Goal: Task Accomplishment & Management: Complete application form

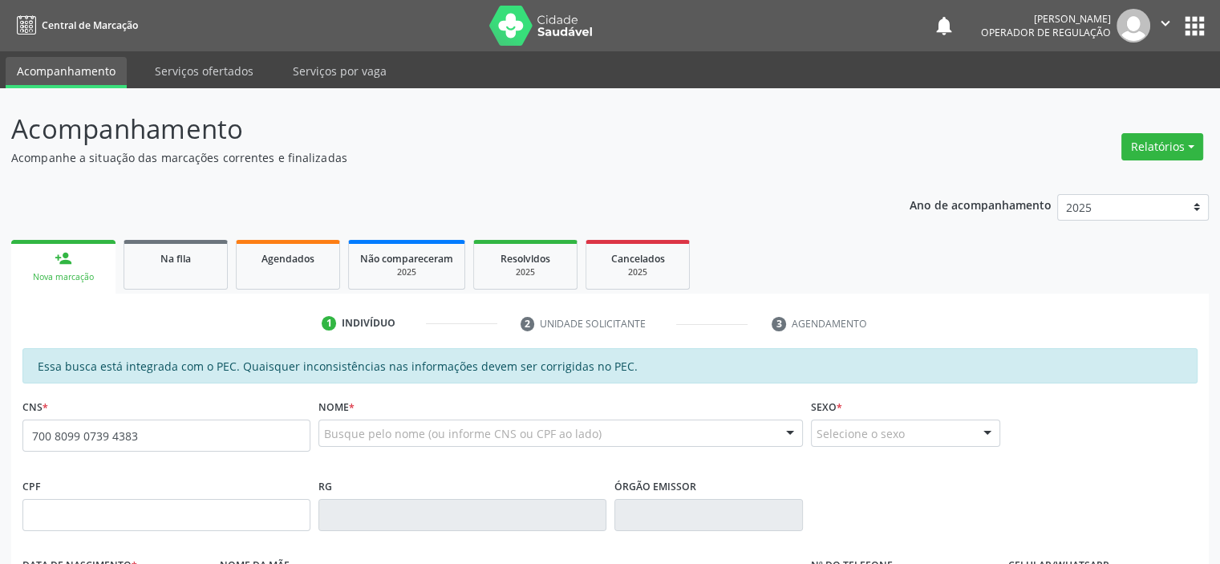
type input "700 8099 0739 4383"
type input "113.471.104-29"
type input "24/05/2009"
type input "Evanei Alves Coelho"
type input "(87) 98839-9438"
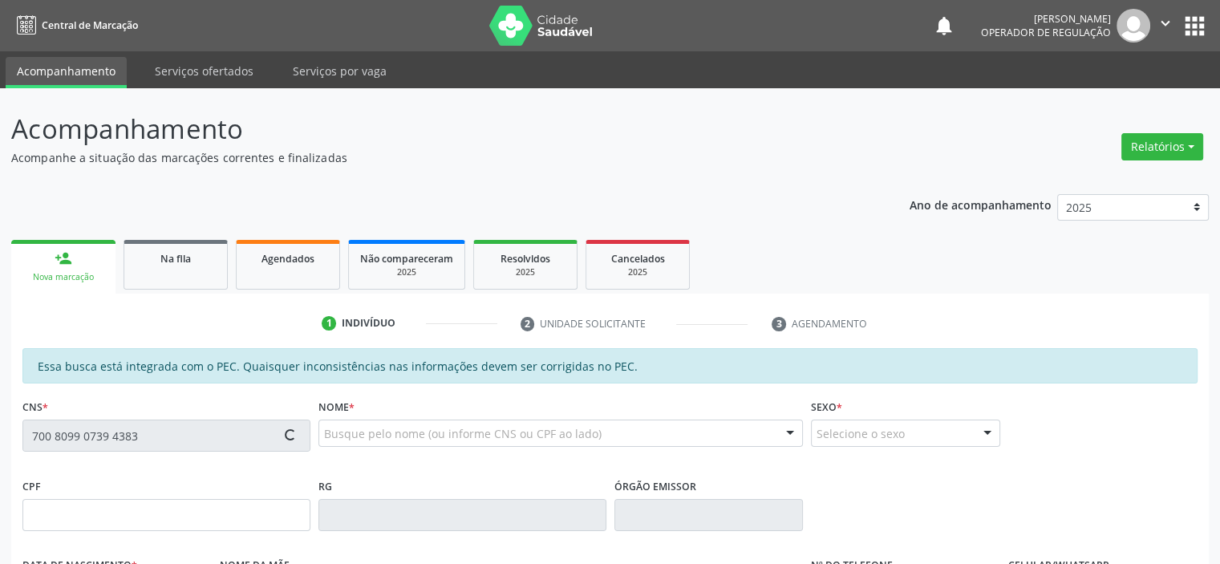
type input "S/N"
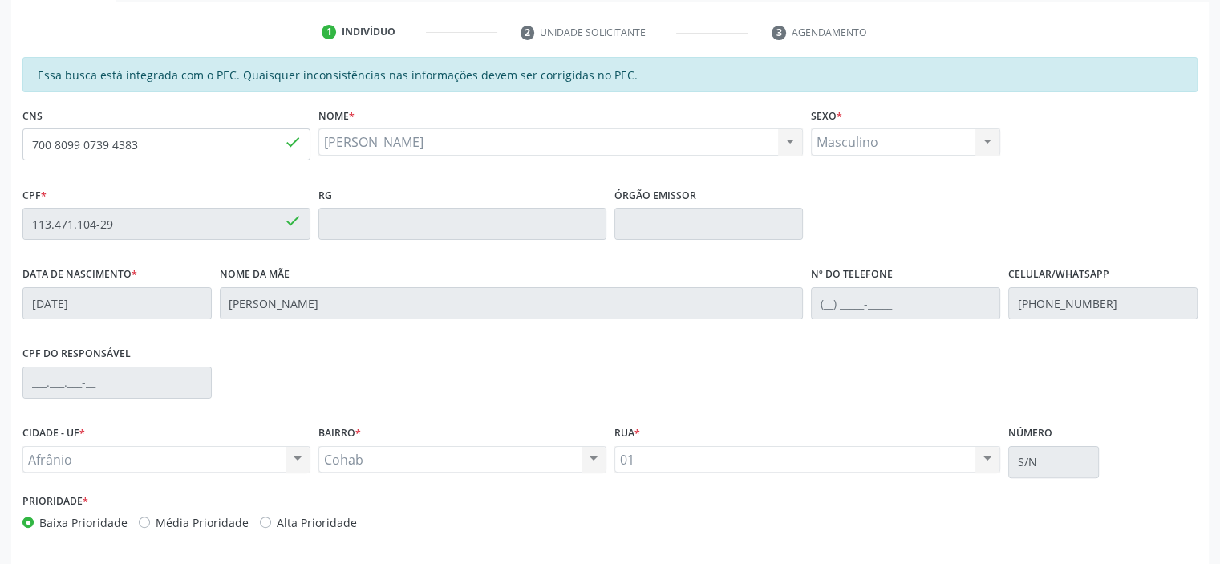
scroll to position [321, 0]
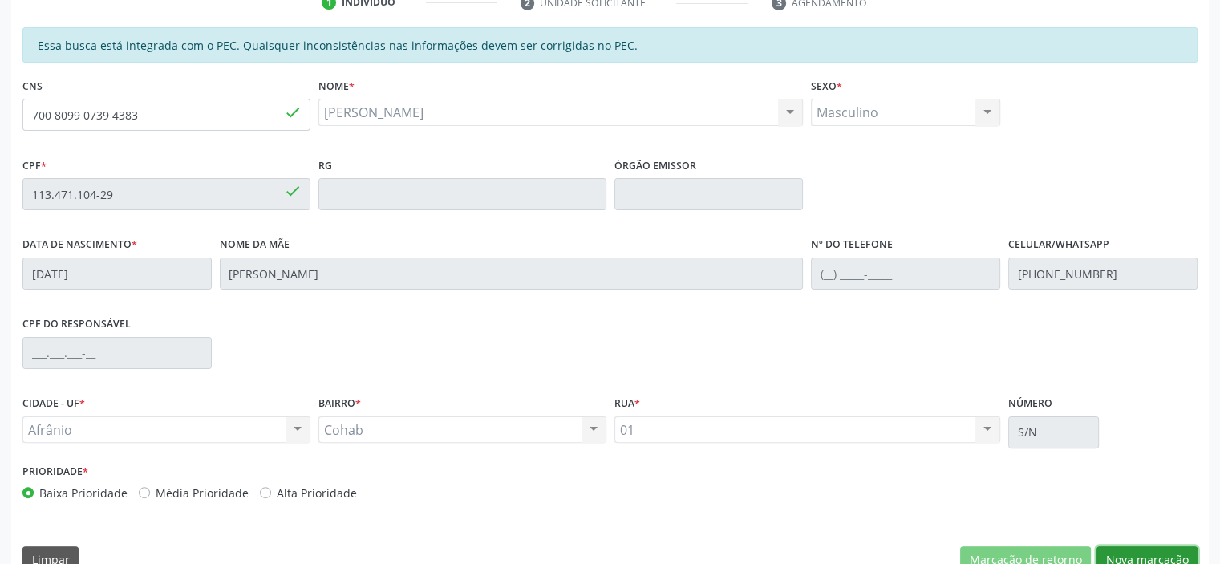
click at [1187, 553] on button "Nova marcação" at bounding box center [1146, 559] width 101 height 27
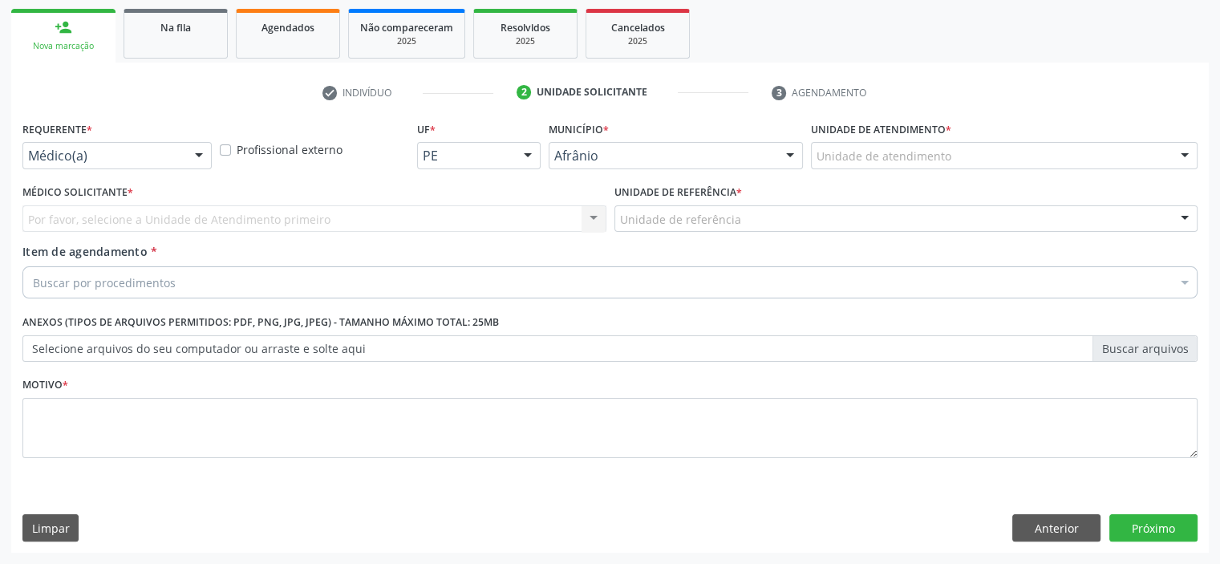
scroll to position [230, 0]
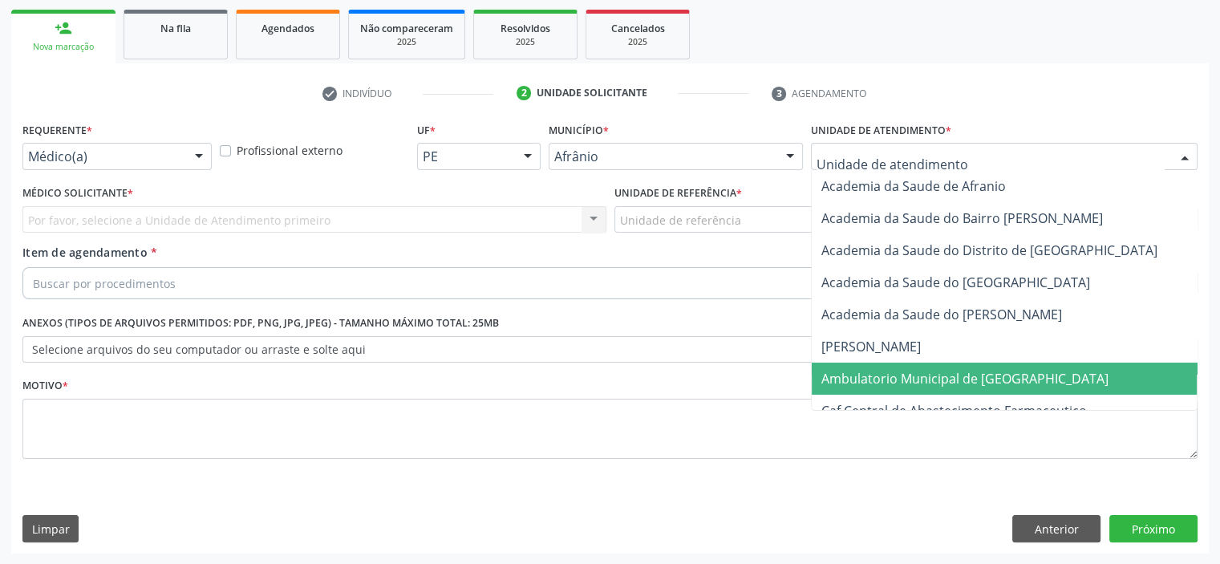
click at [874, 374] on span "Ambulatorio Municipal de [GEOGRAPHIC_DATA]" at bounding box center [964, 379] width 287 height 18
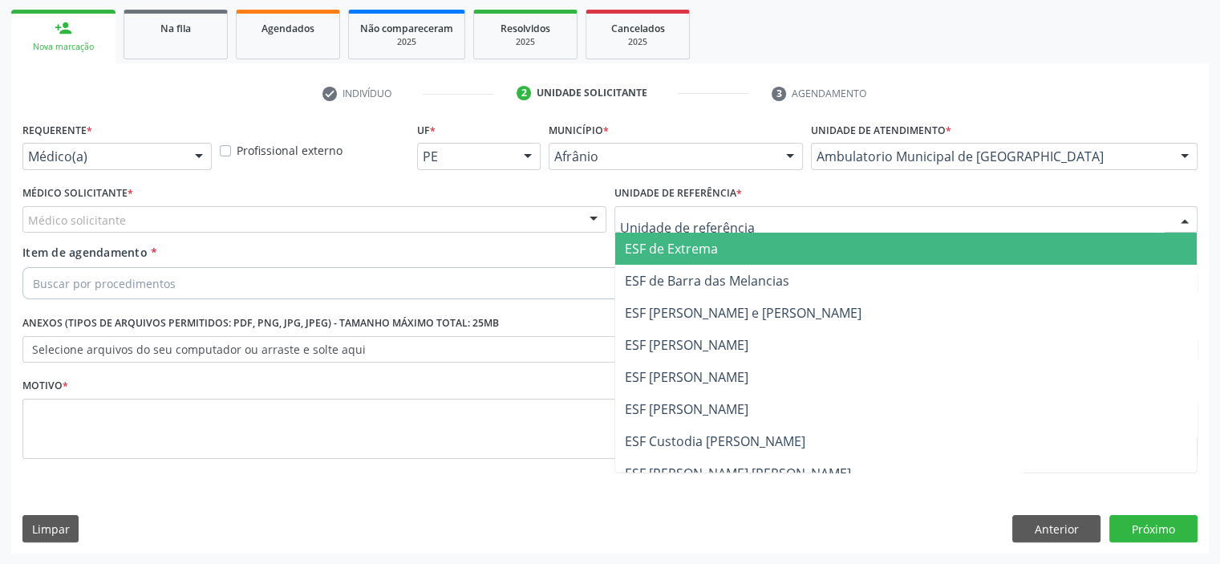
click at [684, 246] on span "ESF de Extrema" at bounding box center [671, 249] width 93 height 18
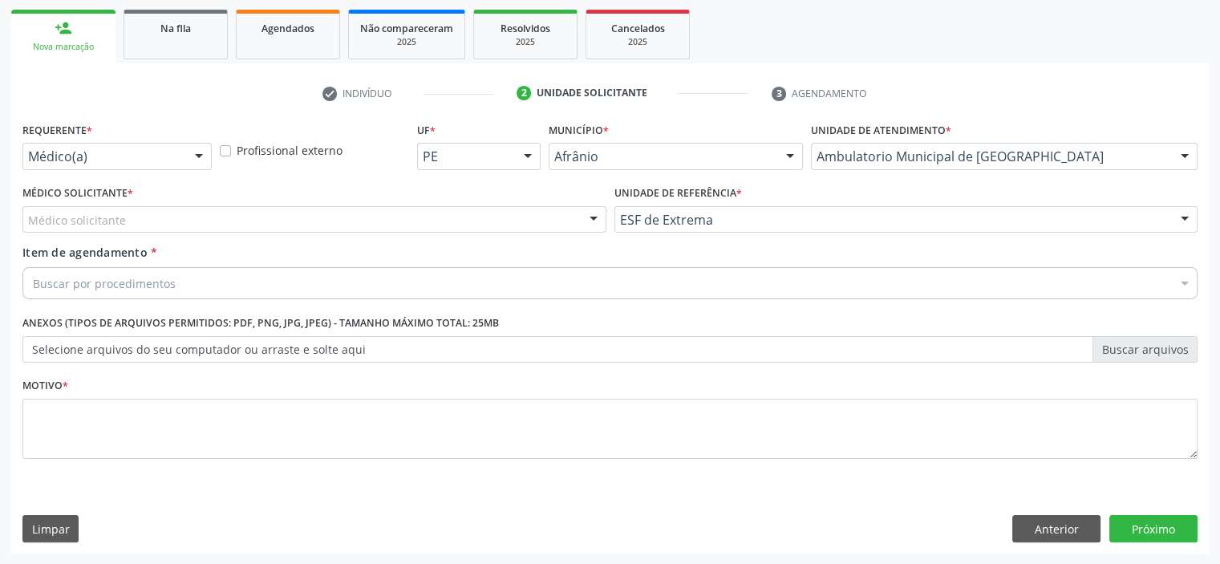
drag, startPoint x: 470, startPoint y: 201, endPoint x: 475, endPoint y: 210, distance: 10.0
click at [472, 206] on div "Médico Solicitante * Médico solicitante [PERSON_NAME] [PERSON_NAME] [PERSON_NAM…" at bounding box center [314, 206] width 584 height 51
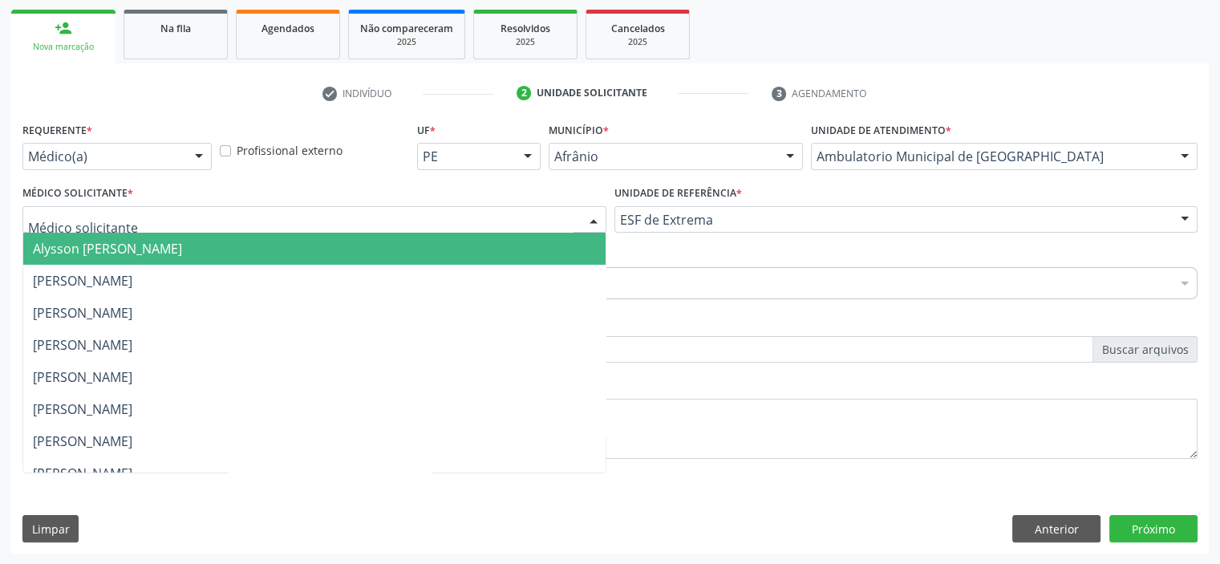
click at [479, 220] on div at bounding box center [314, 219] width 584 height 27
drag, startPoint x: 496, startPoint y: 241, endPoint x: 463, endPoint y: 246, distance: 32.6
click at [495, 241] on span "Alysson [PERSON_NAME]" at bounding box center [314, 249] width 582 height 32
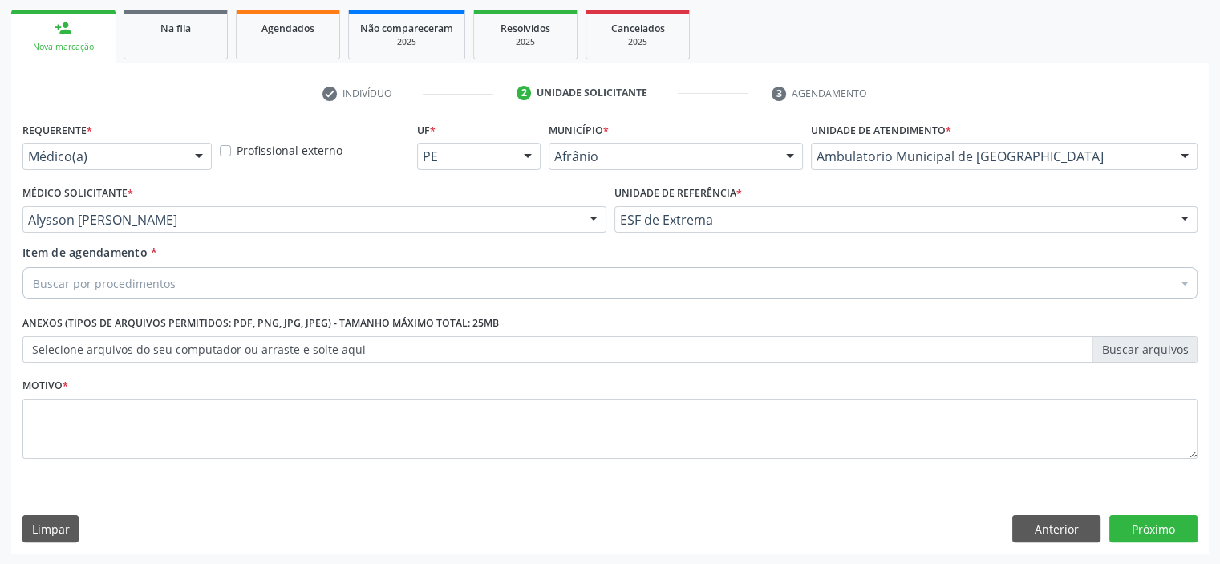
click at [256, 275] on div "Buscar por procedimentos" at bounding box center [609, 283] width 1175 height 32
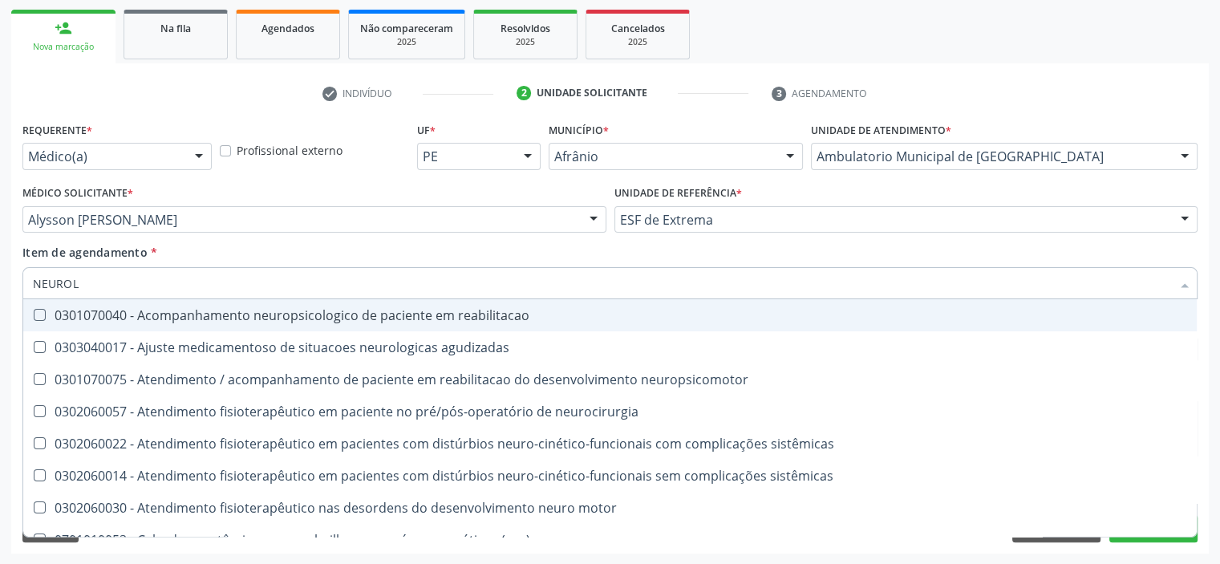
type input "NEUROLO"
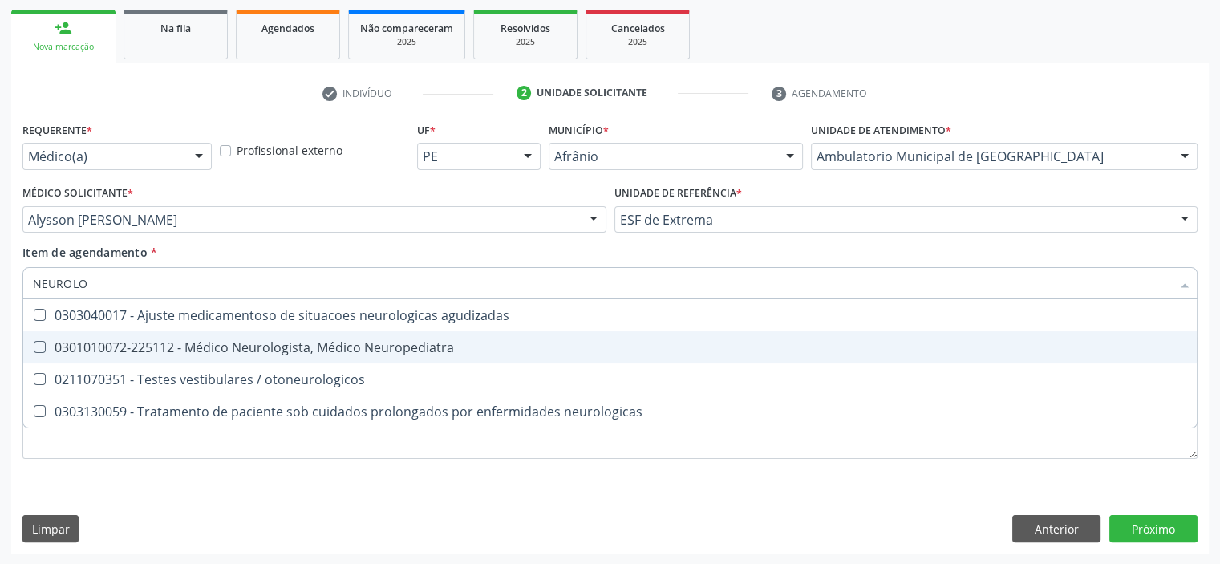
click at [296, 348] on div "0301010072-225112 - Médico Neurologista, Médico Neuropediatra" at bounding box center [610, 347] width 1154 height 13
checkbox Neuropediatra "true"
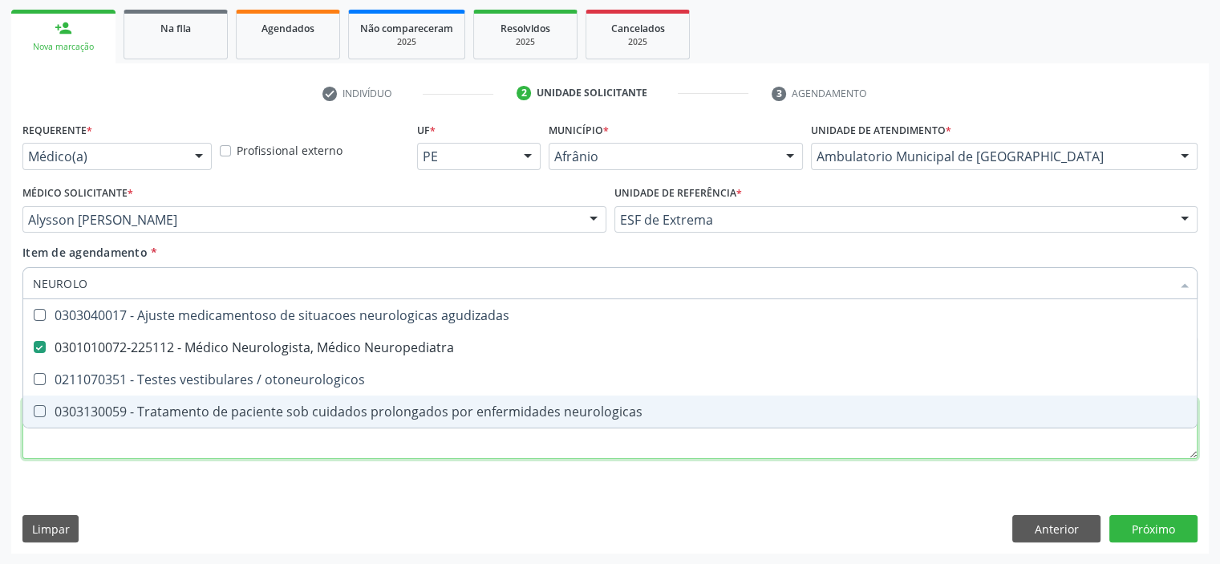
click at [257, 446] on div "Requerente * Médico(a) Médico(a) Enfermeiro(a) Paciente Nenhum resultado encont…" at bounding box center [609, 299] width 1175 height 363
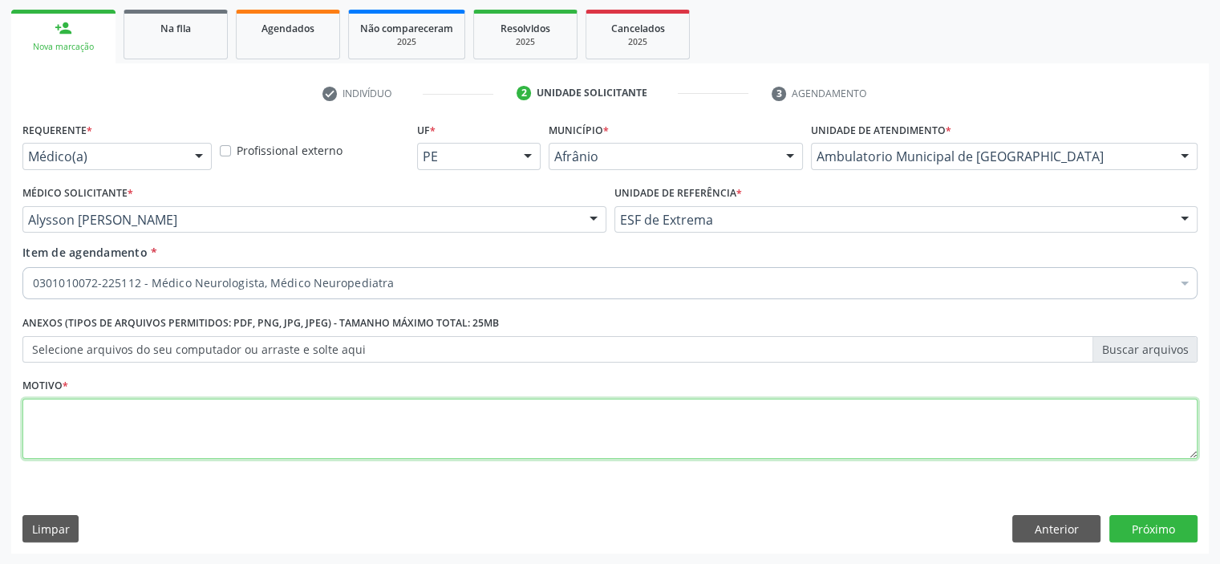
click at [257, 447] on li "Não selecionados" at bounding box center [649, 438] width 1253 height 42
type textarea "ENCAMINHO AO NEUROLOGISTA"
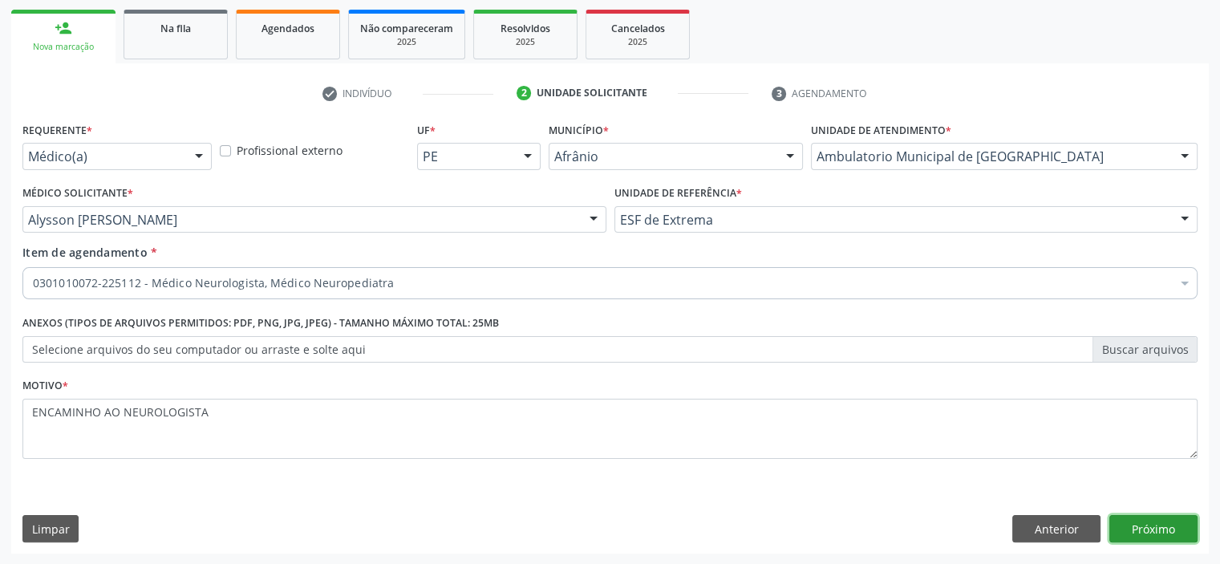
click at [1174, 534] on button "Próximo" at bounding box center [1153, 528] width 88 height 27
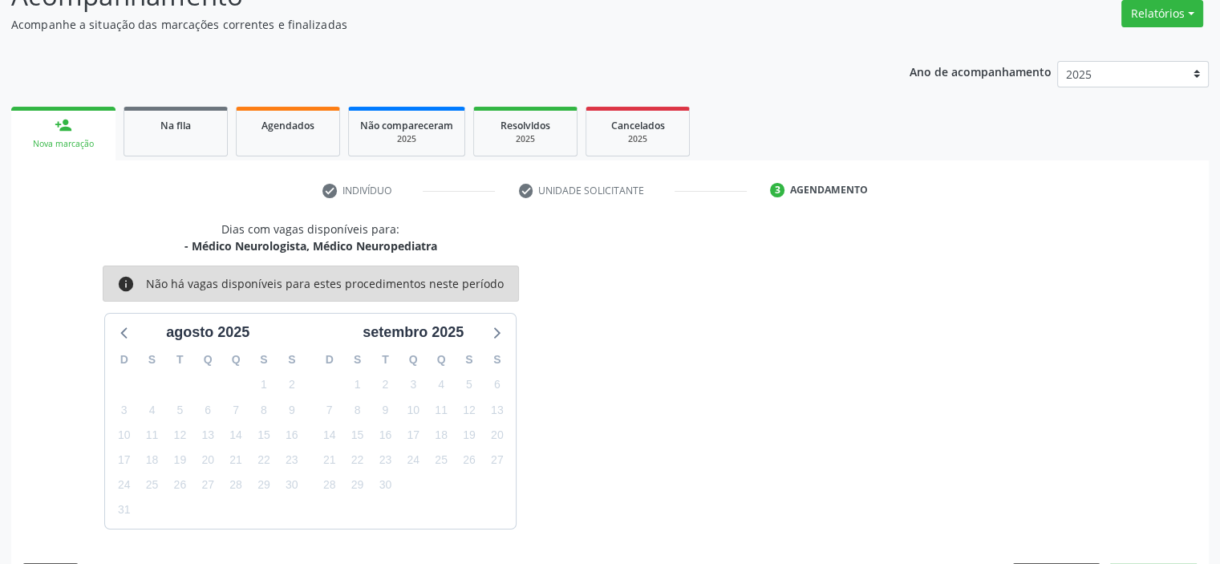
scroll to position [180, 0]
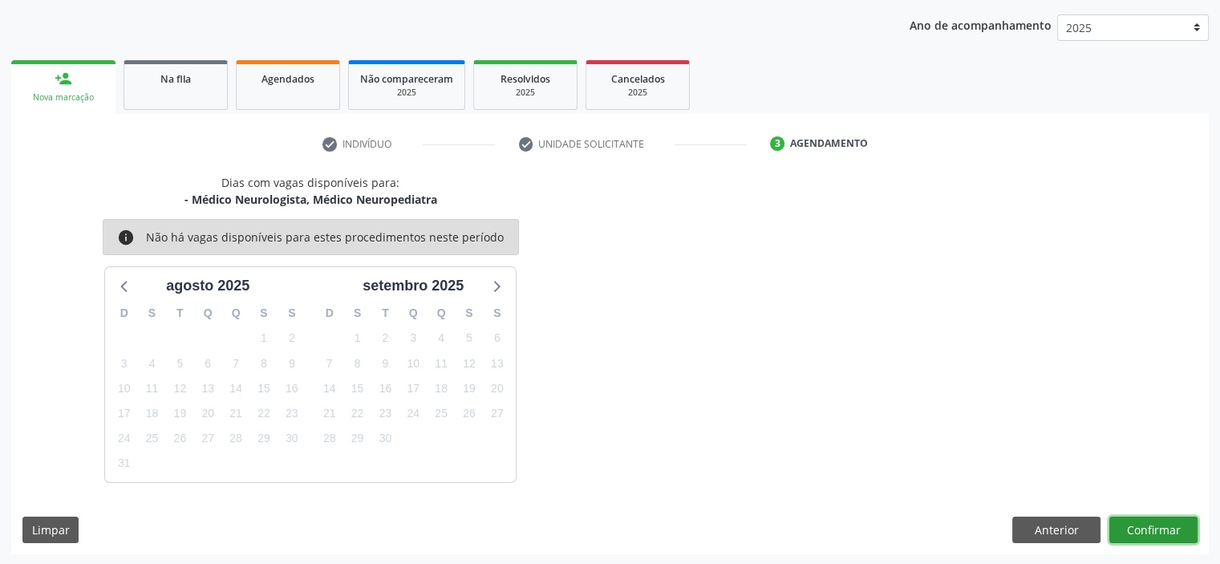
click at [1155, 527] on button "Confirmar" at bounding box center [1153, 529] width 88 height 27
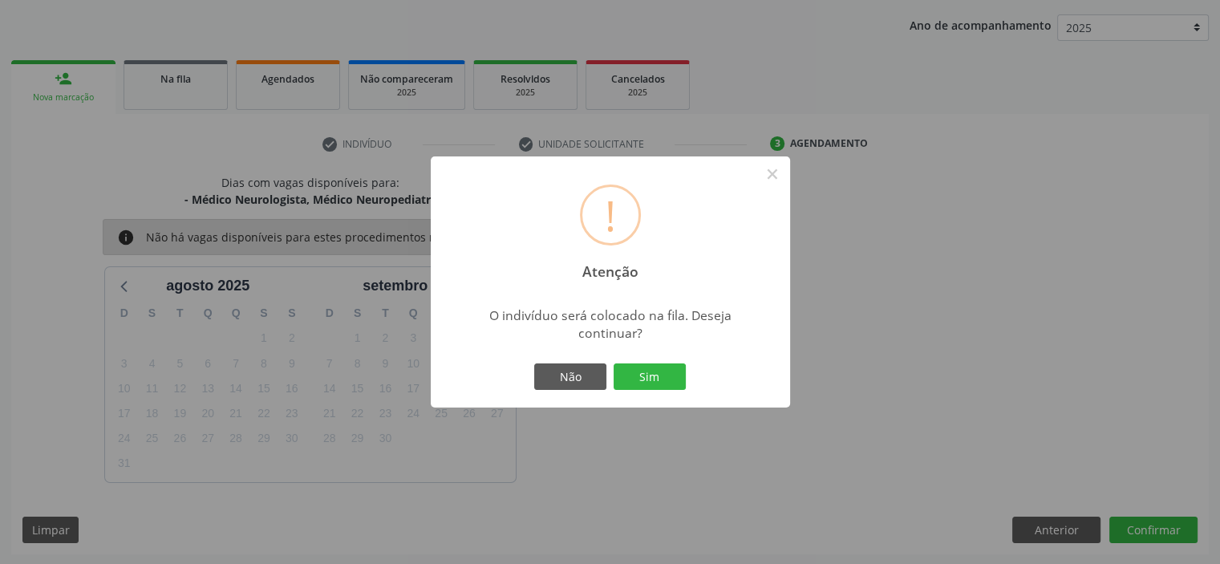
click at [613, 363] on button "Sim" at bounding box center [649, 376] width 72 height 27
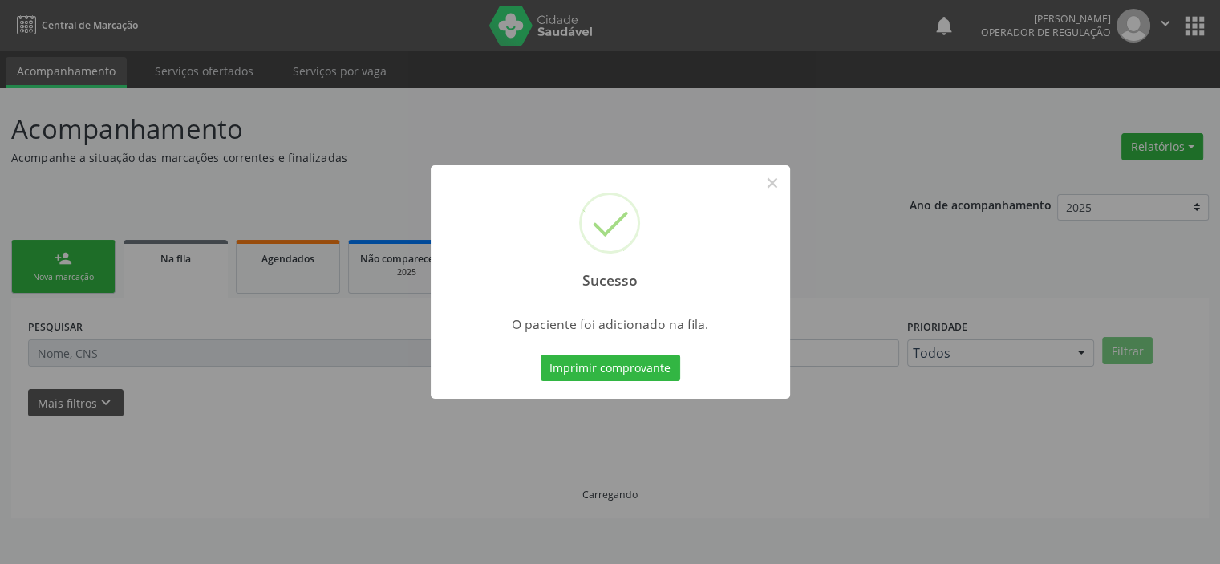
scroll to position [0, 0]
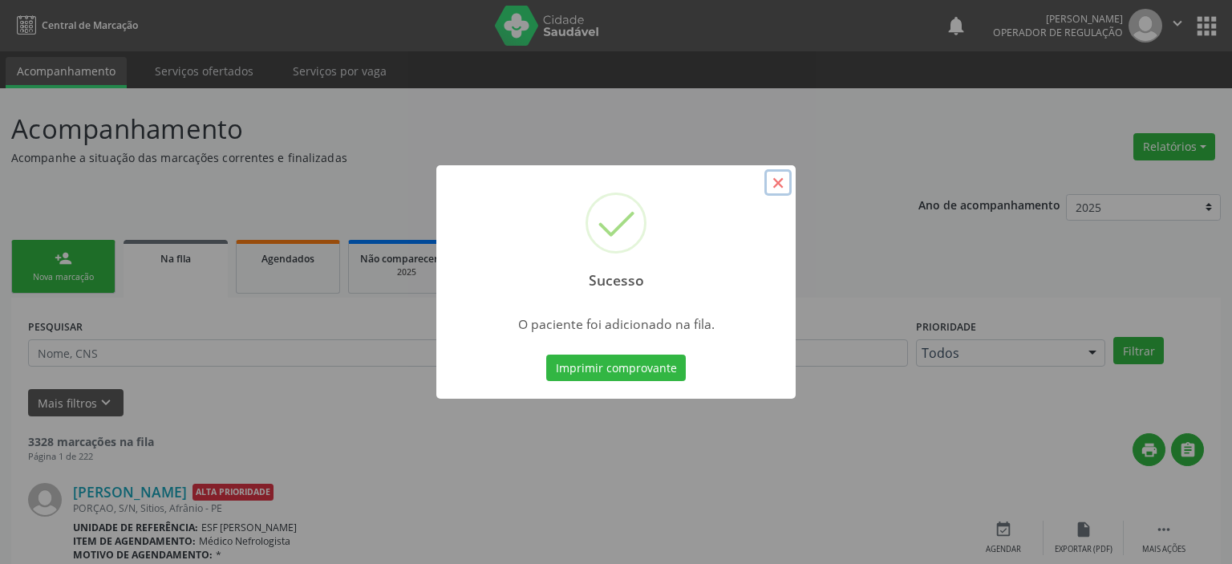
drag, startPoint x: 783, startPoint y: 186, endPoint x: 726, endPoint y: 189, distance: 57.8
click at [782, 186] on button "×" at bounding box center [777, 182] width 27 height 27
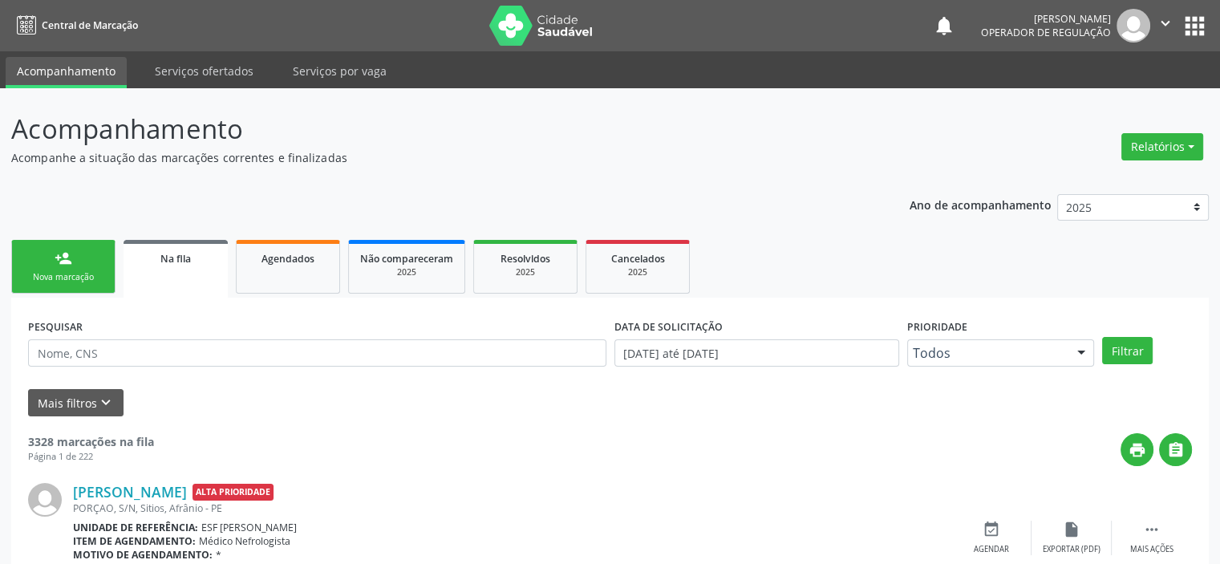
click at [94, 269] on link "person_add Nova marcação" at bounding box center [63, 267] width 104 height 54
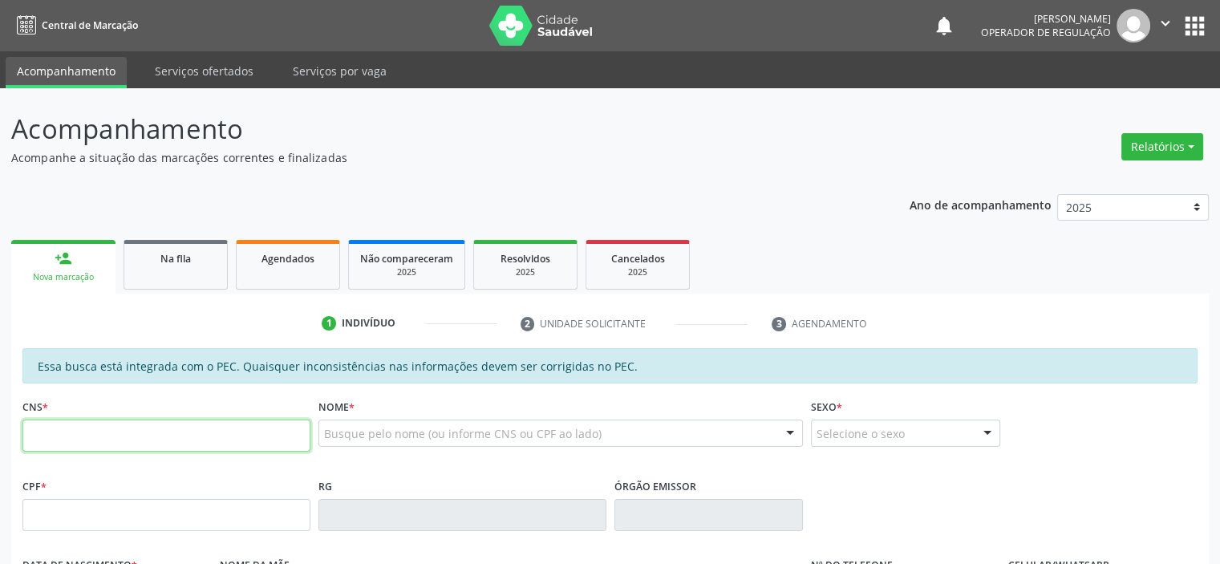
click at [129, 428] on input "text" at bounding box center [166, 435] width 288 height 32
type input "708 5013 2110 0979"
type input "020.023.394-73"
type input "30/12/1976"
type input "Maria das Mercês da Silva"
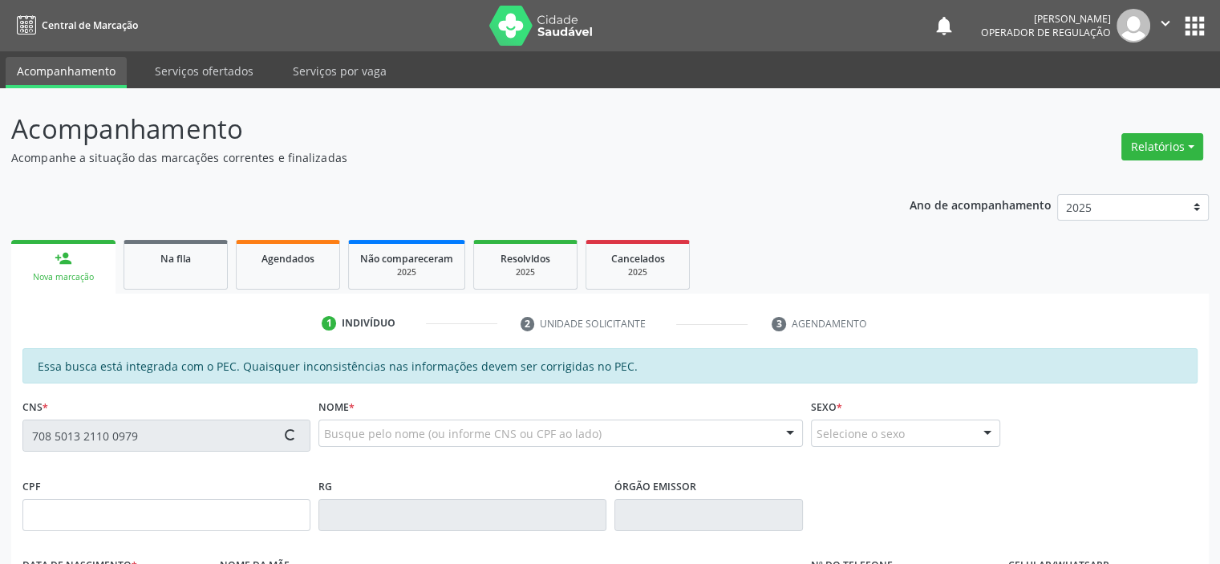
type input "(87) 98814-6246"
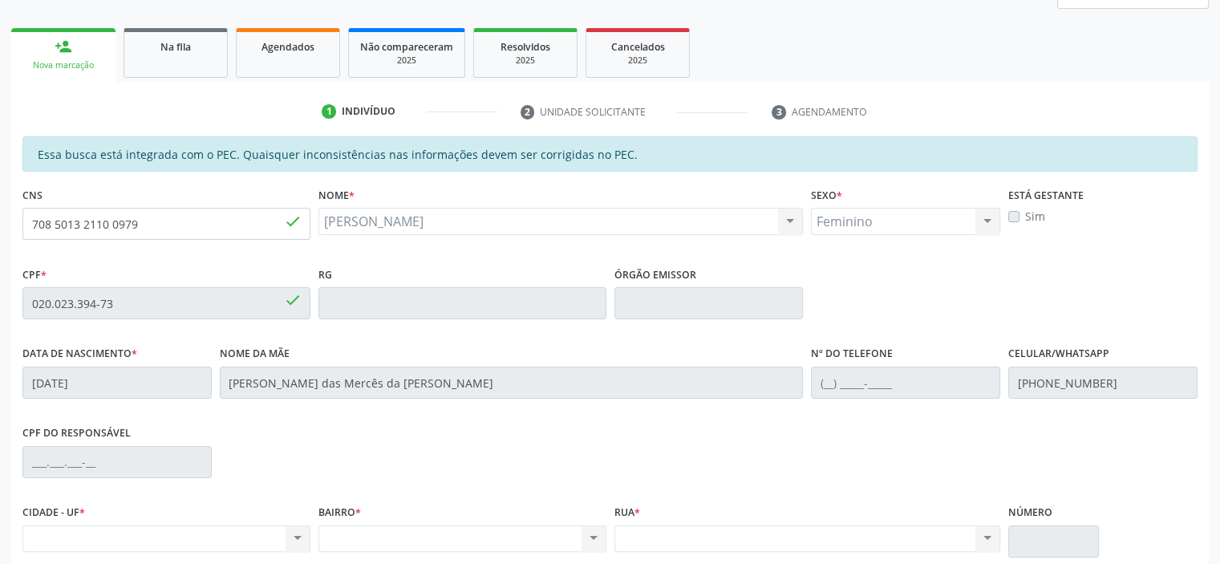
scroll to position [351, 0]
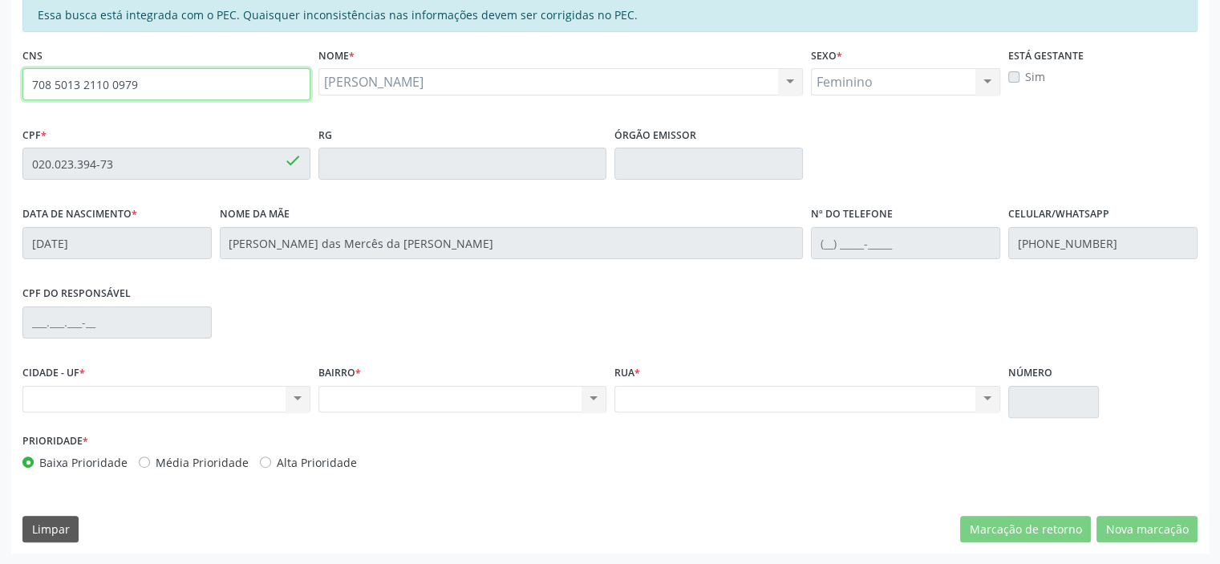
drag, startPoint x: 167, startPoint y: 80, endPoint x: 0, endPoint y: 83, distance: 166.8
click at [0, 83] on div "Acompanhamento Acompanhe a situação das marcações correntes e finalizadas Relat…" at bounding box center [610, 150] width 1220 height 827
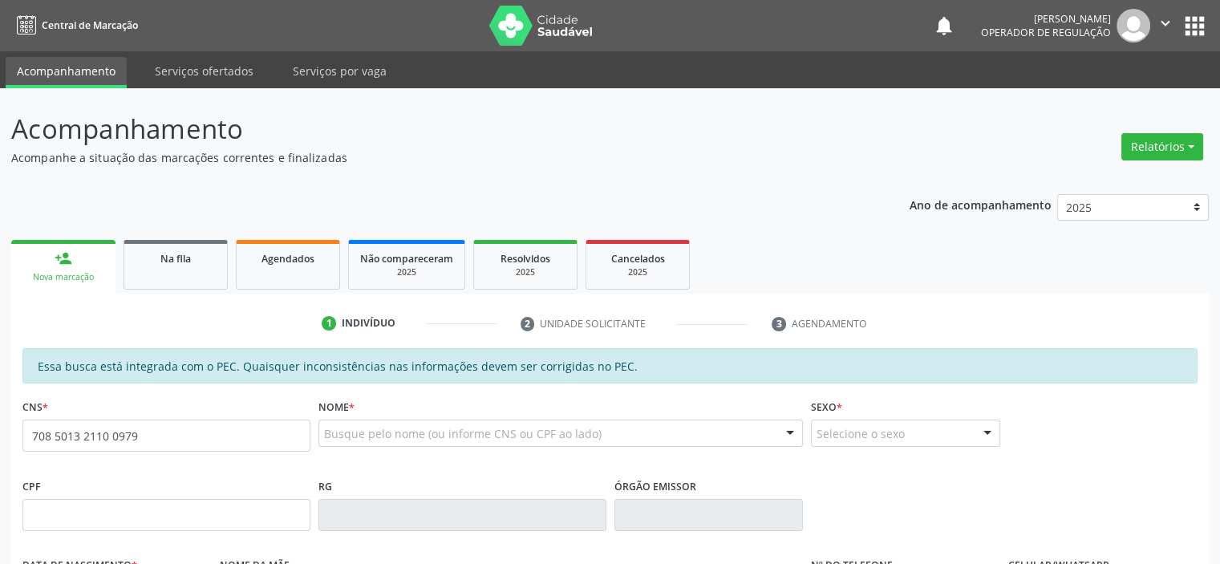
type input "708 5013 2110 0979"
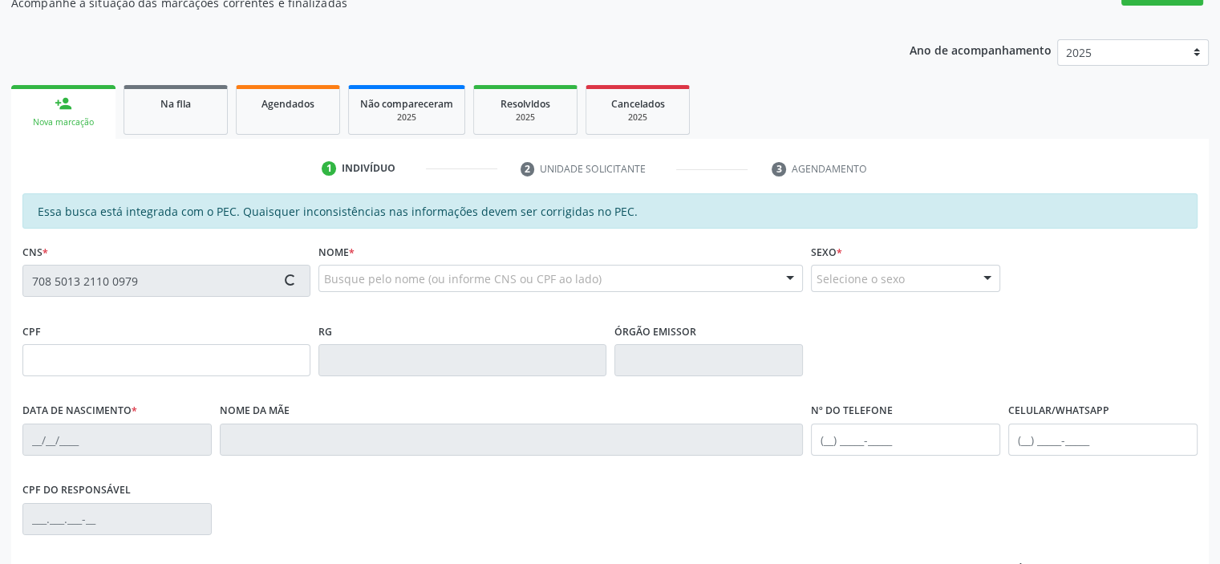
scroll to position [351, 0]
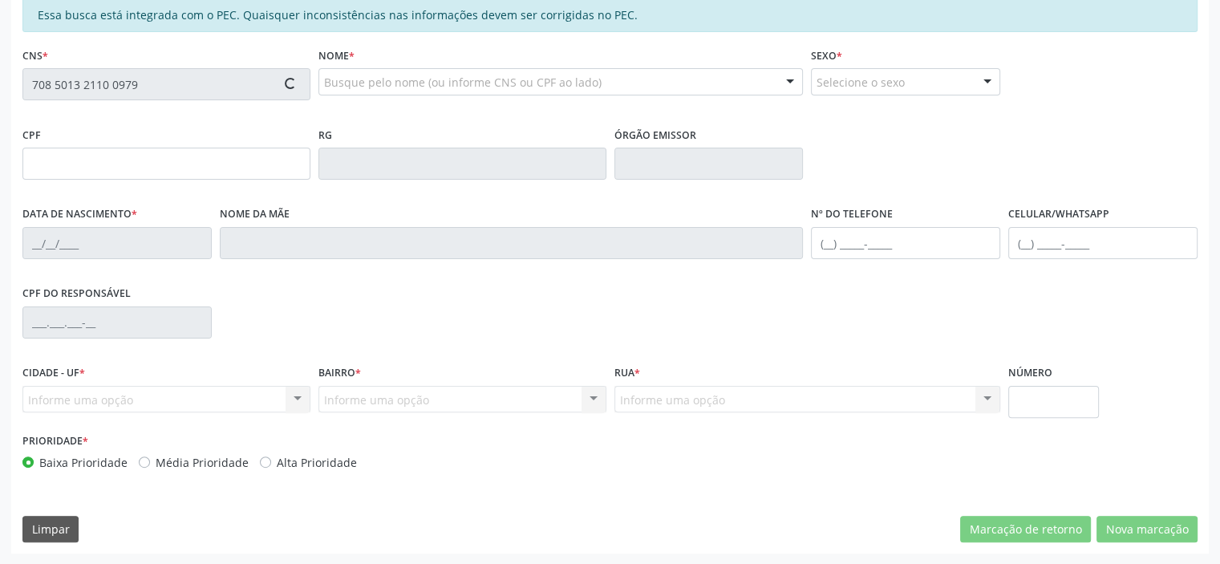
type input "020.023.394-73"
type input "30/12/1976"
type input "Maria das Mercês da Silva"
type input "(87) 98814-6246"
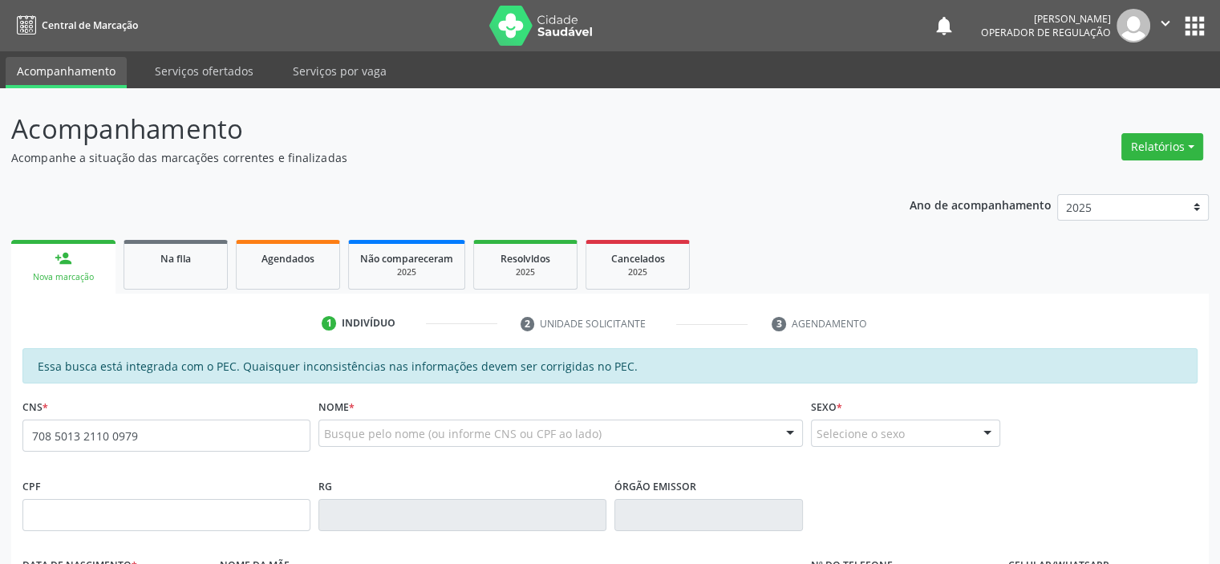
type input "708 5013 2110 0979"
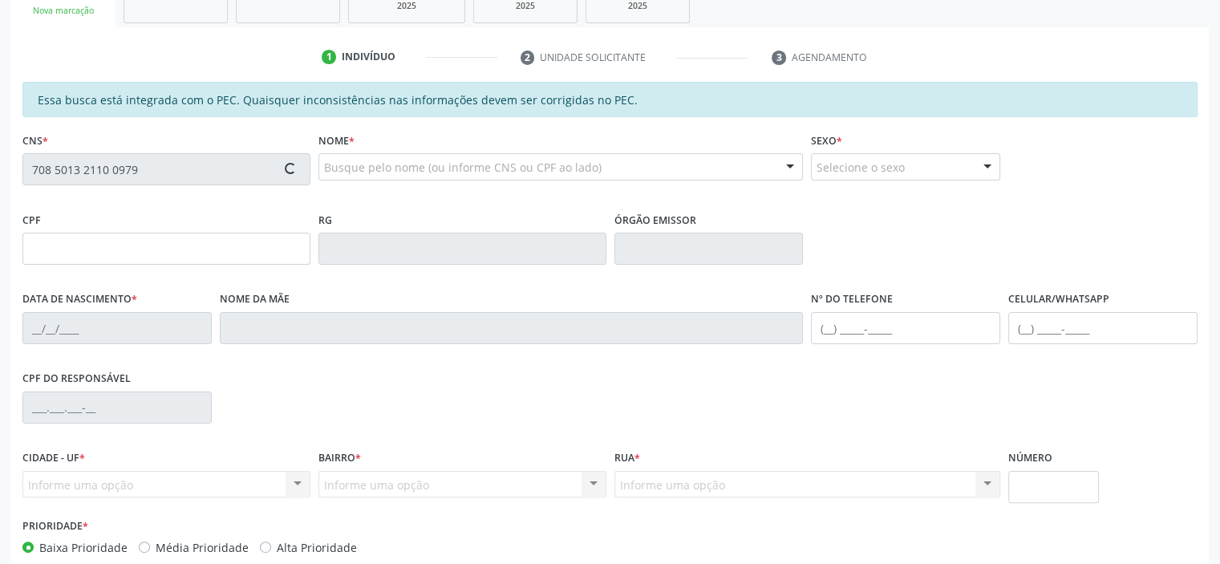
scroll to position [351, 0]
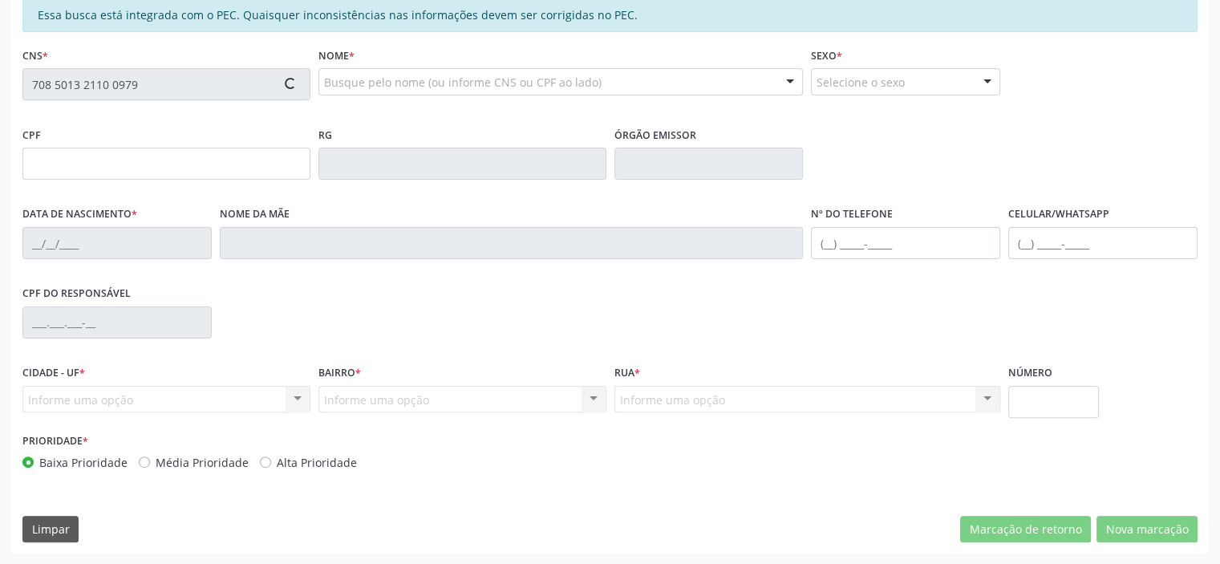
type input "020.023.394-73"
type input "30/12/1976"
type input "Maria das Mercês da Silva"
type input "(87) 98814-6246"
type input "S/N"
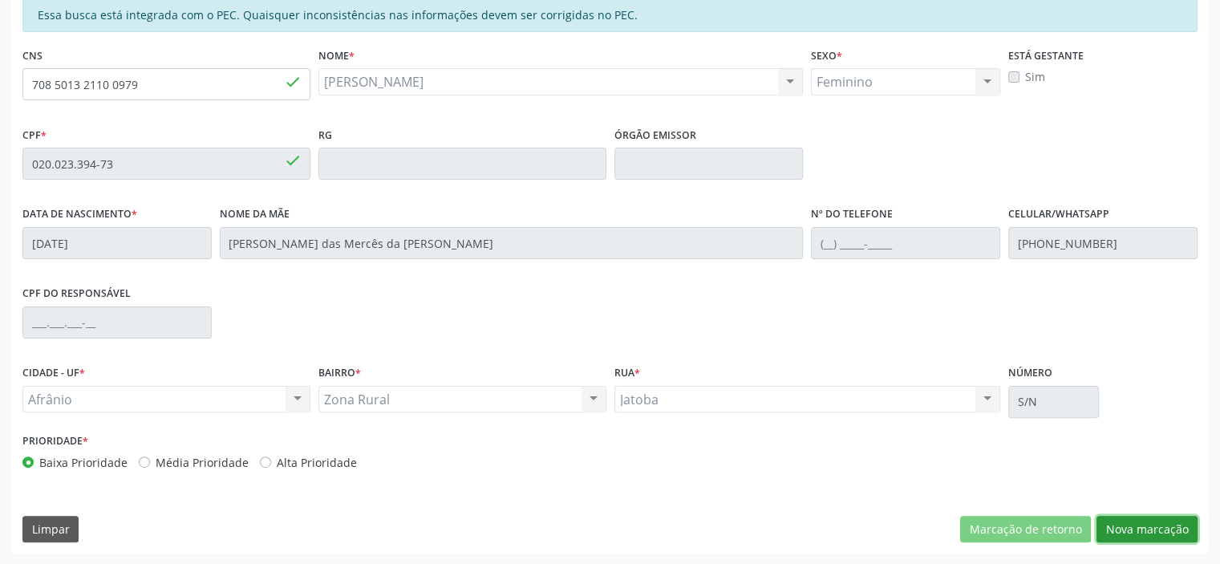
click at [1139, 529] on button "Nova marcação" at bounding box center [1146, 529] width 101 height 27
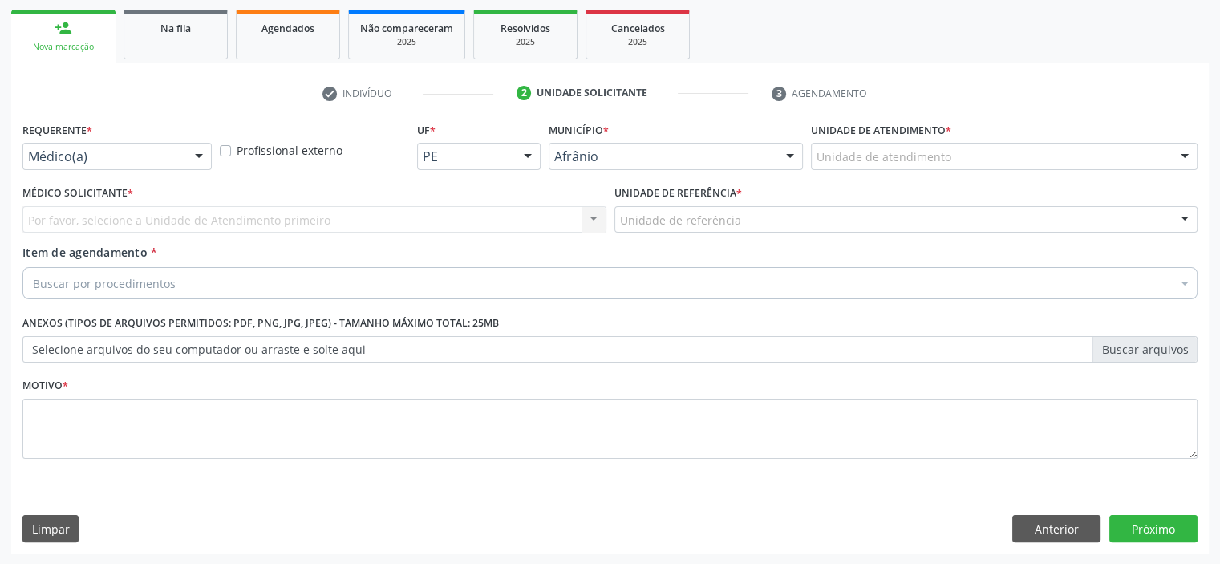
click at [1073, 147] on div "Unidade de atendimento" at bounding box center [1004, 156] width 386 height 27
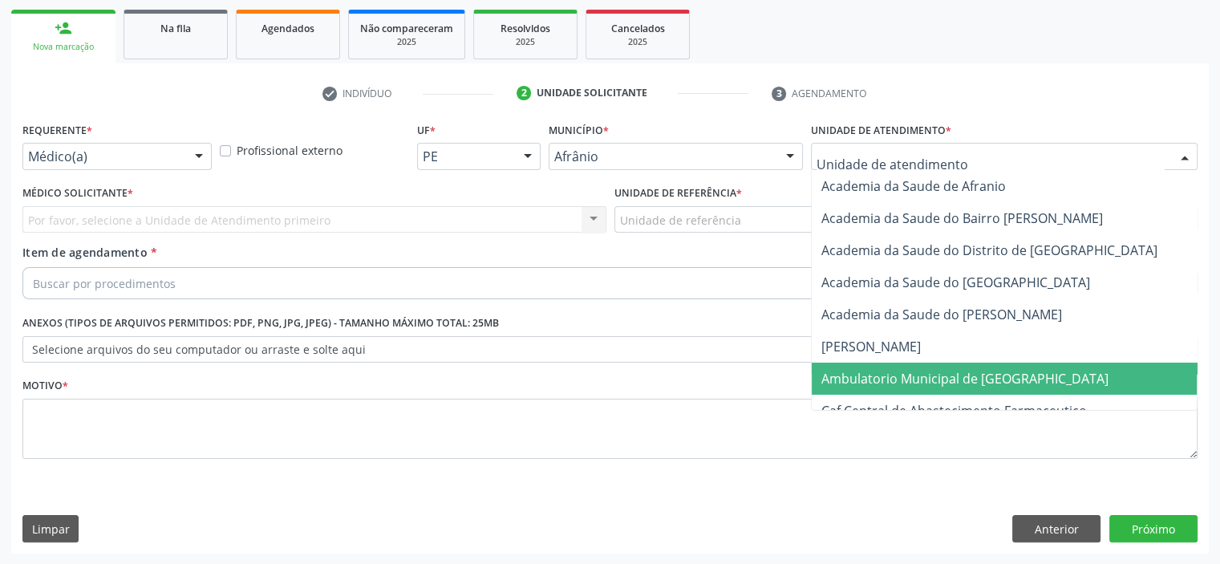
click at [1031, 390] on span "Ambulatorio Municipal de [GEOGRAPHIC_DATA]" at bounding box center [1006, 378] width 391 height 32
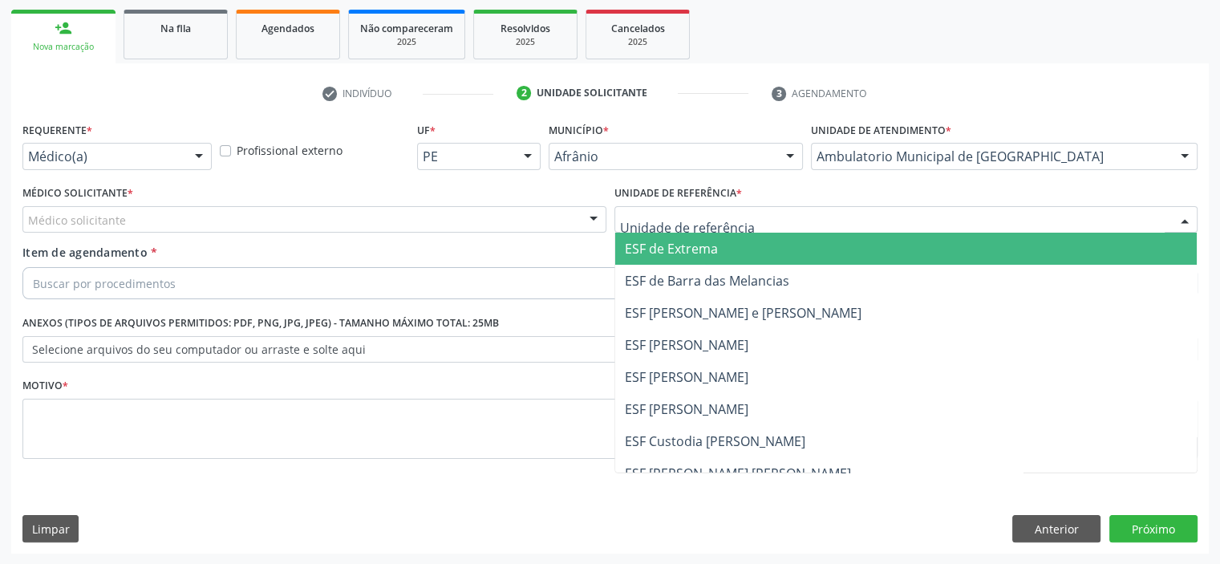
click at [776, 217] on div at bounding box center [906, 219] width 584 height 27
click at [771, 242] on span "ESF de Extrema" at bounding box center [906, 249] width 582 height 32
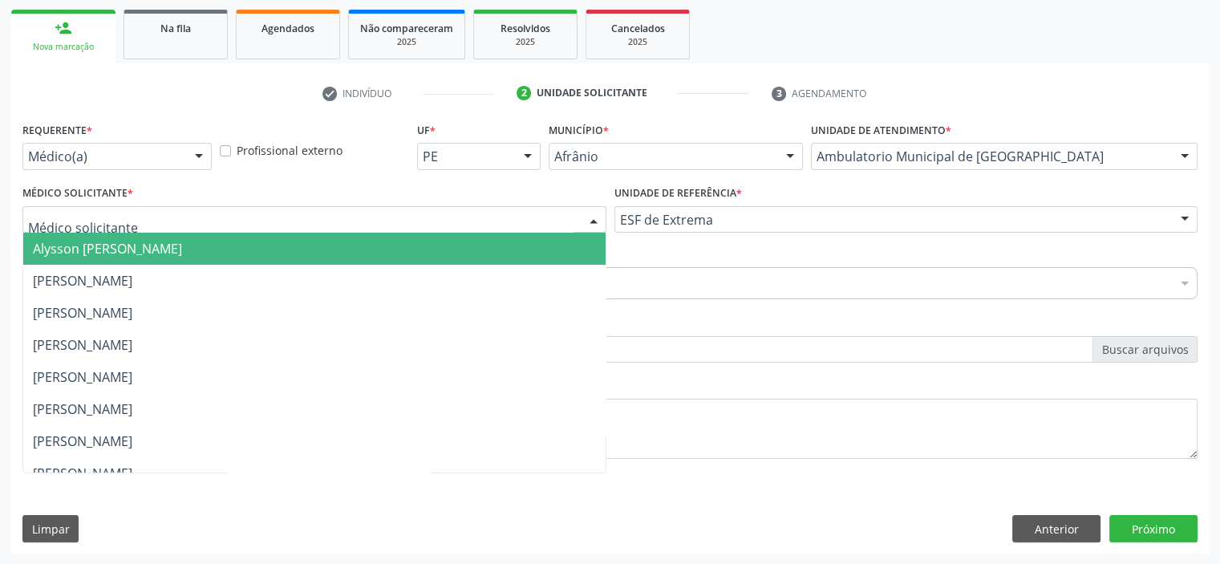
click at [518, 208] on div at bounding box center [314, 219] width 584 height 27
click at [522, 245] on span "Alysson [PERSON_NAME]" at bounding box center [314, 249] width 582 height 32
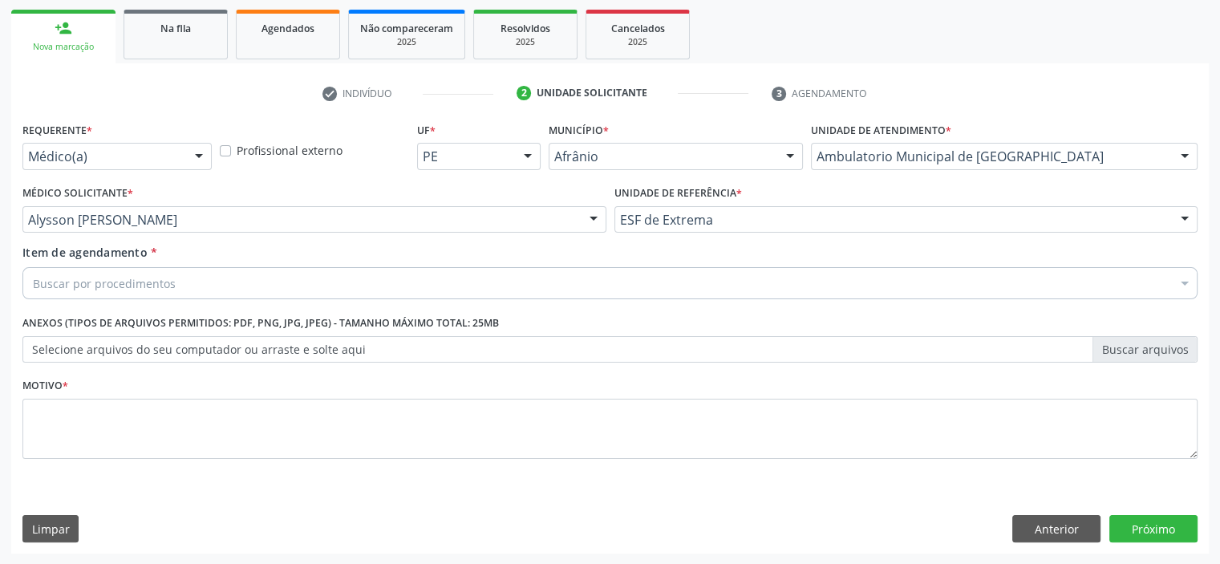
click at [327, 281] on div "Buscar por procedimentos" at bounding box center [609, 283] width 1175 height 32
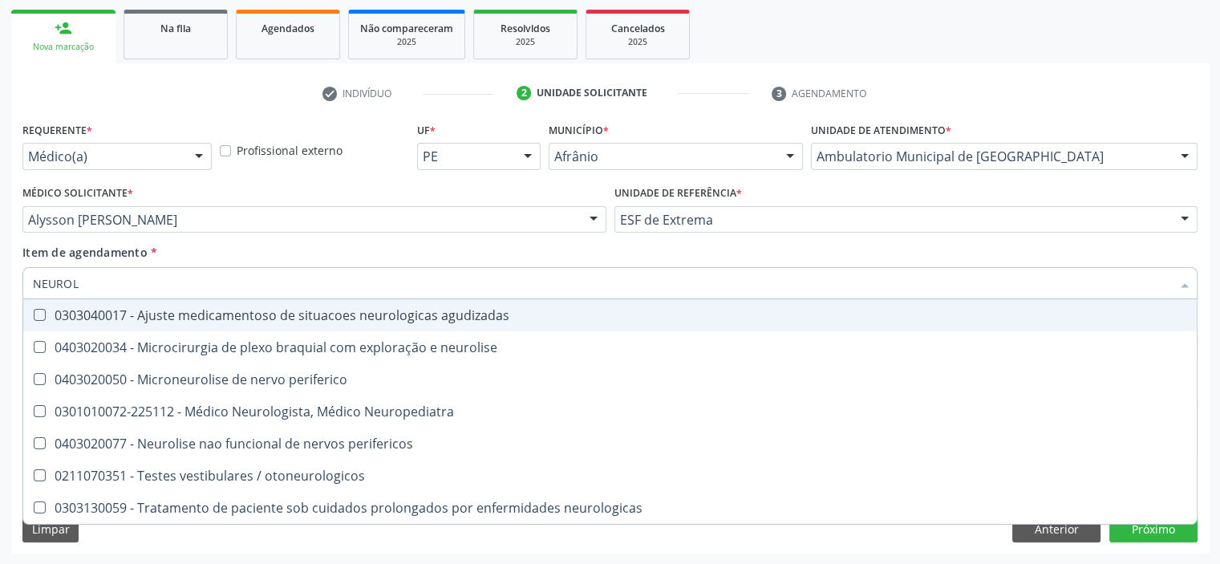
type input "NEUROLO"
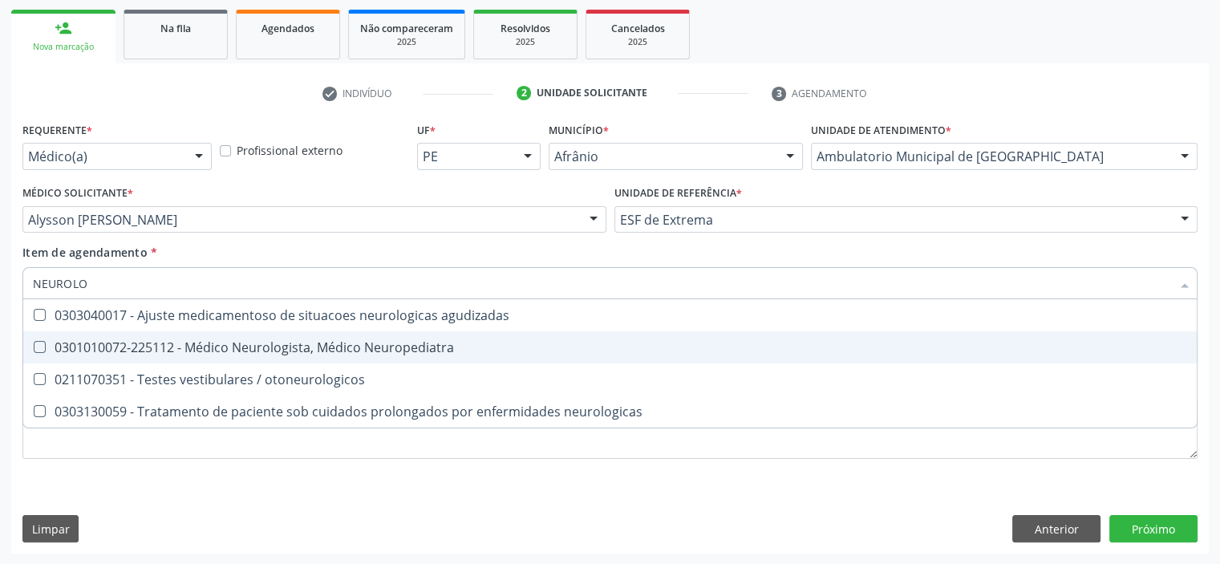
click at [342, 346] on div "0301010072-225112 - Médico Neurologista, Médico Neuropediatra" at bounding box center [610, 347] width 1154 height 13
checkbox Neuropediatra "true"
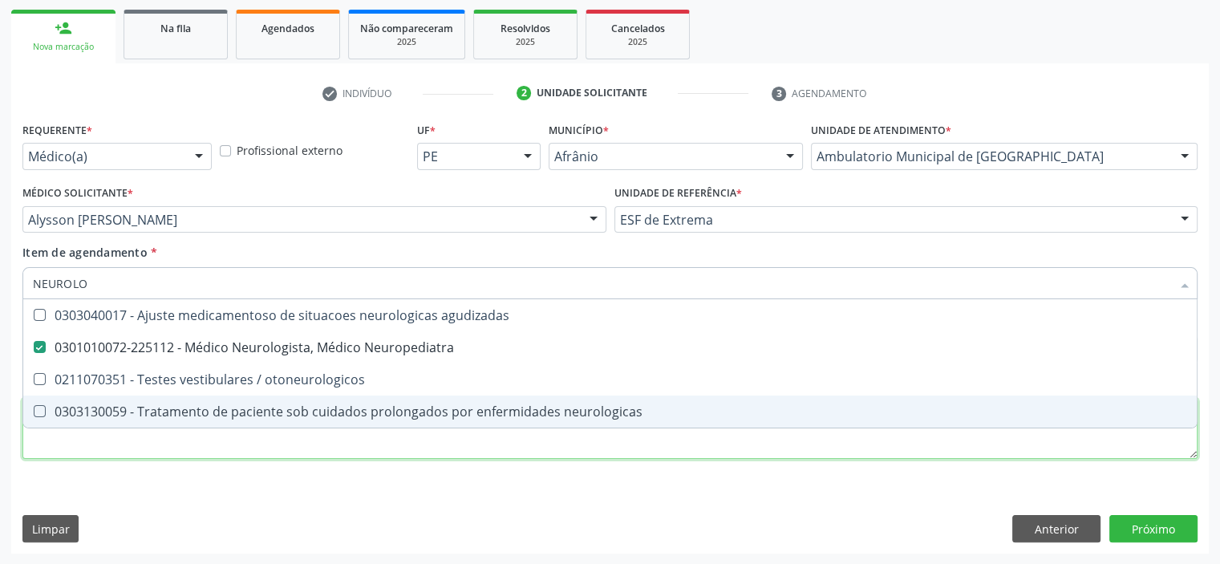
click at [314, 447] on div "Requerente * Médico(a) Médico(a) Enfermeiro(a) Paciente Nenhum resultado encont…" at bounding box center [609, 299] width 1175 height 363
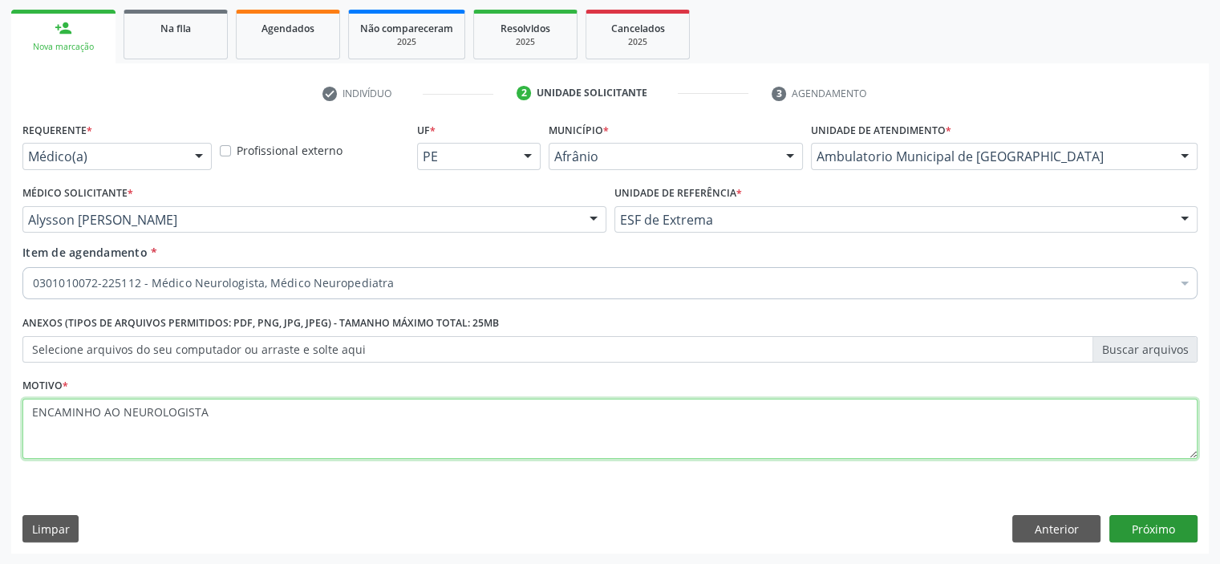
type textarea "ENCAMINHO AO NEUROLOGISTA"
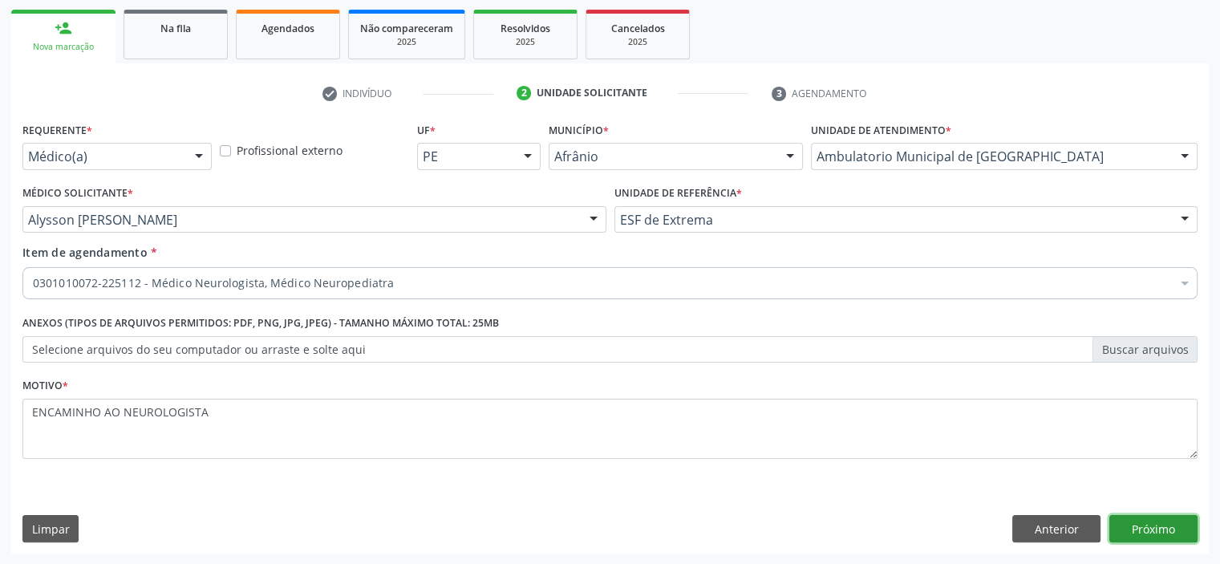
click at [1167, 533] on button "Próximo" at bounding box center [1153, 528] width 88 height 27
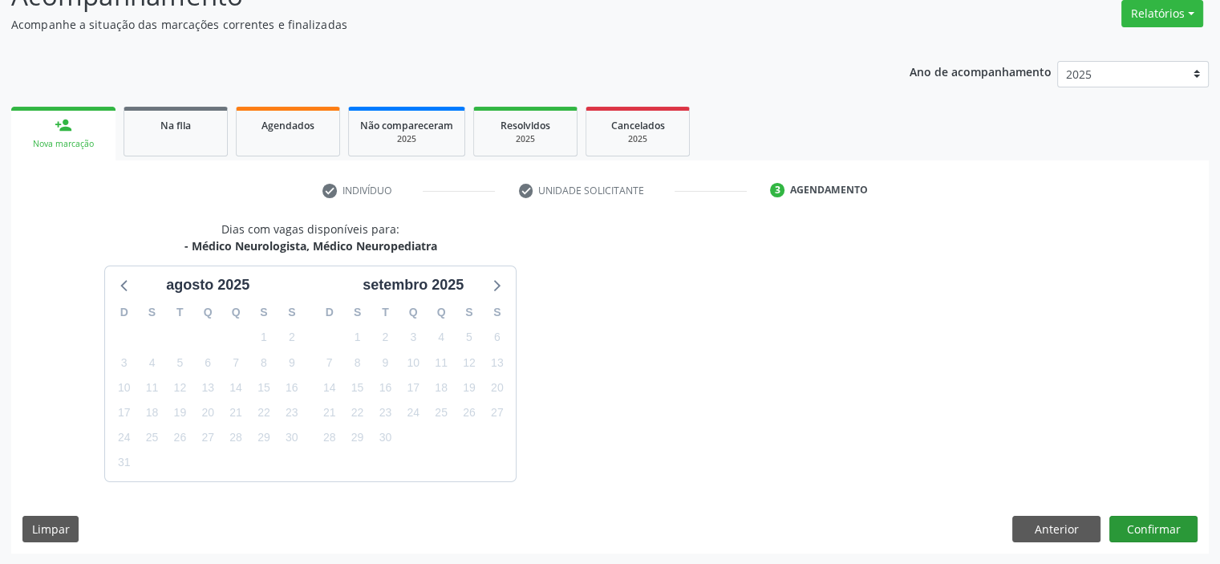
scroll to position [180, 0]
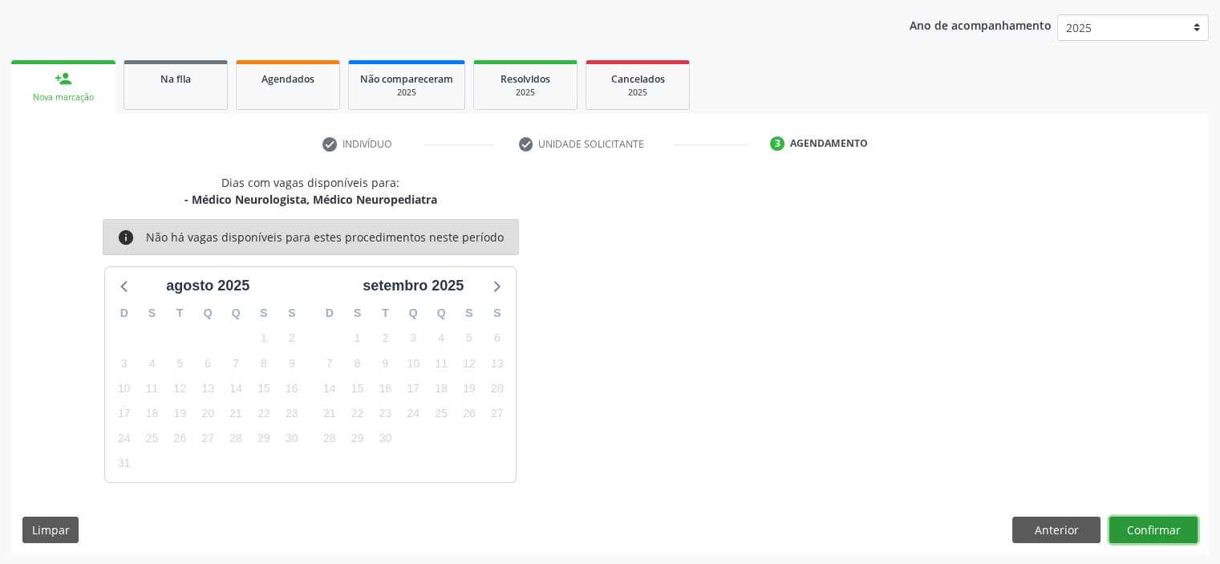
click at [1143, 522] on button "Confirmar" at bounding box center [1153, 529] width 88 height 27
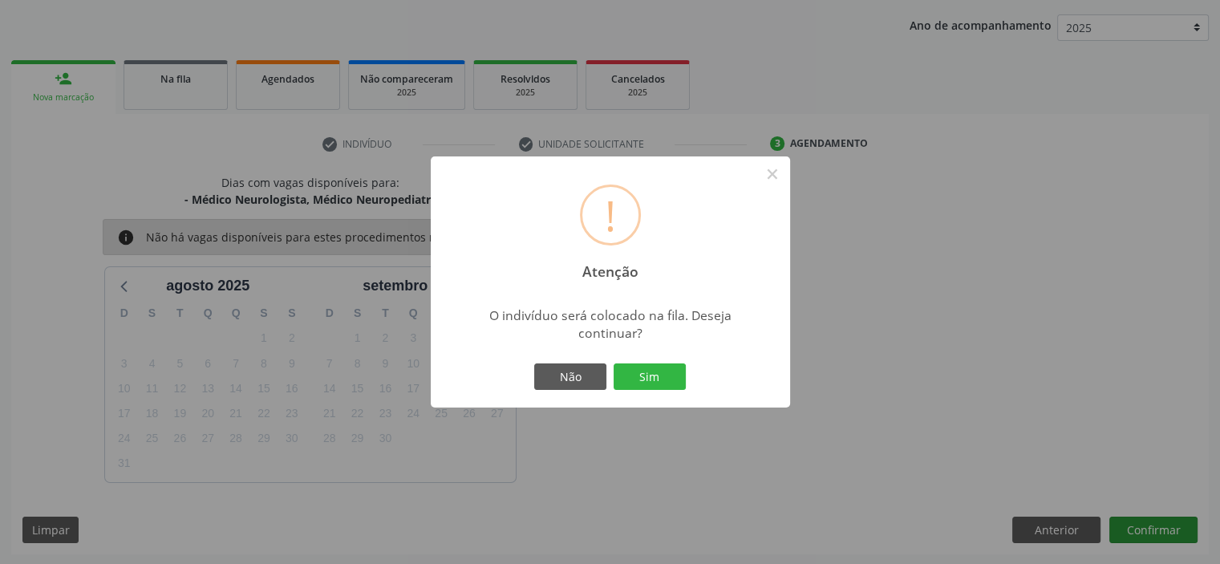
click at [613, 363] on button "Sim" at bounding box center [649, 376] width 72 height 27
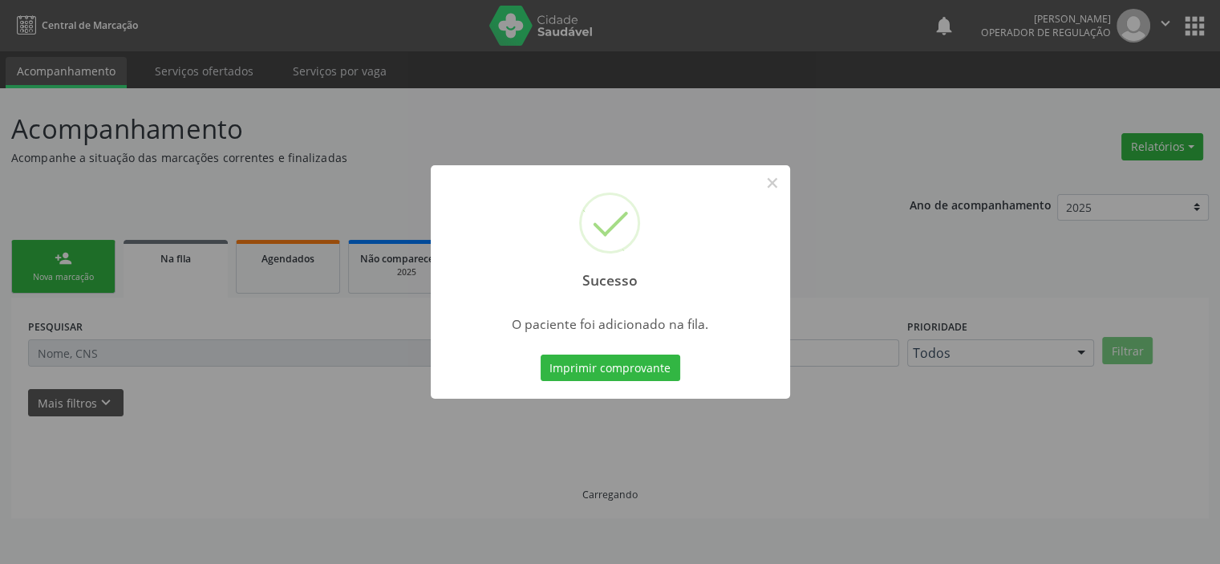
scroll to position [0, 0]
click at [777, 179] on button "×" at bounding box center [777, 182] width 27 height 27
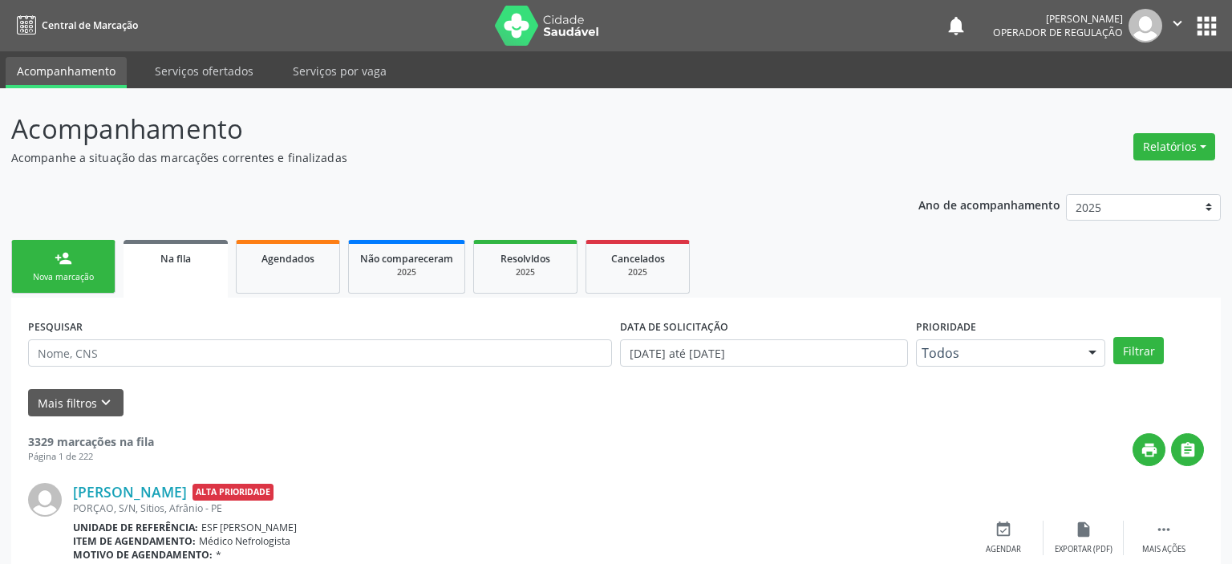
click at [81, 274] on div "Nova marcação" at bounding box center [63, 277] width 80 height 12
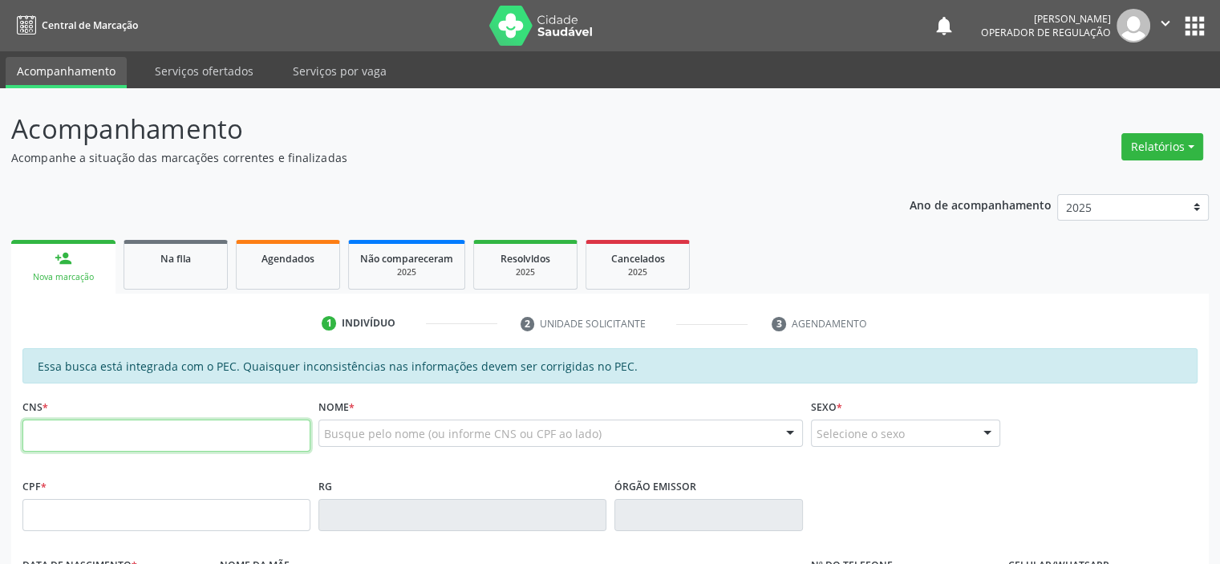
click at [182, 435] on input "text" at bounding box center [166, 435] width 288 height 32
type input "700 5017 7009 7058"
type input "02/08/1964"
type input "Expedita Maria da Luz"
type input "(87) 98824-0672"
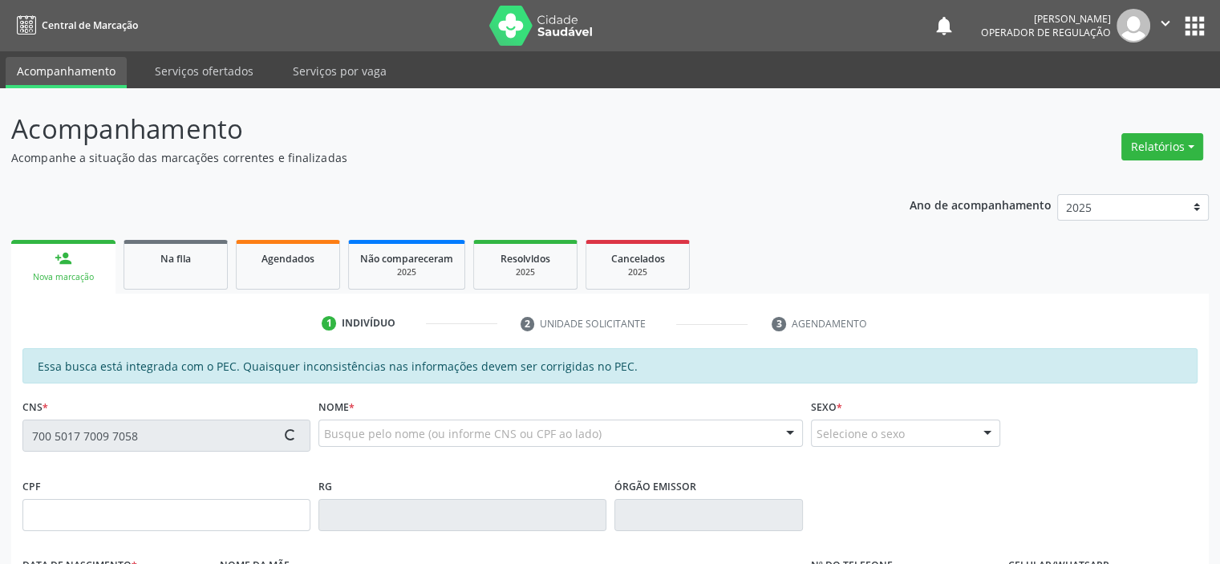
type input "(87) 98824-0672"
type input "S/N"
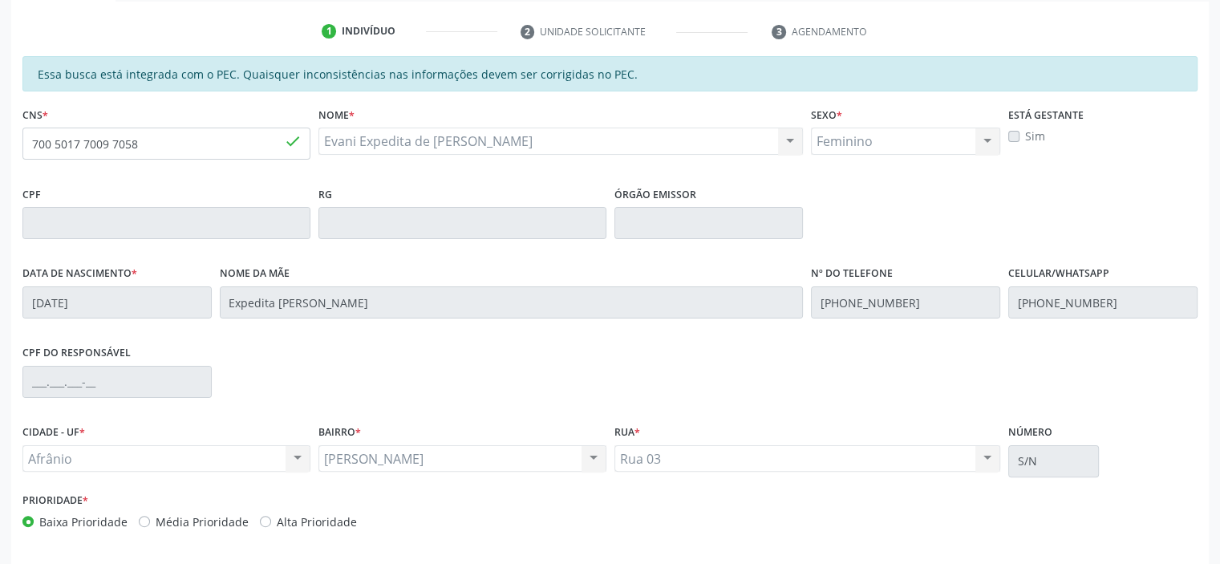
scroll to position [321, 0]
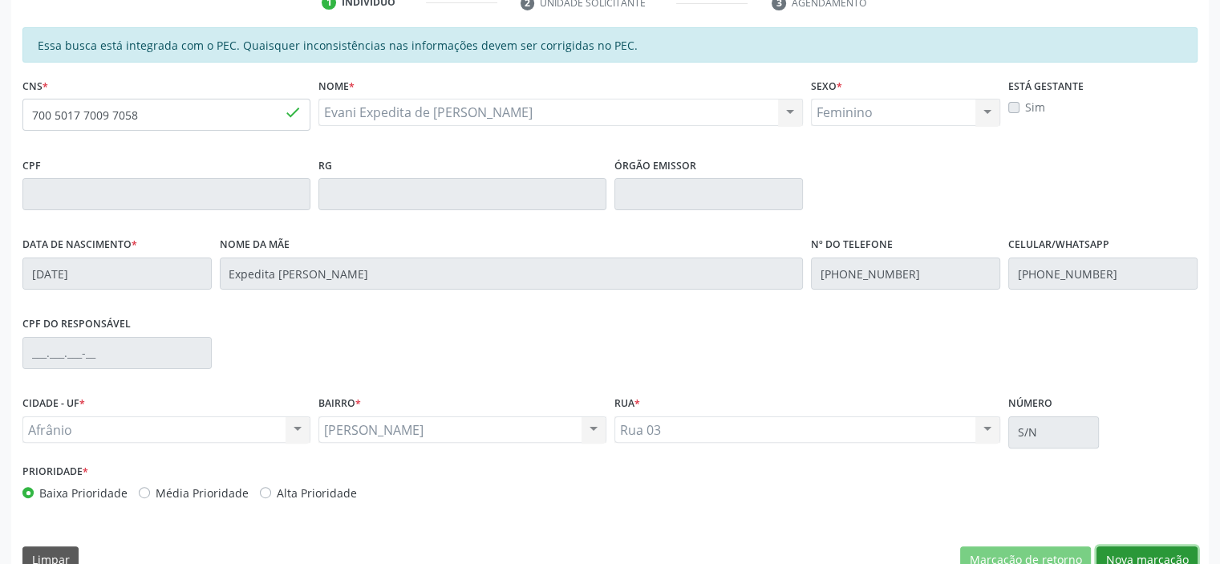
click at [1106, 546] on button "Nova marcação" at bounding box center [1146, 559] width 101 height 27
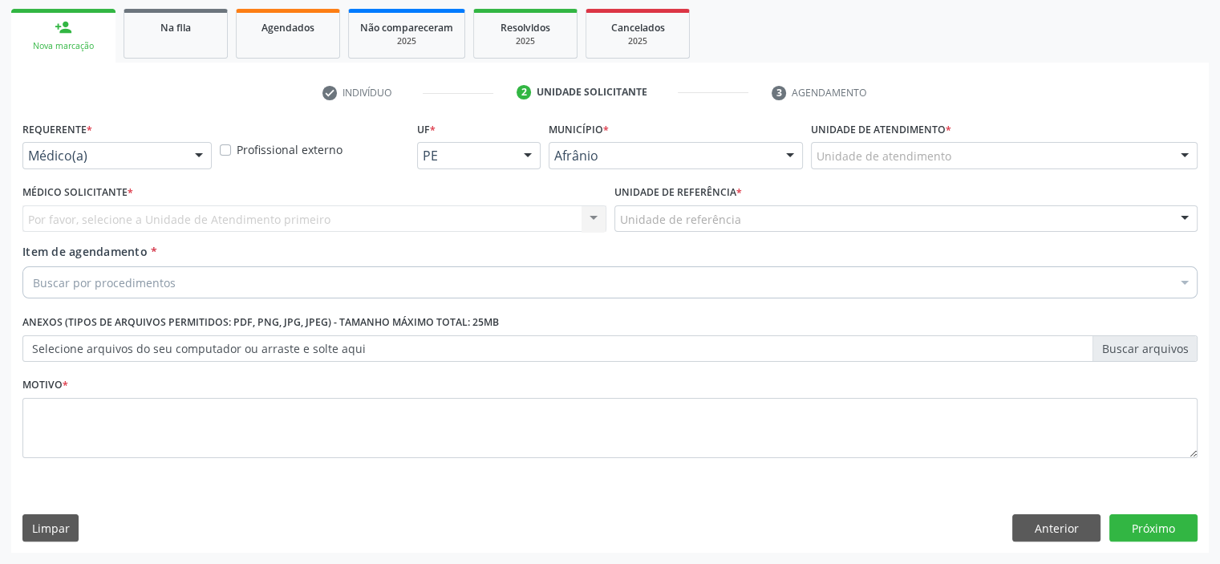
scroll to position [230, 0]
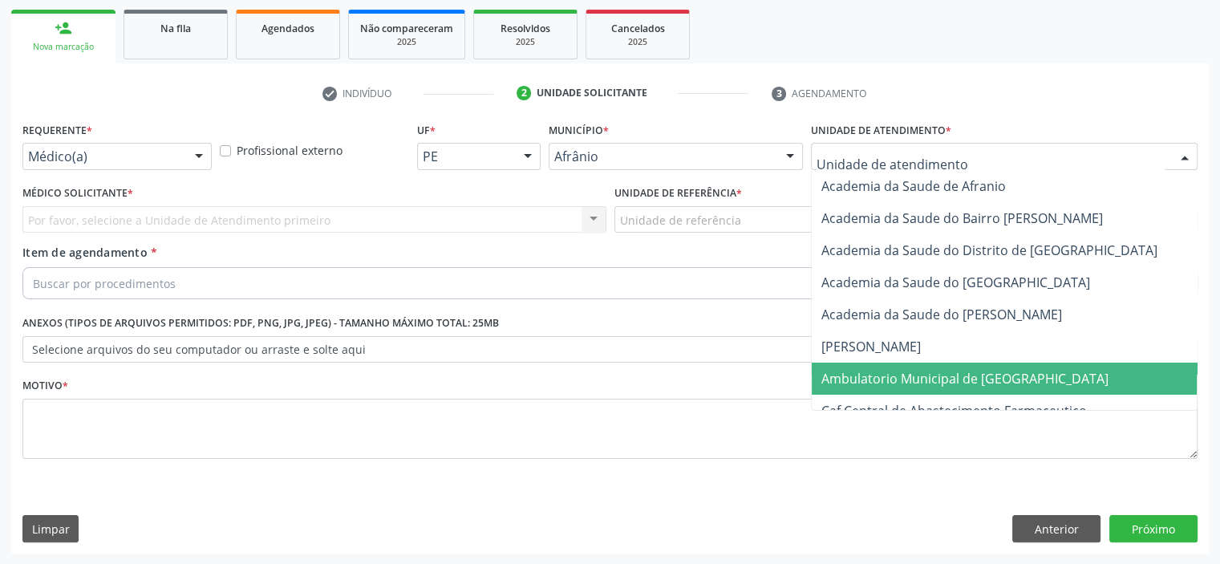
click at [945, 384] on span "Ambulatorio Municipal de [GEOGRAPHIC_DATA]" at bounding box center [964, 379] width 287 height 18
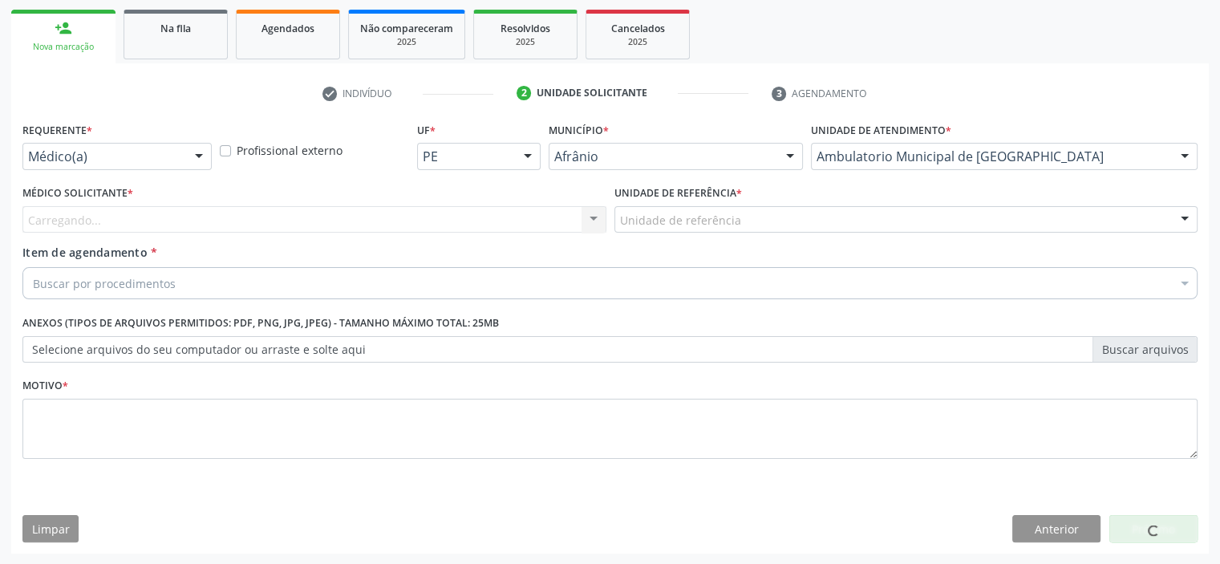
click at [831, 213] on div "Unidade de referência" at bounding box center [906, 219] width 584 height 27
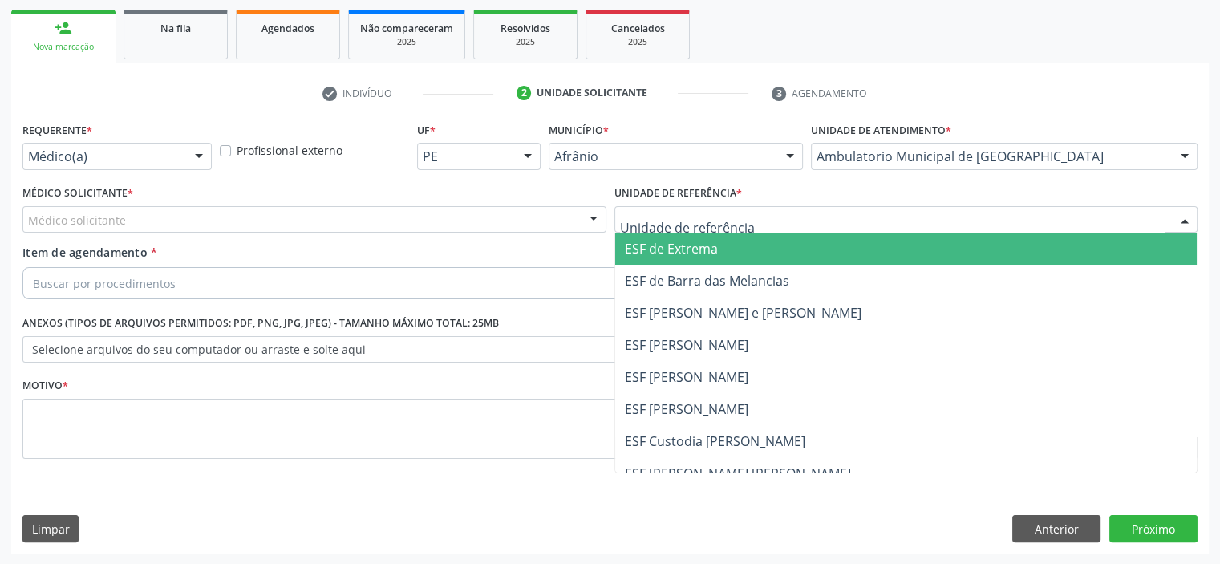
click at [626, 249] on span "ESF de Extrema" at bounding box center [671, 249] width 93 height 18
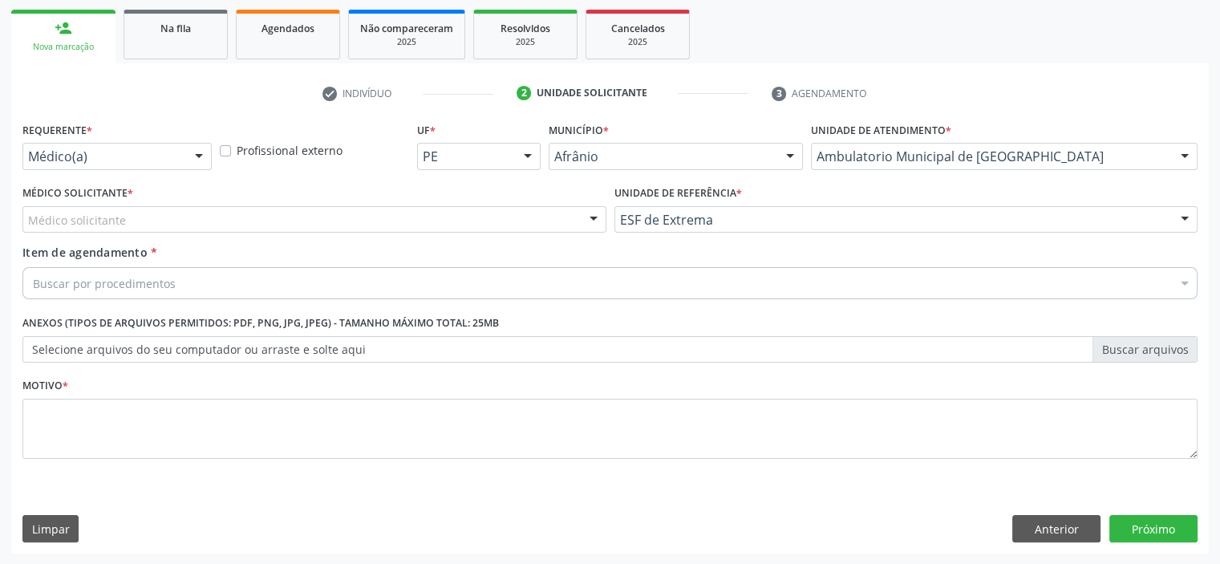
click at [481, 220] on div "Médico solicitante" at bounding box center [314, 219] width 584 height 27
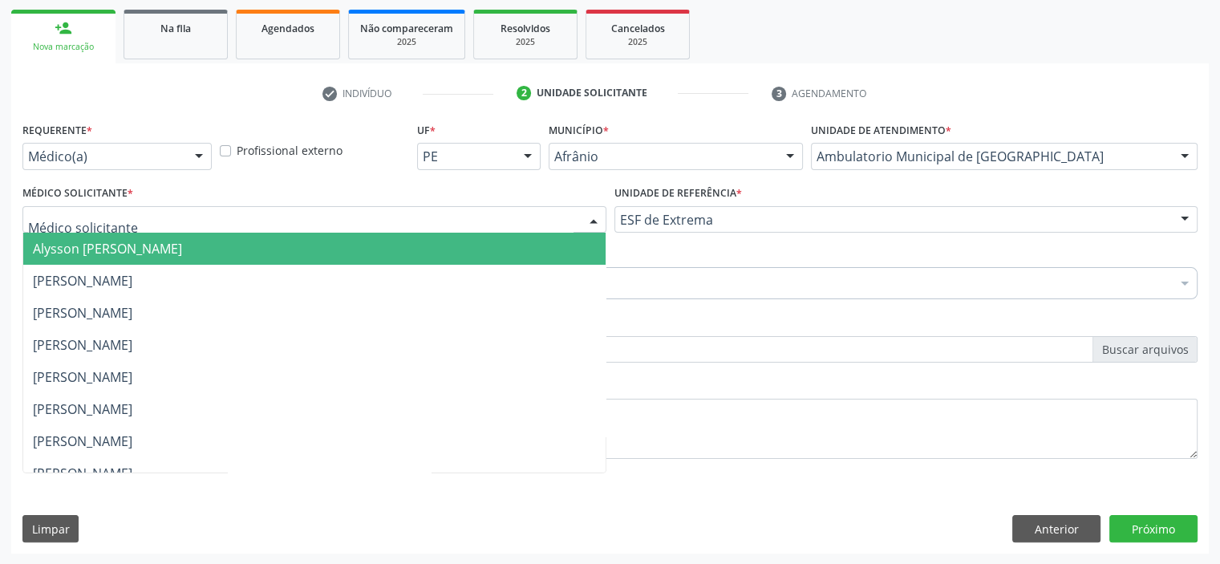
click at [489, 246] on span "Alysson [PERSON_NAME]" at bounding box center [314, 249] width 582 height 32
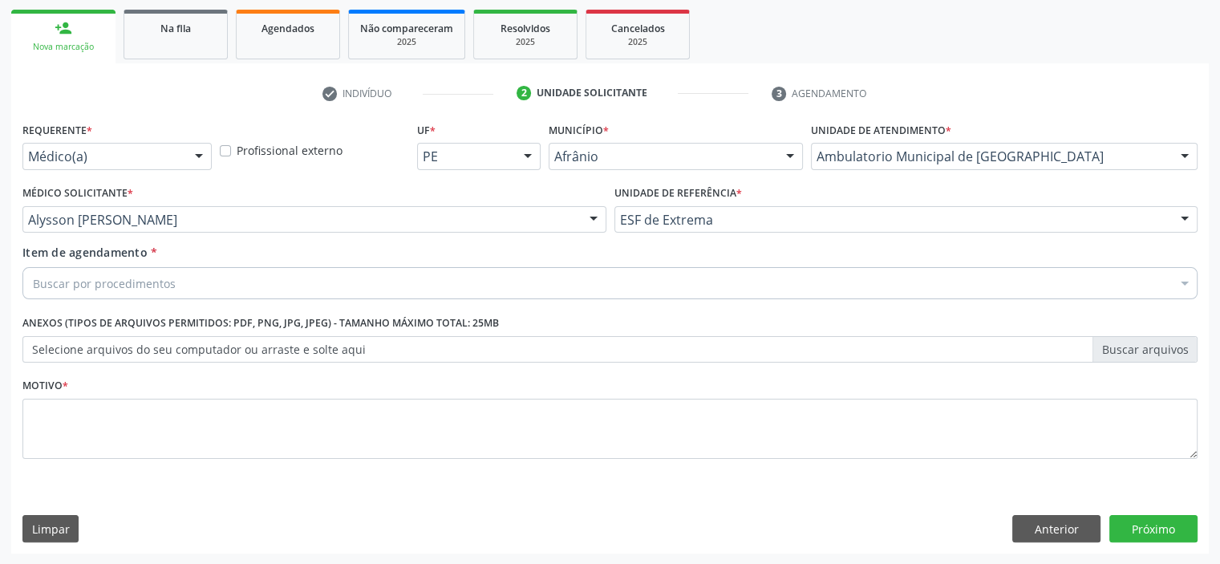
click at [353, 284] on div "Buscar por procedimentos" at bounding box center [609, 283] width 1175 height 32
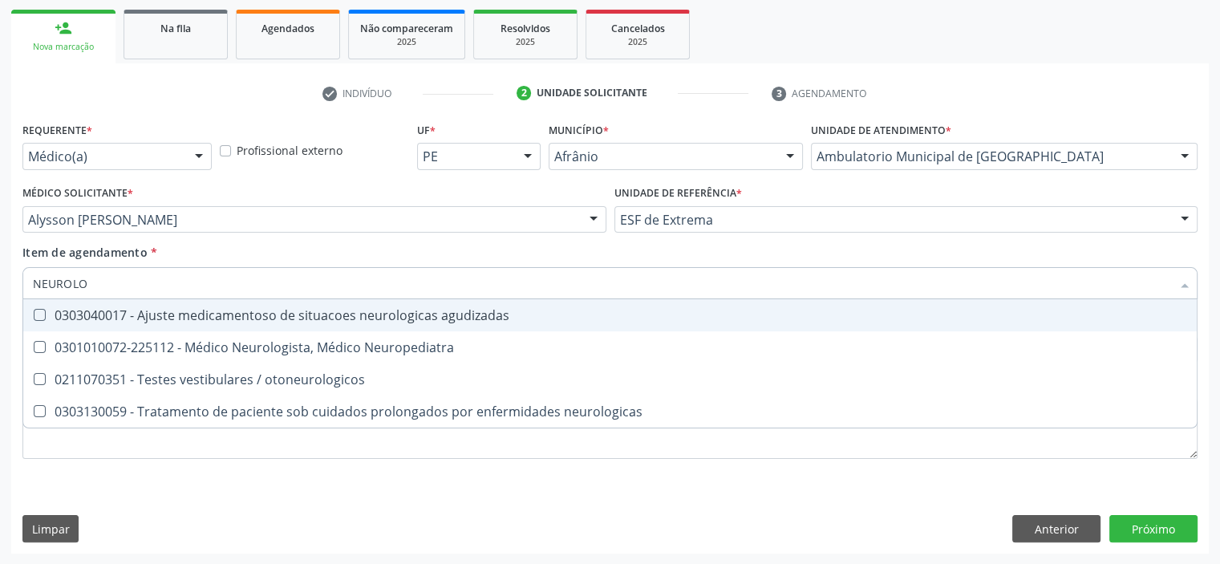
type input "NEUROLOG"
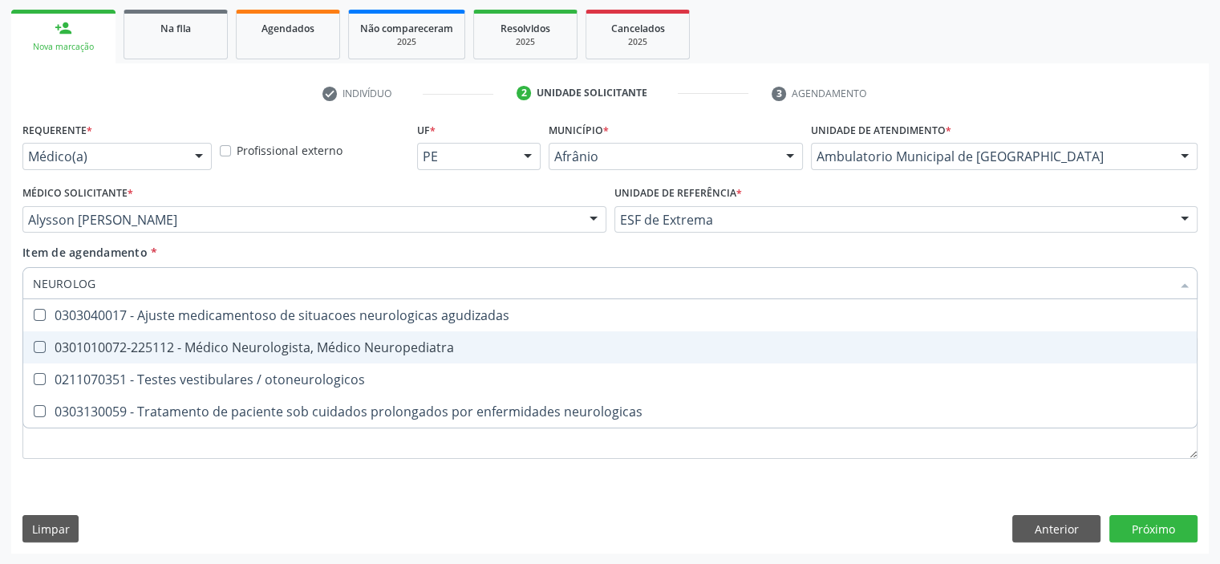
click at [374, 353] on div "0301010072-225112 - Médico Neurologista, Médico Neuropediatra" at bounding box center [610, 347] width 1154 height 13
checkbox Neuropediatra "true"
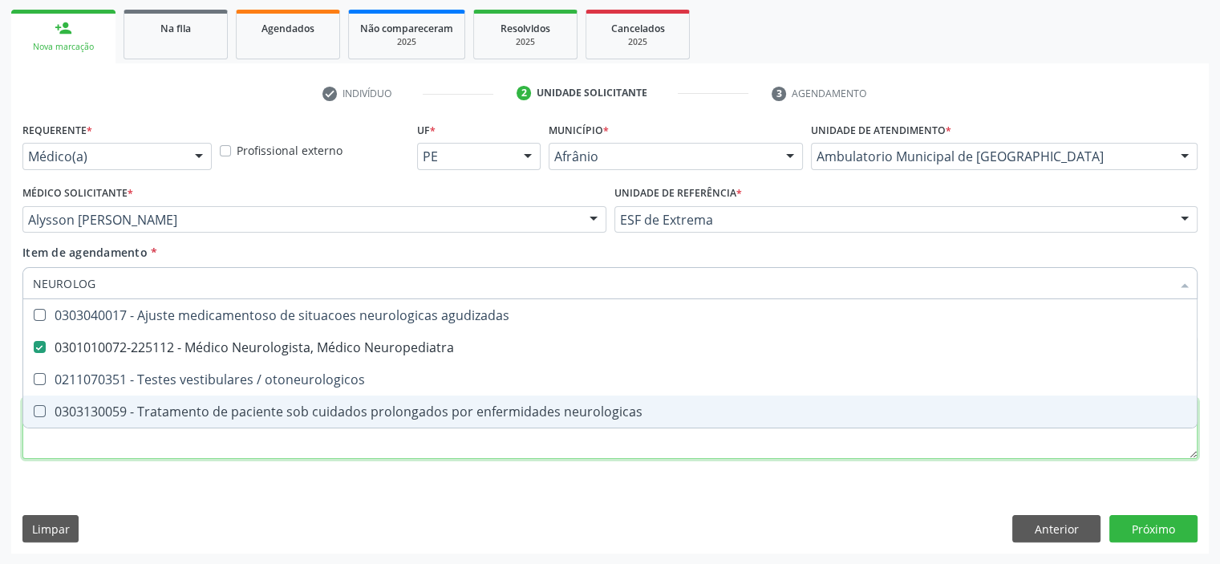
click at [343, 448] on div "Requerente * Médico(a) Médico(a) Enfermeiro(a) Paciente Nenhum resultado encont…" at bounding box center [609, 299] width 1175 height 363
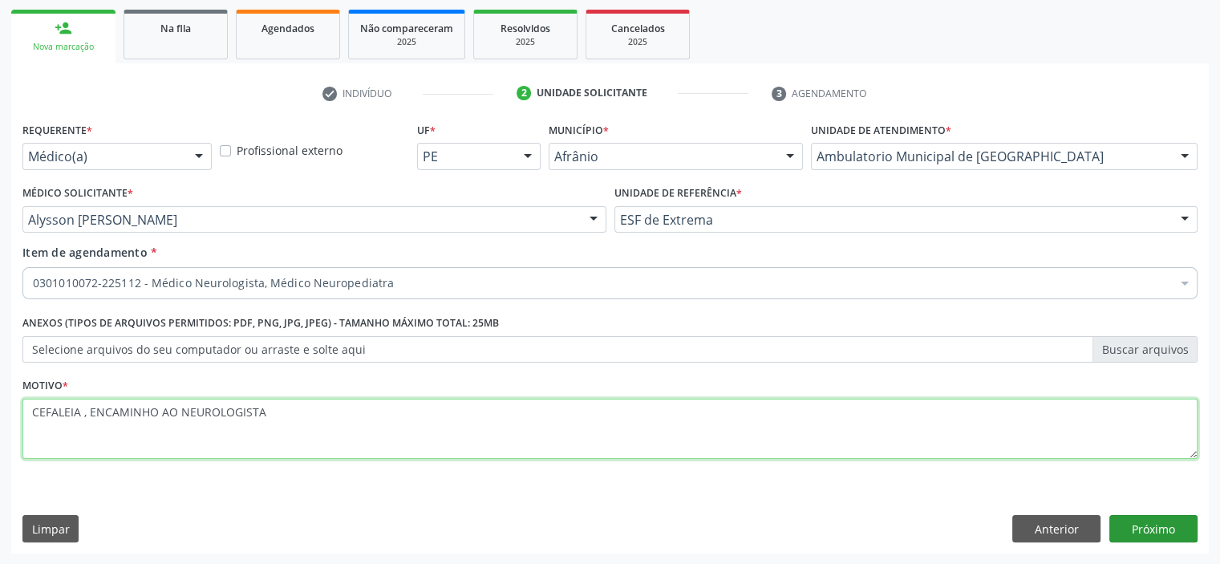
type textarea "CEFALEIA , ENCAMINHO AO NEUROLOGISTA"
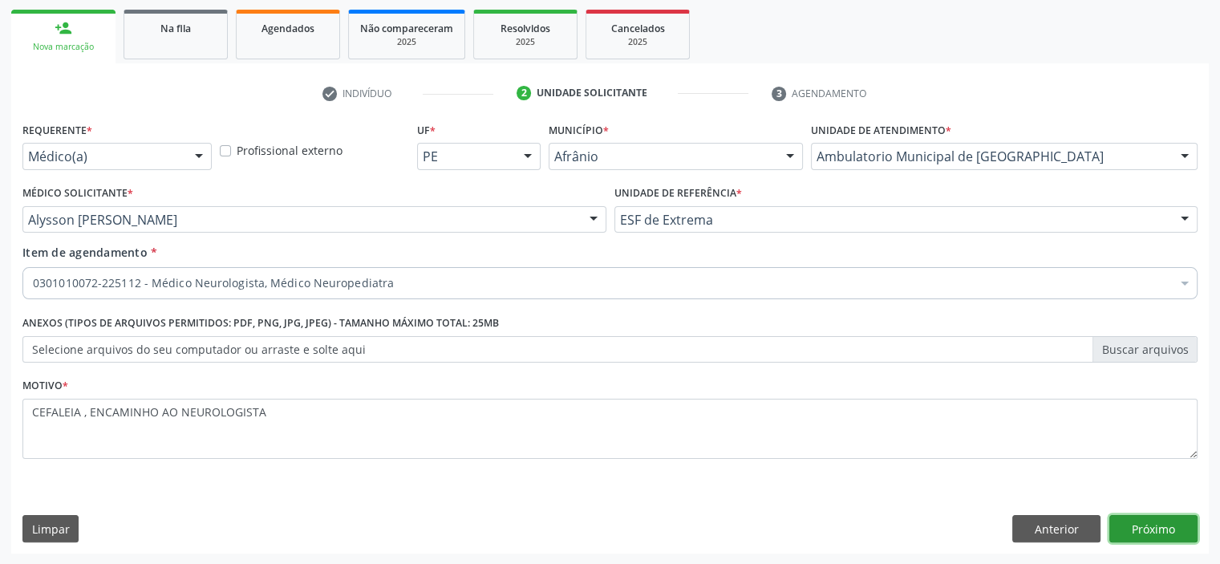
click at [1191, 537] on button "Próximo" at bounding box center [1153, 528] width 88 height 27
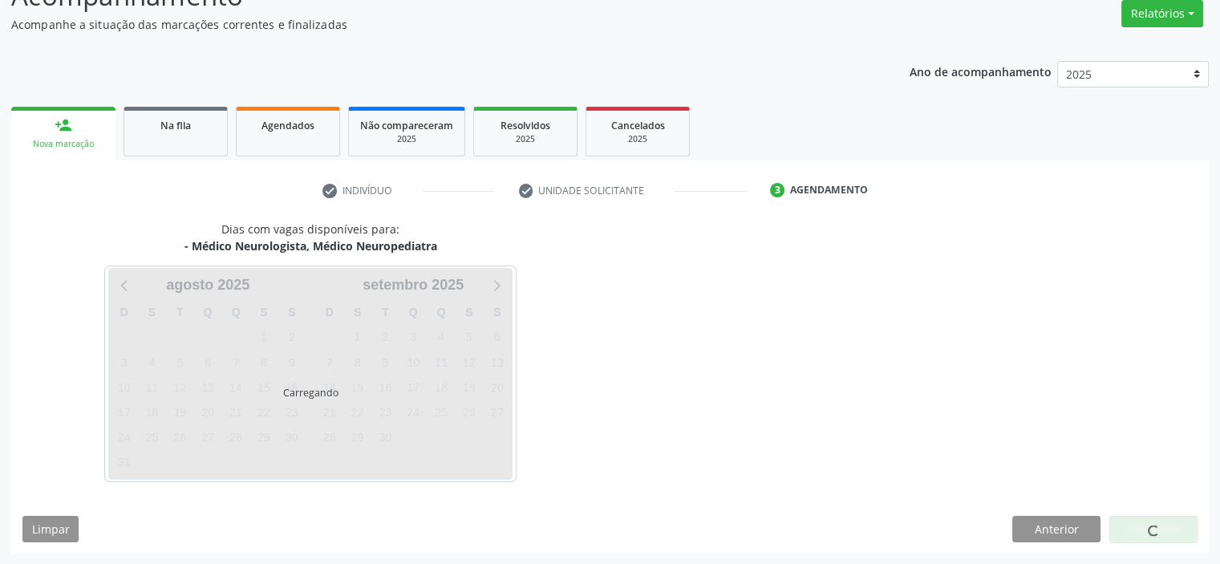
scroll to position [180, 0]
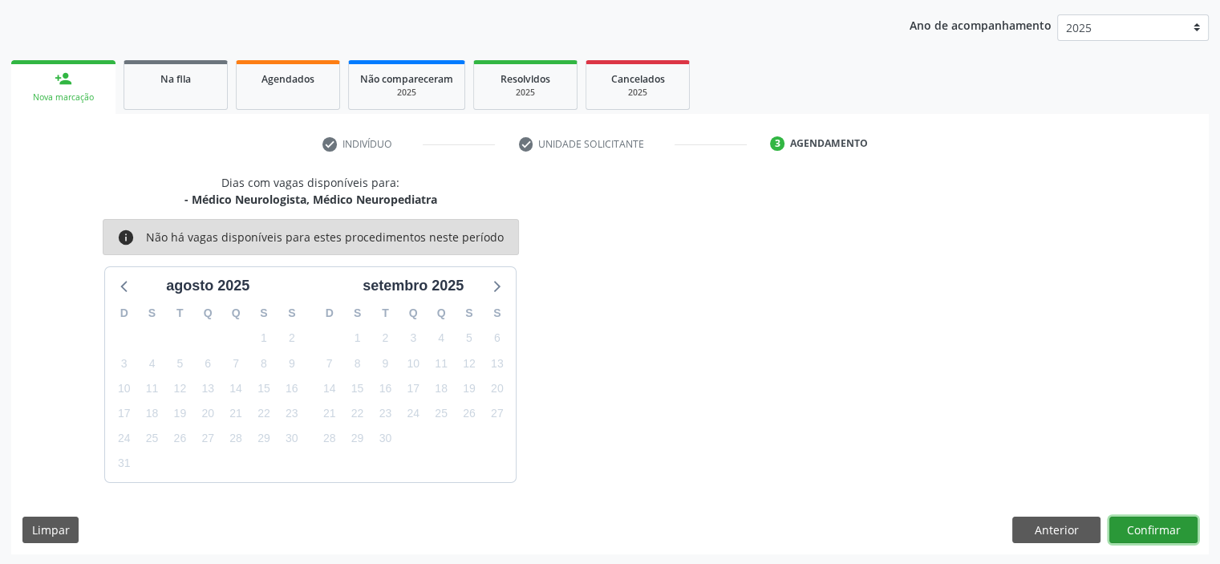
click at [1151, 527] on button "Confirmar" at bounding box center [1153, 529] width 88 height 27
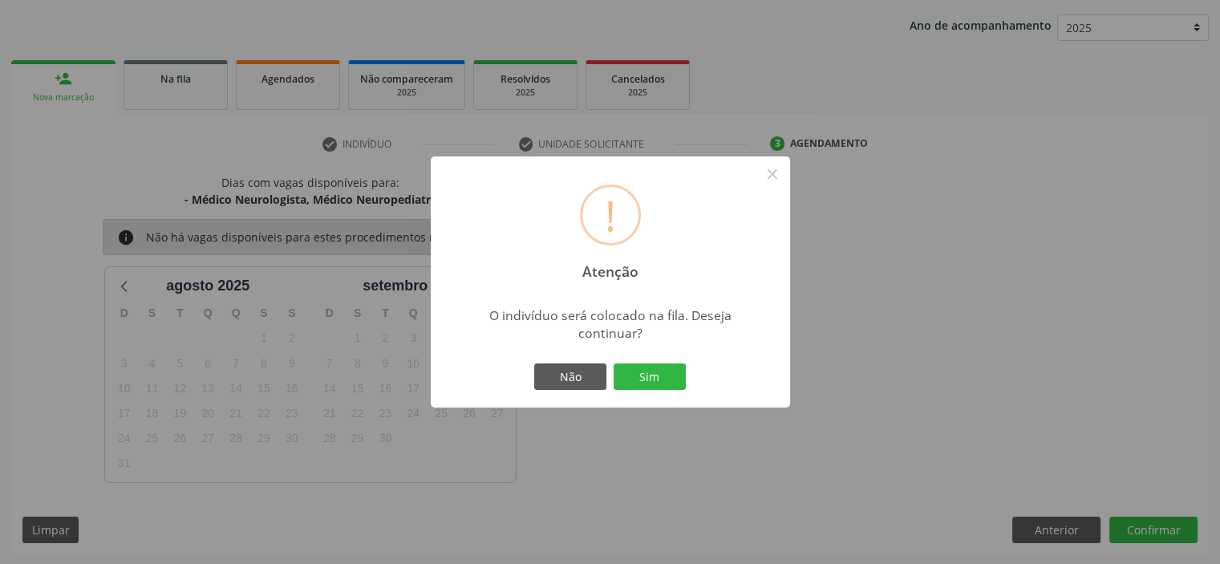
click at [613, 363] on button "Sim" at bounding box center [649, 376] width 72 height 27
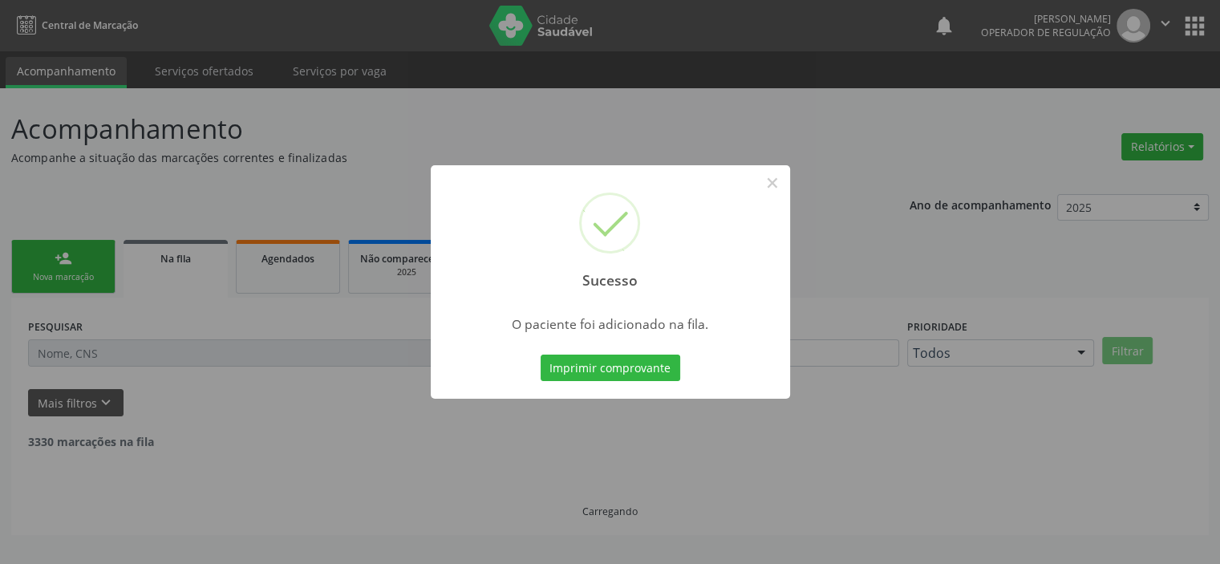
scroll to position [0, 0]
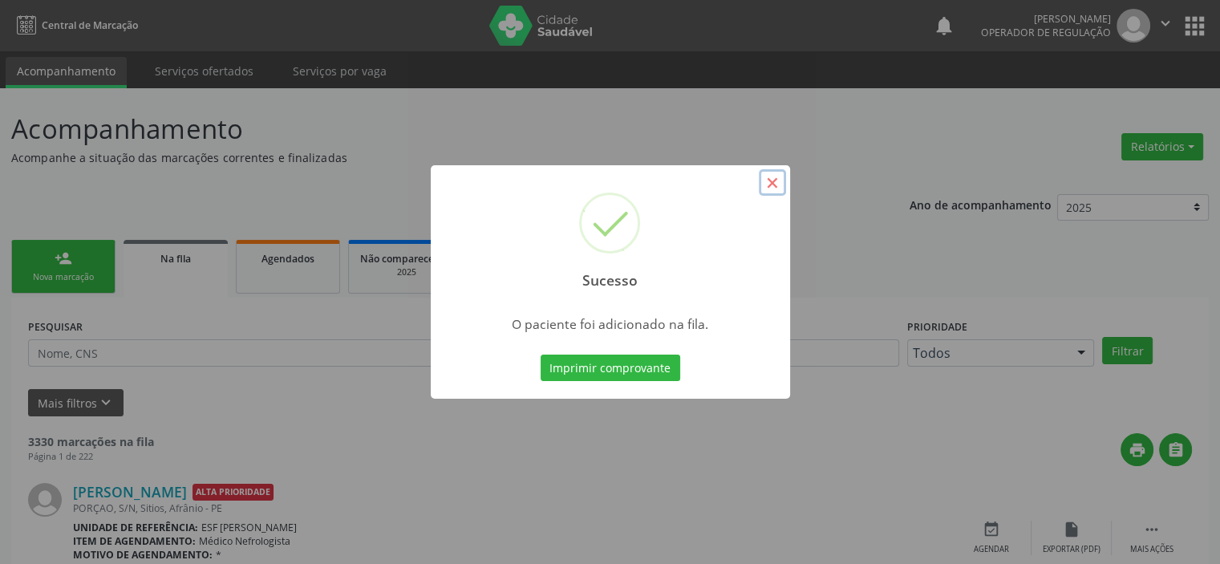
click at [768, 185] on button "×" at bounding box center [772, 182] width 27 height 27
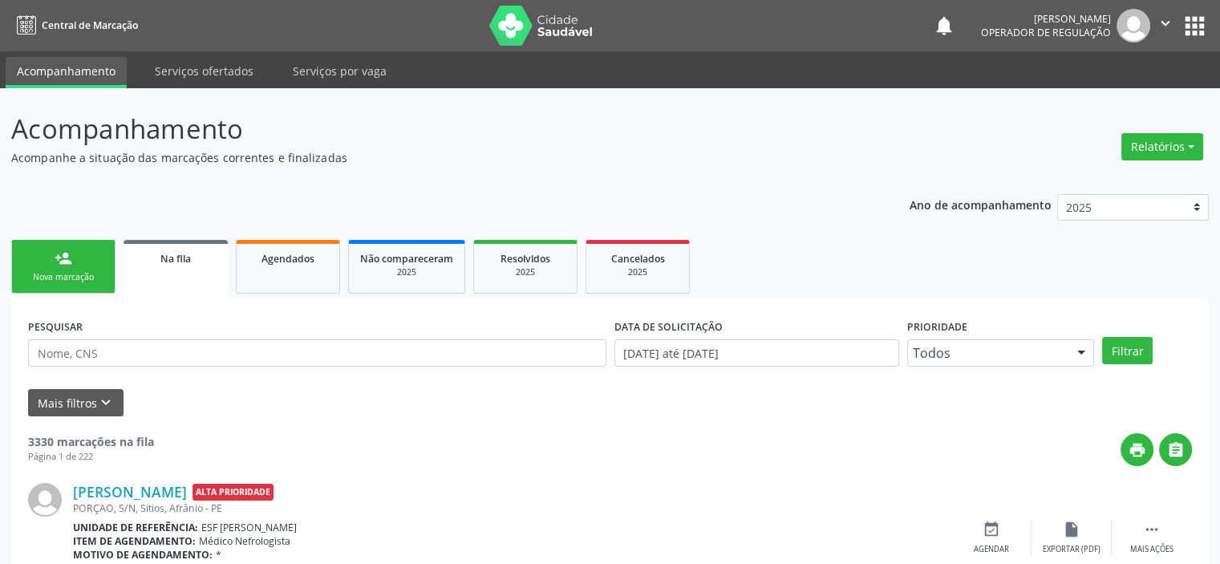
click at [55, 269] on link "person_add Nova marcação" at bounding box center [63, 267] width 104 height 54
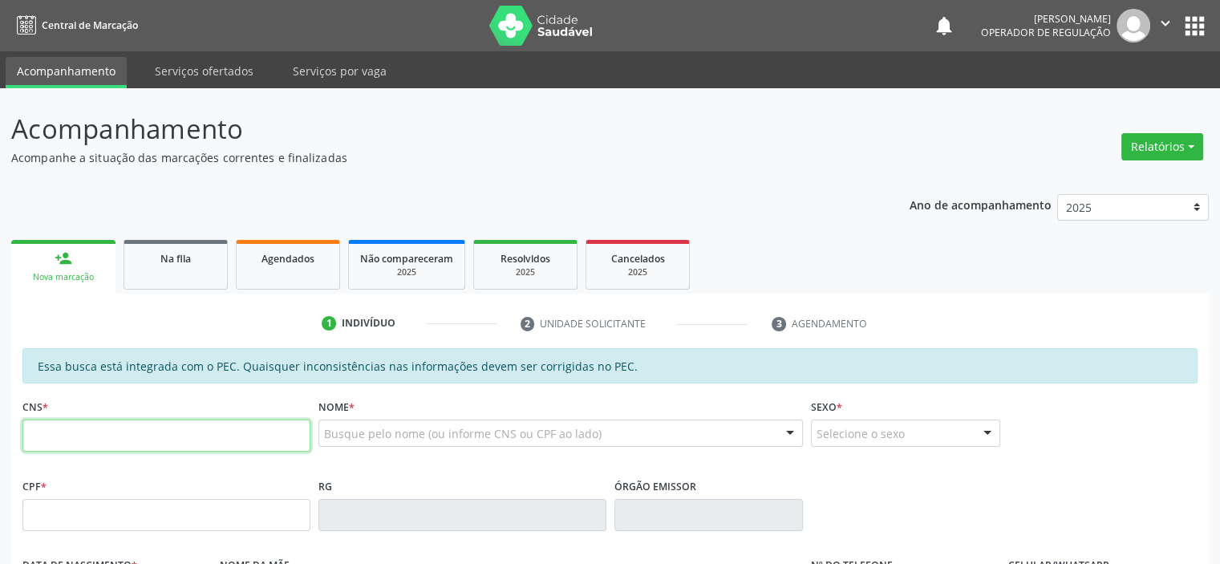
click at [150, 439] on input "text" at bounding box center [166, 435] width 288 height 32
type input "704 8035 0504 0045"
type input "30/04/1981"
type input "Luiza Rodrigues Pereira"
type input "(87) 98844-1126"
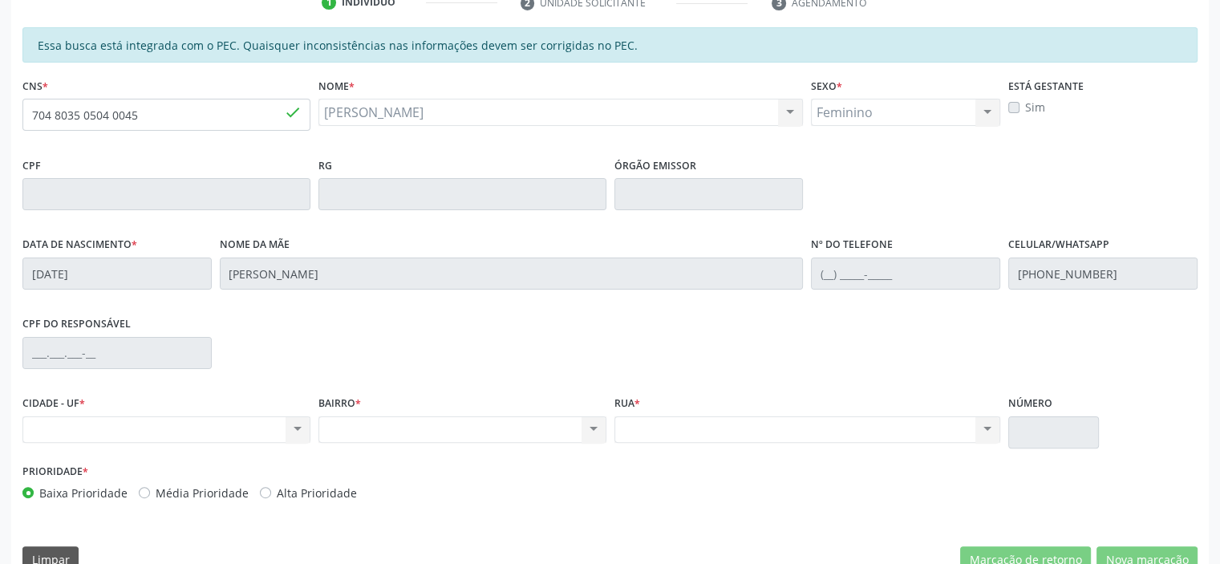
scroll to position [351, 0]
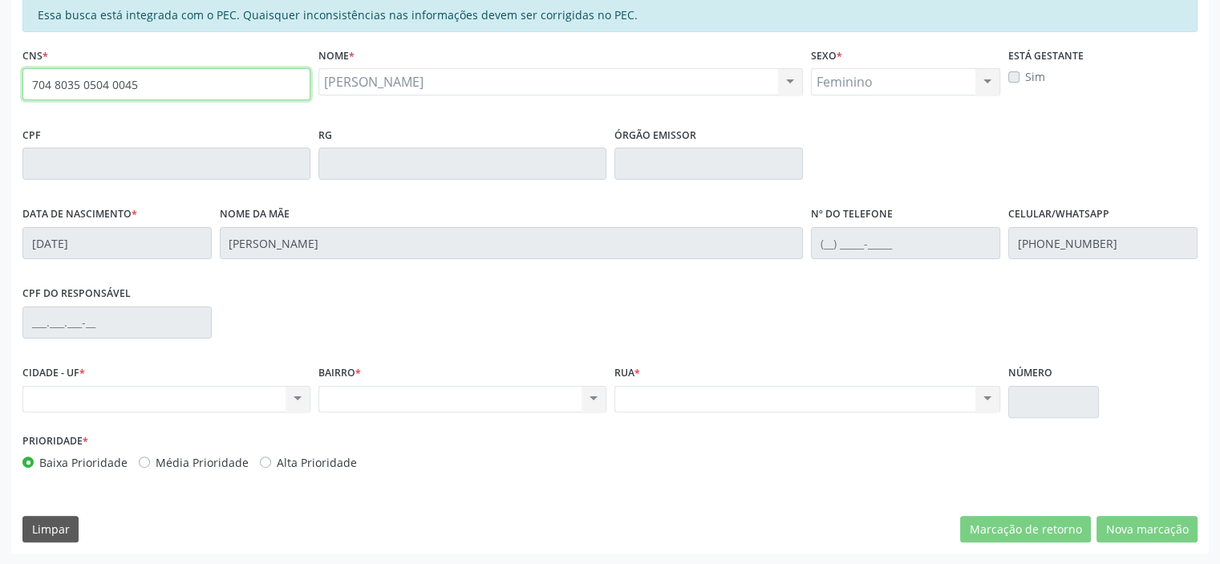
drag, startPoint x: 164, startPoint y: 84, endPoint x: 0, endPoint y: 71, distance: 164.1
click at [0, 71] on div "Acompanhamento Acompanhe a situação das marcações correntes e finalizadas Relat…" at bounding box center [610, 150] width 1220 height 827
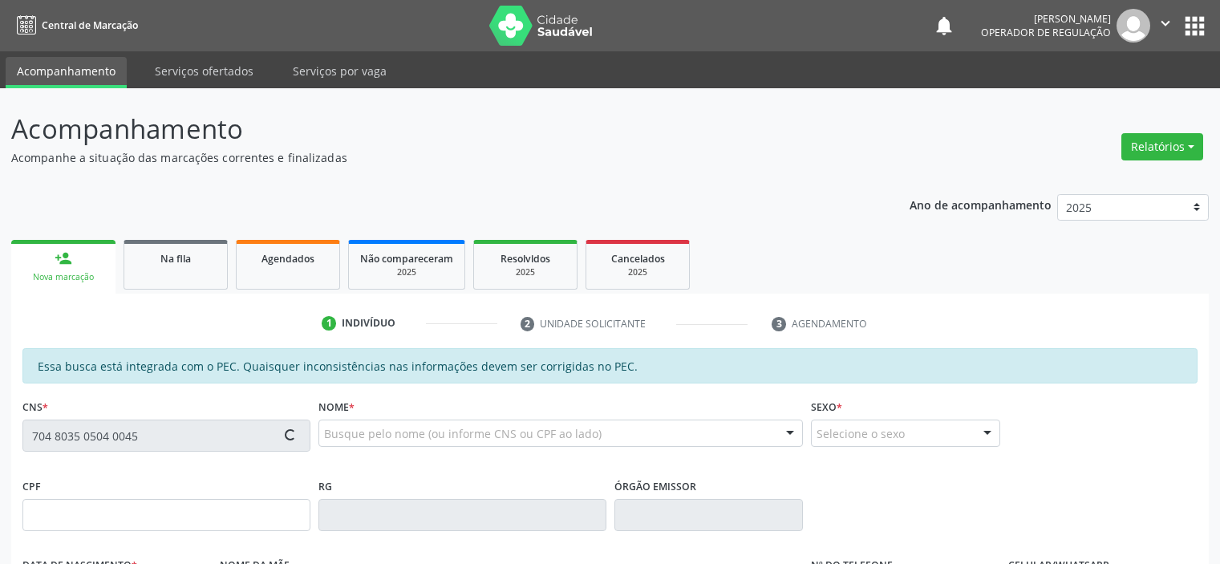
scroll to position [351, 0]
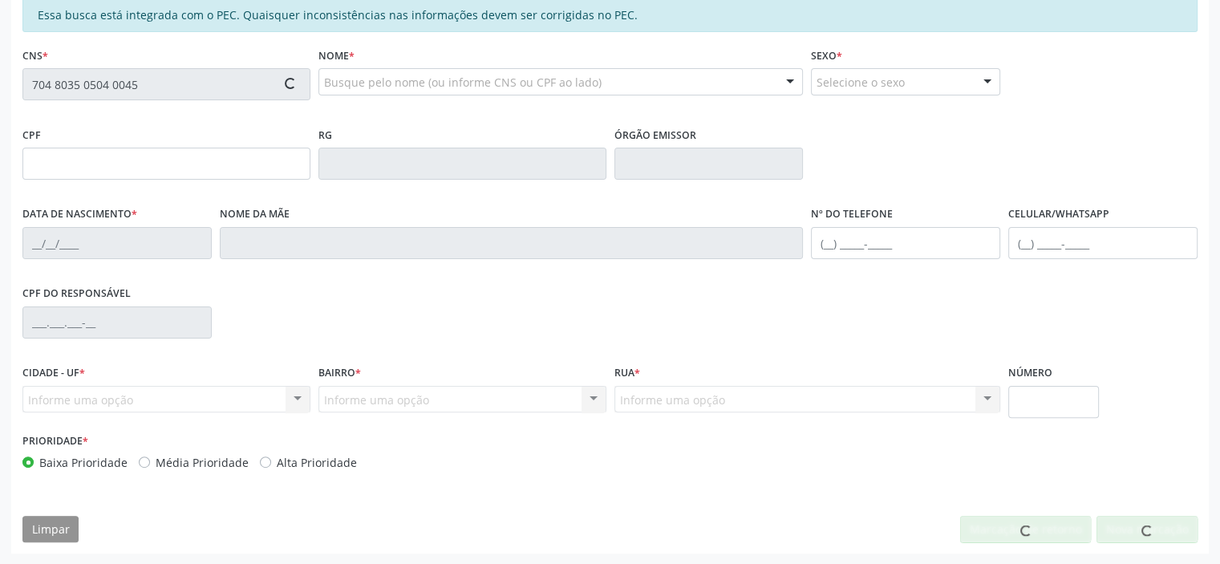
type input "[DATE]"
type input "[PERSON_NAME]"
type input "[PHONE_NUMBER]"
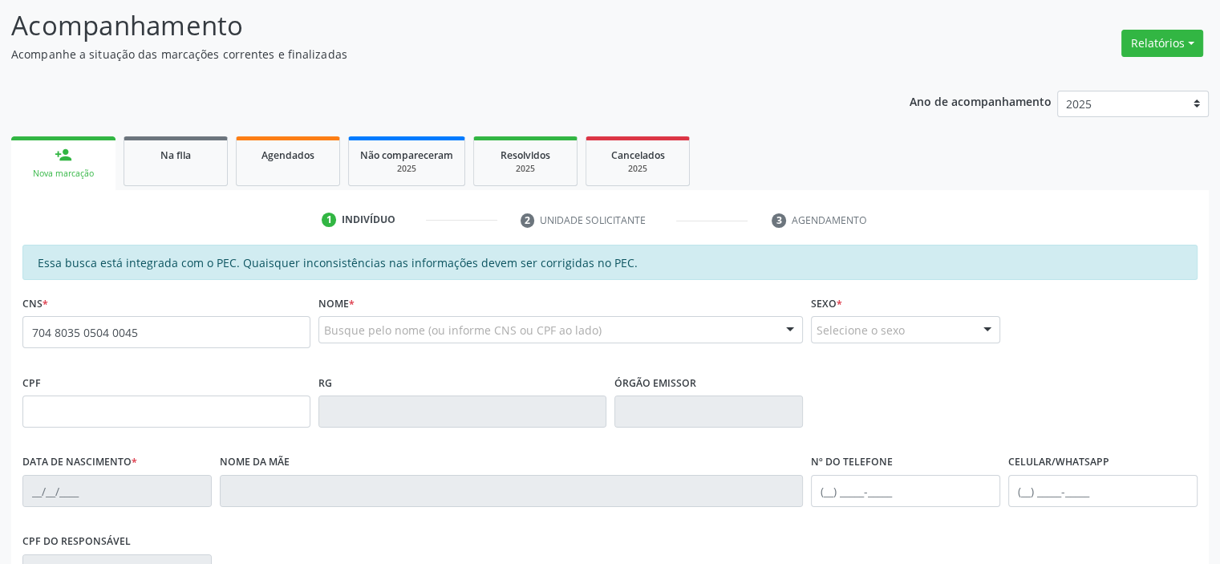
type input "704 8035 0504 0045"
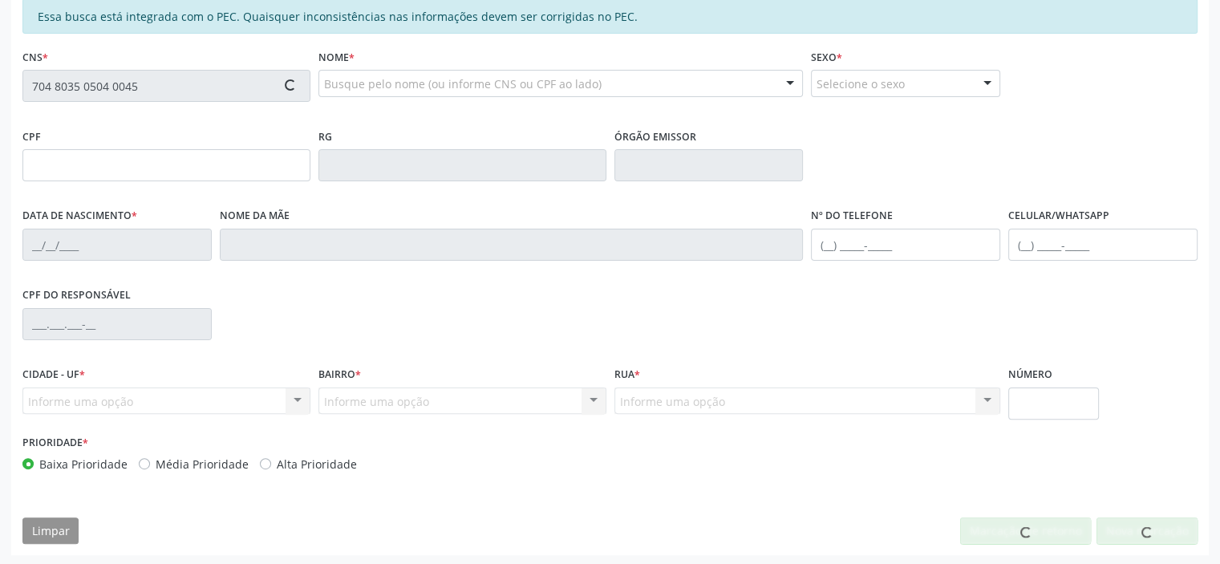
scroll to position [351, 0]
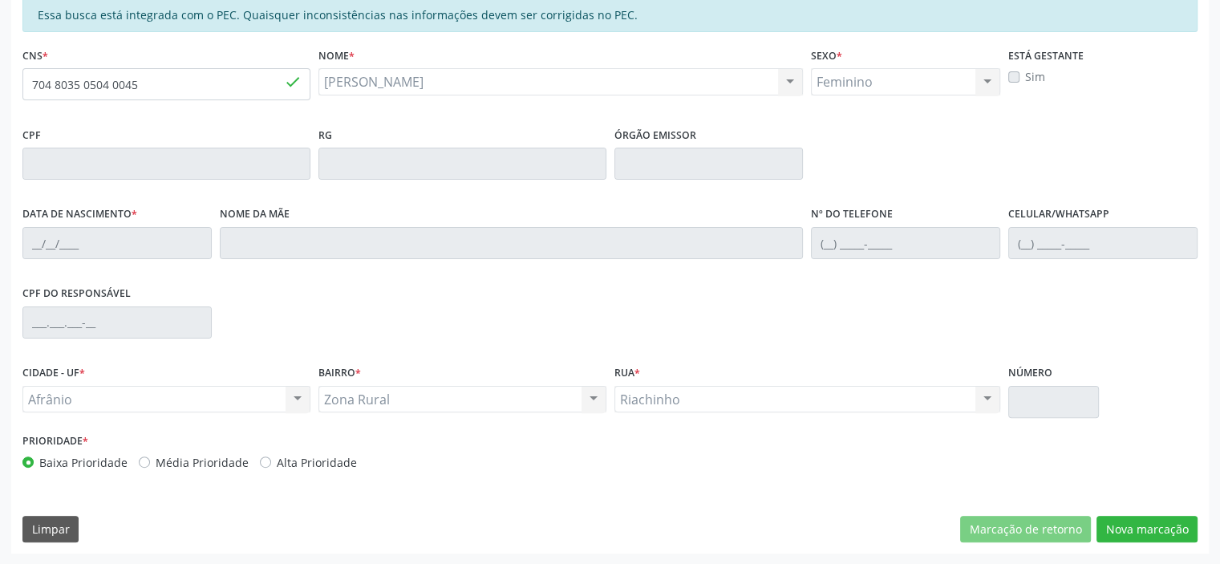
type input "[DATE]"
type input "Luiza Rodrigues Pereira"
type input "(87) 98844-1126"
type input "S/N"
click at [1101, 519] on button "Nova marcação" at bounding box center [1146, 529] width 101 height 27
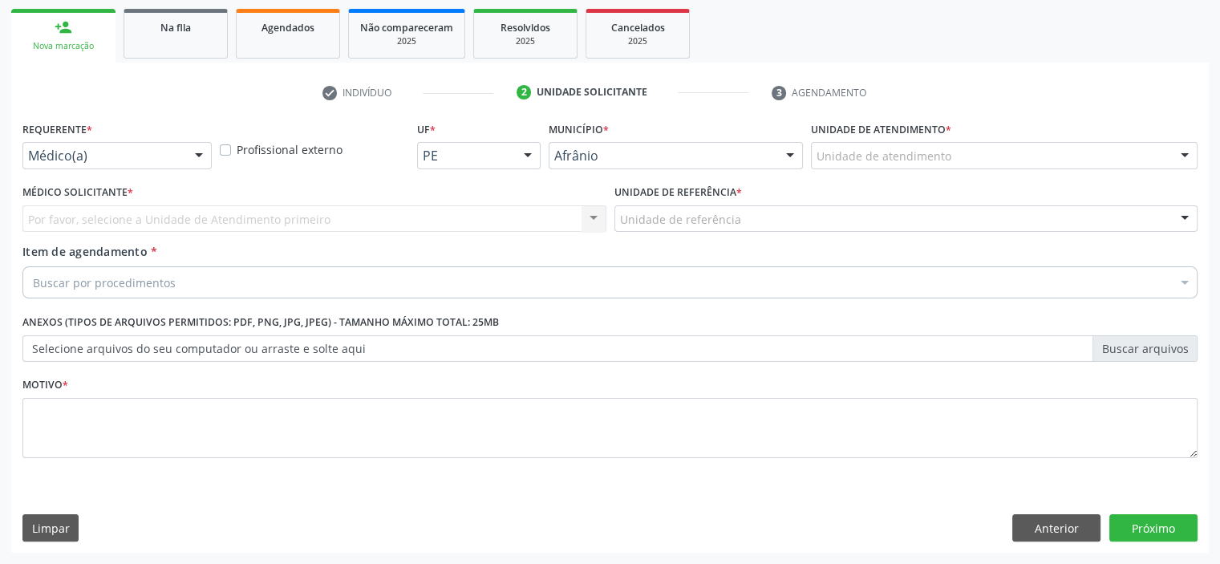
scroll to position [230, 0]
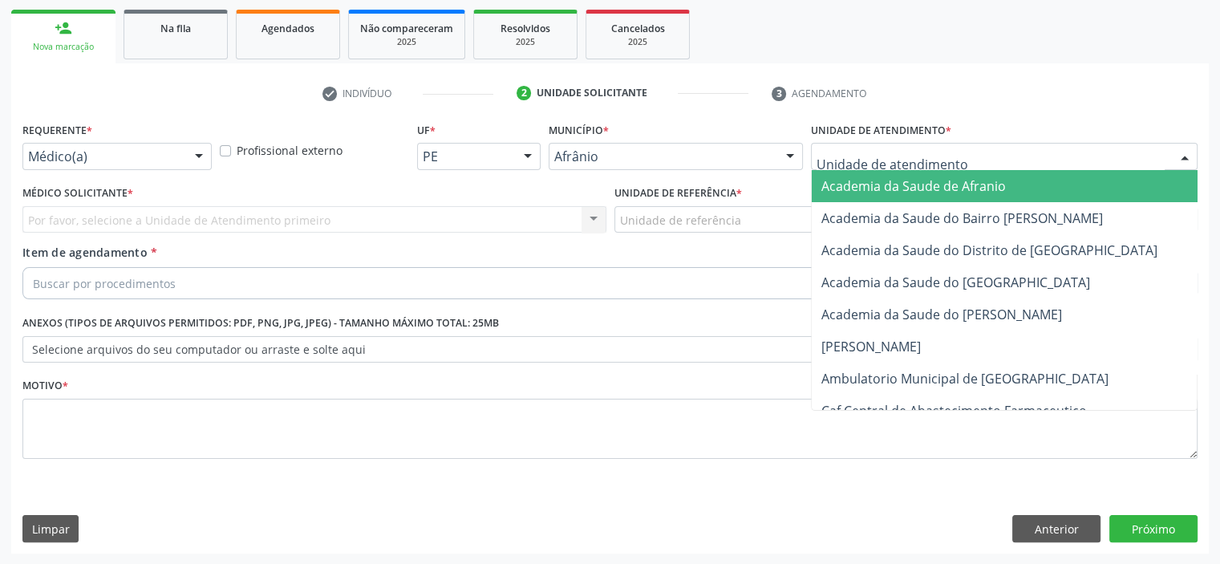
click at [1117, 149] on div at bounding box center [1004, 156] width 386 height 27
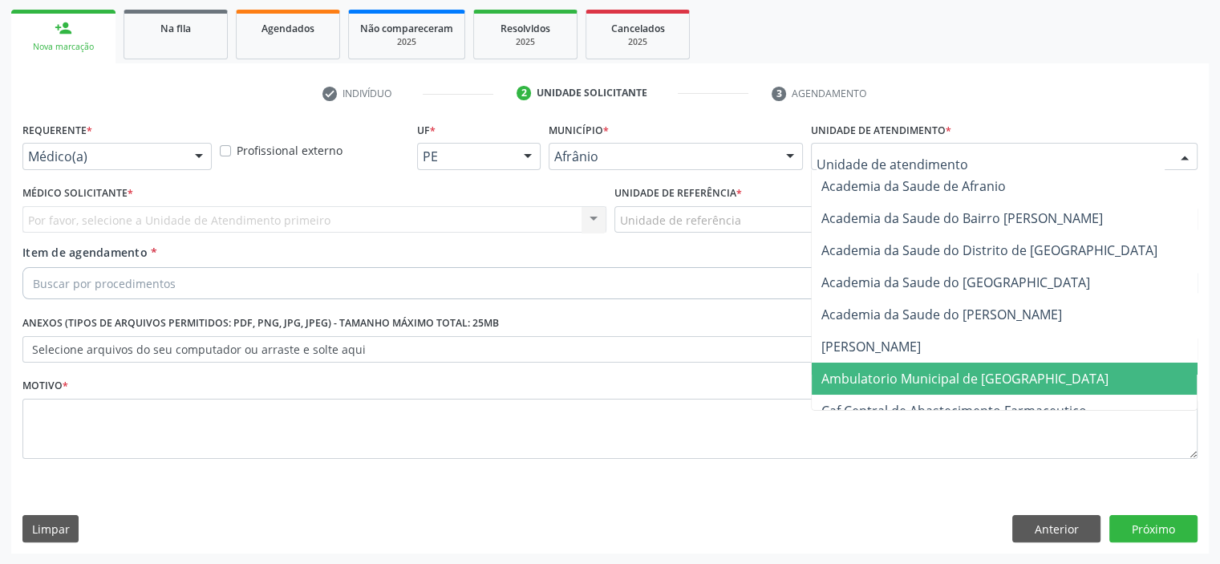
click at [1074, 371] on span "Ambulatorio Municipal de [GEOGRAPHIC_DATA]" at bounding box center [1006, 378] width 391 height 32
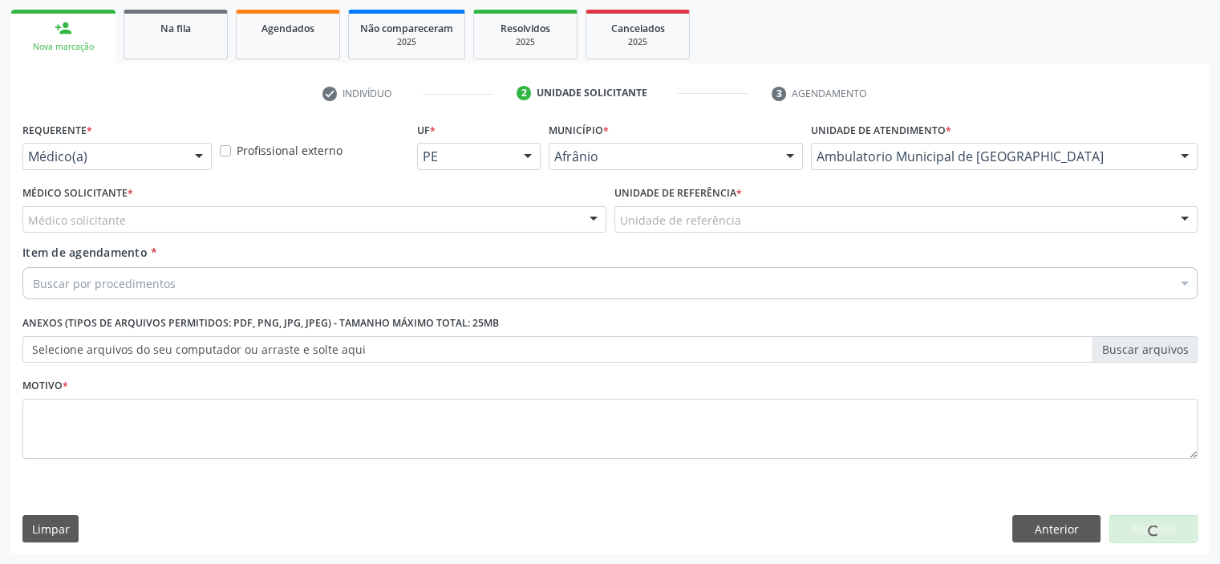
click at [468, 210] on div "Médico solicitante" at bounding box center [314, 219] width 584 height 27
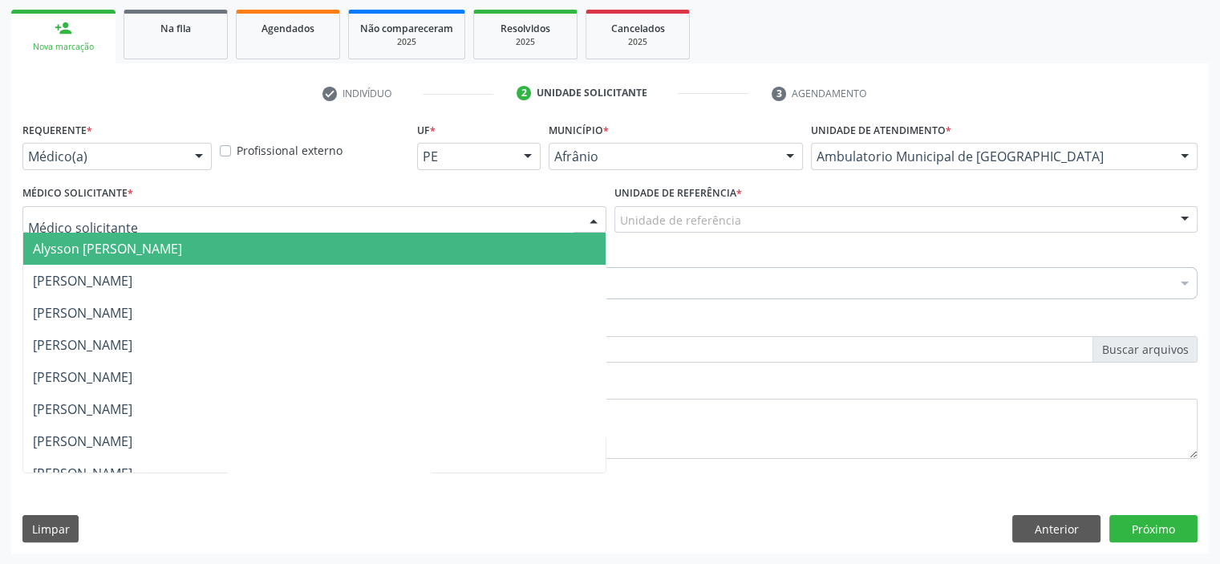
click at [500, 276] on span "[PERSON_NAME]" at bounding box center [314, 281] width 582 height 32
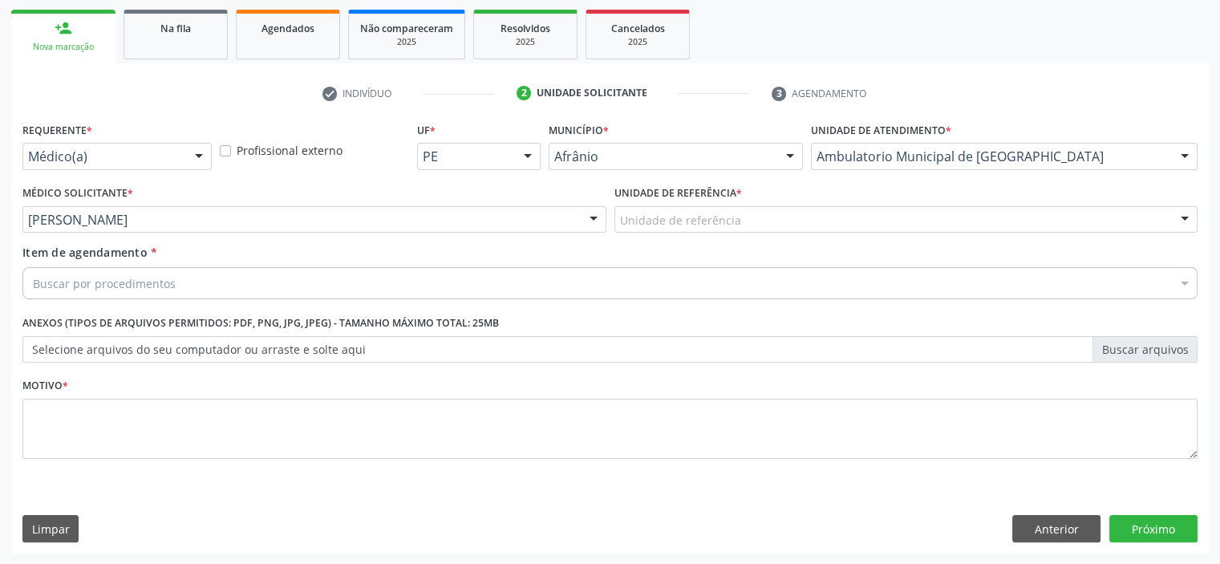
drag, startPoint x: 675, startPoint y: 233, endPoint x: 682, endPoint y: 244, distance: 12.9
click at [675, 232] on div "Unidade de referência * Unidade de referência ESF de Extrema ESF de Barra das M…" at bounding box center [906, 212] width 592 height 63
click at [681, 229] on div "Unidade de referência" at bounding box center [906, 219] width 584 height 27
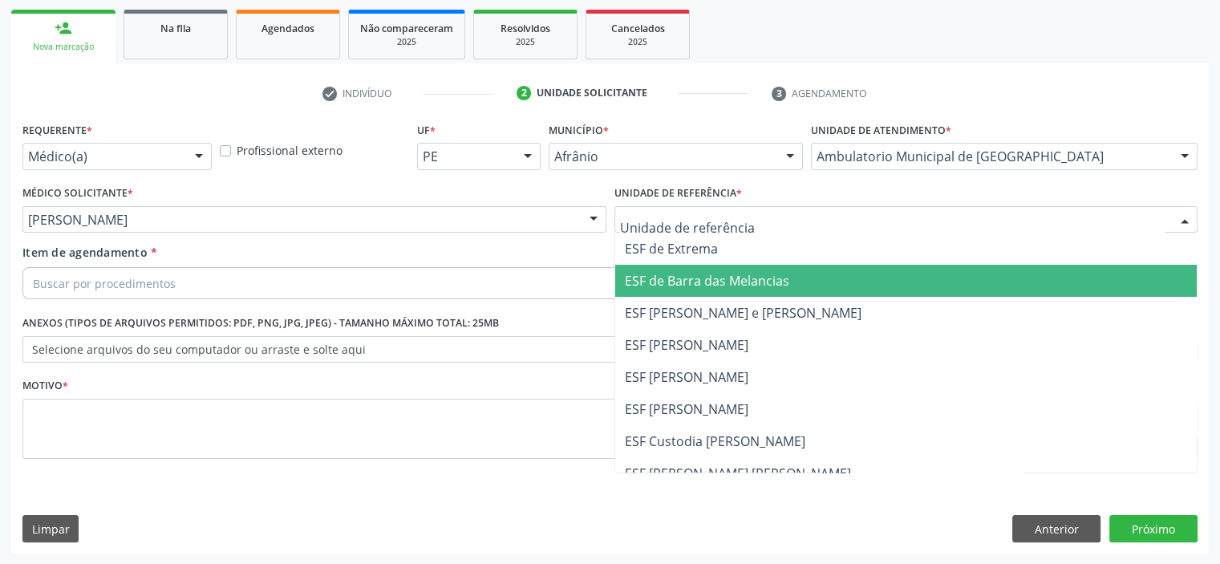
click at [699, 280] on span "ESF de Barra das Melancias" at bounding box center [707, 281] width 164 height 18
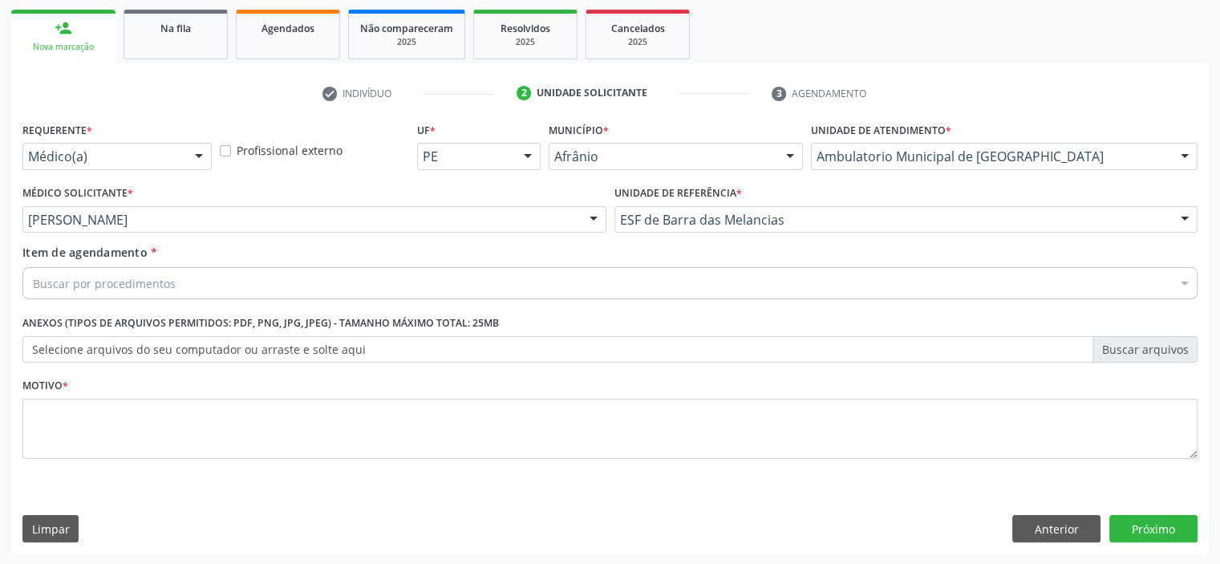
click at [506, 255] on div "Item de agendamento * Buscar por procedimentos Selecionar todos 0604320140 - Ab…" at bounding box center [609, 269] width 1175 height 51
click at [500, 274] on div "Buscar por procedimentos" at bounding box center [609, 283] width 1175 height 32
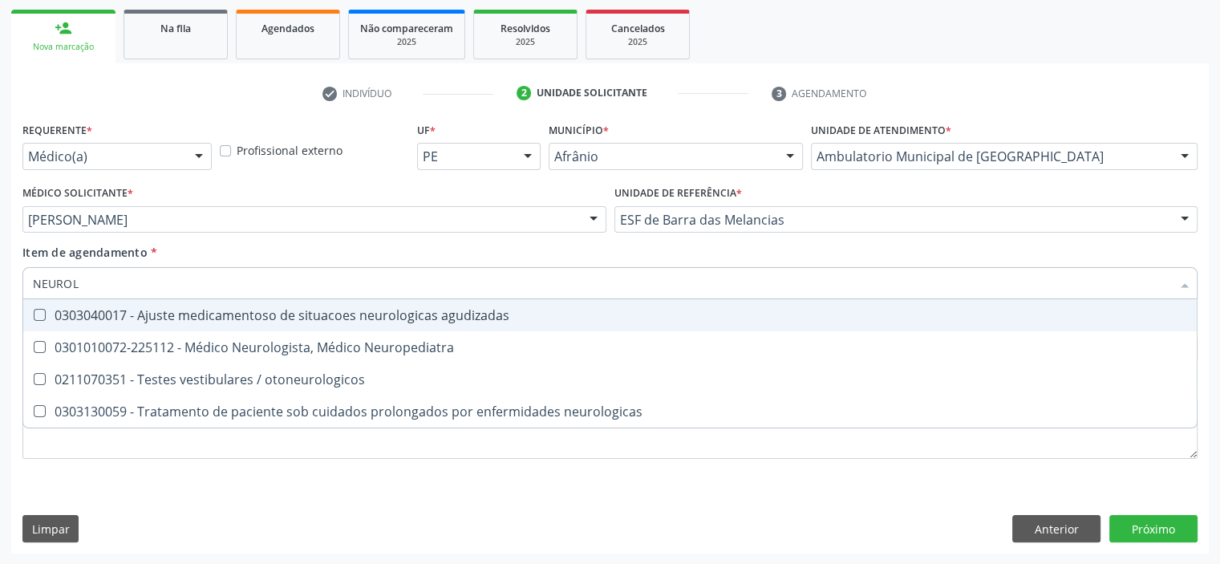
type input "NEUROLO"
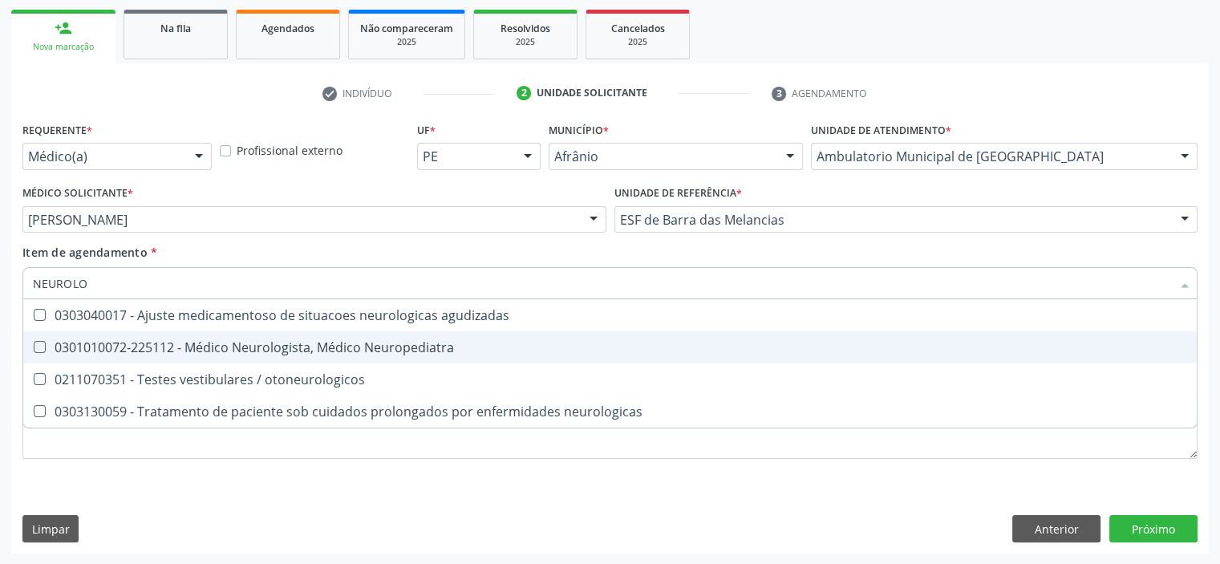
click at [489, 360] on span "0301010072-225112 - Médico Neurologista, Médico Neuropediatra" at bounding box center [609, 347] width 1173 height 32
checkbox Neuropediatra "true"
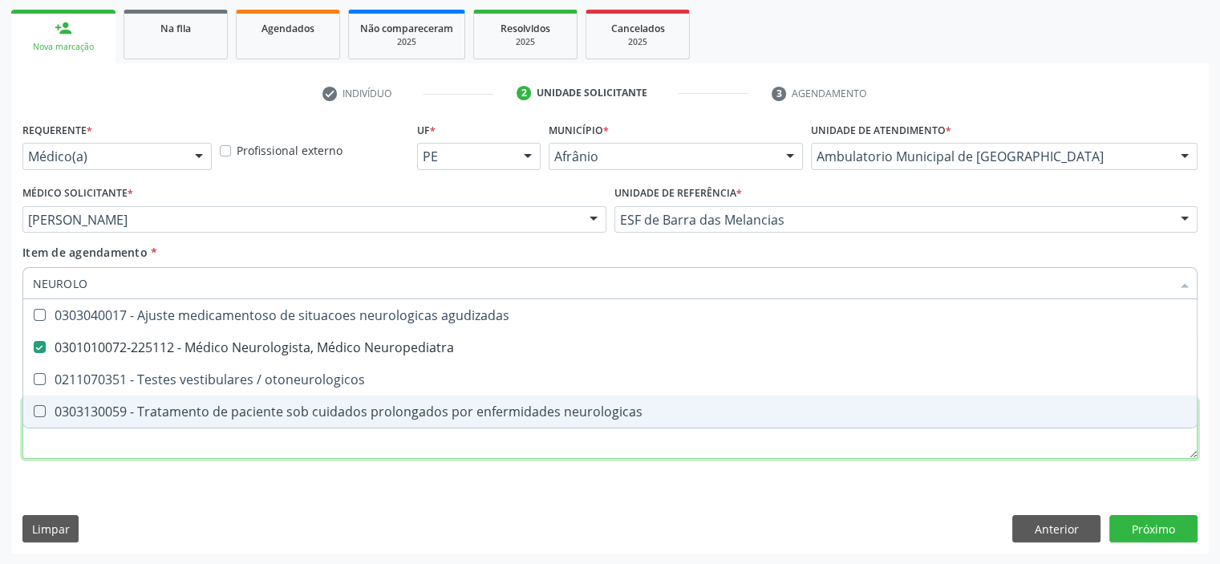
click at [404, 445] on div "Requerente * Médico(a) Médico(a) Enfermeiro(a) Paciente Nenhum resultado encont…" at bounding box center [609, 299] width 1175 height 363
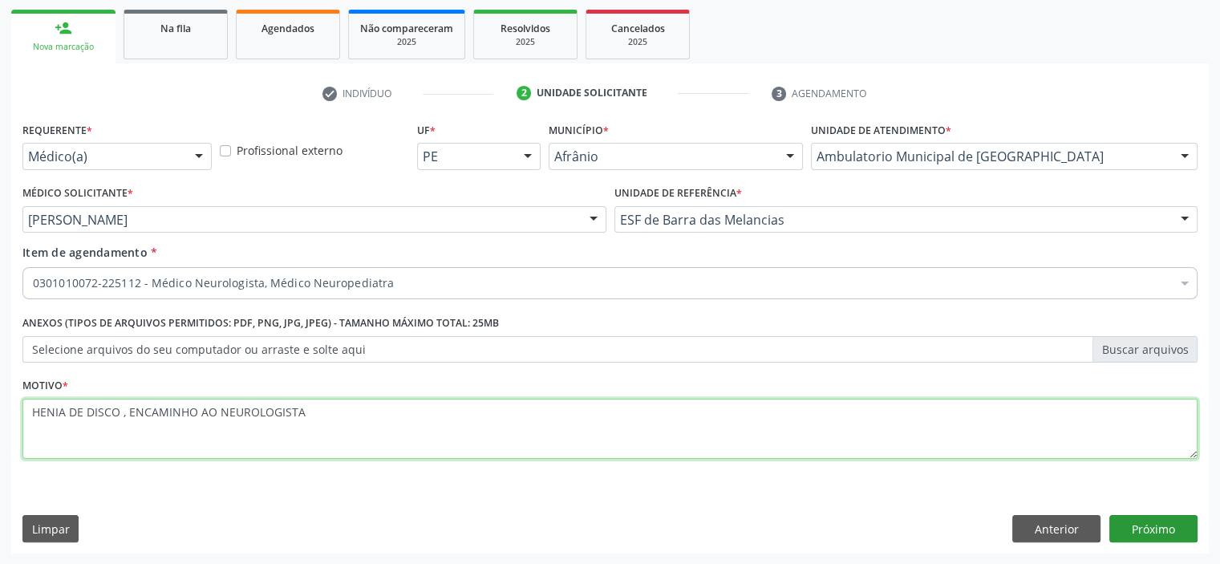
type textarea "HENIA DE DISCO , ENCAMINHO AO NEUROLOGISTA"
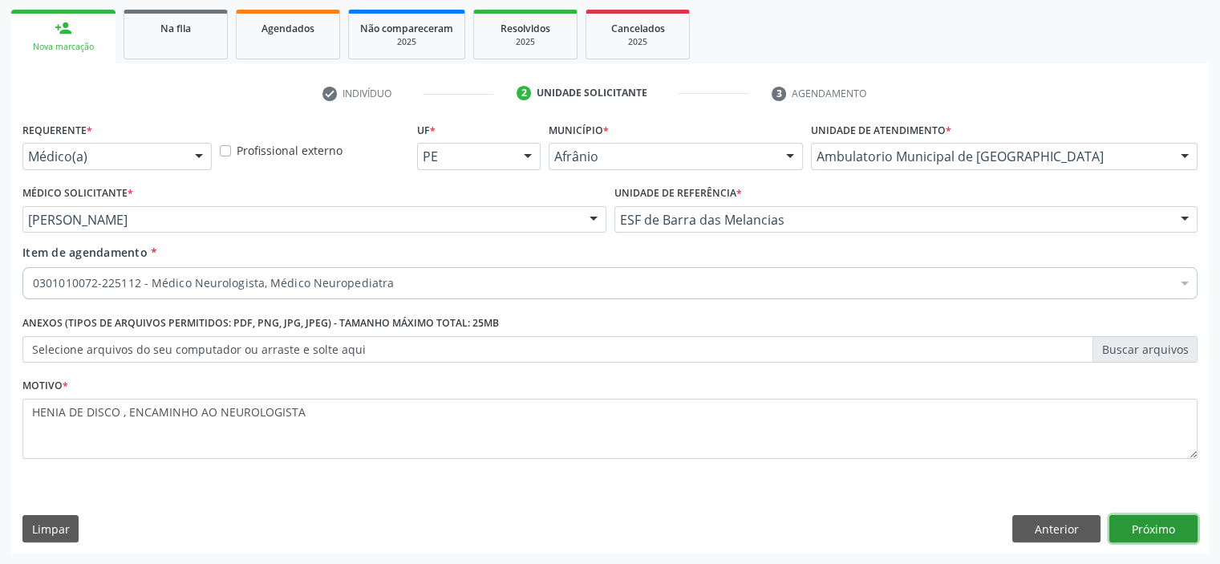
click at [1124, 519] on button "Próximo" at bounding box center [1153, 528] width 88 height 27
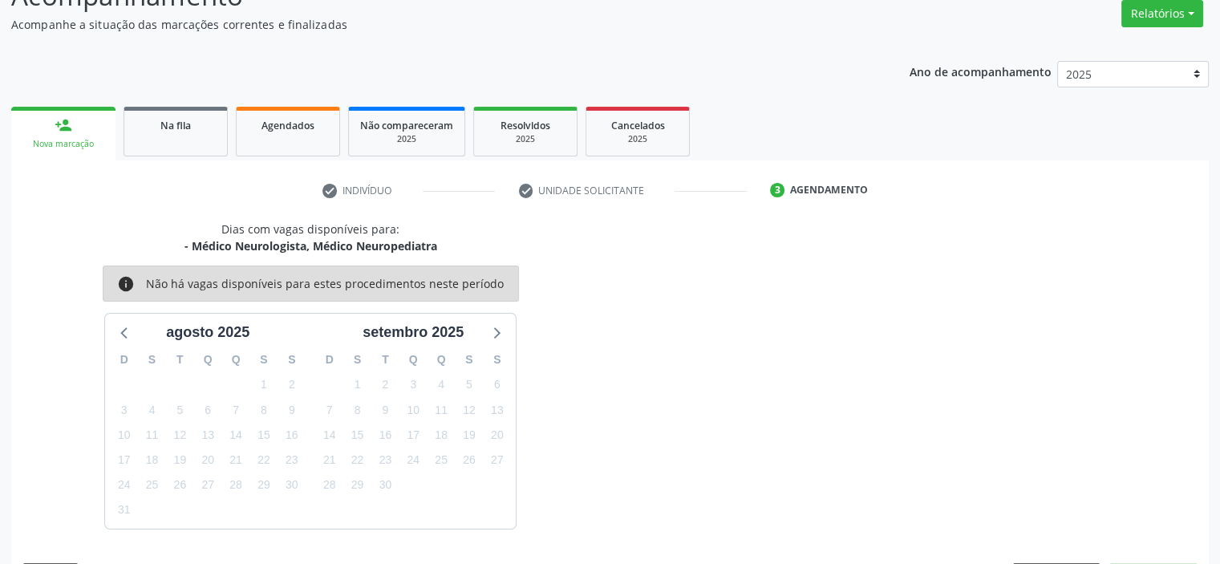
scroll to position [180, 0]
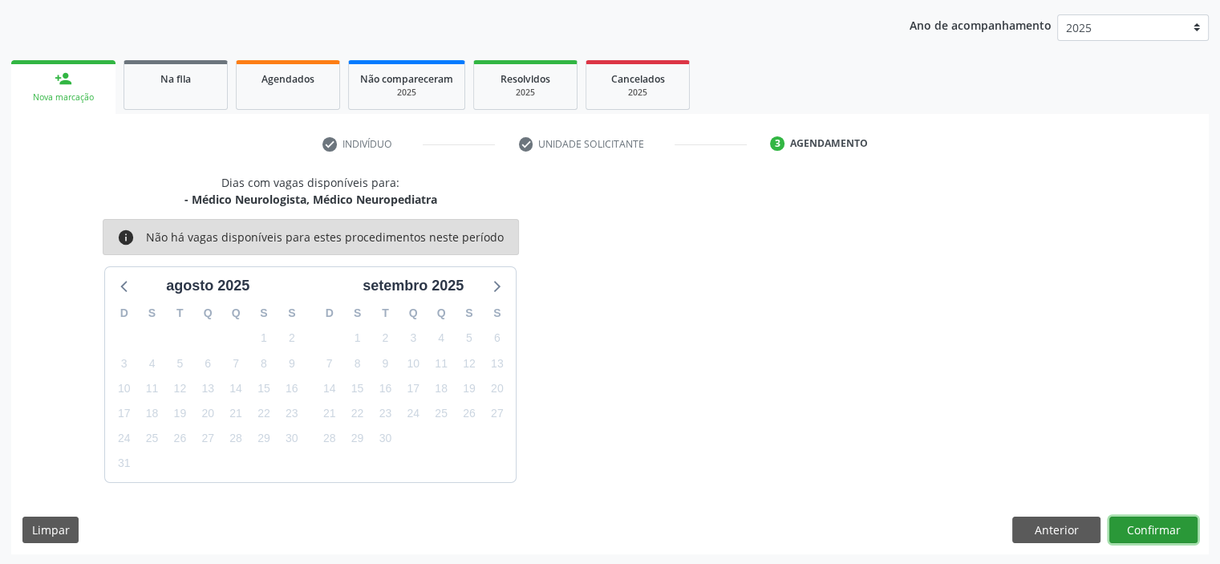
click at [1163, 531] on button "Confirmar" at bounding box center [1153, 529] width 88 height 27
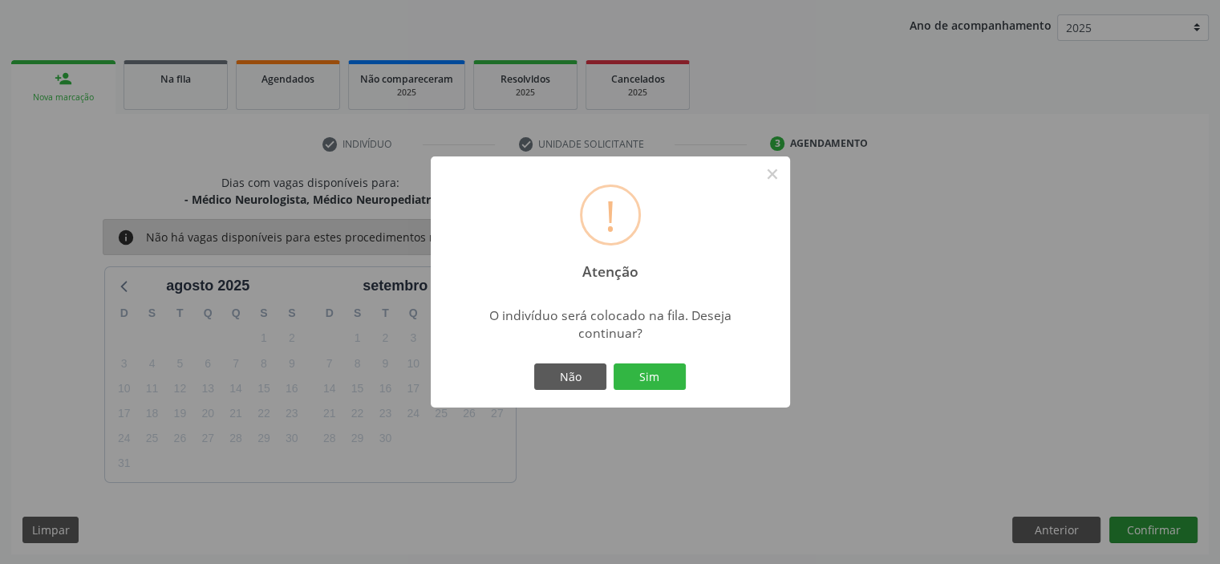
click at [613, 363] on button "Sim" at bounding box center [649, 376] width 72 height 27
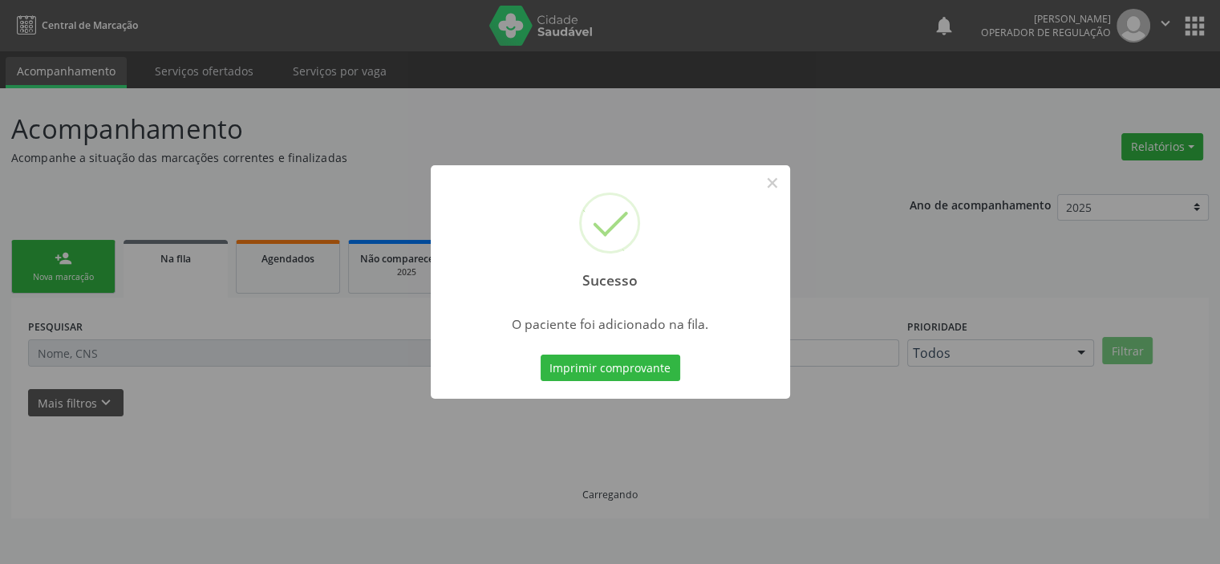
scroll to position [0, 0]
click at [774, 180] on button "×" at bounding box center [777, 182] width 27 height 27
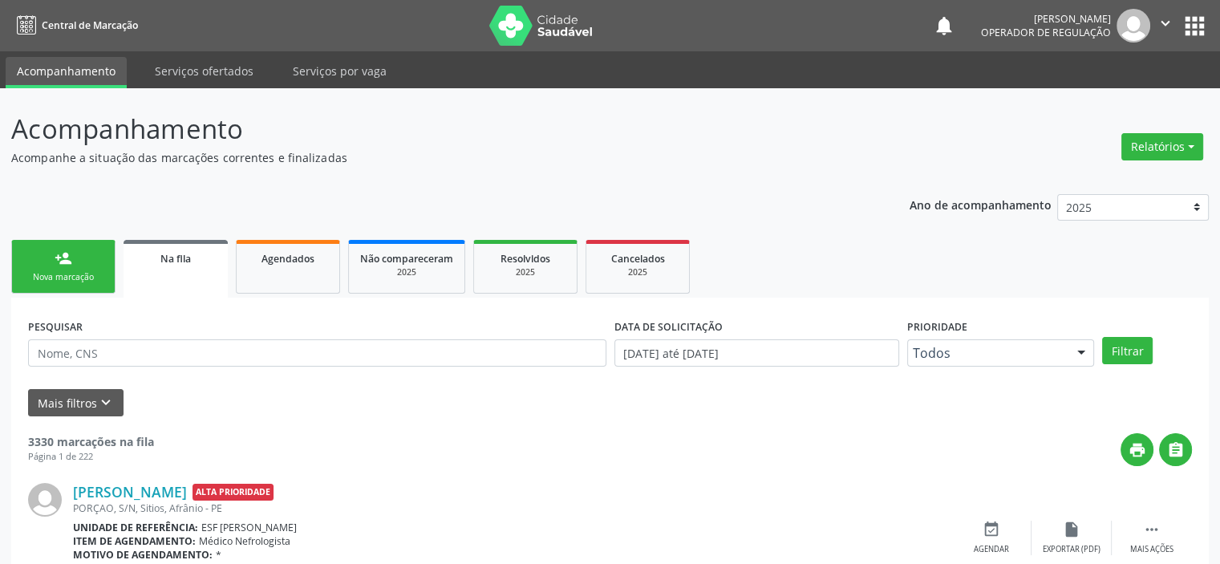
click at [61, 268] on link "person_add Nova marcação" at bounding box center [63, 267] width 104 height 54
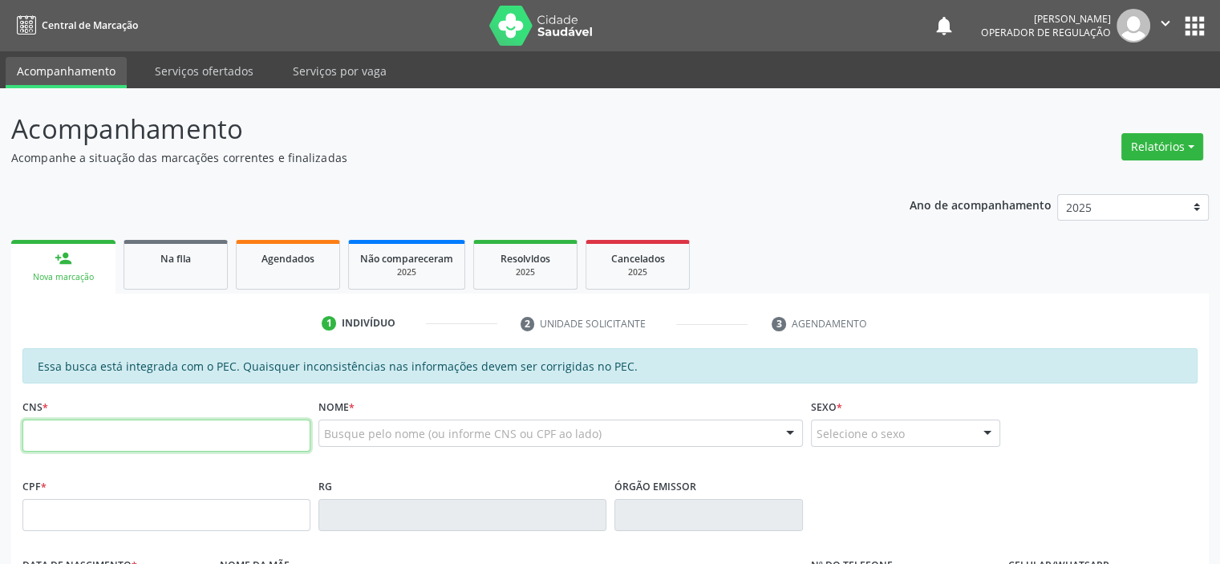
click at [115, 445] on input "text" at bounding box center [166, 435] width 288 height 32
click at [35, 435] on input "782 0213 8396 140" at bounding box center [166, 435] width 288 height 32
type input "708 2021 3839 6140"
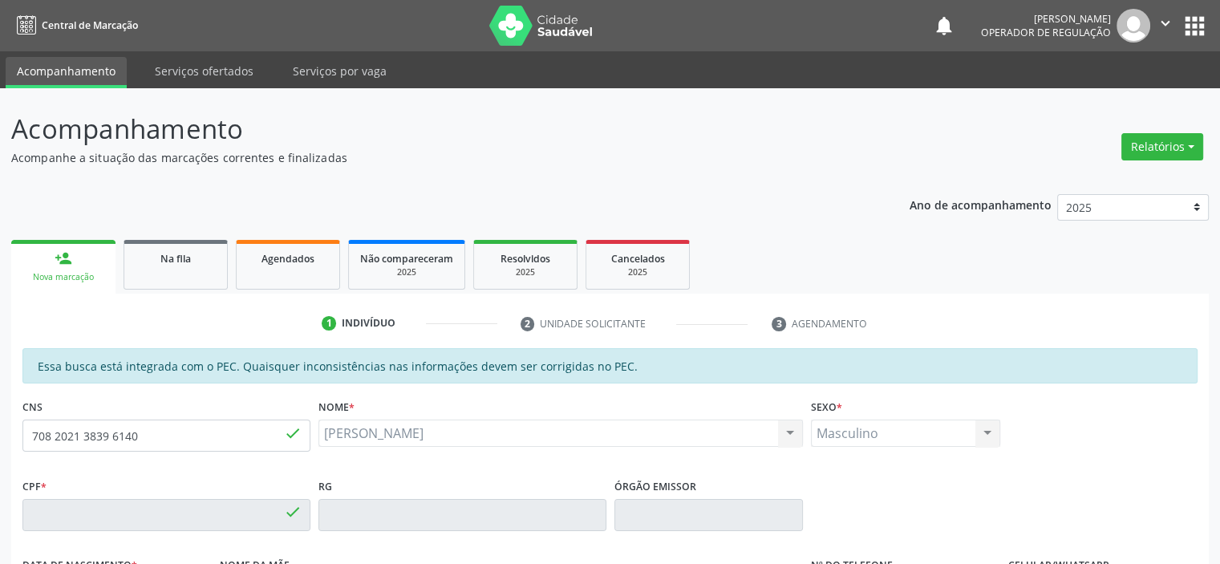
type input "211.873.714-91"
type input "[DATE]"
type input "[PERSON_NAME]"
type input "[PHONE_NUMBER]"
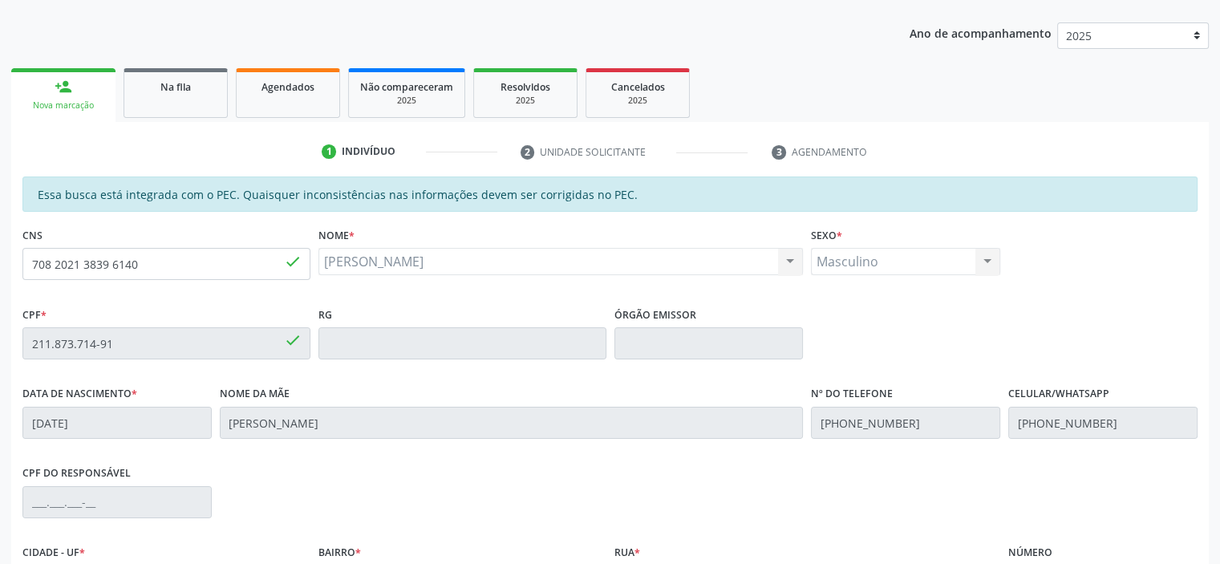
scroll to position [351, 0]
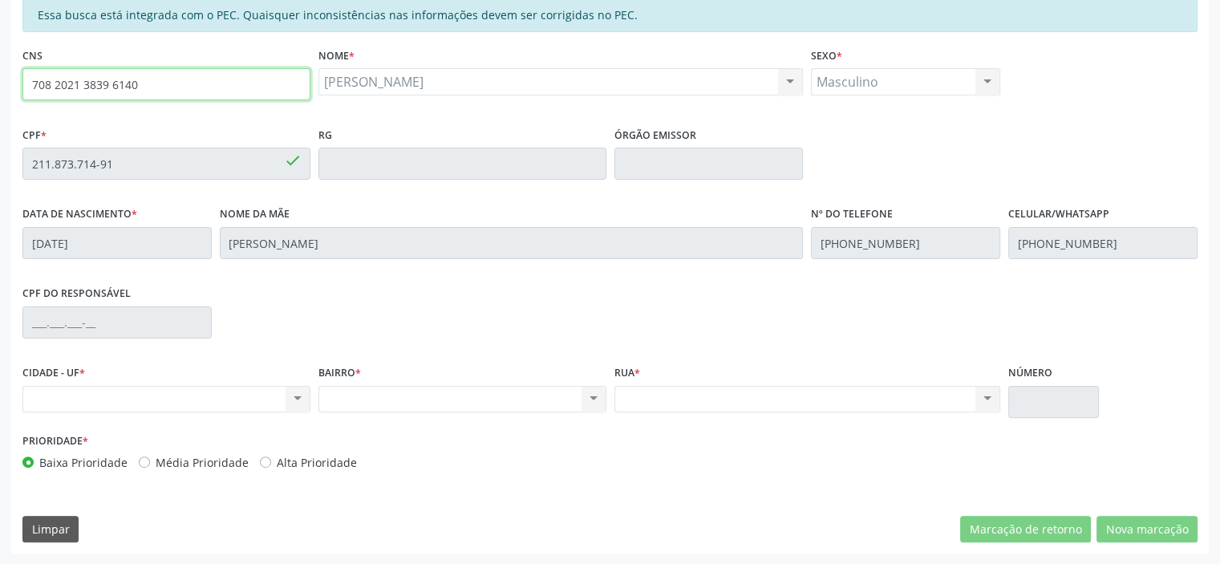
drag, startPoint x: 172, startPoint y: 85, endPoint x: 0, endPoint y: 79, distance: 172.5
click at [0, 79] on div "Acompanhamento Acompanhe a situação das marcações correntes e finalizadas Relat…" at bounding box center [610, 150] width 1220 height 827
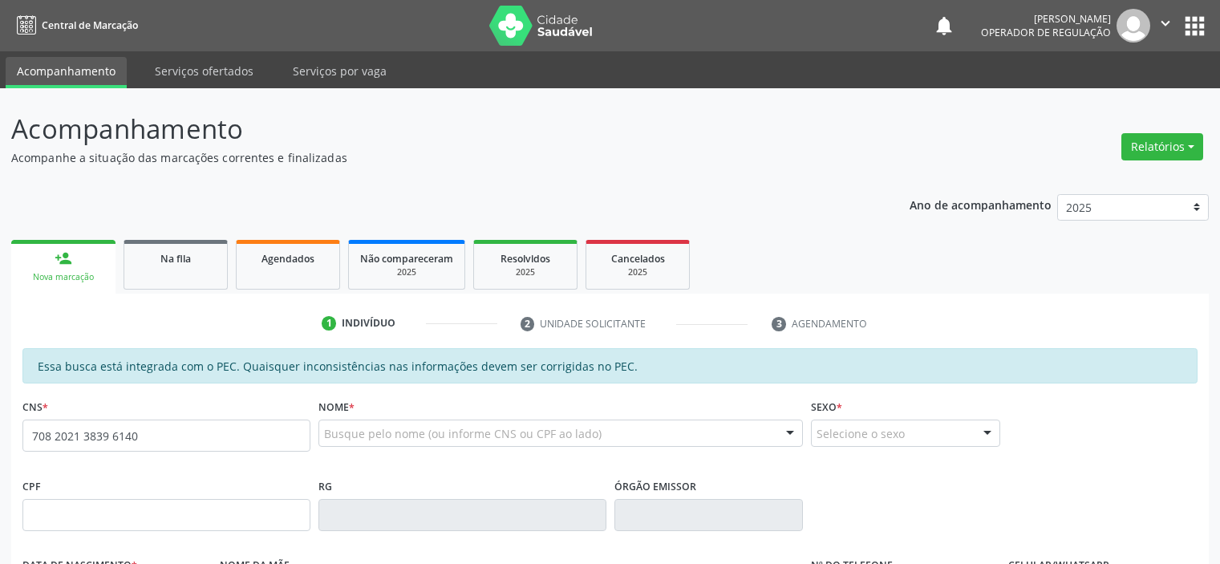
type input "708 2021 3839 6140"
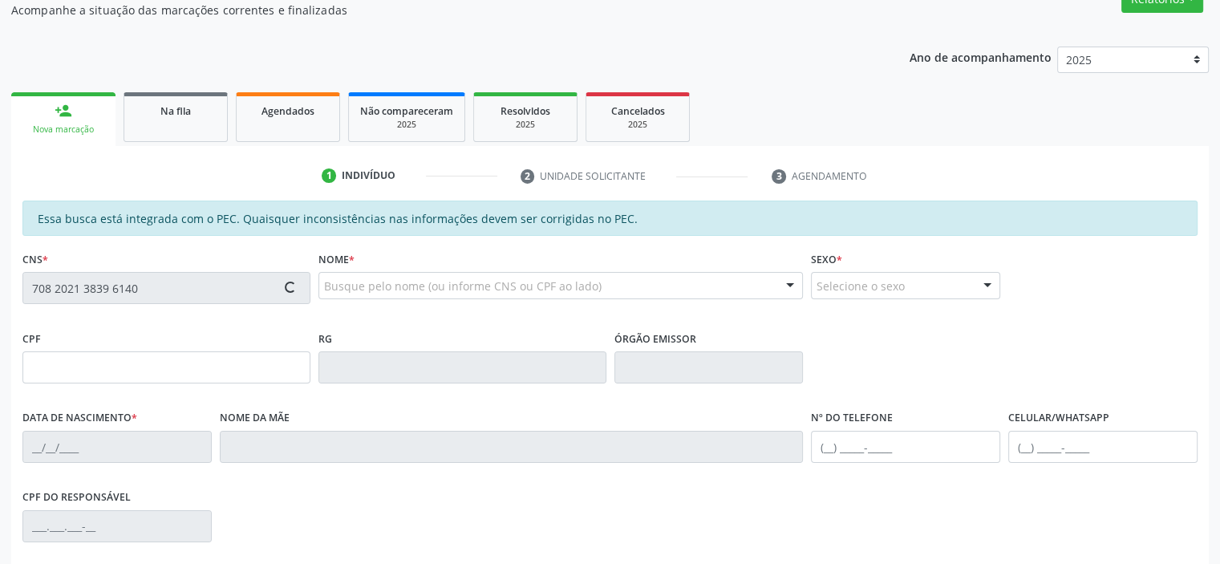
scroll to position [351, 0]
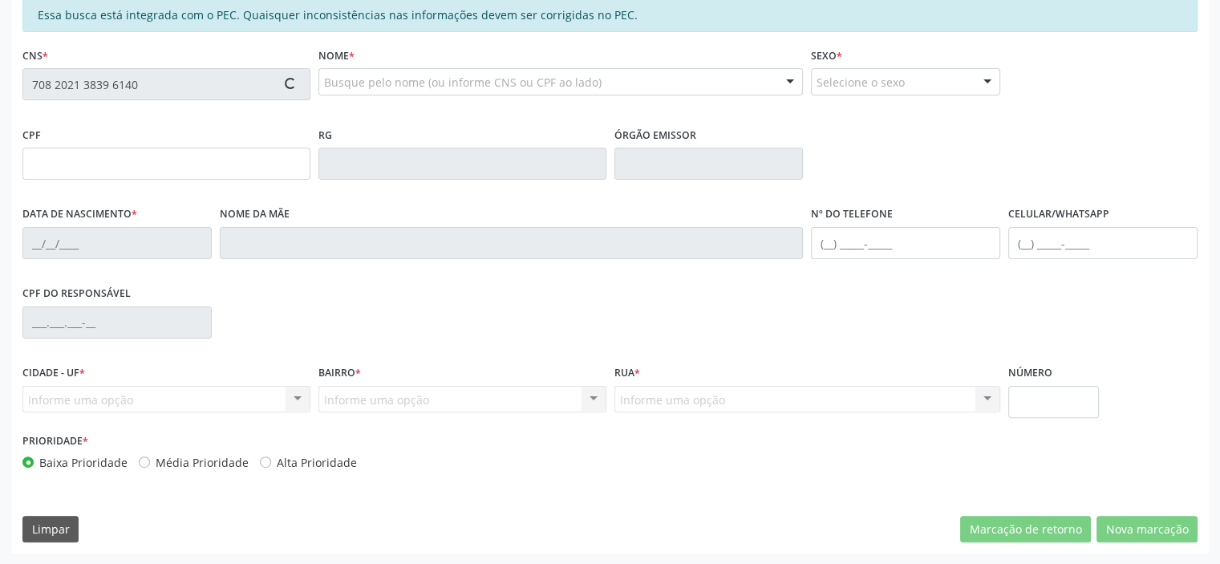
type input "211.873.714-91"
type input "[DATE]"
type input "[PERSON_NAME]"
type input "[PHONE_NUMBER]"
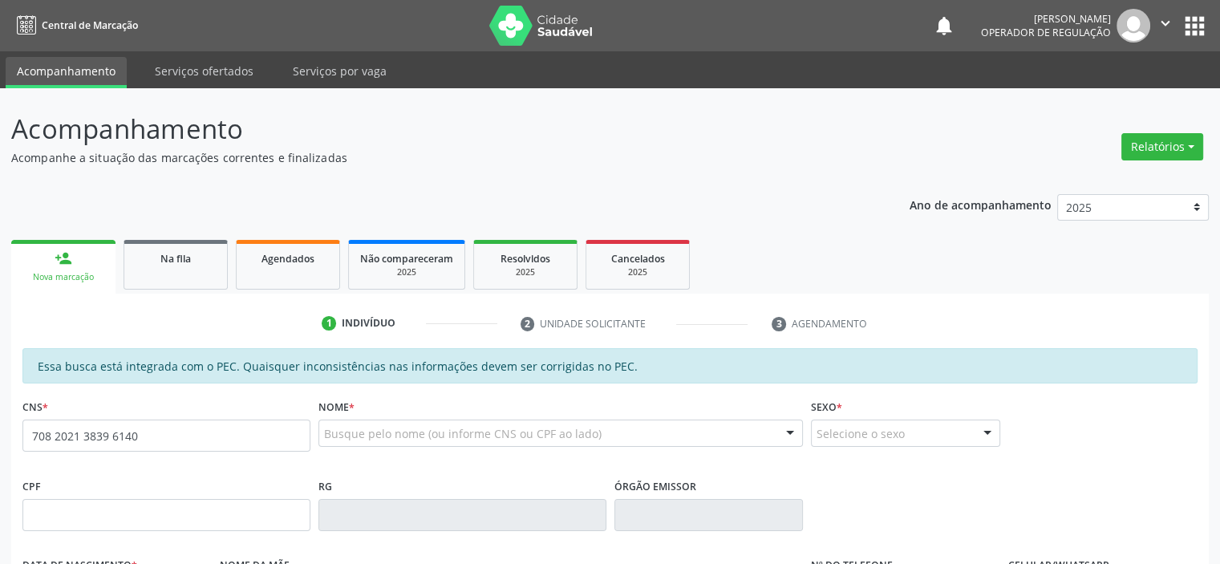
type input "708 2021 3839 6140"
type input "211.873.714-91"
type input "[DATE]"
type input "[PERSON_NAME]"
type input "[PHONE_NUMBER]"
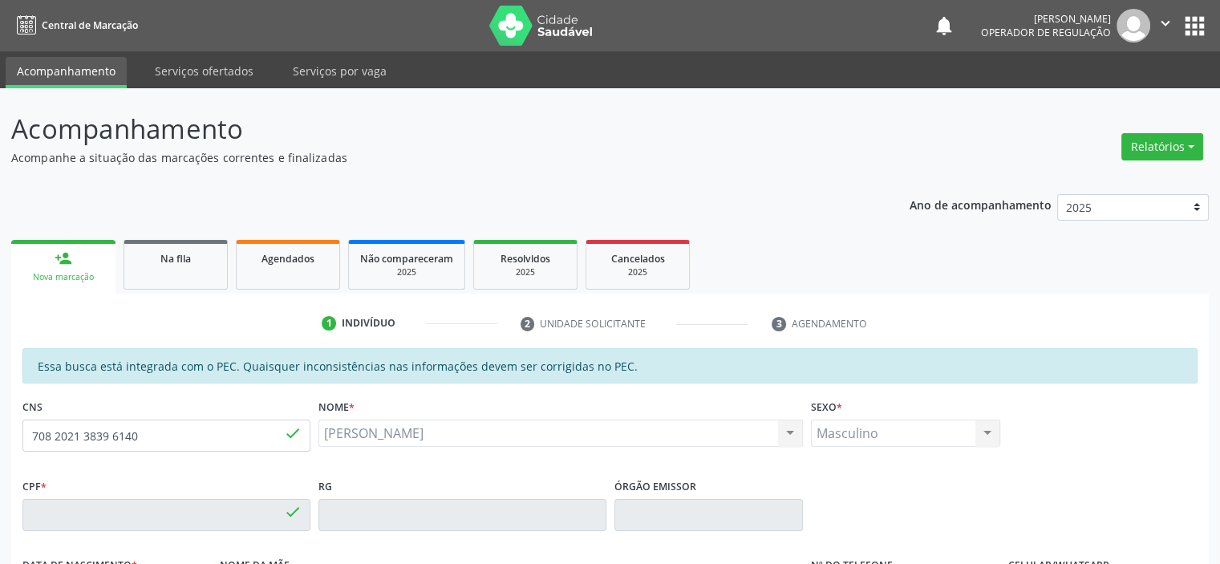
type input "[PHONE_NUMBER]"
type input "S/N"
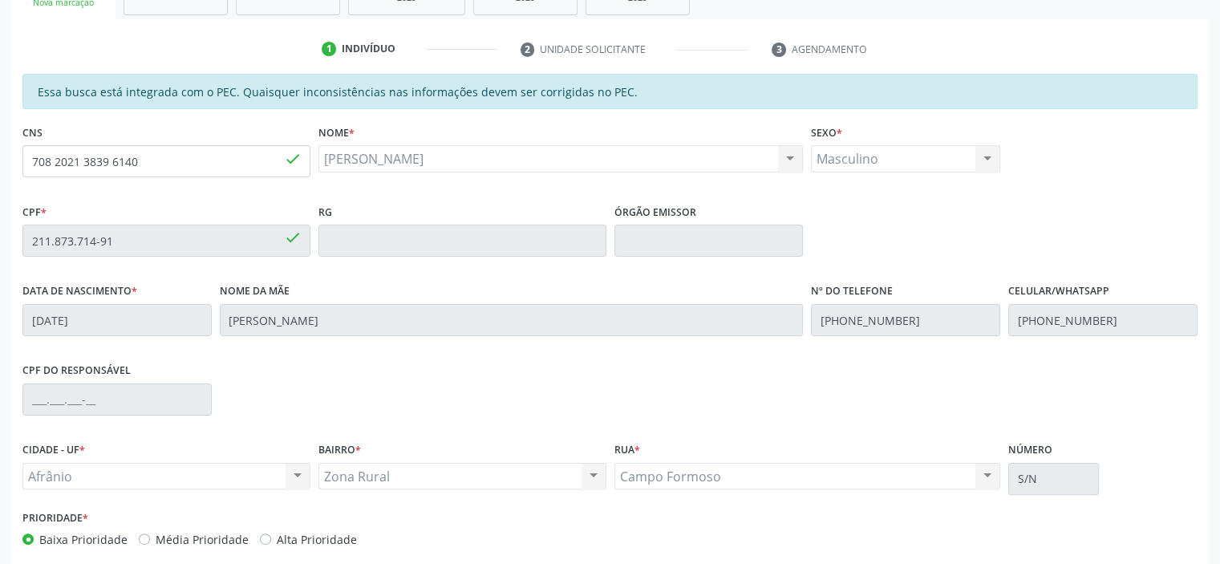
scroll to position [351, 0]
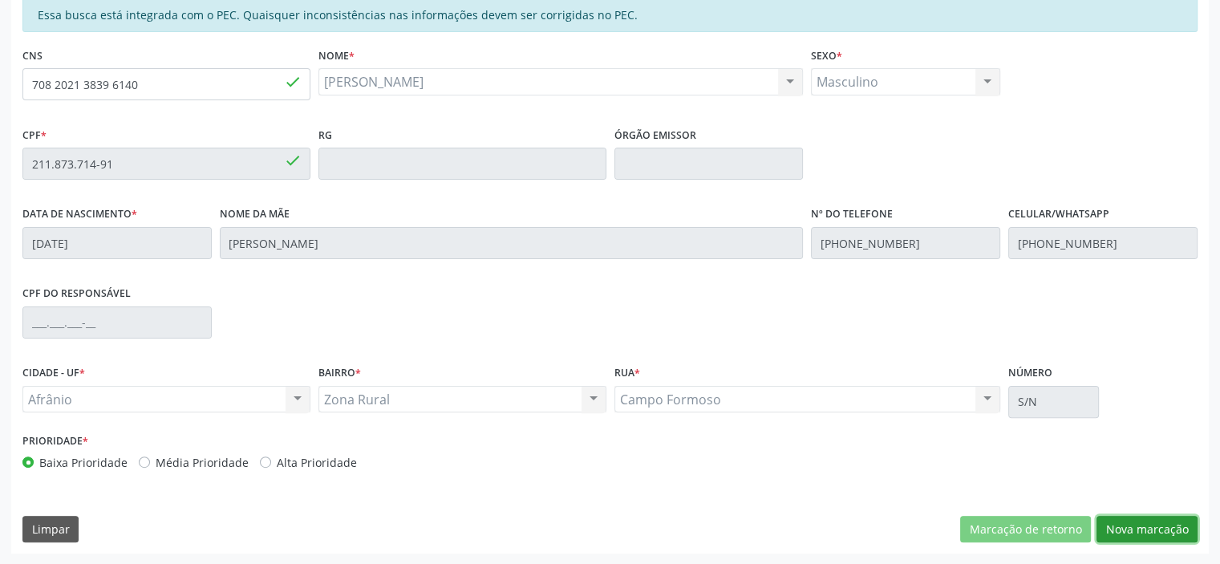
click at [1143, 536] on button "Nova marcação" at bounding box center [1146, 529] width 101 height 27
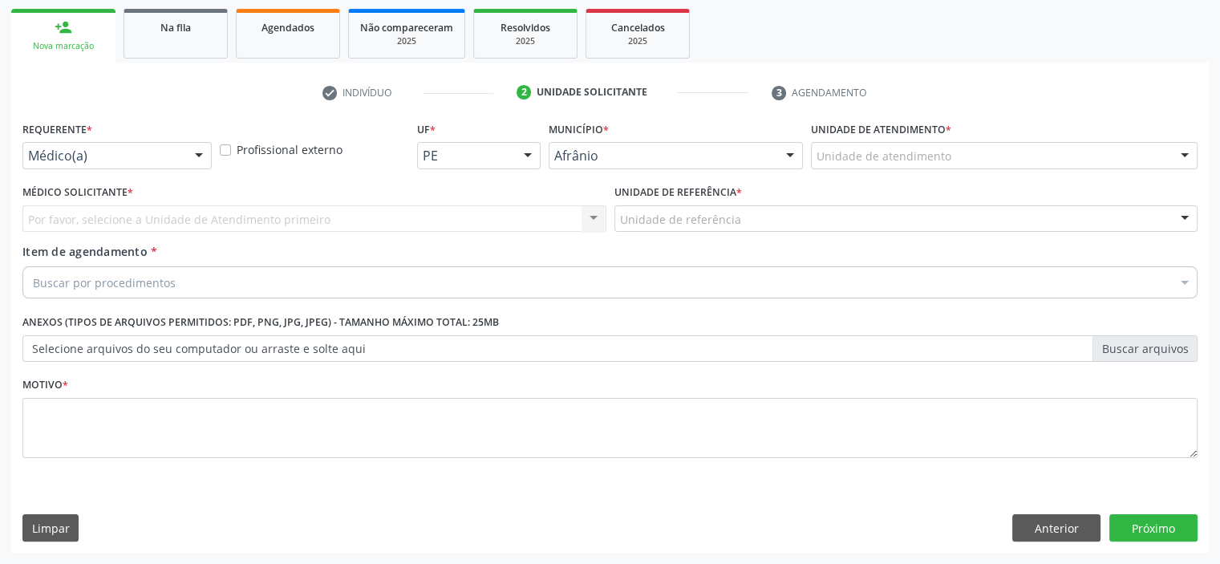
scroll to position [230, 0]
click at [985, 155] on div "Unidade de atendimento" at bounding box center [1004, 156] width 386 height 27
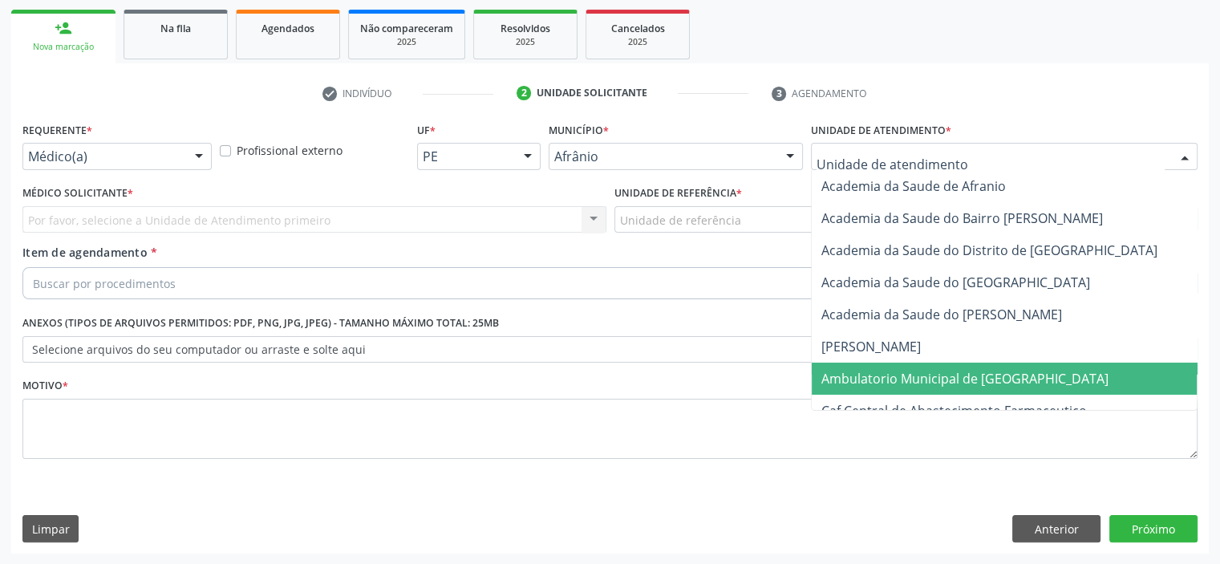
click at [1024, 380] on span "Ambulatorio Municipal de [GEOGRAPHIC_DATA]" at bounding box center [1006, 378] width 391 height 32
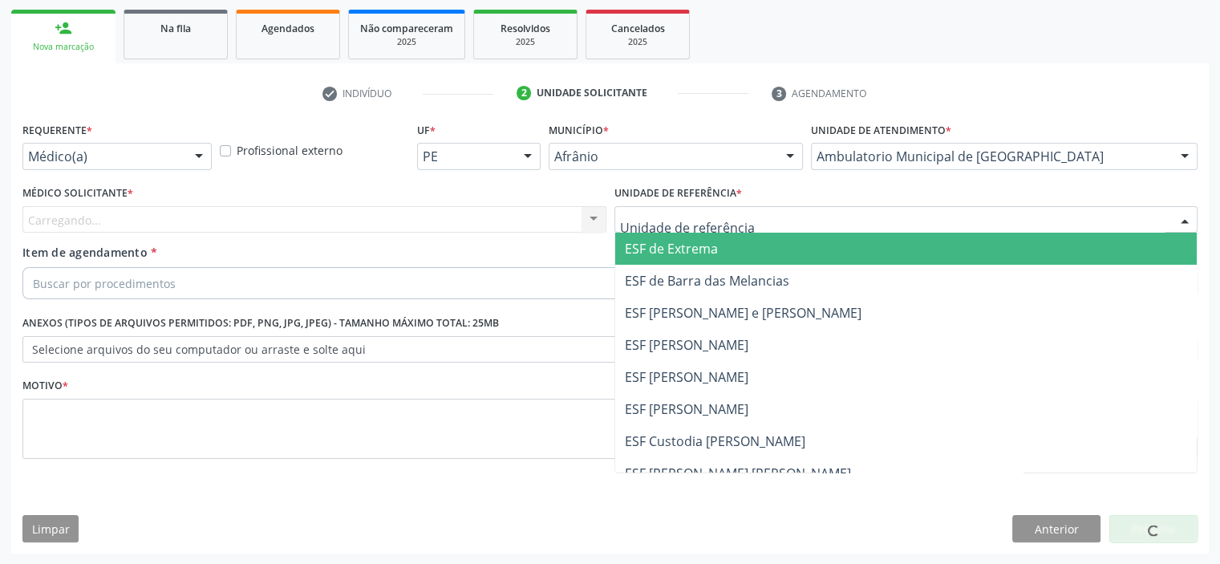
click at [735, 208] on div at bounding box center [906, 219] width 584 height 27
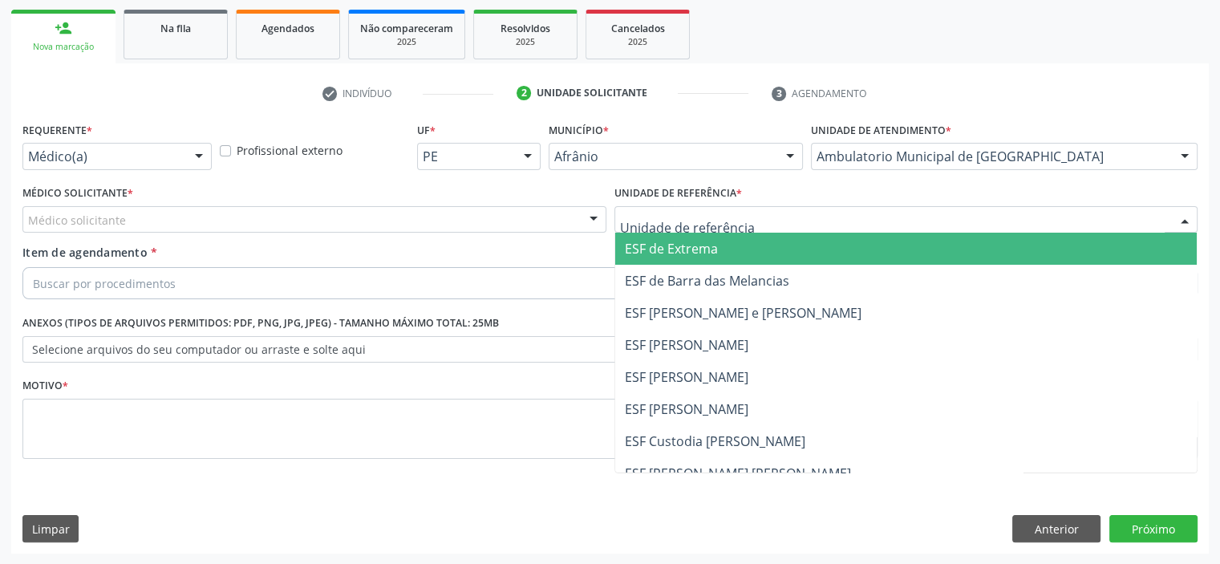
click at [737, 253] on span "ESF de Extrema" at bounding box center [906, 249] width 582 height 32
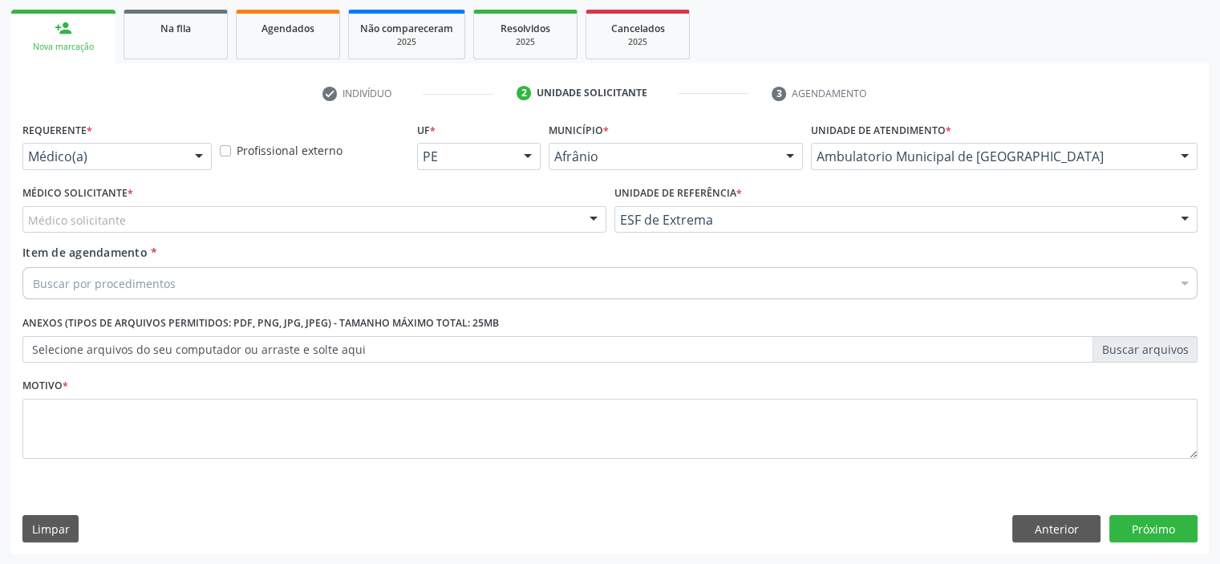
click at [455, 235] on div "Médico Solicitante * Médico solicitante Alysson Rodrigo Ferreira Cavalcanti Bru…" at bounding box center [314, 212] width 592 height 63
click at [459, 227] on div "Médico solicitante" at bounding box center [314, 219] width 584 height 27
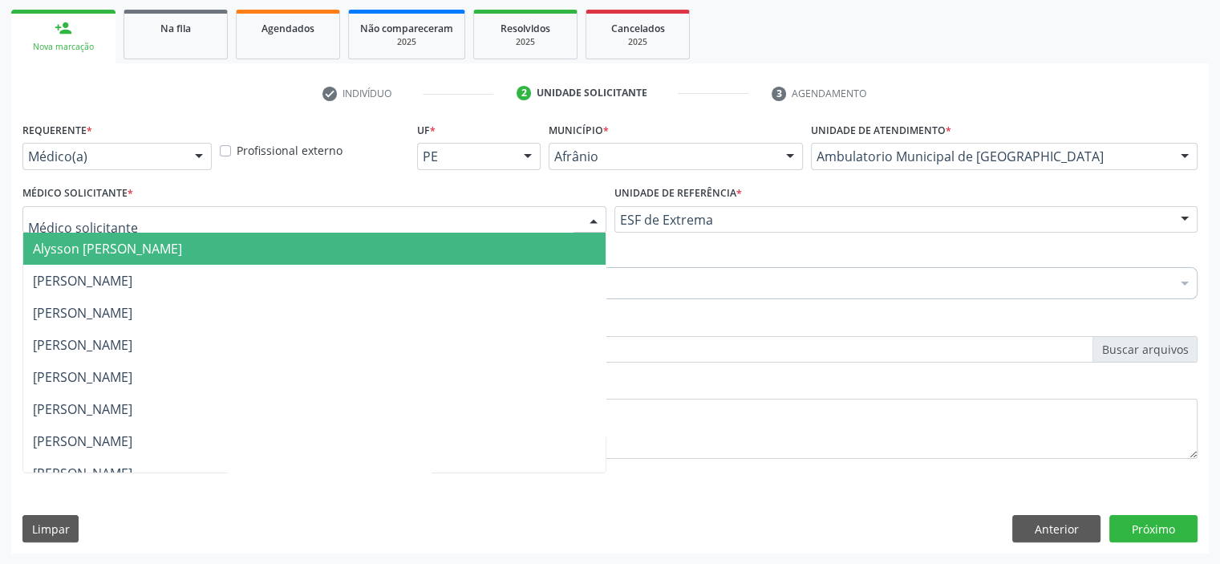
click at [473, 246] on span "Alysson Rodrigo Ferreira Cavalcanti" at bounding box center [314, 249] width 582 height 32
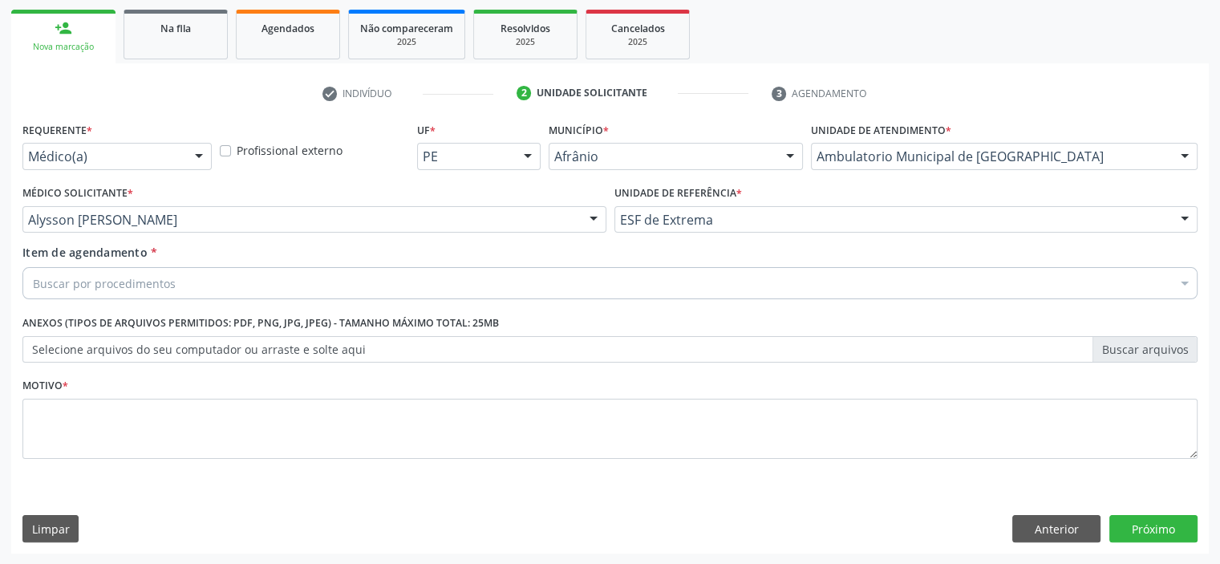
click at [393, 284] on div "Buscar por procedimentos" at bounding box center [609, 283] width 1175 height 32
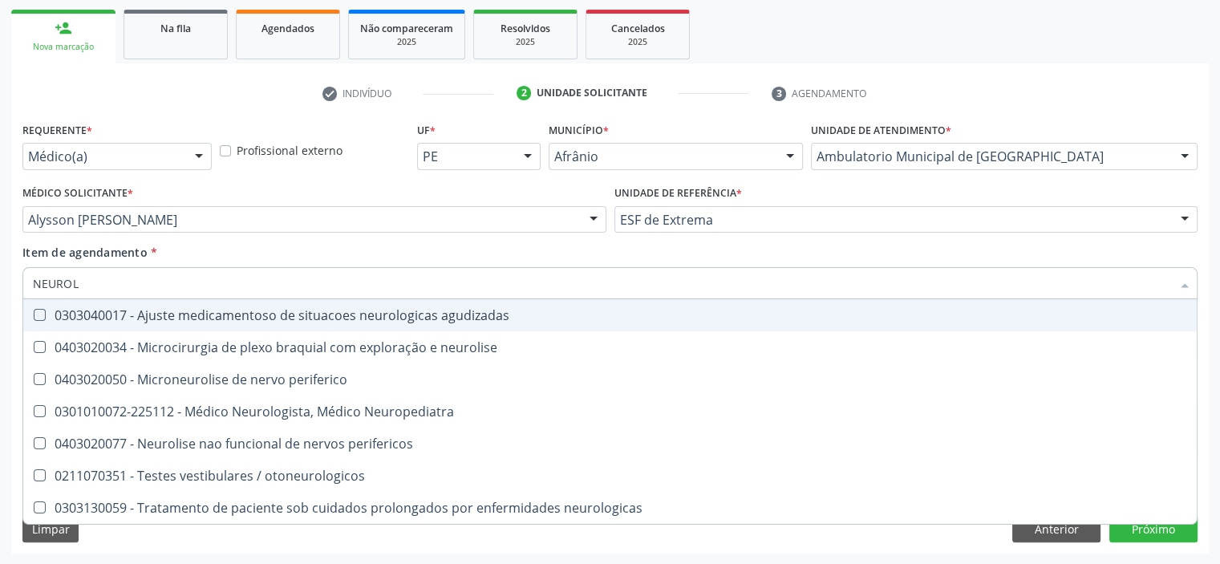
type input "NEUROLO"
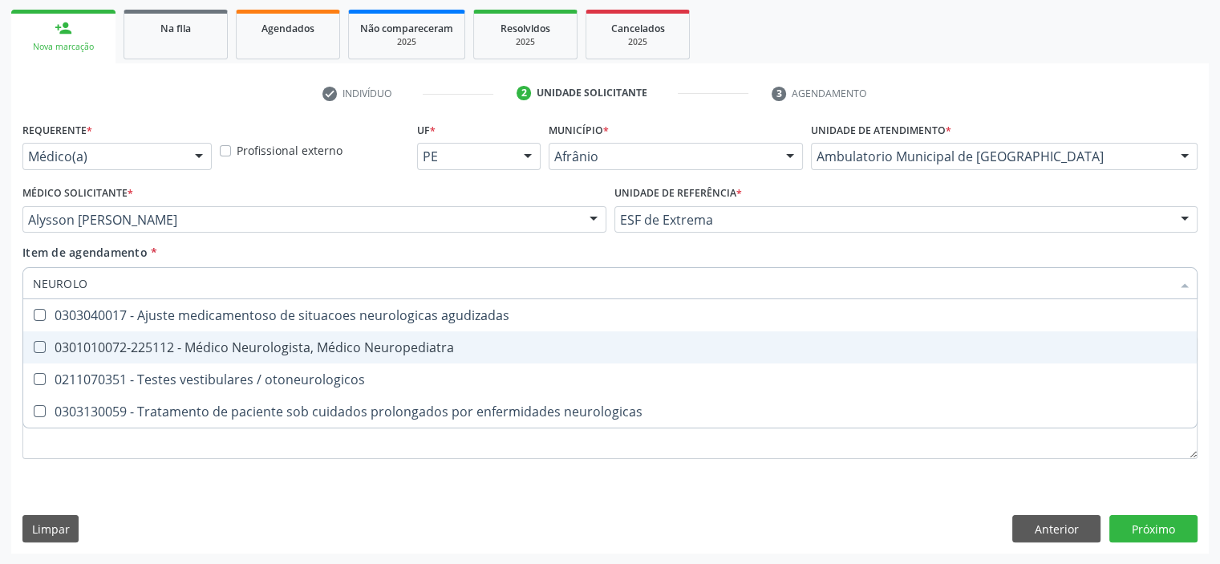
click at [389, 351] on div "0301010072-225112 - Médico Neurologista, Médico Neuropediatra" at bounding box center [610, 347] width 1154 height 13
checkbox Neuropediatra "true"
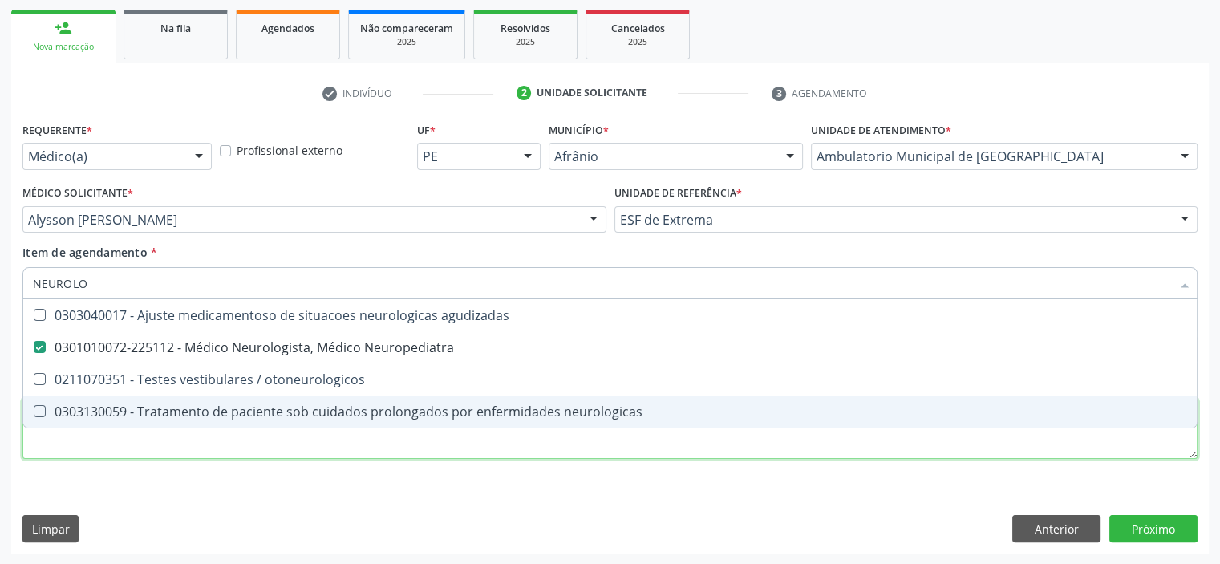
click at [303, 448] on div "Requerente * Médico(a) Médico(a) Enfermeiro(a) Paciente Nenhum resultado encont…" at bounding box center [609, 299] width 1175 height 363
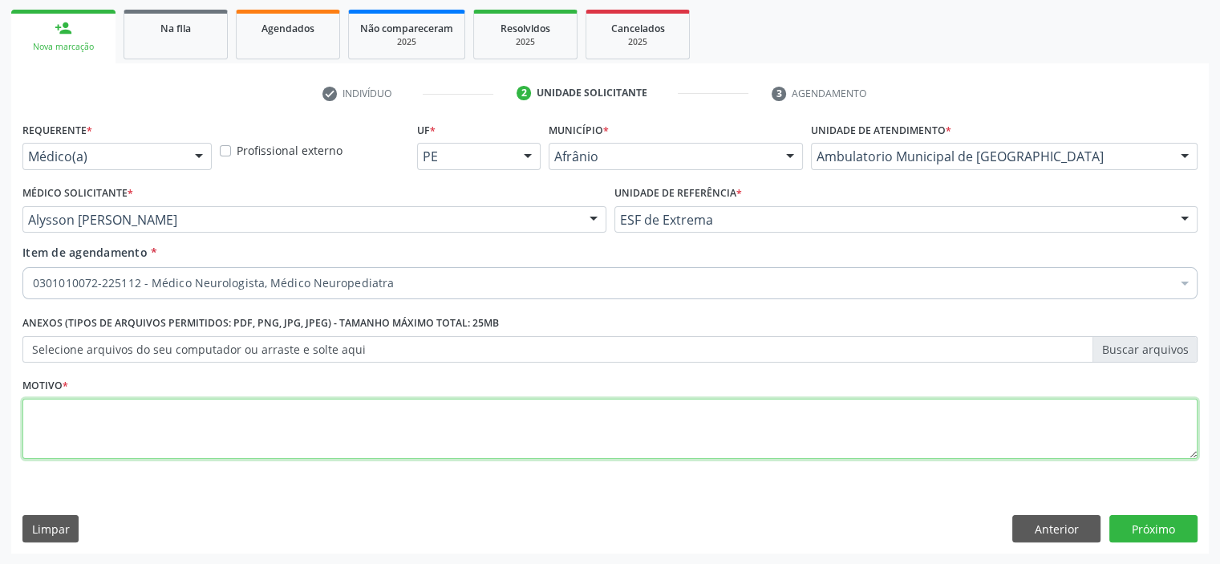
click at [303, 448] on div "Requerente * Médico(a) Médico(a) Enfermeiro(a) Paciente Nenhum resultado encont…" at bounding box center [609, 299] width 1175 height 363
type textarea "CEFALEIA , ENCAMINHO AO NEUROLOGISTA"
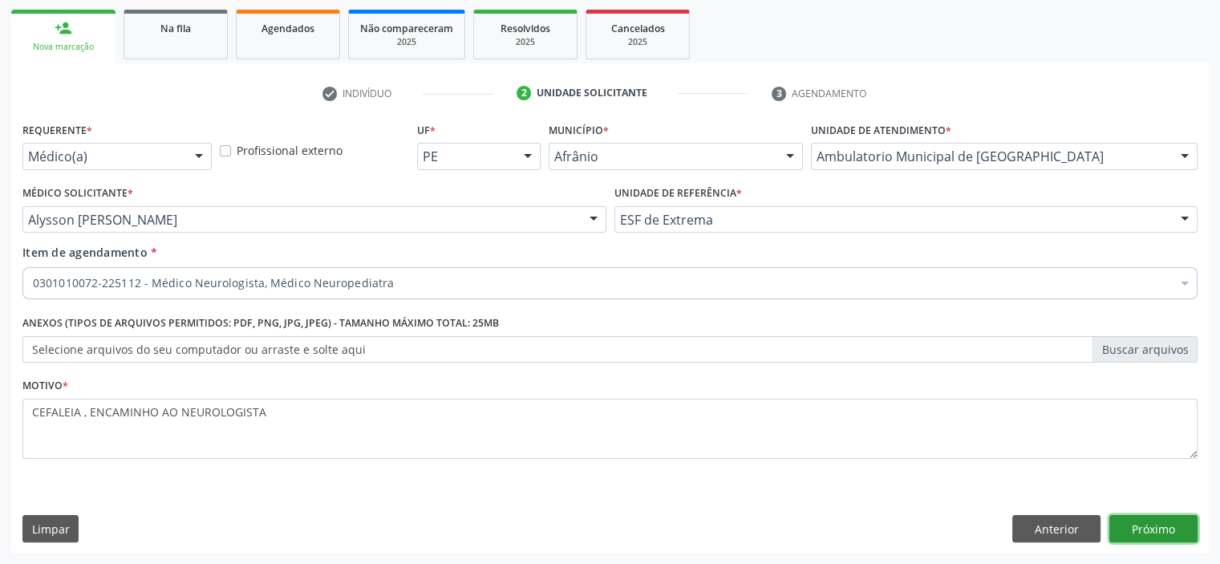
click at [1194, 531] on button "Próximo" at bounding box center [1153, 528] width 88 height 27
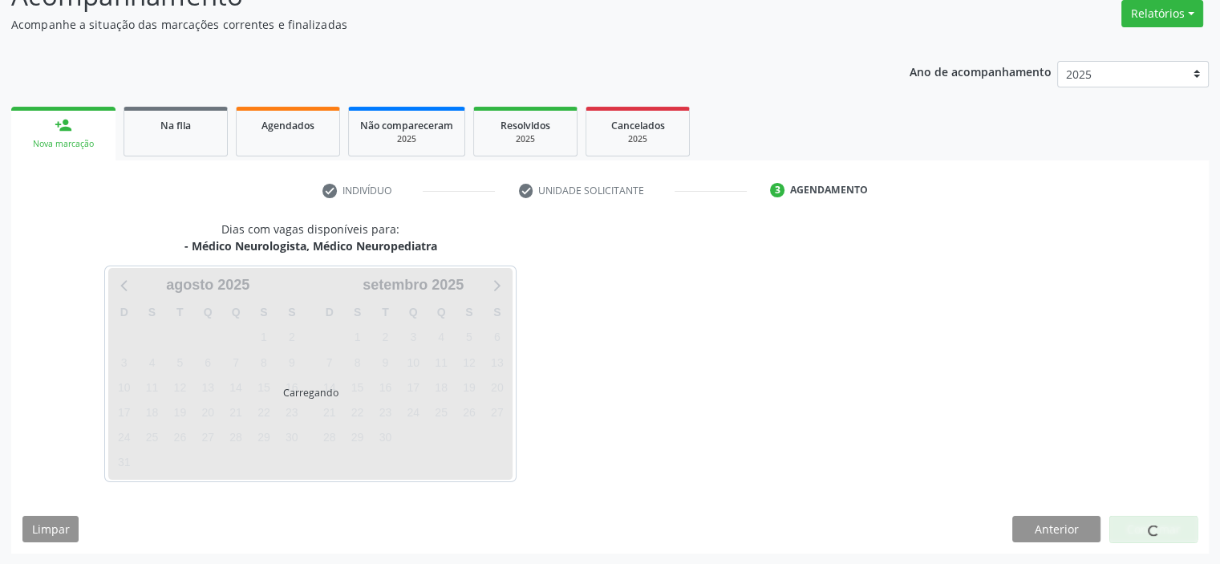
scroll to position [180, 0]
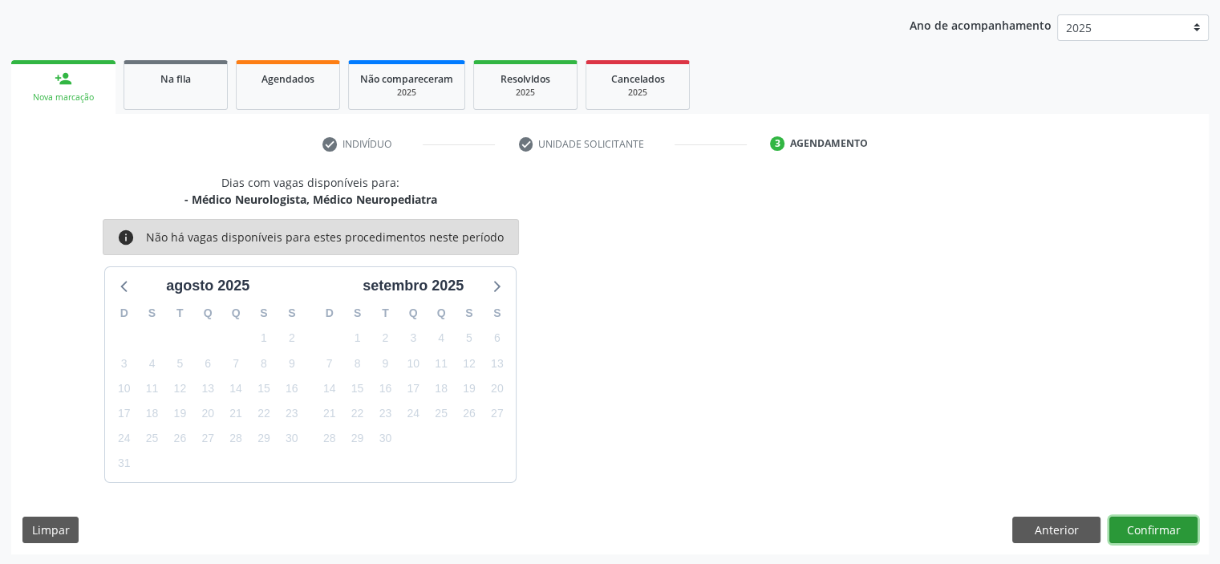
click at [1158, 528] on button "Confirmar" at bounding box center [1153, 529] width 88 height 27
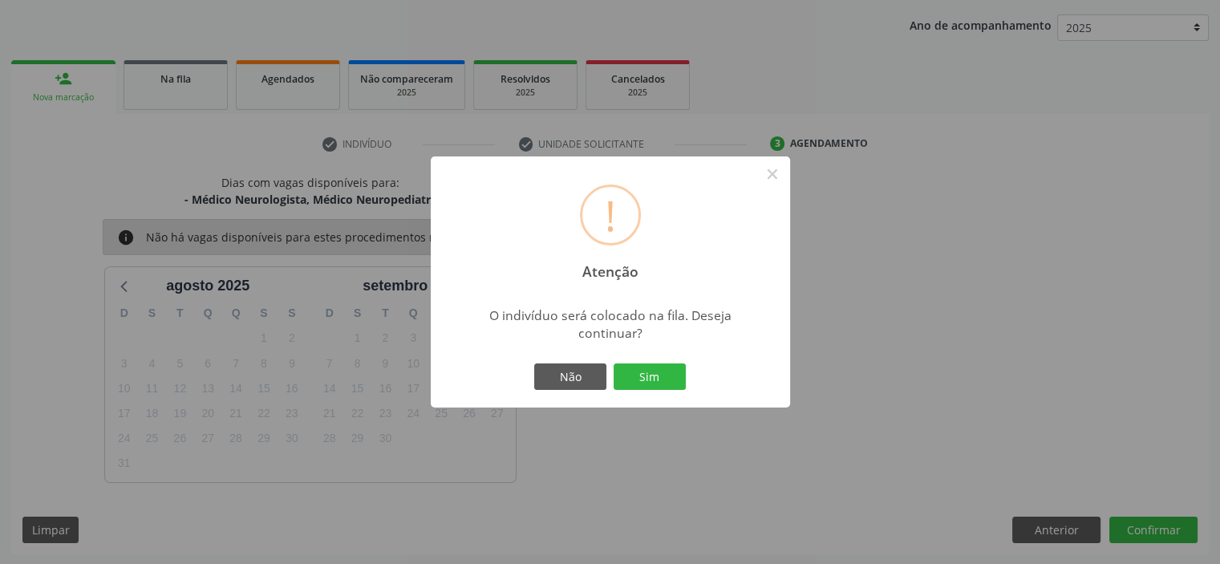
click at [613, 363] on button "Sim" at bounding box center [649, 376] width 72 height 27
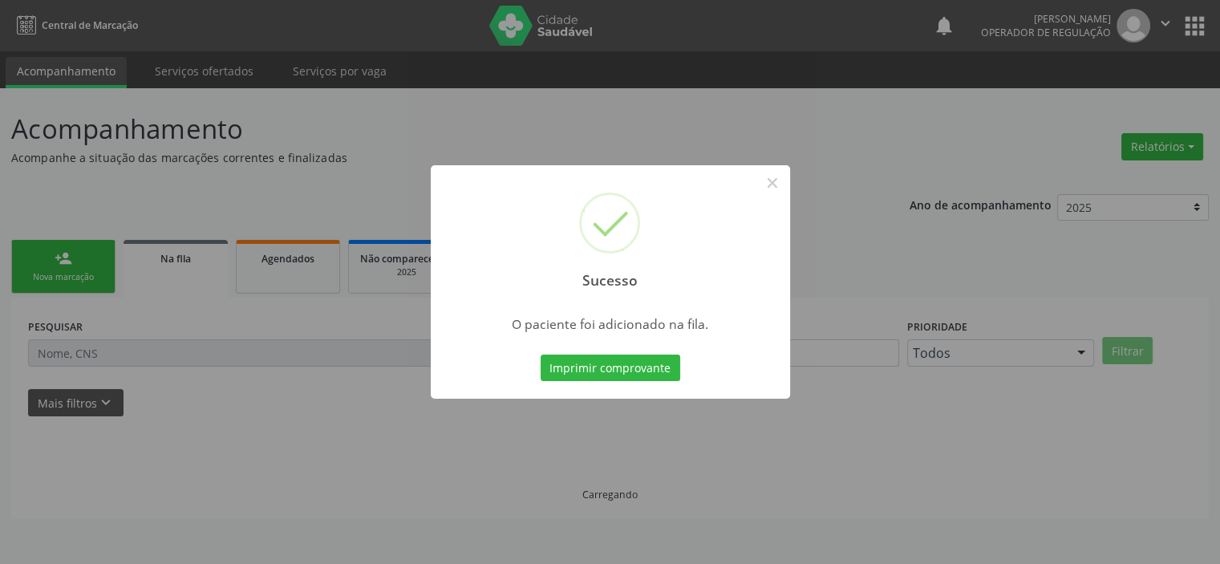
scroll to position [0, 0]
click at [774, 181] on button "×" at bounding box center [777, 182] width 27 height 27
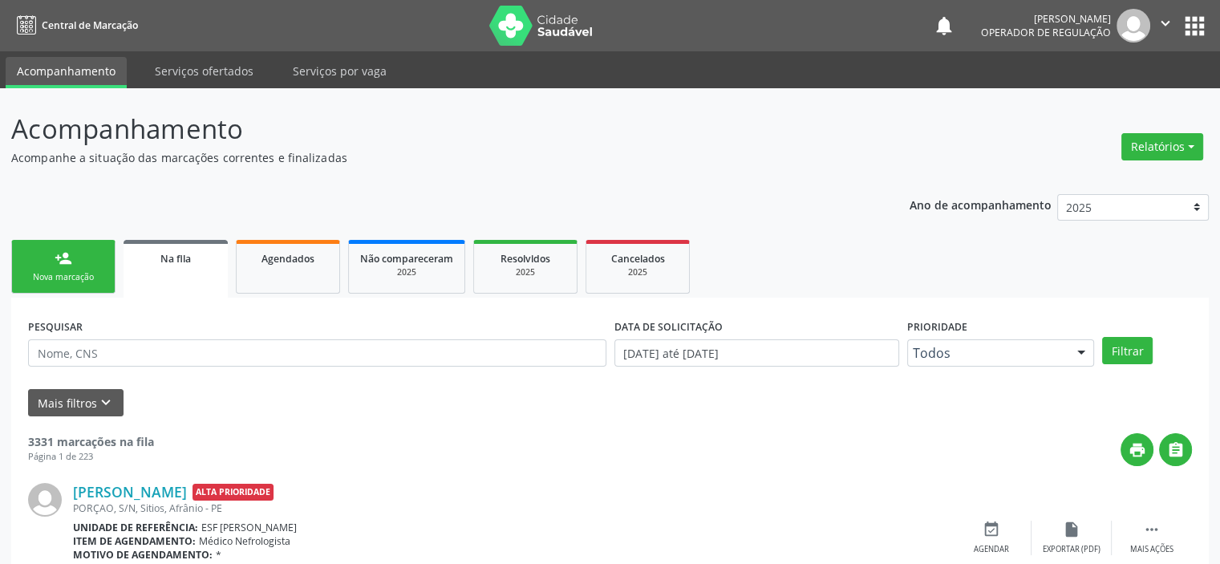
click at [58, 283] on link "person_add Nova marcação" at bounding box center [63, 267] width 104 height 54
click at [62, 262] on div "person_add" at bounding box center [64, 258] width 18 height 18
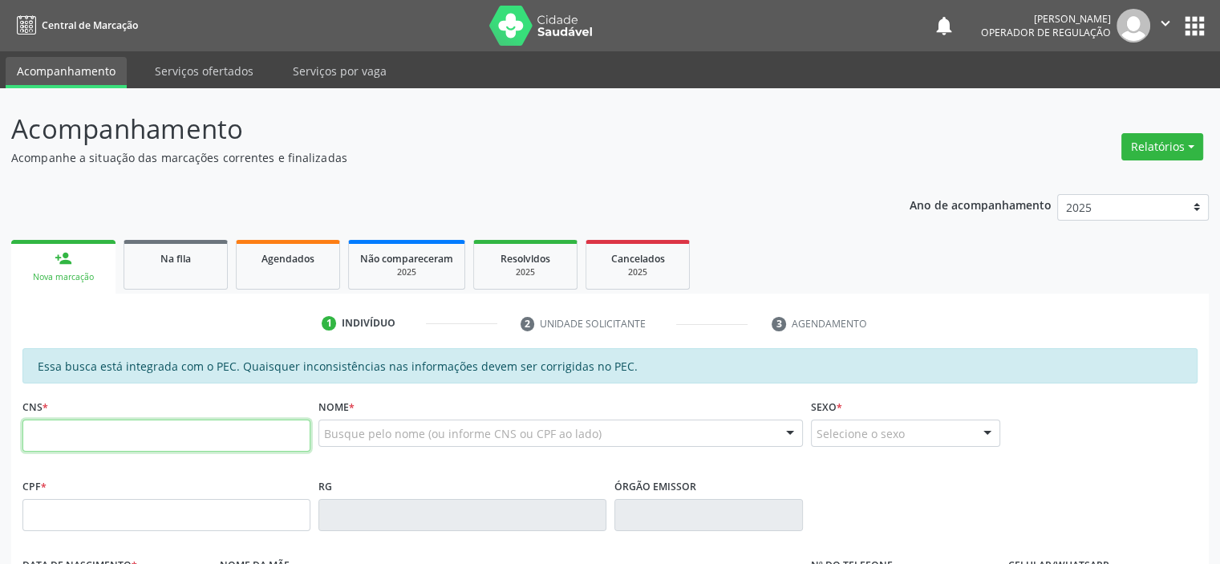
click at [163, 440] on input "text" at bounding box center [166, 435] width 288 height 32
click at [417, 451] on div "Busque pelo nome (ou informe CNS ou CPF ao lado) Nenhum resultado encontrado pa…" at bounding box center [560, 438] width 485 height 38
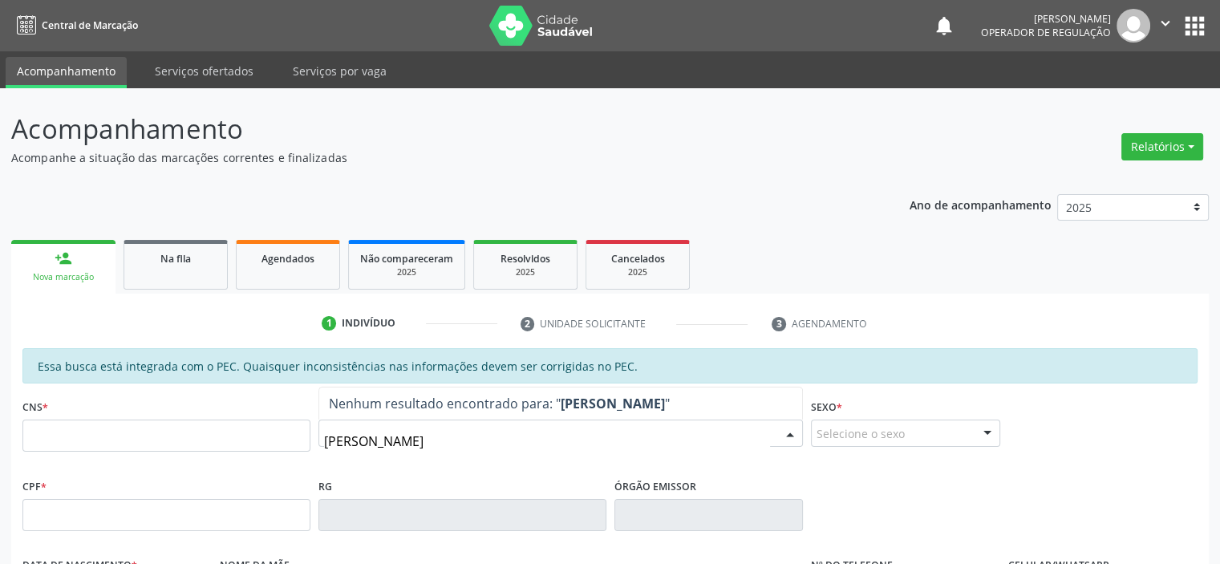
type input "DOMINGAS MARIA DIAS"
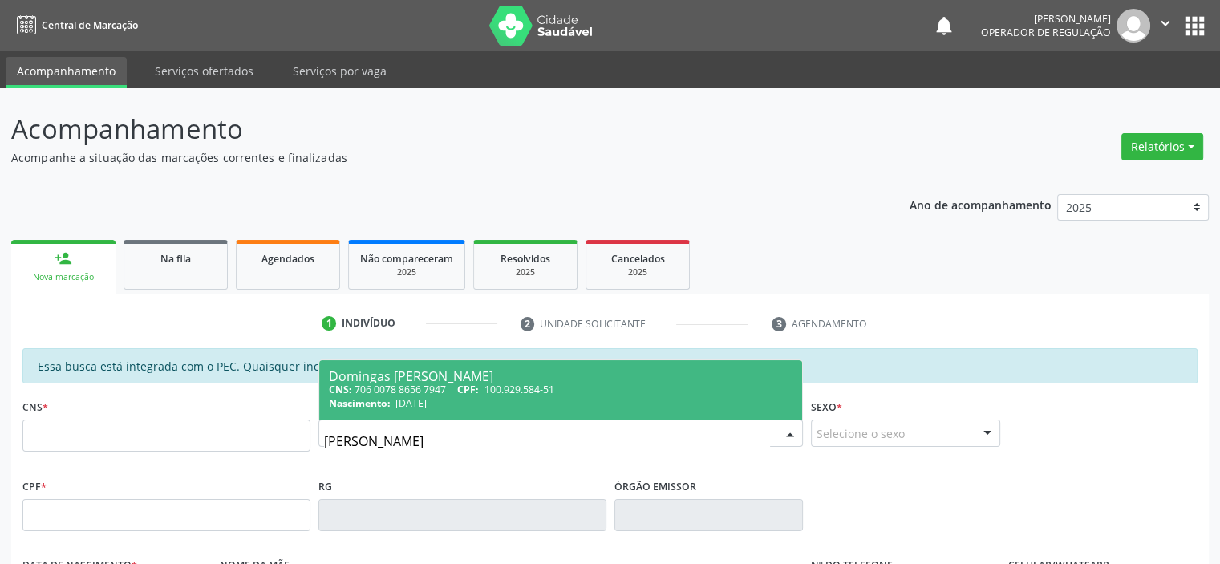
click at [459, 394] on div "CNS: 706 0078 8656 7947 CPF: 100.929.584-51" at bounding box center [561, 389] width 464 height 14
type input "706 0078 8656 7947"
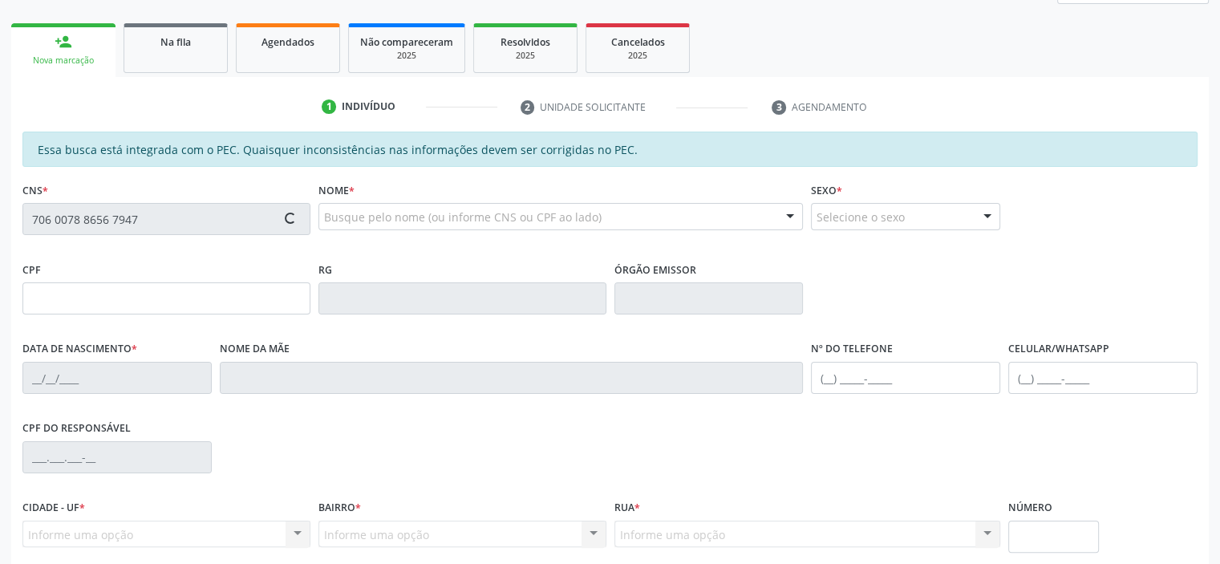
scroll to position [351, 0]
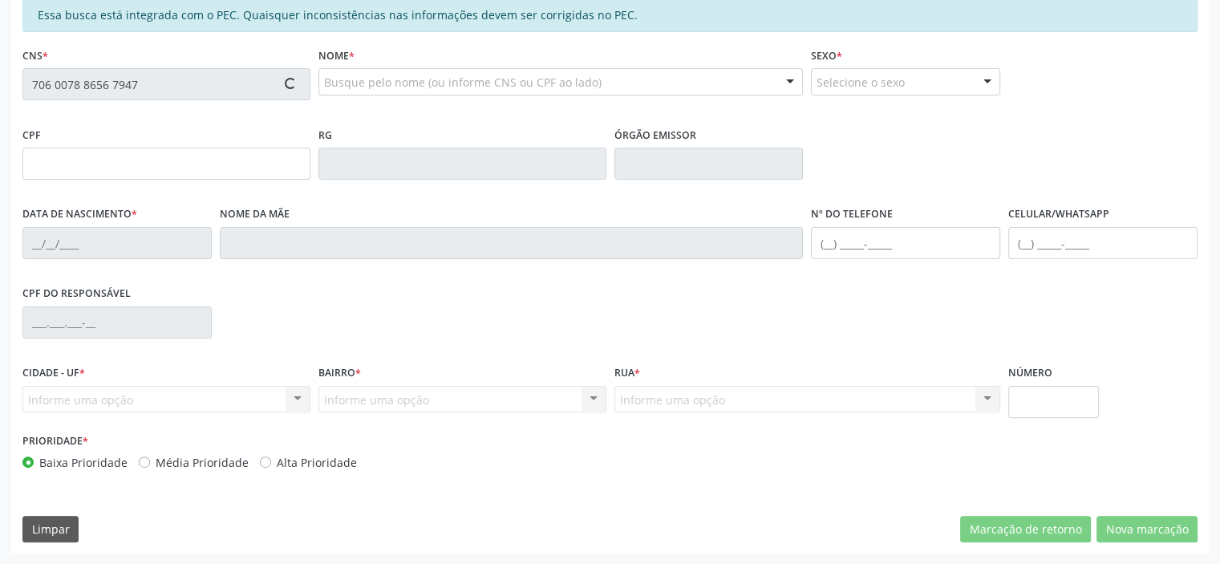
type input "100.929.584-51"
type input "28/04/1991"
type input "Maria Raimunda da Conceicao"
type input "(87) 98844-6352"
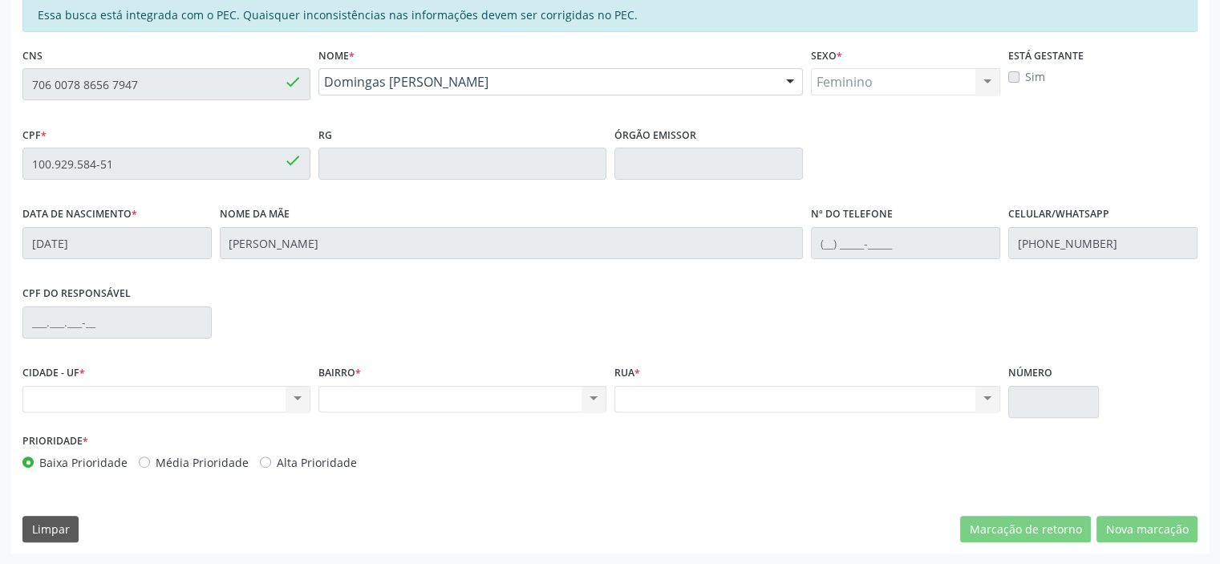
click at [0, 85] on div "Acompanhamento Acompanhe a situação das marcações correntes e finalizadas Relat…" at bounding box center [610, 150] width 1220 height 827
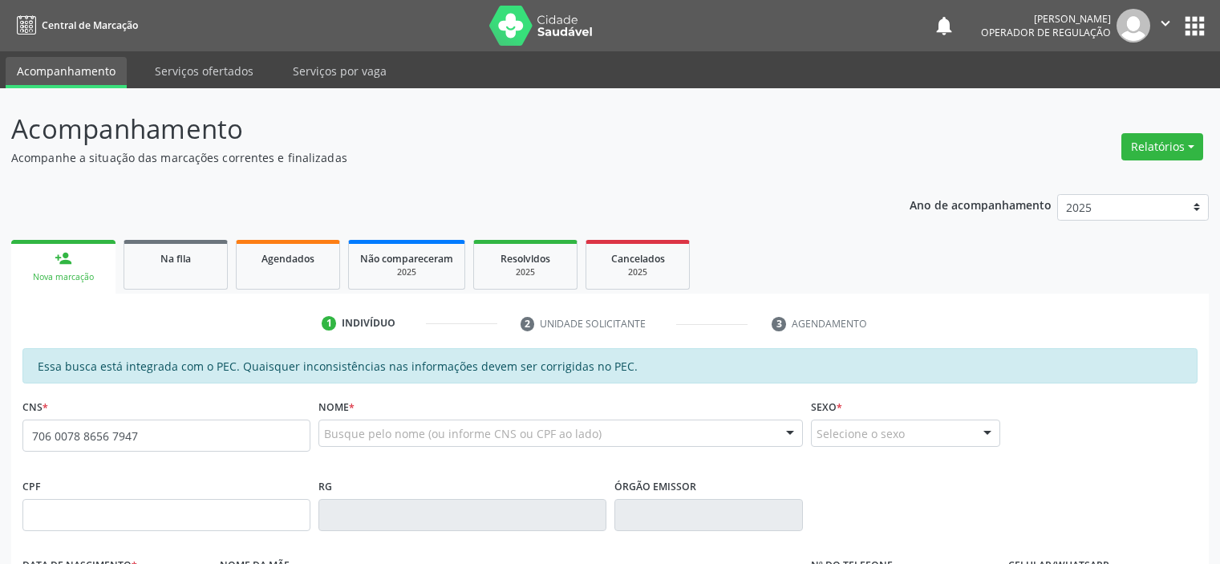
type input "706 0078 8656 7947"
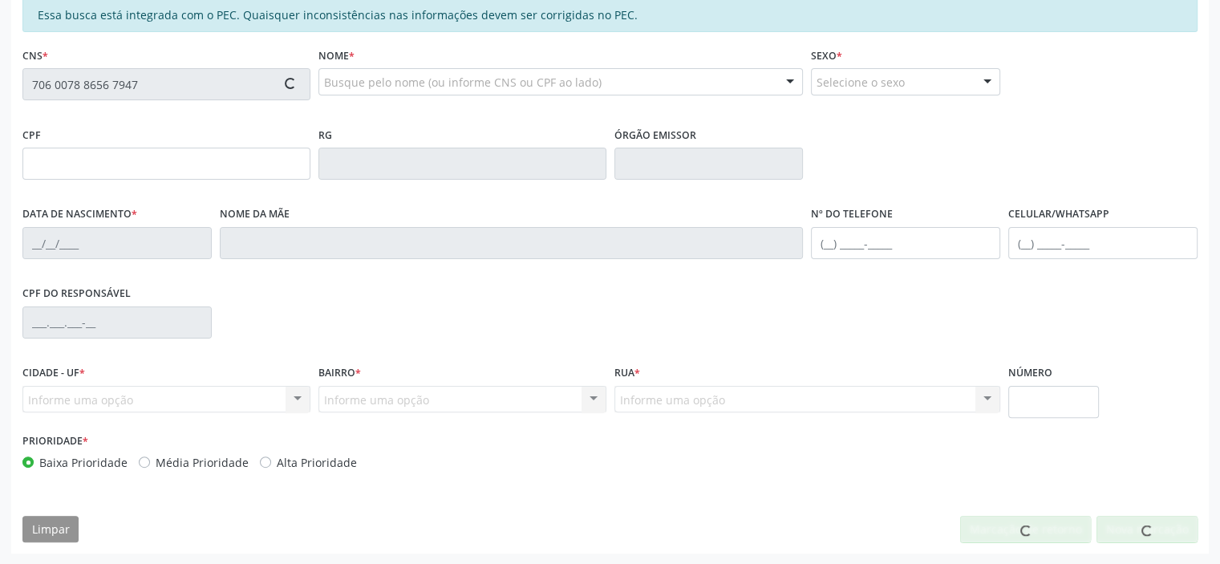
scroll to position [351, 0]
type input "100.929.584-51"
type input "[DATE]"
type input "[PERSON_NAME]"
type input "[PHONE_NUMBER]"
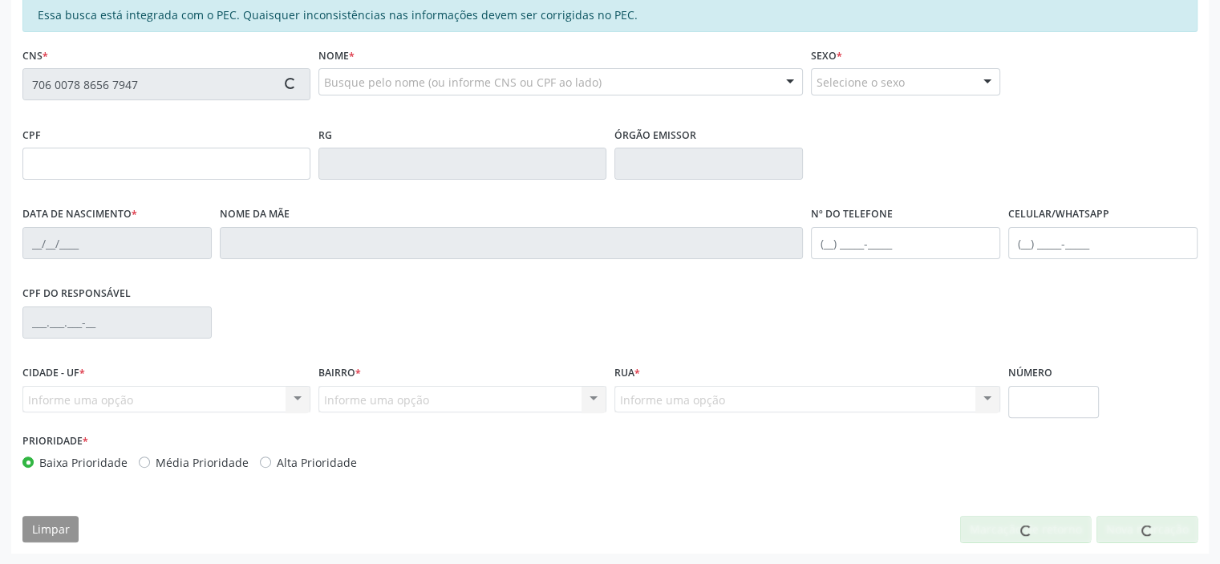
type input "S/N"
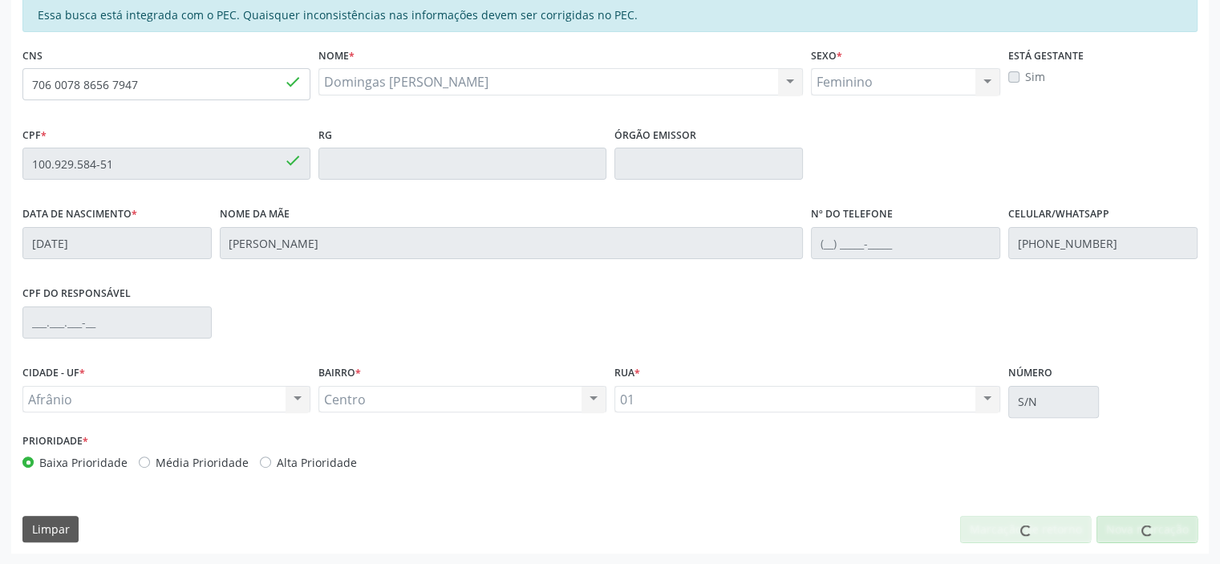
click at [1171, 533] on div at bounding box center [1146, 529] width 101 height 27
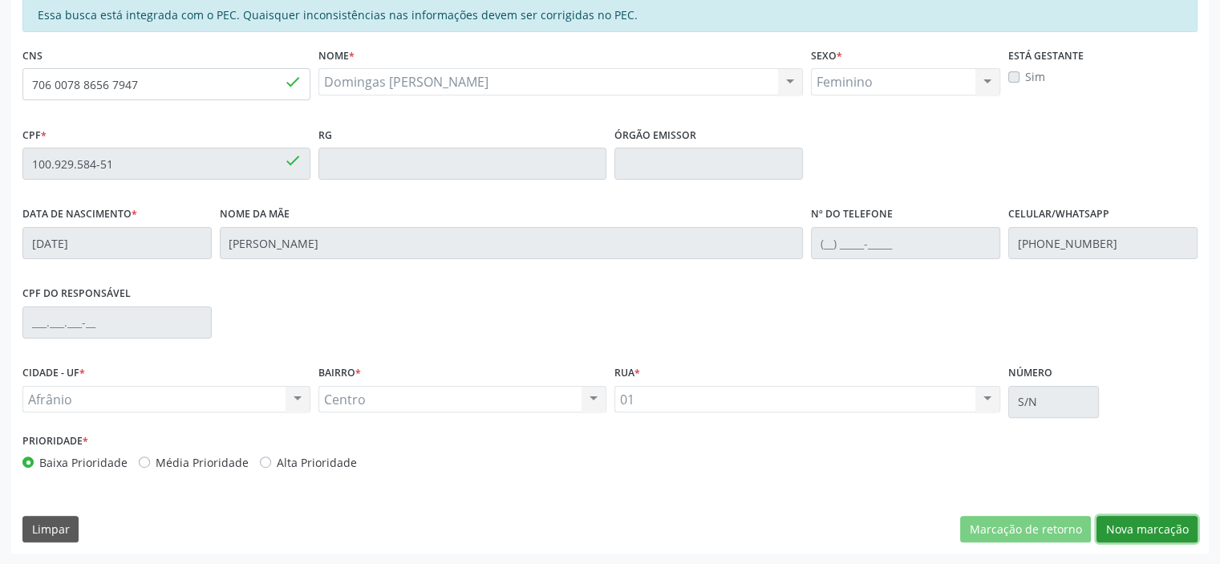
click at [1167, 532] on button "Nova marcação" at bounding box center [1146, 529] width 101 height 27
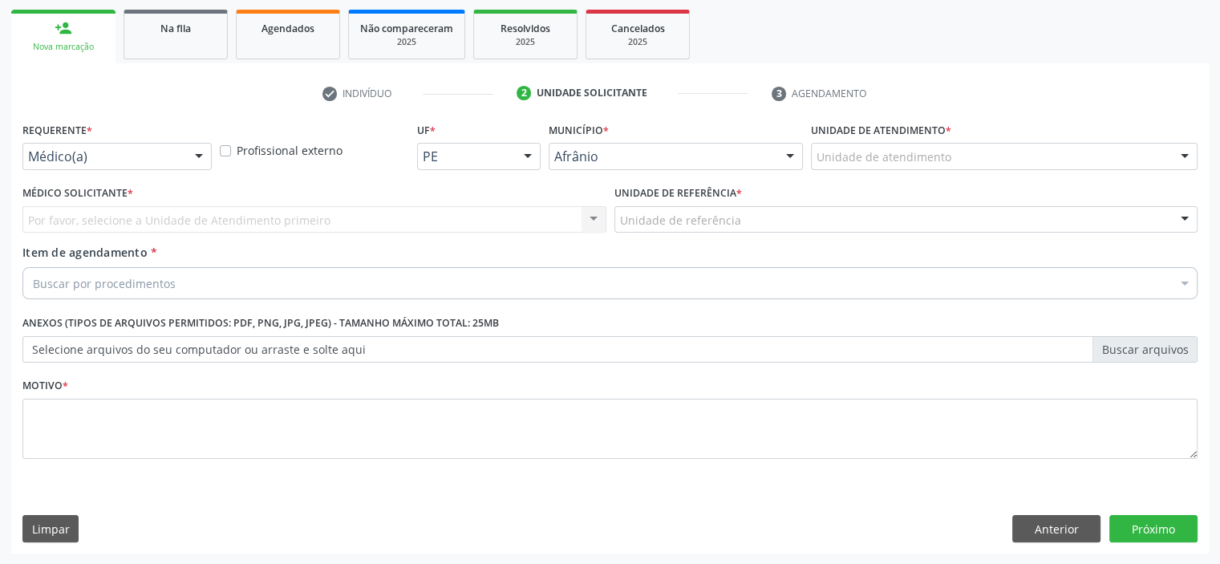
click at [989, 157] on div "Unidade de atendimento" at bounding box center [1004, 156] width 386 height 27
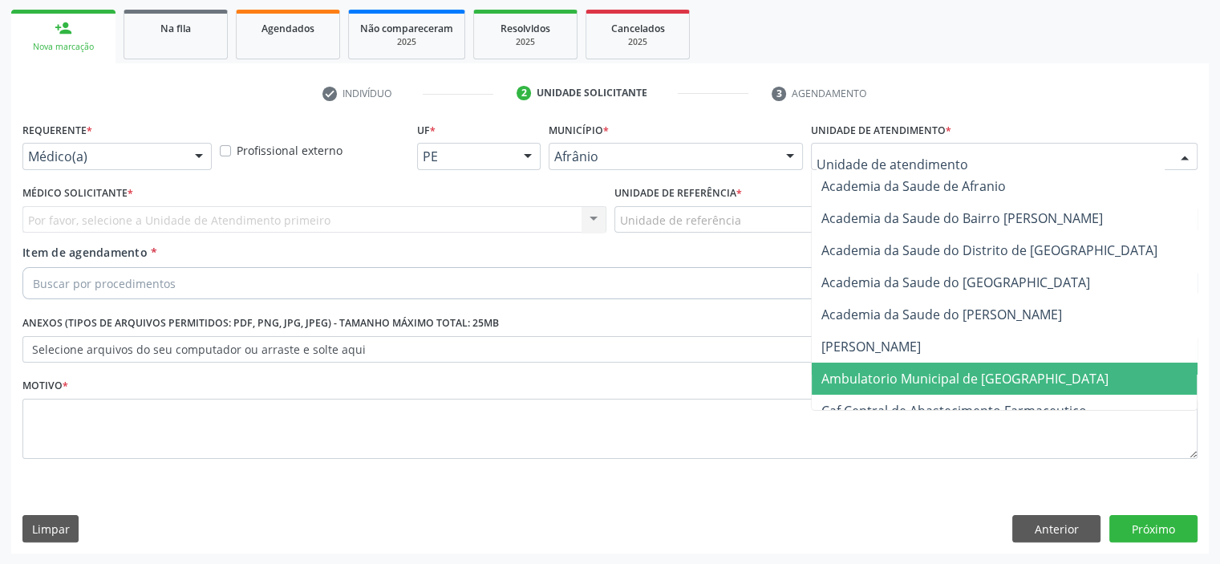
click at [980, 383] on span "Ambulatorio Municipal de [GEOGRAPHIC_DATA]" at bounding box center [964, 379] width 287 height 18
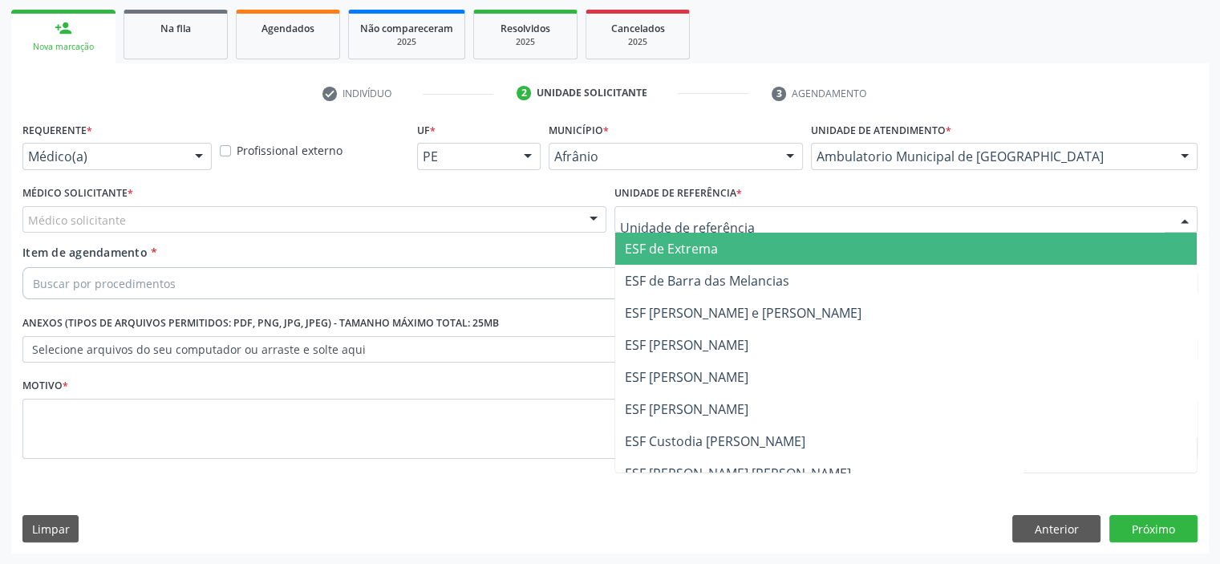
click at [649, 242] on span "ESF de Extrema" at bounding box center [671, 249] width 93 height 18
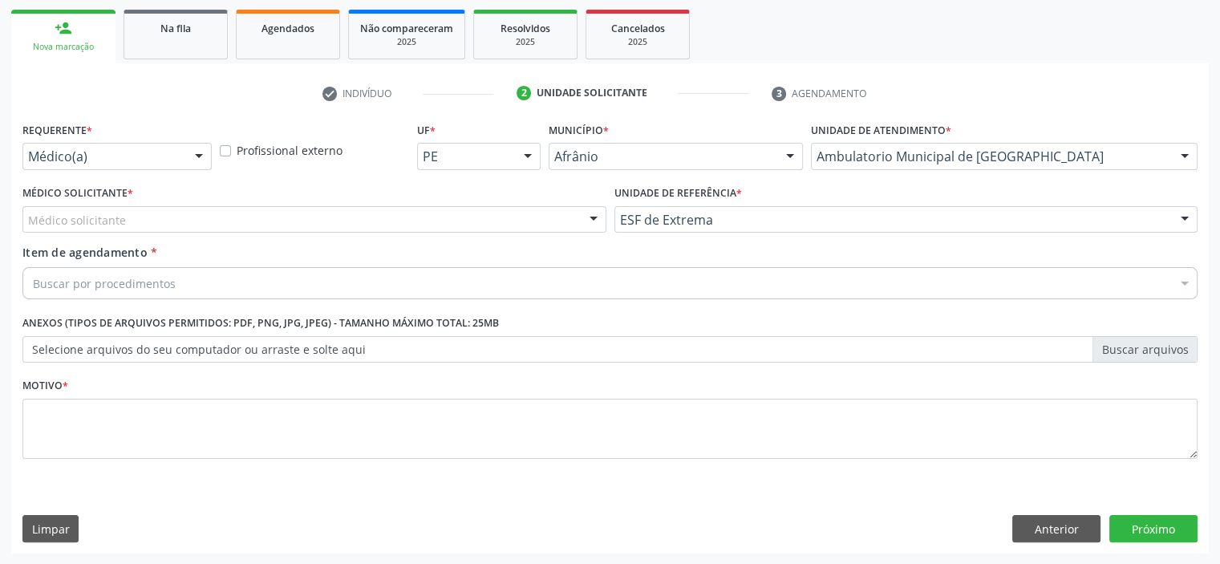
click at [411, 226] on div "Médico solicitante" at bounding box center [314, 219] width 584 height 27
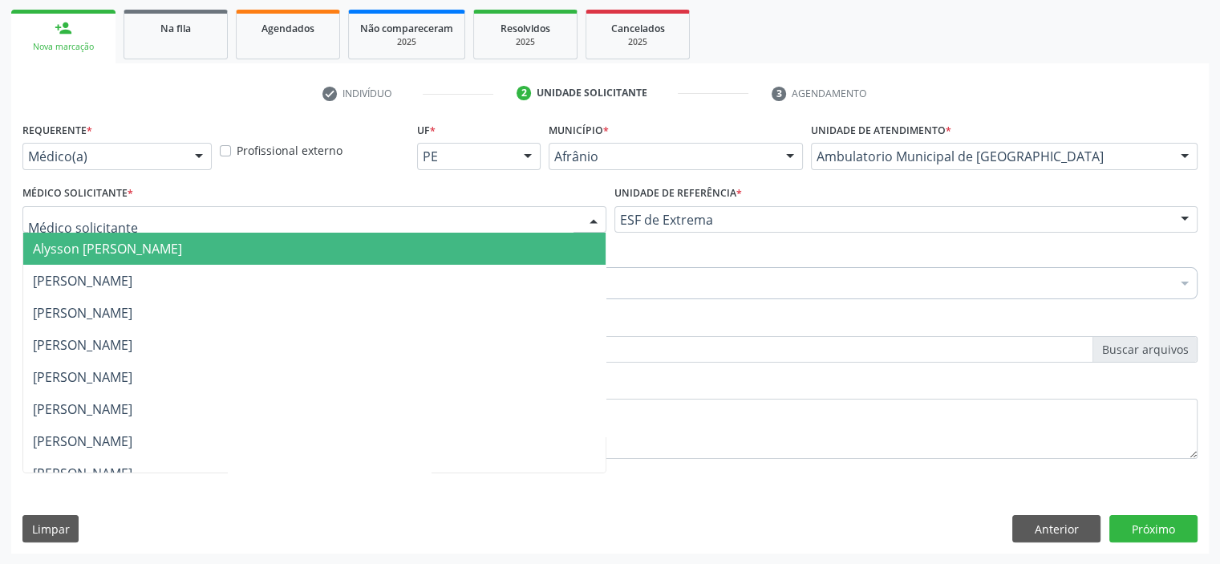
click at [420, 246] on span "Alysson Rodrigo Ferreira Cavalcanti" at bounding box center [314, 249] width 582 height 32
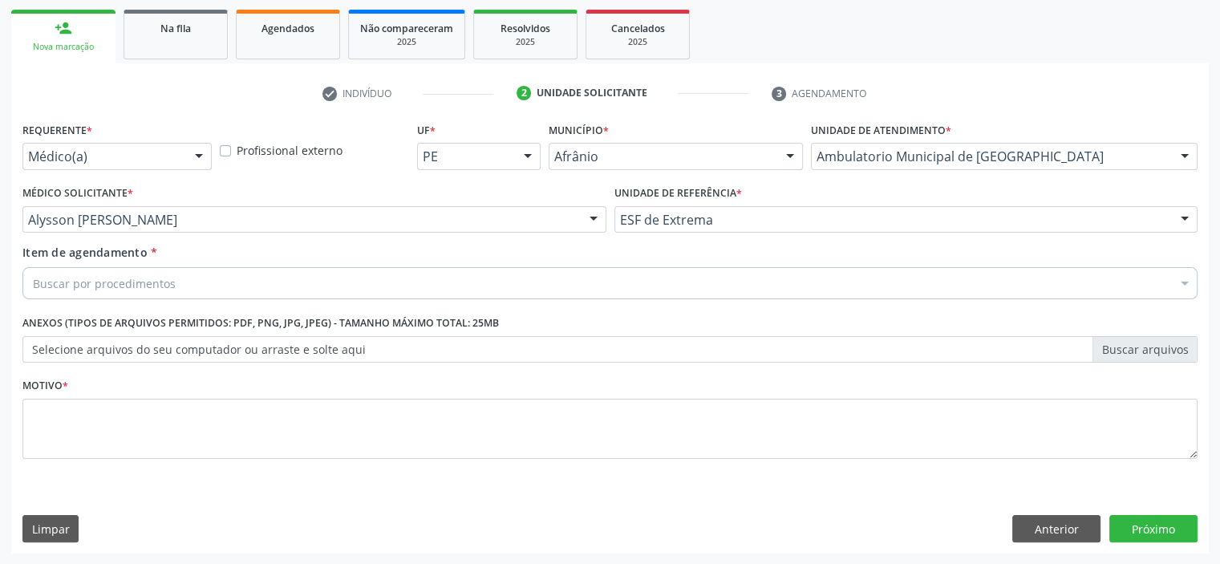
click at [335, 281] on div "Buscar por procedimentos" at bounding box center [609, 283] width 1175 height 32
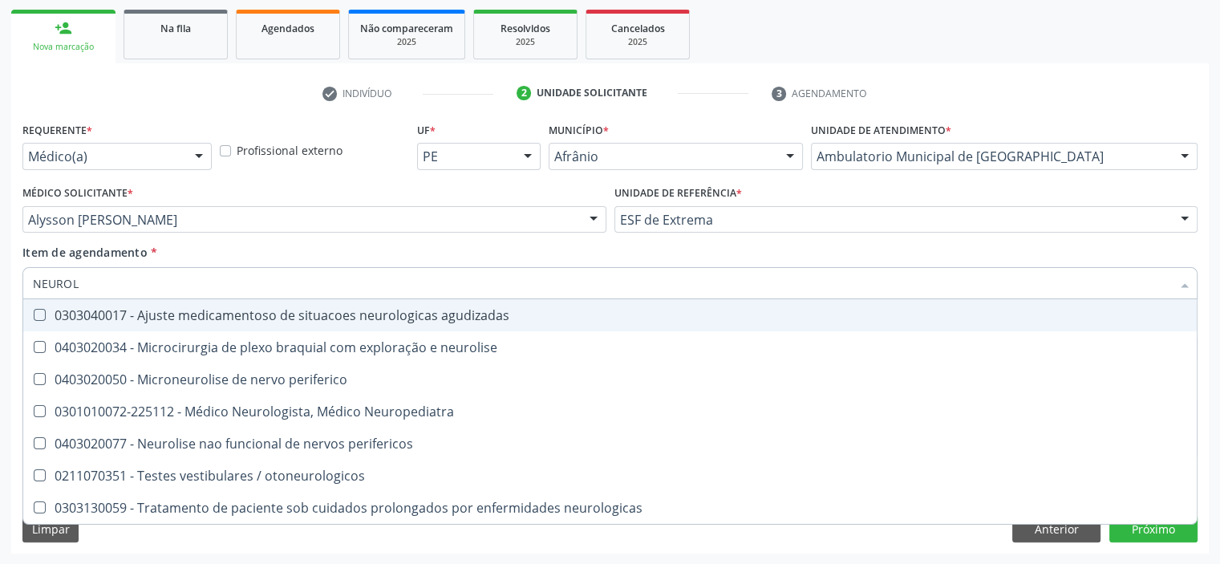
type input "NEUROLO"
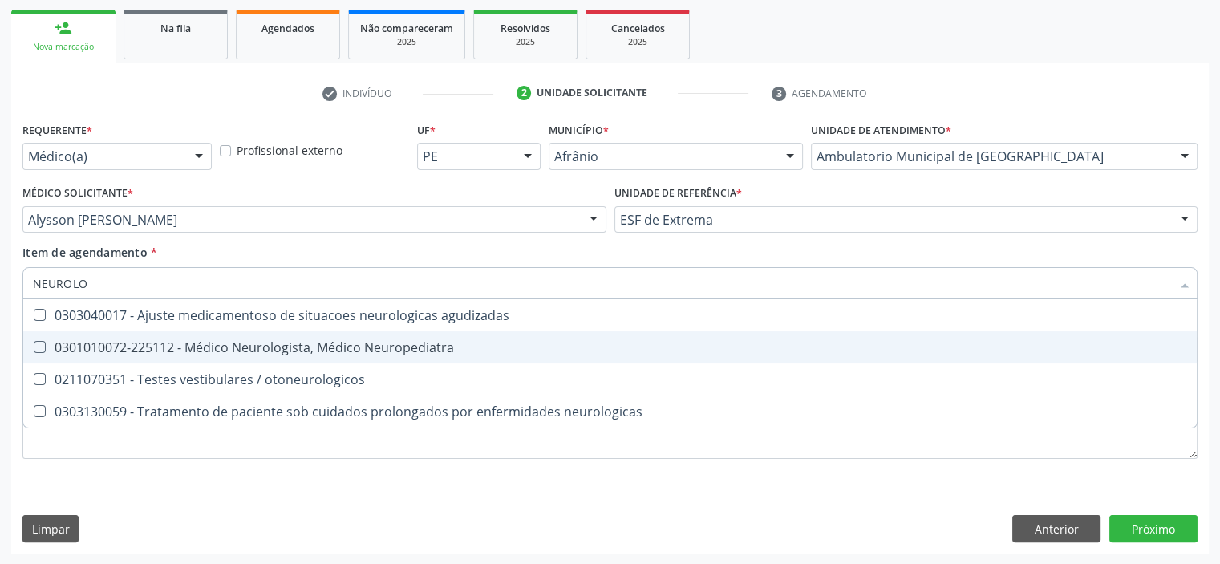
click at [354, 350] on div "0301010072-225112 - Médico Neurologista, Médico Neuropediatra" at bounding box center [610, 347] width 1154 height 13
checkbox Neuropediatra "true"
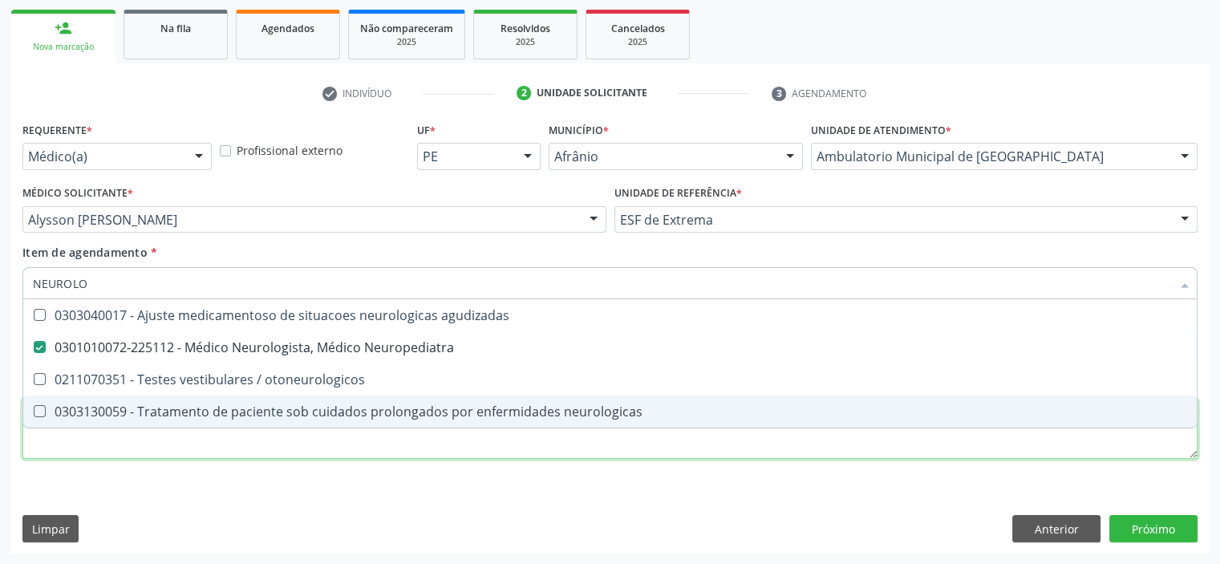
click at [298, 437] on div "Requerente * Médico(a) Médico(a) Enfermeiro(a) Paciente Nenhum resultado encont…" at bounding box center [609, 299] width 1175 height 363
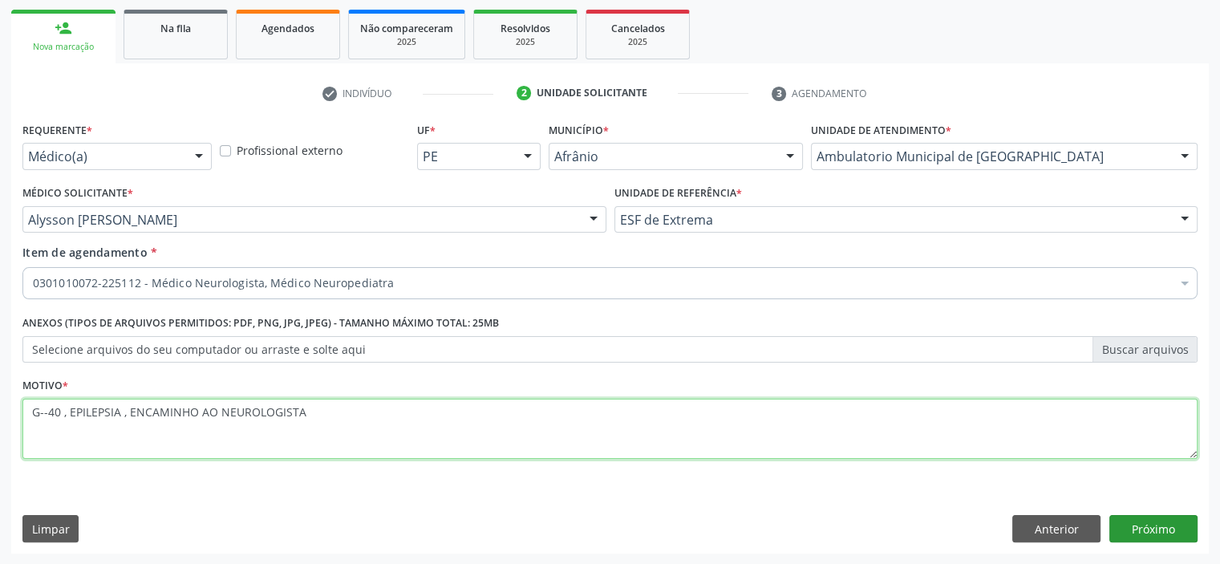
type textarea "G--40 , EPILEPSIA , ENCAMINHO AO NEUROLOGISTA"
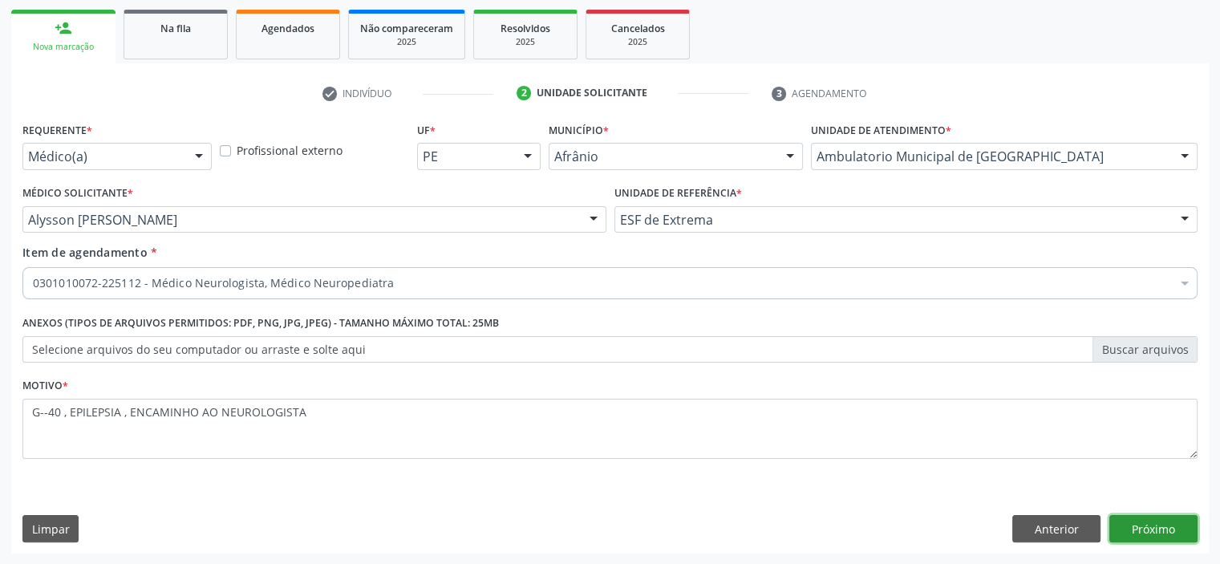
click at [1141, 518] on button "Próximo" at bounding box center [1153, 528] width 88 height 27
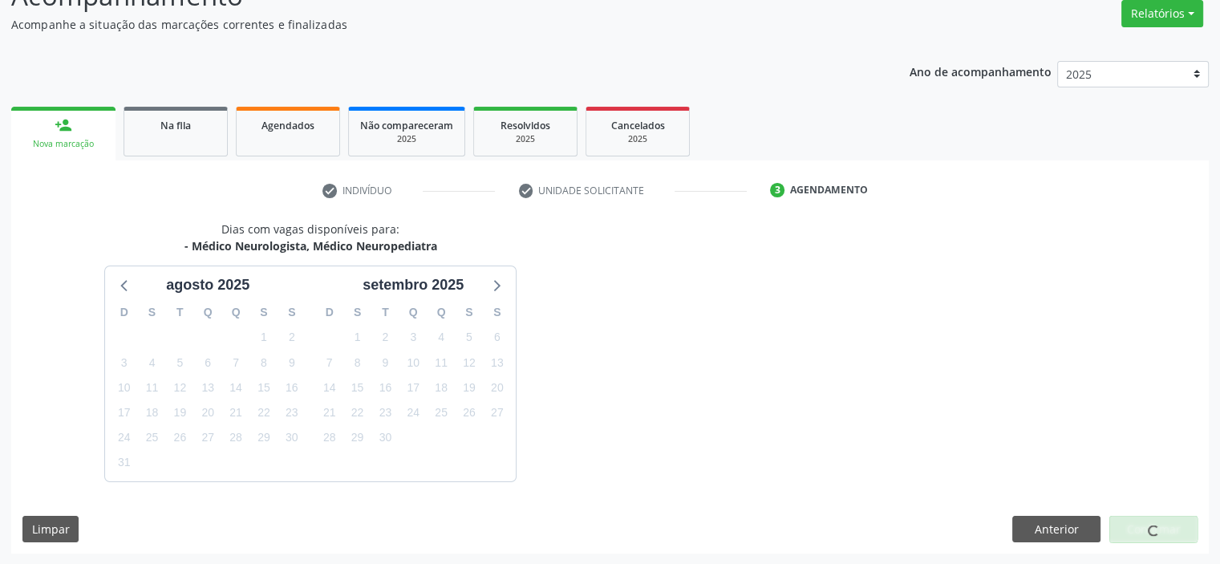
scroll to position [180, 0]
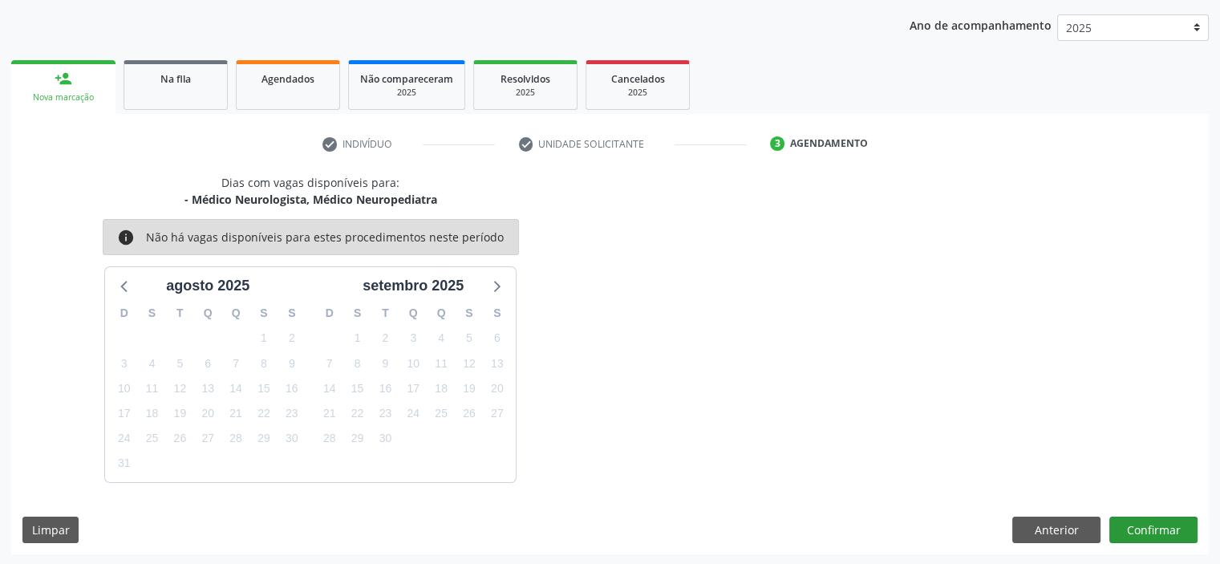
drag, startPoint x: 1132, startPoint y: 504, endPoint x: 1137, endPoint y: 521, distance: 17.5
click at [1133, 508] on div "Dias com vagas disponíveis para: - Médico Neurologista, Médico Neuropediatra in…" at bounding box center [609, 364] width 1197 height 380
click at [1138, 521] on button "Confirmar" at bounding box center [1153, 529] width 88 height 27
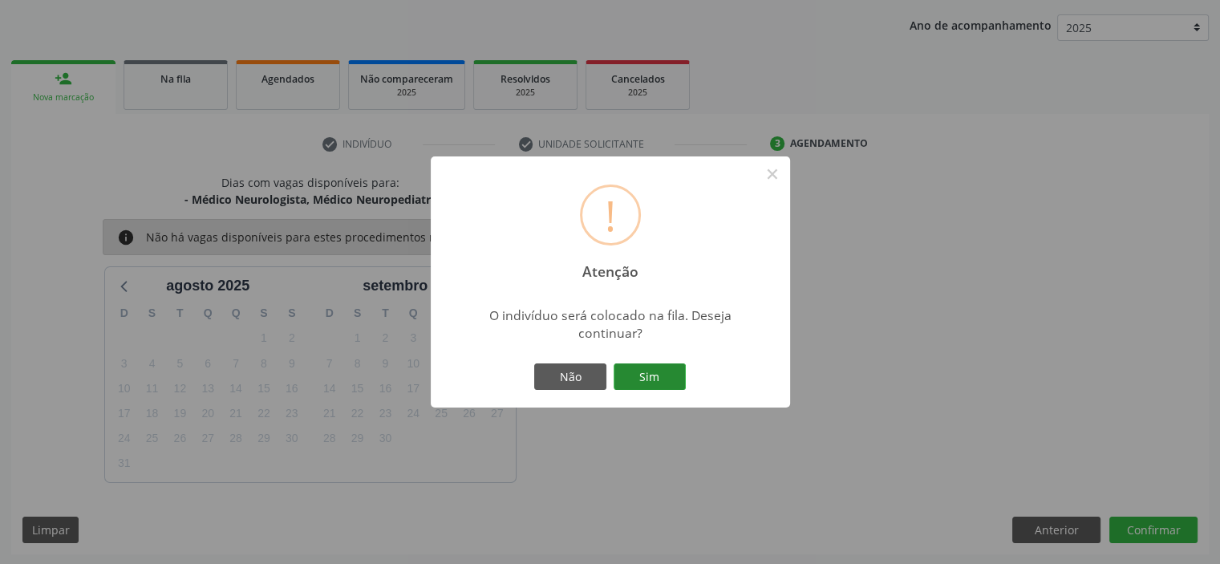
click at [641, 378] on button "Sim" at bounding box center [649, 376] width 72 height 27
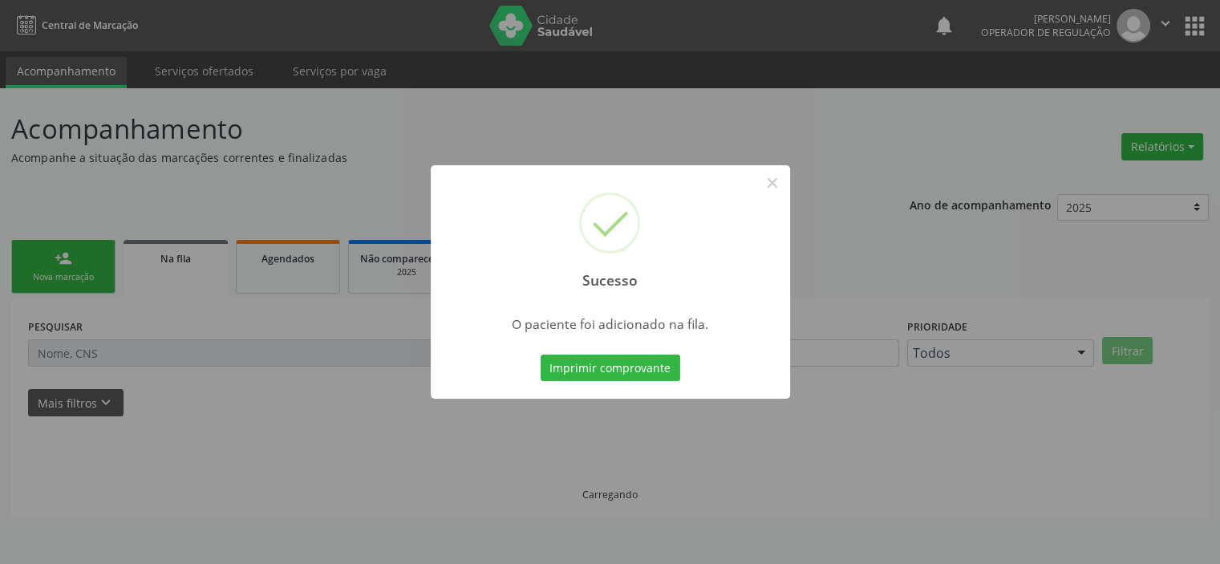
scroll to position [0, 0]
drag, startPoint x: 778, startPoint y: 179, endPoint x: 773, endPoint y: 194, distance: 16.0
click at [777, 185] on button "×" at bounding box center [777, 182] width 27 height 27
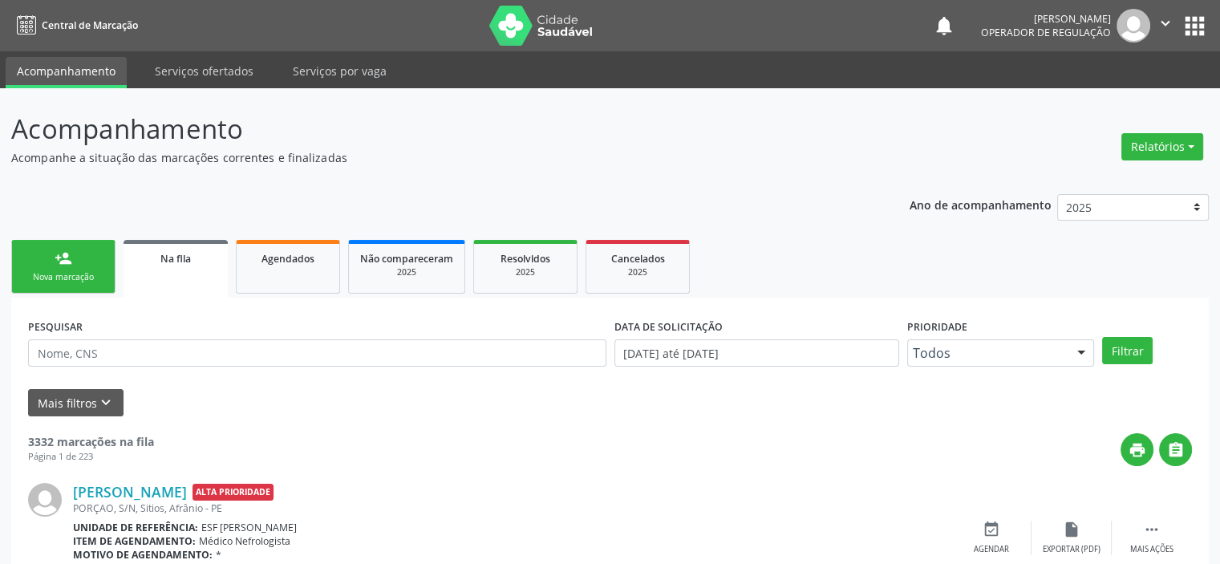
click at [55, 277] on div "Nova marcação" at bounding box center [63, 277] width 80 height 12
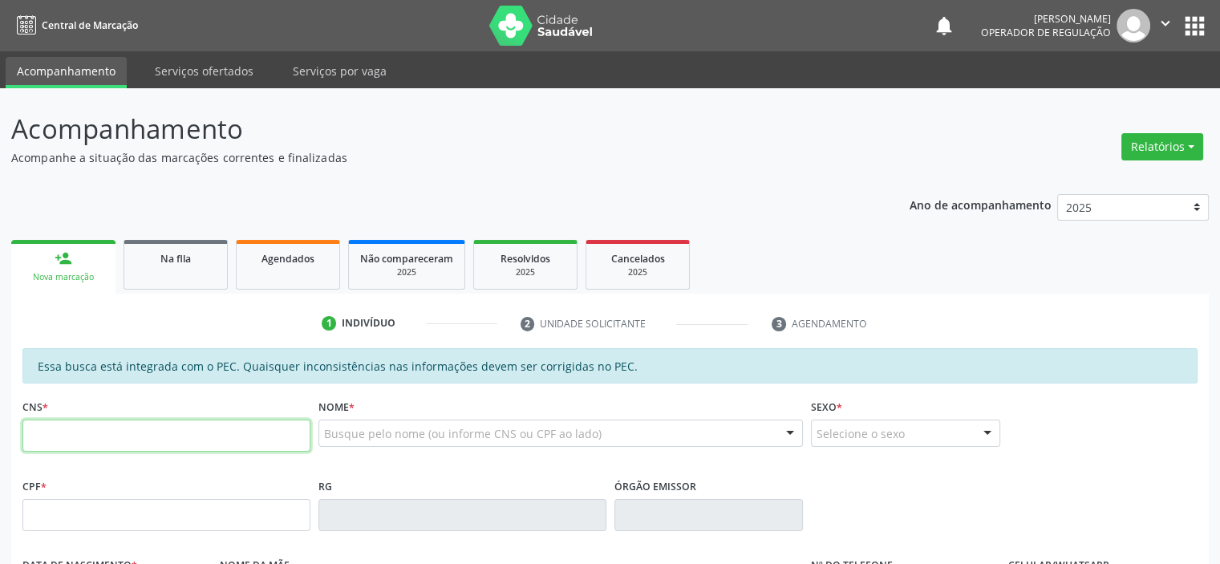
click at [106, 431] on input "text" at bounding box center [166, 435] width 288 height 32
type input "706 7045 0941 2913"
type input "01/04/1985"
type input "Benedita Francisca Pereira"
type input "(87) 98888-8888"
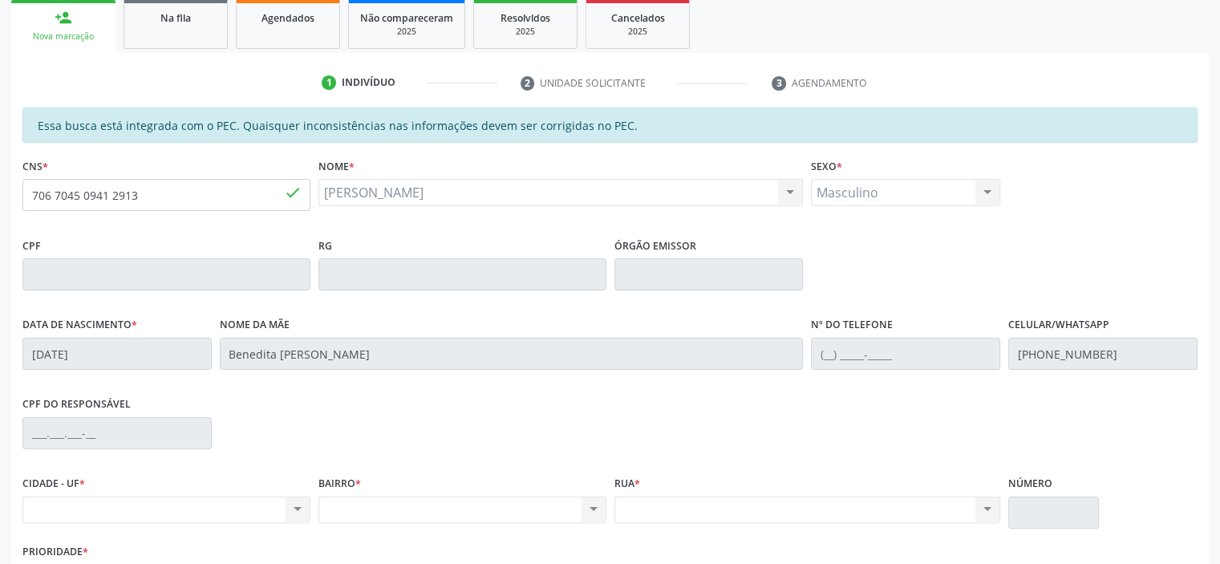
scroll to position [351, 0]
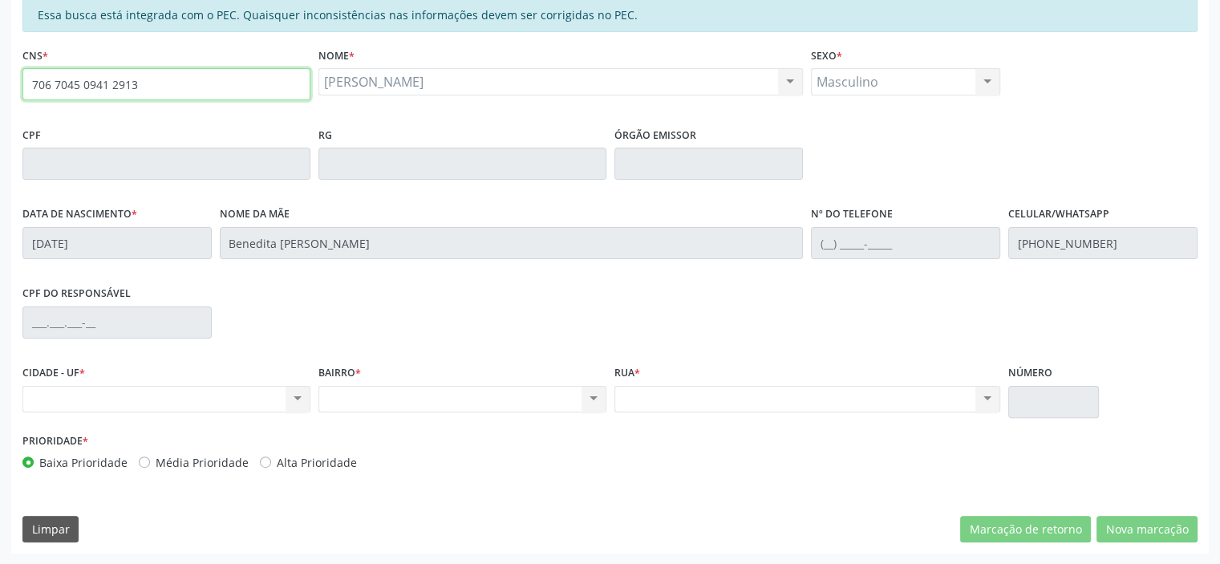
drag, startPoint x: 165, startPoint y: 82, endPoint x: 0, endPoint y: 76, distance: 165.3
click at [0, 76] on div "Acompanhamento Acompanhe a situação das marcações correntes e finalizadas Relat…" at bounding box center [610, 150] width 1220 height 827
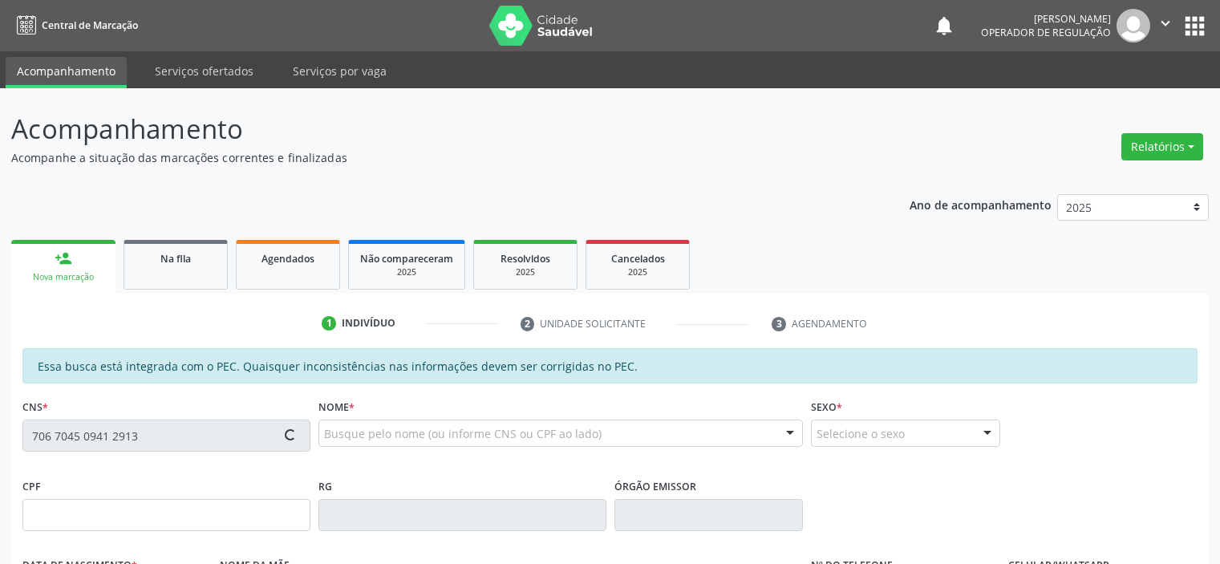
scroll to position [351, 0]
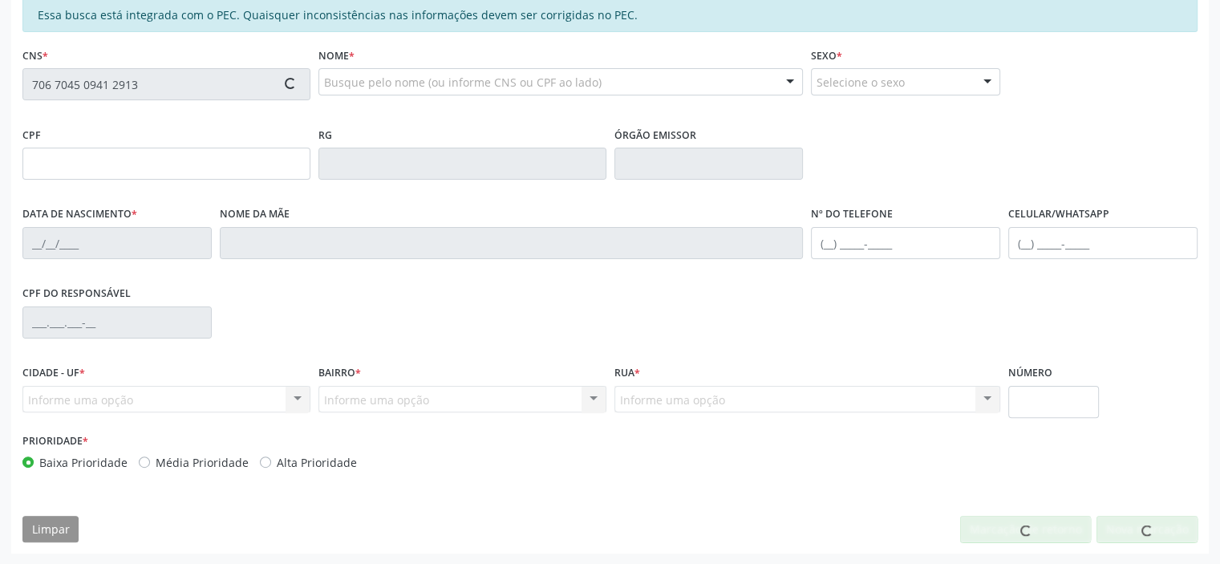
type input "[DATE]"
type input "Benedita [PERSON_NAME]"
type input "[PHONE_NUMBER]"
type input "S/N"
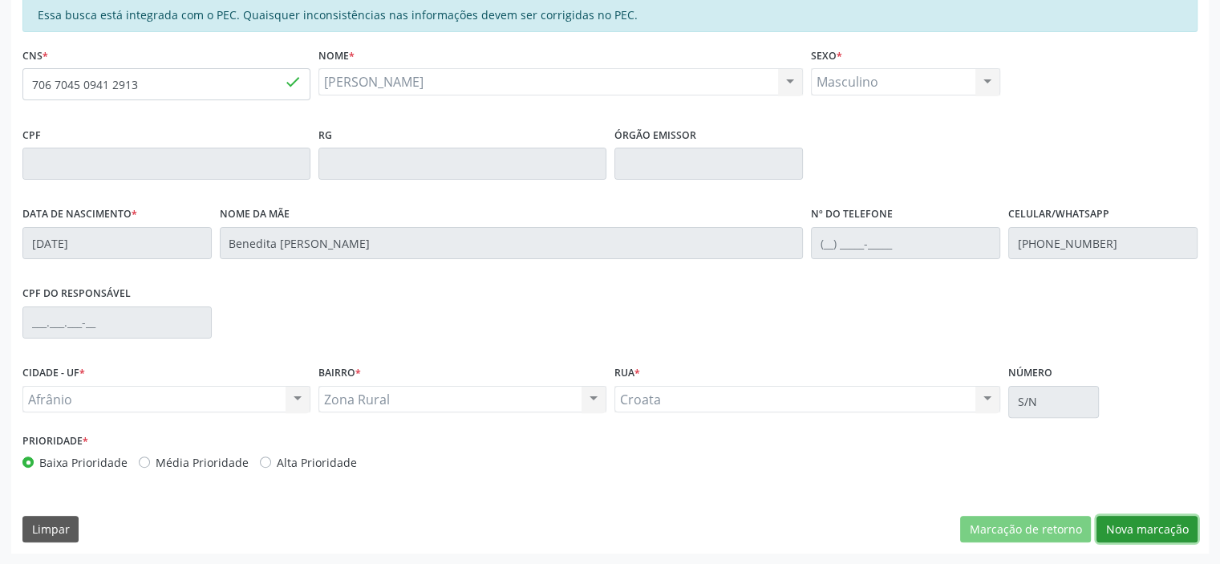
click at [1148, 520] on button "Nova marcação" at bounding box center [1146, 529] width 101 height 27
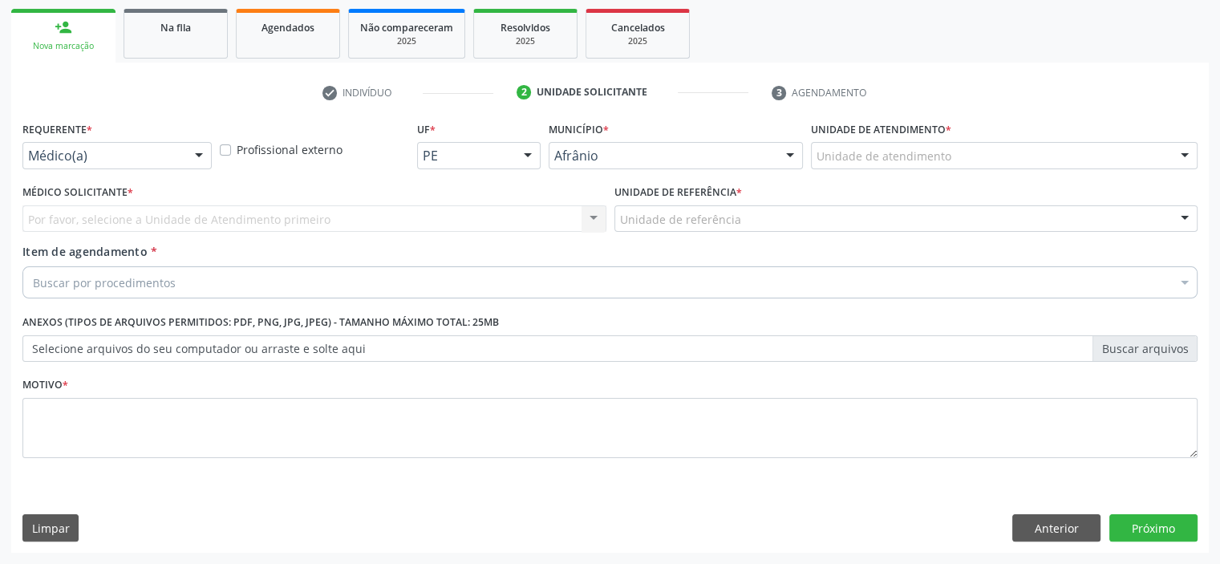
scroll to position [230, 0]
click at [884, 172] on div "Unidade de atendimento * Unidade de atendimento Academia da Saude de Afranio Ac…" at bounding box center [1004, 149] width 394 height 63
click at [885, 168] on div "Unidade de atendimento" at bounding box center [1004, 156] width 386 height 27
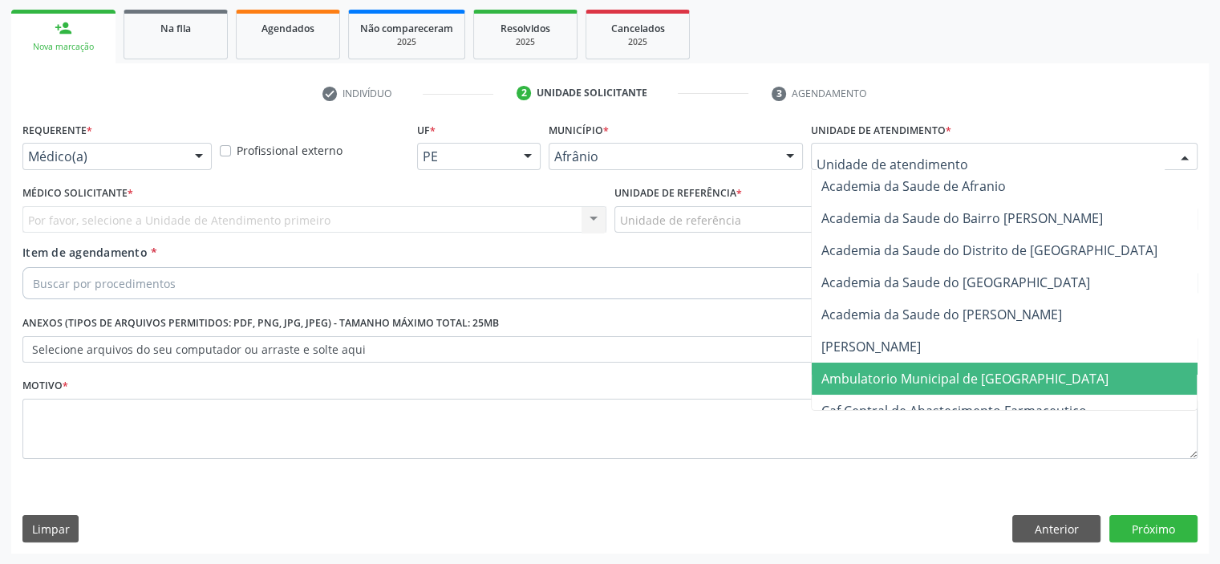
drag, startPoint x: 925, startPoint y: 375, endPoint x: 852, endPoint y: 334, distance: 84.0
click at [921, 377] on span "Ambulatorio Municipal de [GEOGRAPHIC_DATA]" at bounding box center [964, 379] width 287 height 18
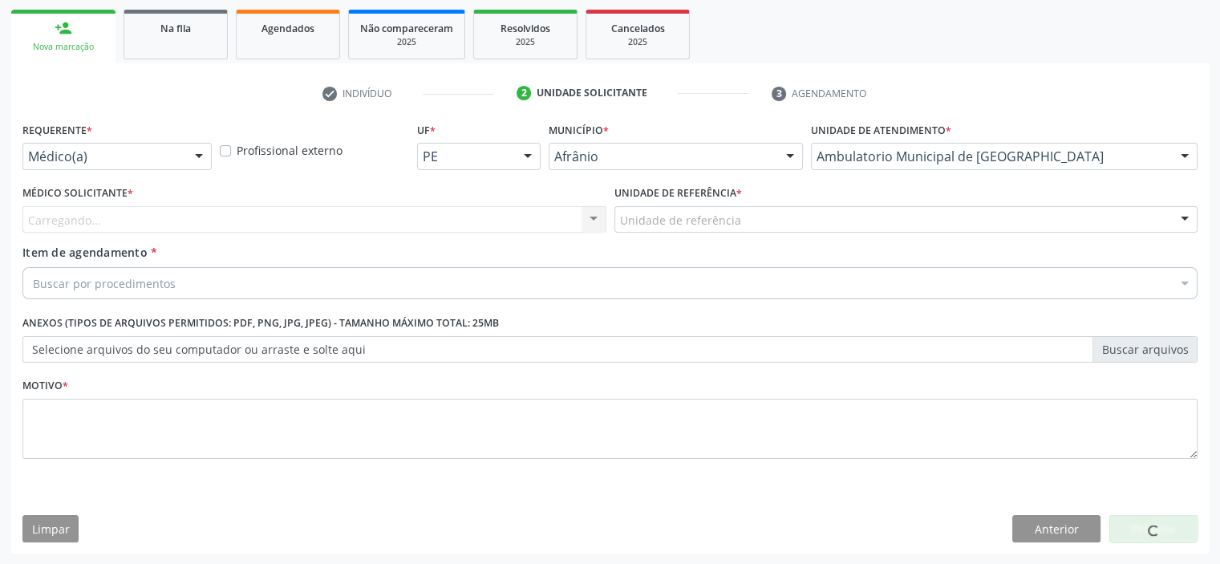
click at [765, 227] on div "Unidade de referência" at bounding box center [906, 219] width 584 height 27
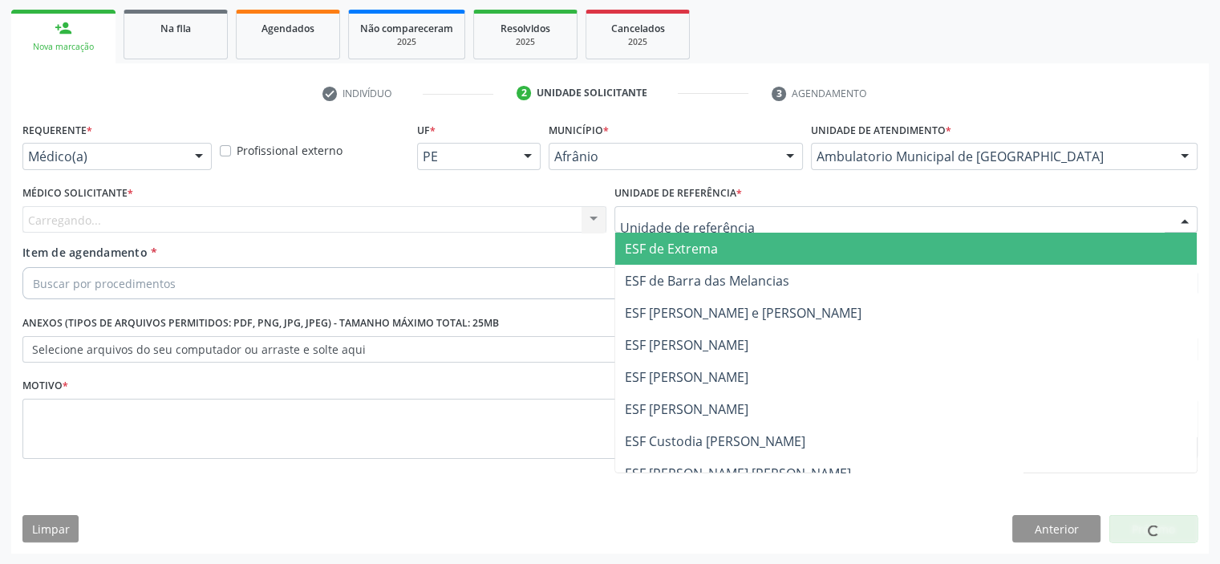
click at [725, 246] on span "ESF de Extrema" at bounding box center [906, 249] width 582 height 32
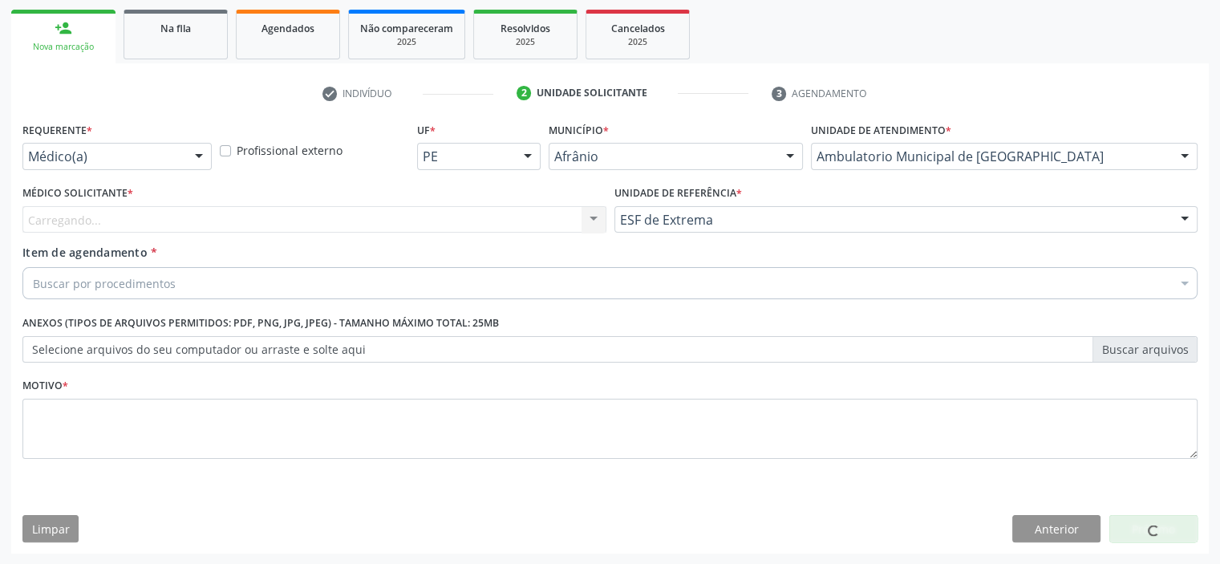
click at [556, 225] on div "Carregando... Nenhum resultado encontrado para: " " Não há nenhuma opção para s…" at bounding box center [314, 219] width 584 height 27
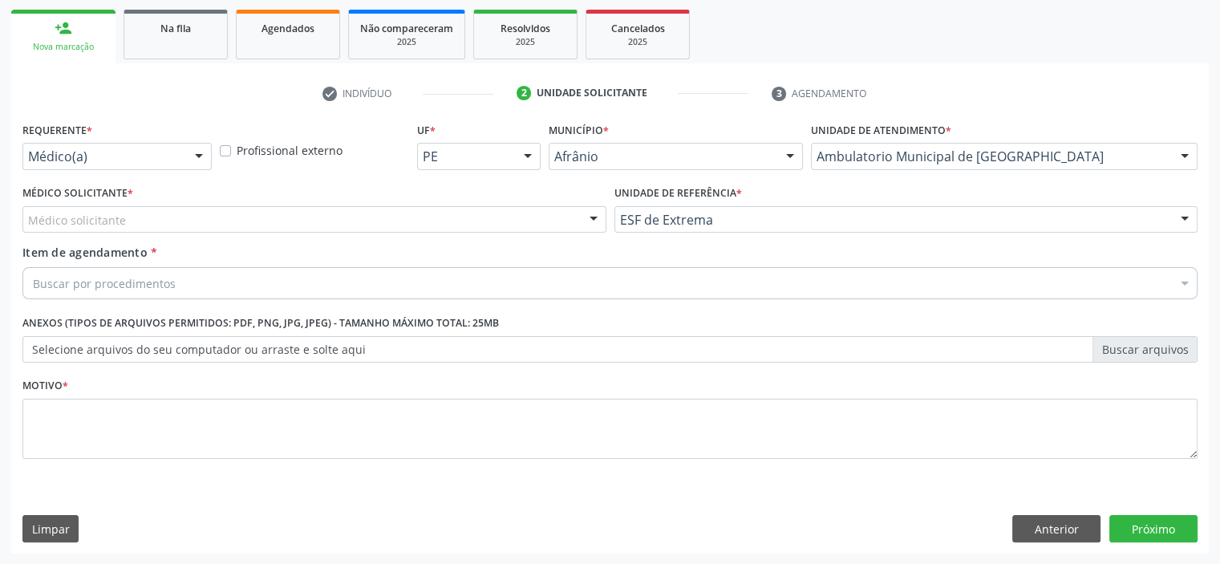
click at [540, 220] on div "Médico solicitante" at bounding box center [314, 219] width 584 height 27
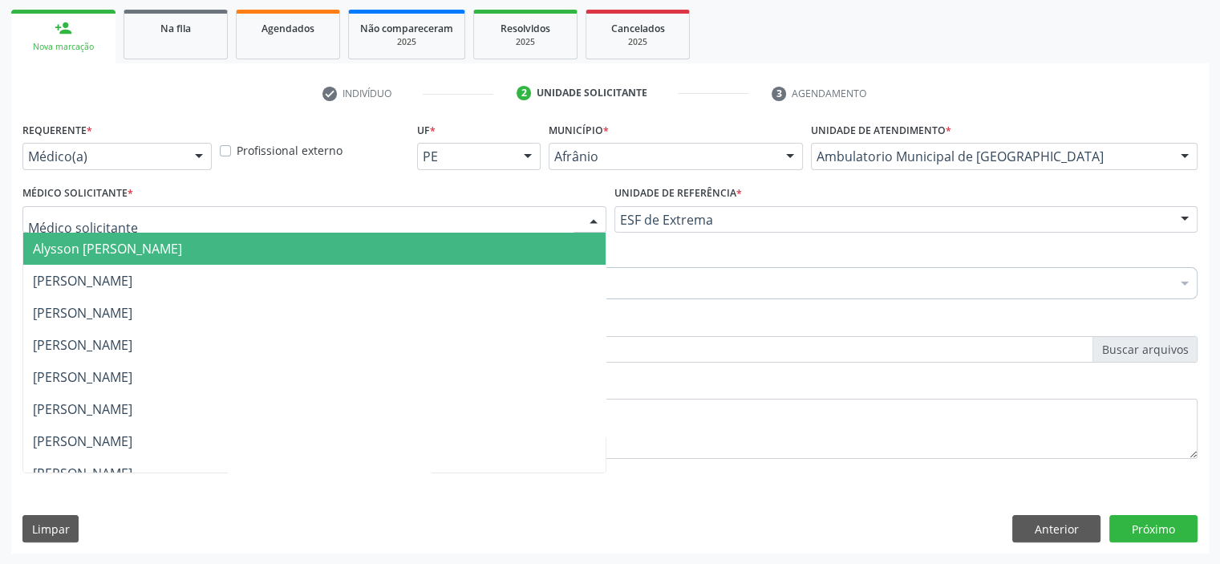
click at [552, 243] on span "Alysson [PERSON_NAME]" at bounding box center [314, 249] width 582 height 32
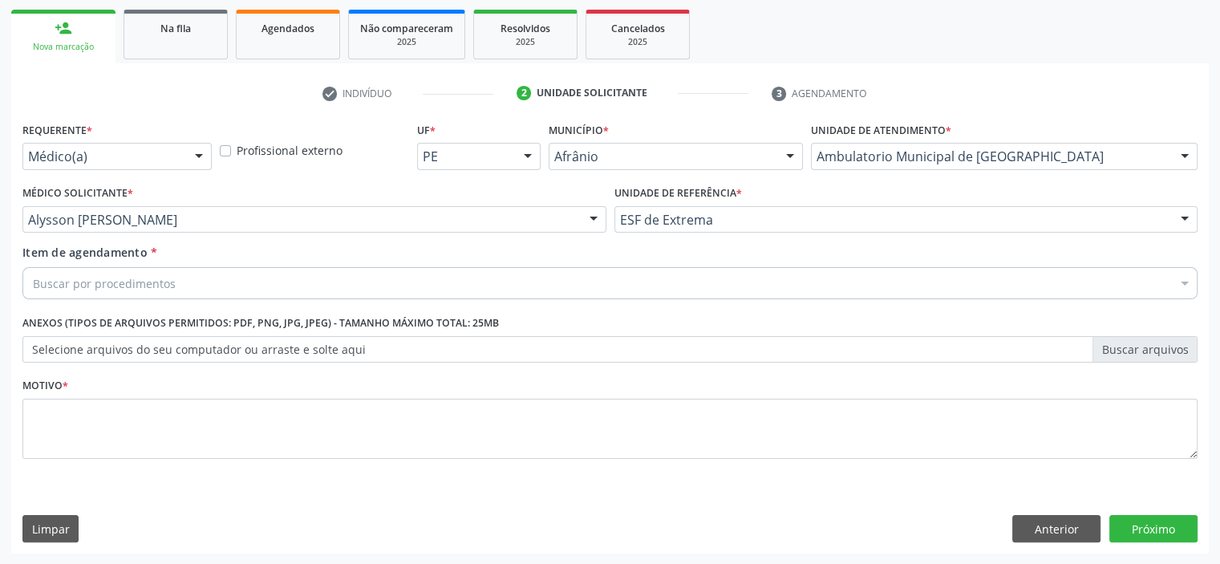
click at [394, 305] on div "Requerente * Médico(a) Médico(a) Enfermeiro(a) Paciente Nenhum resultado encont…" at bounding box center [609, 299] width 1175 height 363
click at [400, 294] on div "Buscar por procedimentos" at bounding box center [609, 283] width 1175 height 32
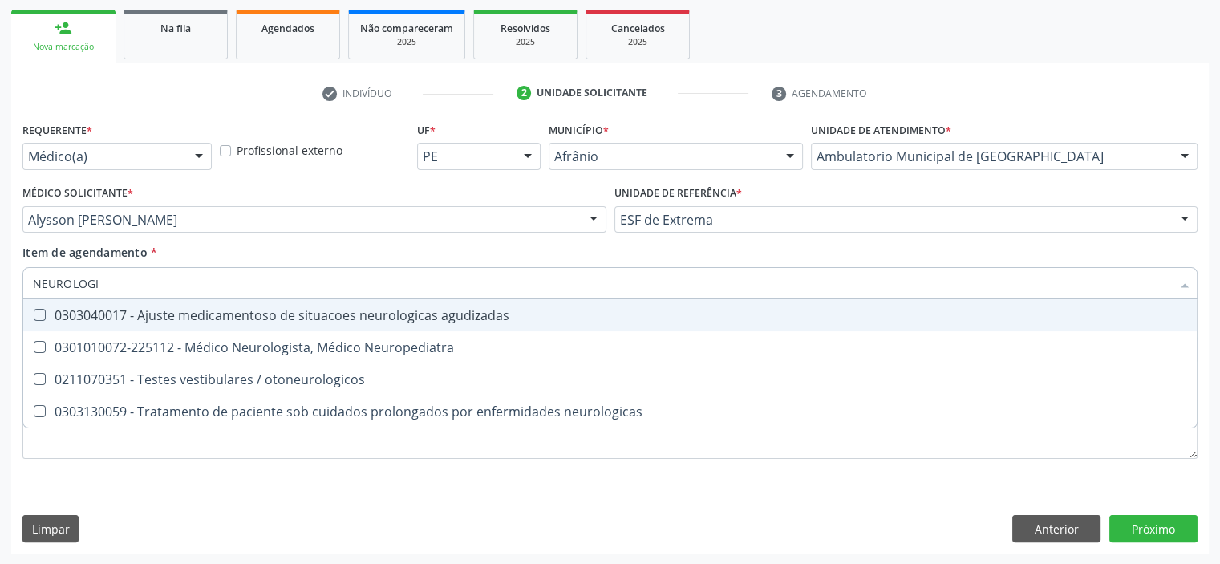
type input "NEUROLOGIS"
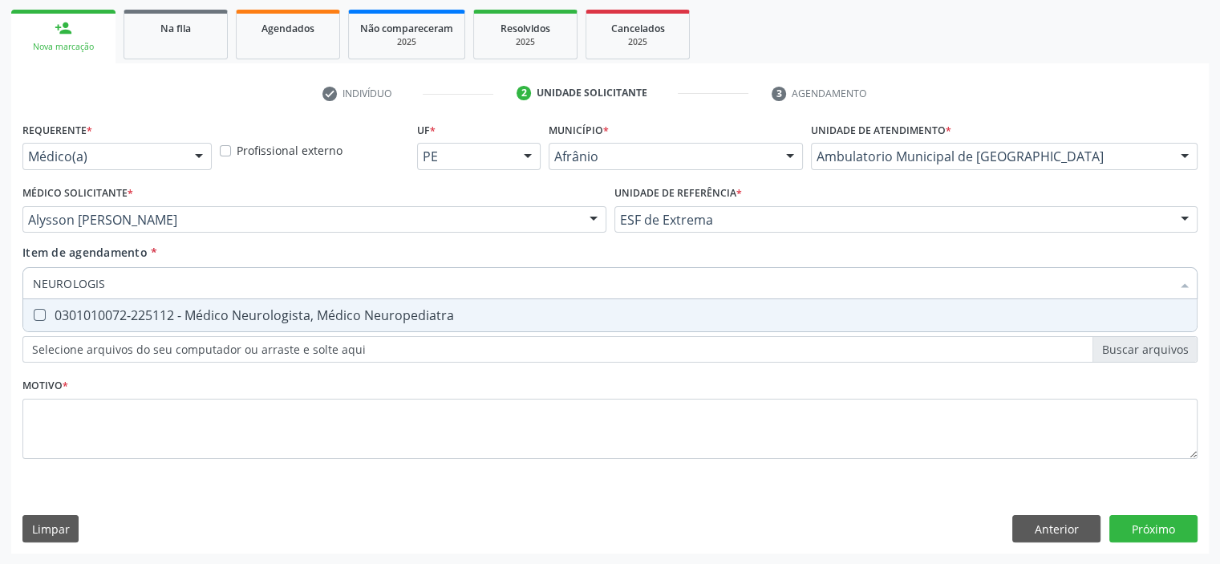
click at [400, 309] on div "0301010072-225112 - Médico Neurologista, Médico Neuropediatra" at bounding box center [610, 315] width 1154 height 13
checkbox Neuropediatra "true"
click at [374, 398] on div "Requerente * Médico(a) Médico(a) Enfermeiro(a) Paciente Nenhum resultado encont…" at bounding box center [609, 299] width 1175 height 363
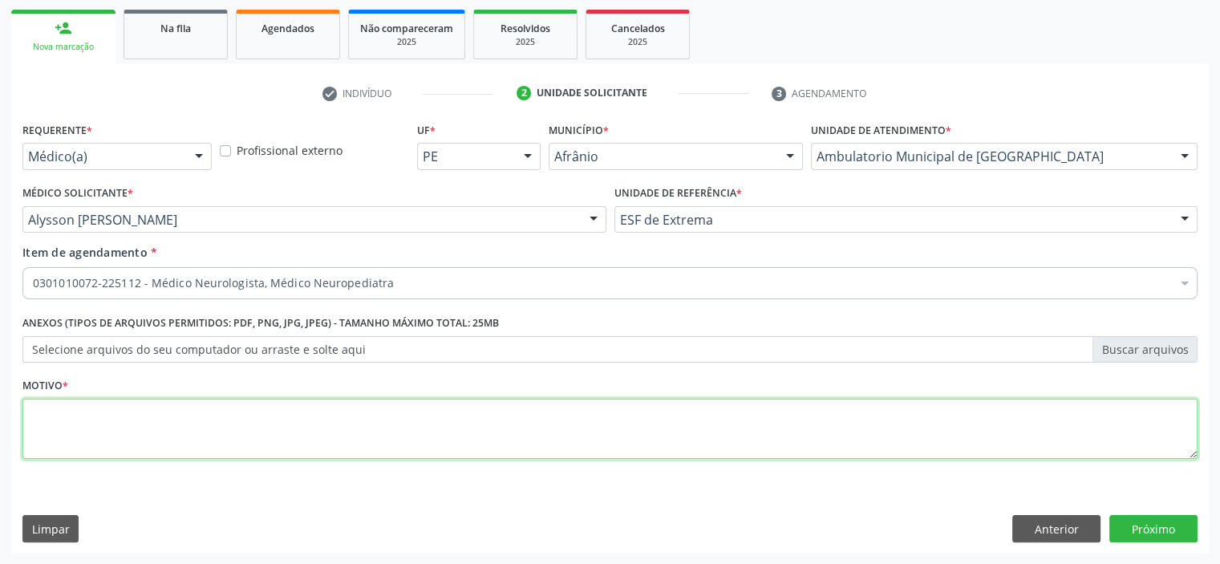
click at [380, 419] on textarea at bounding box center [609, 428] width 1175 height 61
type textarea "ENCAMINHO AO NEUROLOGISTA"
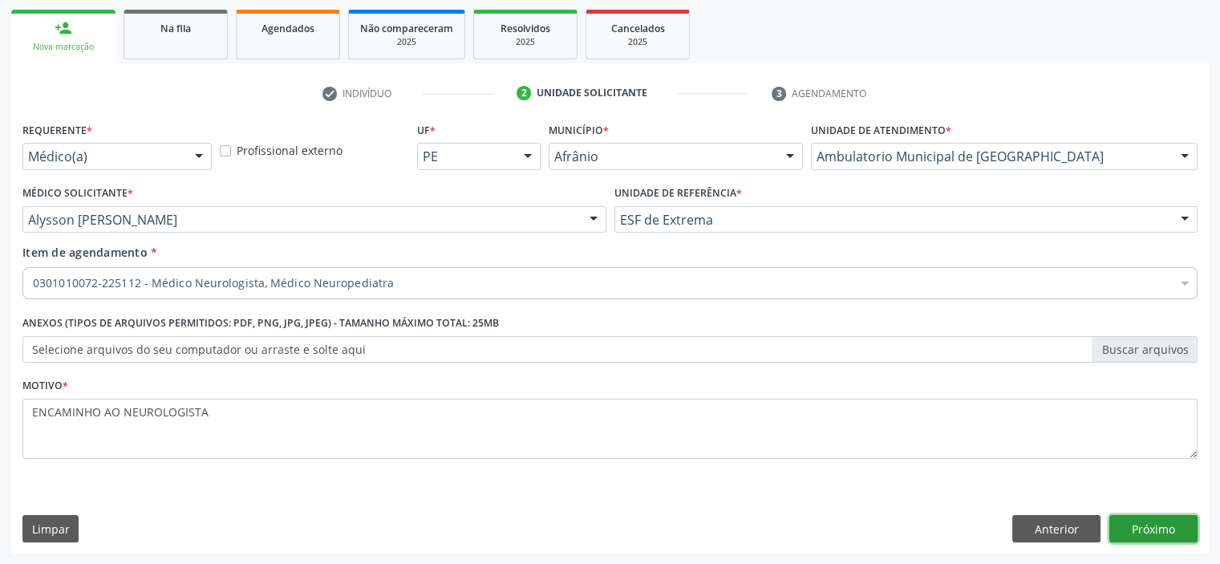
click at [1155, 532] on button "Próximo" at bounding box center [1153, 528] width 88 height 27
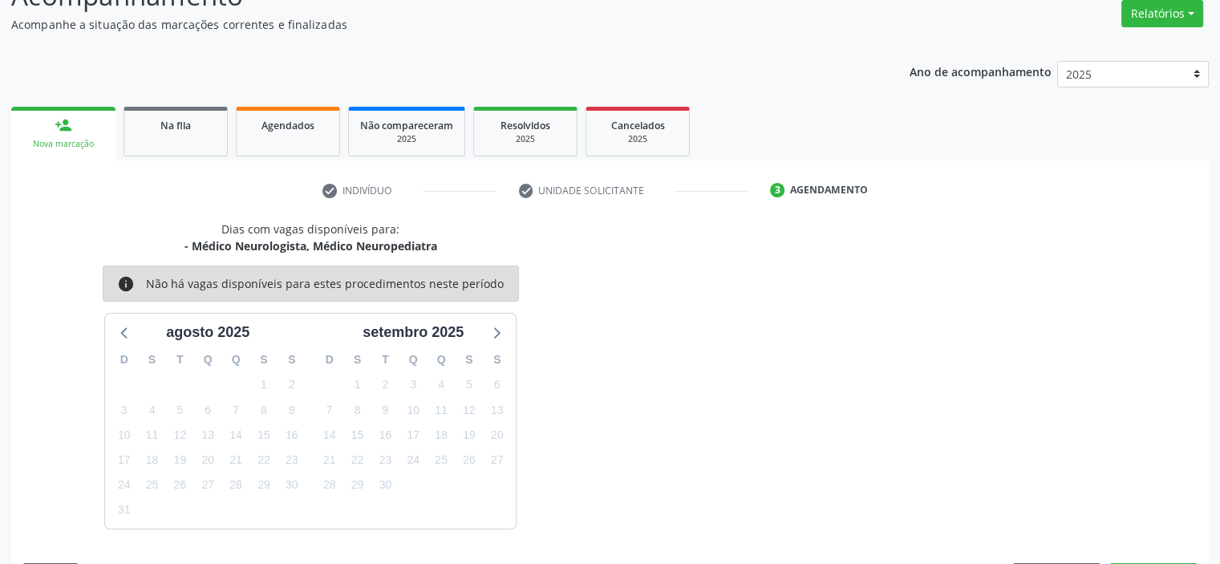
scroll to position [180, 0]
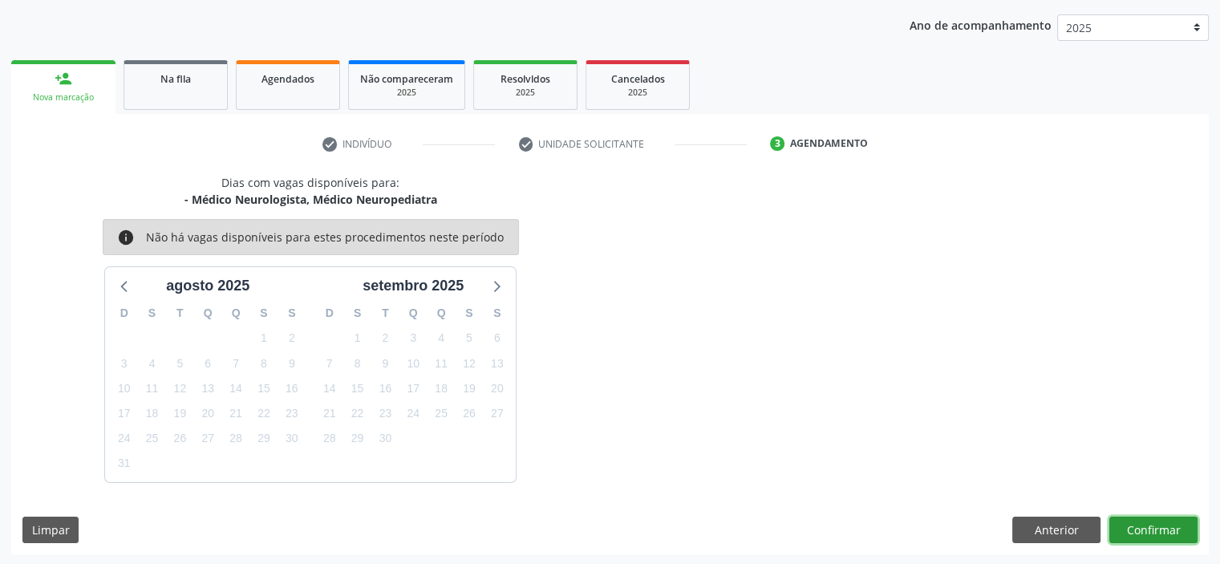
click at [1140, 529] on button "Confirmar" at bounding box center [1153, 529] width 88 height 27
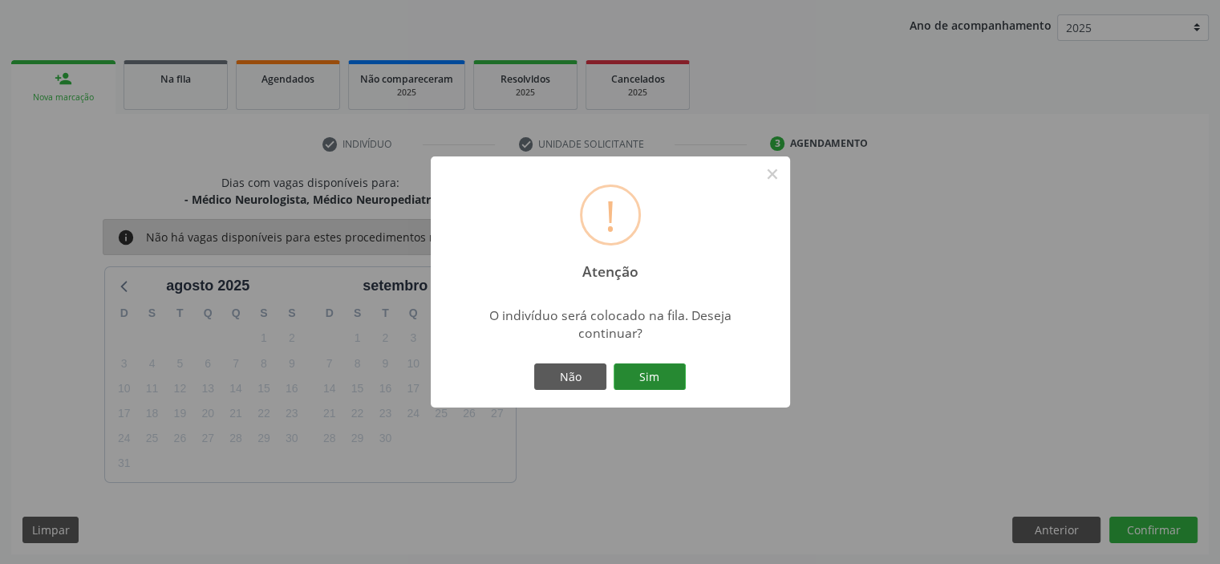
click at [676, 382] on button "Sim" at bounding box center [649, 376] width 72 height 27
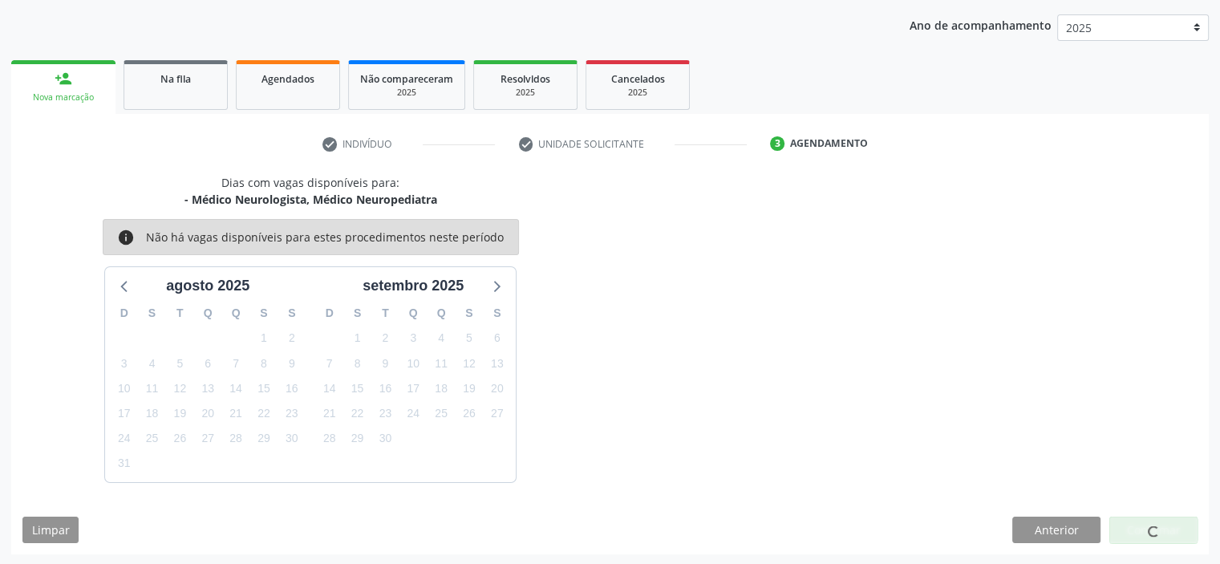
scroll to position [0, 0]
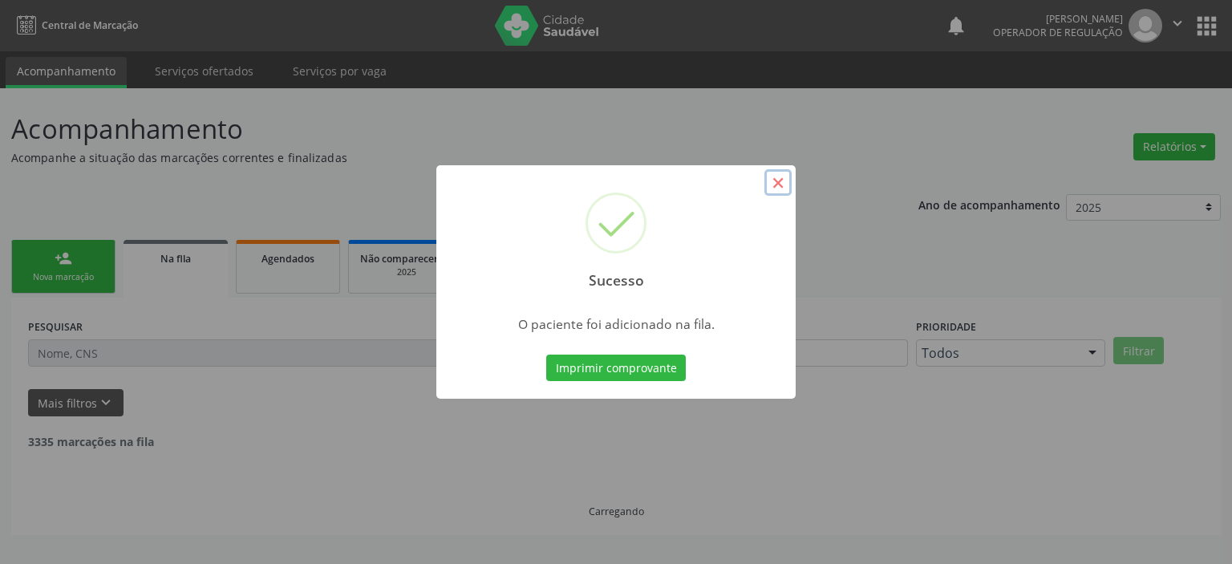
click at [780, 182] on button "×" at bounding box center [777, 182] width 27 height 27
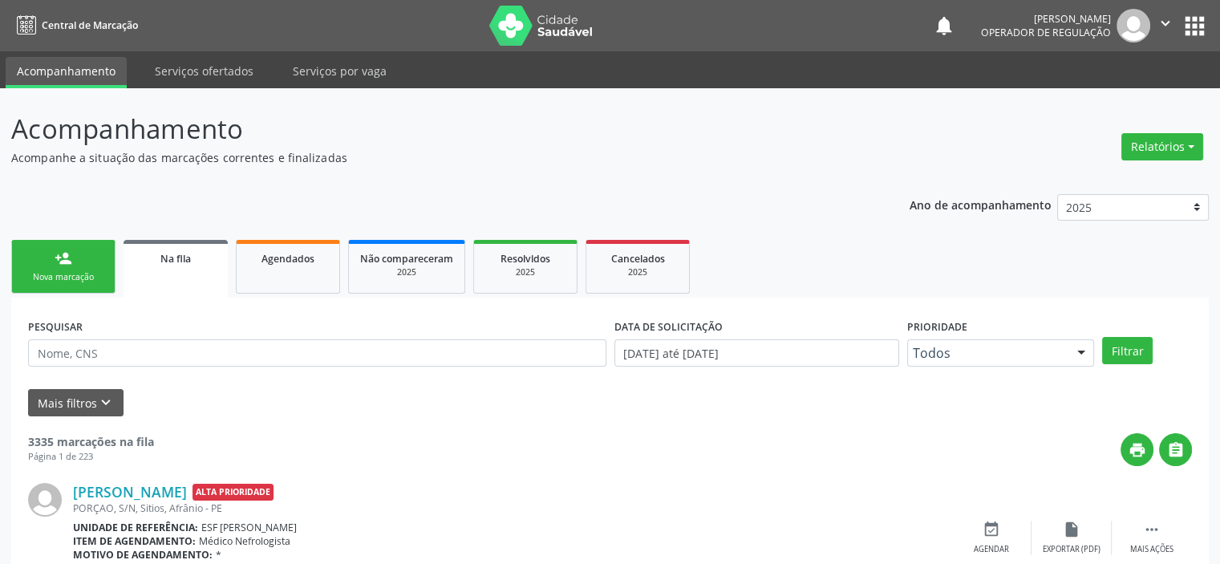
click at [79, 256] on link "person_add Nova marcação" at bounding box center [63, 267] width 104 height 54
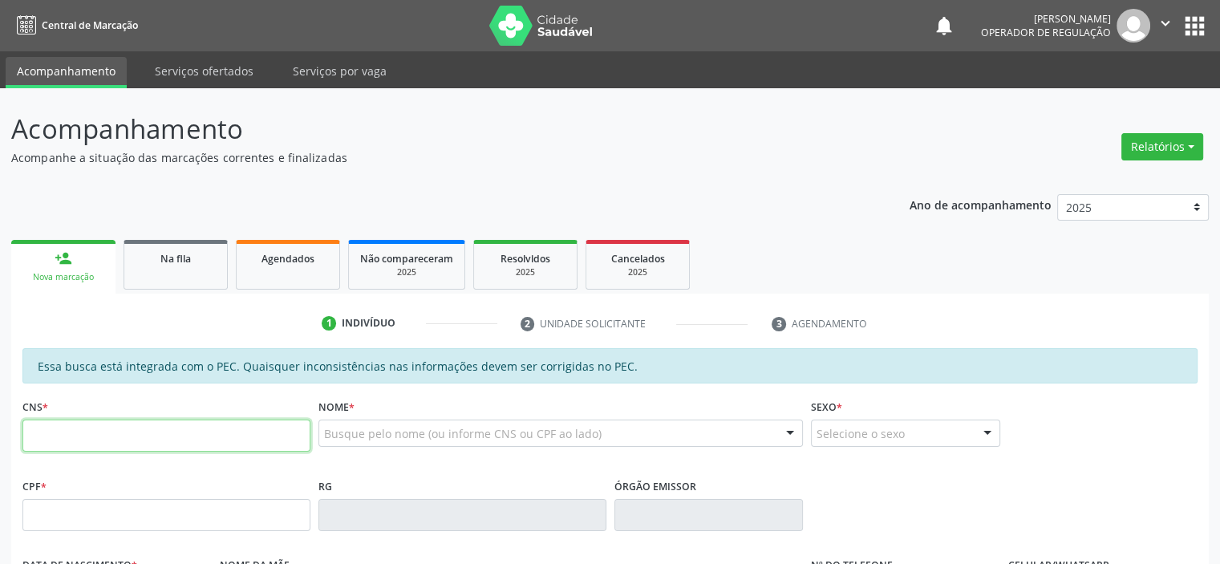
click at [86, 434] on input "text" at bounding box center [166, 435] width 288 height 32
type input "706 5093 9477 7716"
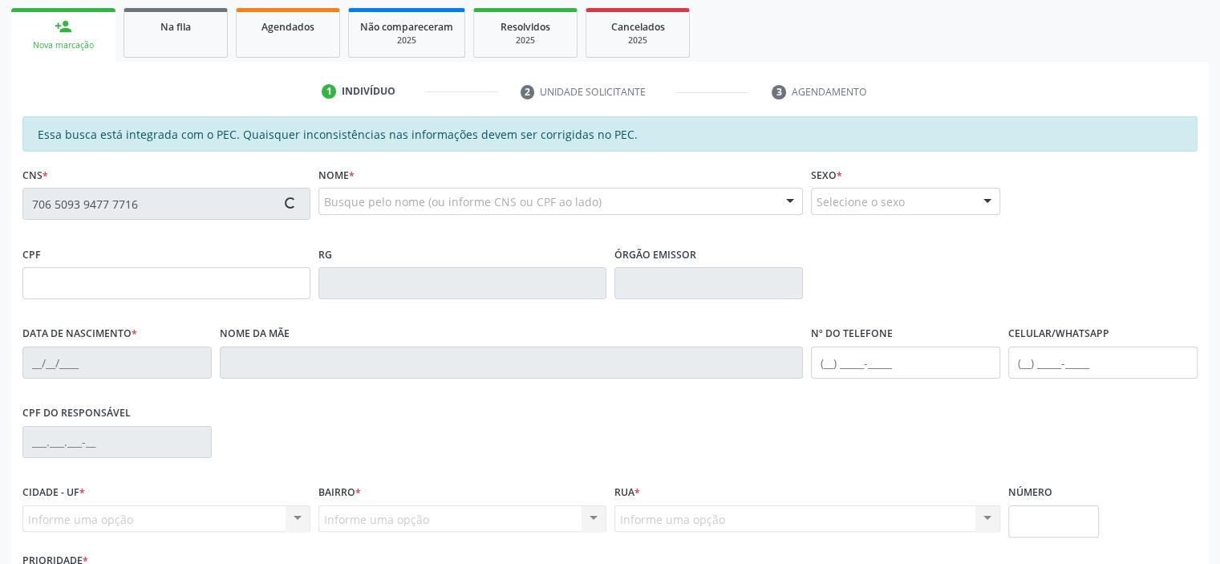
scroll to position [241, 0]
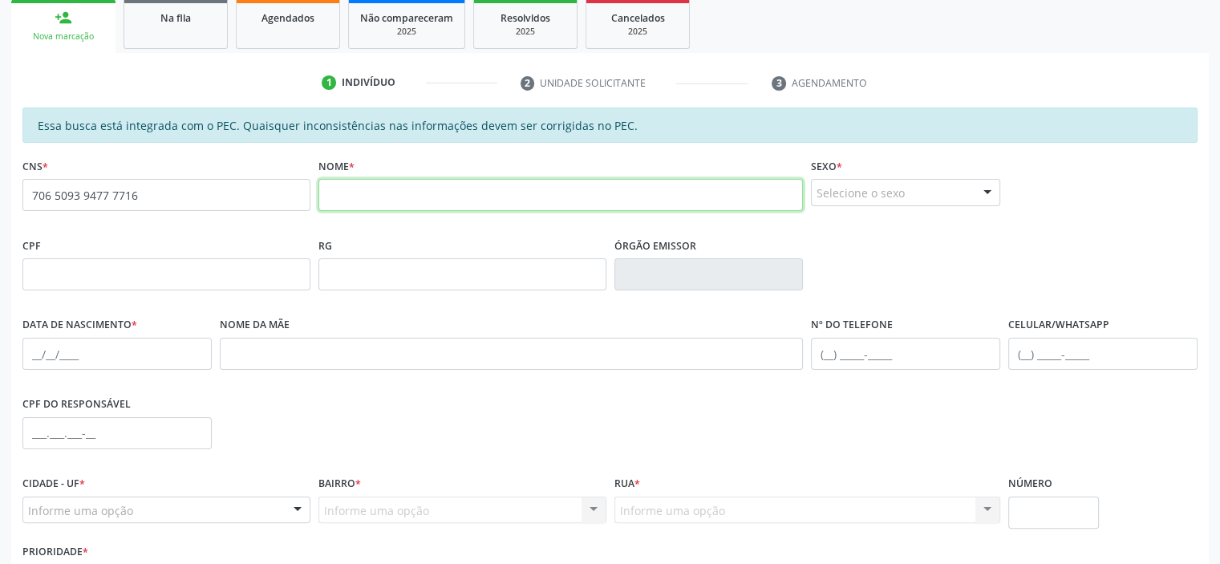
click at [403, 182] on input "text" at bounding box center [560, 195] width 485 height 32
type input "[PERSON_NAME]"
drag, startPoint x: 494, startPoint y: 193, endPoint x: 131, endPoint y: 171, distance: 363.9
click at [131, 171] on div "CNS * 706 5093 9477 7716 none Nome * MARIA RODRIGUES DE SOUSA Sexo * Selecione …" at bounding box center [609, 193] width 1183 height 79
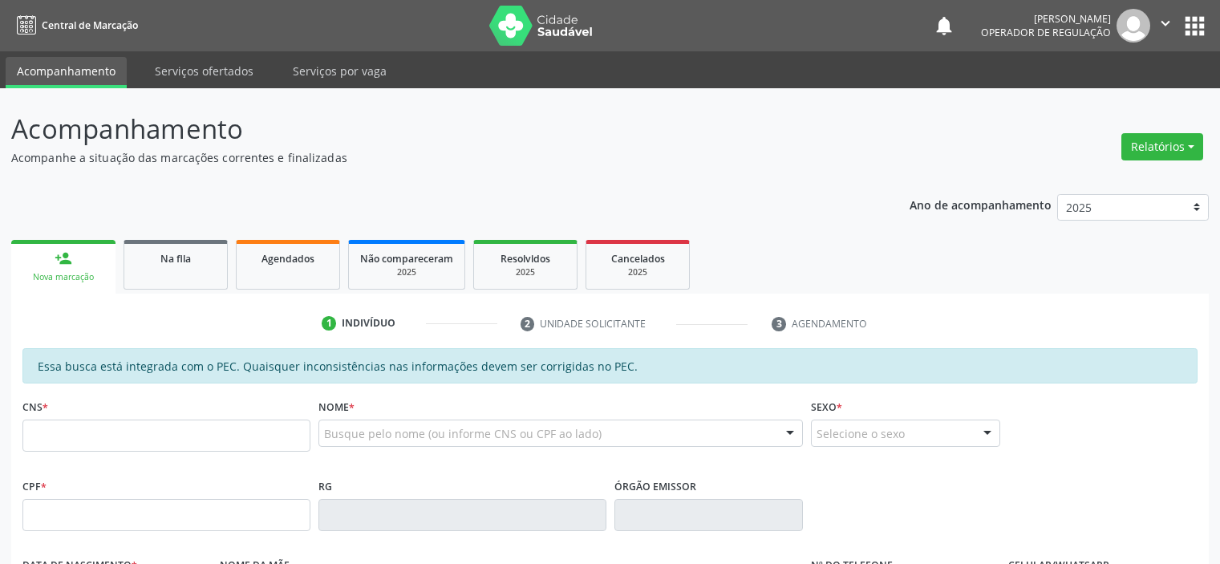
scroll to position [293, 0]
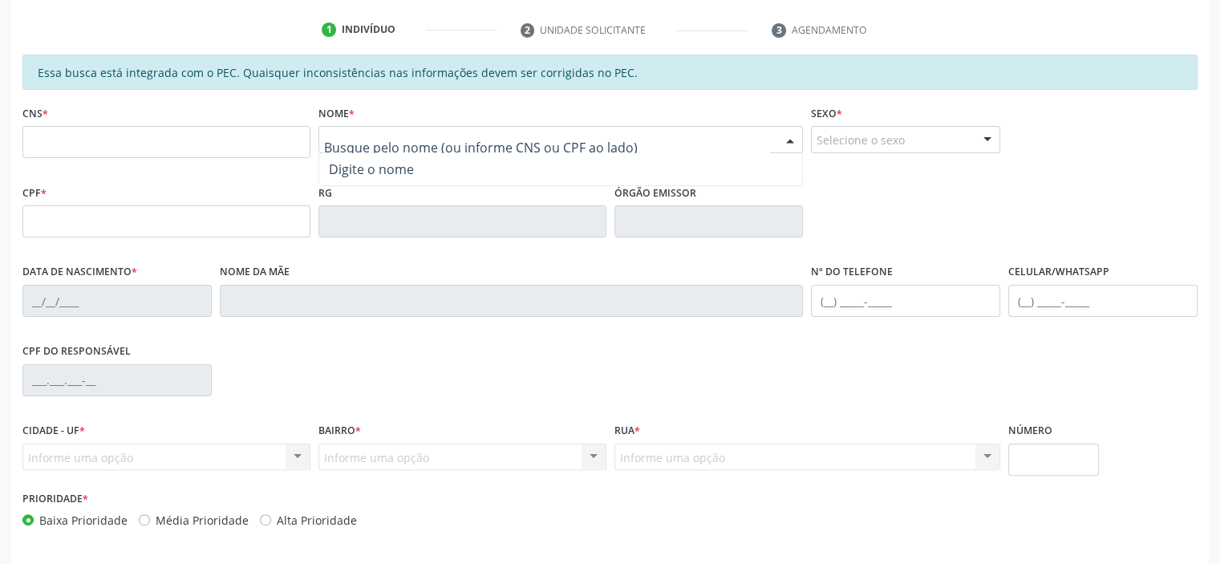
paste input "[PERSON_NAME]"
type input "MARIA RODRIGUES DE SOUSA"
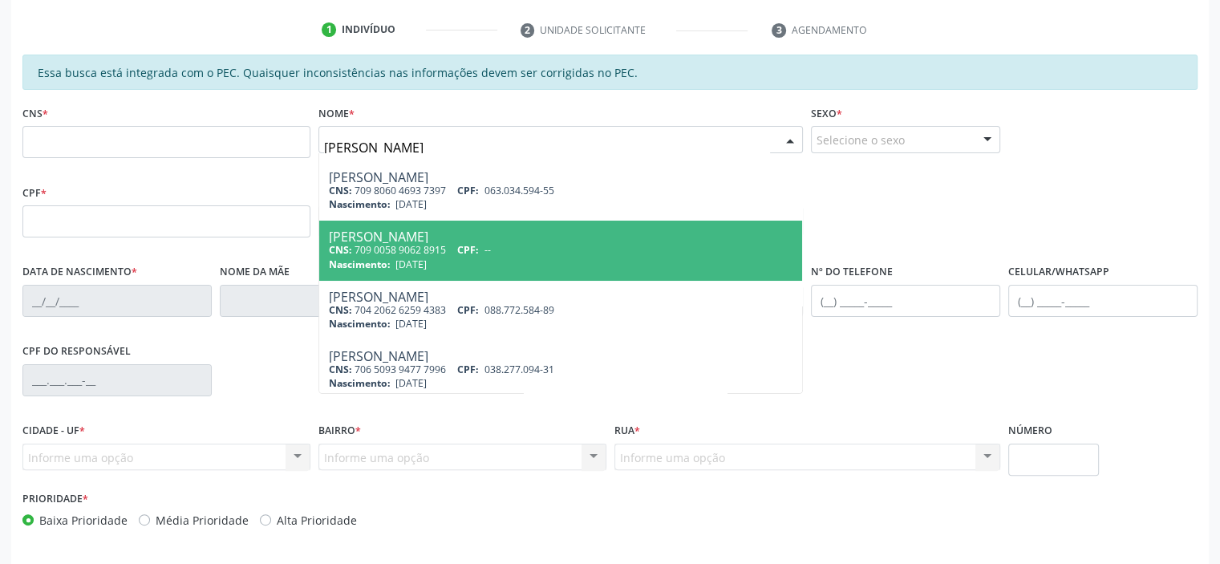
scroll to position [117, 0]
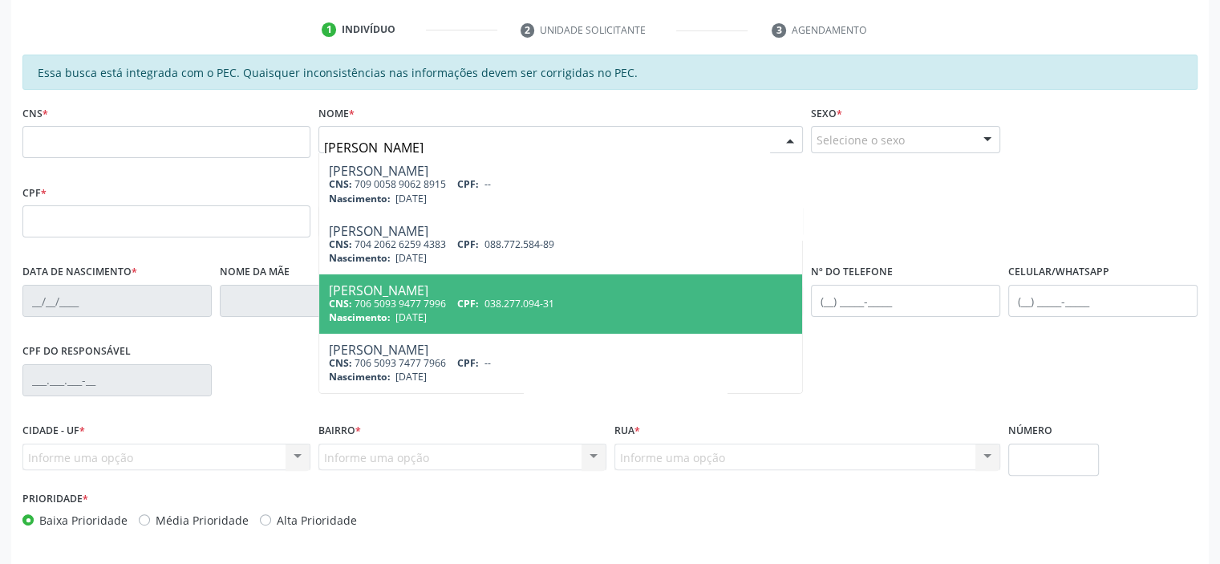
click at [492, 304] on span "038.277.094-31" at bounding box center [519, 304] width 70 height 14
type input "706 5093 9477 7996"
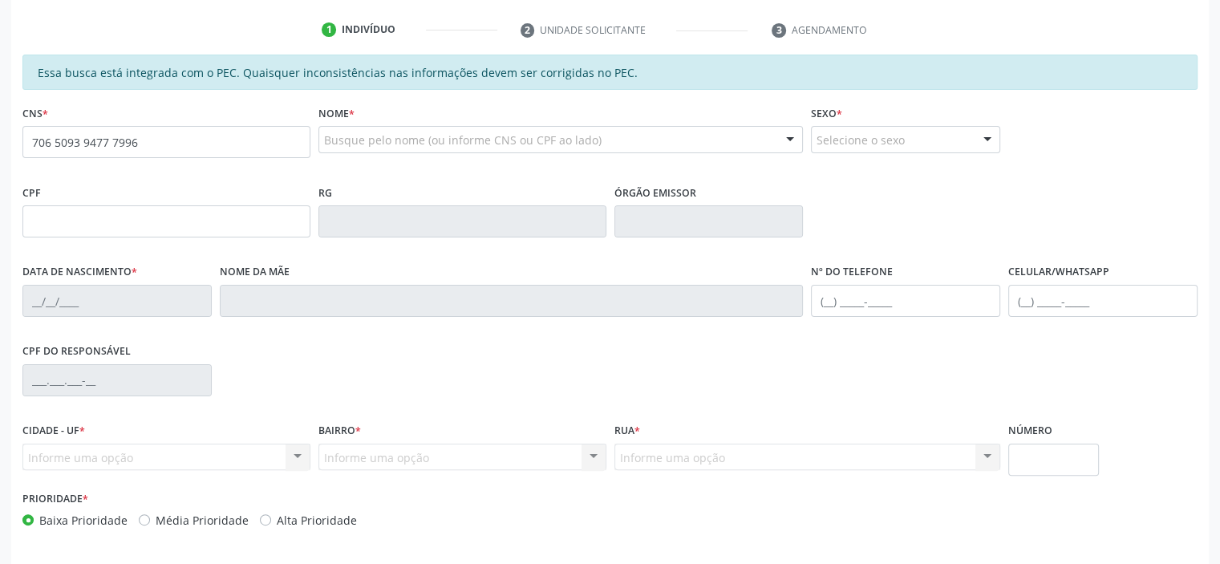
scroll to position [0, 0]
type input "038.277.094-31"
type input "28/04/1971"
type input "Albina de Macedo Rodrigues"
type input "(87) 98171-1524"
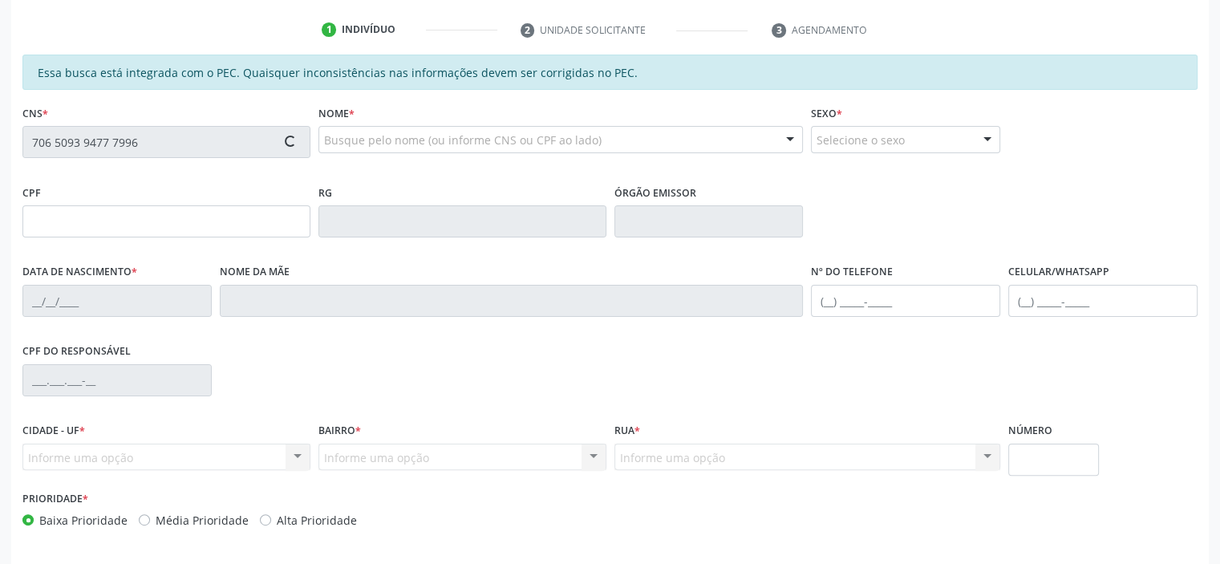
type input "(87) 98171-1524"
type input "S/N"
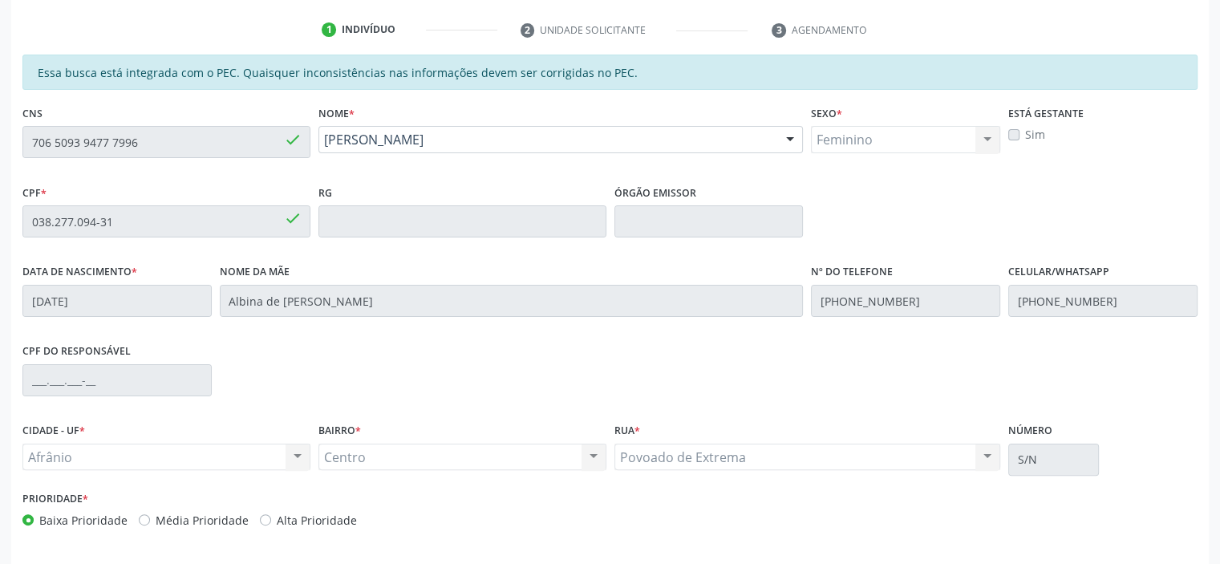
click at [0, 126] on div "Acompanhamento Acompanhe a situação das marcações correntes e finalizadas Relat…" at bounding box center [610, 208] width 1220 height 827
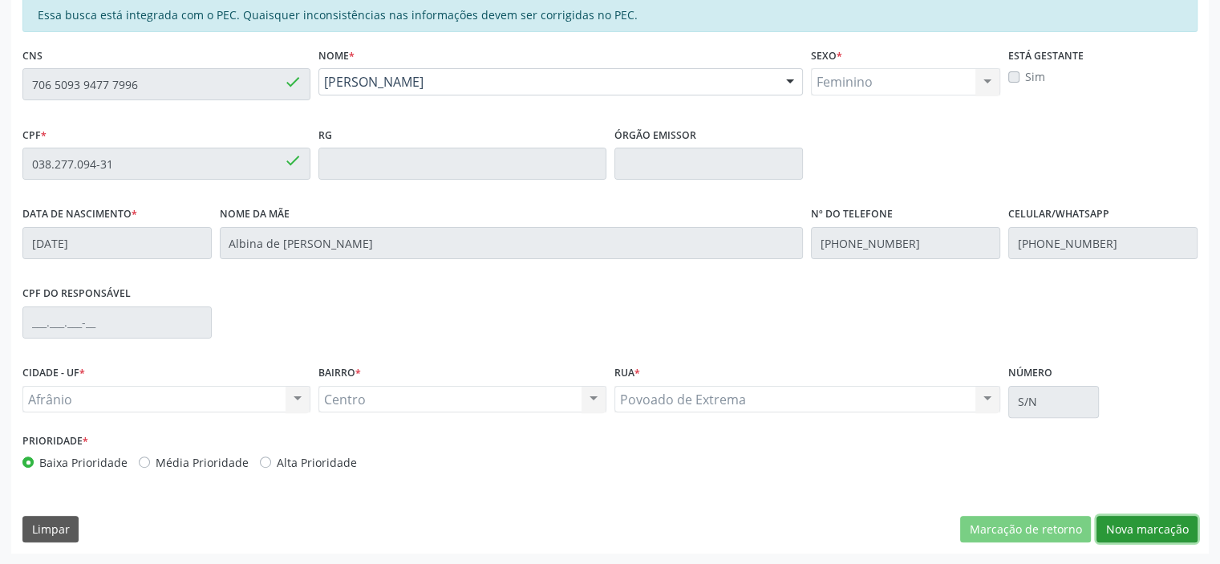
click at [1167, 528] on button "Nova marcação" at bounding box center [1146, 529] width 101 height 27
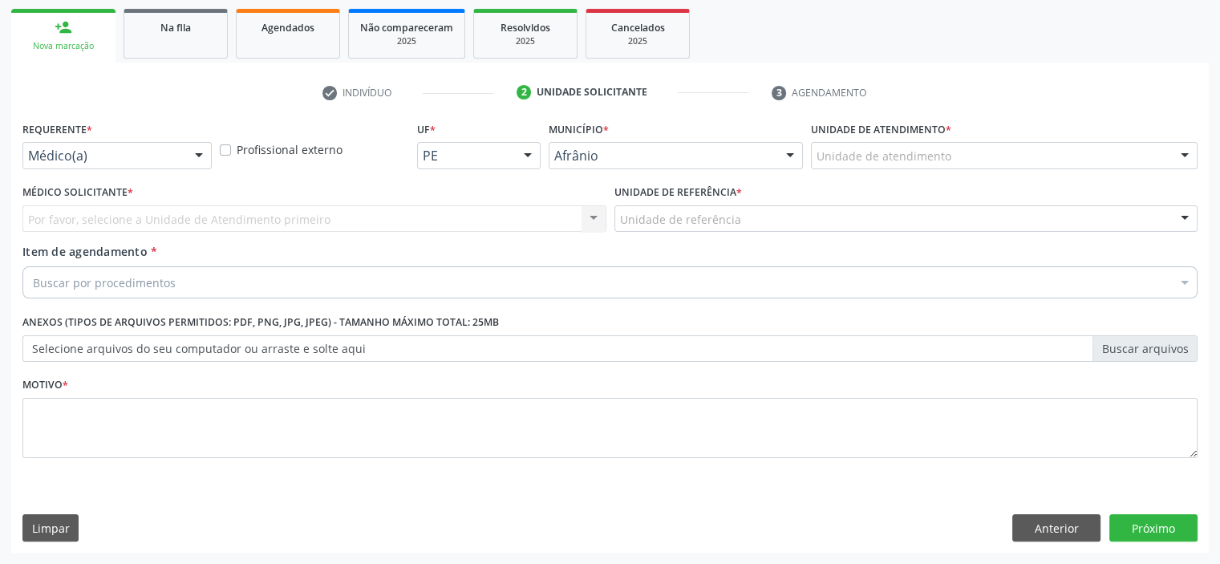
scroll to position [230, 0]
click at [978, 160] on div "Unidade de atendimento" at bounding box center [1004, 156] width 386 height 27
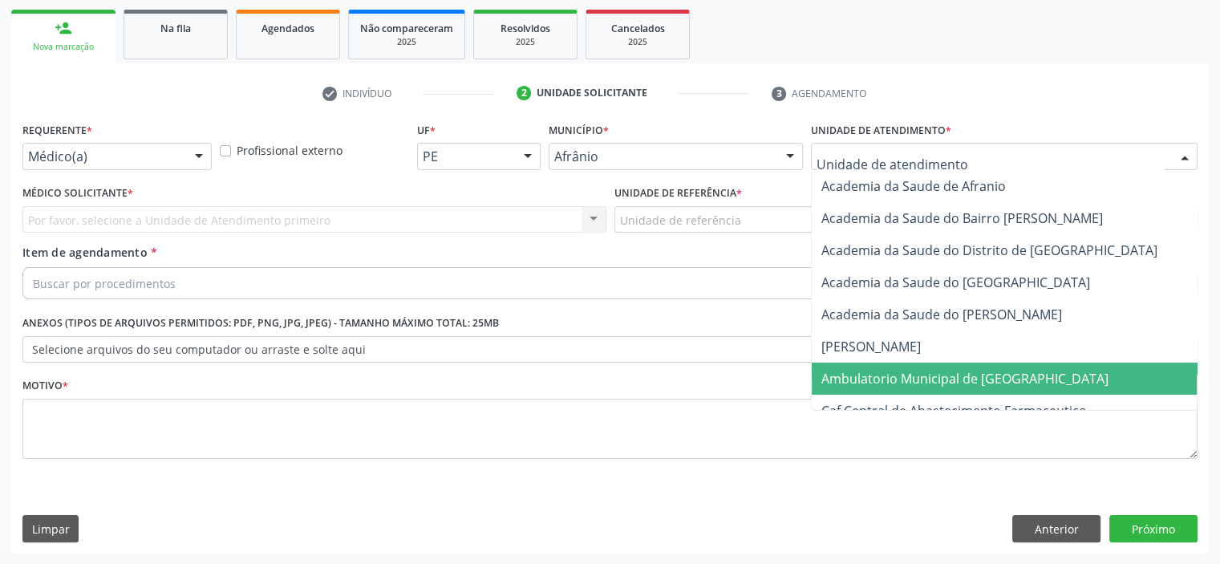
click at [986, 387] on span "Ambulatorio Municipal de [GEOGRAPHIC_DATA]" at bounding box center [1006, 378] width 391 height 32
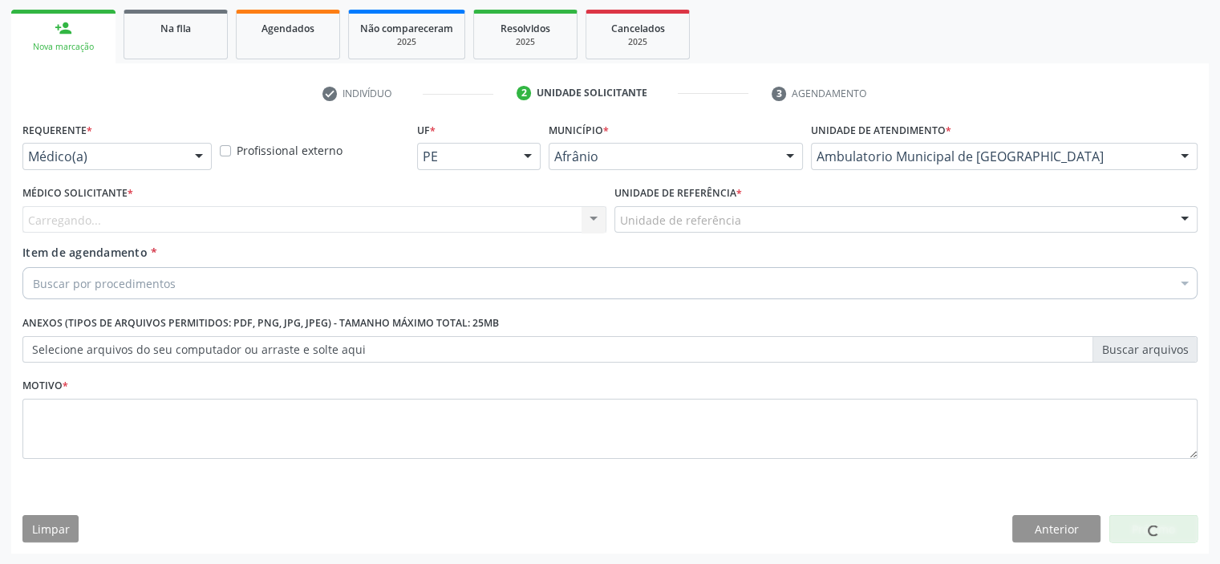
click at [807, 225] on div "Unidade de referência" at bounding box center [906, 219] width 584 height 27
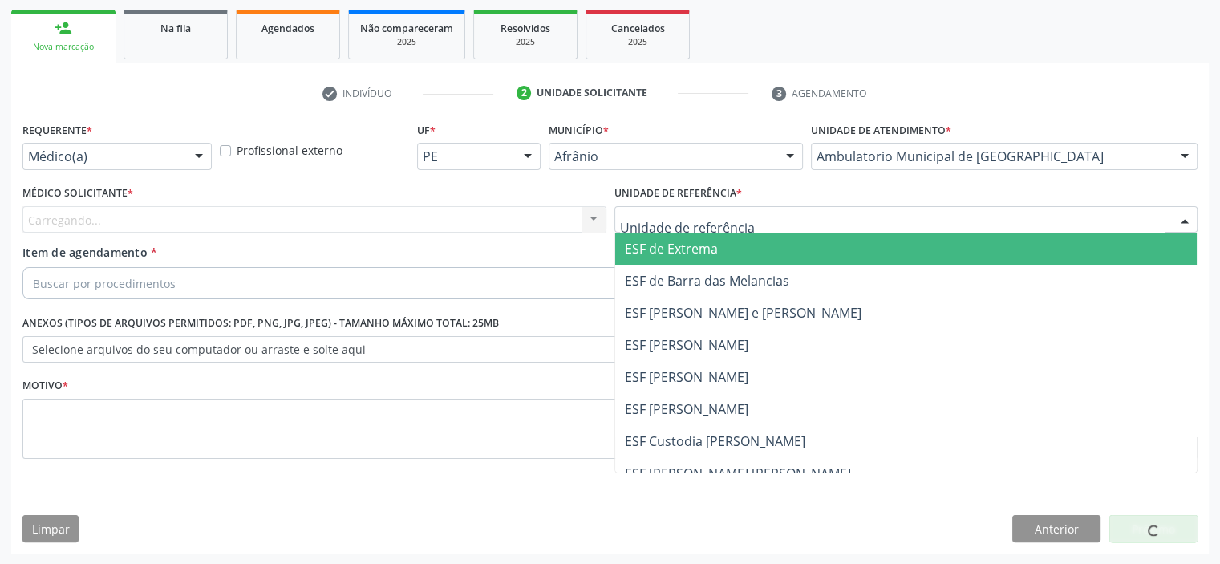
click at [797, 249] on span "ESF de Extrema" at bounding box center [906, 249] width 582 height 32
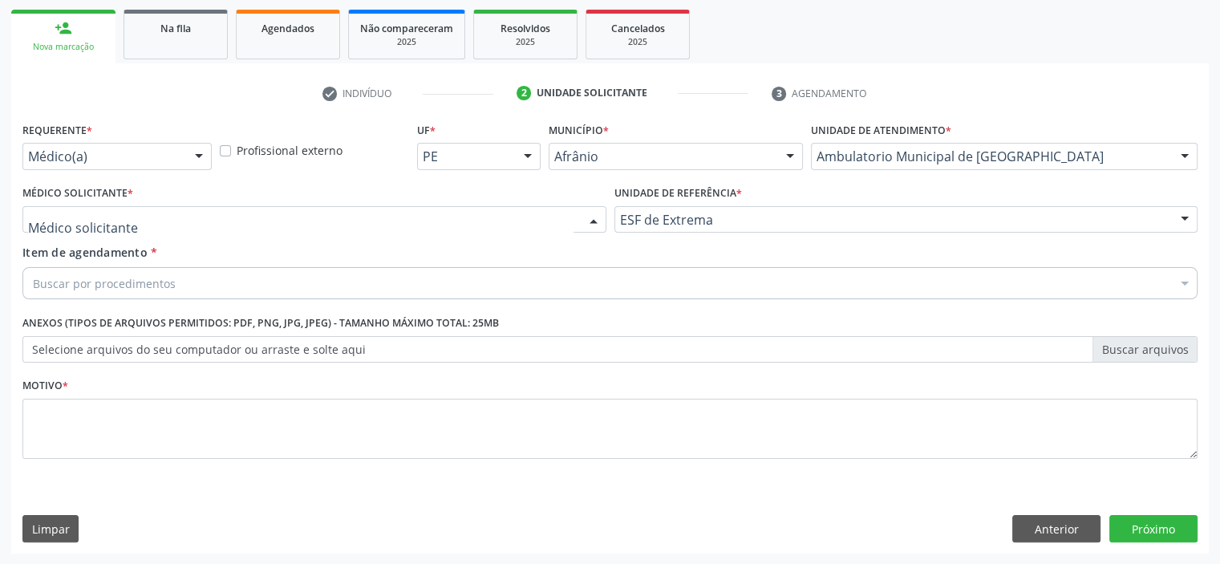
click at [528, 217] on div at bounding box center [314, 219] width 584 height 27
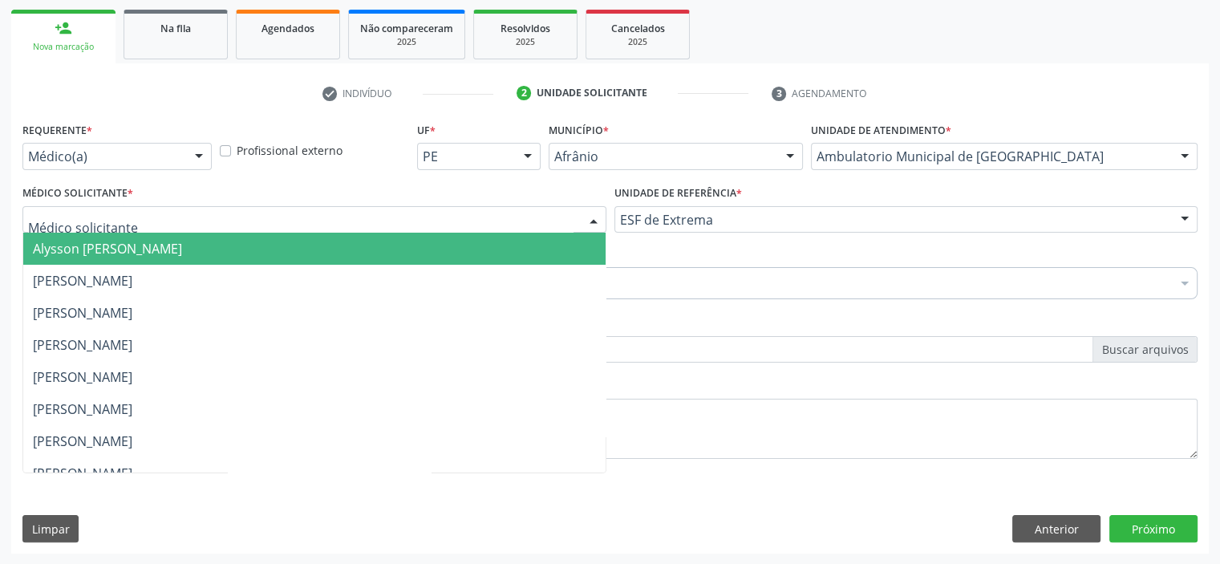
click at [530, 241] on span "Alysson [PERSON_NAME]" at bounding box center [314, 249] width 582 height 32
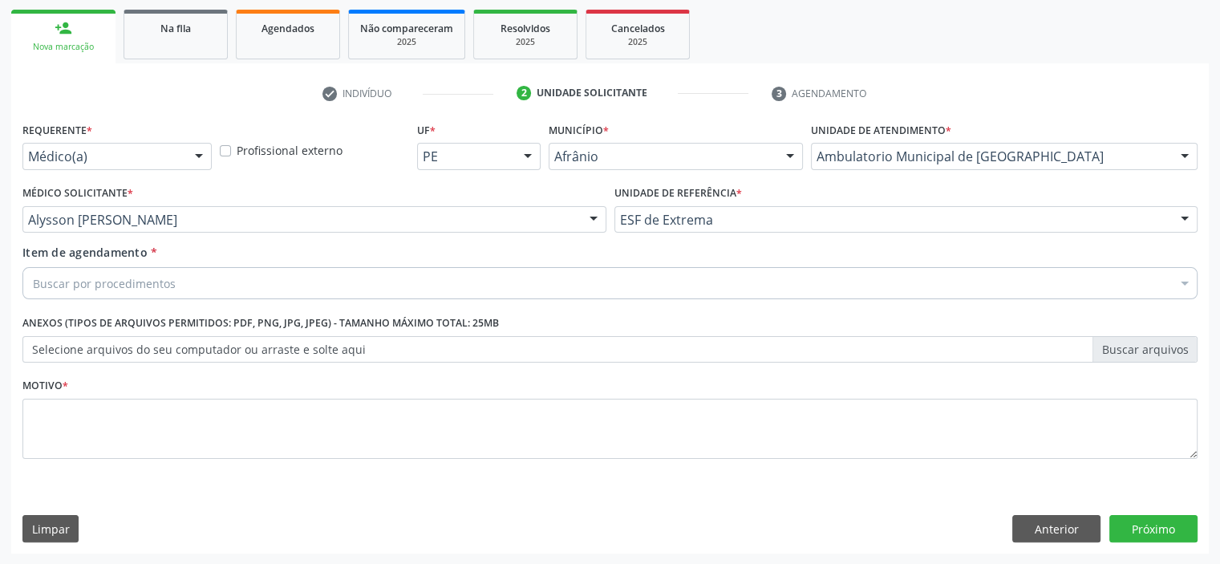
click at [386, 288] on div "Buscar por procedimentos" at bounding box center [609, 283] width 1175 height 32
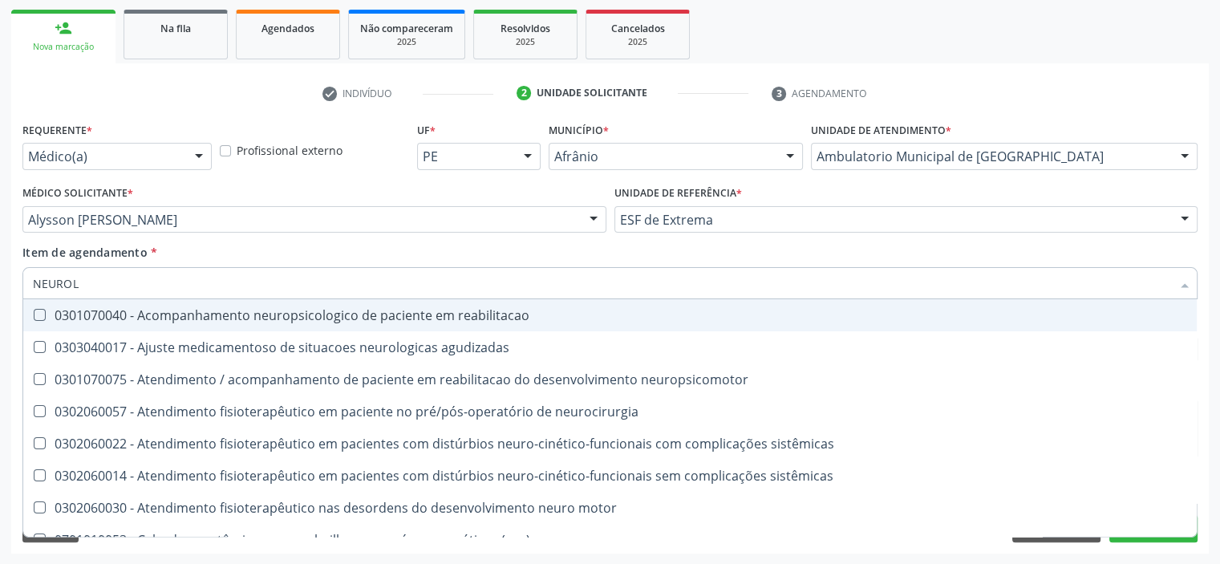
type input "NEUROLO"
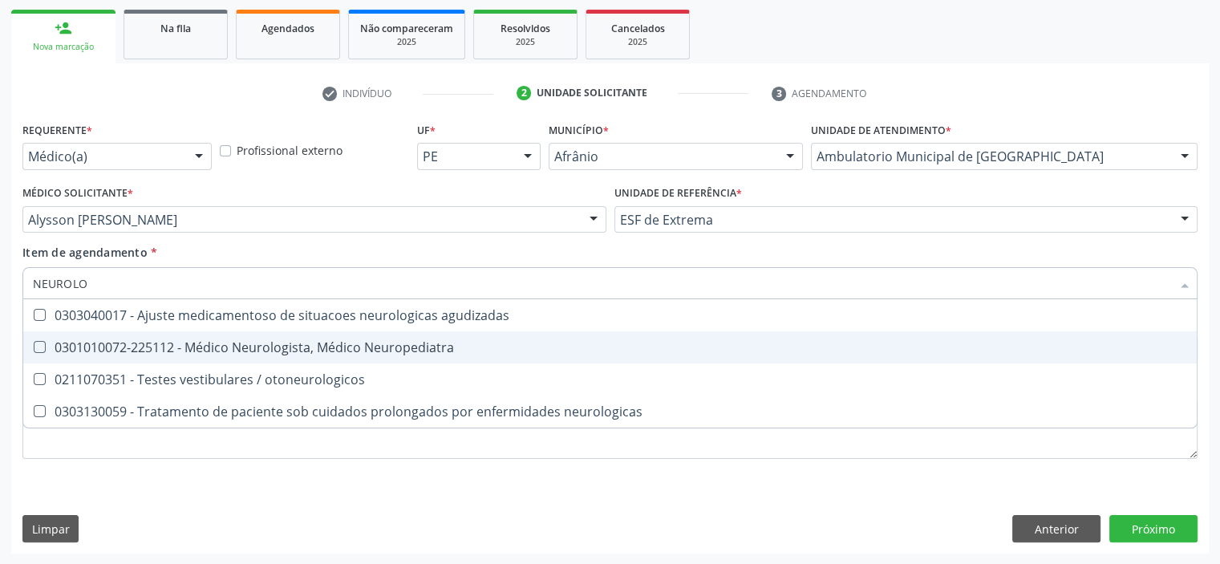
click at [398, 342] on div "0301010072-225112 - Médico Neurologista, Médico Neuropediatra" at bounding box center [610, 347] width 1154 height 13
checkbox Neuropediatra "true"
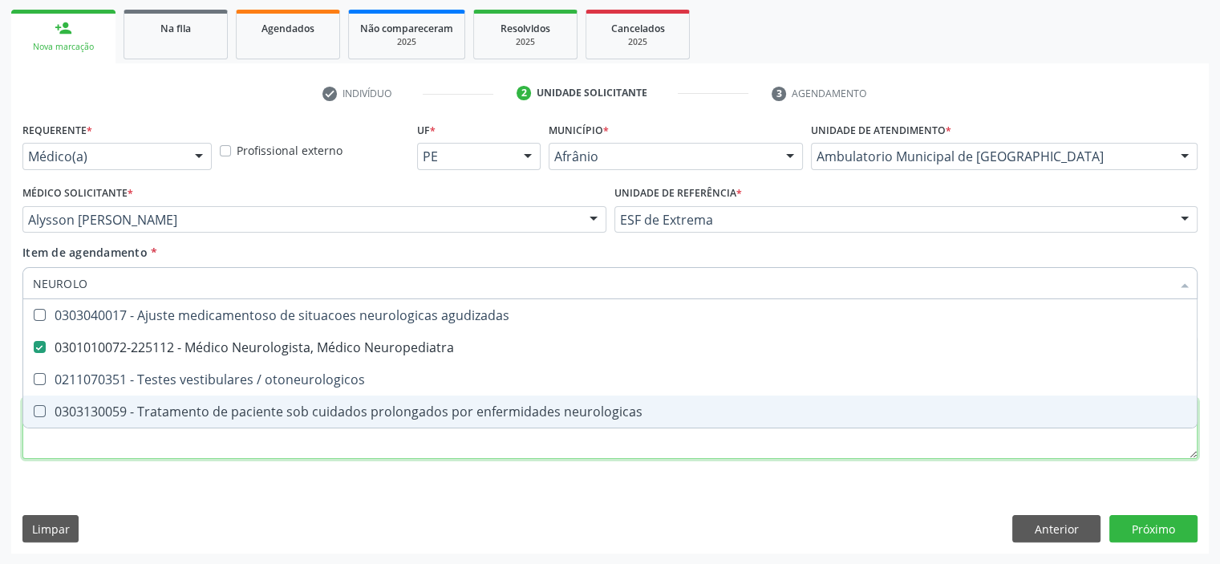
click at [350, 456] on div "Requerente * Médico(a) Médico(a) Enfermeiro(a) Paciente Nenhum resultado encont…" at bounding box center [609, 299] width 1175 height 363
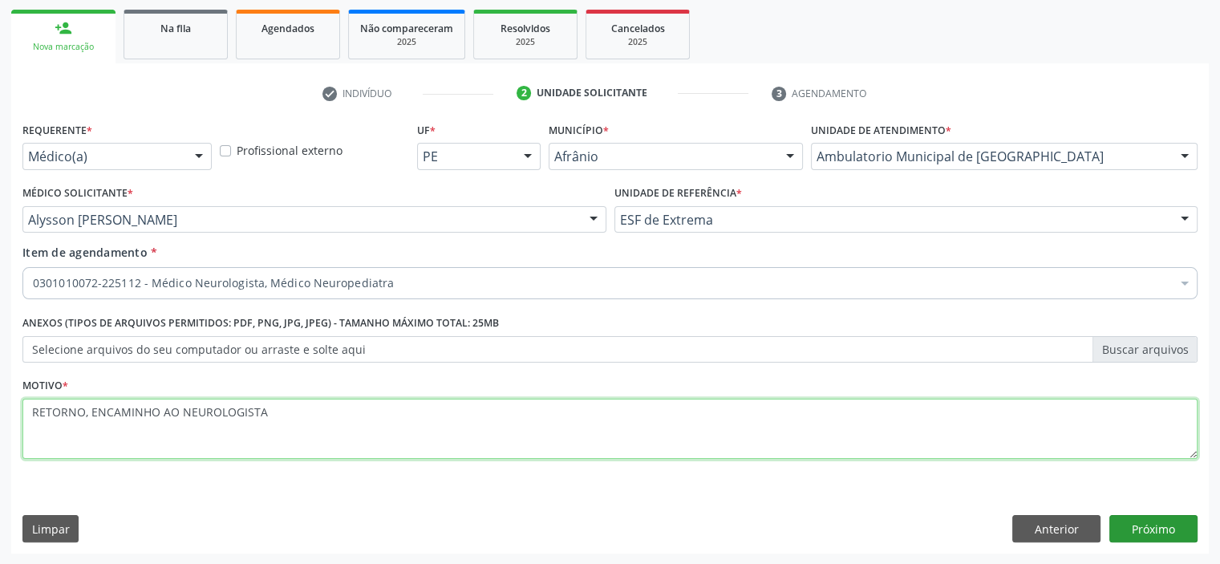
type textarea "RETORNO, ENCAMINHO AO NEUROLOGISTA"
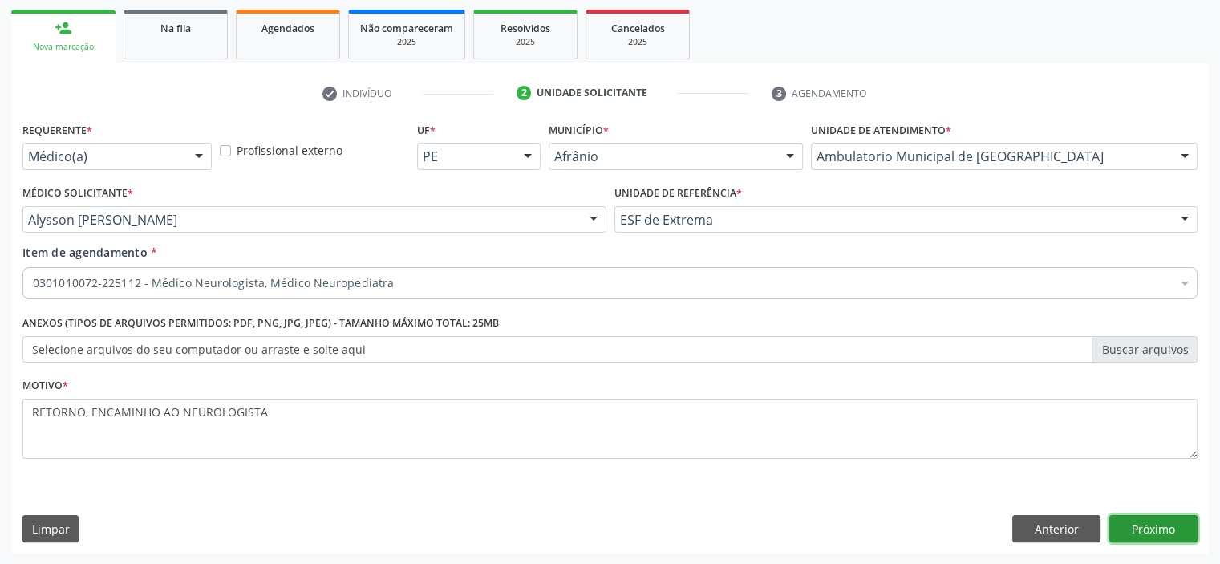
click at [1158, 532] on button "Próximo" at bounding box center [1153, 528] width 88 height 27
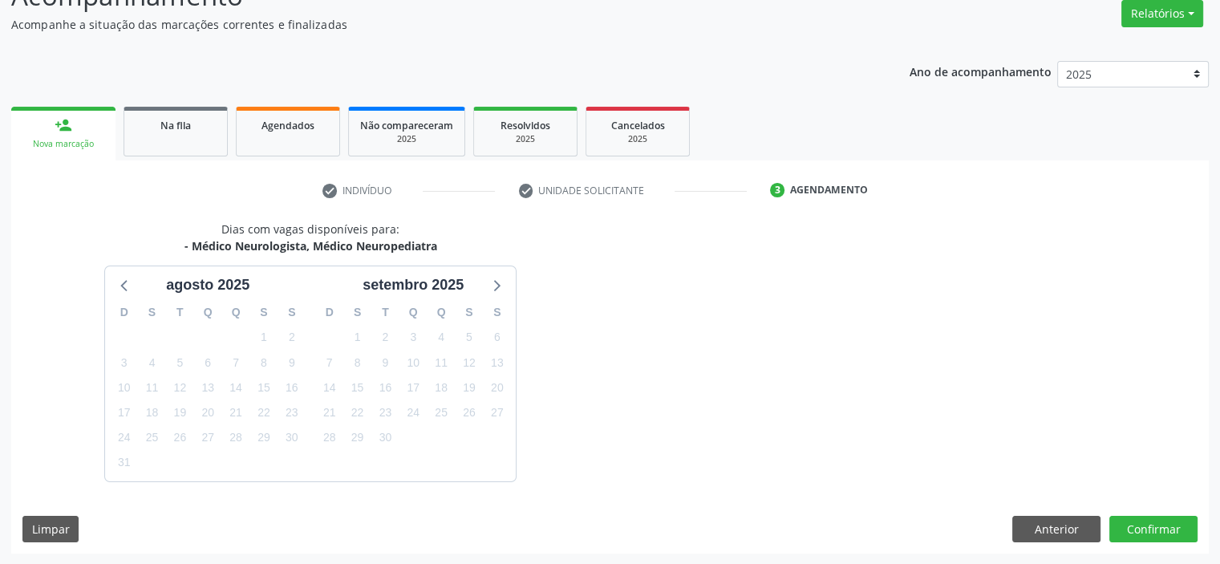
scroll to position [180, 0]
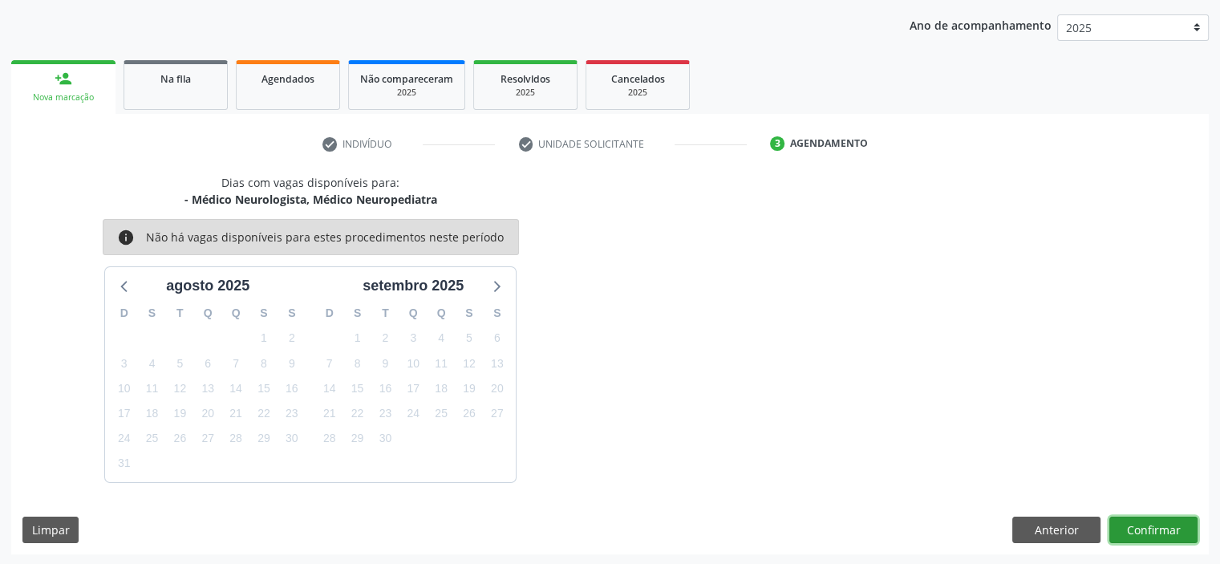
click at [1158, 532] on button "Confirmar" at bounding box center [1153, 529] width 88 height 27
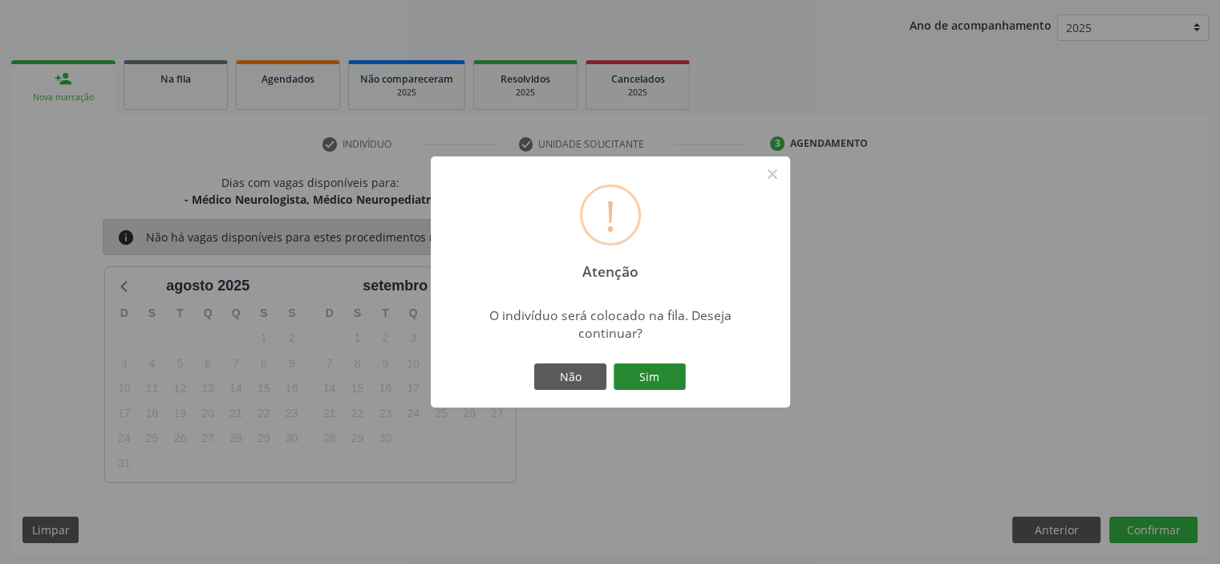
click at [664, 372] on button "Sim" at bounding box center [649, 376] width 72 height 27
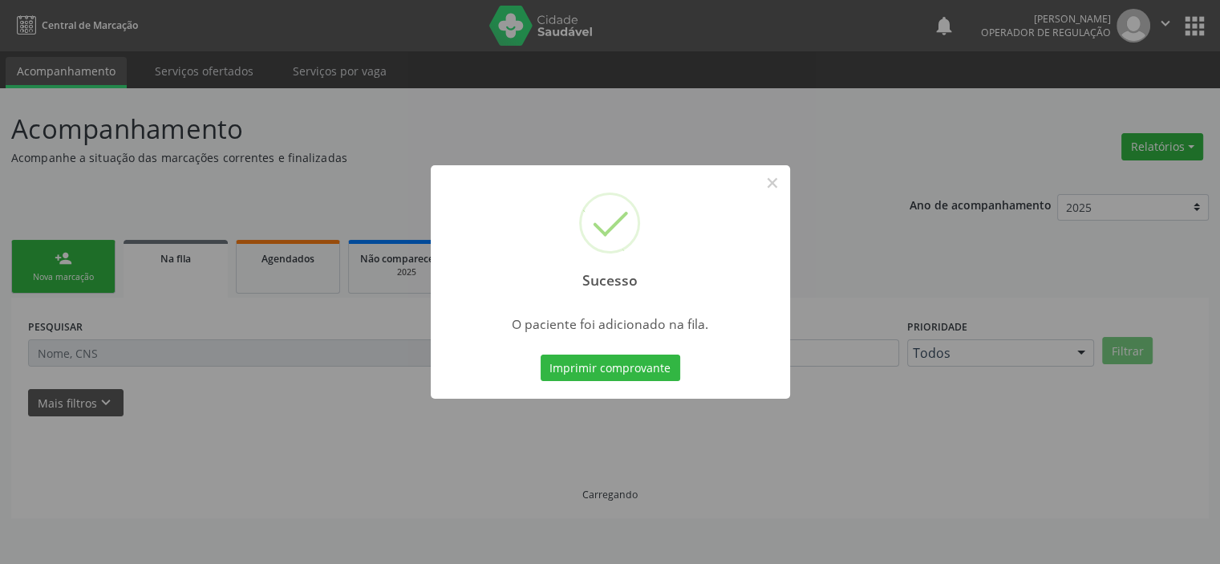
scroll to position [0, 0]
click at [775, 187] on button "×" at bounding box center [777, 182] width 27 height 27
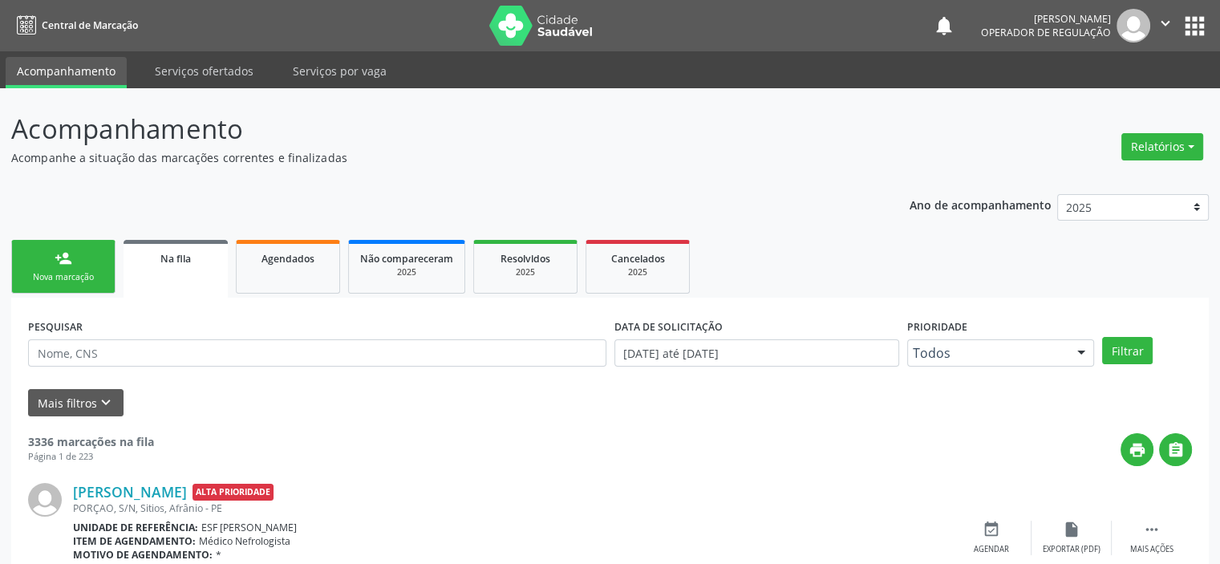
click at [59, 266] on div "person_add" at bounding box center [64, 258] width 18 height 18
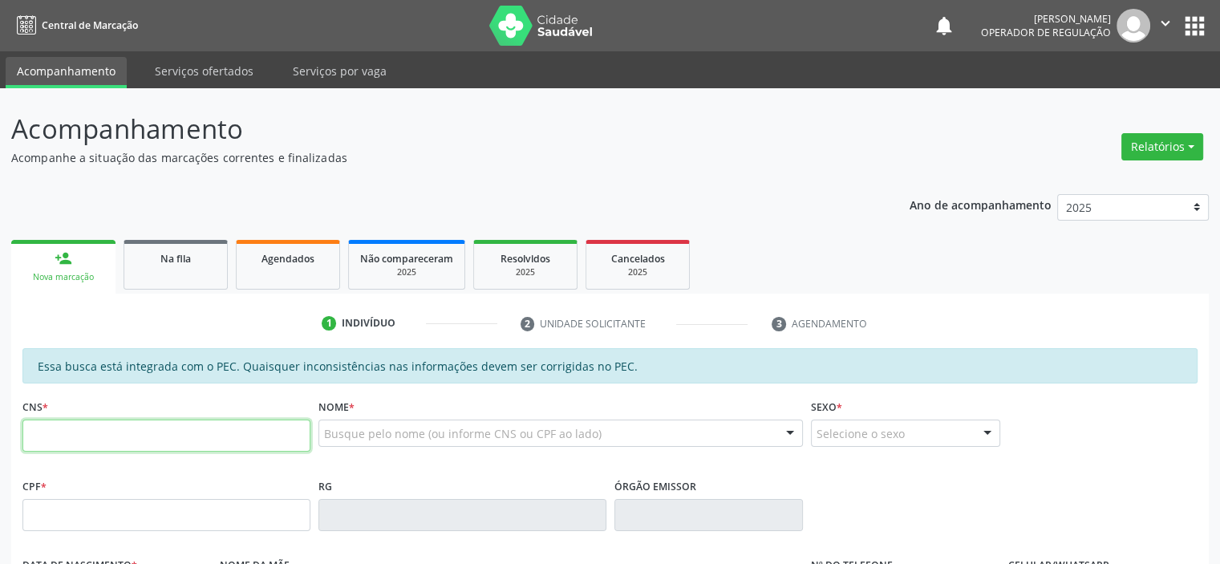
click at [67, 436] on input "text" at bounding box center [166, 435] width 288 height 32
type input "701 2040 9039 7910"
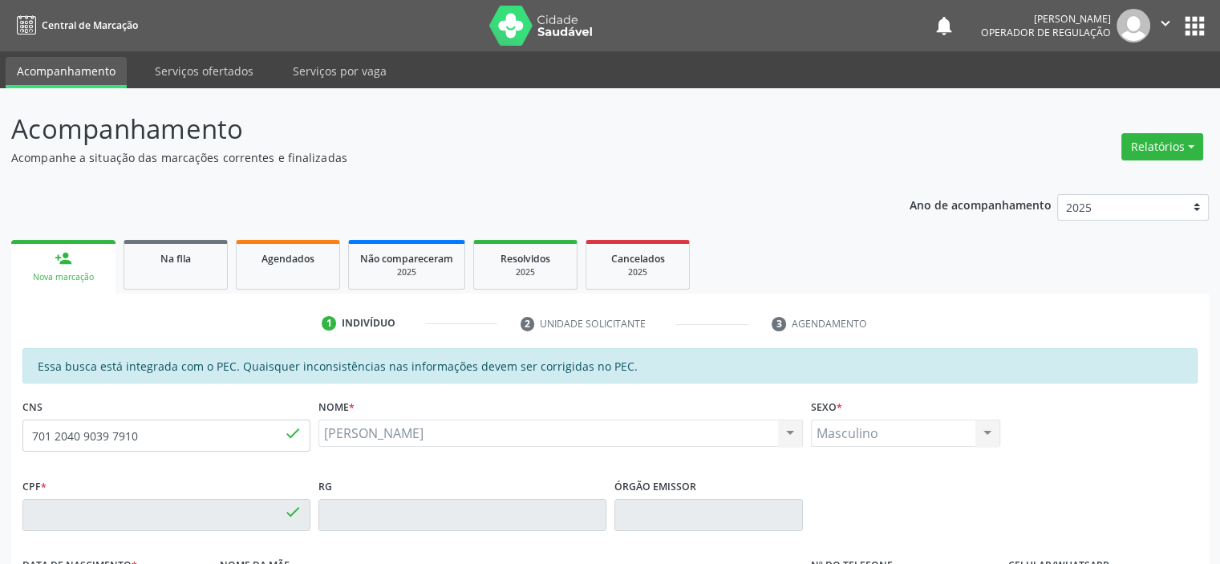
type input "139.072.414-01"
type input "03/02/2002"
type input "Francinete Maria Rodrigues"
type input "(87) 9612-7049"
type input "S/N"
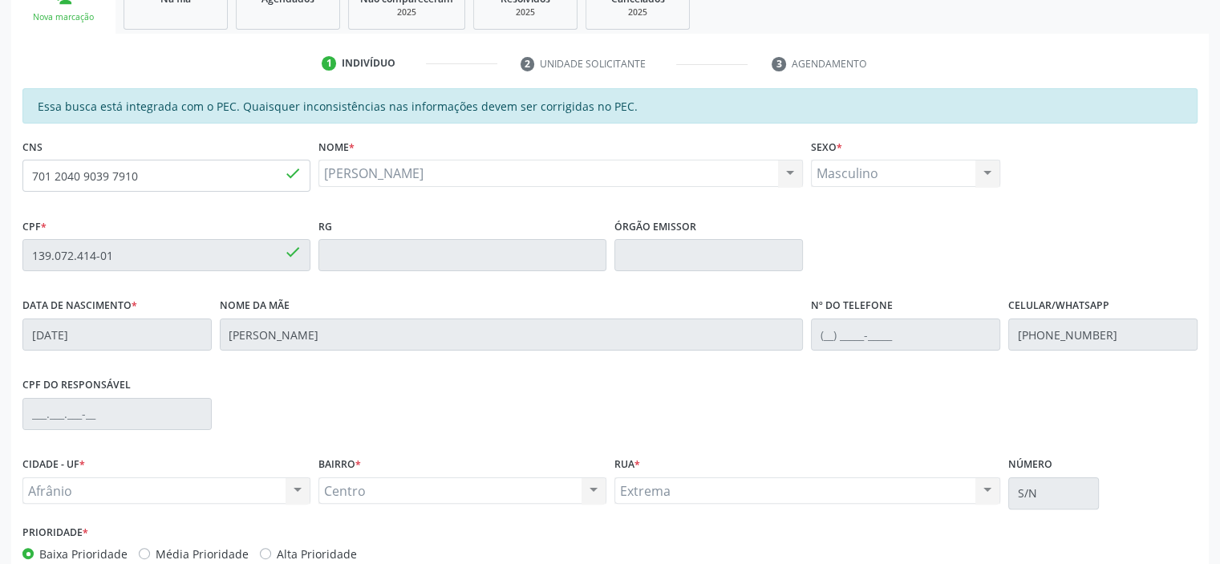
scroll to position [351, 0]
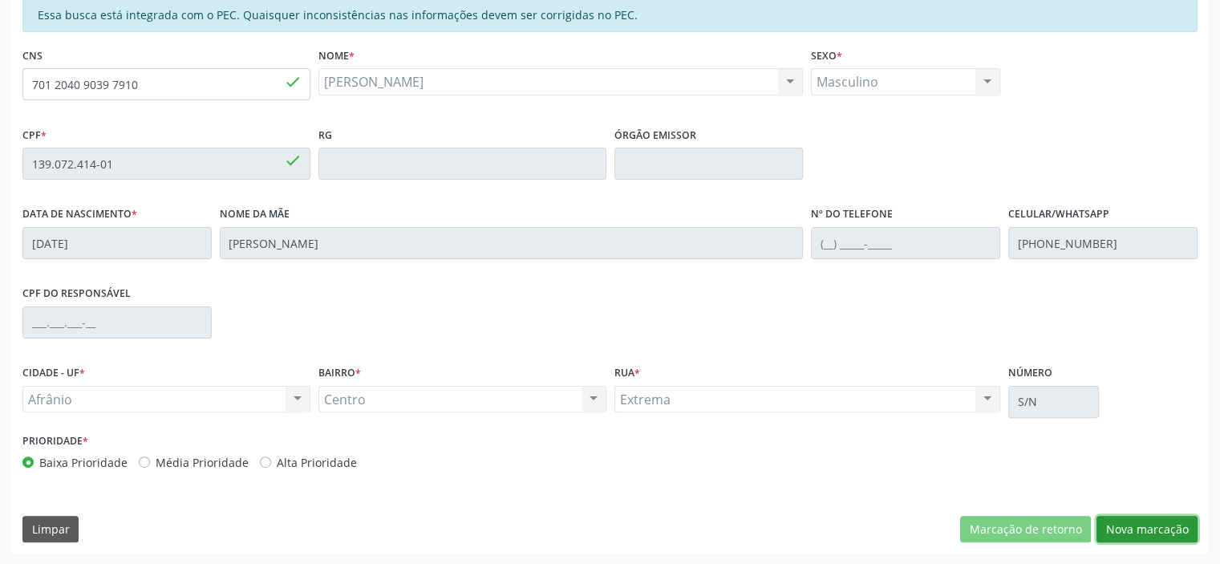
click at [1178, 521] on button "Nova marcação" at bounding box center [1146, 529] width 101 height 27
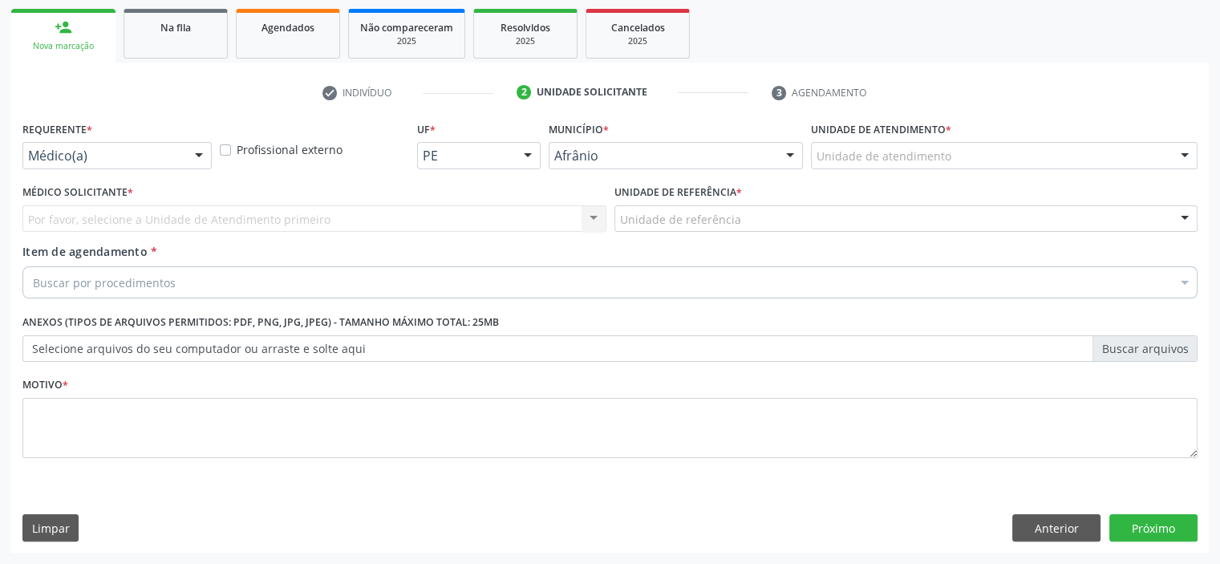
scroll to position [230, 0]
drag, startPoint x: 1031, startPoint y: 156, endPoint x: 1033, endPoint y: 185, distance: 28.9
click at [1033, 156] on div "Unidade de atendimento" at bounding box center [1004, 156] width 386 height 27
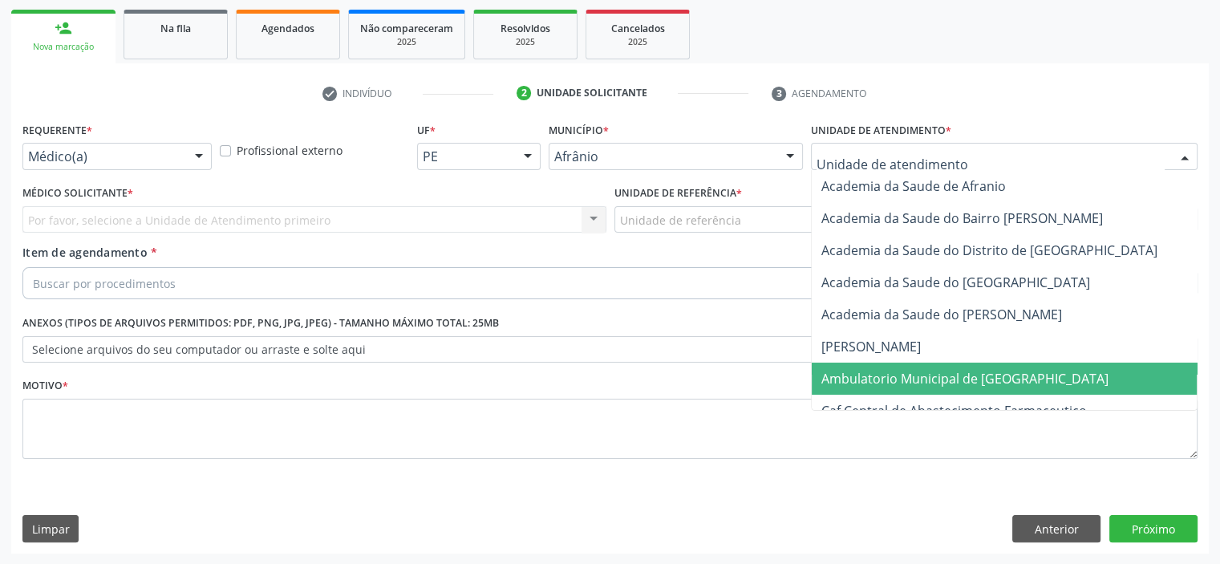
click at [1016, 372] on span "Ambulatorio Municipal de [GEOGRAPHIC_DATA]" at bounding box center [1006, 378] width 391 height 32
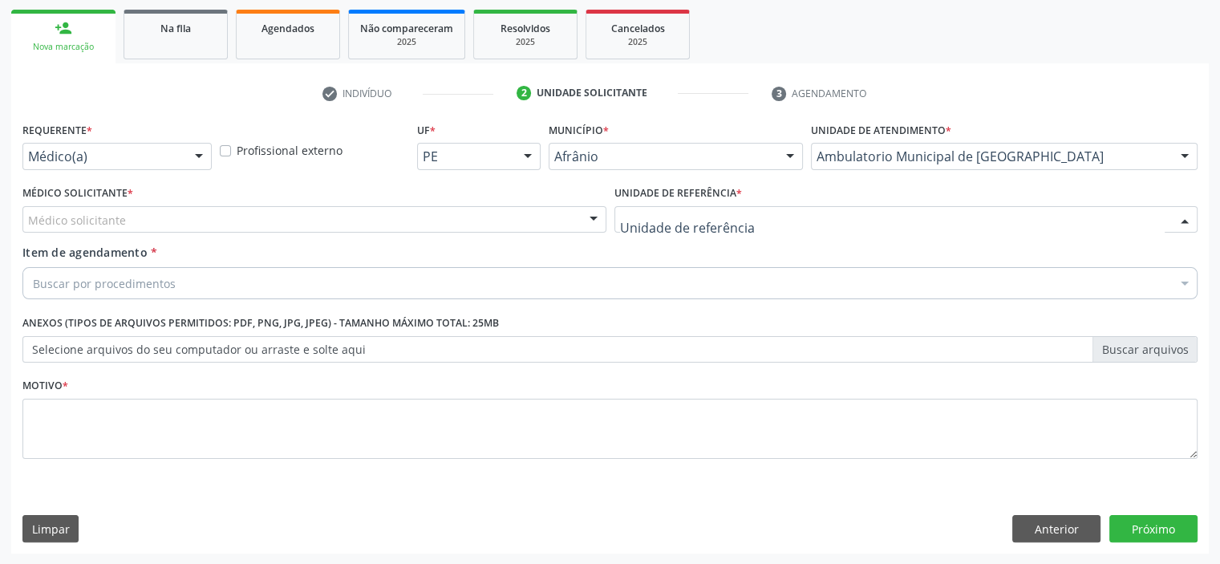
click at [807, 209] on div at bounding box center [906, 219] width 584 height 27
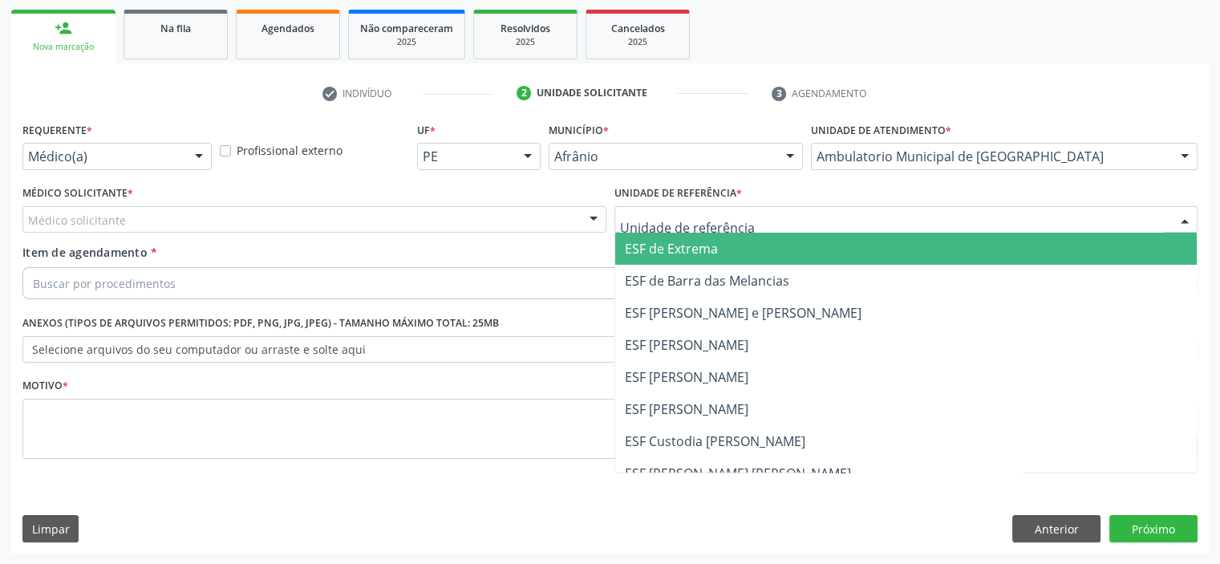
click at [673, 257] on span "ESF de Extrema" at bounding box center [906, 249] width 582 height 32
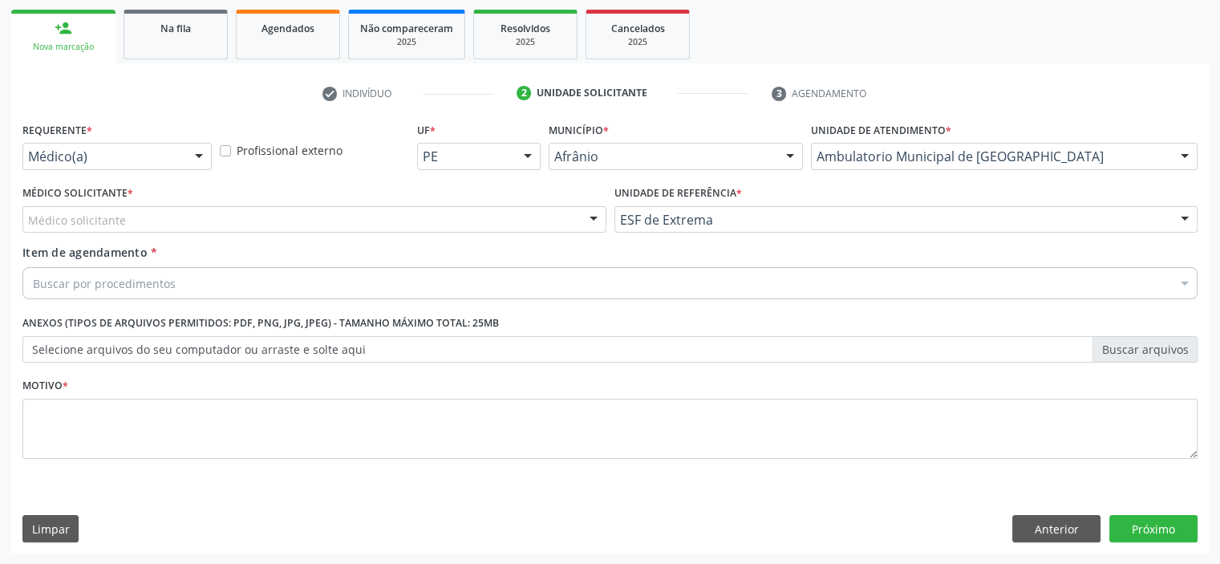
click at [528, 213] on div "Médico solicitante" at bounding box center [314, 219] width 584 height 27
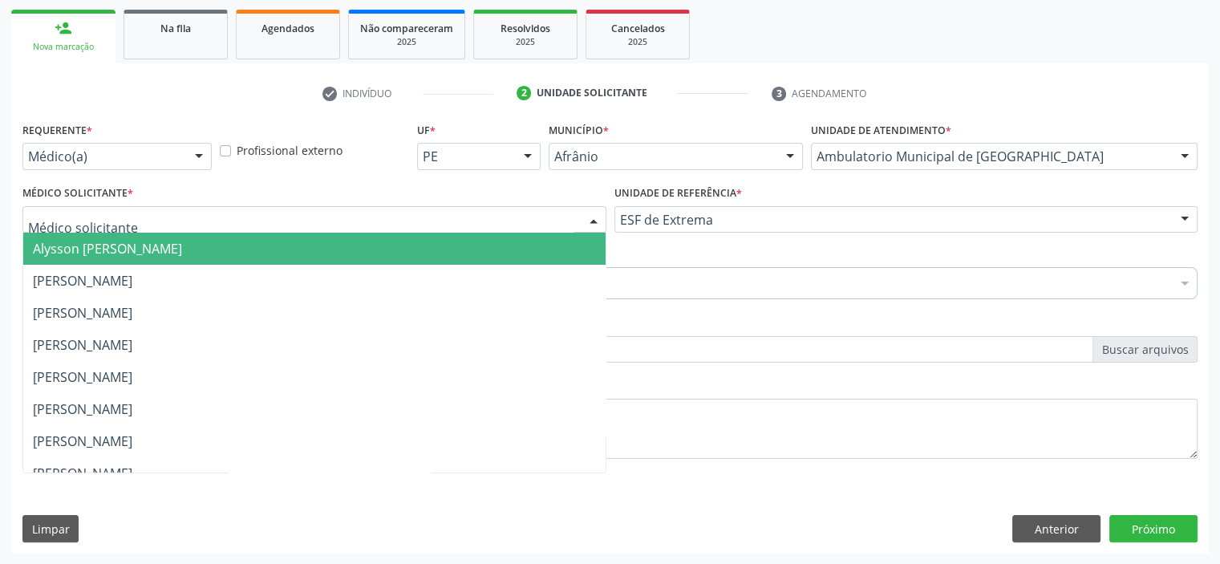
drag, startPoint x: 528, startPoint y: 237, endPoint x: 502, endPoint y: 248, distance: 28.7
click at [528, 238] on span "Alysson [PERSON_NAME]" at bounding box center [314, 249] width 582 height 32
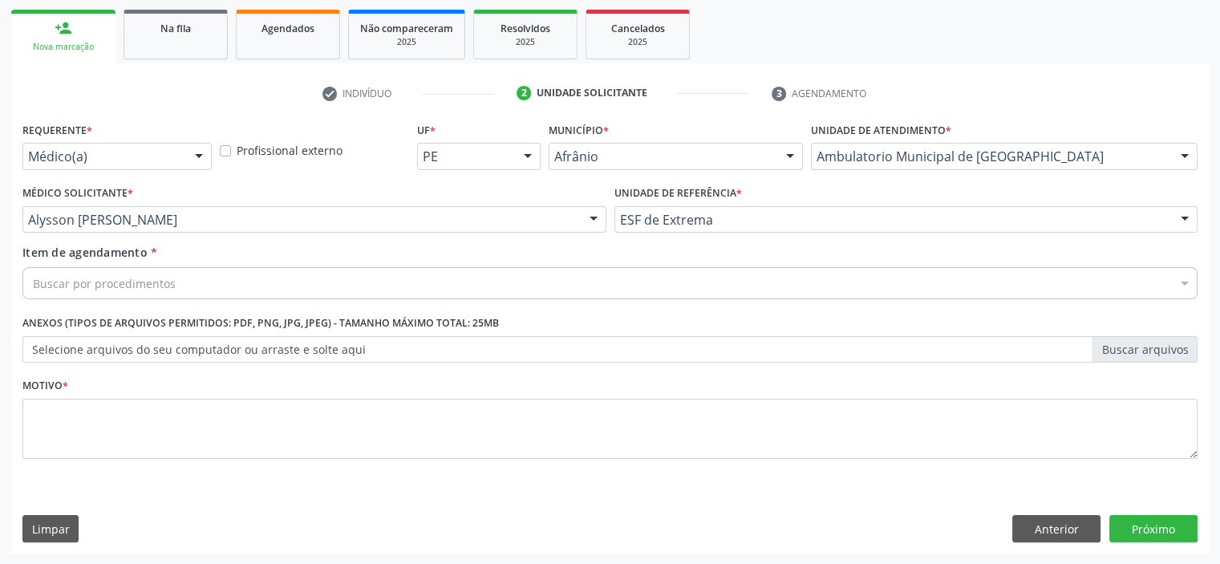
click at [431, 285] on div "Buscar por procedimentos" at bounding box center [609, 283] width 1175 height 32
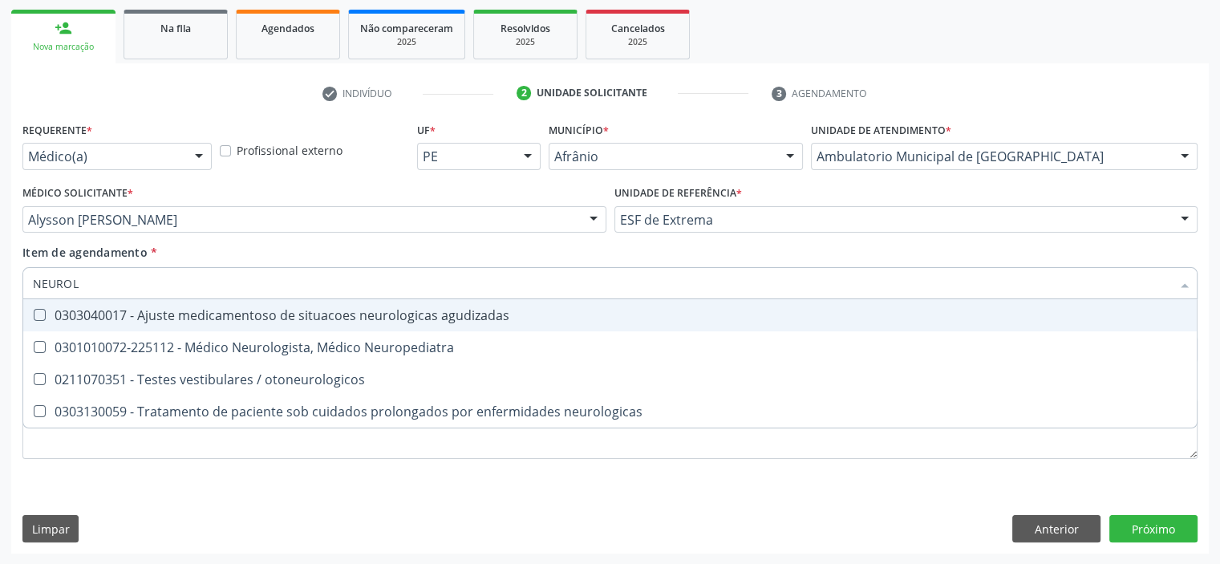
type input "NEUROLO"
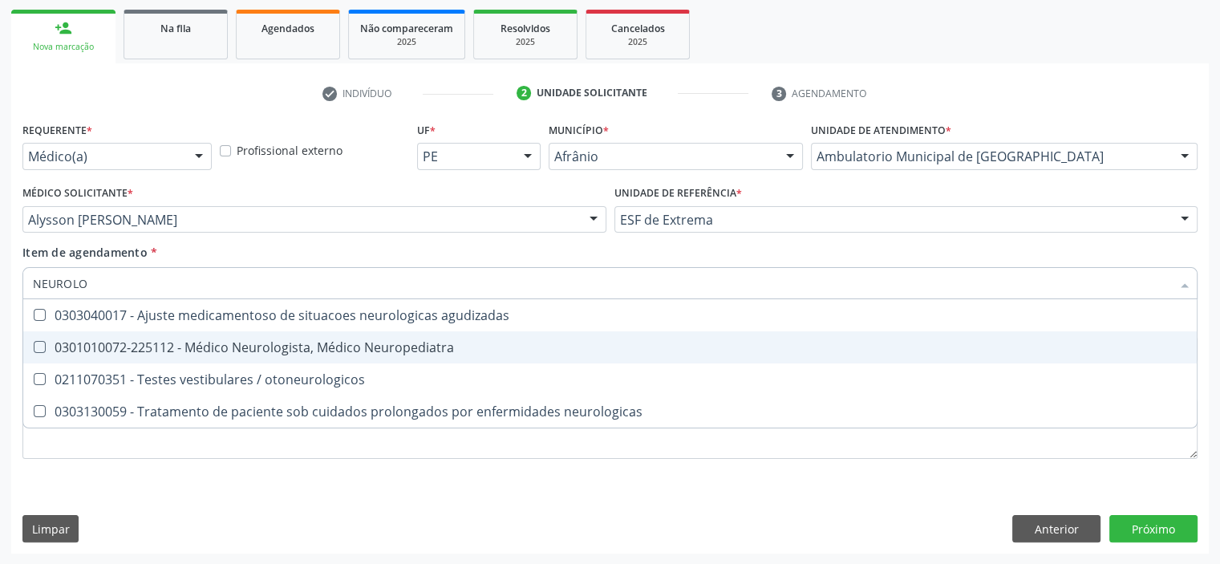
click at [428, 358] on span "0301010072-225112 - Médico Neurologista, Médico Neuropediatra" at bounding box center [609, 347] width 1173 height 32
checkbox Neuropediatra "true"
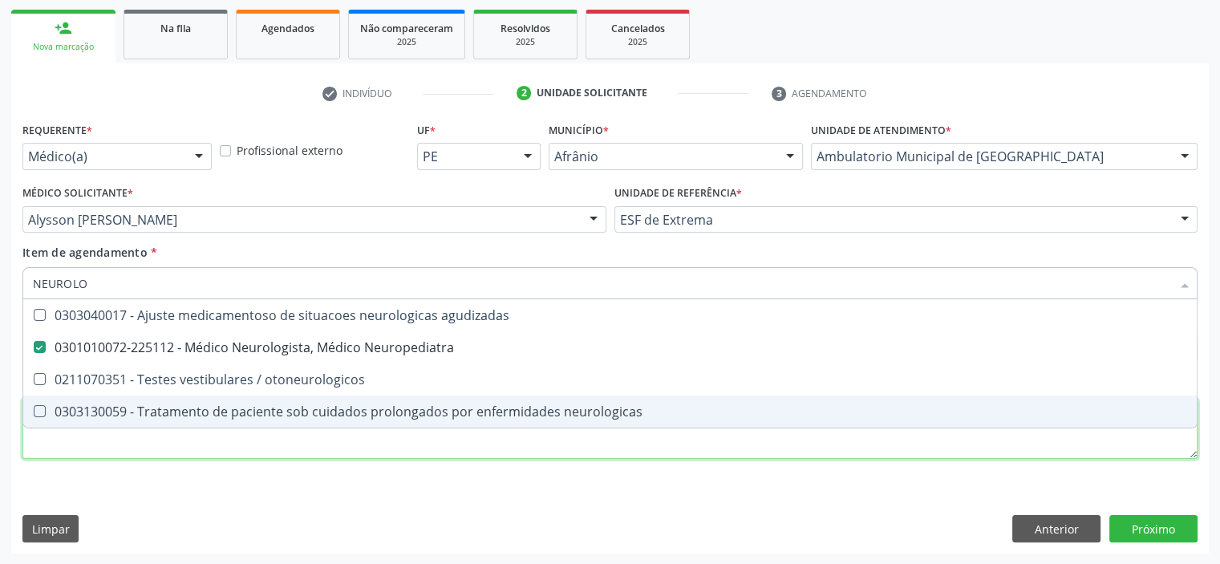
click at [348, 443] on div "Requerente * Médico(a) Médico(a) Enfermeiro(a) Paciente Nenhum resultado encont…" at bounding box center [609, 299] width 1175 height 363
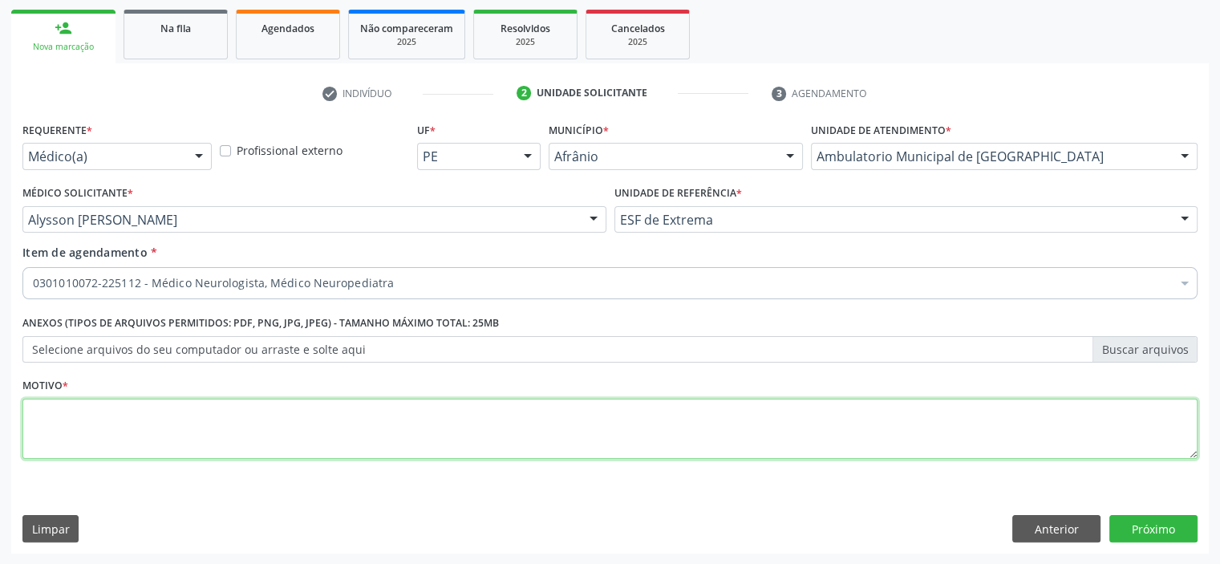
type textarea "E"
type textarea "R"
type textarea "ENCAMINHO AO NEUROLOGISTA"
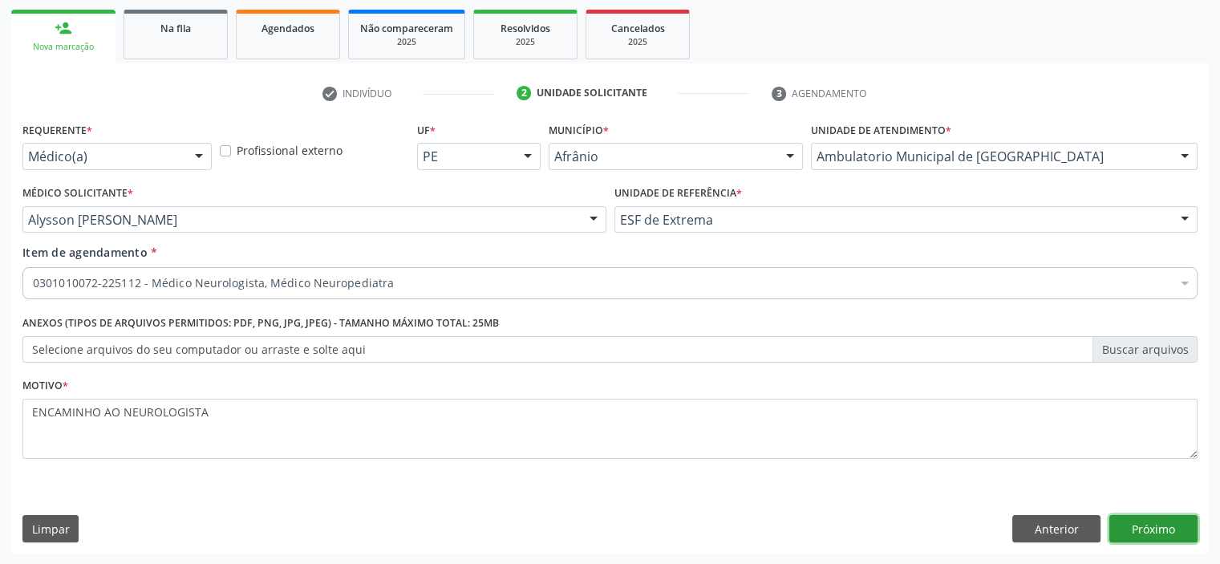
click at [1174, 527] on button "Próximo" at bounding box center [1153, 528] width 88 height 27
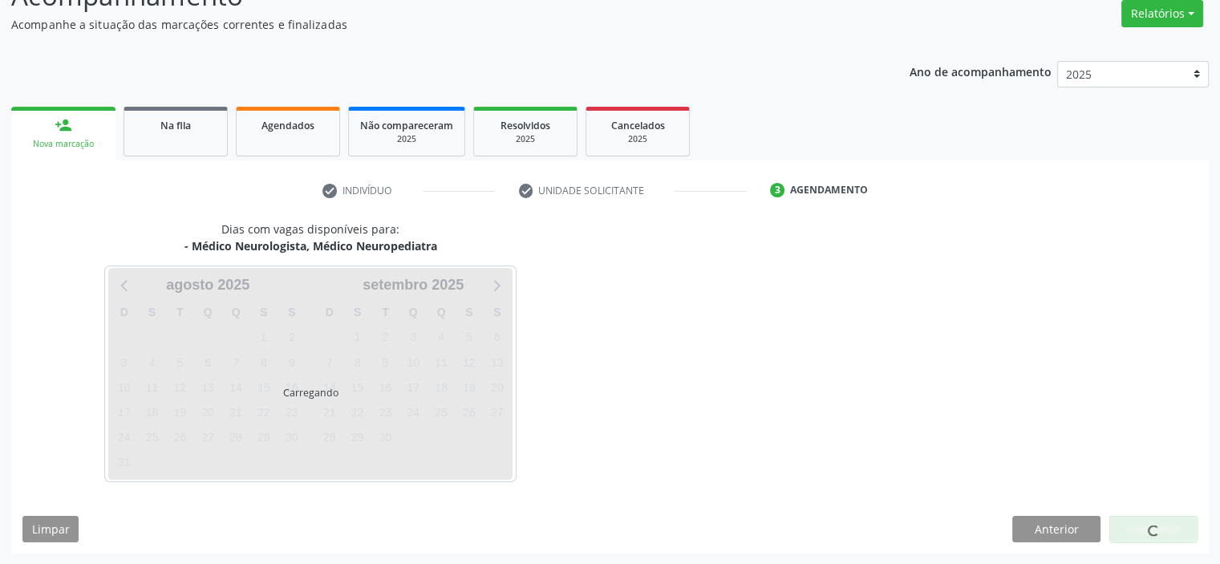
scroll to position [180, 0]
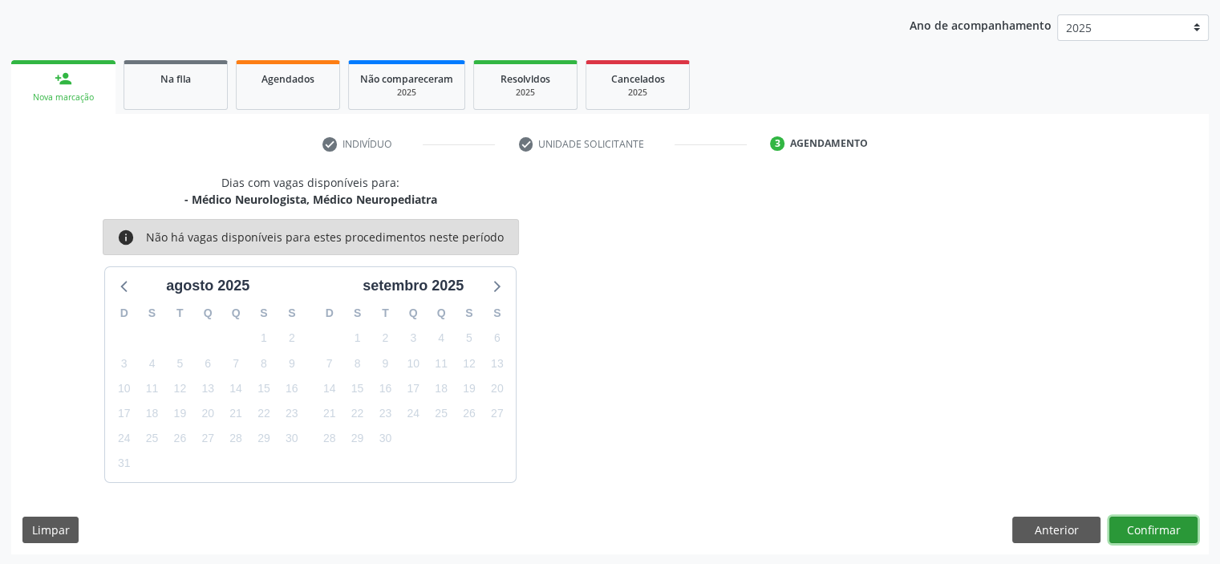
click at [1167, 524] on button "Confirmar" at bounding box center [1153, 529] width 88 height 27
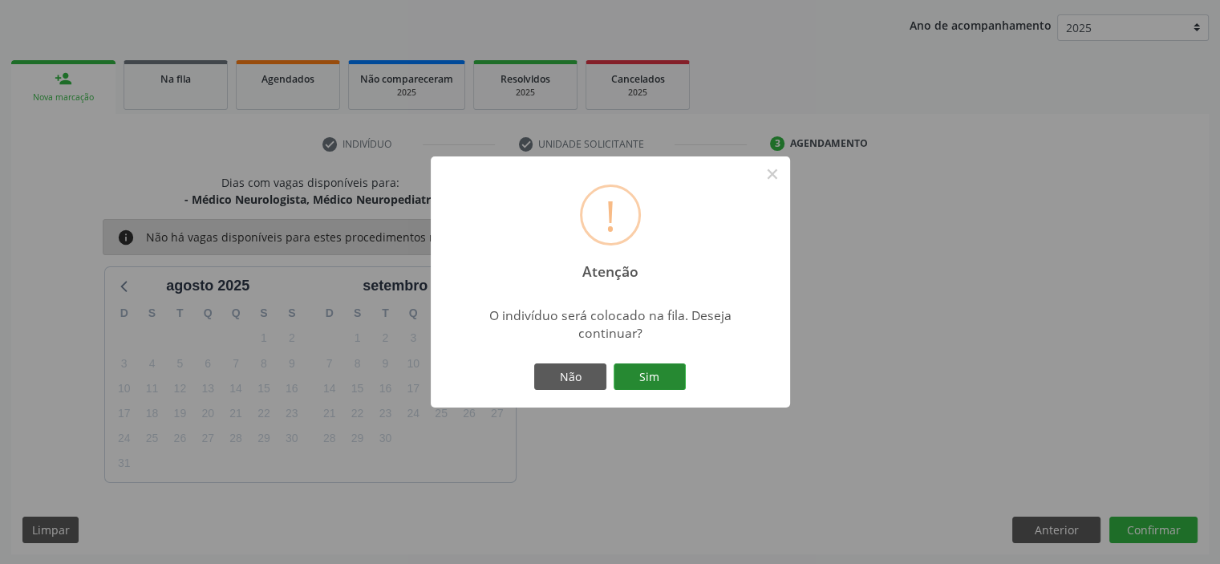
click at [657, 378] on button "Sim" at bounding box center [649, 376] width 72 height 27
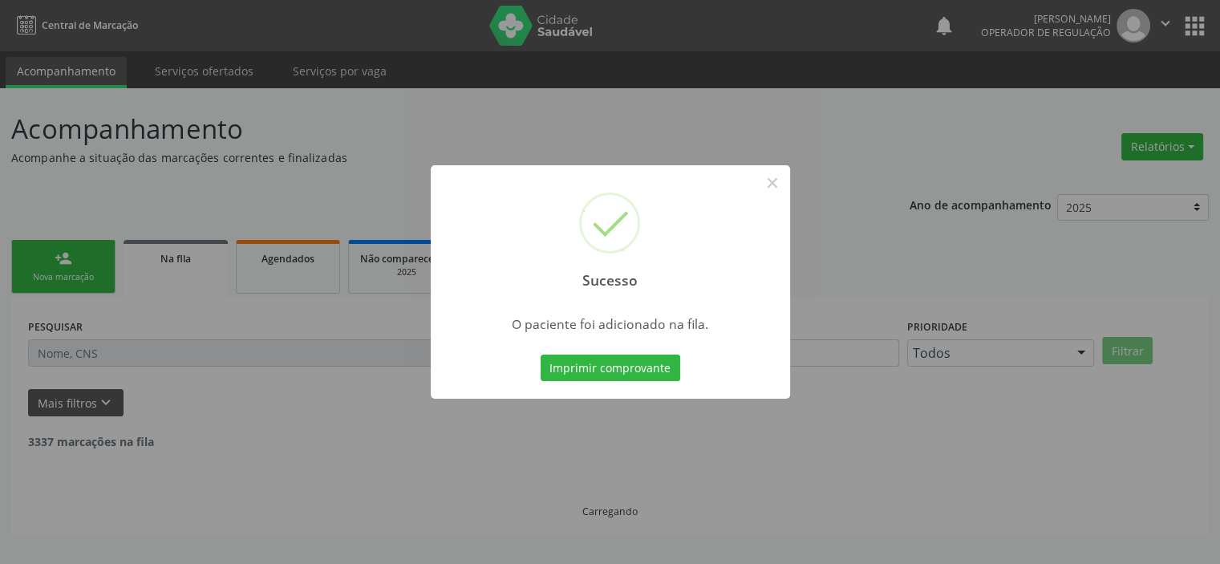
scroll to position [0, 0]
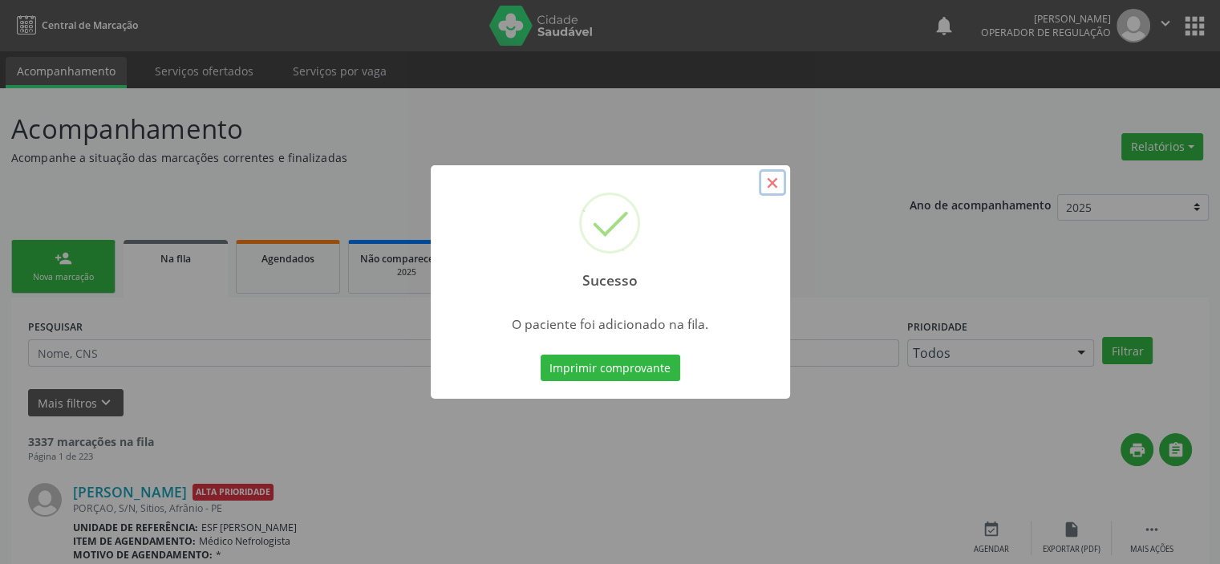
click at [770, 178] on button "×" at bounding box center [772, 182] width 27 height 27
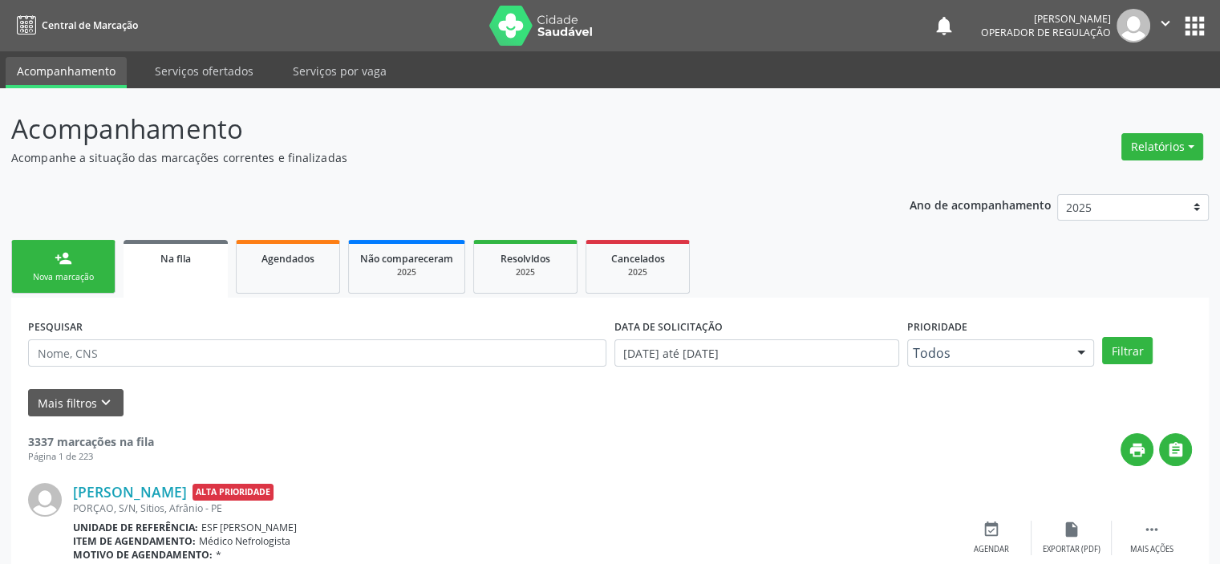
click at [81, 257] on link "person_add Nova marcação" at bounding box center [63, 267] width 104 height 54
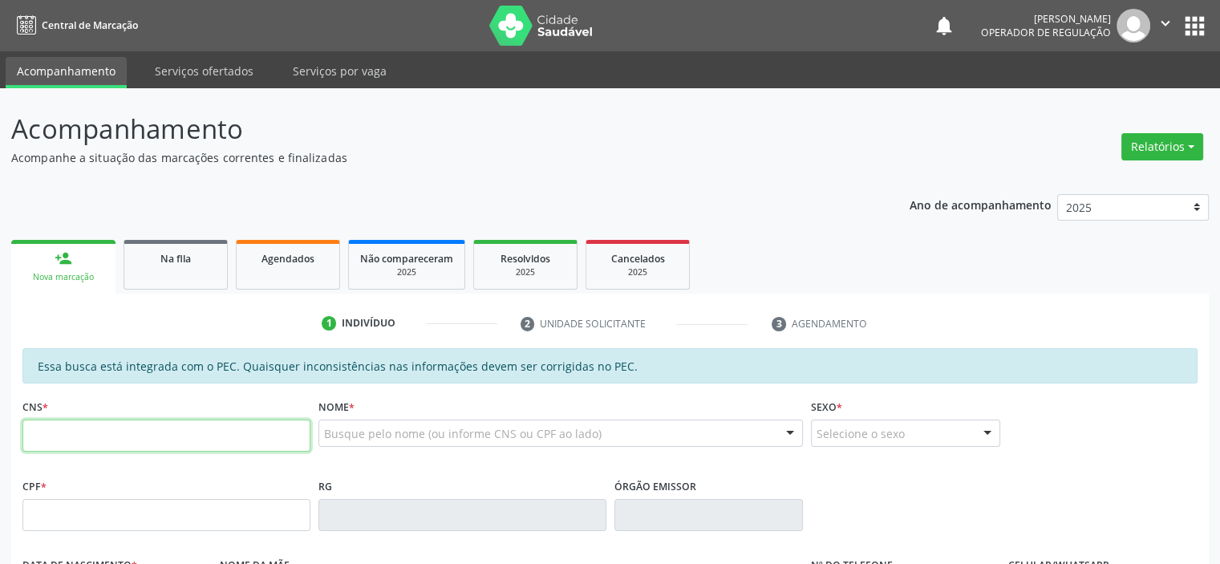
click at [245, 434] on input "text" at bounding box center [166, 435] width 288 height 32
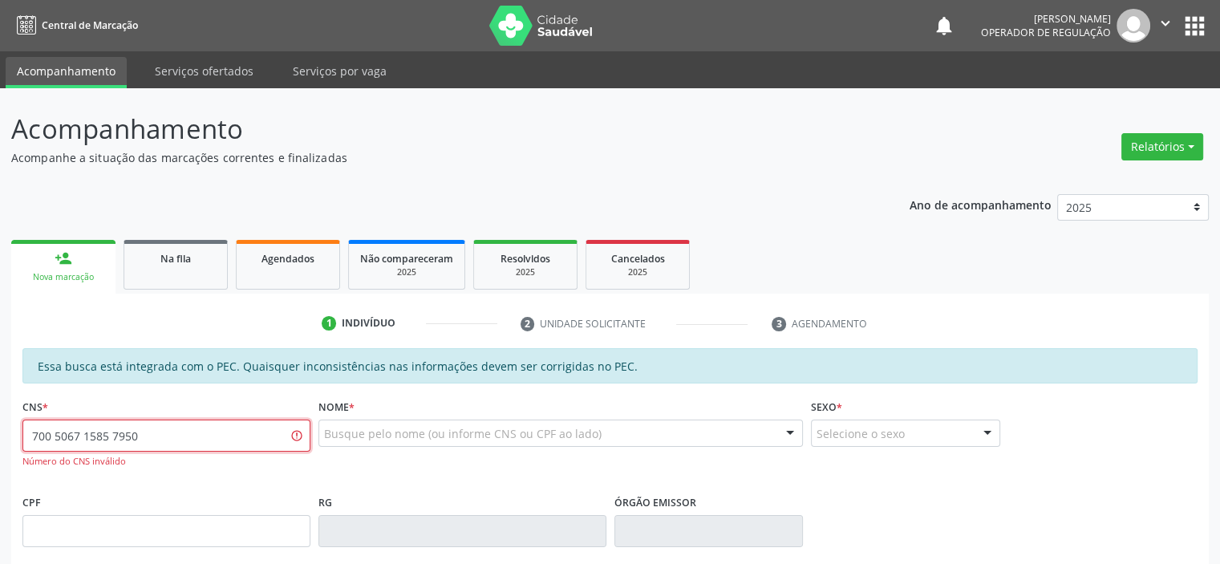
type input "700 5067 1585 7950"
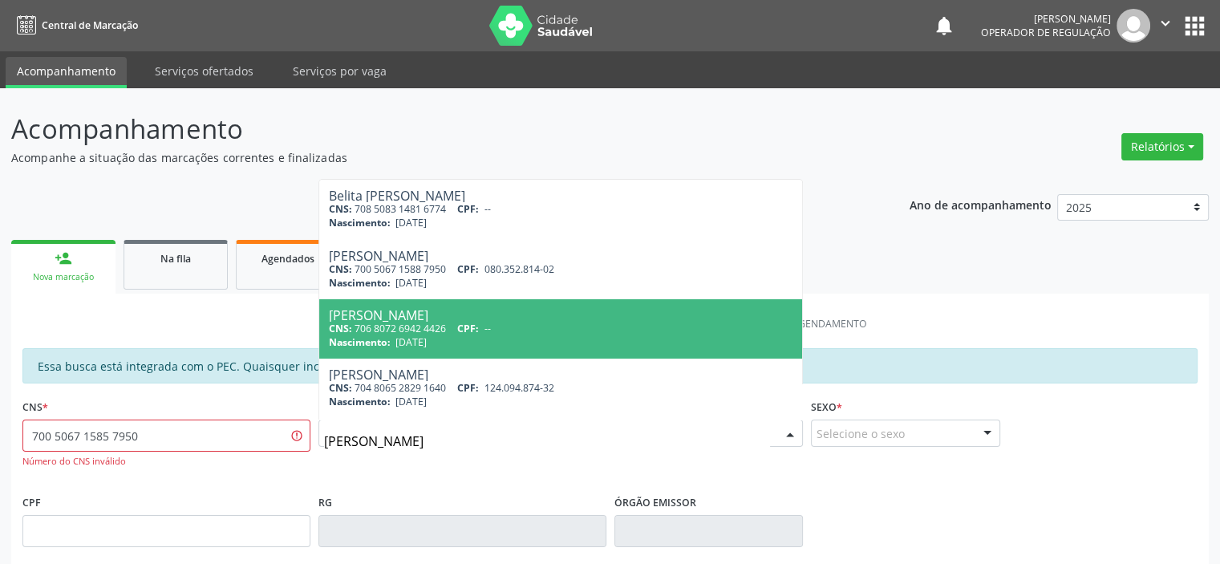
type input "MARIA BEZERRA C"
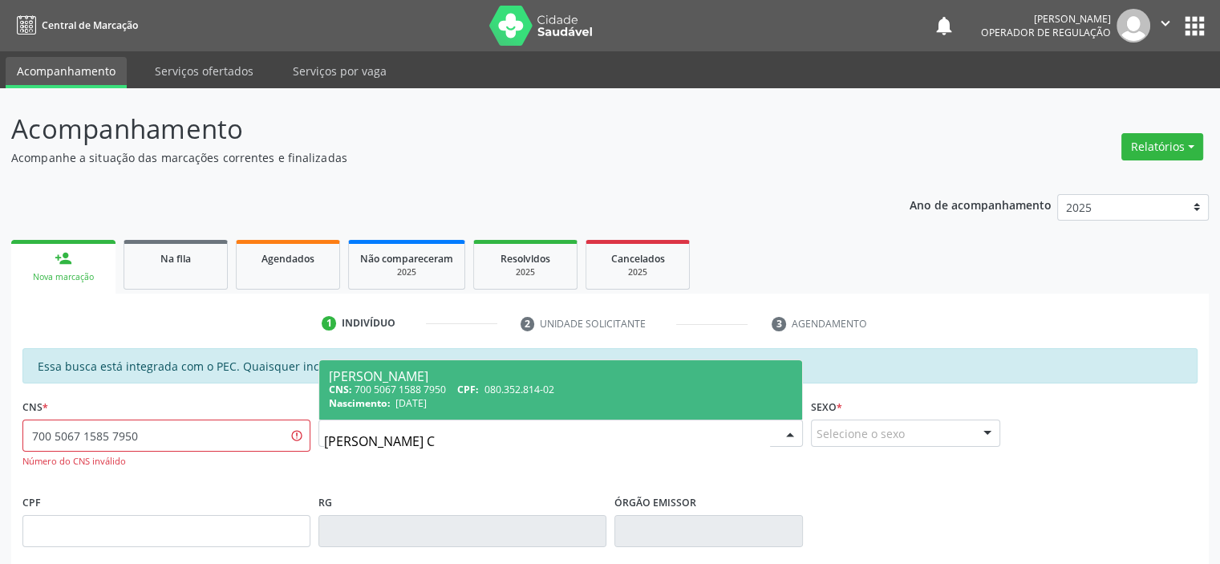
click at [465, 382] on span "CPF:" at bounding box center [468, 389] width 22 height 14
type input "700 5067 1588 7950"
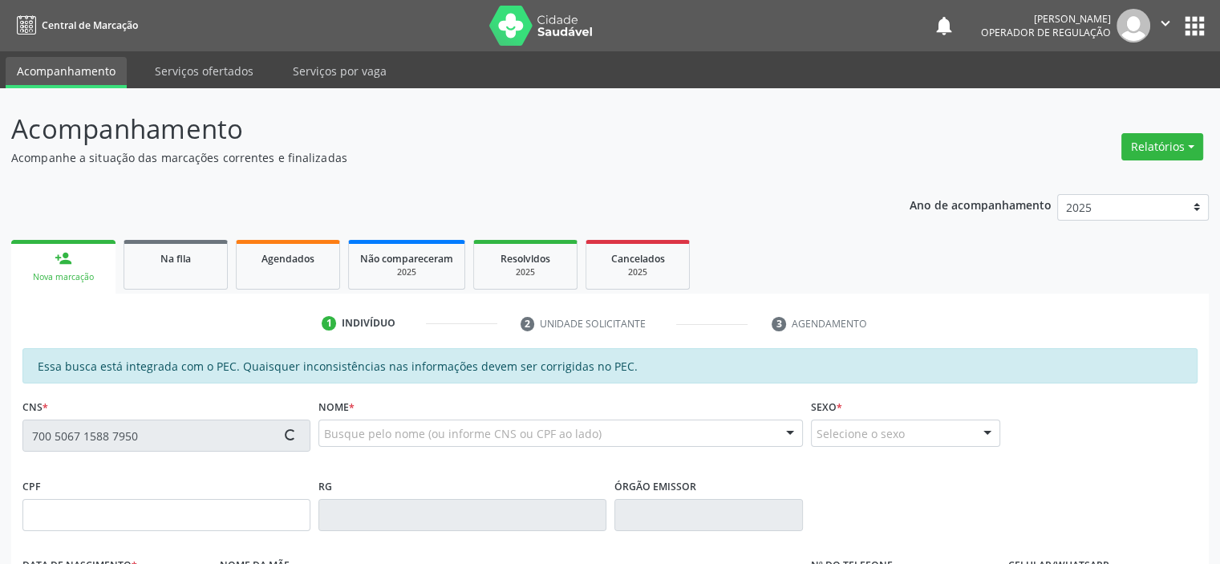
click at [0, 428] on div "Acompanhamento Acompanhe a situação das marcações correntes e finalizadas Relat…" at bounding box center [610, 501] width 1220 height 827
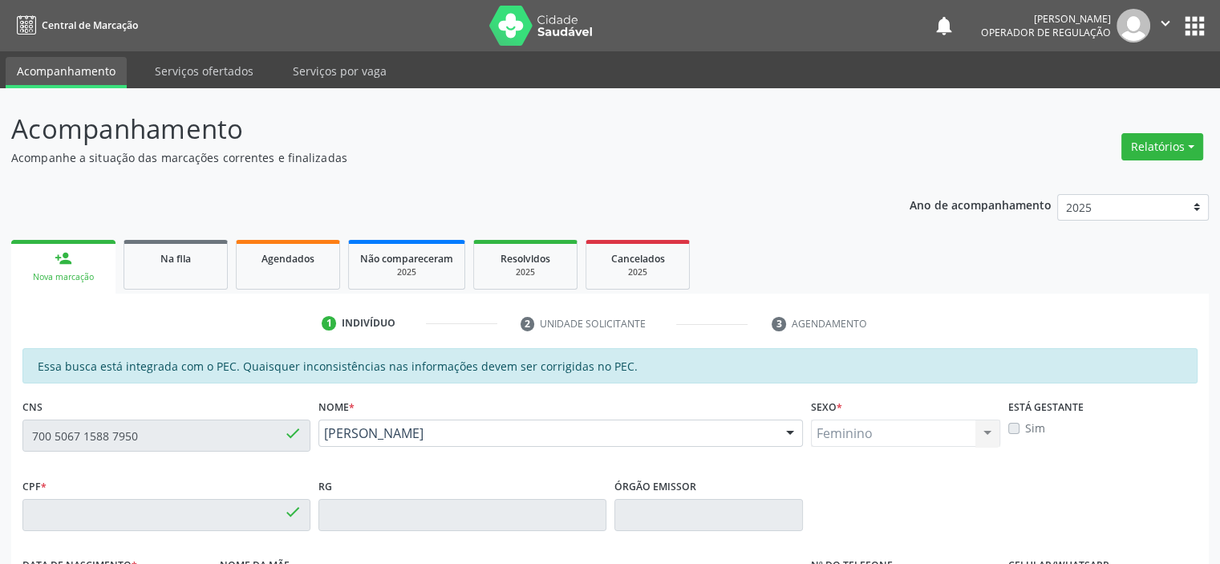
type input "080.352.814-02"
type input "04/08/1986"
type input "Maria das Graça Bezerra Coelho"
type input "(87) 98812-5929"
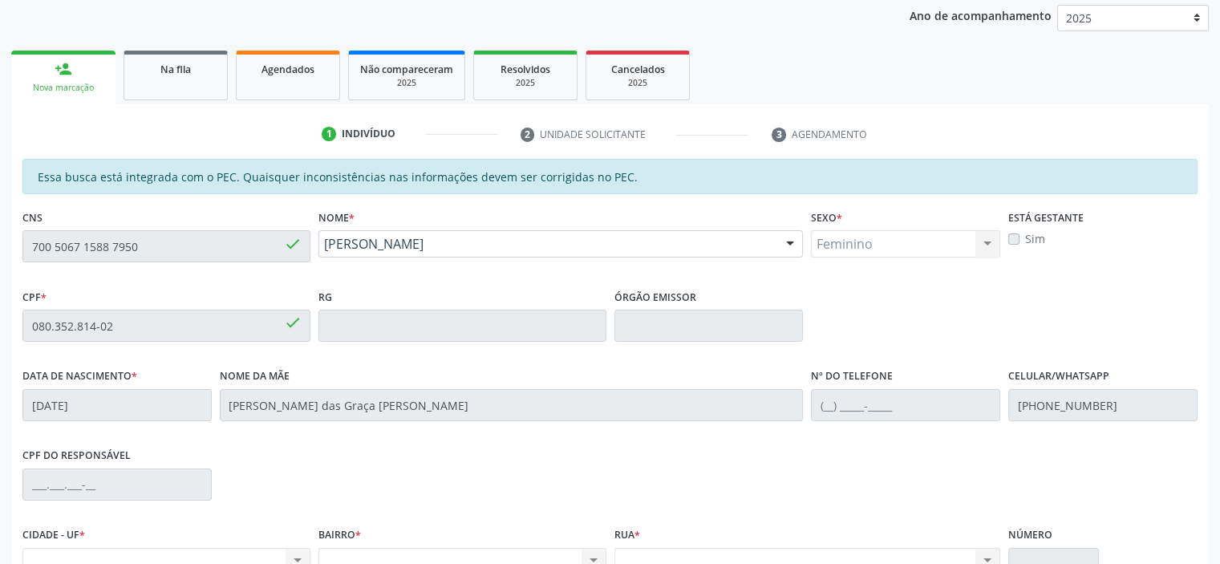
scroll to position [351, 0]
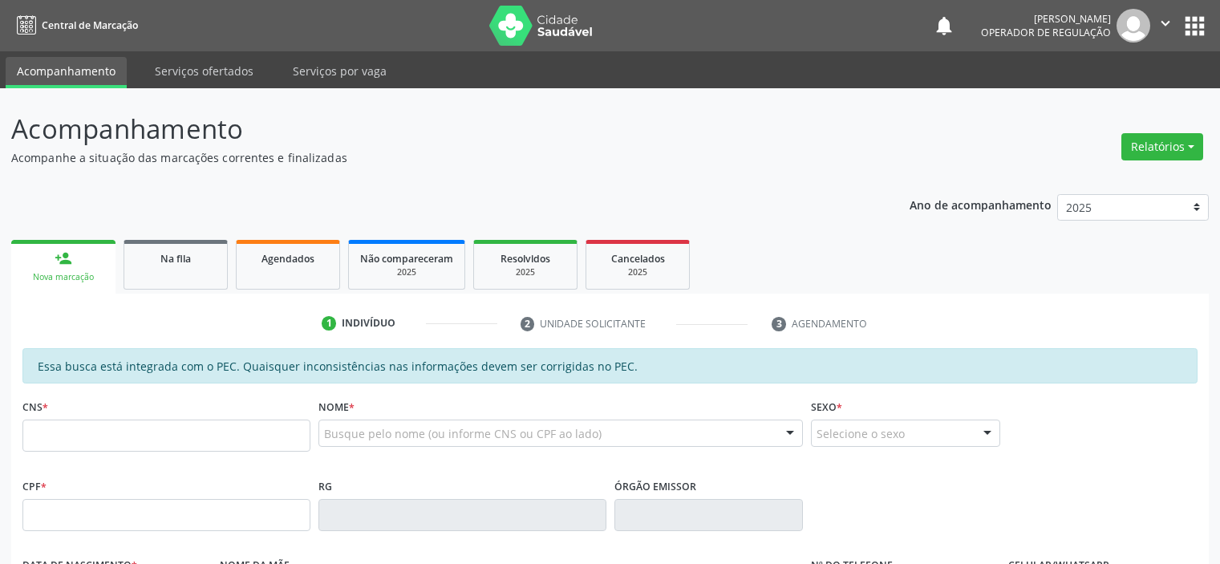
scroll to position [351, 0]
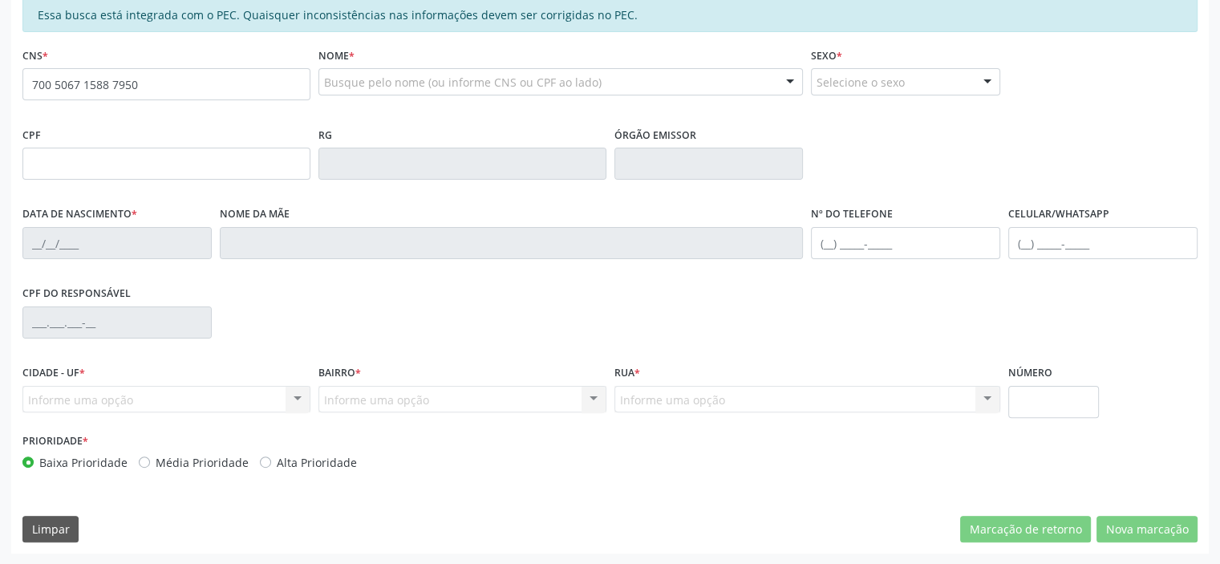
type input "700 5067 1588 7950"
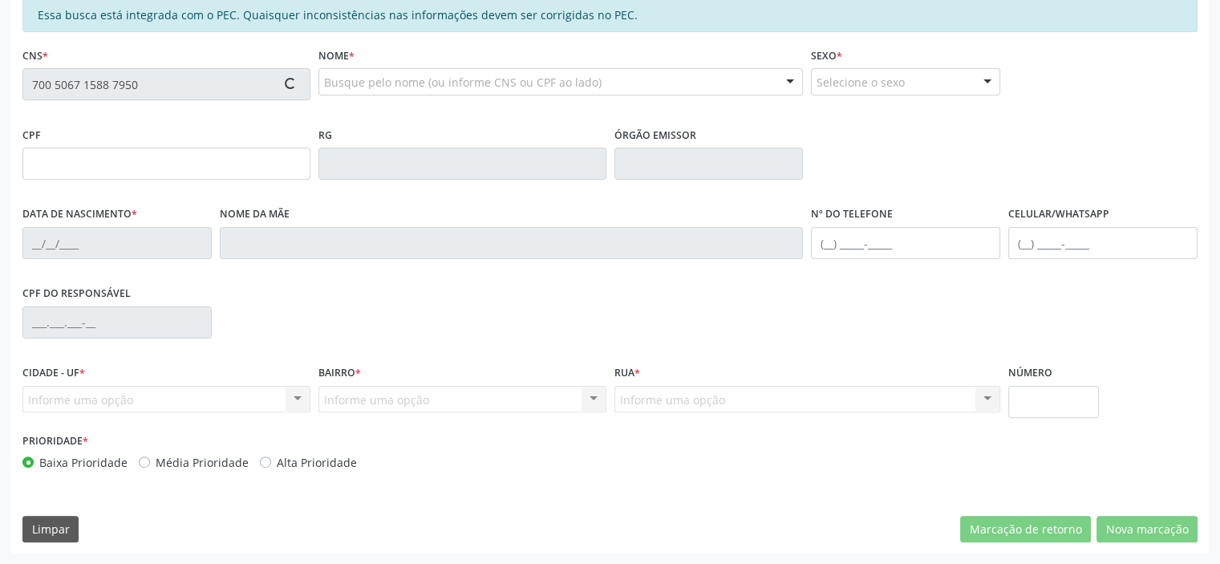
type input "080.352.814-02"
type input "[DATE]"
type input "[PERSON_NAME] das Graça [PERSON_NAME]"
type input "[PHONE_NUMBER]"
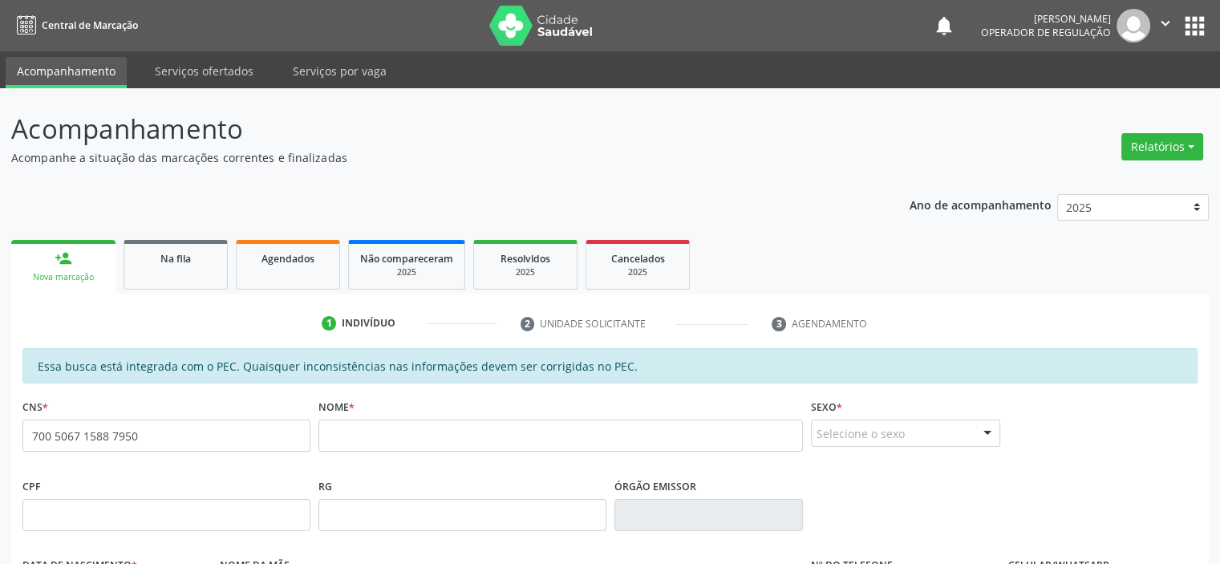
scroll to position [351, 0]
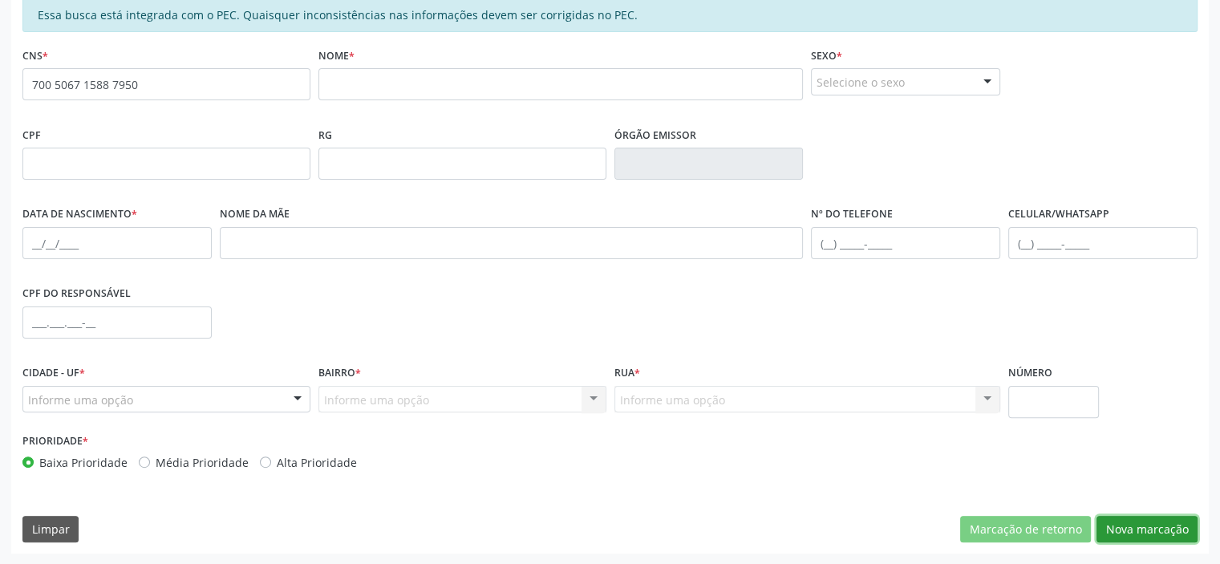
click at [1116, 527] on button "Nova marcação" at bounding box center [1146, 529] width 101 height 27
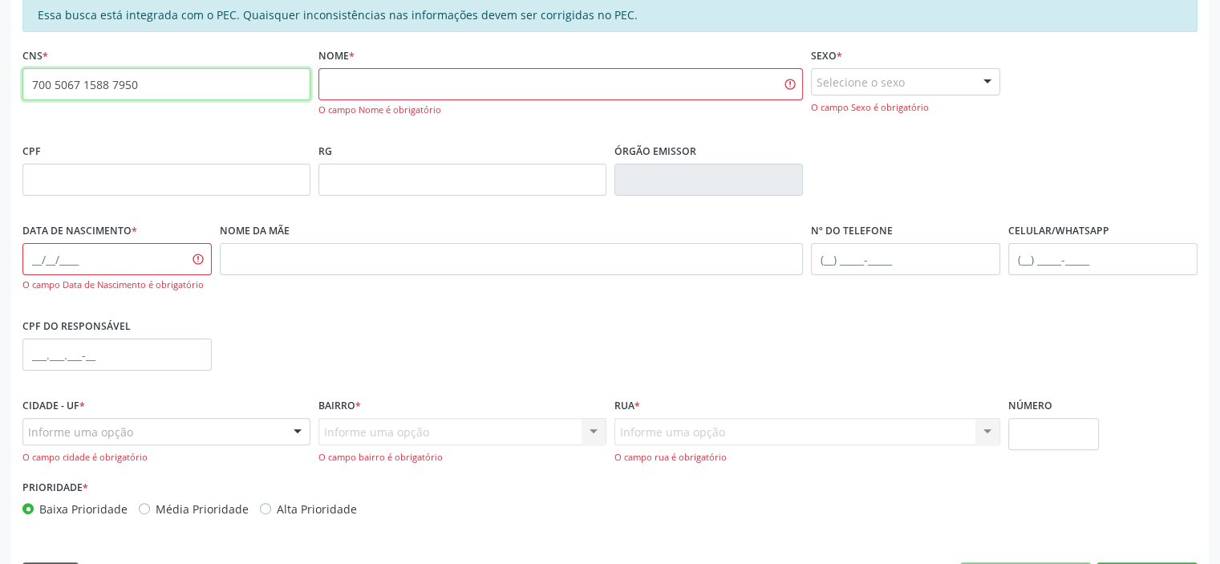
click at [222, 92] on input "700 5067 1588 7950" at bounding box center [166, 84] width 288 height 32
type input "700 5067 1588 7950"
click at [330, 87] on input "text" at bounding box center [560, 84] width 485 height 32
type input "[PERSON_NAME] C"
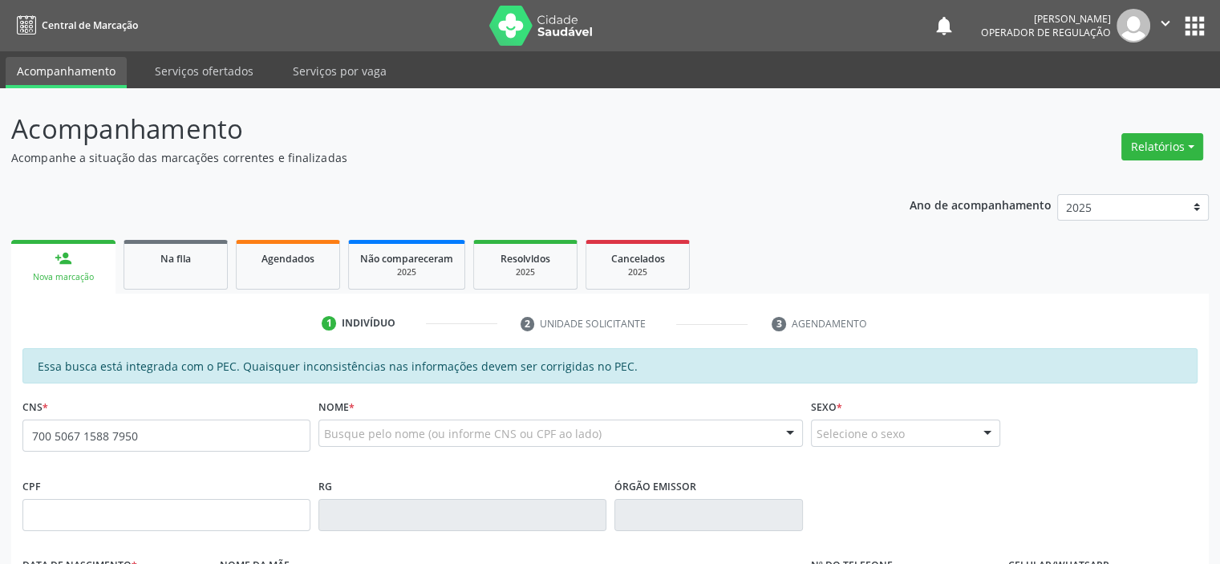
type input "700 5067 1588 7950"
type input "080.352.814-02"
type input "[DATE]"
type input "[PERSON_NAME] das Graça [PERSON_NAME]"
type input "[PHONE_NUMBER]"
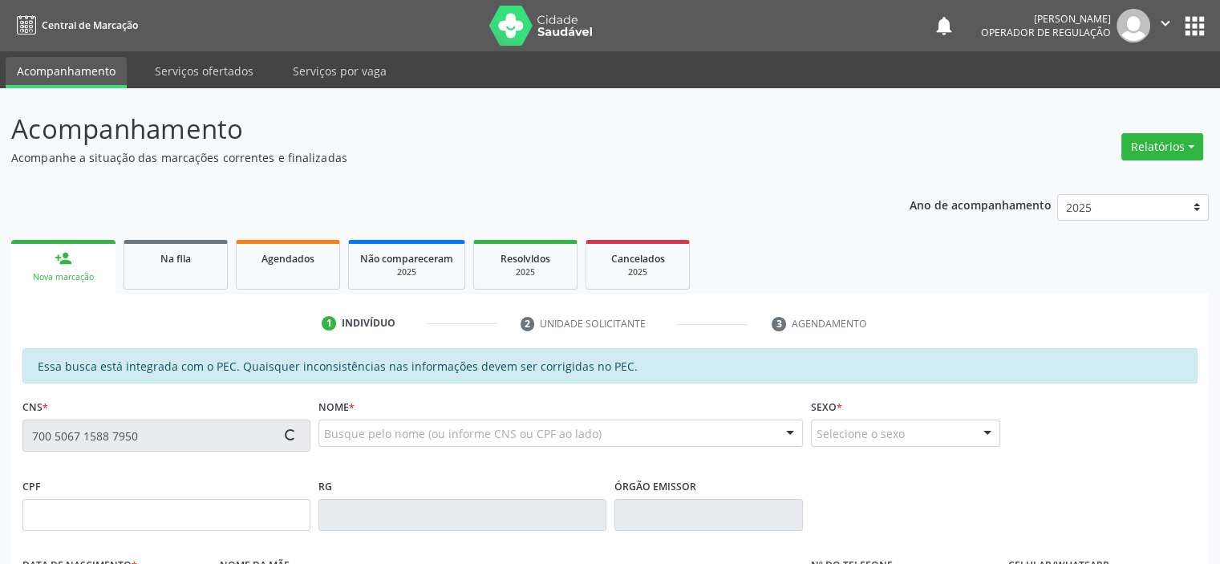
type input "S/N"
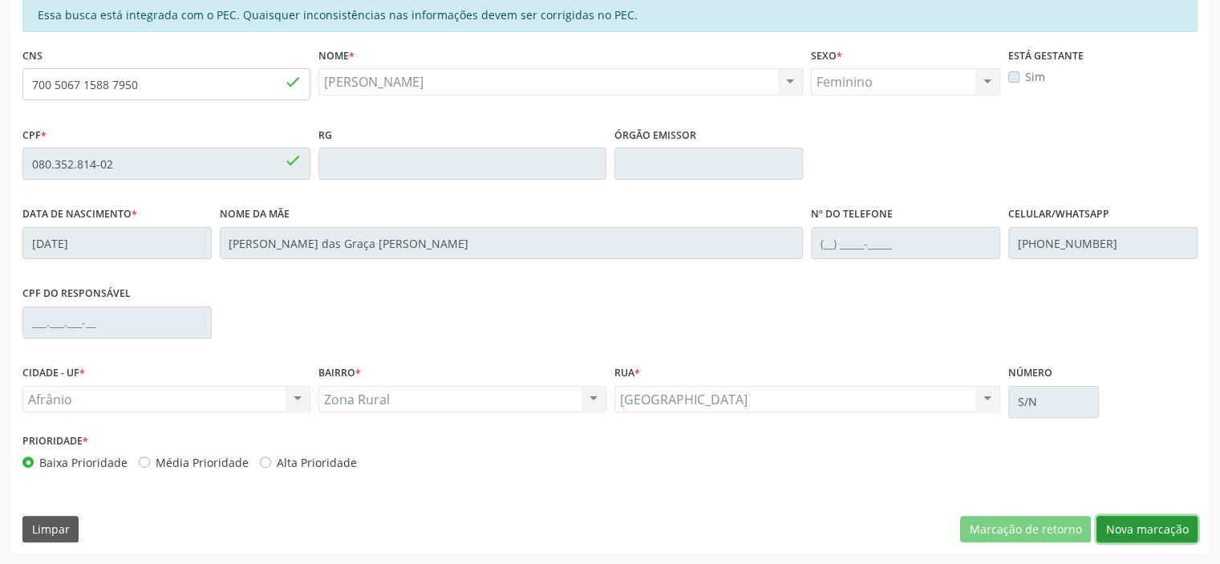
click at [1135, 517] on button "Nova marcação" at bounding box center [1146, 529] width 101 height 27
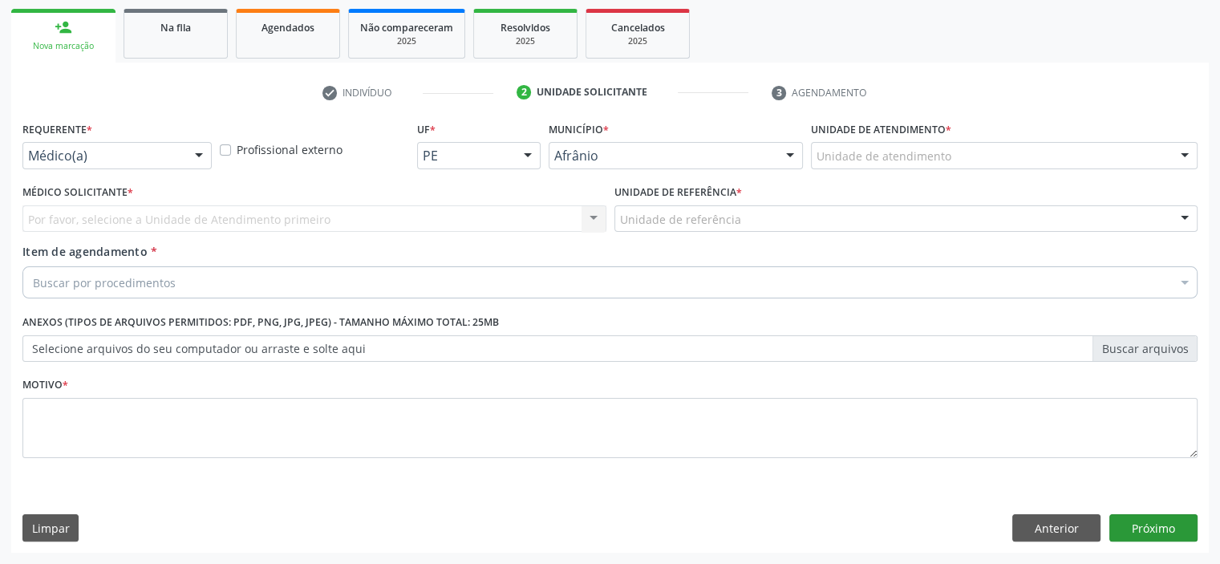
scroll to position [230, 0]
click at [997, 153] on div "Unidade de atendimento" at bounding box center [1004, 156] width 386 height 27
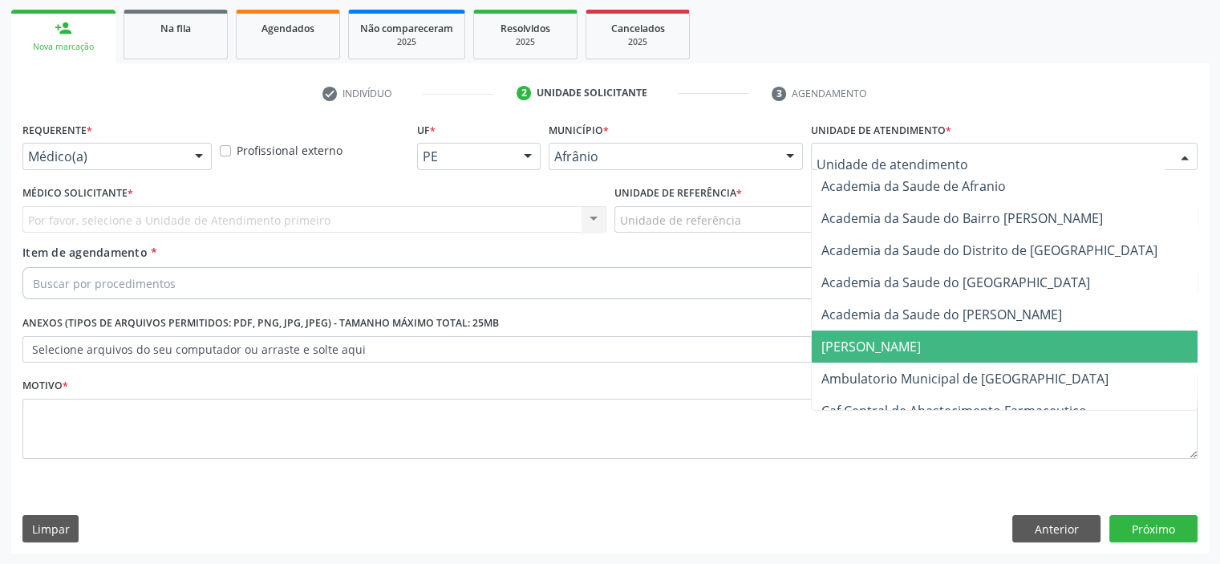
click at [991, 363] on span "Ambulatorio Municipal de [GEOGRAPHIC_DATA]" at bounding box center [1006, 378] width 391 height 32
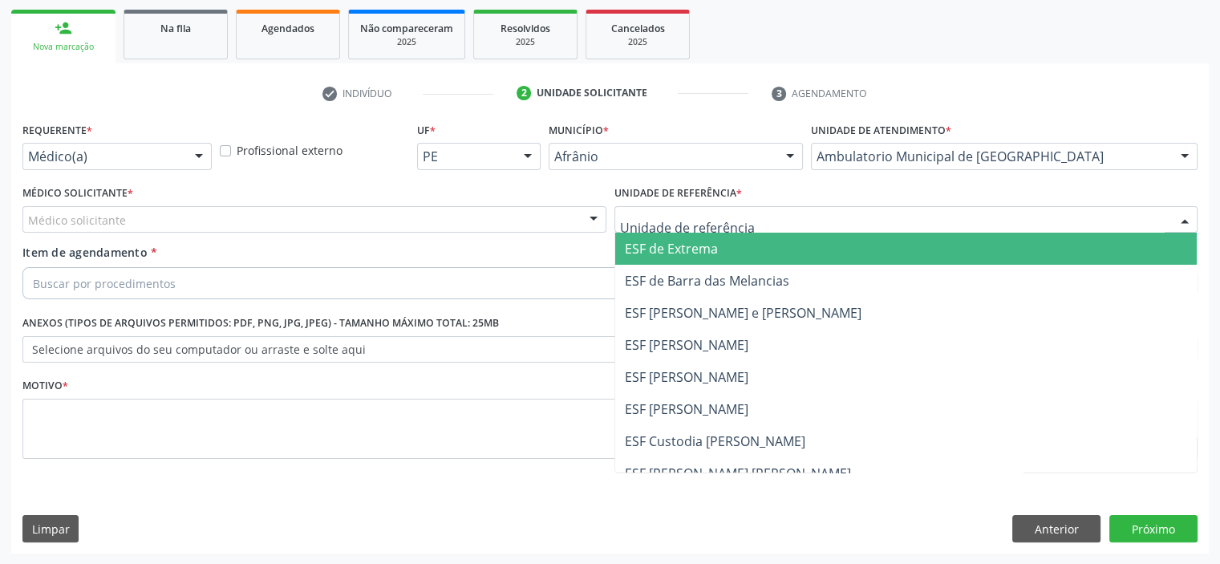
click at [715, 243] on span "ESF de Extrema" at bounding box center [671, 249] width 93 height 18
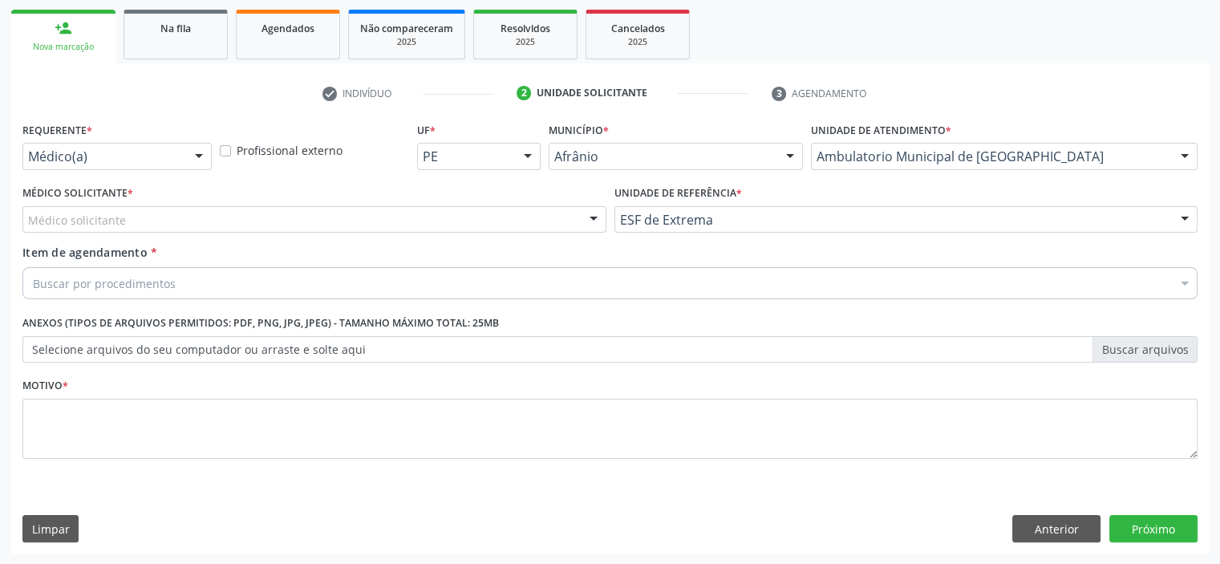
drag, startPoint x: 540, startPoint y: 198, endPoint x: 536, endPoint y: 212, distance: 14.2
click at [540, 200] on div "Médico Solicitante * Médico solicitante [PERSON_NAME] [PERSON_NAME] [PERSON_NAM…" at bounding box center [314, 206] width 584 height 51
click at [528, 223] on div "Médico solicitante" at bounding box center [314, 219] width 584 height 27
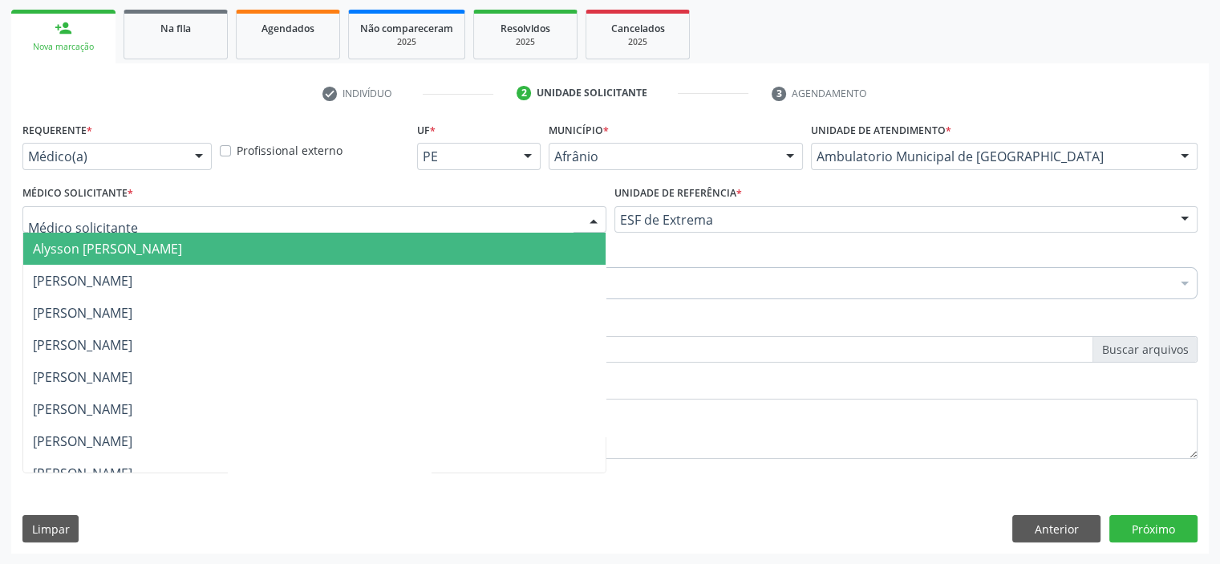
click at [531, 248] on span "Alysson [PERSON_NAME]" at bounding box center [314, 249] width 582 height 32
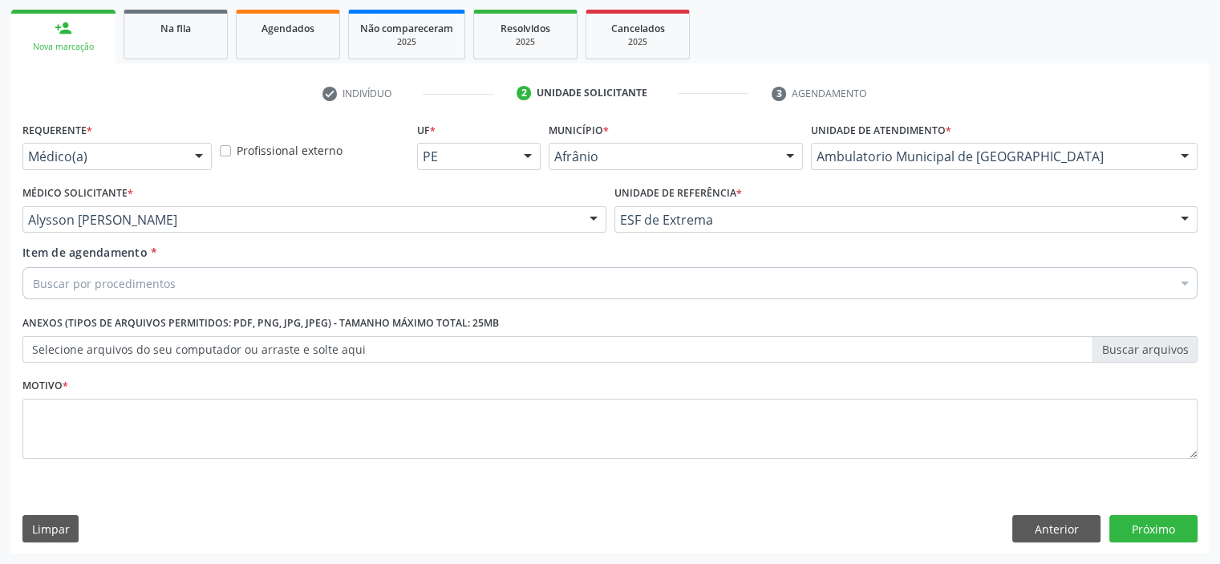
click at [452, 296] on div "Buscar por procedimentos" at bounding box center [609, 283] width 1175 height 32
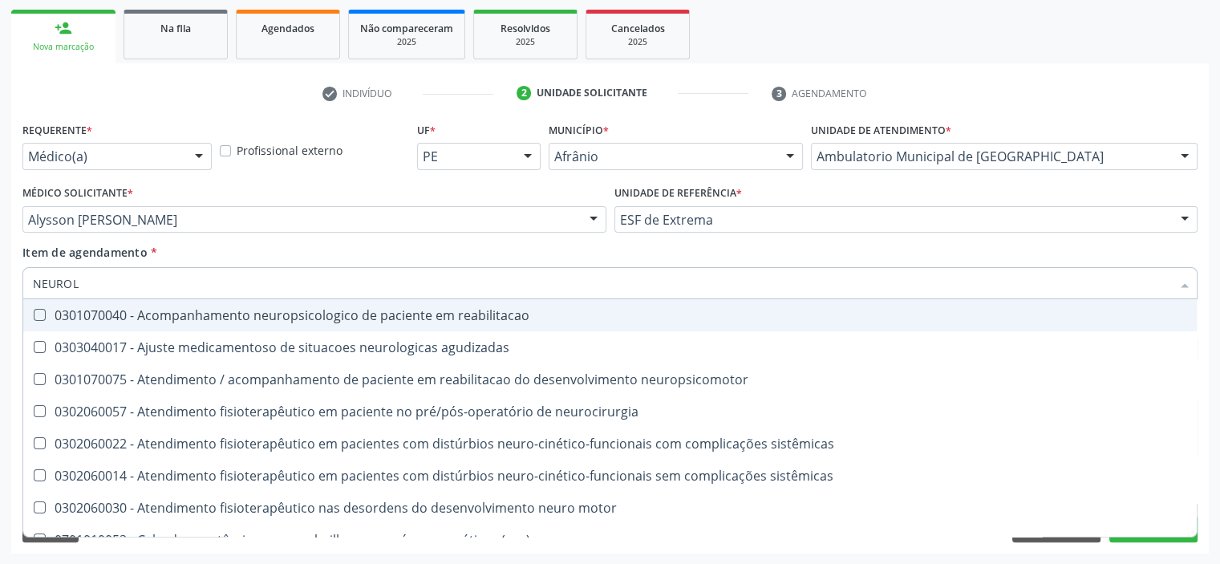
type input "NEUROLO"
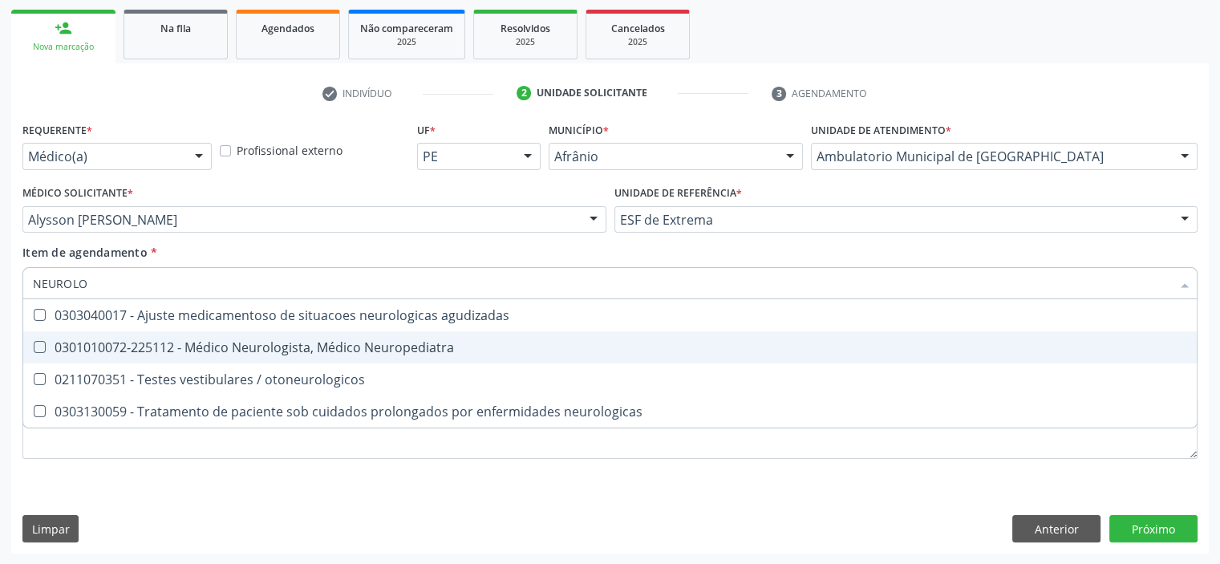
click at [421, 352] on div "0301010072-225112 - Médico Neurologista, Médico Neuropediatra" at bounding box center [610, 347] width 1154 height 13
checkbox Neuropediatra "true"
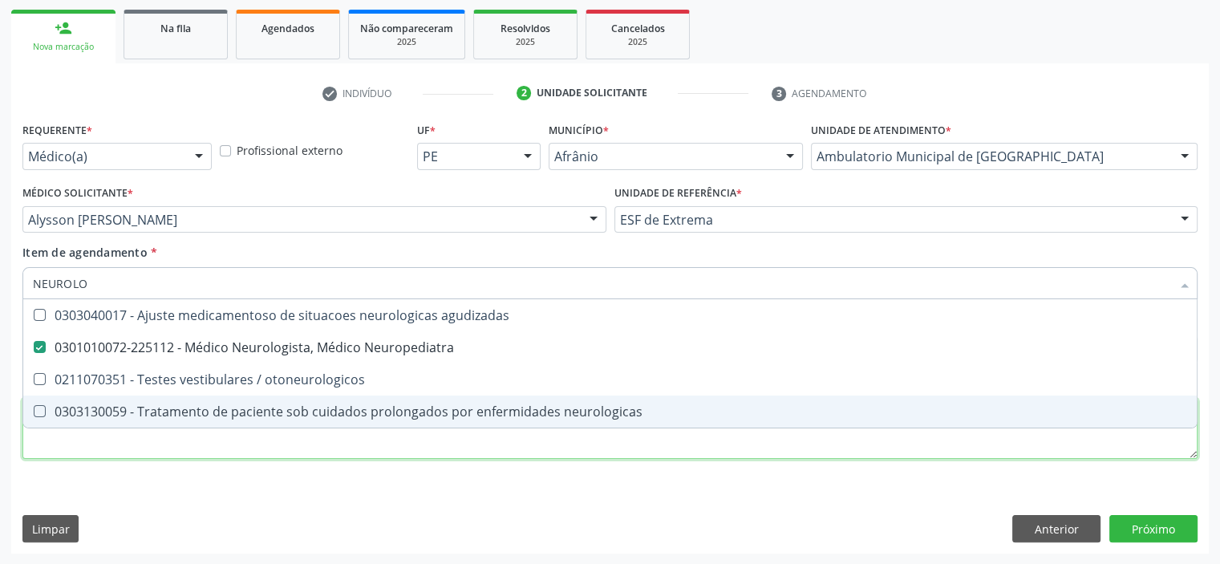
click at [277, 449] on div "Requerente * Médico(a) Médico(a) Enfermeiro(a) Paciente Nenhum resultado encont…" at bounding box center [609, 299] width 1175 height 363
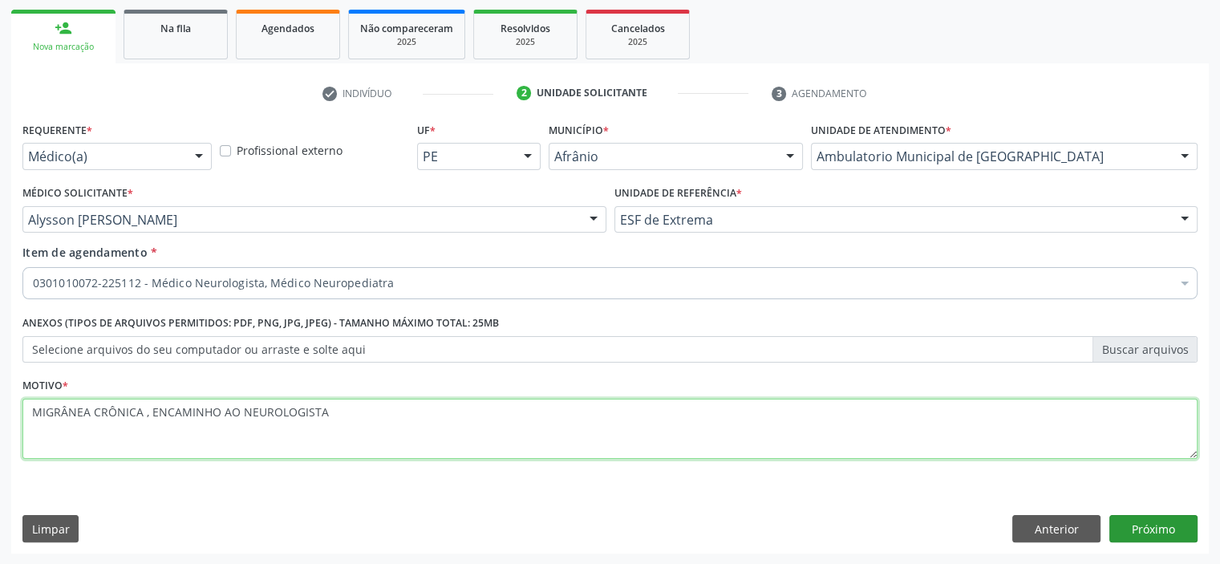
type textarea "MIGRÂNEA CRÔNICA , ENCAMINHO AO NEUROLOGISTA"
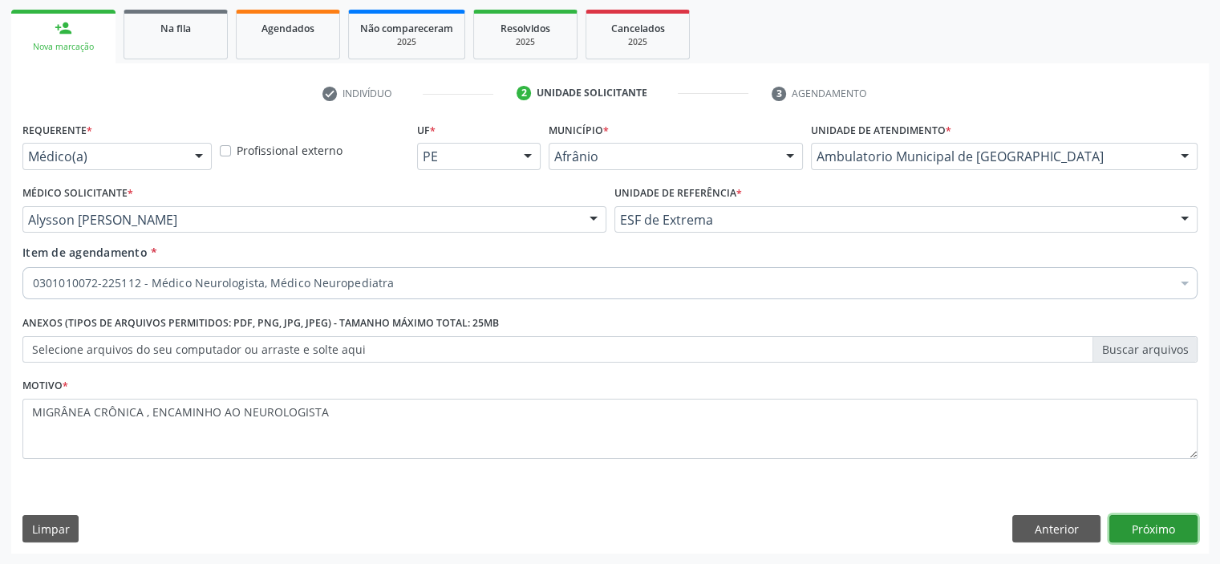
click at [1139, 524] on button "Próximo" at bounding box center [1153, 528] width 88 height 27
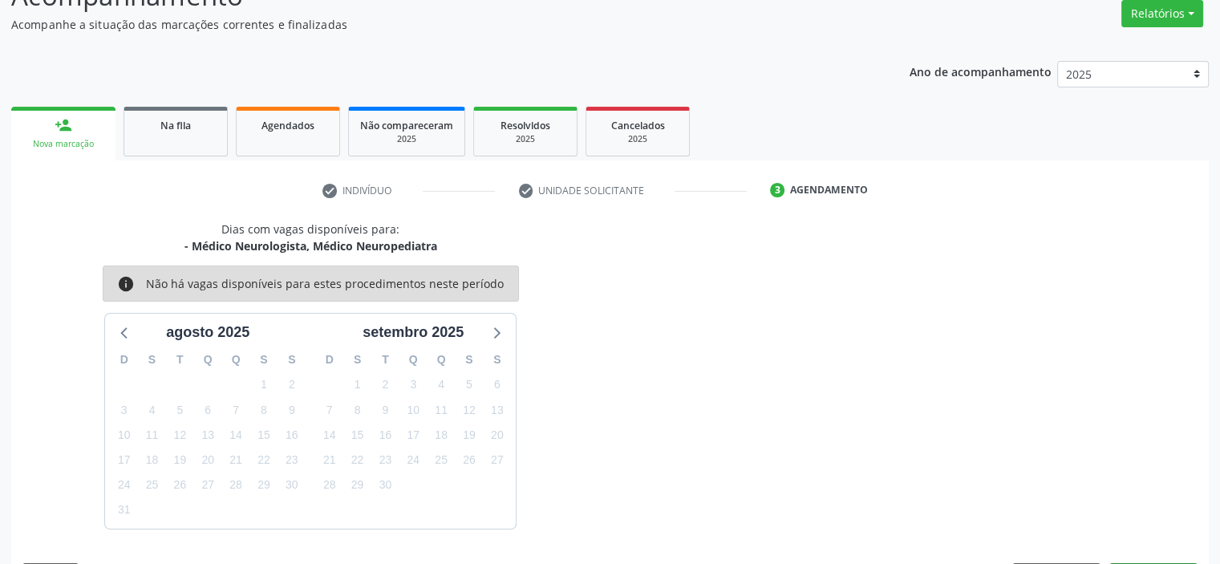
scroll to position [180, 0]
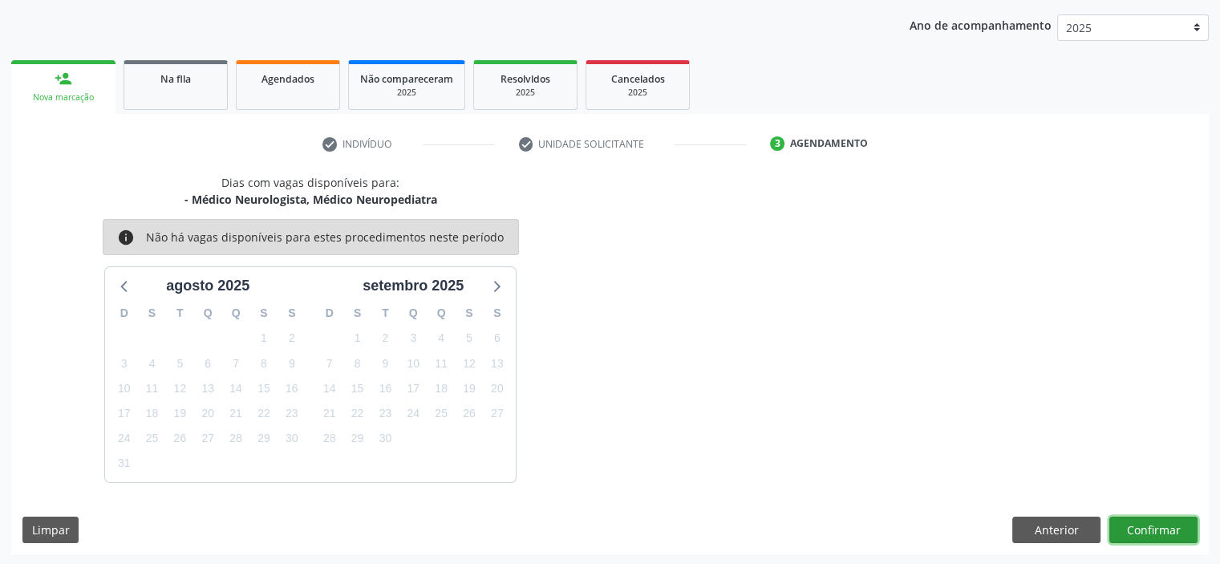
click at [1145, 528] on button "Confirmar" at bounding box center [1153, 529] width 88 height 27
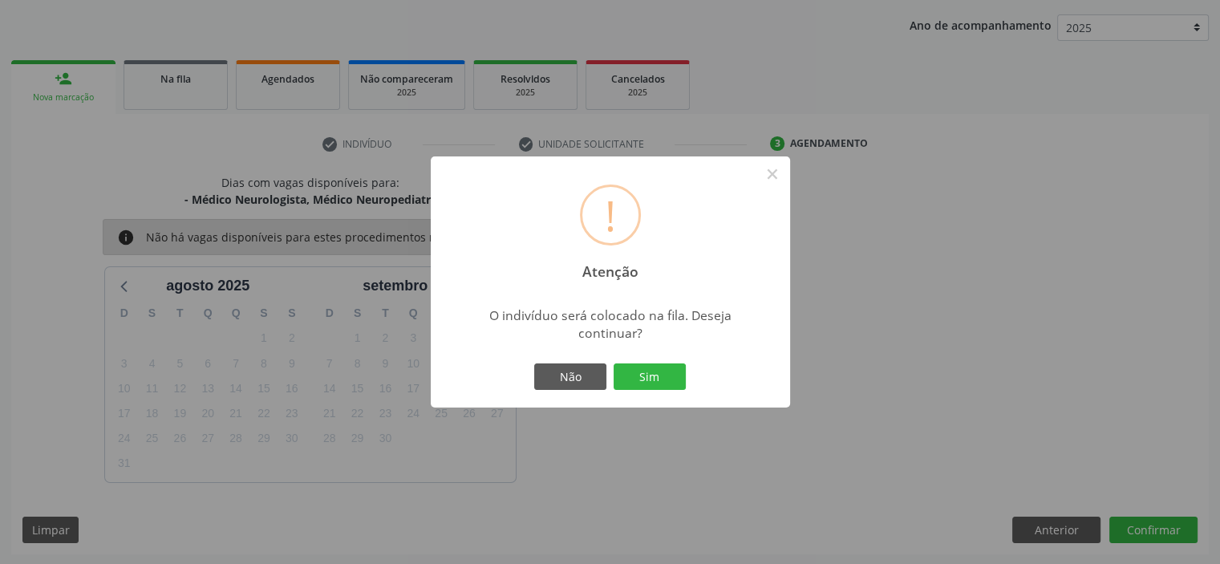
click at [641, 361] on div "Não Sim" at bounding box center [610, 377] width 159 height 34
click at [651, 372] on button "Sim" at bounding box center [649, 376] width 72 height 27
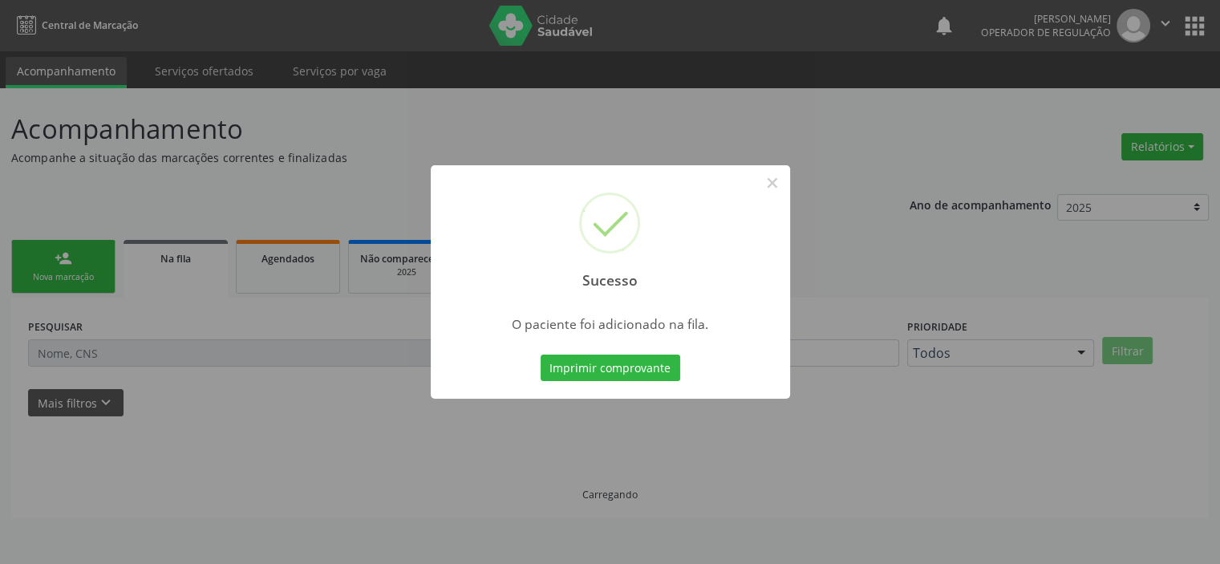
scroll to position [0, 0]
click at [773, 185] on button "×" at bounding box center [777, 182] width 27 height 27
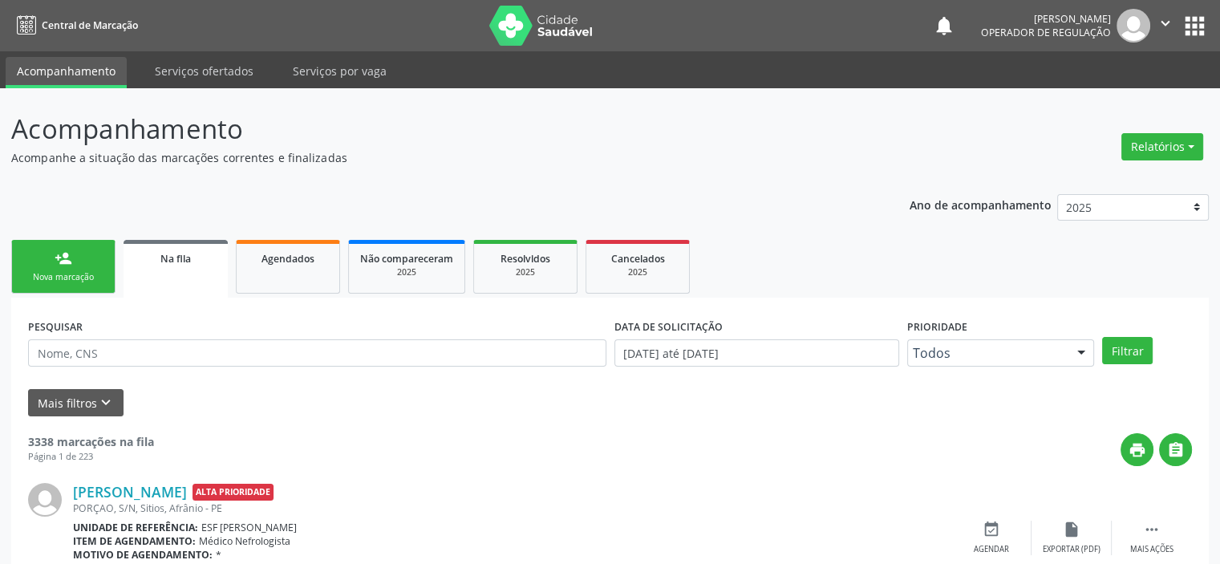
click at [76, 260] on link "person_add Nova marcação" at bounding box center [63, 267] width 104 height 54
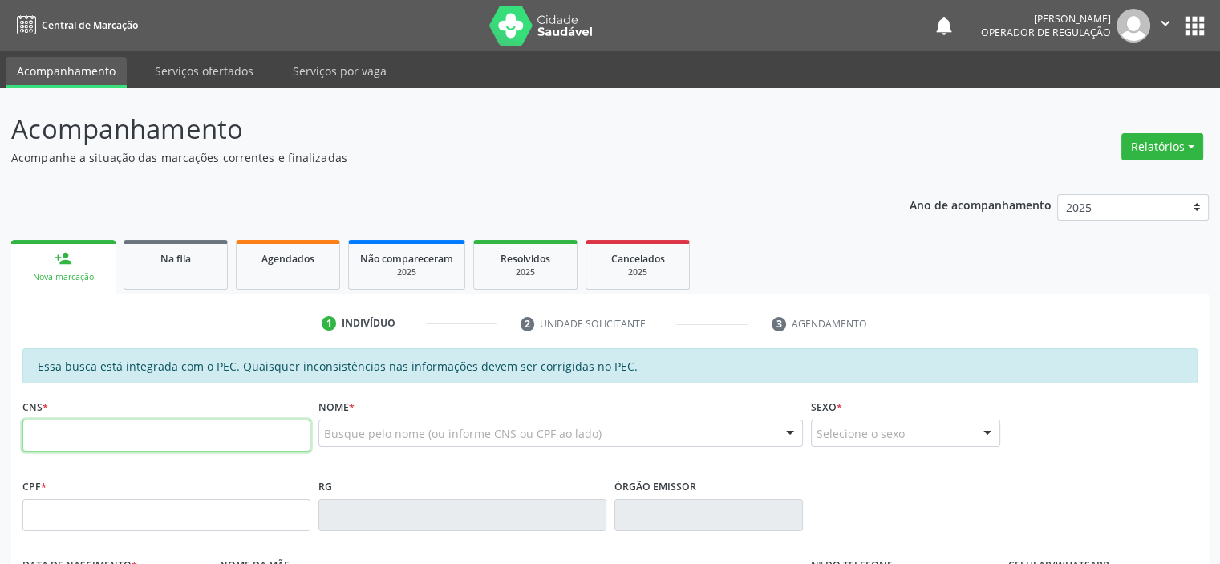
click at [57, 445] on input "text" at bounding box center [166, 435] width 288 height 32
type input "705 2024 1515 2874"
type input "056.463.984-28"
type input "18/05/1975"
type input "Floriana Coelho Amorim"
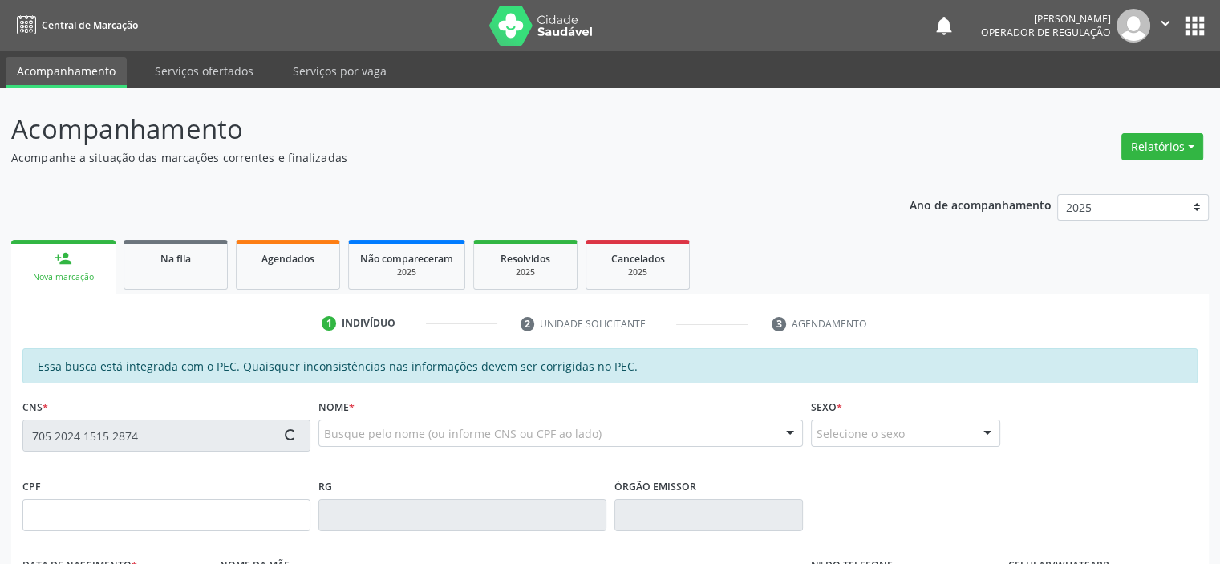
type input "(87) 99631-0201"
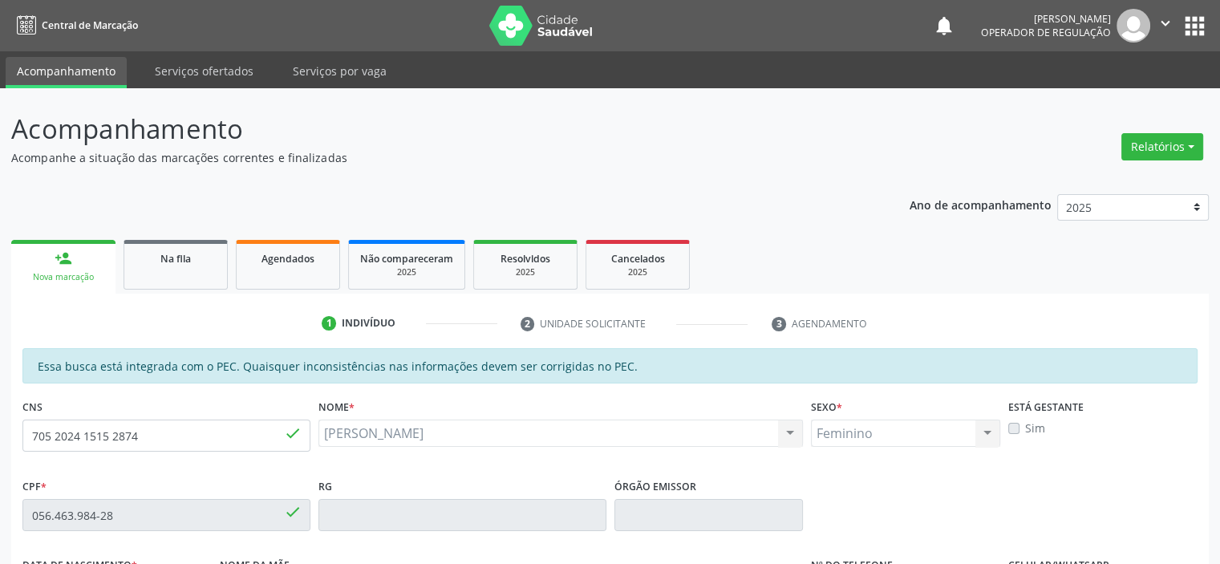
scroll to position [351, 0]
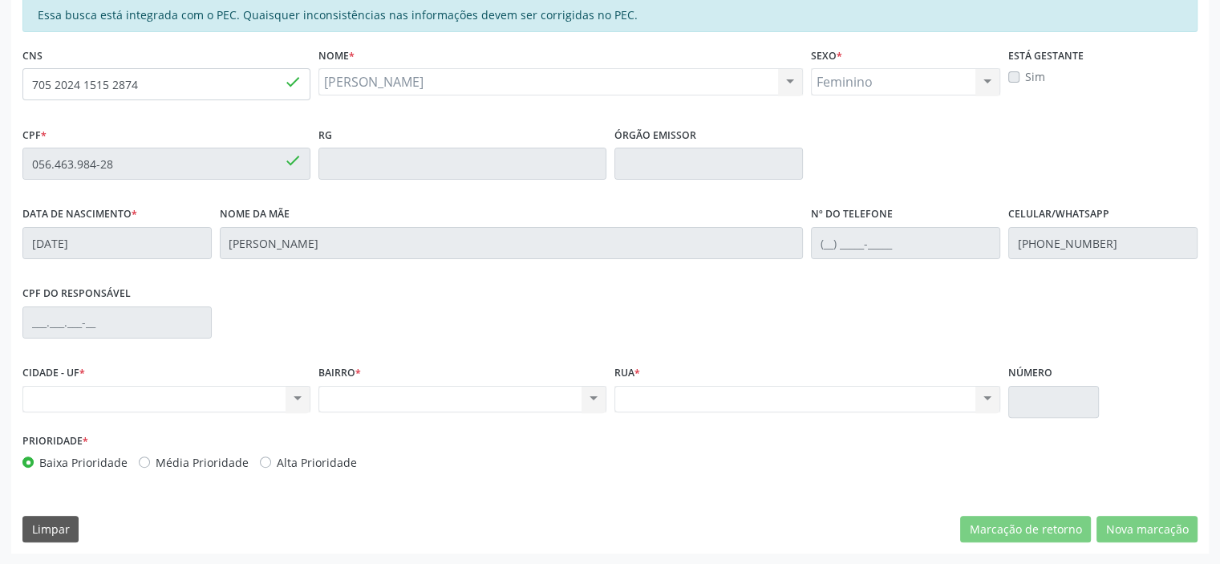
drag, startPoint x: 159, startPoint y: 63, endPoint x: 91, endPoint y: 81, distance: 69.6
click at [91, 81] on div "CNS 705 2024 1515 2874 done" at bounding box center [166, 71] width 288 height 57
drag, startPoint x: 196, startPoint y: 108, endPoint x: 167, endPoint y: 99, distance: 31.2
click at [176, 102] on fieldset "CNS 705 2024 1515 2874 done" at bounding box center [166, 77] width 288 height 68
drag, startPoint x: 167, startPoint y: 89, endPoint x: 0, endPoint y: 60, distance: 169.3
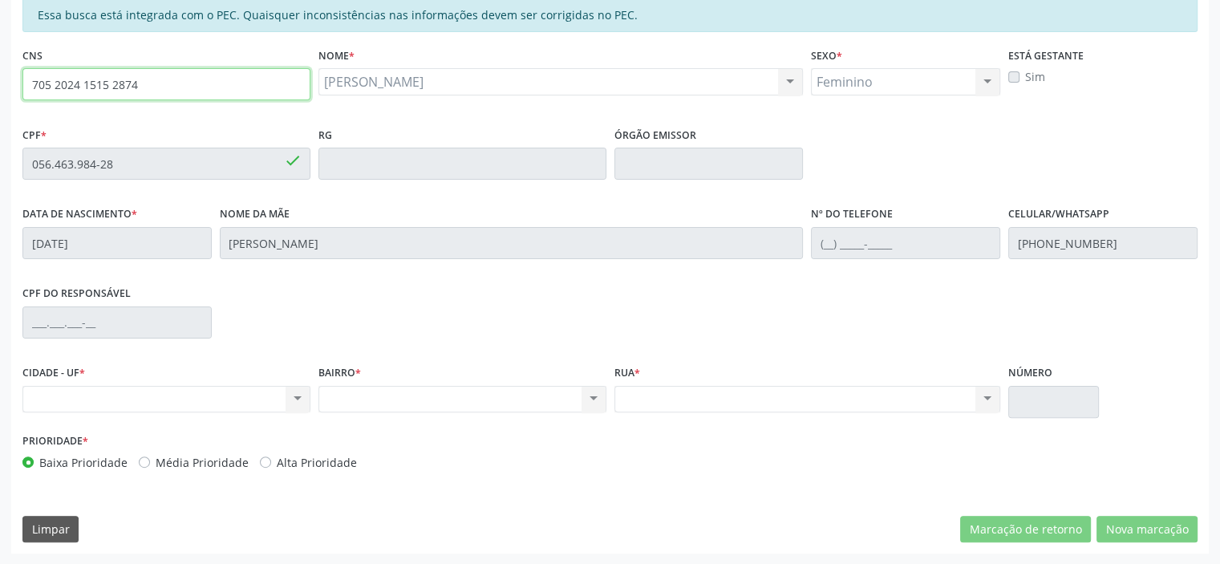
click at [0, 60] on div "Acompanhamento Acompanhe a situação das marcações correntes e finalizadas Relat…" at bounding box center [610, 150] width 1220 height 827
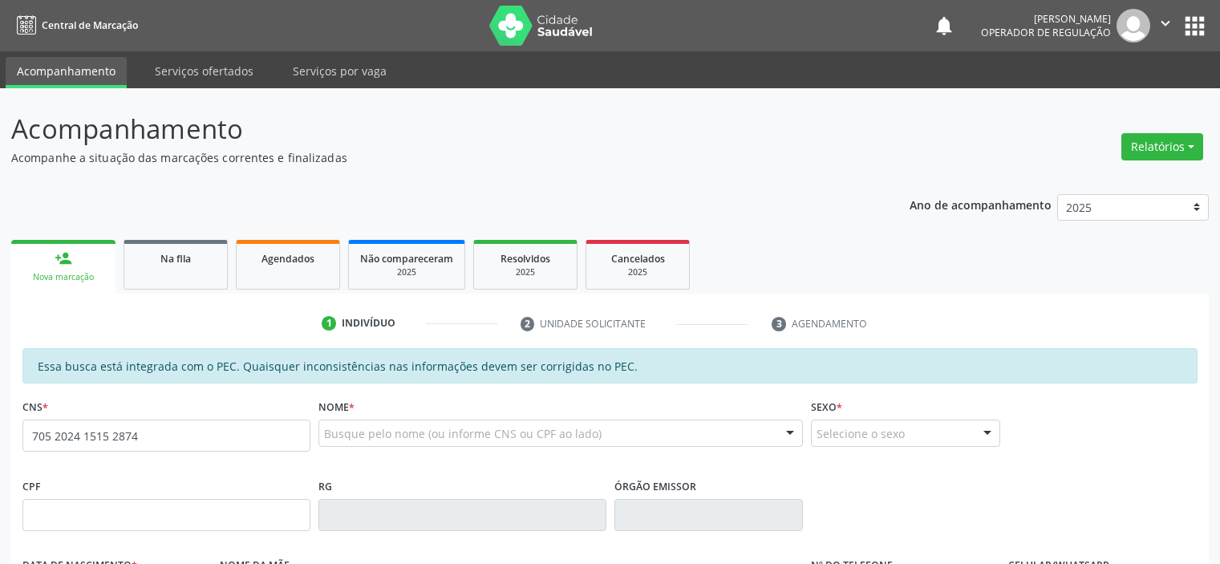
type input "705 2024 1515 2874"
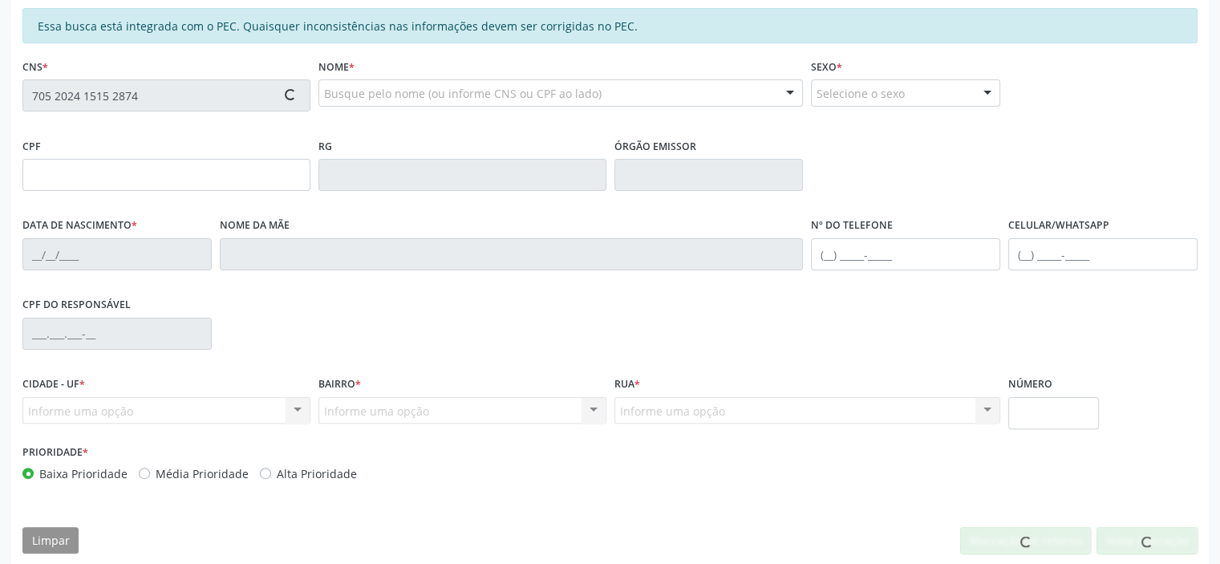
scroll to position [351, 0]
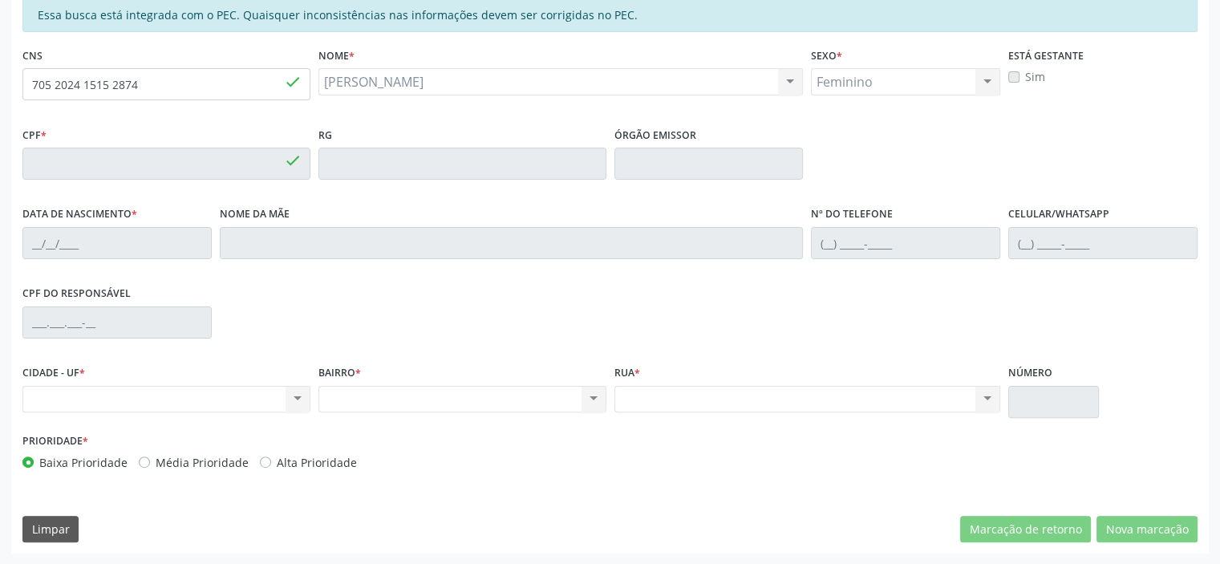
type input "056.463.984-28"
type input "[DATE]"
type input "[PERSON_NAME]"
type input "[PHONE_NUMBER]"
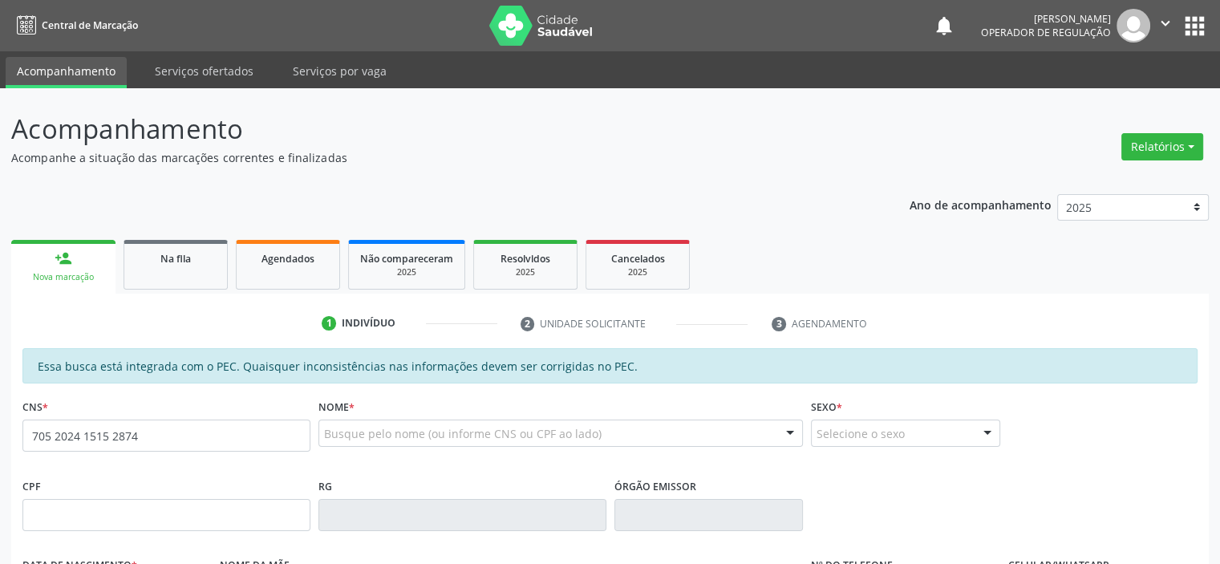
type input "705 2024 1515 2874"
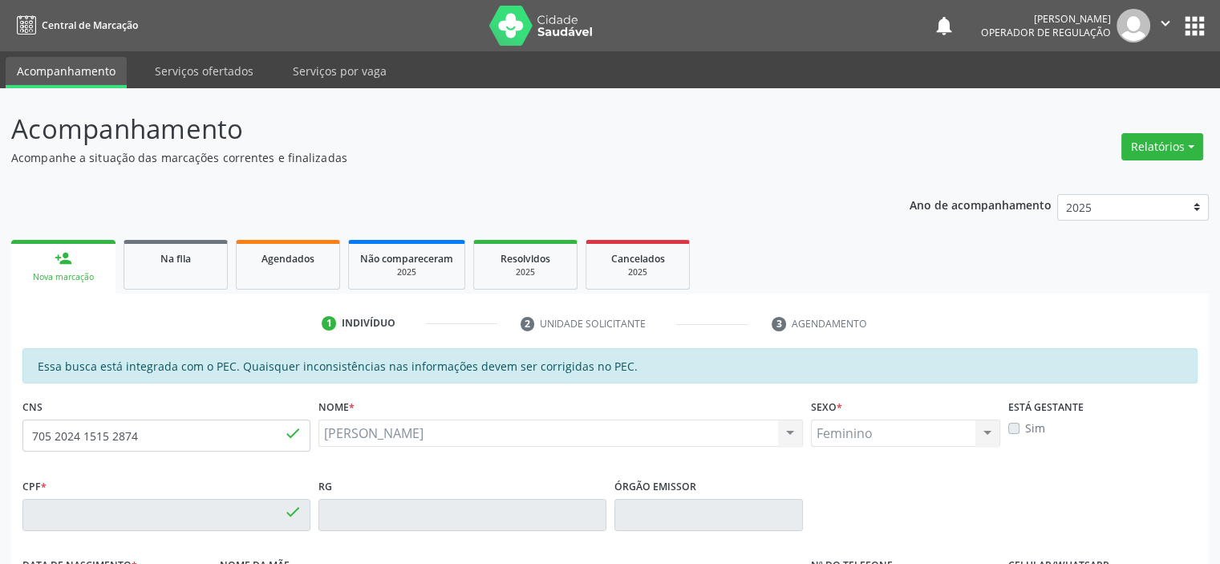
type input "056.463.984-28"
type input "[DATE]"
type input "[PERSON_NAME]"
type input "[PHONE_NUMBER]"
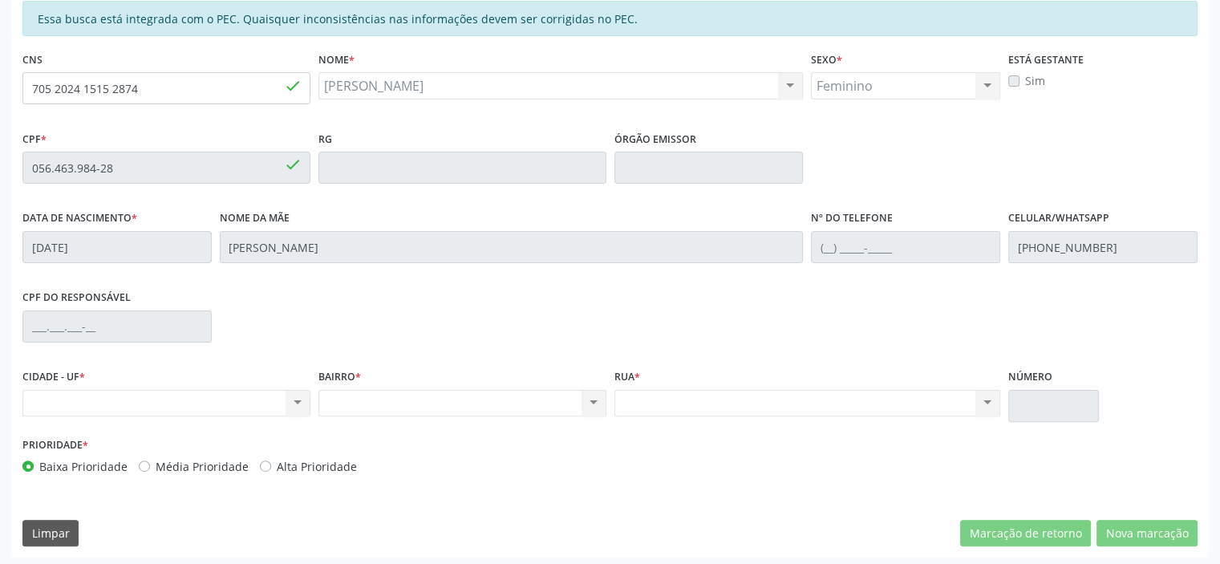
scroll to position [351, 0]
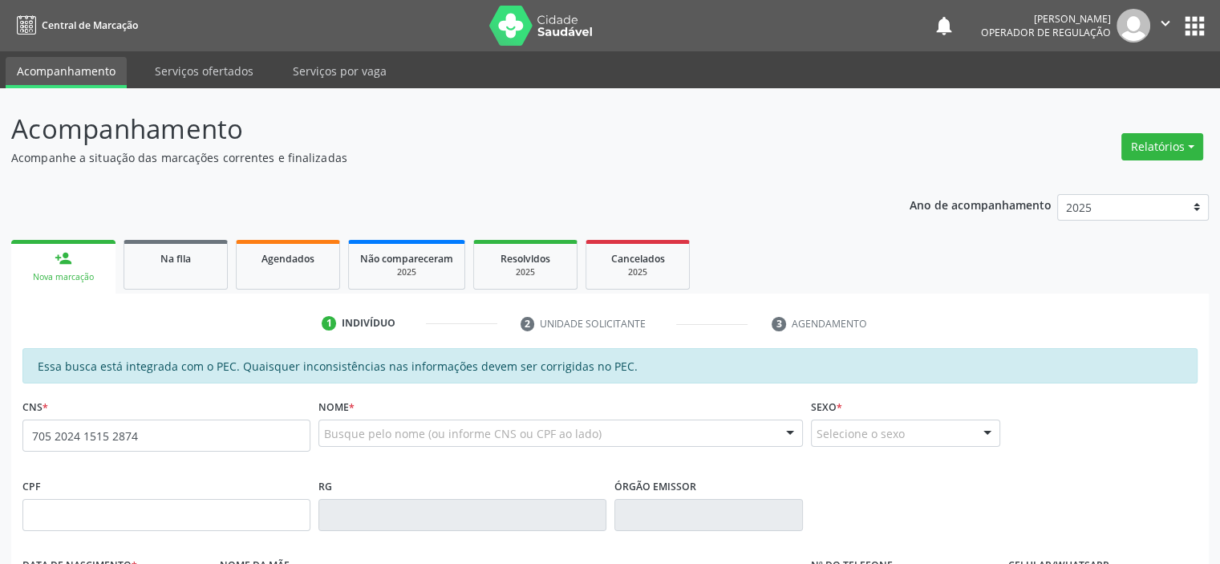
type input "705 2024 1515 2874"
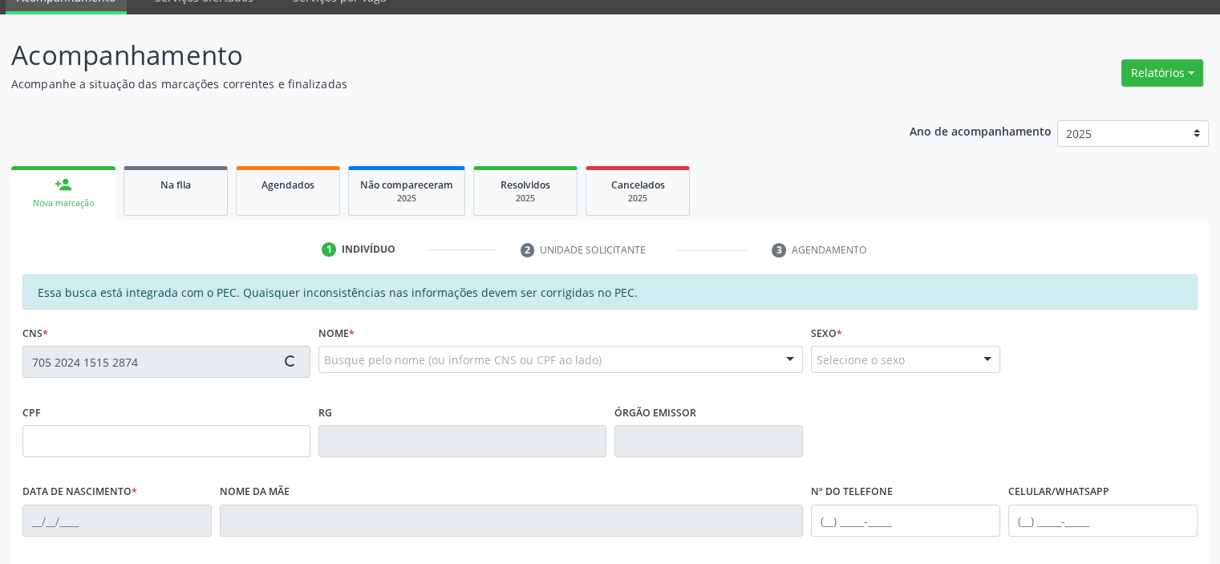
scroll to position [351, 0]
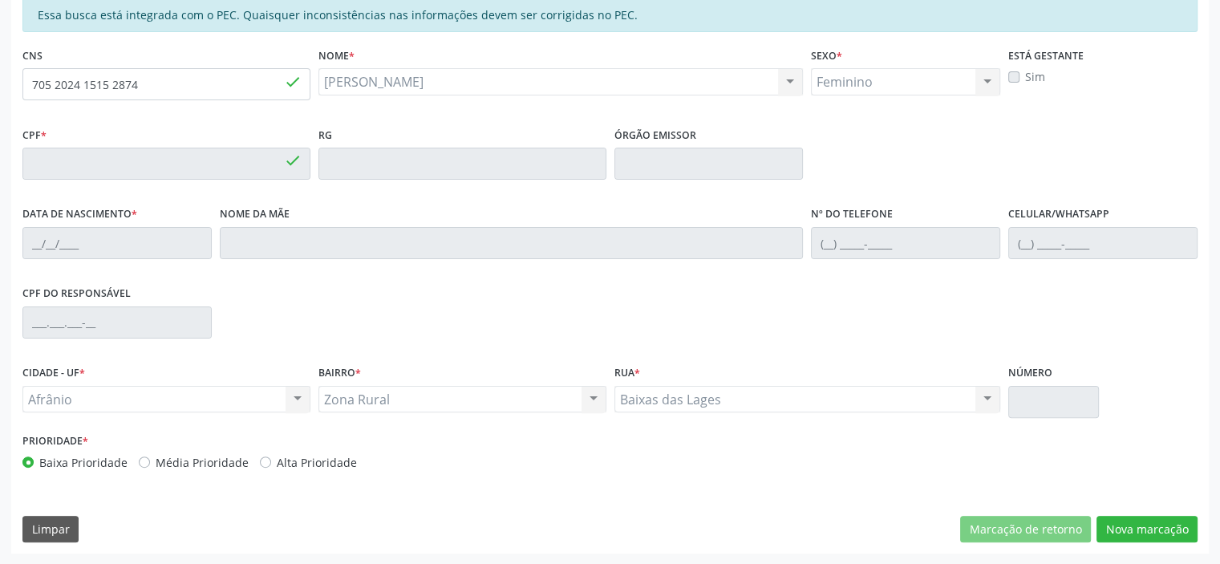
type input "056.463.984-28"
type input "18/05/1975"
type input "Floriana Coelho Amorim"
type input "(87) 99631-0201"
type input "S/N"
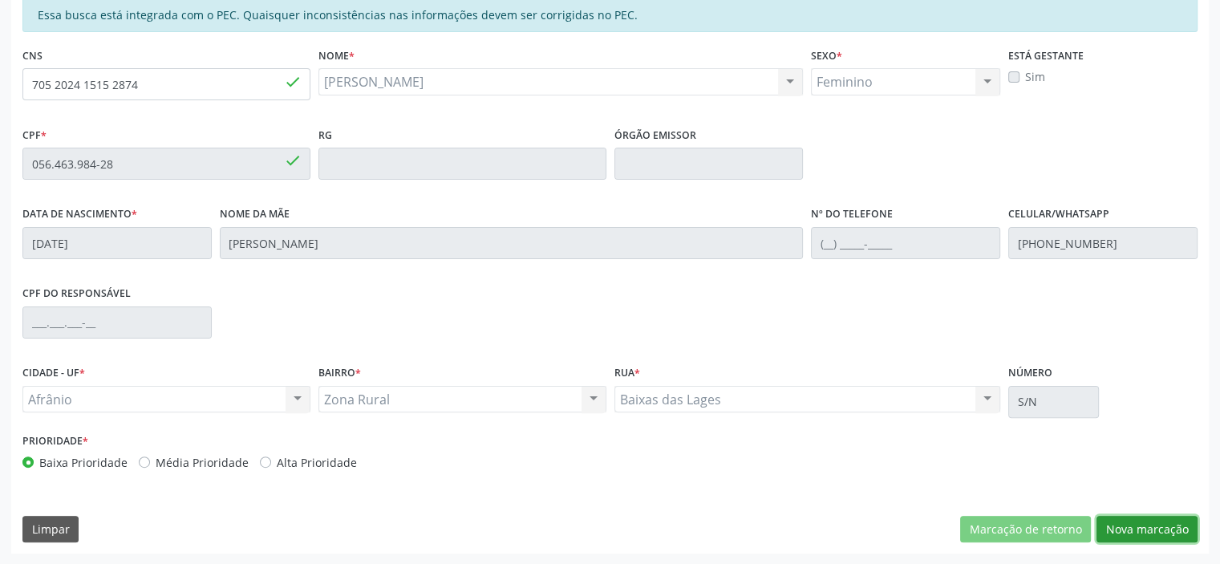
click at [1174, 530] on button "Nova marcação" at bounding box center [1146, 529] width 101 height 27
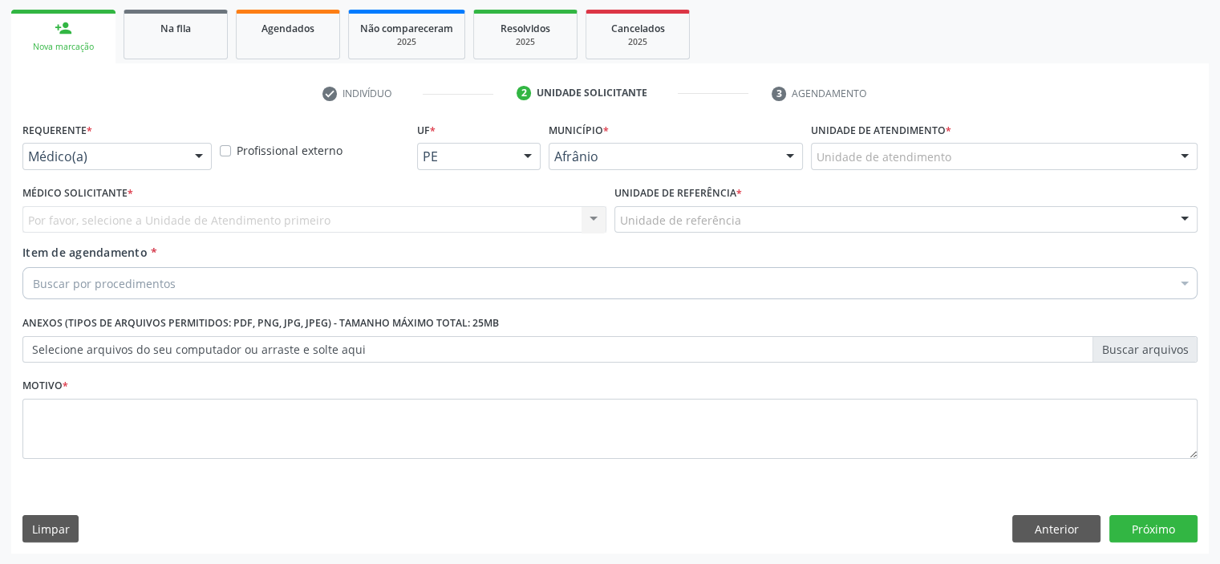
click at [1060, 153] on div "Unidade de atendimento" at bounding box center [1004, 156] width 386 height 27
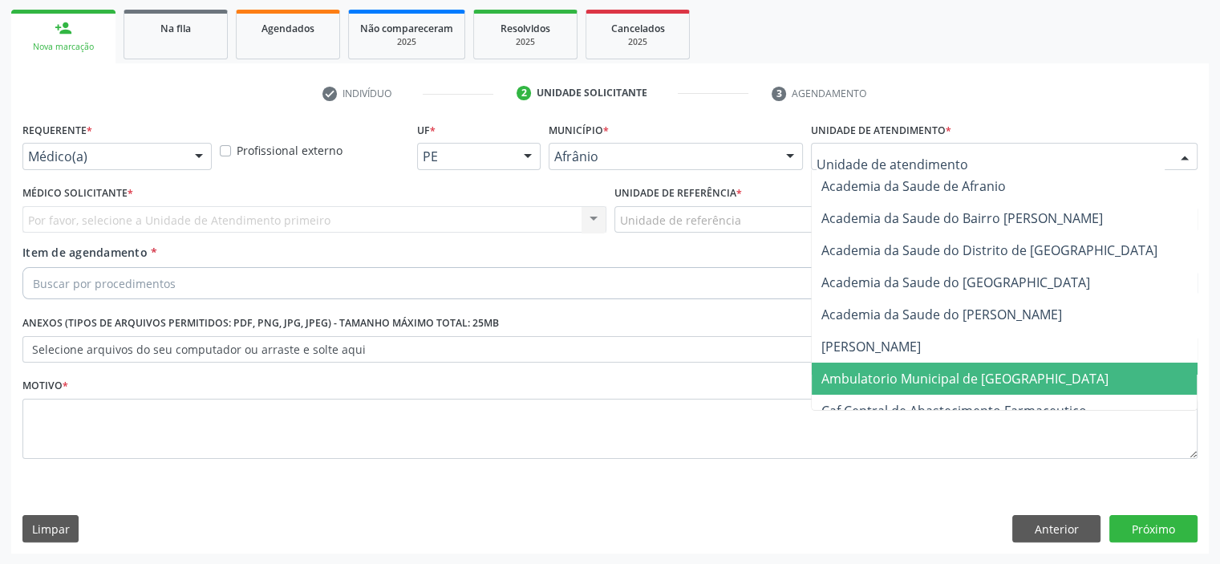
click at [1058, 374] on span "Ambulatorio Municipal de [GEOGRAPHIC_DATA]" at bounding box center [1006, 378] width 391 height 32
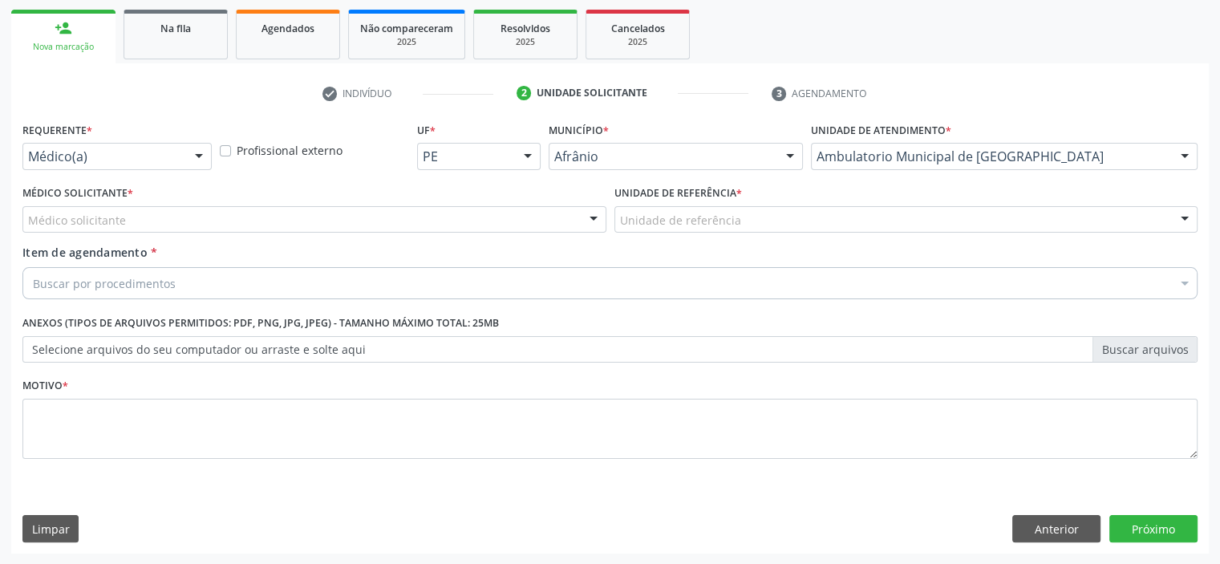
click at [281, 212] on div "Médico solicitante" at bounding box center [314, 219] width 584 height 27
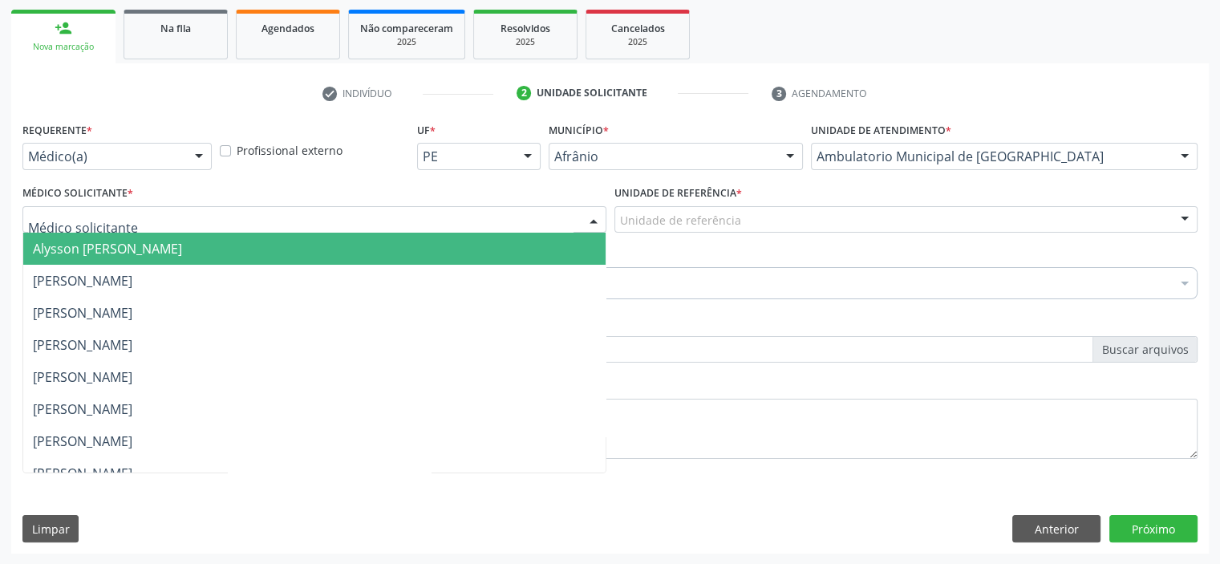
click at [301, 237] on span "Alysson [PERSON_NAME]" at bounding box center [314, 249] width 582 height 32
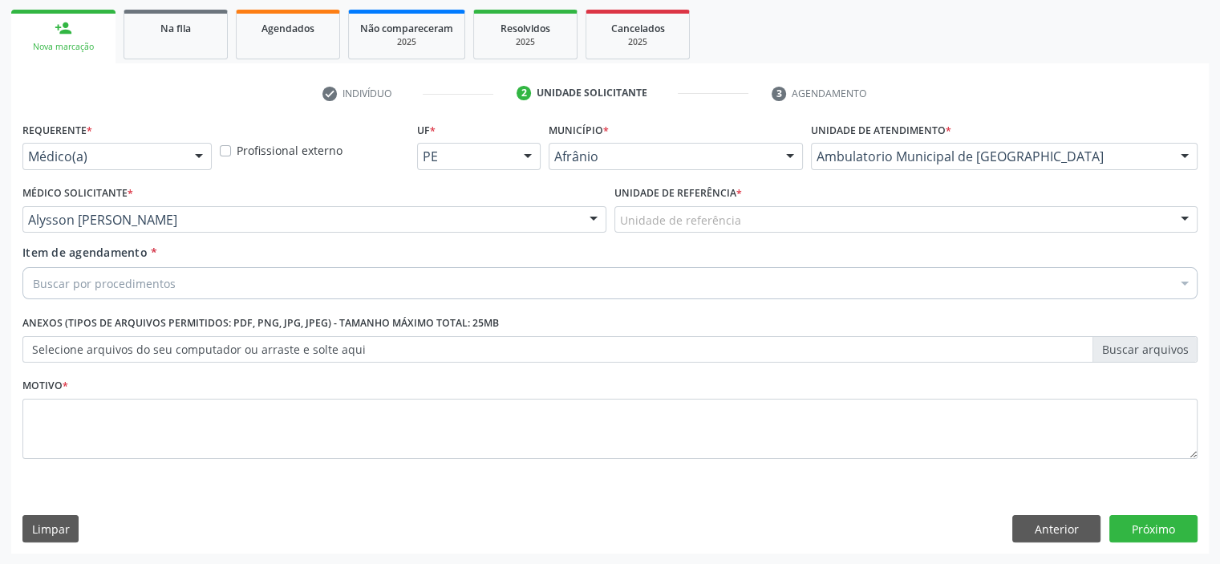
click at [299, 245] on div "Item de agendamento * Buscar por procedimentos Selecionar todos 0604320140 - Ab…" at bounding box center [609, 269] width 1175 height 51
click at [656, 237] on div "Unidade de referência * Unidade de referência ESF de Extrema ESF de Barra das M…" at bounding box center [906, 212] width 592 height 63
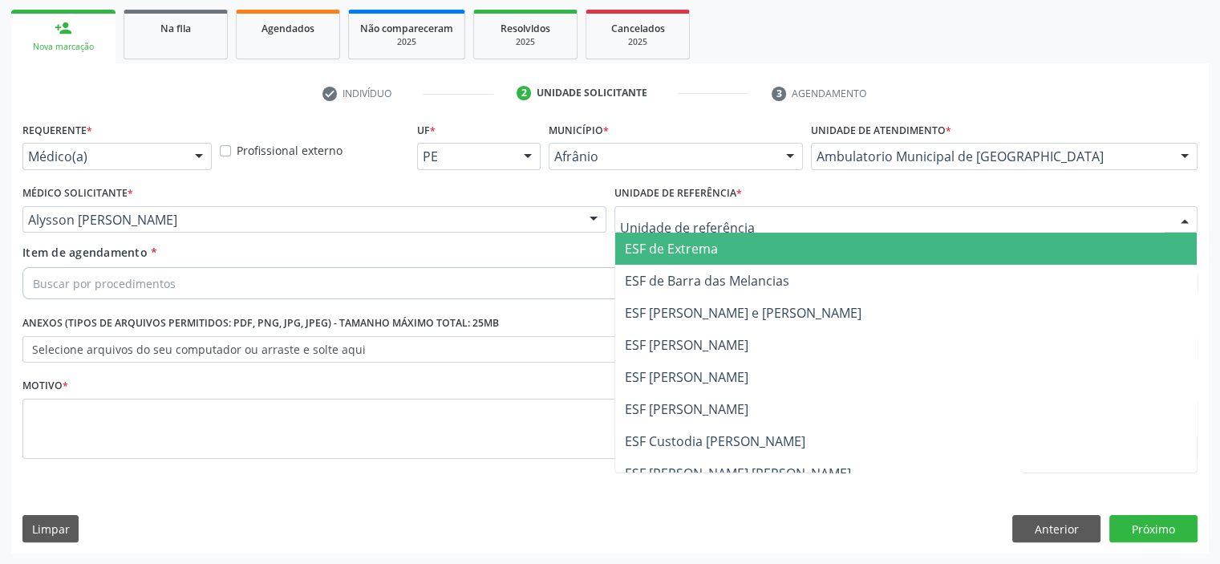
click at [670, 229] on div at bounding box center [906, 219] width 584 height 27
click at [678, 277] on span "ESF de Barra das Melancias" at bounding box center [707, 281] width 164 height 18
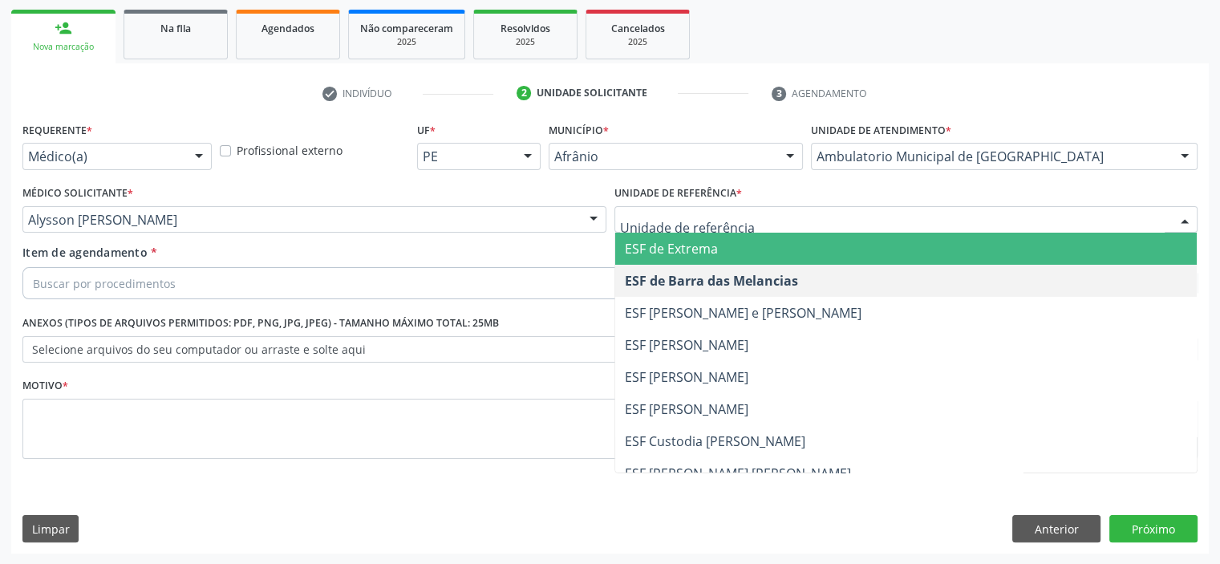
click at [657, 256] on span "ESF de Extrema" at bounding box center [671, 249] width 93 height 18
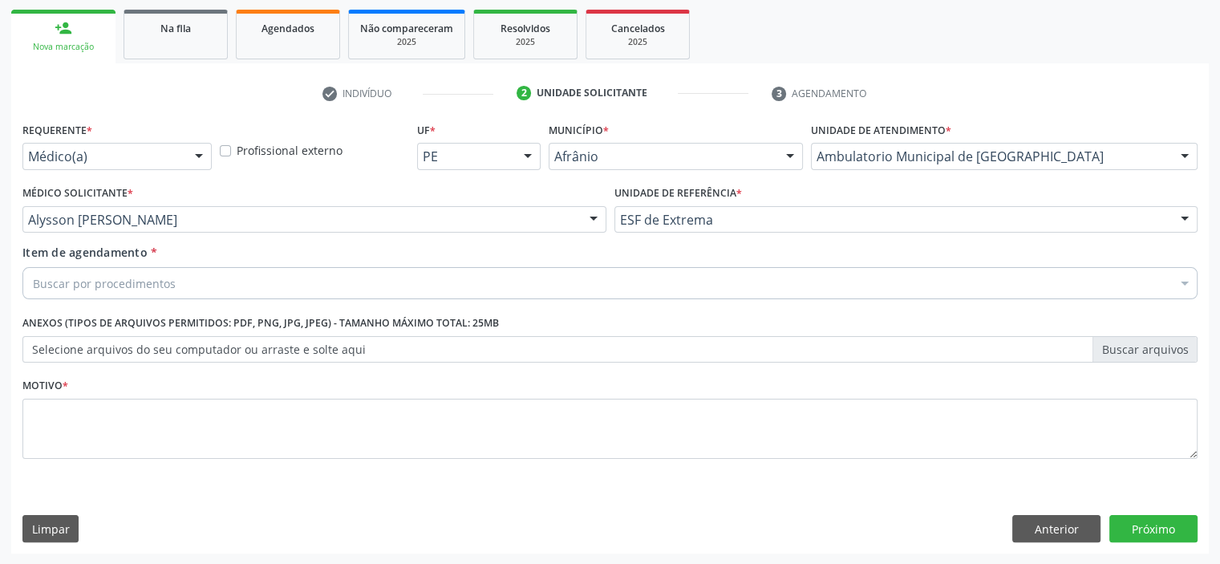
click at [386, 274] on div "Buscar por procedimentos" at bounding box center [609, 283] width 1175 height 32
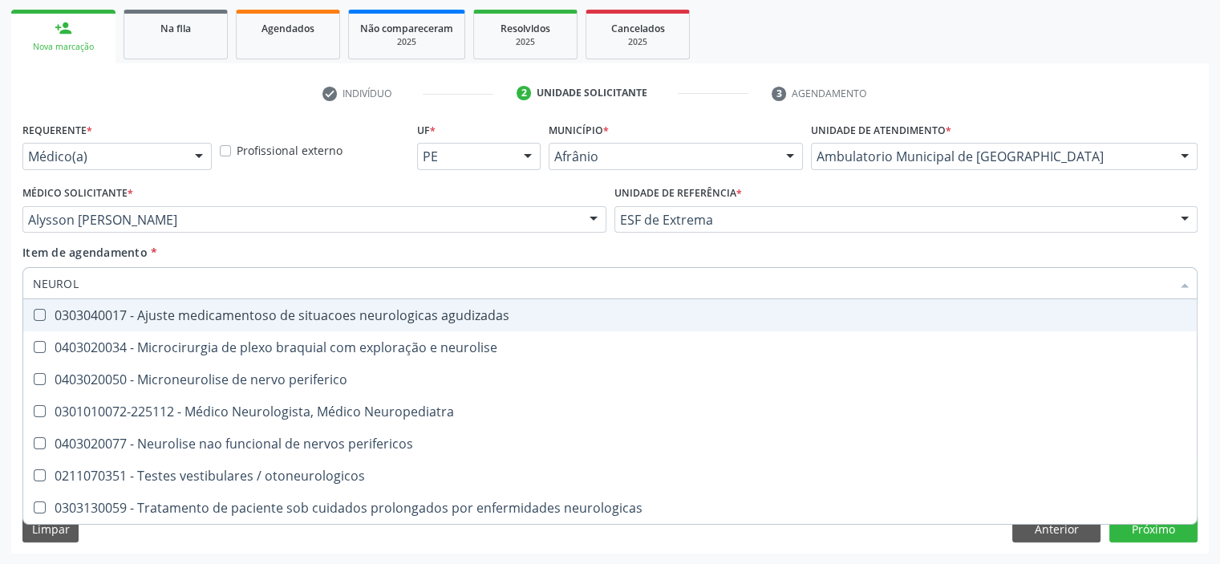
type input "NEUROLO"
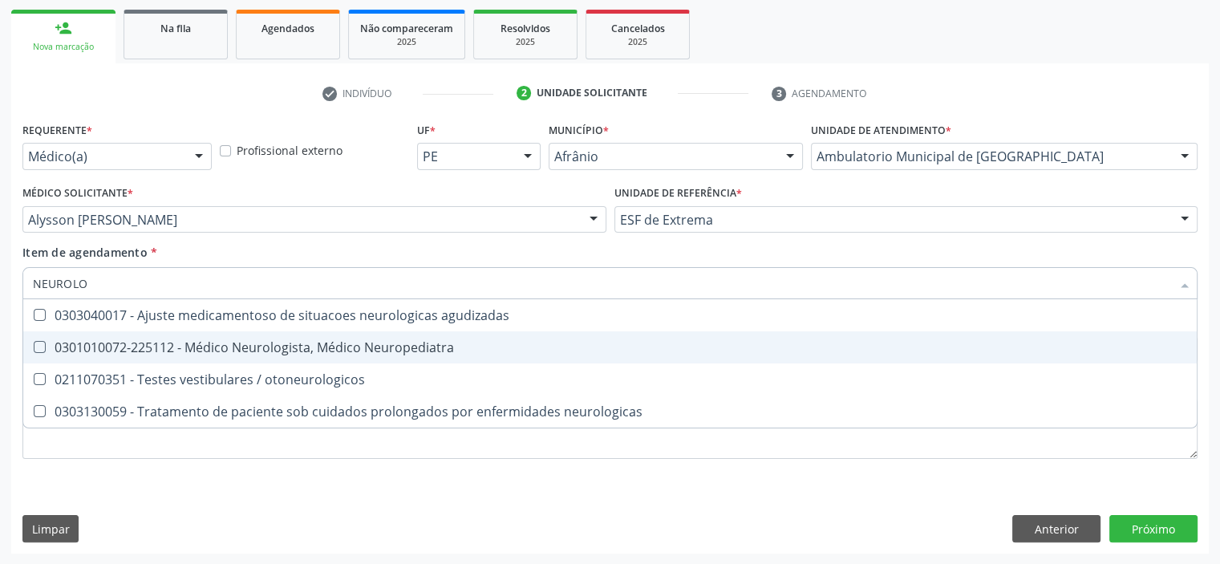
click at [358, 344] on div "0301010072-225112 - Médico Neurologista, Médico Neuropediatra" at bounding box center [610, 347] width 1154 height 13
checkbox Neuropediatra "true"
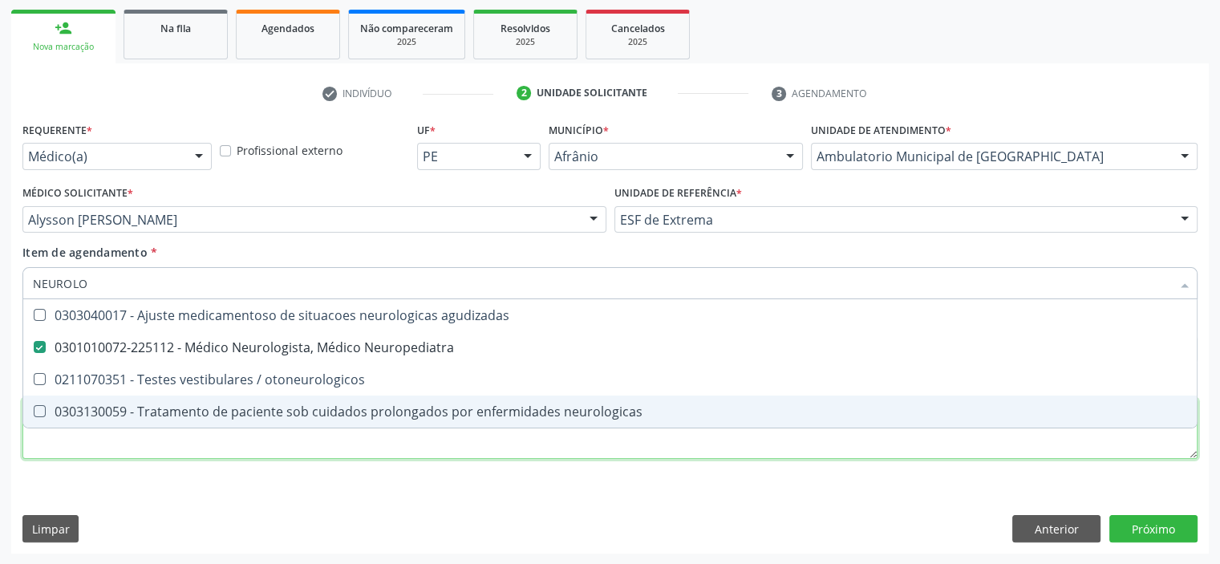
click at [305, 433] on div "Requerente * Médico(a) Médico(a) Enfermeiro(a) Paciente Nenhum resultado encont…" at bounding box center [609, 299] width 1175 height 363
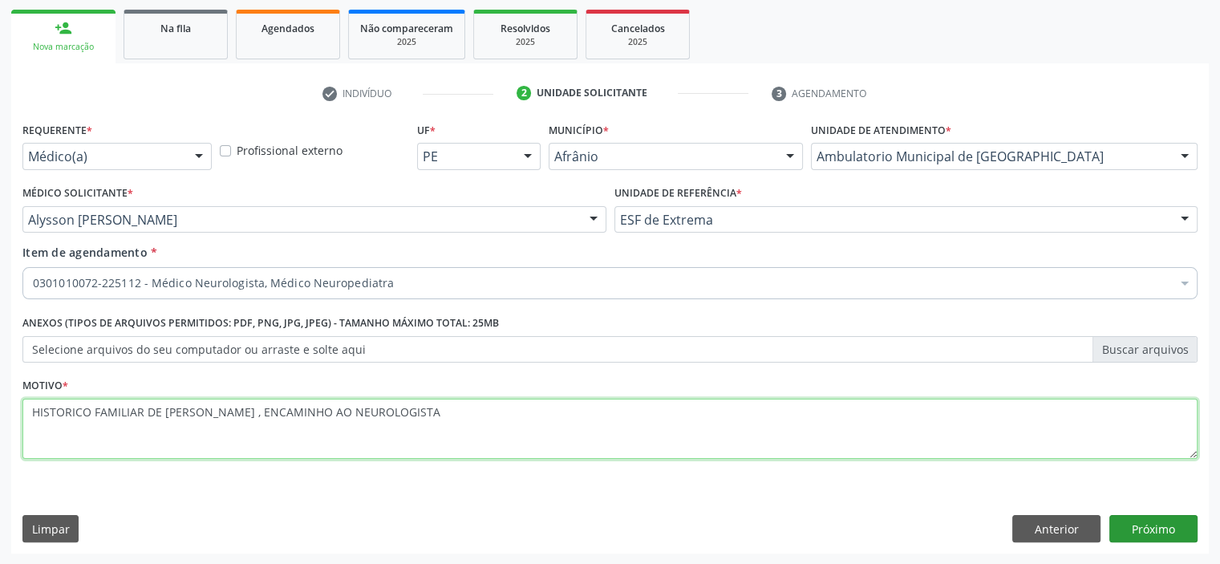
type textarea "HISTORICO FAMILIAR DE ALZAIMER , ENCAMINHO AO NEUROLOGISTA"
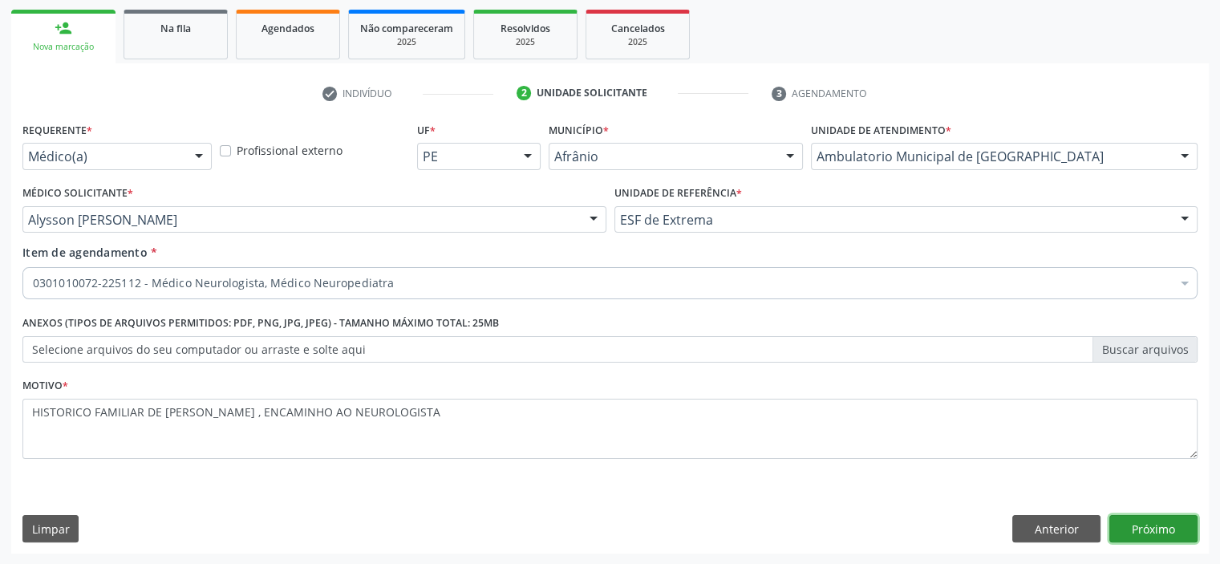
click at [1165, 525] on button "Próximo" at bounding box center [1153, 528] width 88 height 27
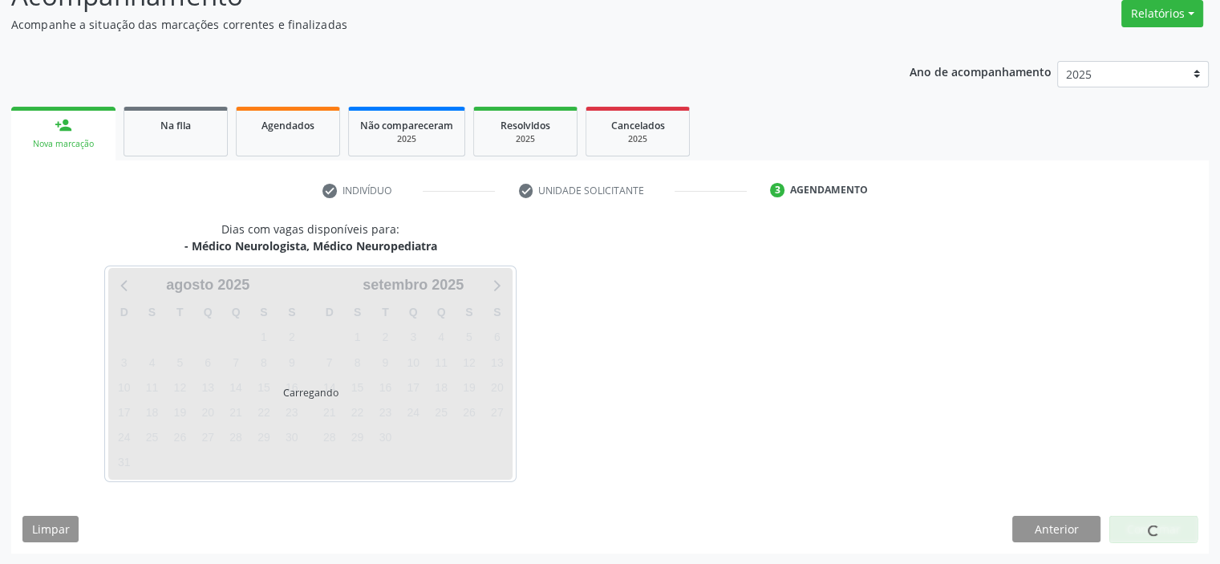
scroll to position [180, 0]
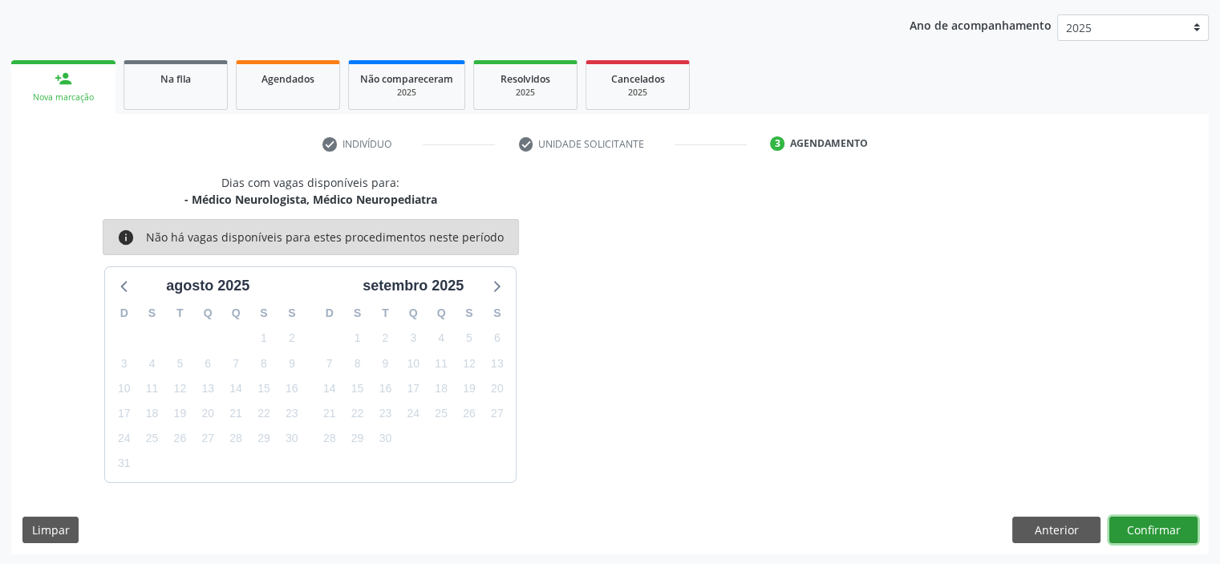
click at [1155, 526] on button "Confirmar" at bounding box center [1153, 529] width 88 height 27
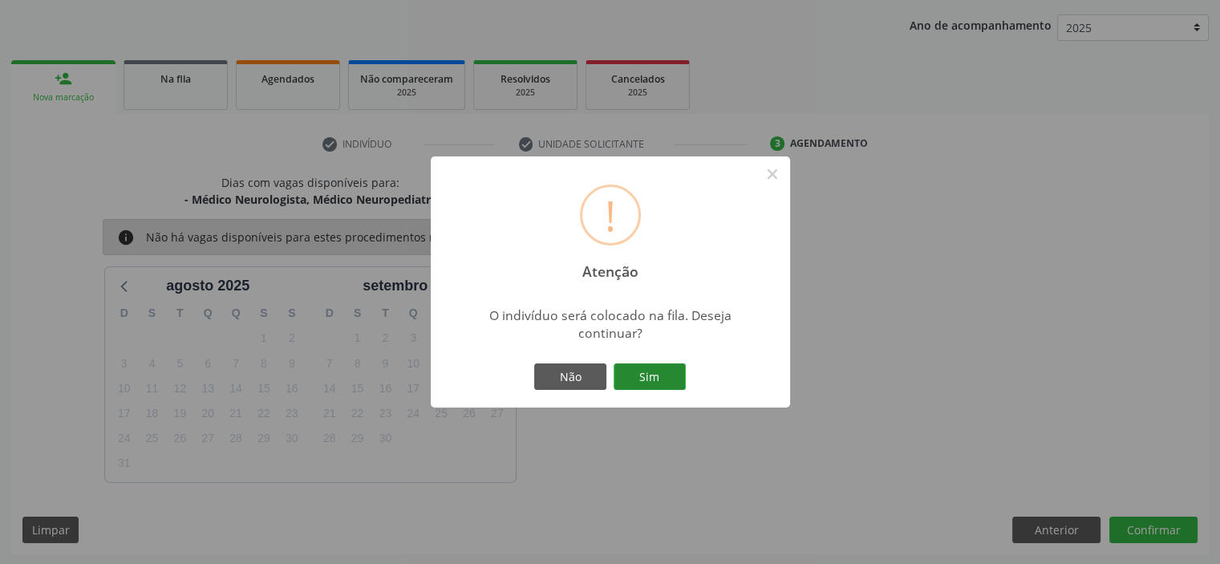
click at [657, 374] on button "Sim" at bounding box center [649, 376] width 72 height 27
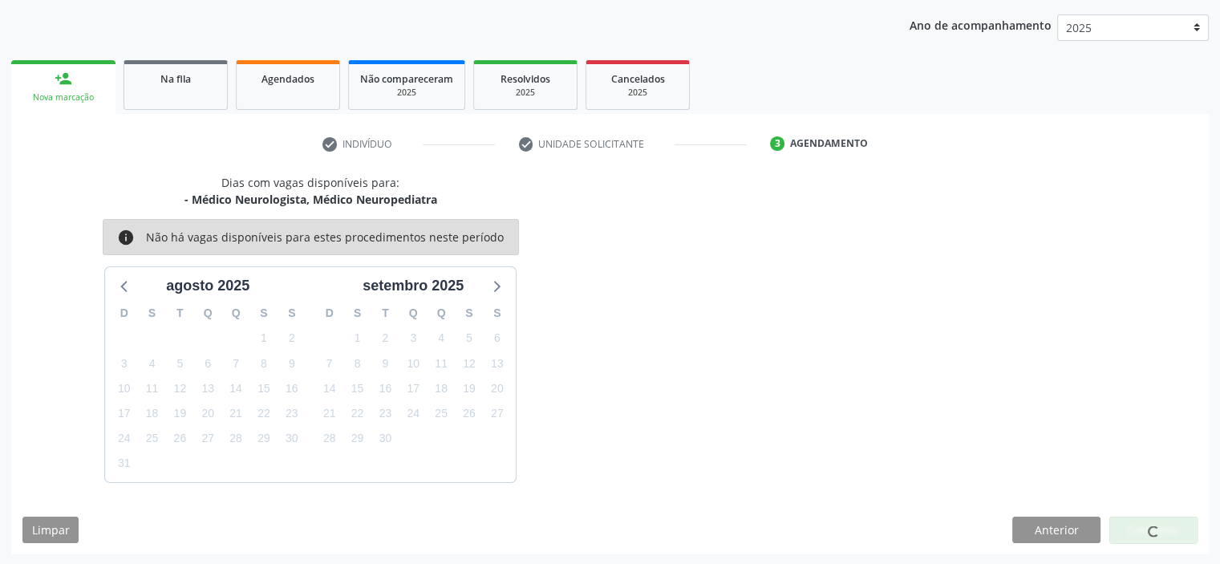
scroll to position [0, 0]
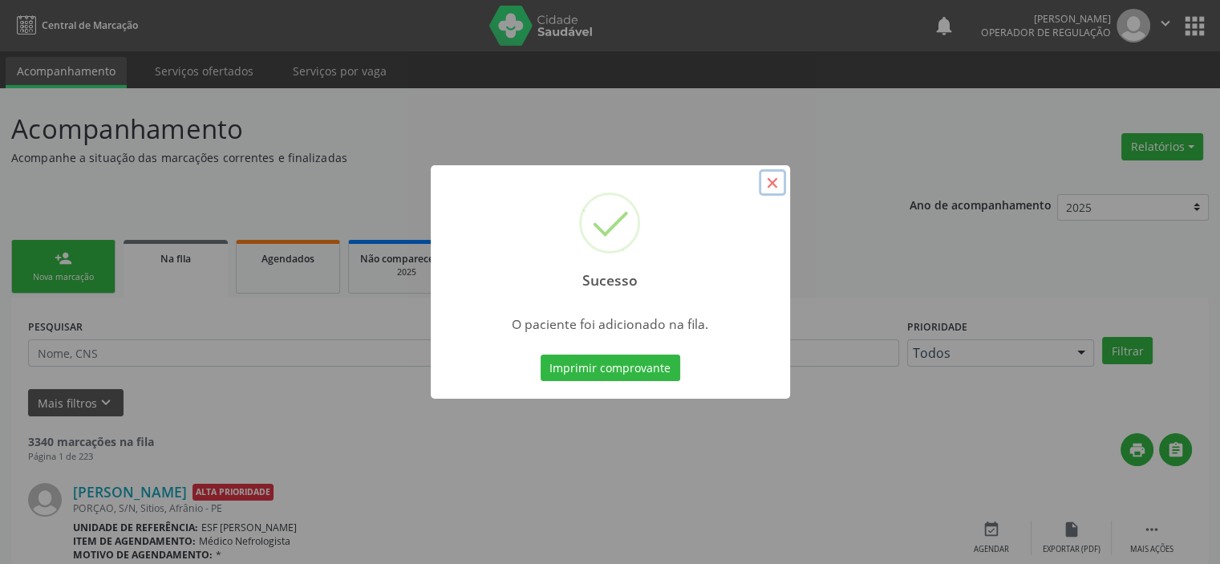
click at [775, 179] on button "×" at bounding box center [772, 182] width 27 height 27
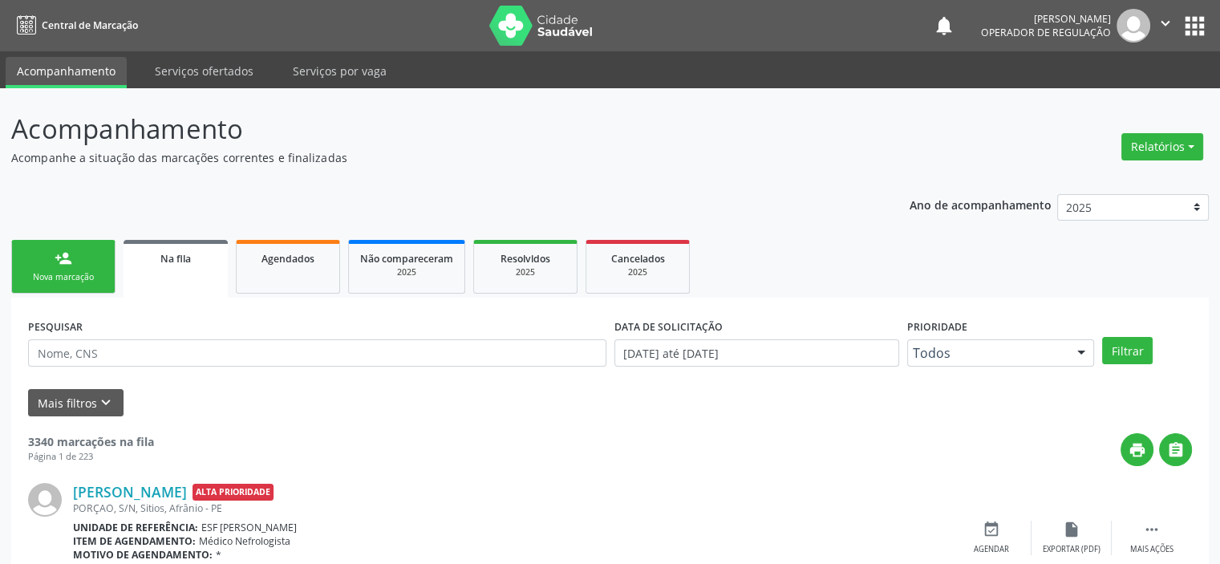
click at [61, 249] on div "person_add" at bounding box center [64, 258] width 18 height 18
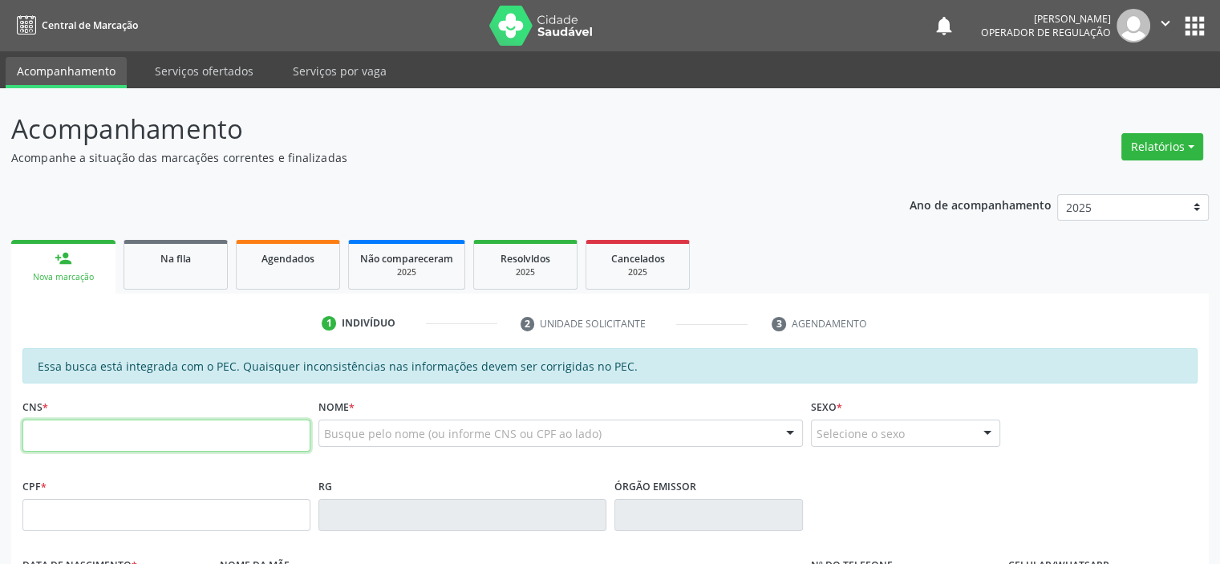
click at [94, 421] on input "text" at bounding box center [166, 435] width 288 height 32
type input "701 0038 8517 6494"
type input "015.182.544-03"
type input "05/08/1965"
type input "Izabel Coelho do Ó"
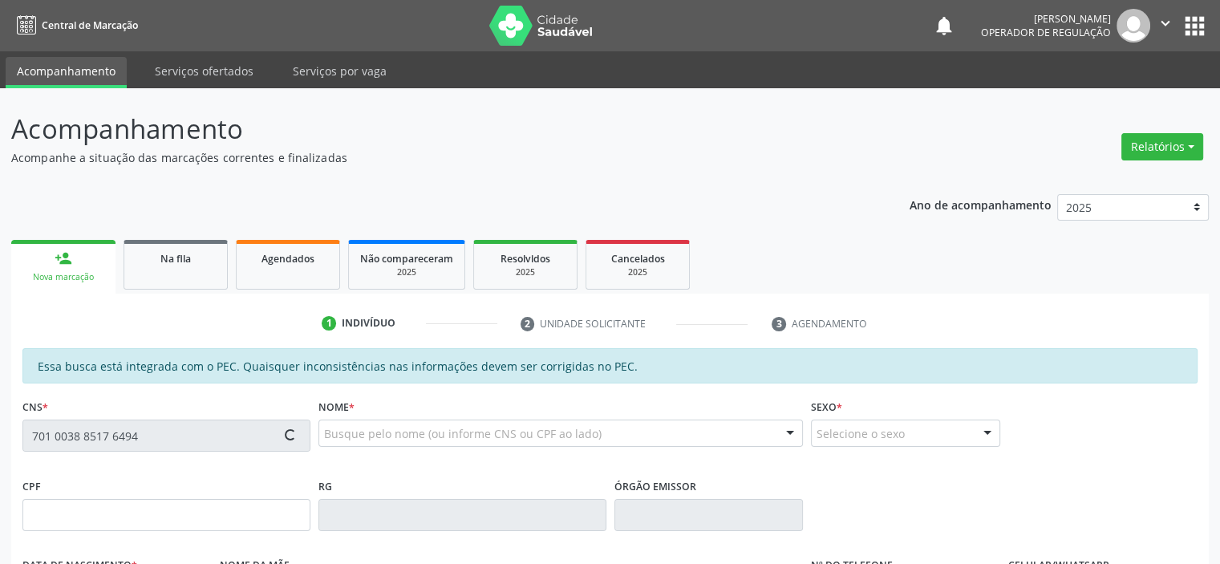
type input "(87) 9995-0895"
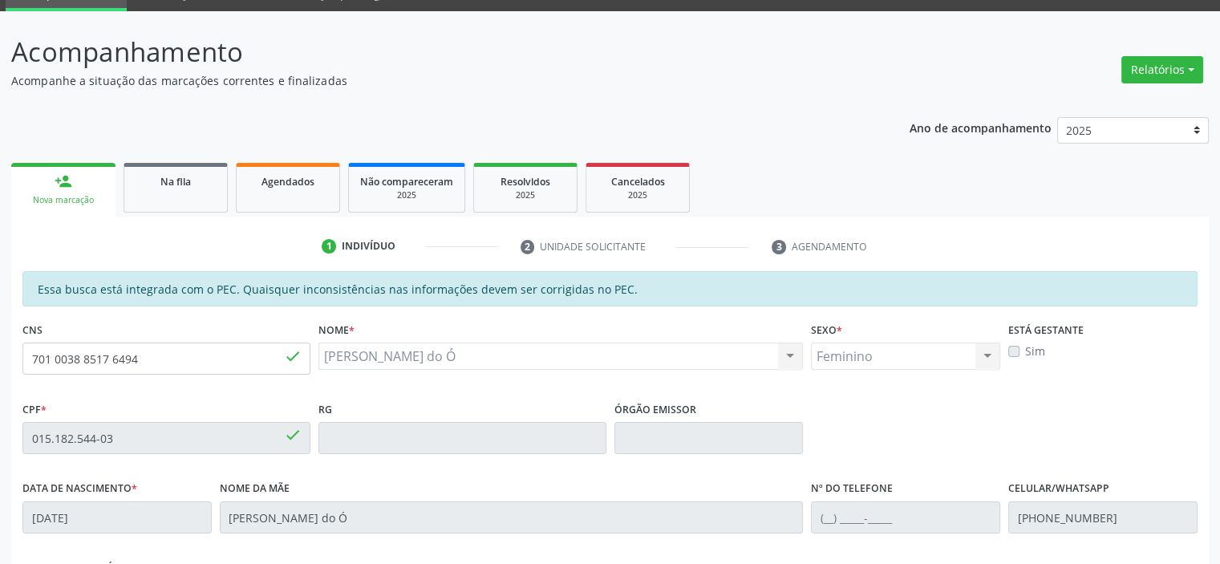
scroll to position [321, 0]
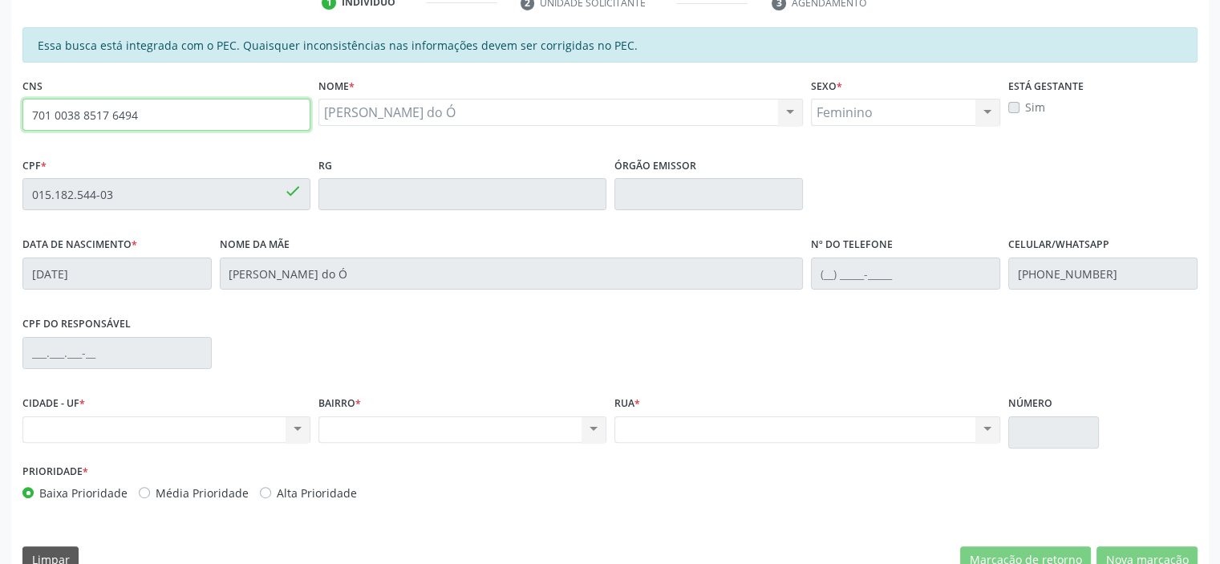
drag, startPoint x: 183, startPoint y: 120, endPoint x: 26, endPoint y: 105, distance: 157.9
click at [26, 104] on input "701 0038 8517 6494" at bounding box center [166, 115] width 288 height 32
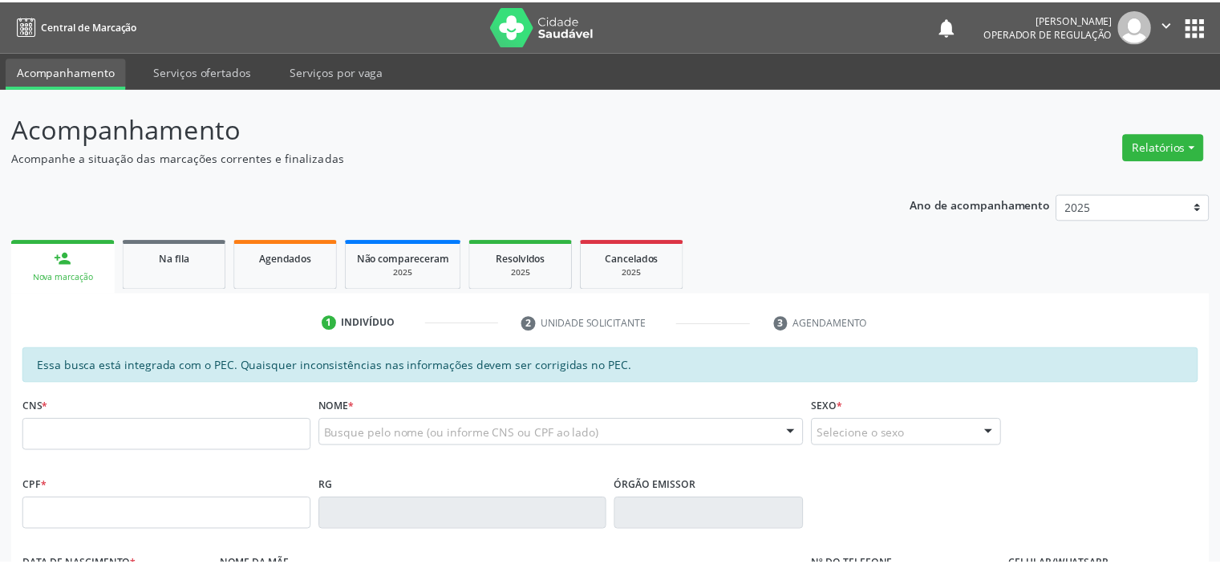
scroll to position [321, 0]
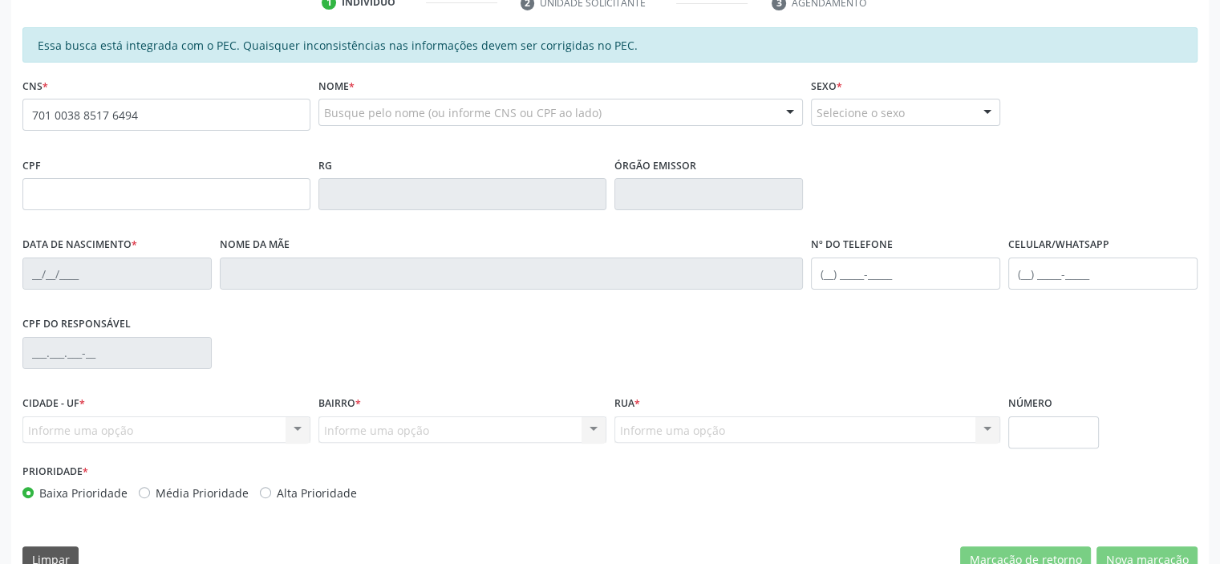
type input "701 0038 8517 6494"
type input "015.182.544-03"
type input "[DATE]"
type input "[PERSON_NAME] do Ó"
type input "[PHONE_NUMBER]"
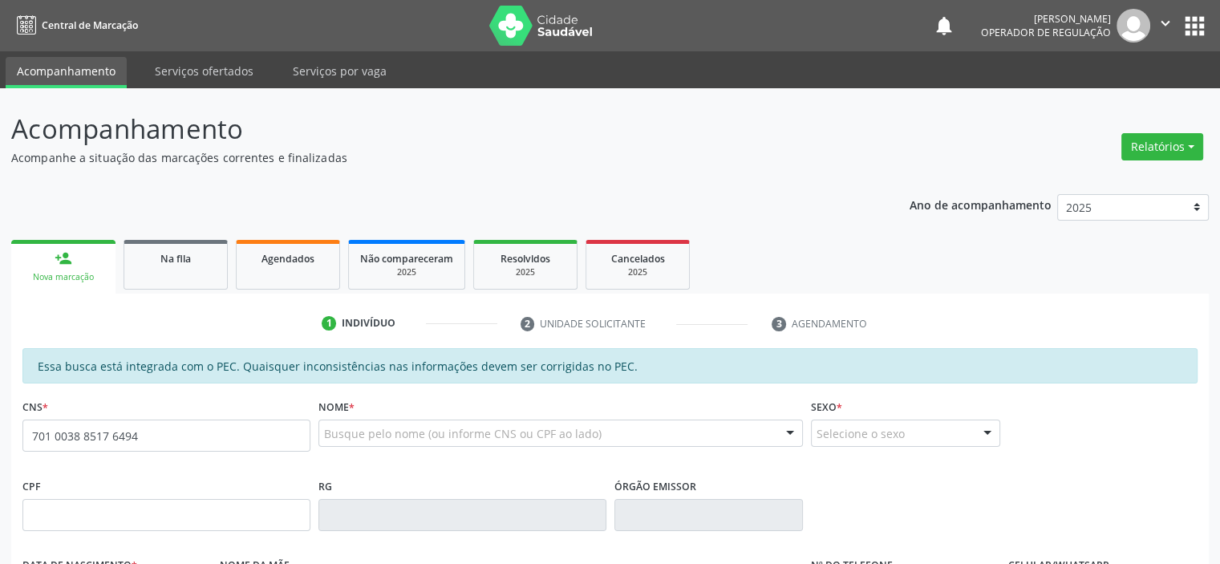
type input "701 0038 8517 6494"
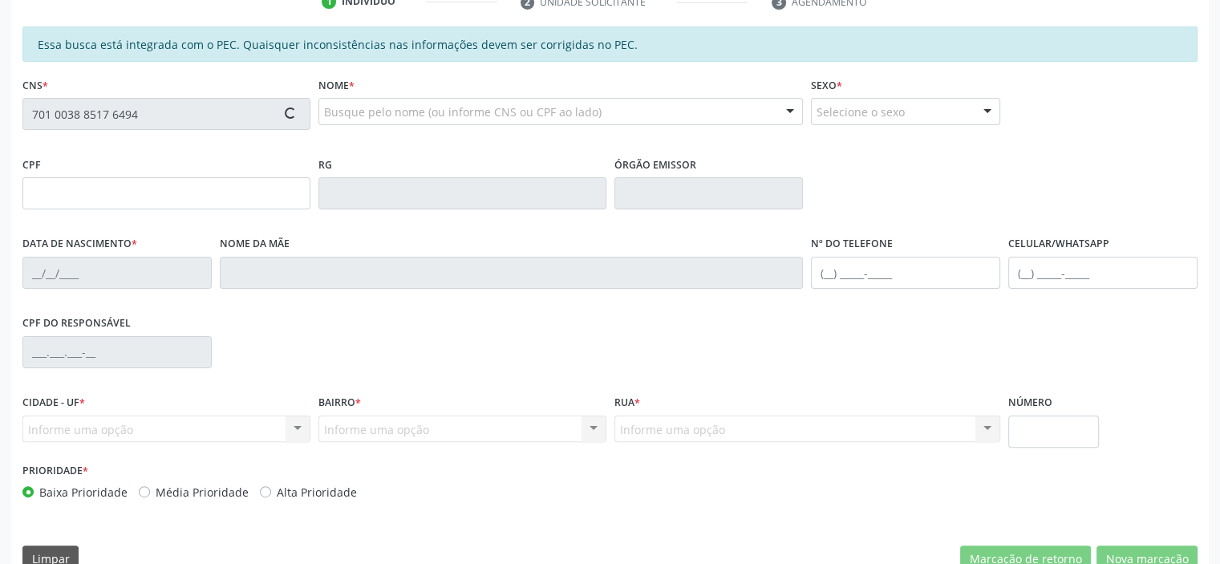
scroll to position [351, 0]
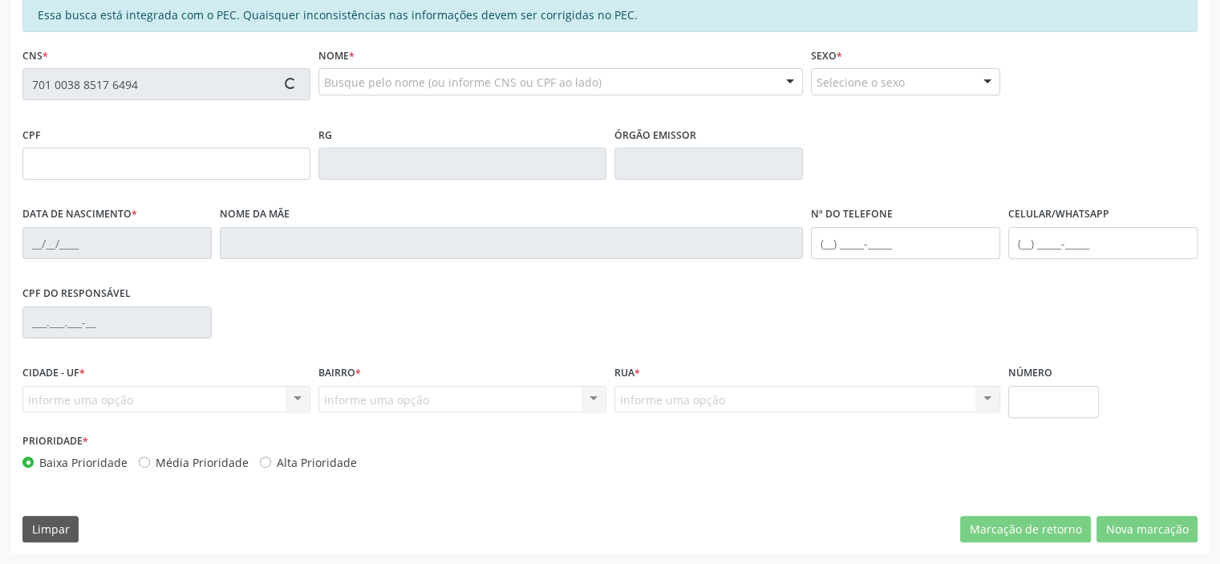
type input "015.182.544-03"
type input "05/08/1965"
type input "Izabel Coelho do Ó"
type input "(87) 9995-0895"
type input "S/N"
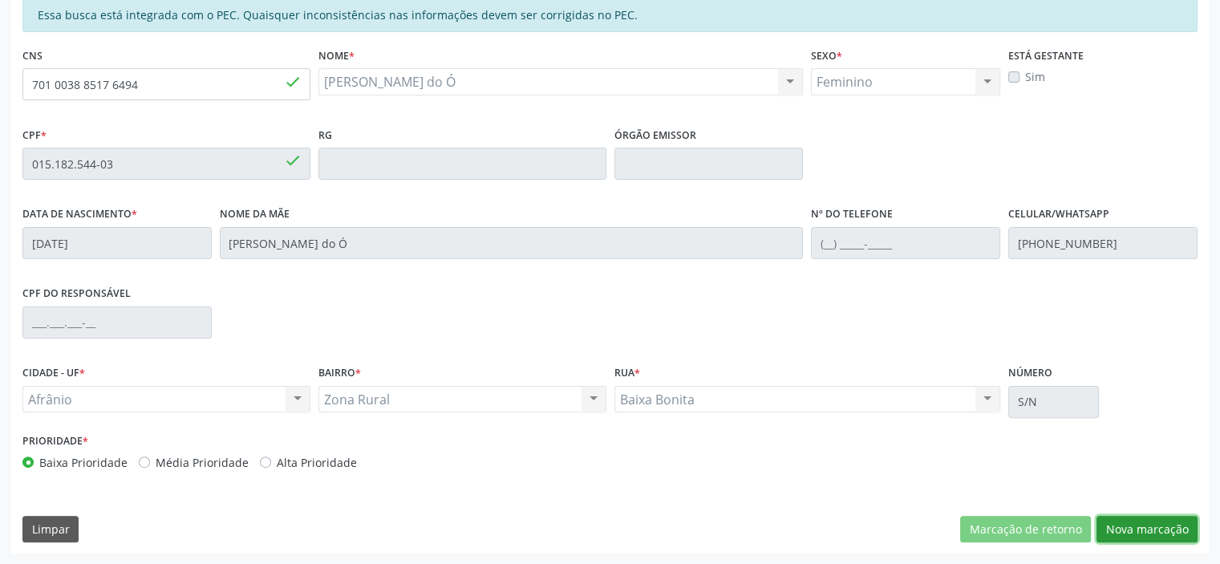
click at [1145, 529] on button "Nova marcação" at bounding box center [1146, 529] width 101 height 27
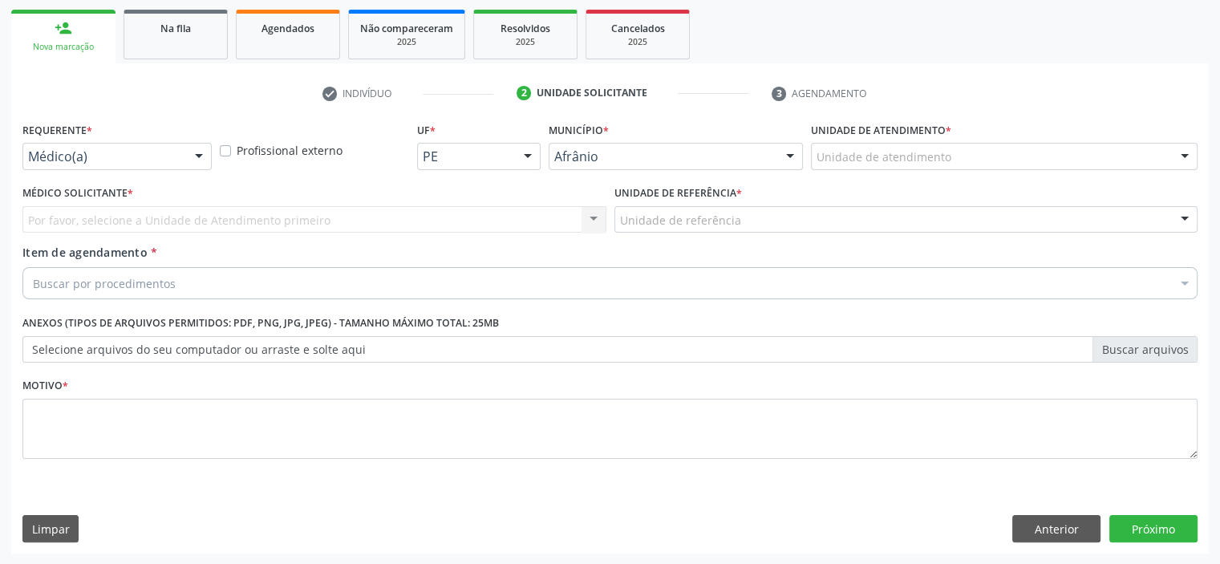
click at [1057, 161] on div "Unidade de atendimento" at bounding box center [1004, 156] width 386 height 27
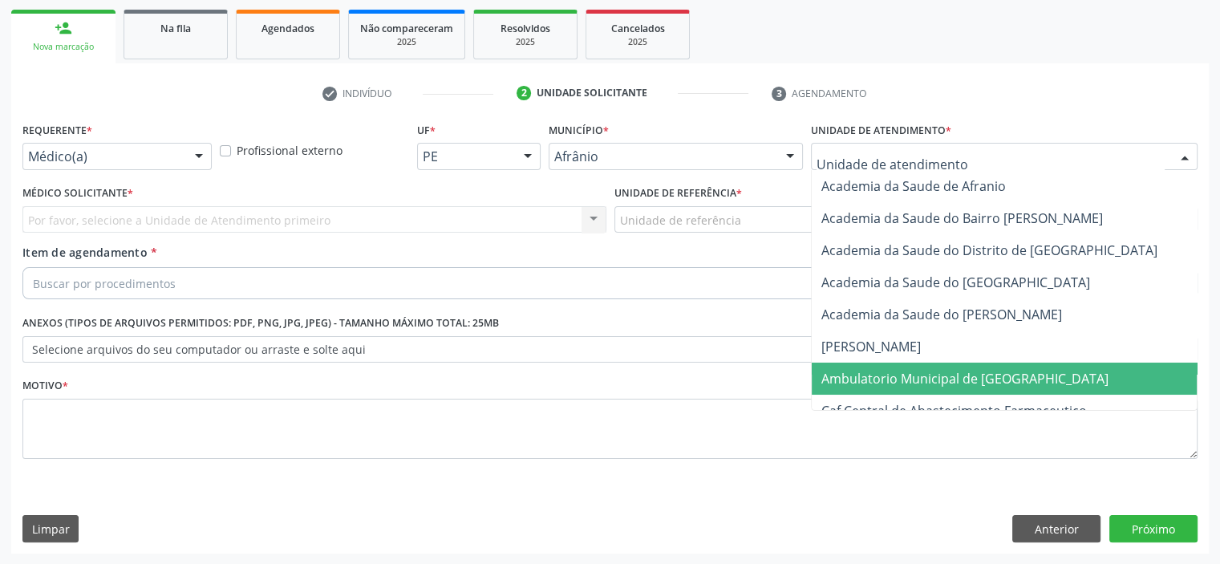
click at [1036, 379] on span "Ambulatorio Municipal de [GEOGRAPHIC_DATA]" at bounding box center [1006, 378] width 391 height 32
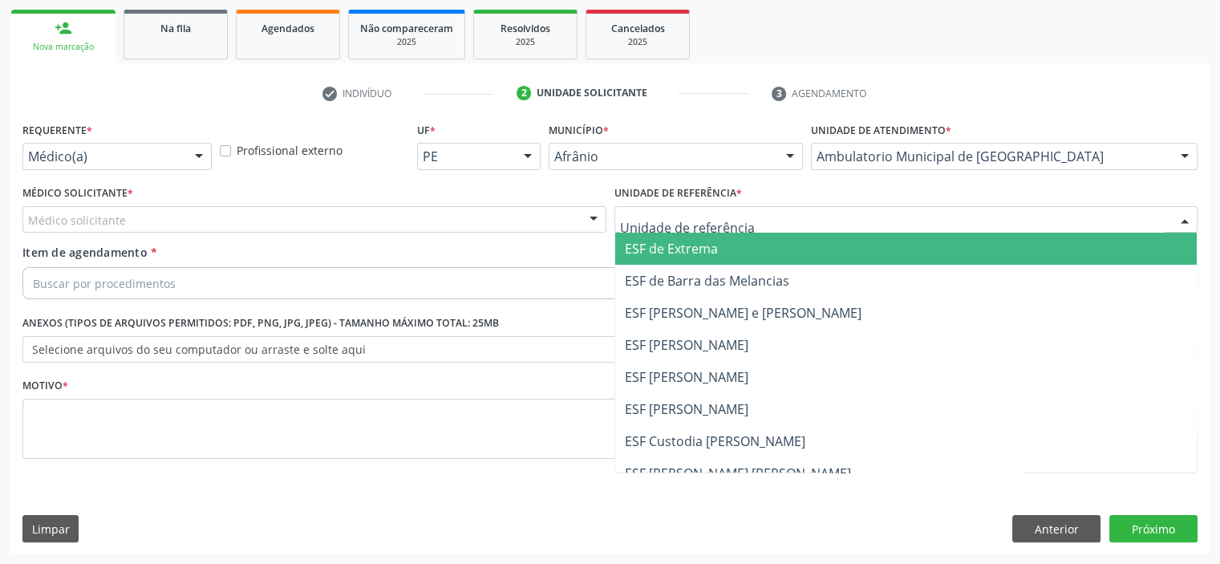
drag, startPoint x: 718, startPoint y: 221, endPoint x: 718, endPoint y: 245, distance: 24.1
click at [718, 247] on span "ESF de Extrema" at bounding box center [906, 249] width 582 height 32
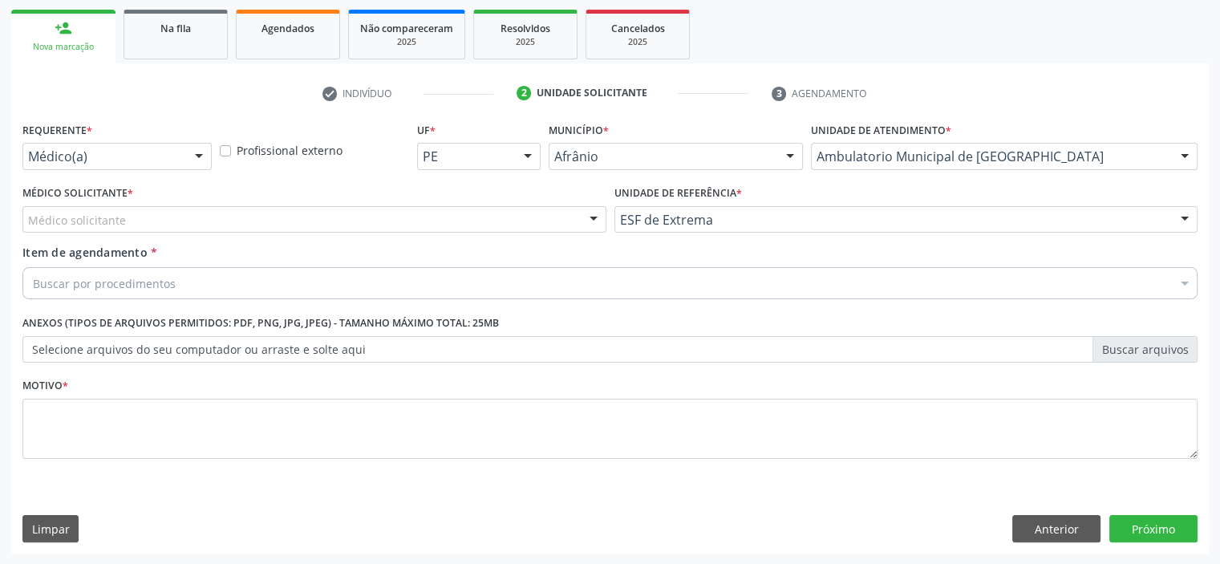
click at [505, 220] on div "Médico solicitante" at bounding box center [314, 219] width 584 height 27
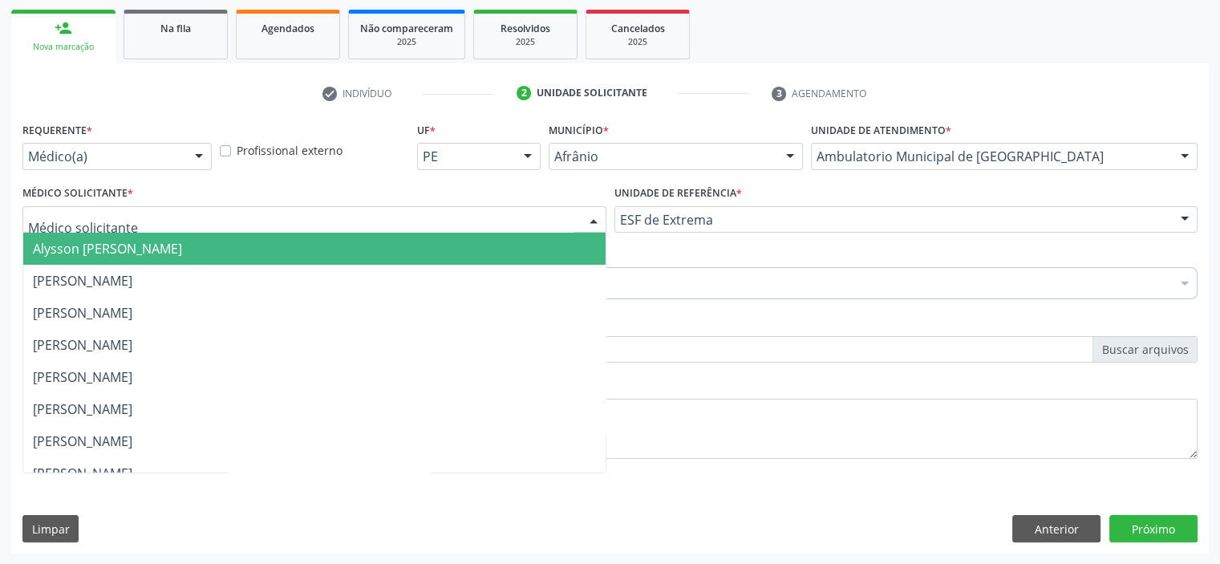
click at [507, 241] on span "Alysson [PERSON_NAME]" at bounding box center [314, 249] width 582 height 32
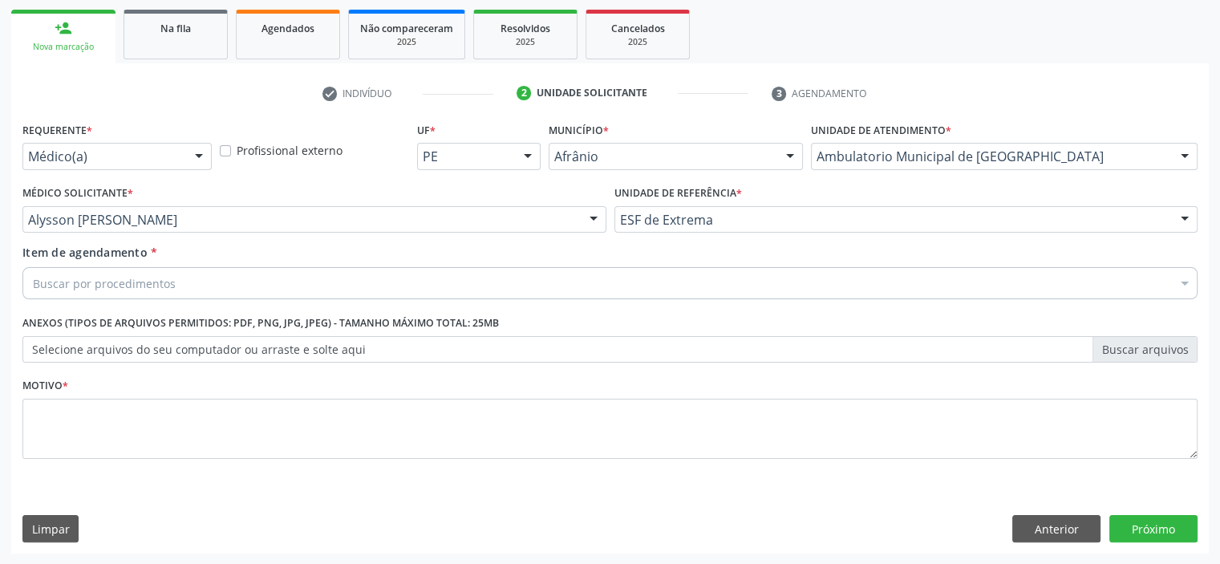
click at [428, 277] on div "Buscar por procedimentos" at bounding box center [609, 283] width 1175 height 32
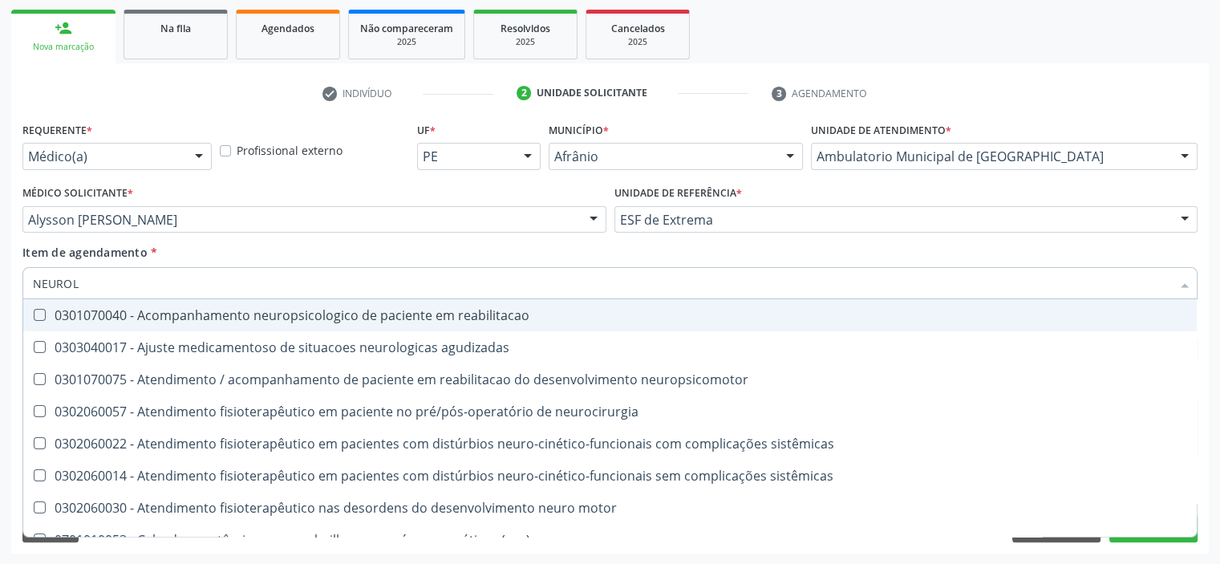
type input "NEUROLO"
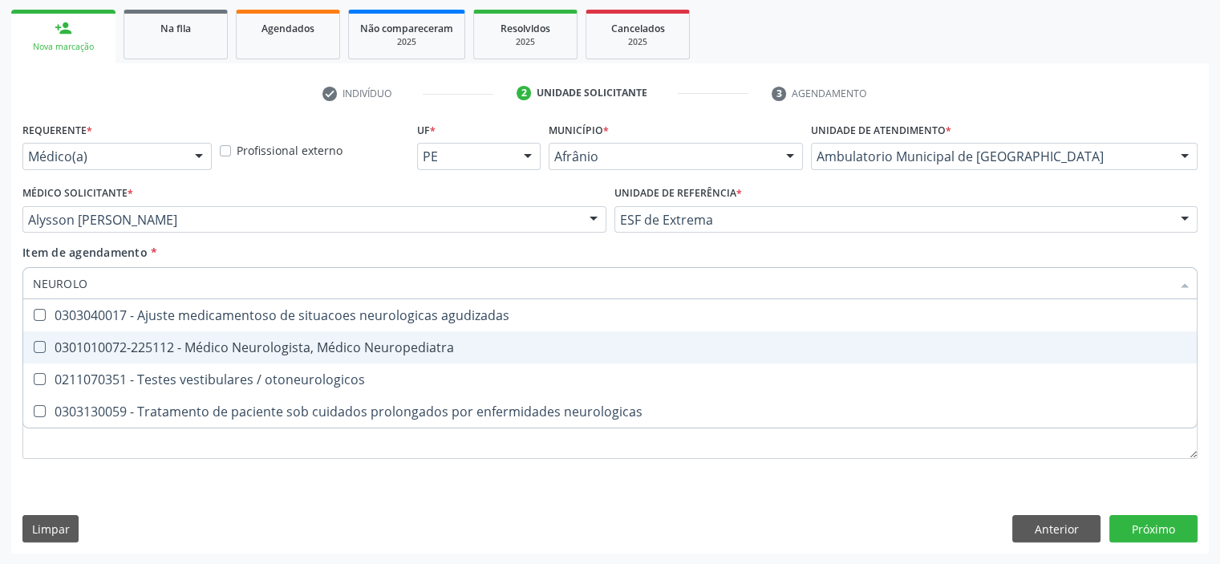
click at [419, 346] on div "0301010072-225112 - Médico Neurologista, Médico Neuropediatra" at bounding box center [610, 347] width 1154 height 13
checkbox Neuropediatra "true"
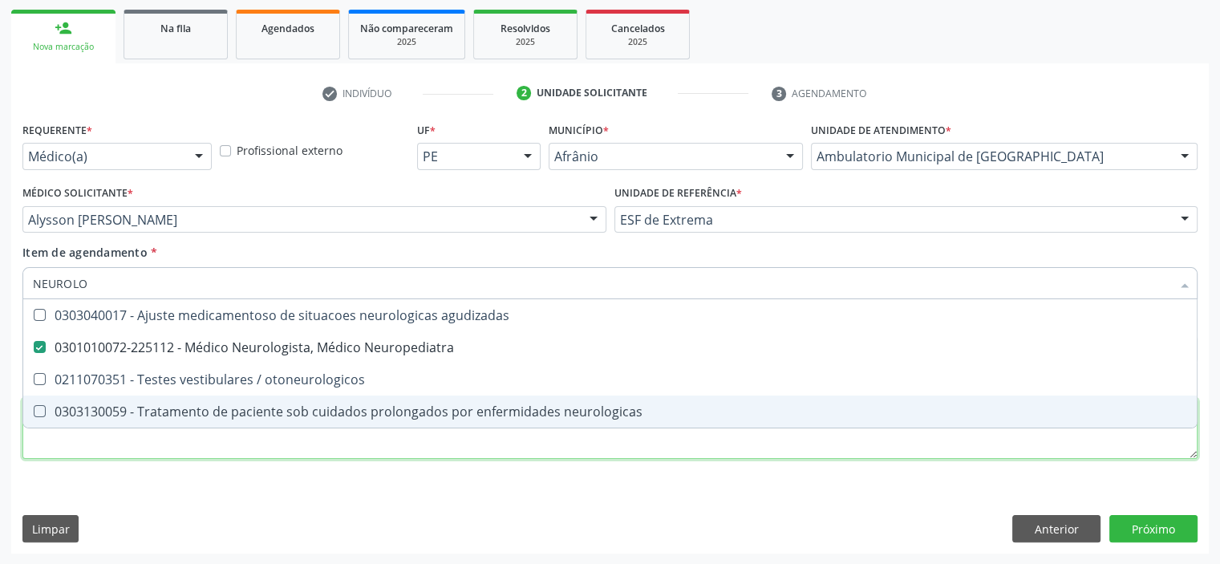
click at [315, 439] on div "Requerente * Médico(a) Médico(a) Enfermeiro(a) Paciente Nenhum resultado encont…" at bounding box center [609, 299] width 1175 height 363
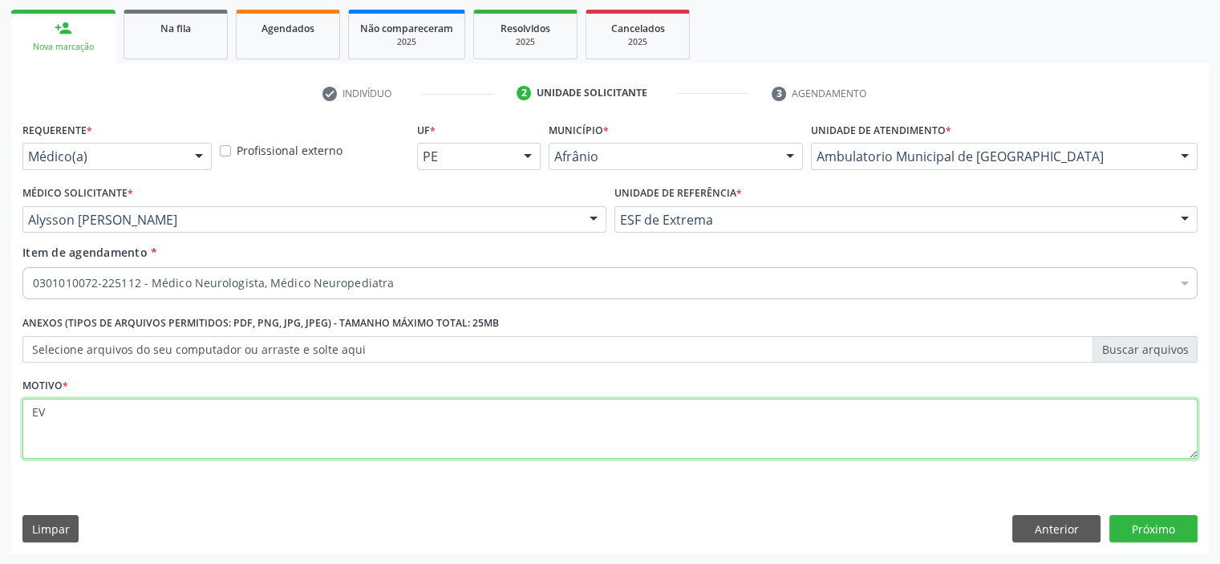
type textarea "E"
type textarea "AVE , ENCAMINHO AO NEUROLOGISTA"
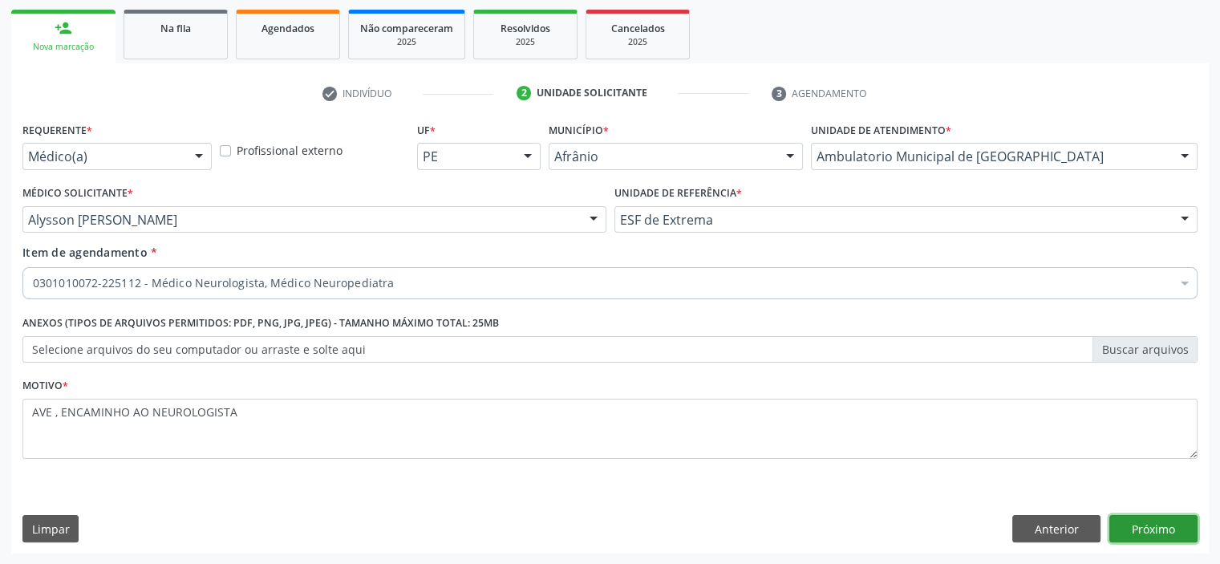
click at [1133, 532] on button "Próximo" at bounding box center [1153, 528] width 88 height 27
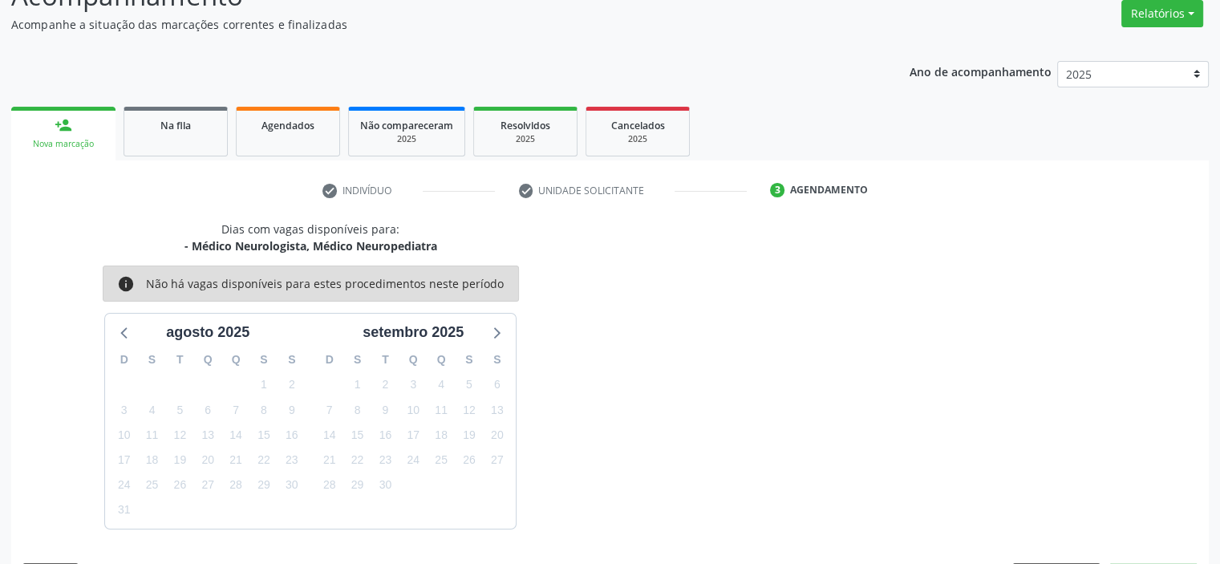
scroll to position [180, 0]
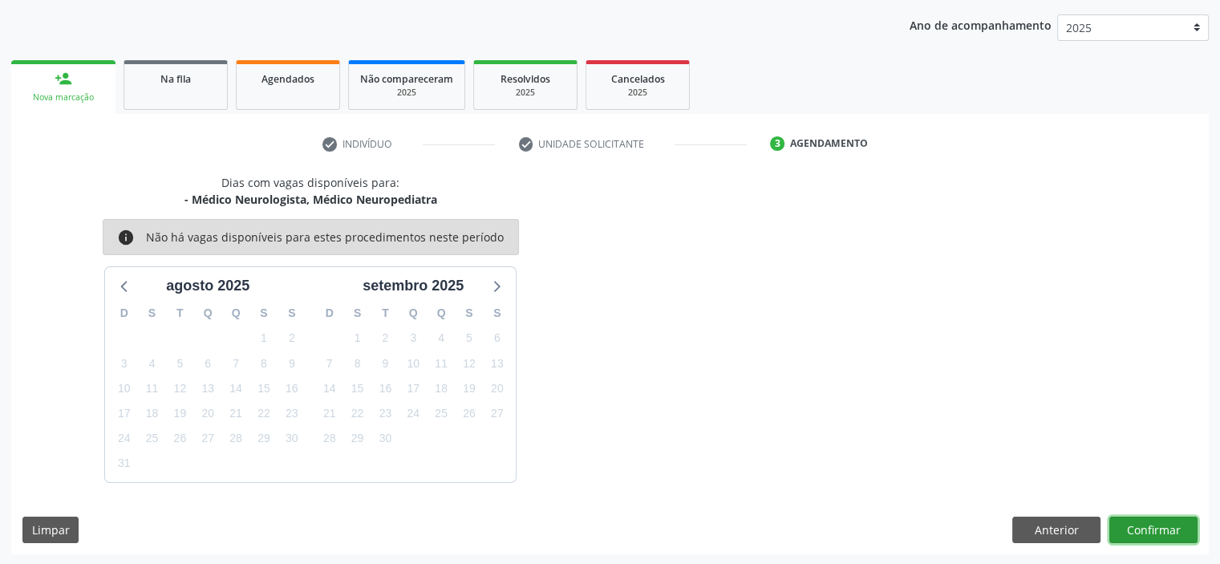
click at [1155, 522] on button "Confirmar" at bounding box center [1153, 529] width 88 height 27
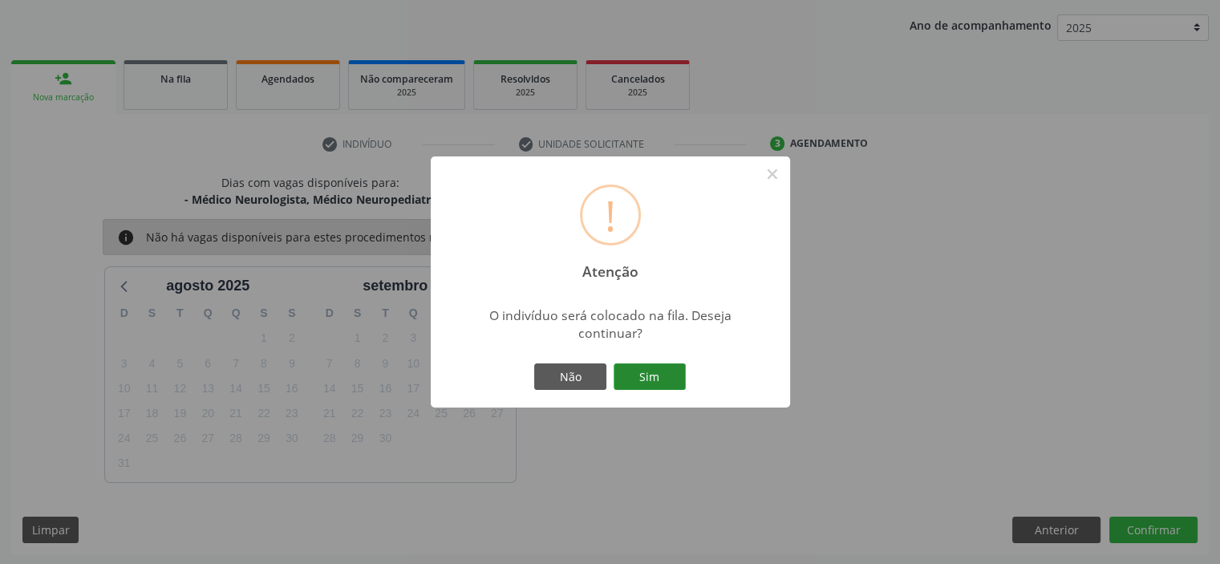
click at [670, 374] on button "Sim" at bounding box center [649, 376] width 72 height 27
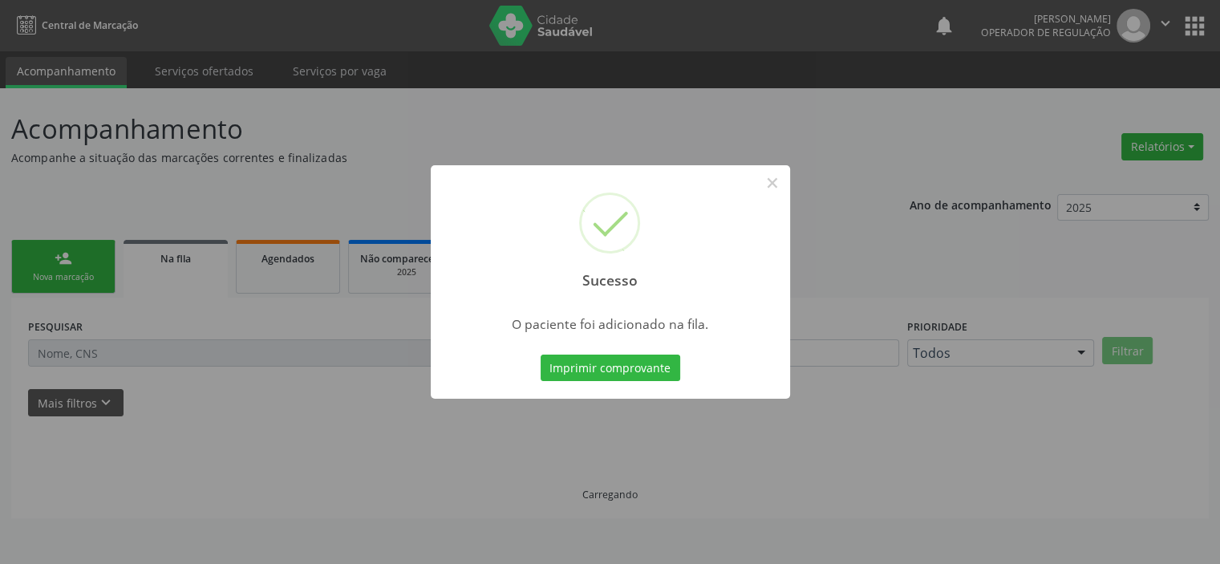
scroll to position [0, 0]
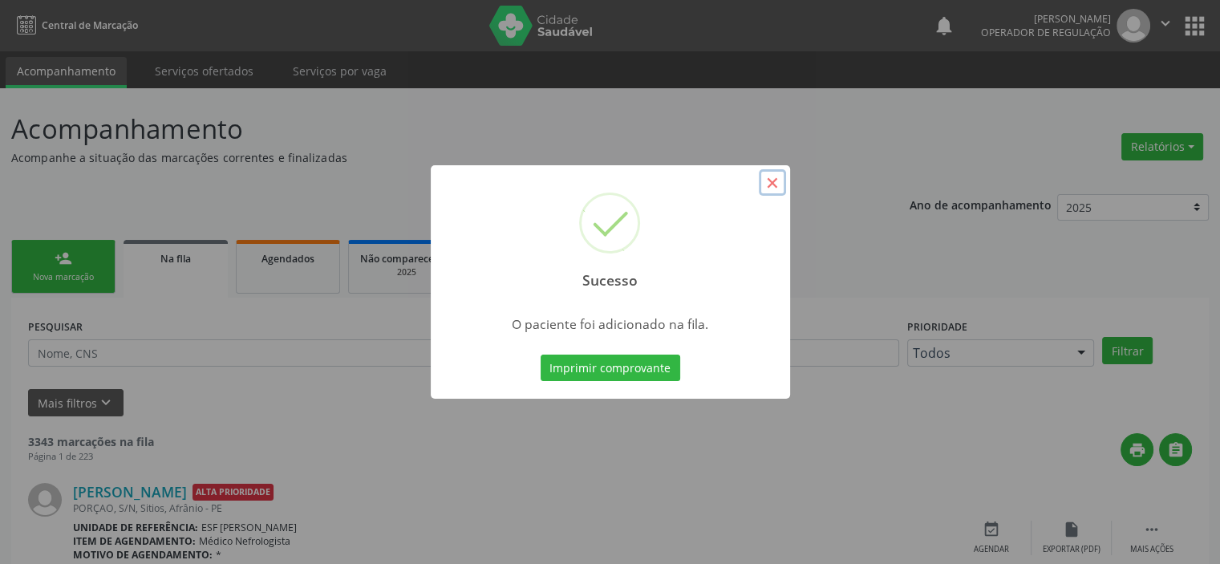
click at [776, 188] on button "×" at bounding box center [772, 182] width 27 height 27
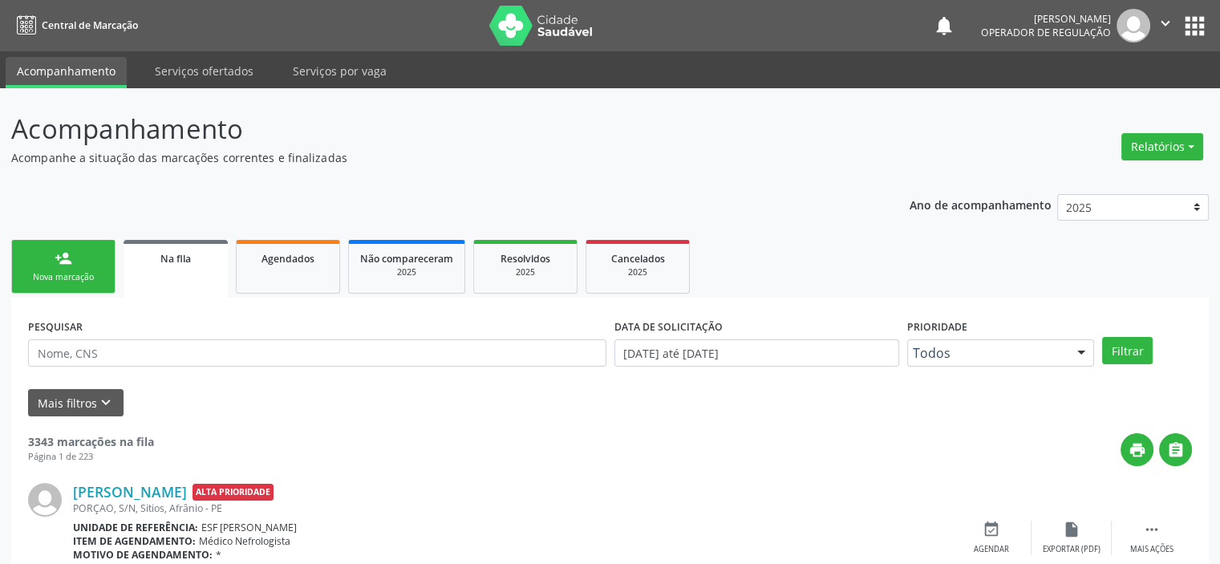
click at [76, 268] on link "person_add Nova marcação" at bounding box center [63, 267] width 104 height 54
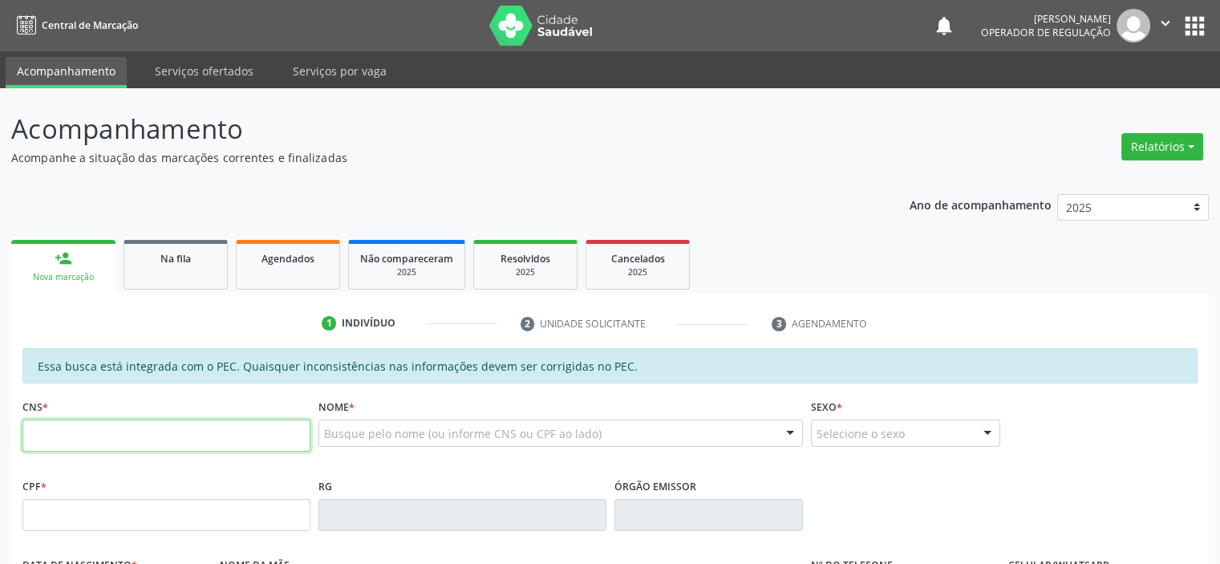
click at [114, 423] on input "text" at bounding box center [166, 435] width 288 height 32
paste input "701 0038 8517 6494"
type input "701 0038 8517 6494"
type input "015.182.544-03"
type input "05/08/1965"
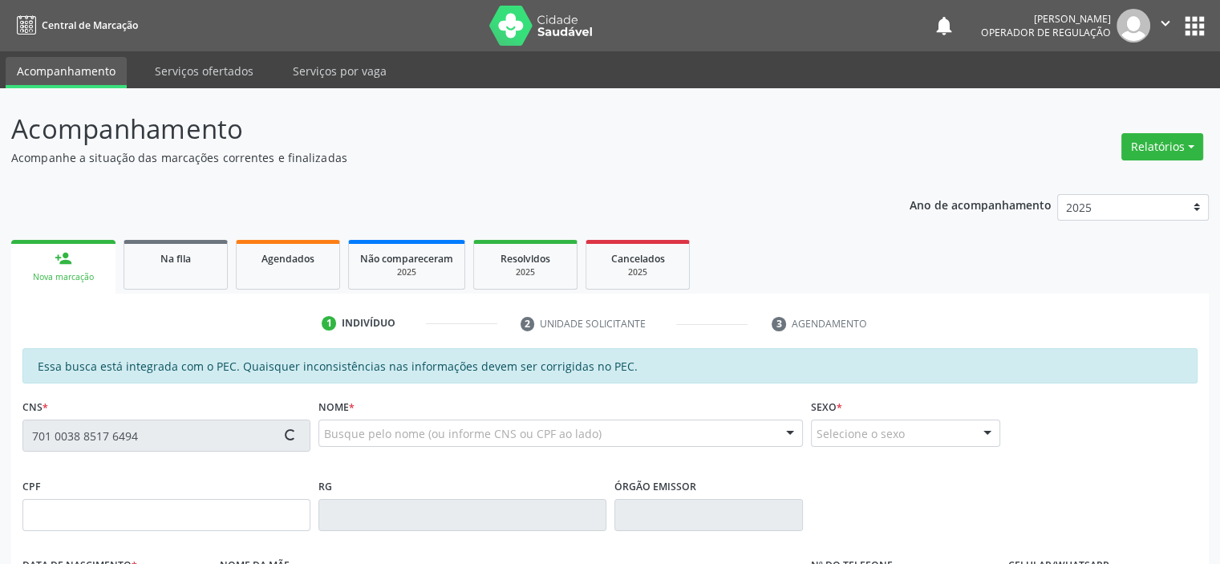
type input "Izabel Coelho do"
type input "(87) 98842-6988"
type input "(87) 9995-0895"
type input "S/N"
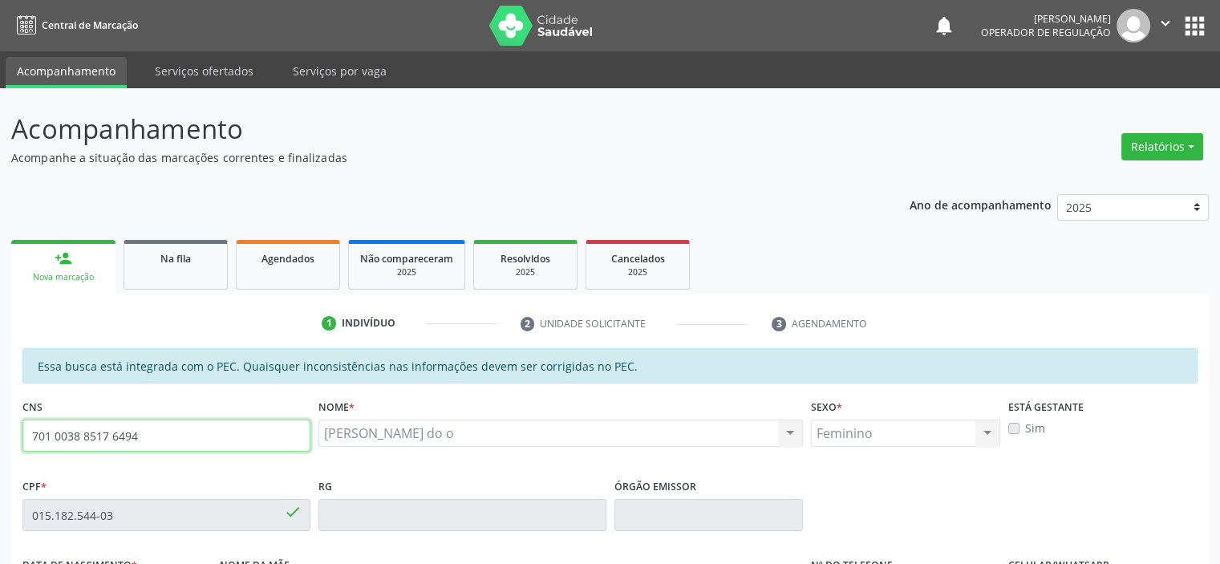
drag, startPoint x: 188, startPoint y: 432, endPoint x: 0, endPoint y: 421, distance: 188.8
click at [0, 421] on div "Acompanhamento Acompanhe a situação das marcações correntes e finalizadas Relat…" at bounding box center [610, 501] width 1220 height 827
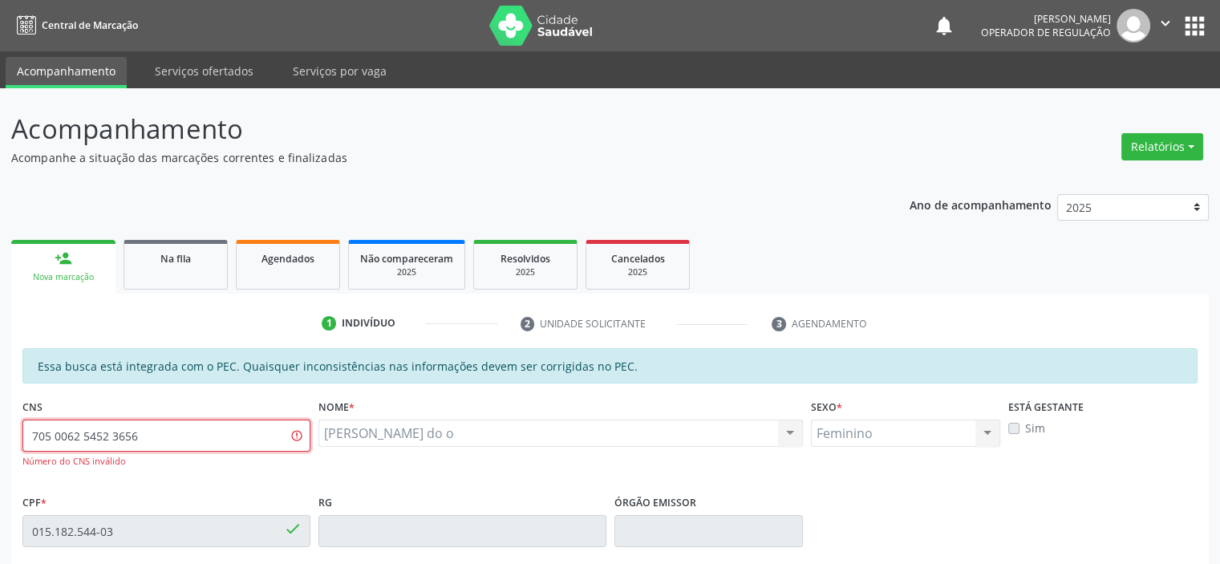
type input "705 0062 5452 3656"
click at [385, 426] on div "Maria Coelho do o Maria Coelho do o CNS: 701 0038 8517 6494 CPF: 015.182.544-03…" at bounding box center [560, 432] width 485 height 27
drag, startPoint x: 167, startPoint y: 442, endPoint x: 0, endPoint y: 432, distance: 167.1
click at [0, 432] on div "Acompanhamento Acompanhe a situação das marcações correntes e finalizadas Relat…" at bounding box center [610, 509] width 1220 height 843
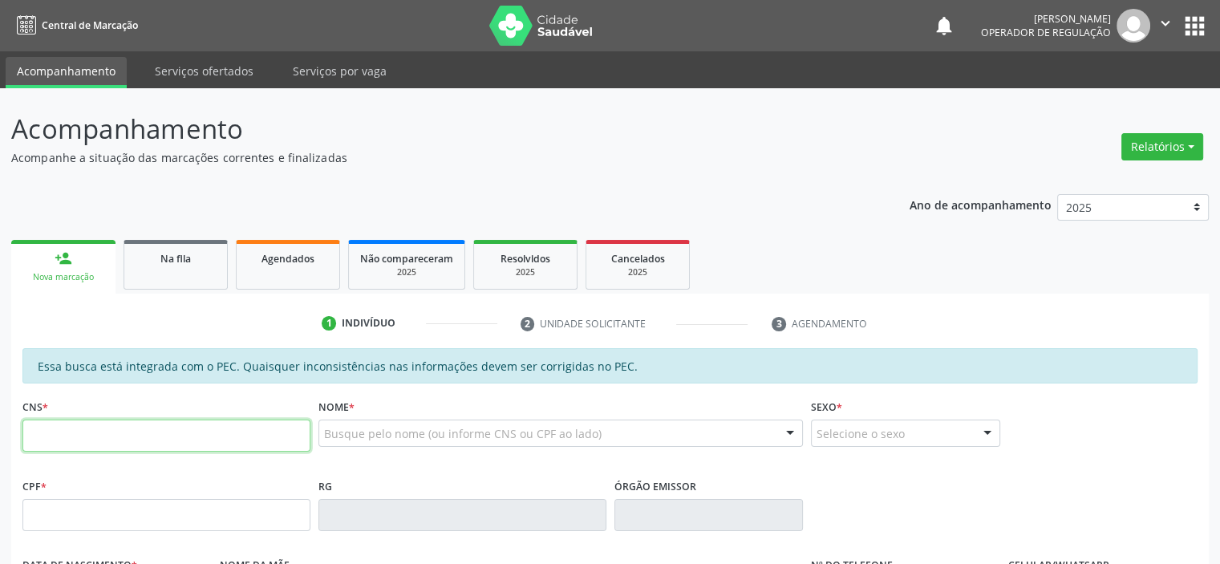
click at [193, 437] on input "text" at bounding box center [166, 435] width 288 height 32
paste input "705 0062 5452 3656"
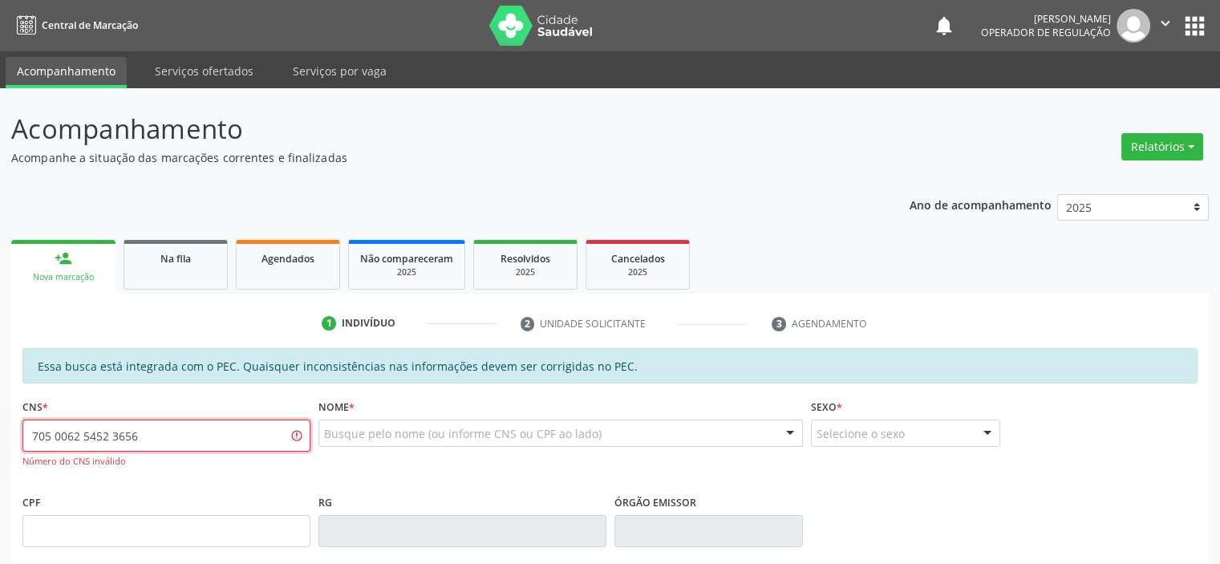
type input "705 0062 5452 3656"
type input "[PERSON_NAME]"
drag, startPoint x: 258, startPoint y: 431, endPoint x: 0, endPoint y: 423, distance: 258.3
click at [0, 423] on div "Acompanhamento Acompanhe a situação das marcações correntes e finalizadas Relat…" at bounding box center [610, 509] width 1220 height 843
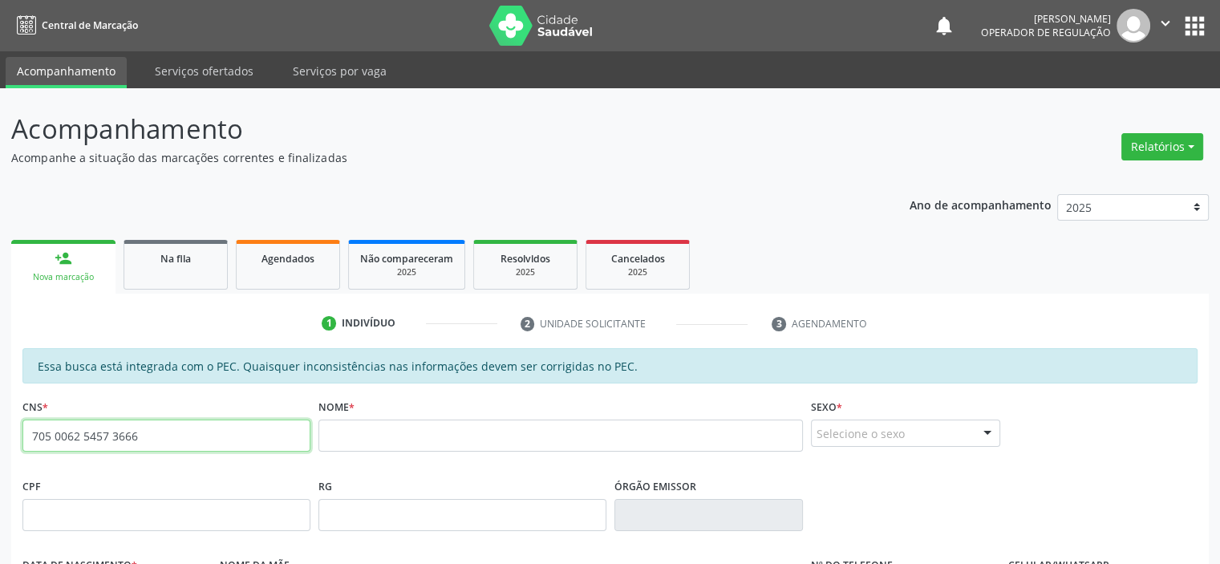
click at [163, 432] on input "705 0062 5457 3666" at bounding box center [166, 435] width 288 height 32
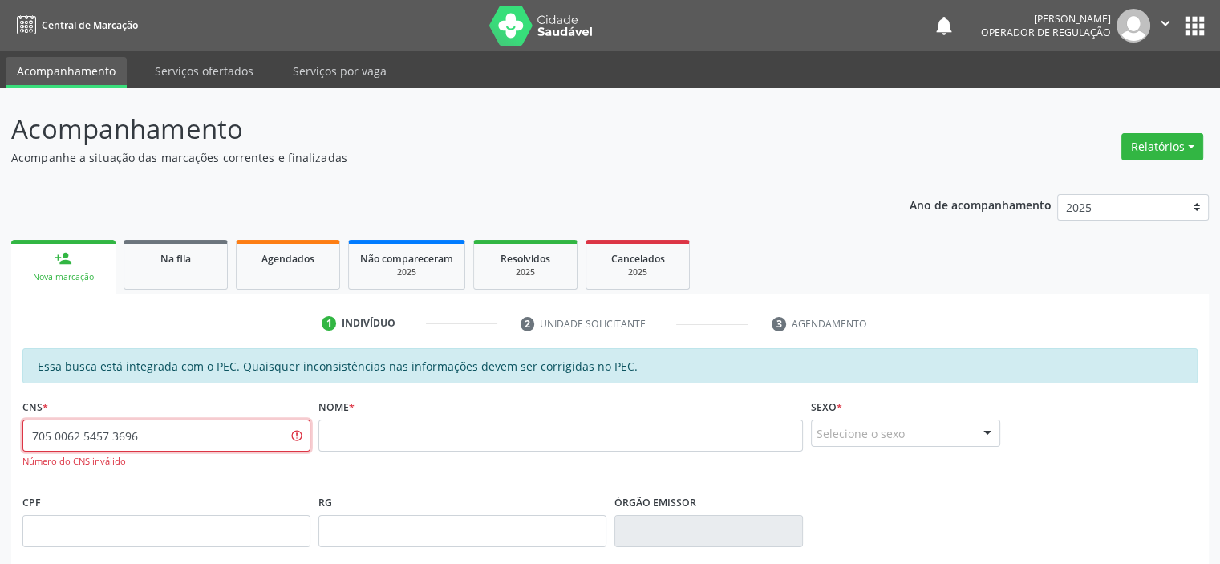
type input "705 0062 5457 3696"
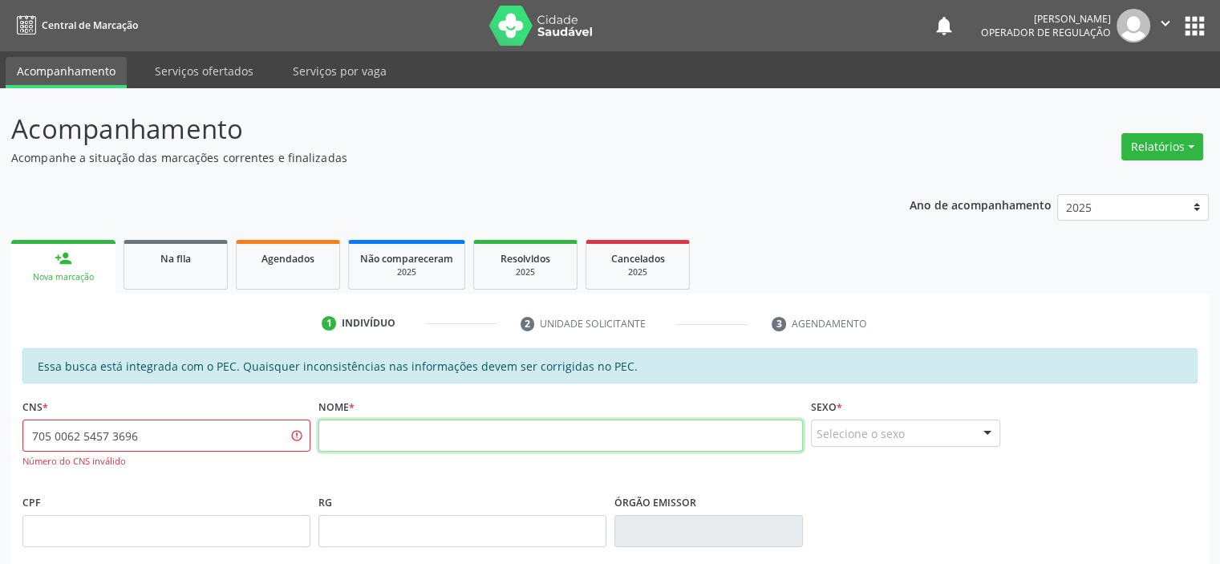
click at [339, 440] on input "text" at bounding box center [560, 435] width 485 height 32
type input "[PERSON_NAME]"
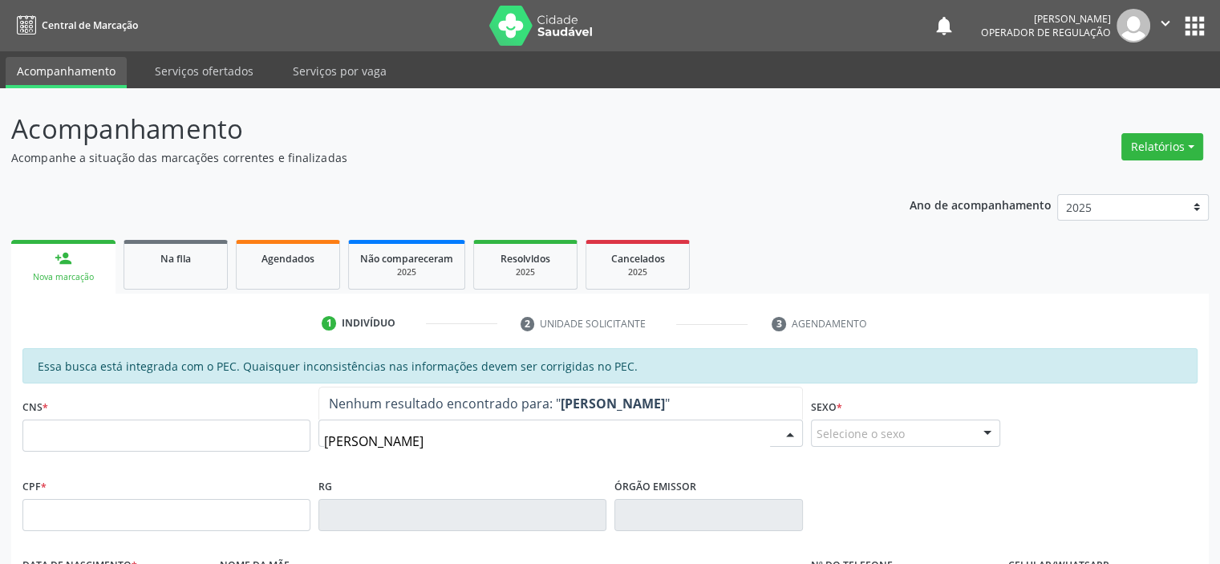
type input "[PERSON_NAME]"
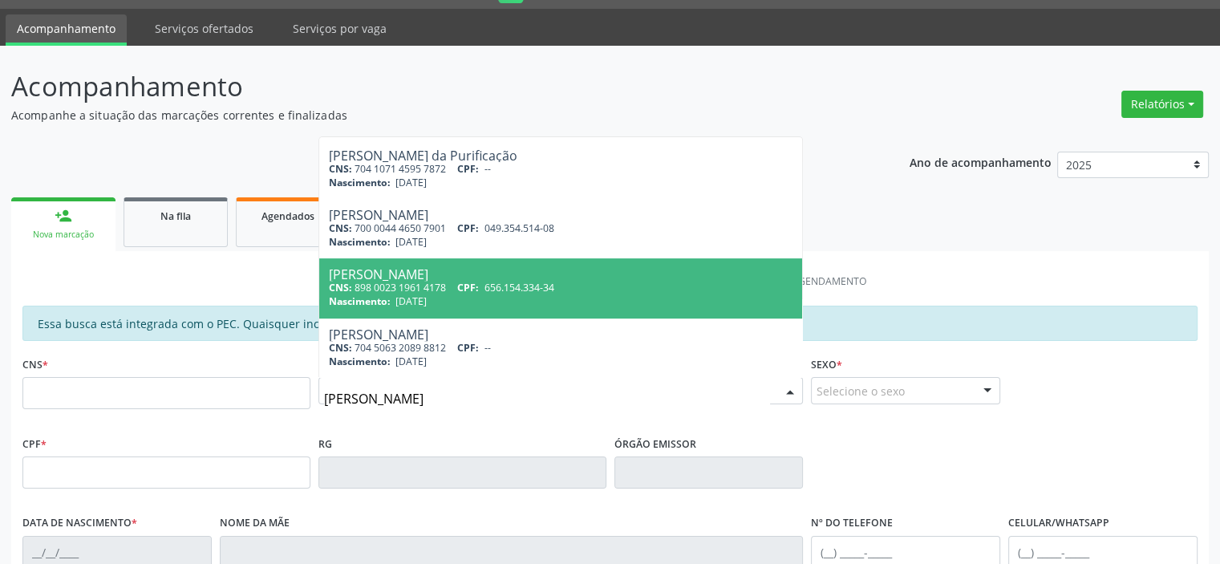
scroll to position [80, 0]
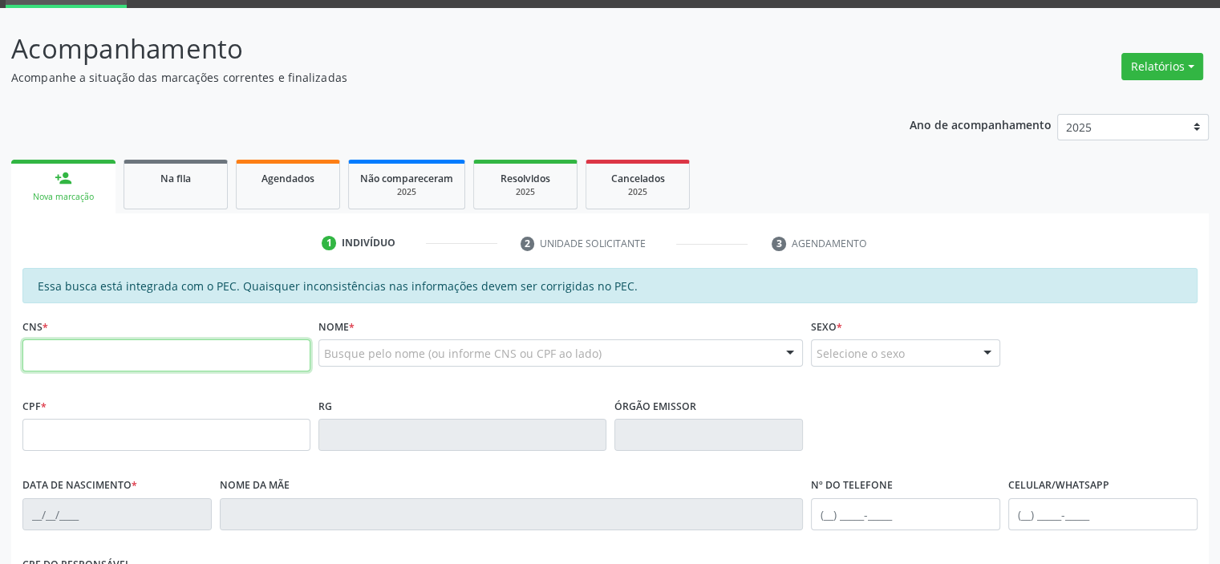
click at [196, 361] on input "text" at bounding box center [166, 355] width 288 height 32
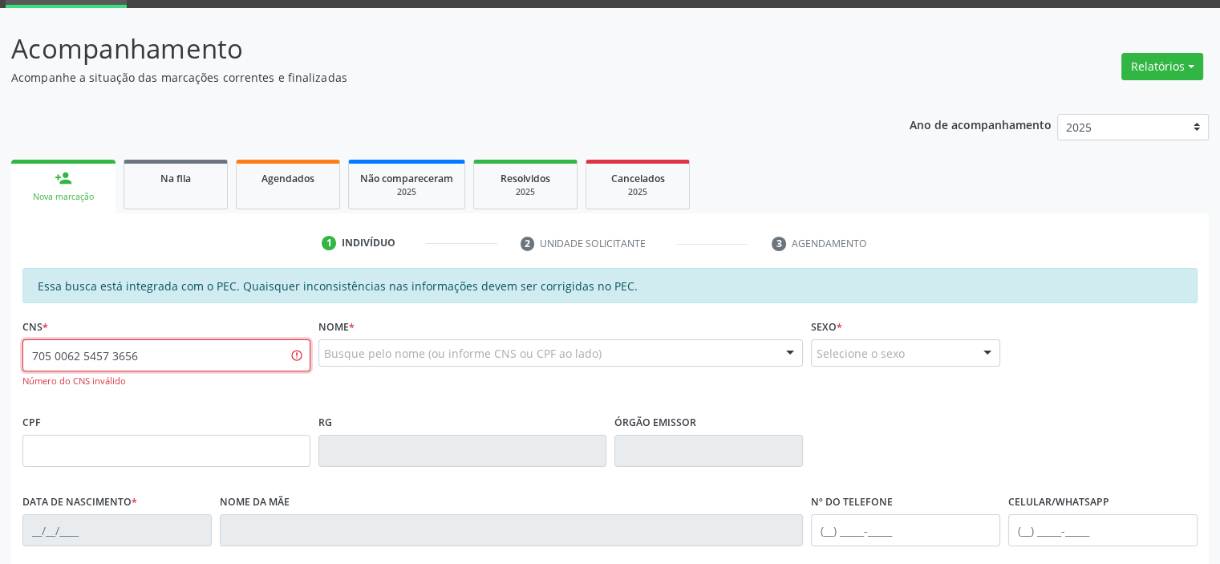
drag, startPoint x: 168, startPoint y: 353, endPoint x: 0, endPoint y: 330, distance: 169.1
click at [0, 330] on div "Acompanhamento Acompanhe a situação das marcações correntes e finalizadas Relat…" at bounding box center [610, 429] width 1220 height 843
type input "705 0016 7936 8250"
drag, startPoint x: 183, startPoint y: 355, endPoint x: 0, endPoint y: 335, distance: 183.9
click at [0, 335] on div "Acompanhamento Acompanhe a situação das marcações correntes e finalizadas Relat…" at bounding box center [610, 429] width 1220 height 843
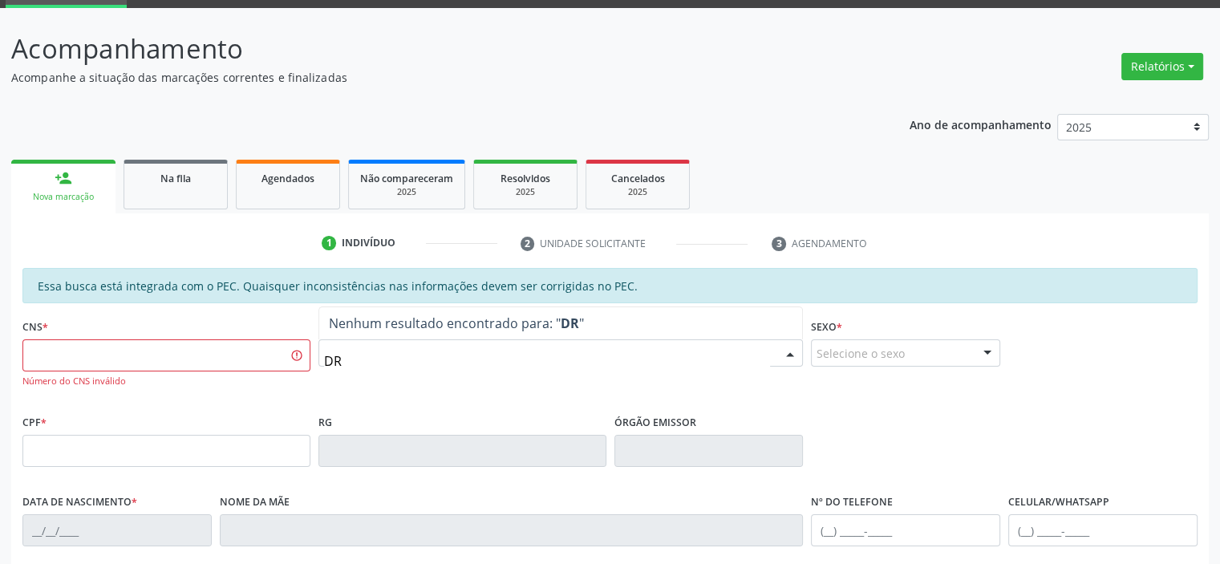
type input "D"
drag, startPoint x: 492, startPoint y: 362, endPoint x: 366, endPoint y: 362, distance: 125.9
click at [366, 362] on input "FRANCISLEIDE DE SOUSA" at bounding box center [547, 361] width 447 height 32
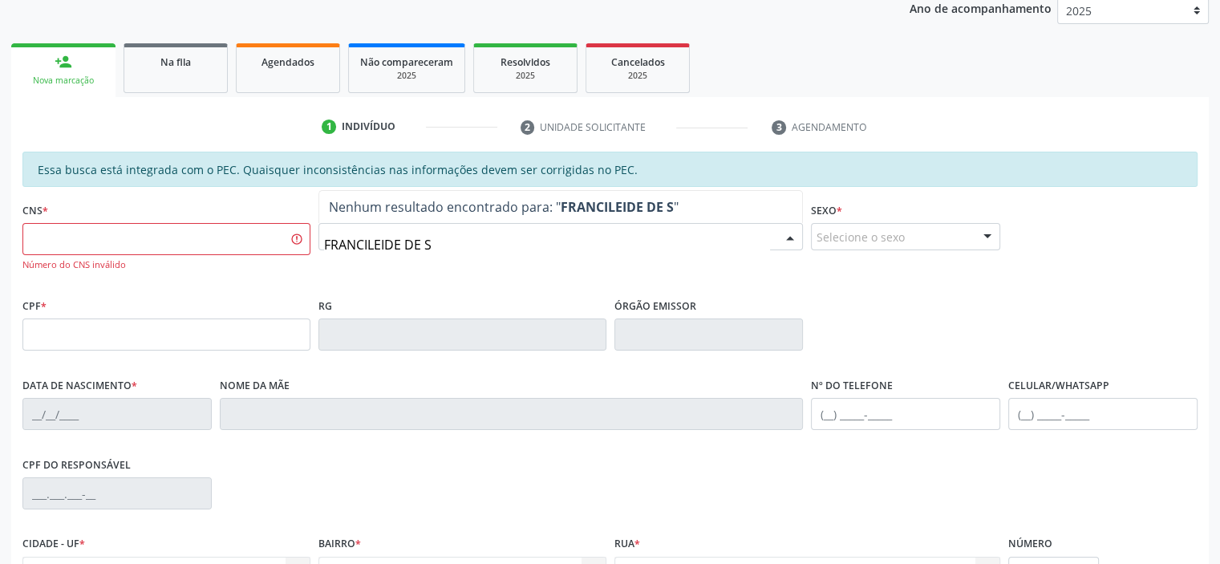
scroll to position [241, 0]
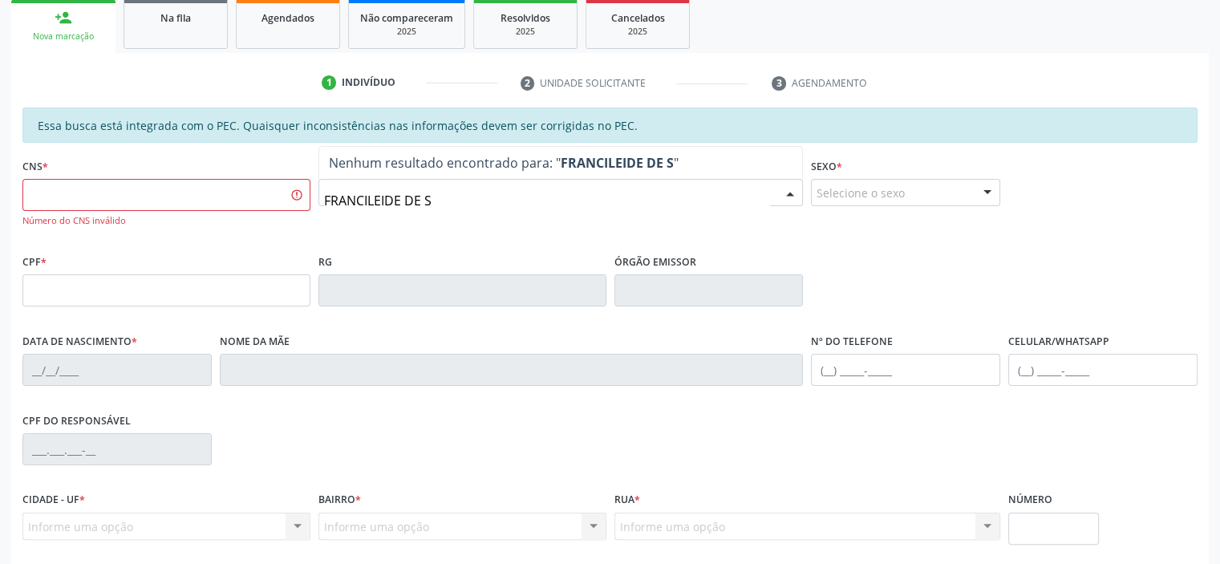
drag, startPoint x: 447, startPoint y: 195, endPoint x: 381, endPoint y: 193, distance: 66.6
click at [381, 193] on input "FRANCILEIDE DE S" at bounding box center [547, 200] width 447 height 32
type input "FRANCILEDE"
click at [276, 188] on input "text" at bounding box center [166, 195] width 288 height 32
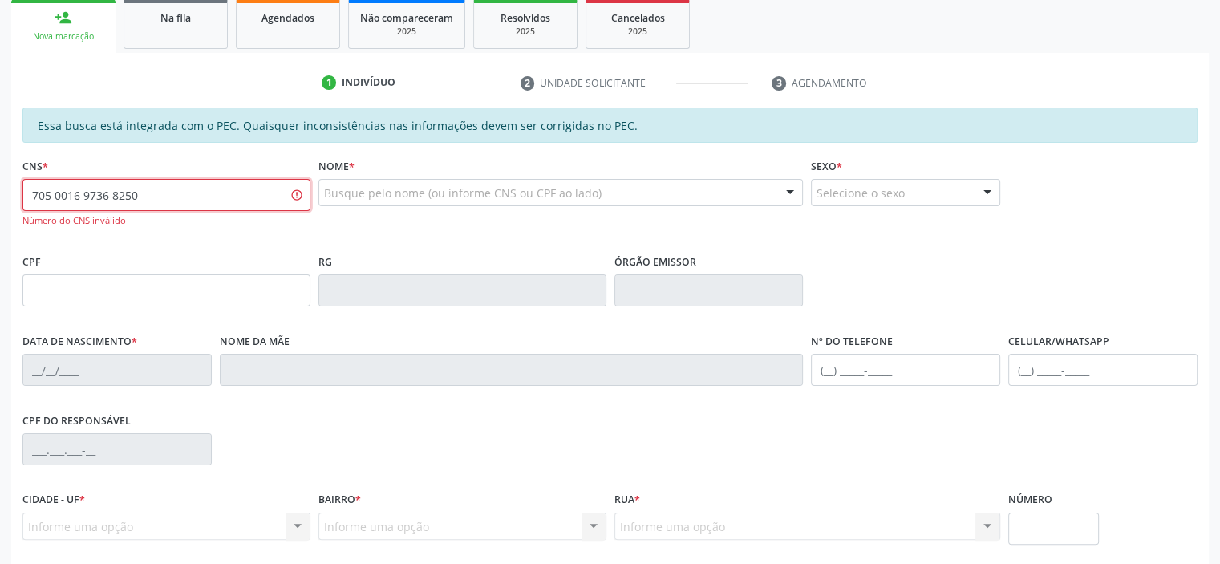
type input "705 0016 9736 8250"
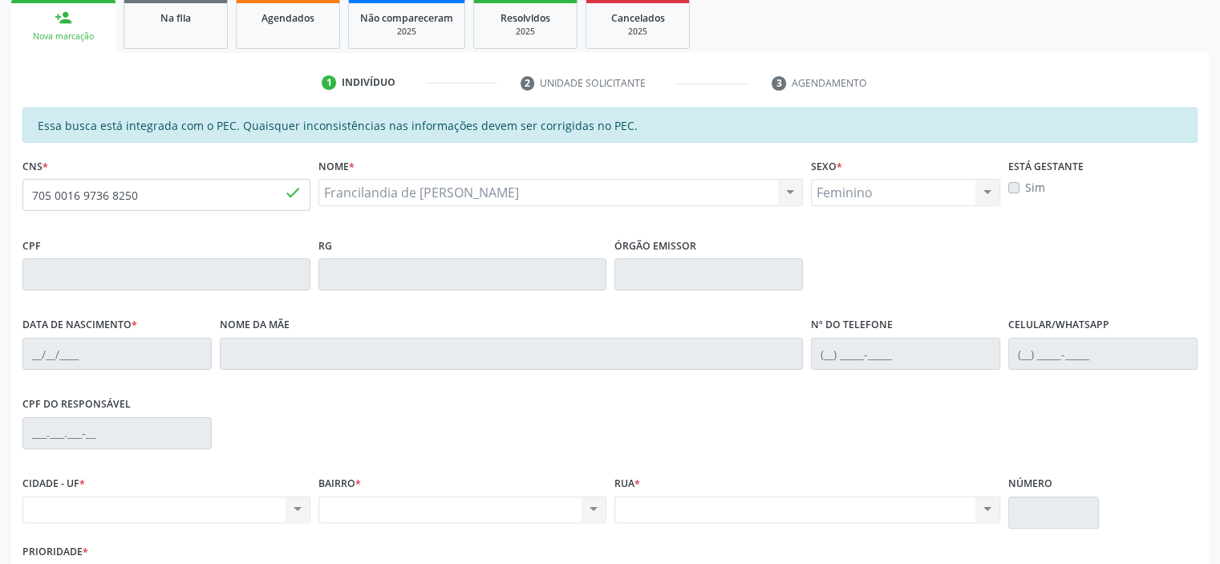
type input "[DATE]"
type input "[PERSON_NAME]"
type input "[PHONE_NUMBER]"
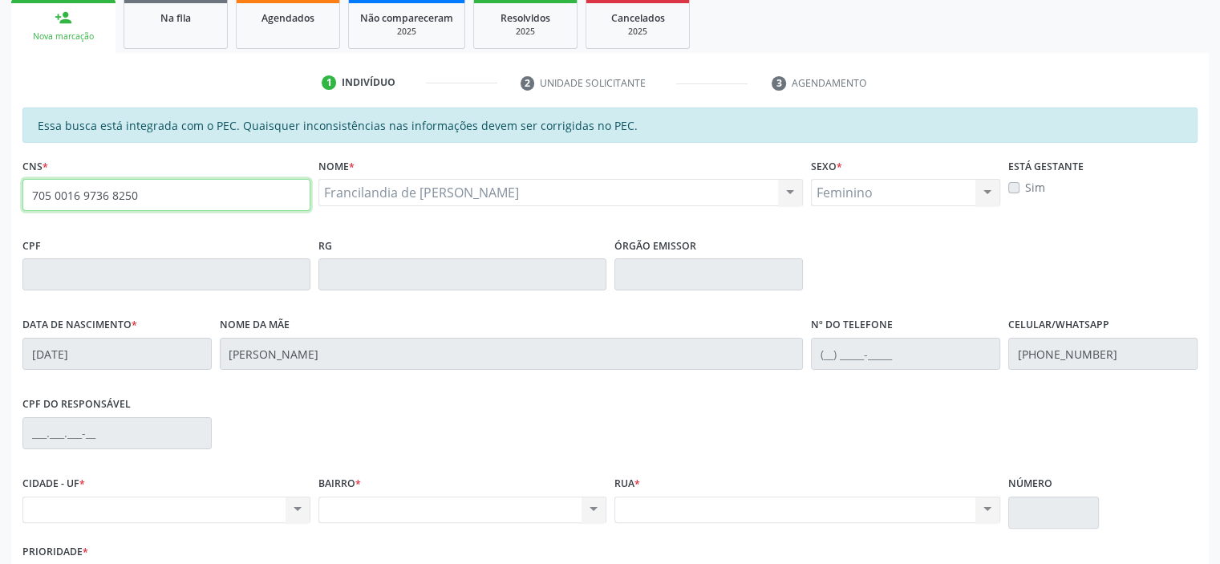
drag, startPoint x: 180, startPoint y: 200, endPoint x: 0, endPoint y: 188, distance: 180.0
click at [0, 188] on div "Acompanhamento Acompanhe a situação das marcações correntes e finalizadas Relat…" at bounding box center [610, 261] width 1220 height 827
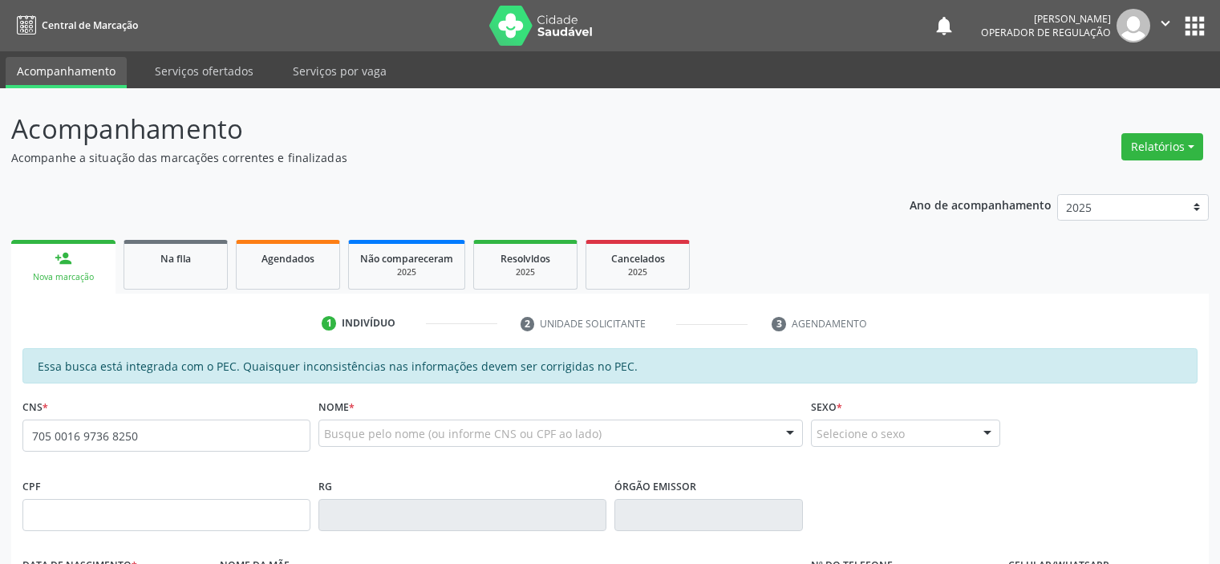
type input "705 0016 9736 8250"
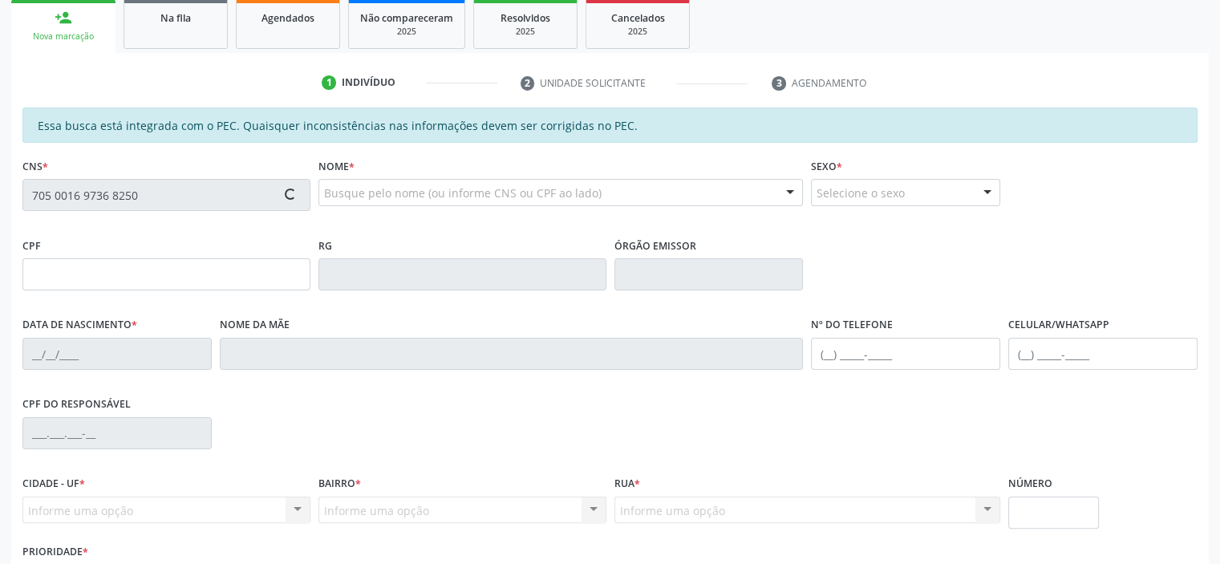
type input "[DATE]"
type input "[PERSON_NAME]"
type input "[PHONE_NUMBER]"
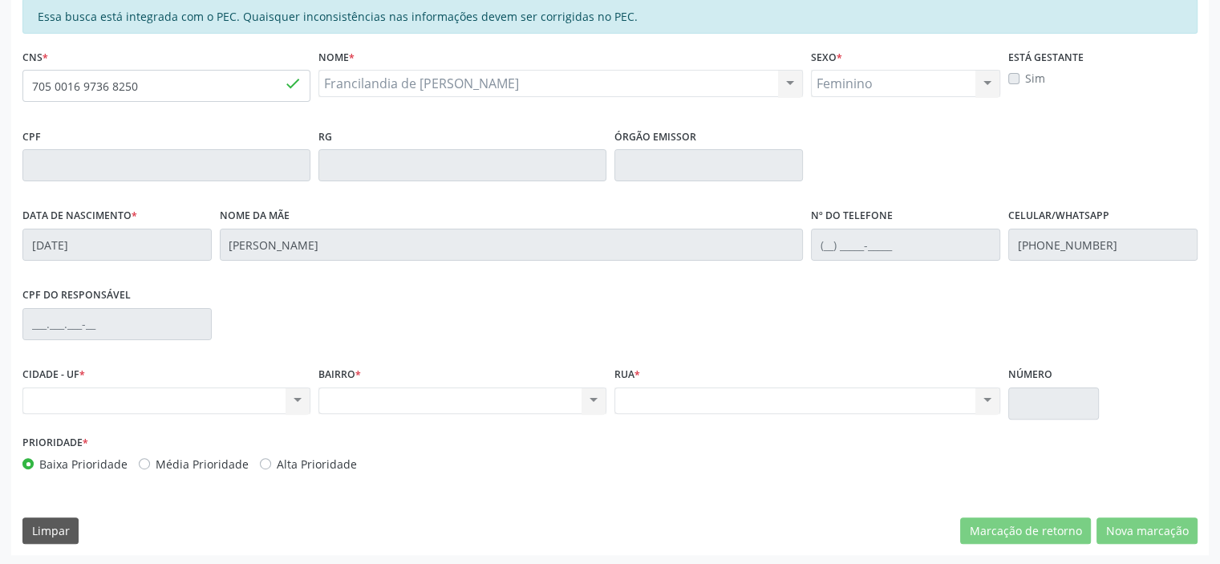
scroll to position [351, 0]
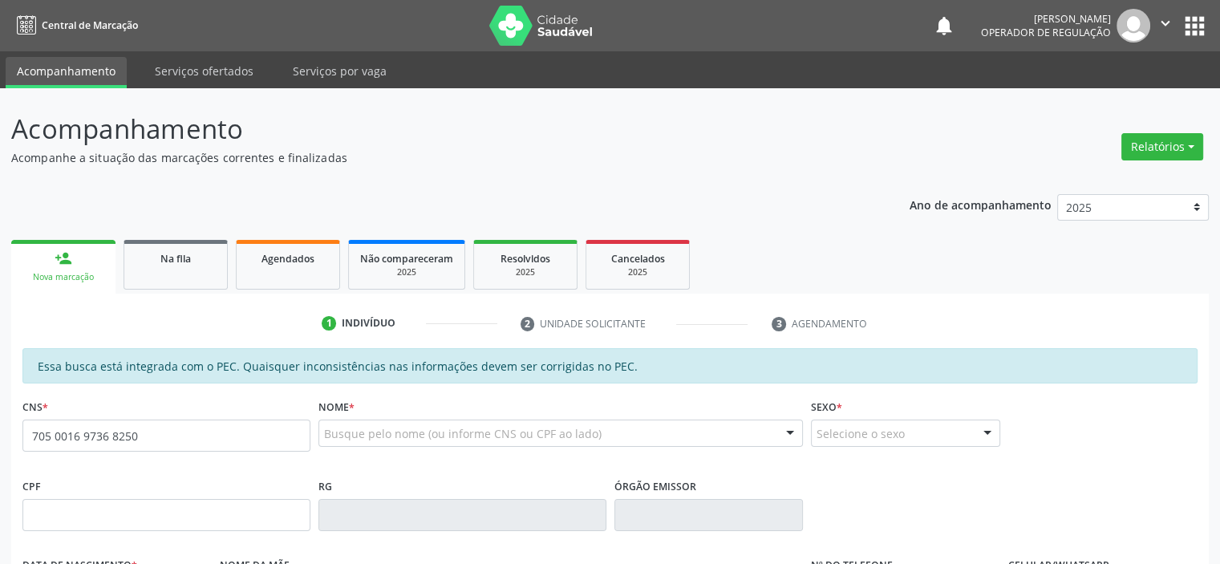
type input "705 0016 9736 8250"
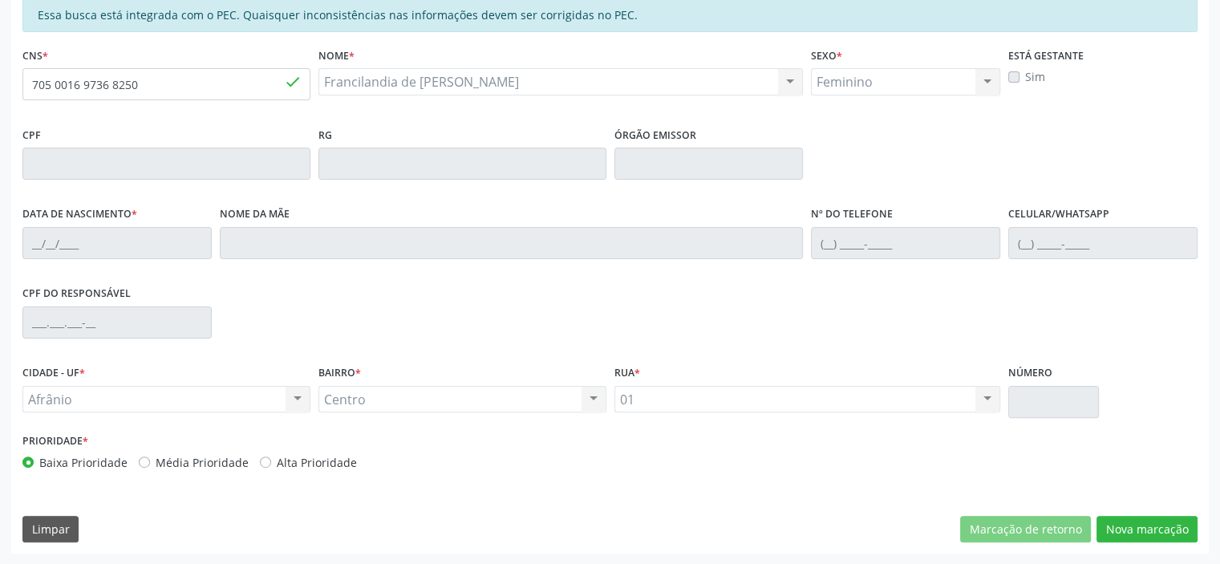
type input "[DATE]"
type input "[PERSON_NAME]"
type input "[PHONE_NUMBER]"
type input "S/N"
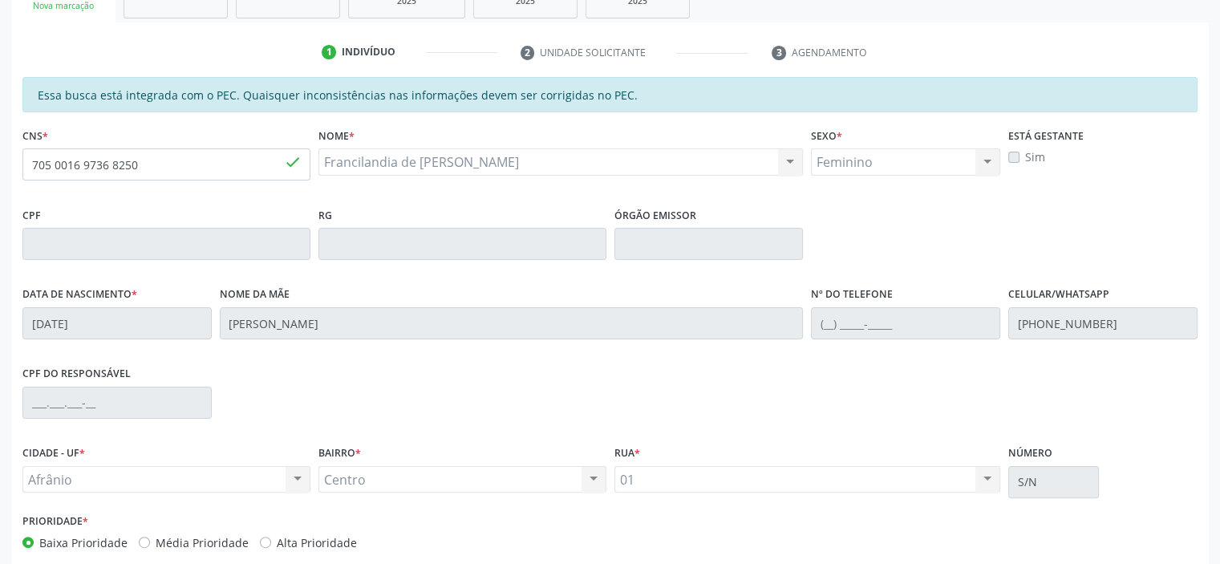
scroll to position [351, 0]
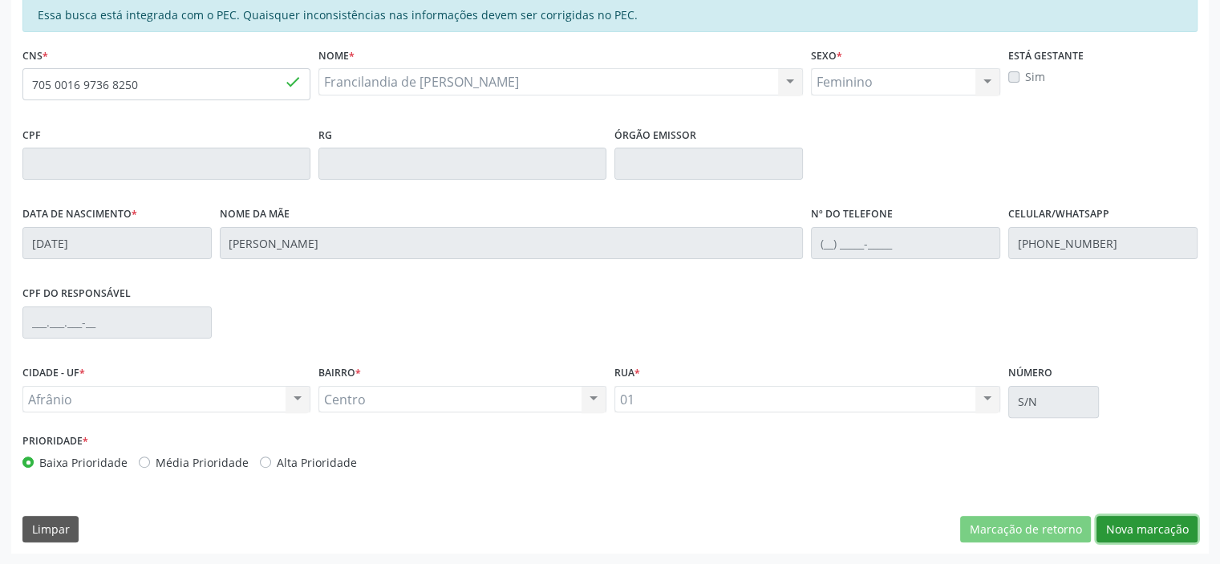
click at [1171, 519] on button "Nova marcação" at bounding box center [1146, 529] width 101 height 27
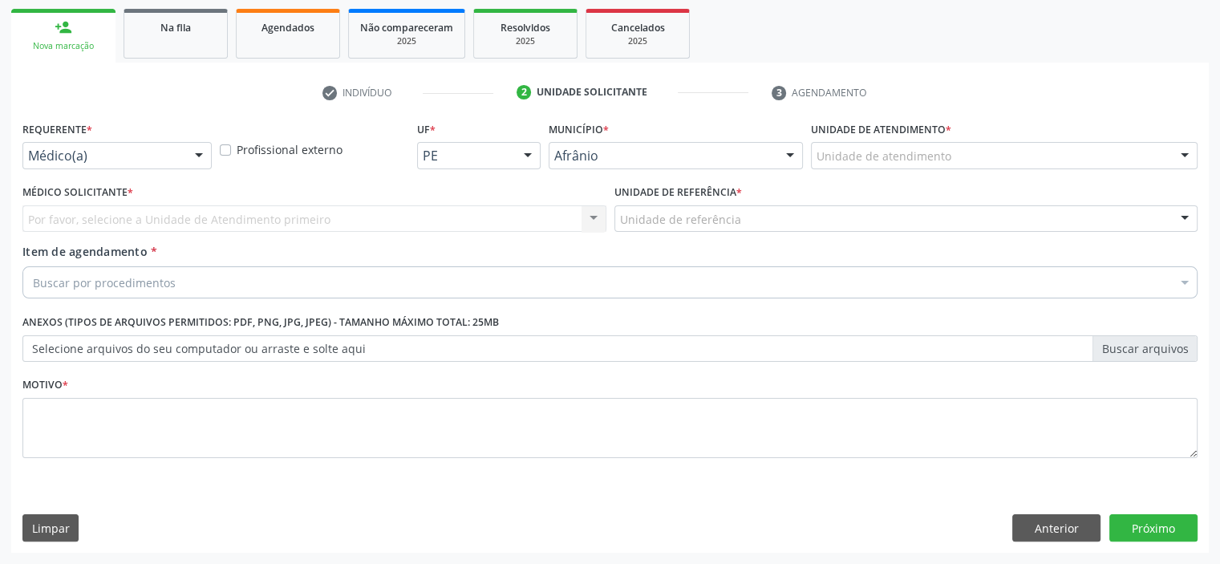
scroll to position [230, 0]
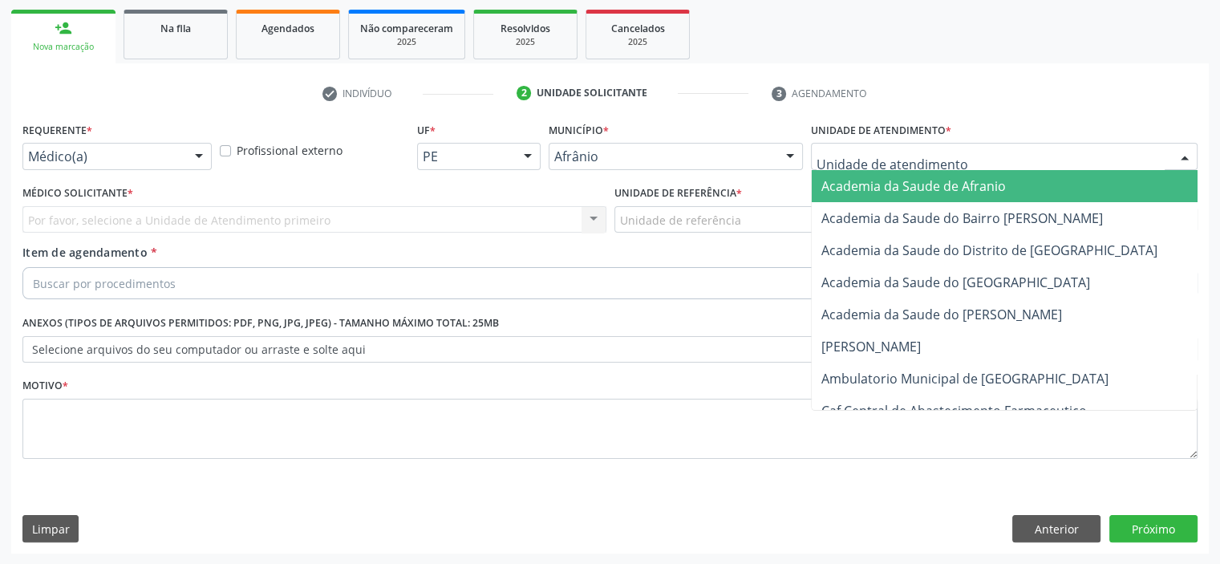
click at [1068, 164] on div at bounding box center [1004, 156] width 386 height 27
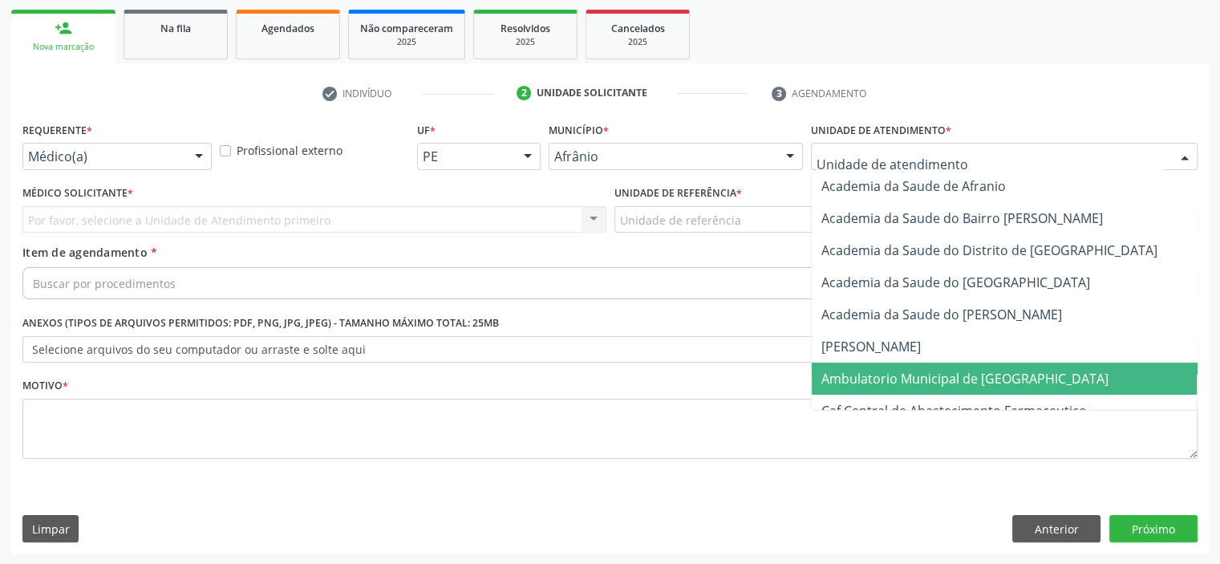
click at [1038, 368] on span "Ambulatorio Municipal de [GEOGRAPHIC_DATA]" at bounding box center [1006, 378] width 391 height 32
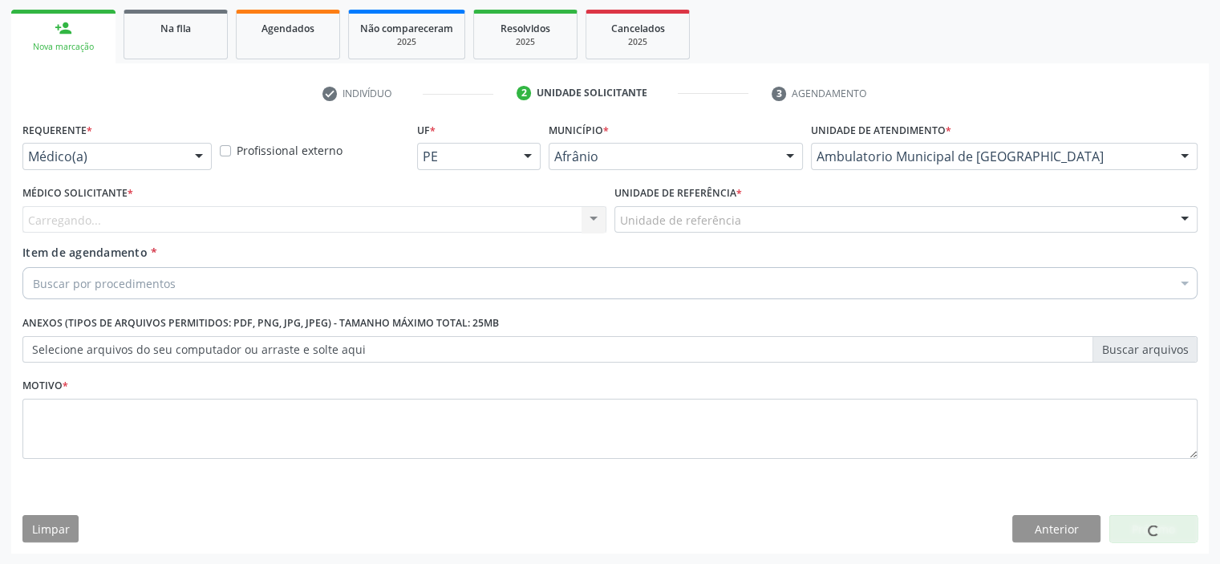
click at [760, 218] on div "Unidade de referência" at bounding box center [906, 219] width 584 height 27
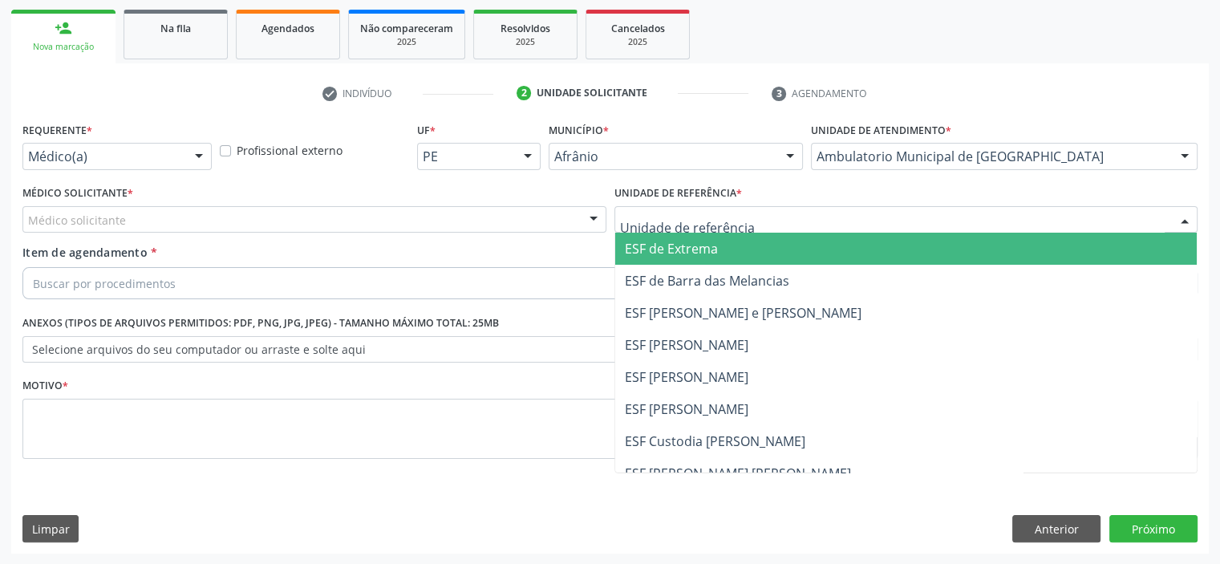
click at [756, 243] on span "ESF de Extrema" at bounding box center [906, 249] width 582 height 32
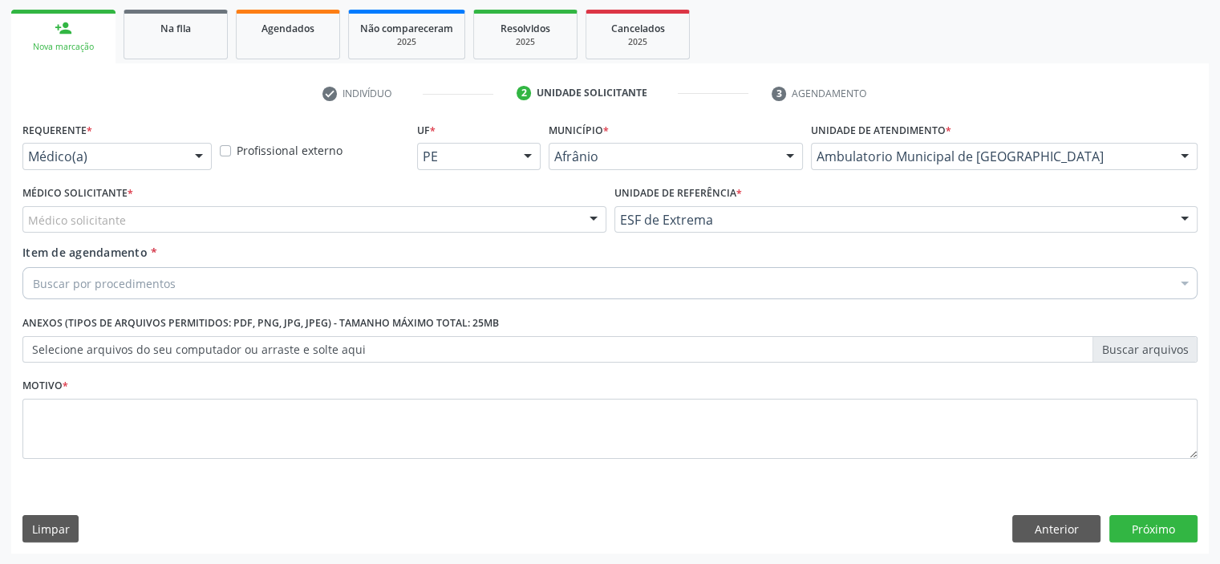
click at [502, 206] on div "Médico solicitante" at bounding box center [314, 219] width 584 height 27
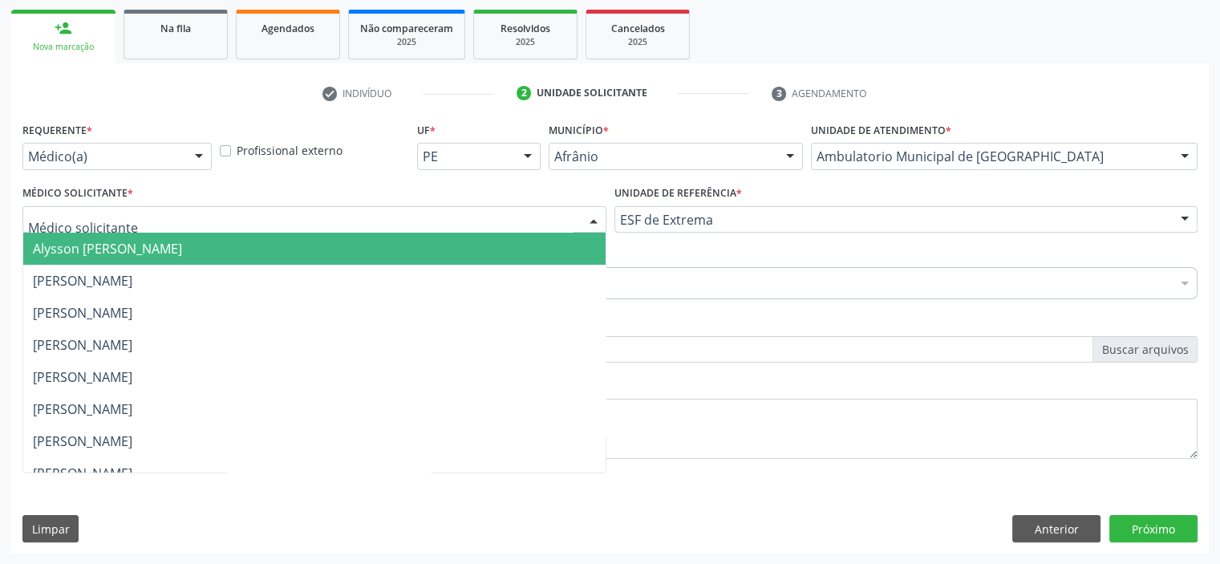
click at [484, 253] on span "Alysson [PERSON_NAME]" at bounding box center [314, 249] width 582 height 32
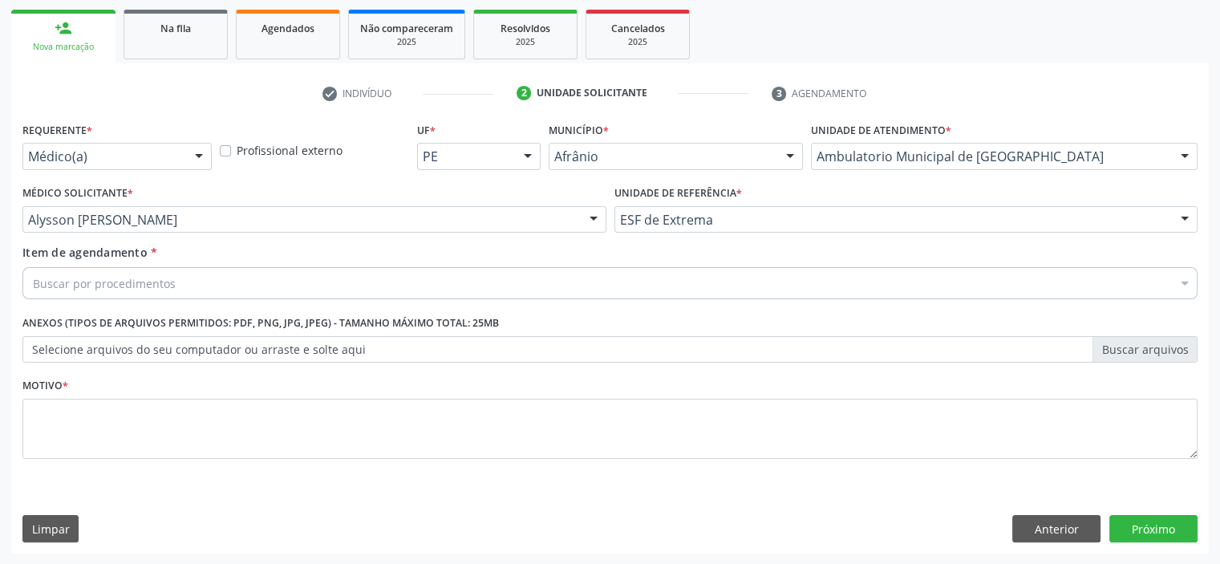
click at [455, 289] on div "Buscar por procedimentos" at bounding box center [609, 283] width 1175 height 32
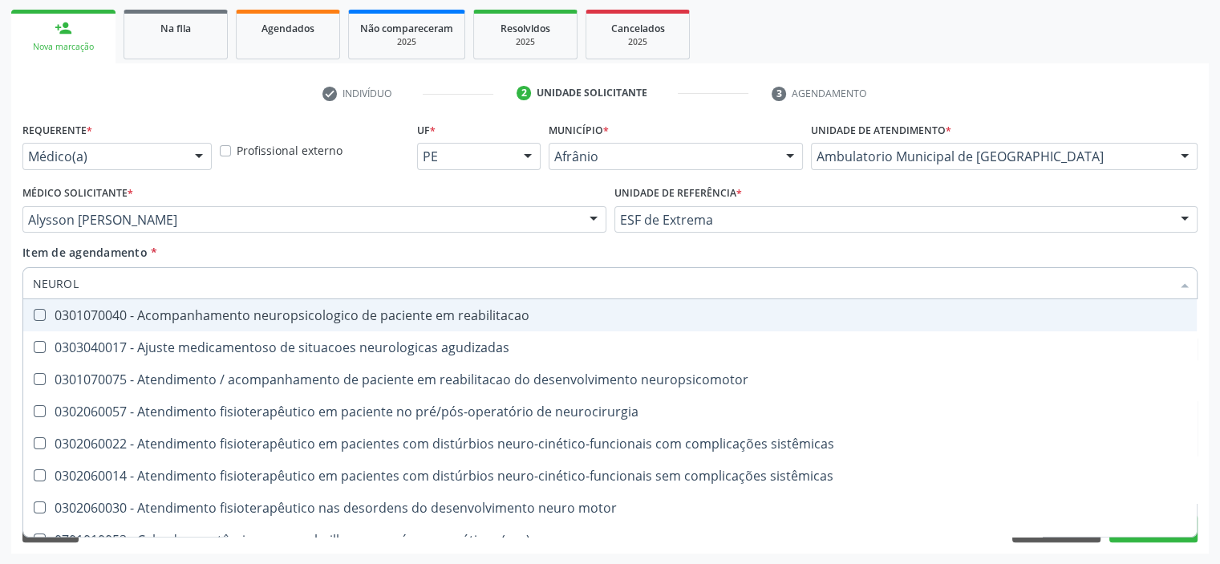
type input "NEUROLO"
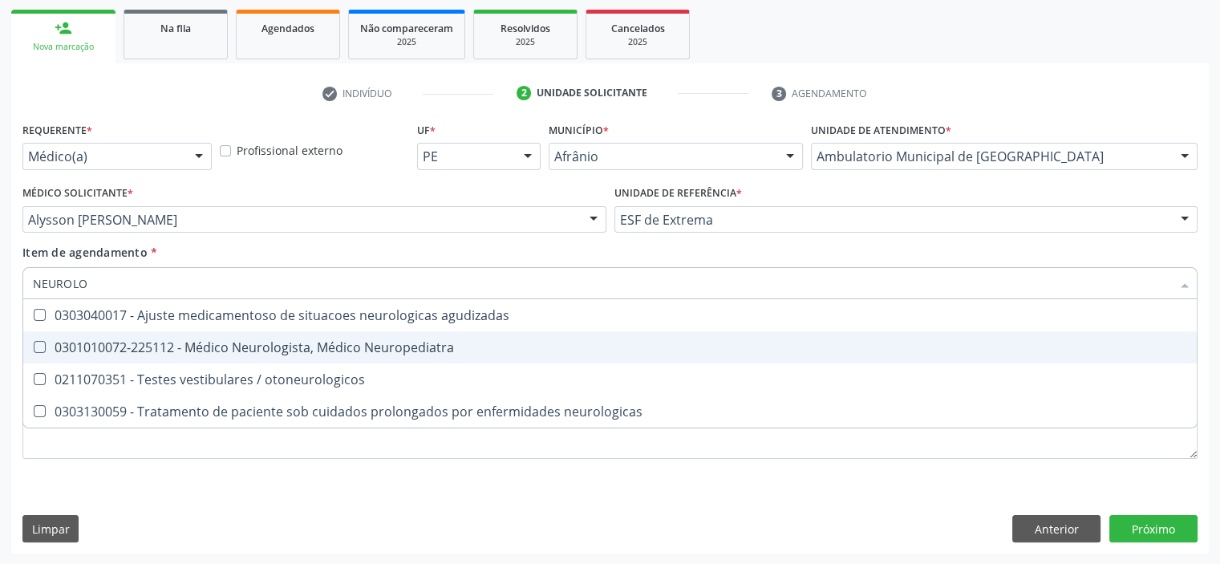
click at [423, 334] on span "0301010072-225112 - Médico Neurologista, Médico Neuropediatra" at bounding box center [609, 347] width 1173 height 32
checkbox Neuropediatra "true"
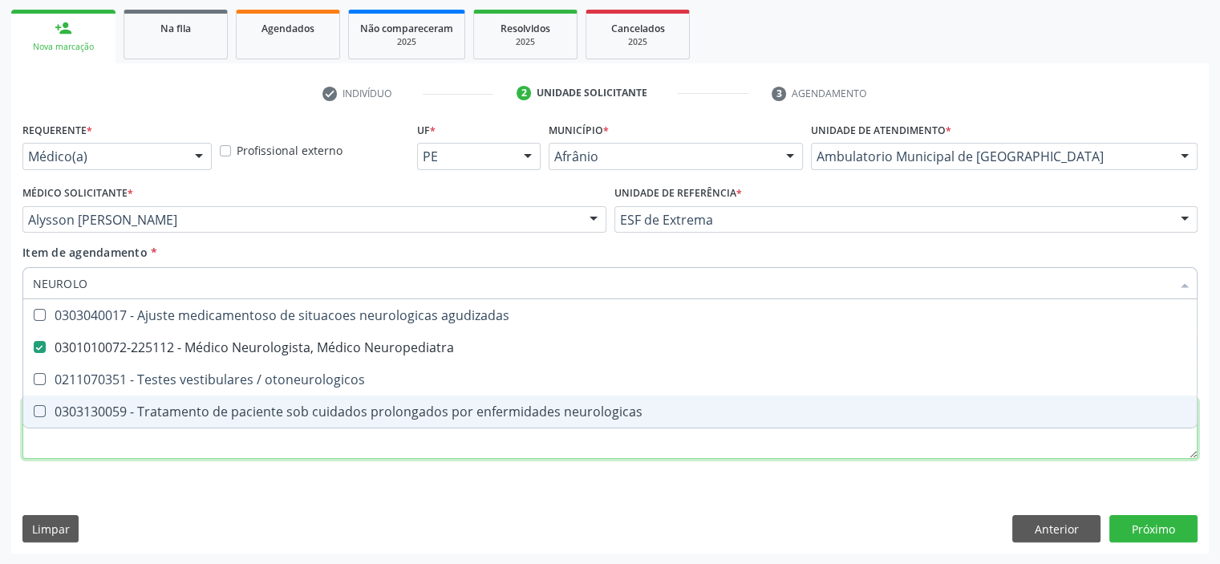
click at [285, 440] on div "Requerente * Médico(a) Médico(a) Enfermeiro(a) Paciente Nenhum resultado encont…" at bounding box center [609, 299] width 1175 height 363
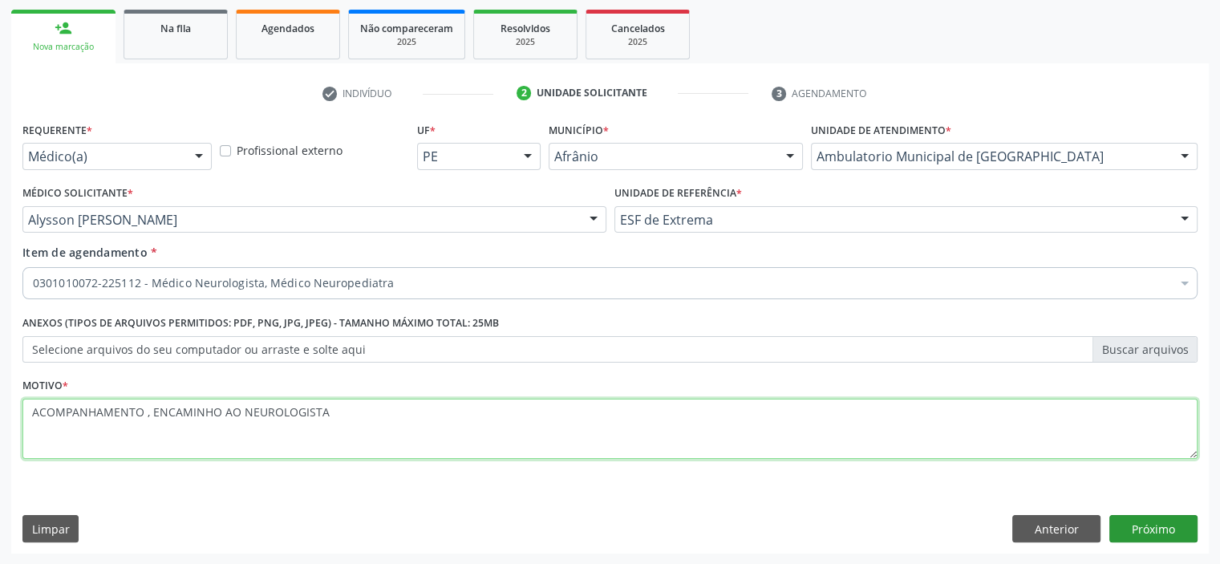
type textarea "ACOMPANHAMENTO , ENCAMINHO AO NEUROLOGISTA"
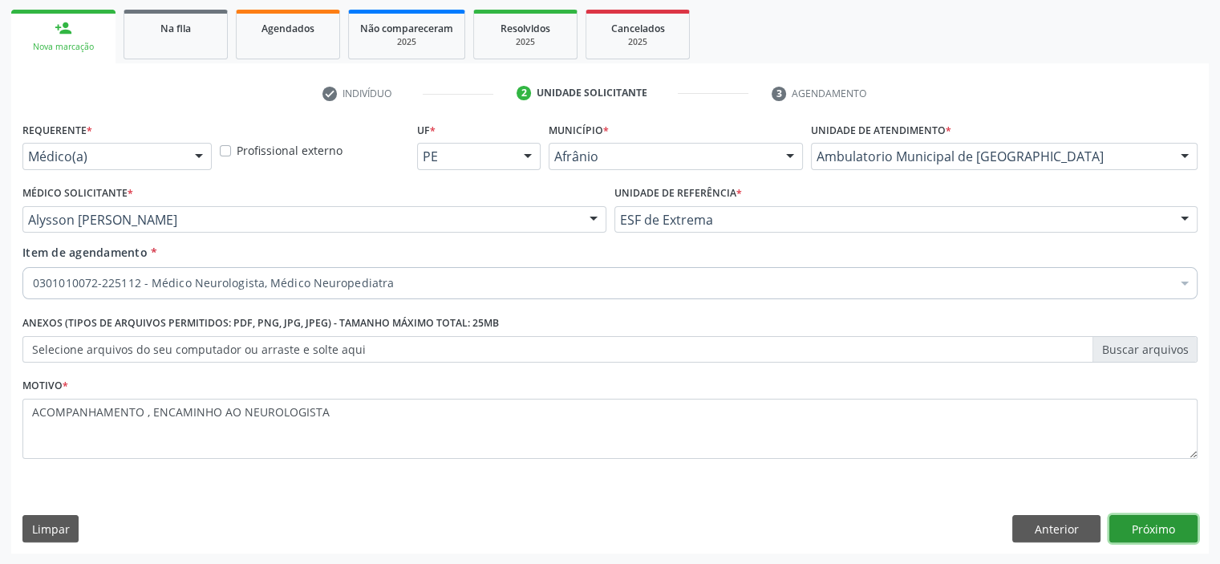
click at [1147, 525] on button "Próximo" at bounding box center [1153, 528] width 88 height 27
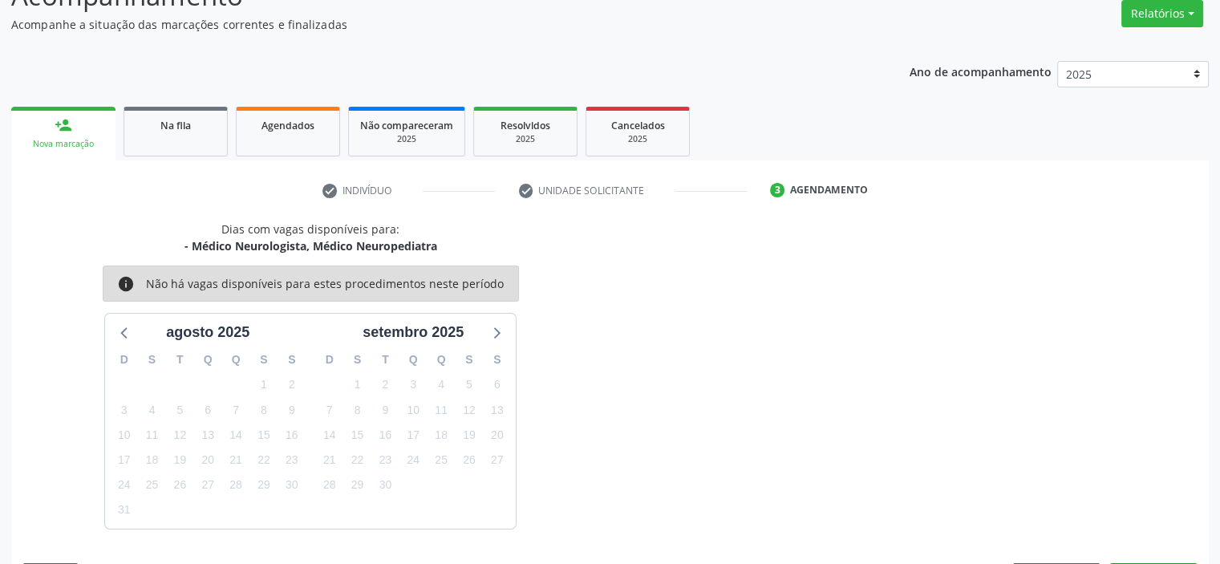
scroll to position [180, 0]
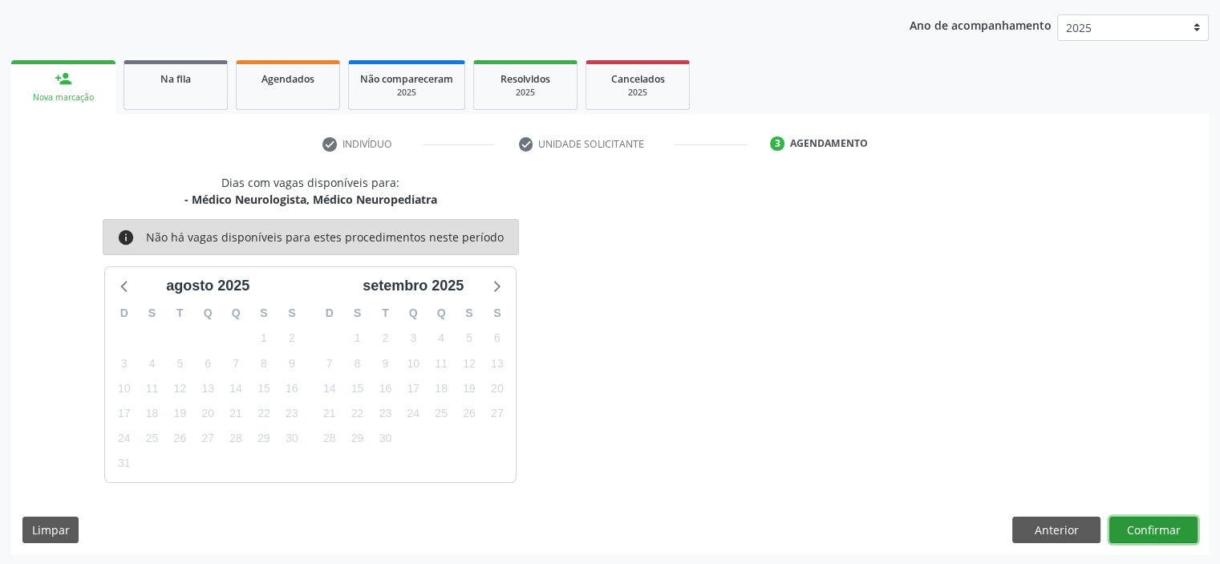
click at [1137, 529] on button "Confirmar" at bounding box center [1153, 529] width 88 height 27
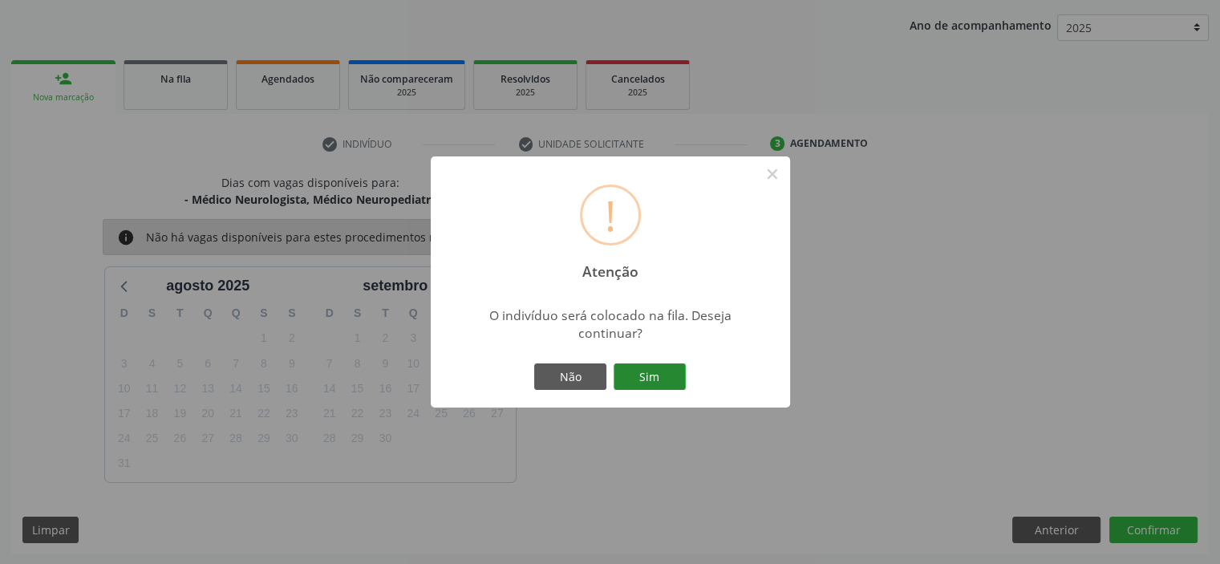
click at [661, 388] on button "Sim" at bounding box center [649, 376] width 72 height 27
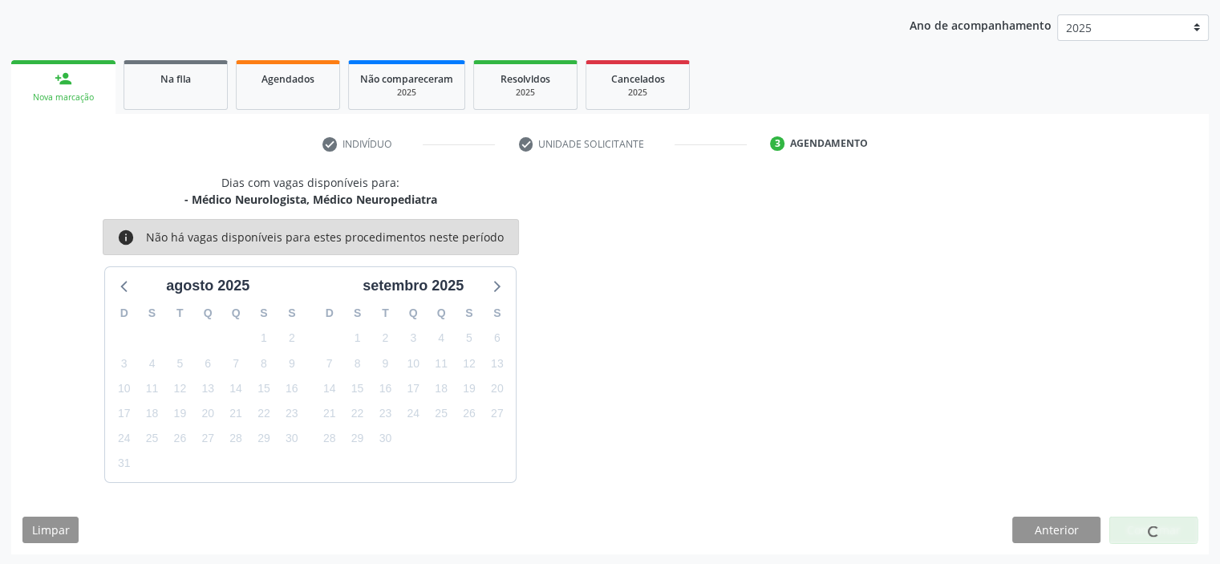
scroll to position [0, 0]
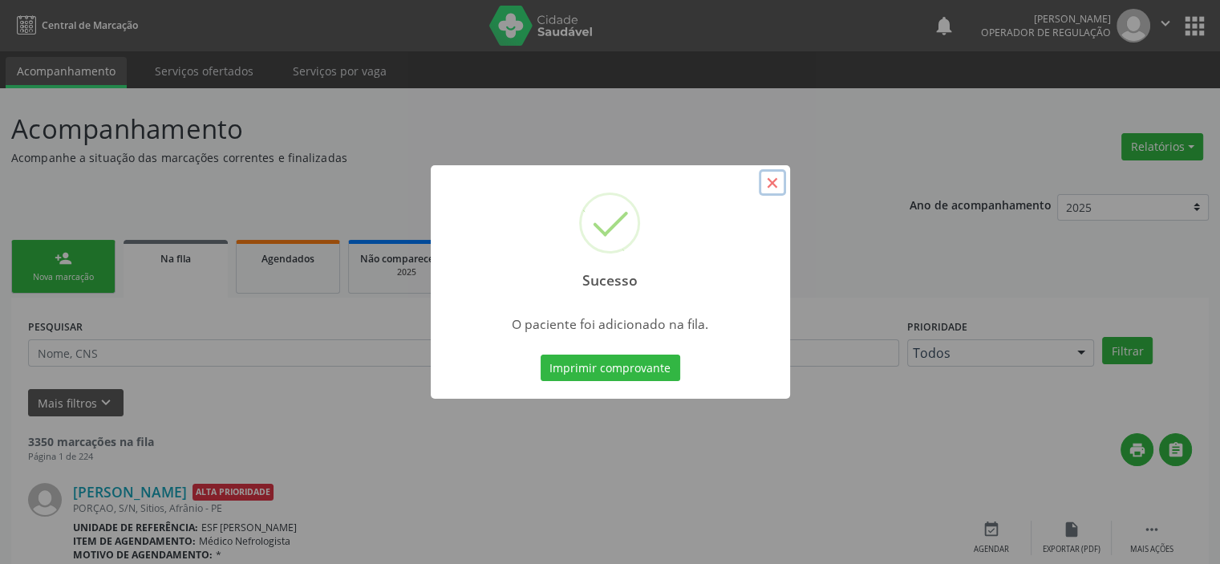
click at [779, 184] on button "×" at bounding box center [772, 182] width 27 height 27
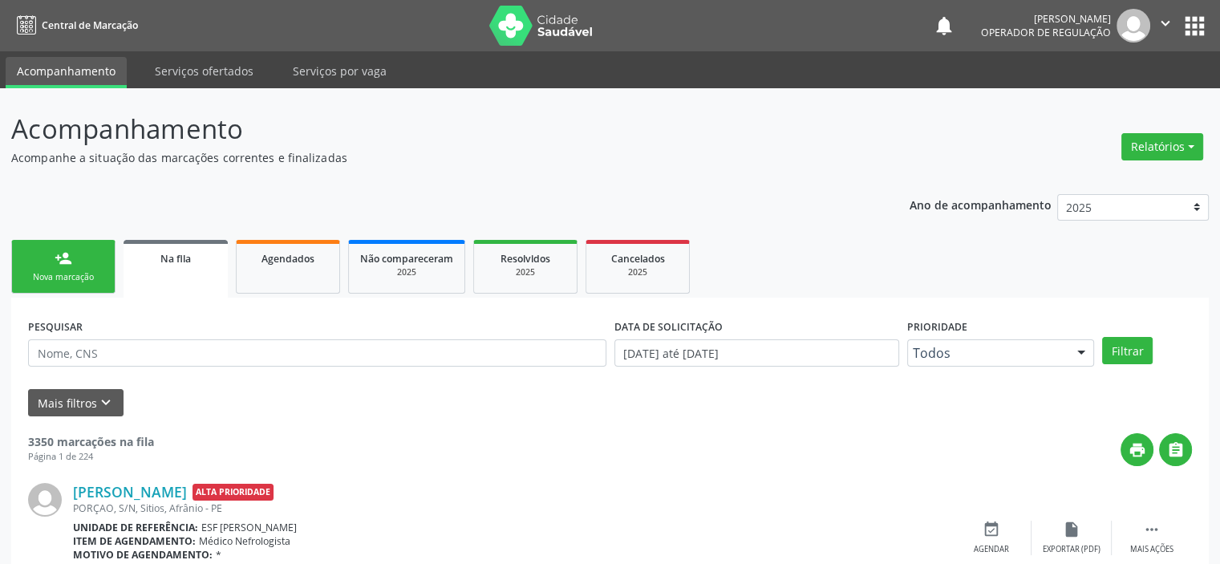
click at [48, 267] on link "person_add Nova marcação" at bounding box center [63, 267] width 104 height 54
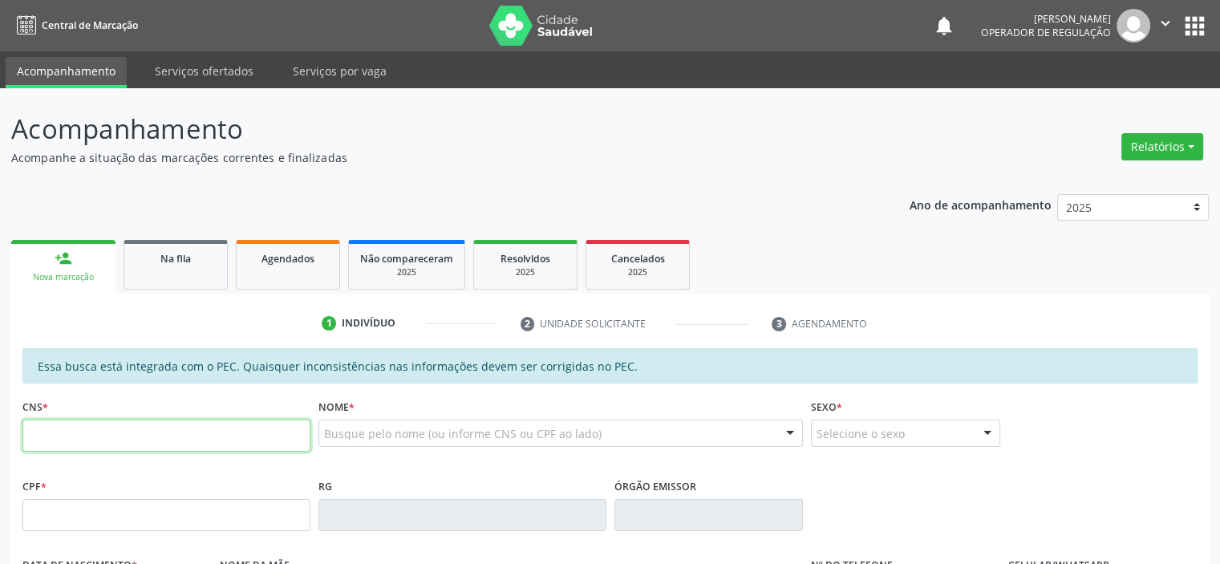
click at [79, 427] on input "text" at bounding box center [166, 435] width 288 height 32
type input "700 8044 8928 1681"
type input "717.368.074-39"
type input "[DATE]"
type input "[PERSON_NAME]"
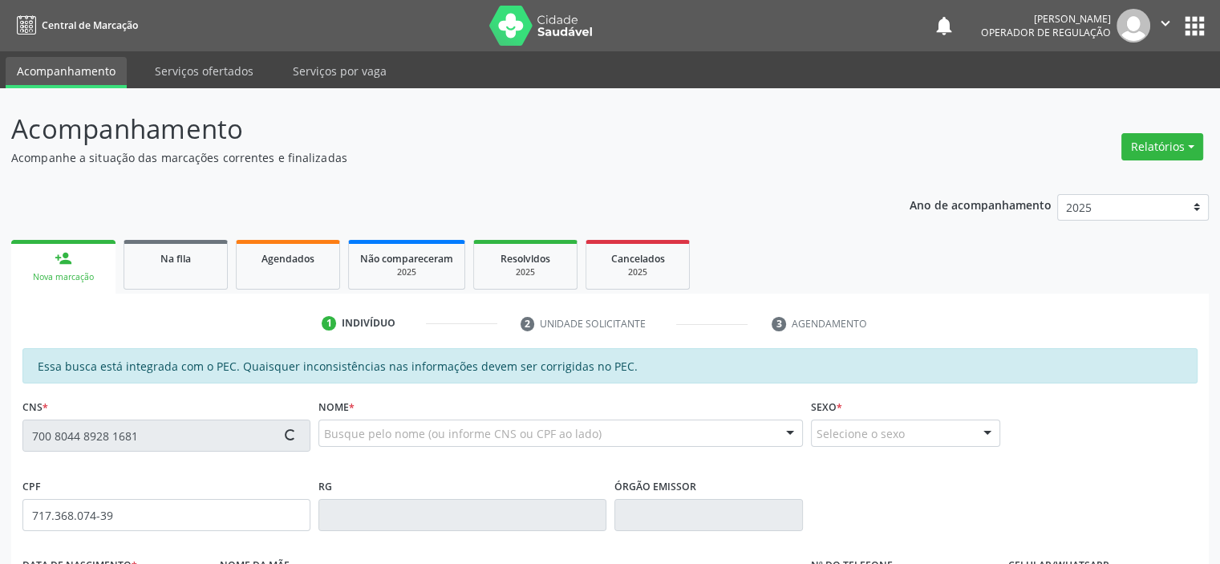
type input "[PHONE_NUMBER]"
type input "1"
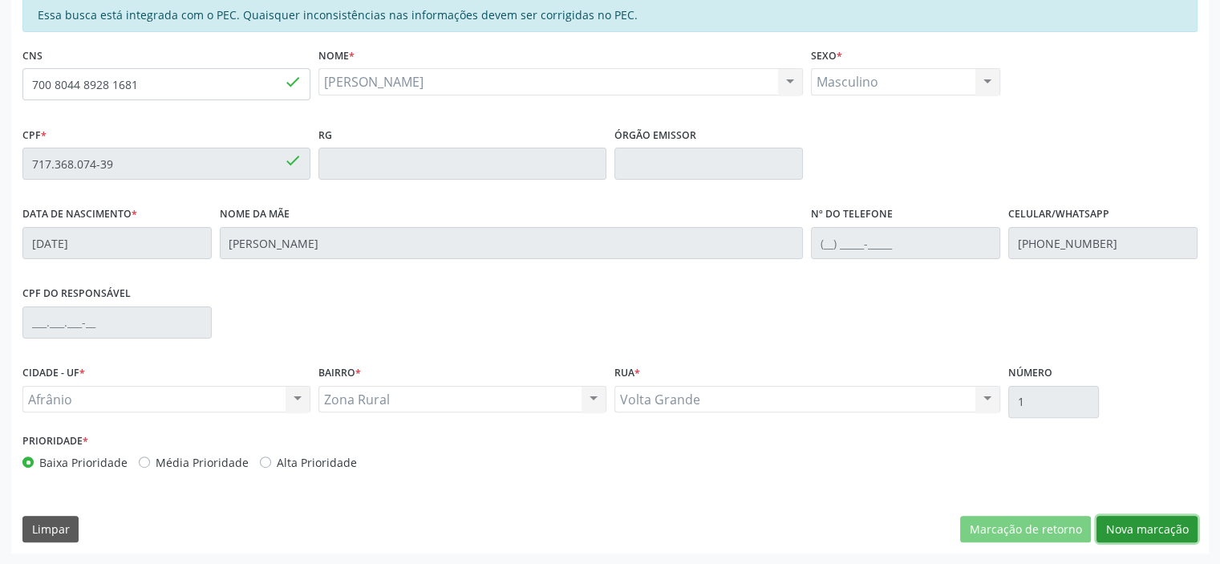
click at [1146, 525] on button "Nova marcação" at bounding box center [1146, 529] width 101 height 27
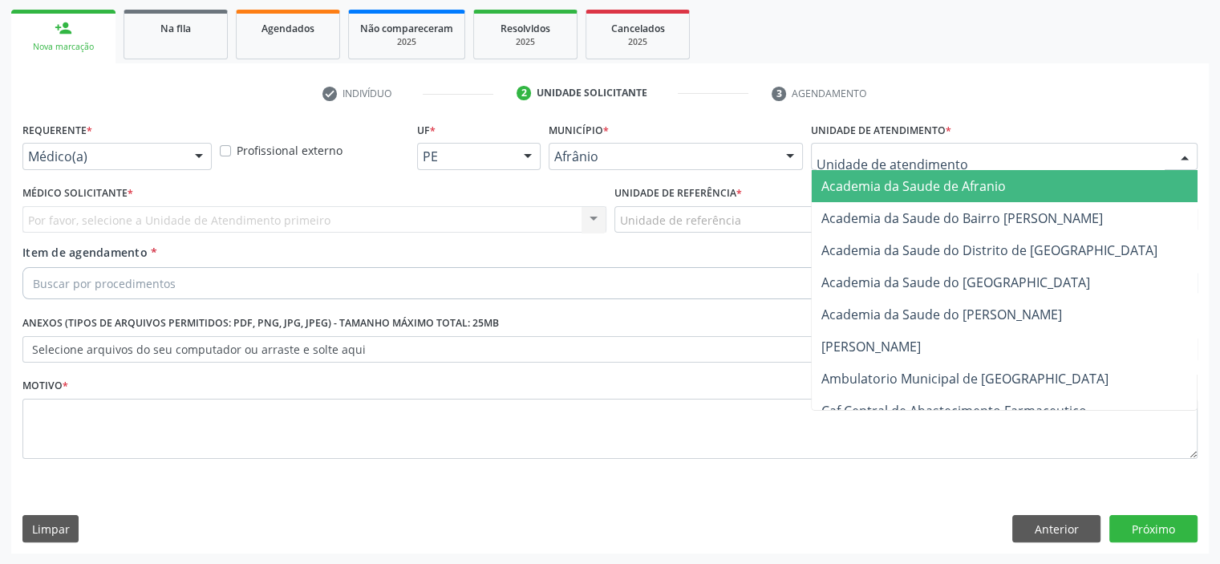
drag, startPoint x: 885, startPoint y: 147, endPoint x: 892, endPoint y: 162, distance: 16.9
click at [888, 150] on div at bounding box center [1004, 156] width 386 height 27
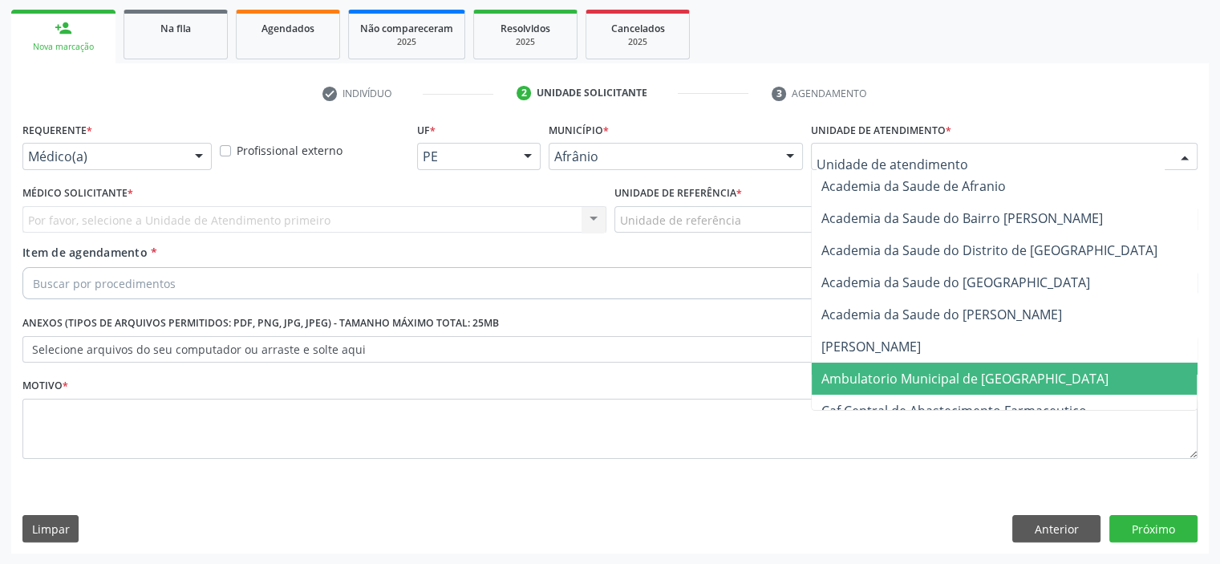
click at [909, 386] on span "Ambulatorio Municipal de [GEOGRAPHIC_DATA]" at bounding box center [1006, 378] width 391 height 32
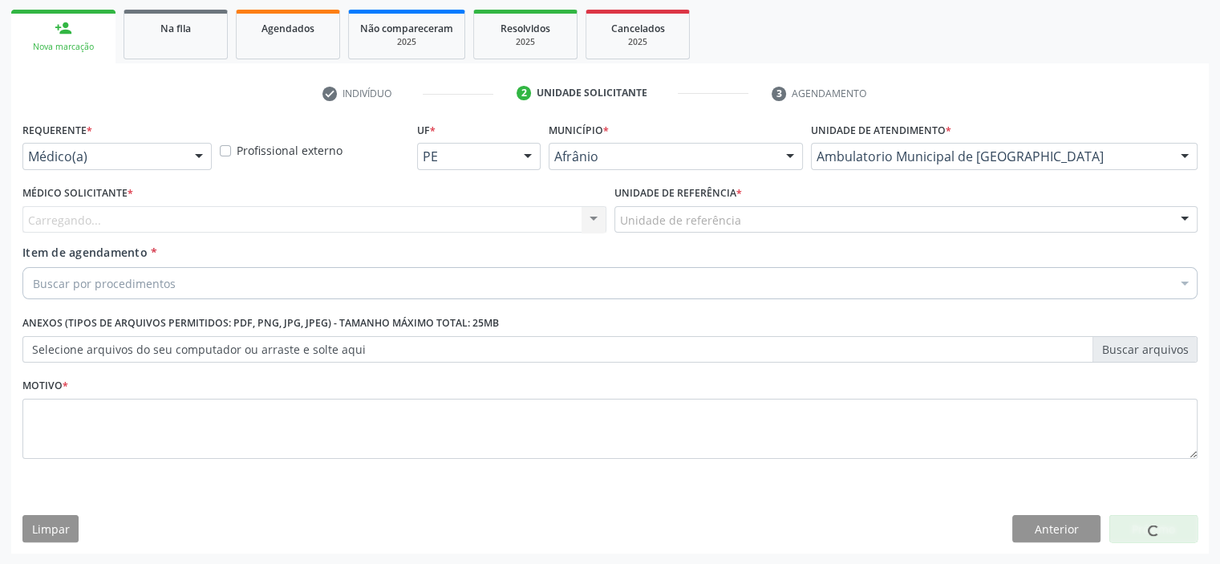
click at [744, 221] on div "Unidade de referência" at bounding box center [906, 219] width 584 height 27
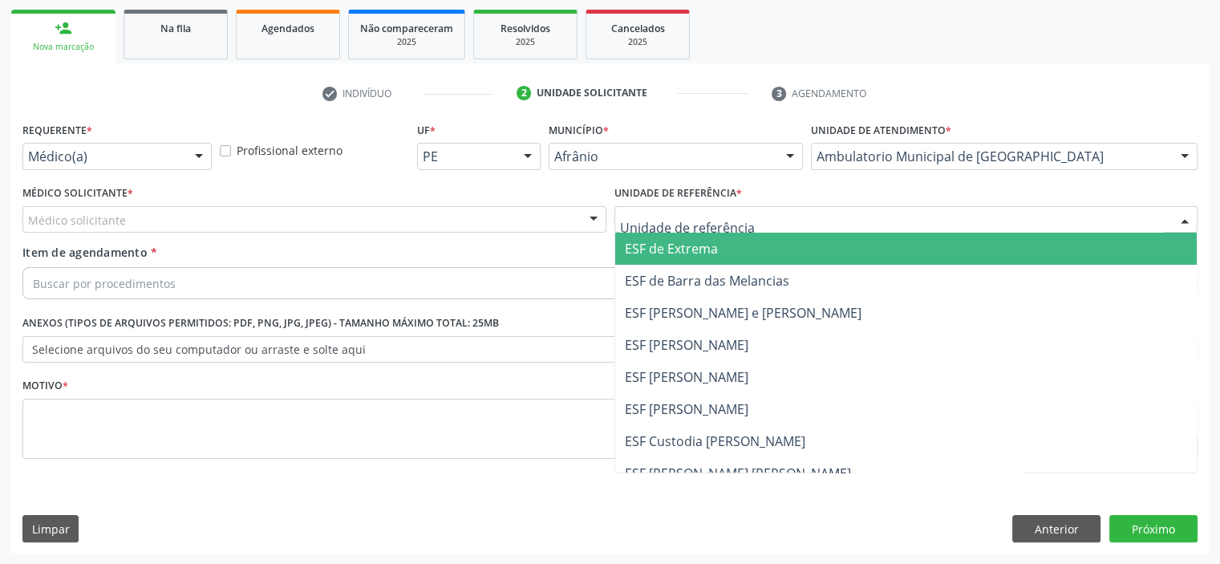
click at [744, 246] on span "ESF de Extrema" at bounding box center [906, 249] width 582 height 32
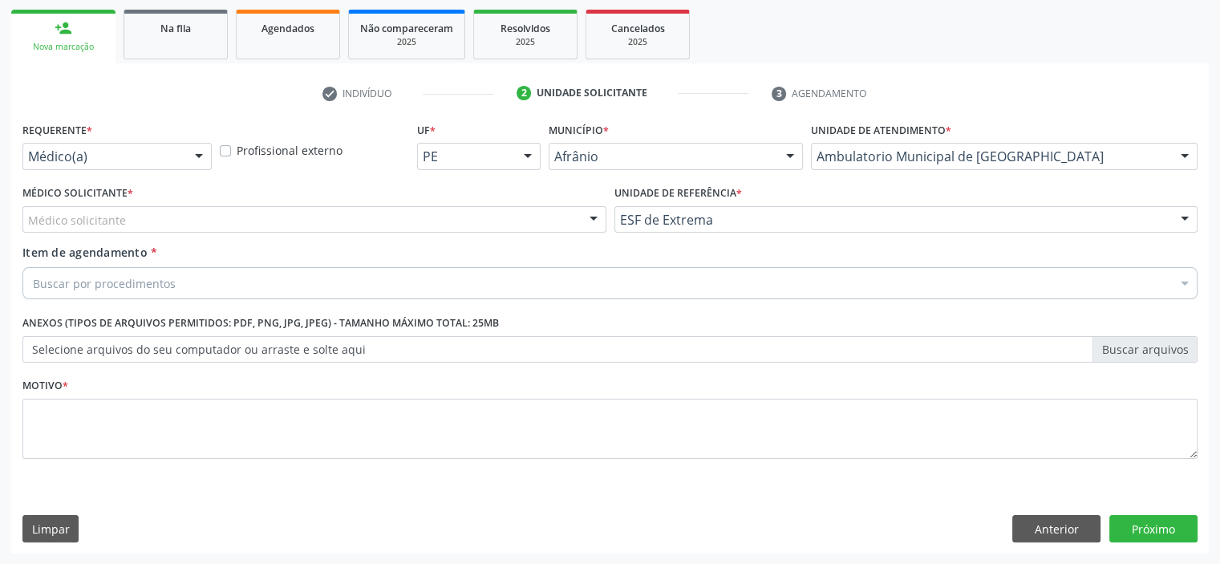
click at [522, 216] on div "Médico solicitante" at bounding box center [314, 219] width 584 height 27
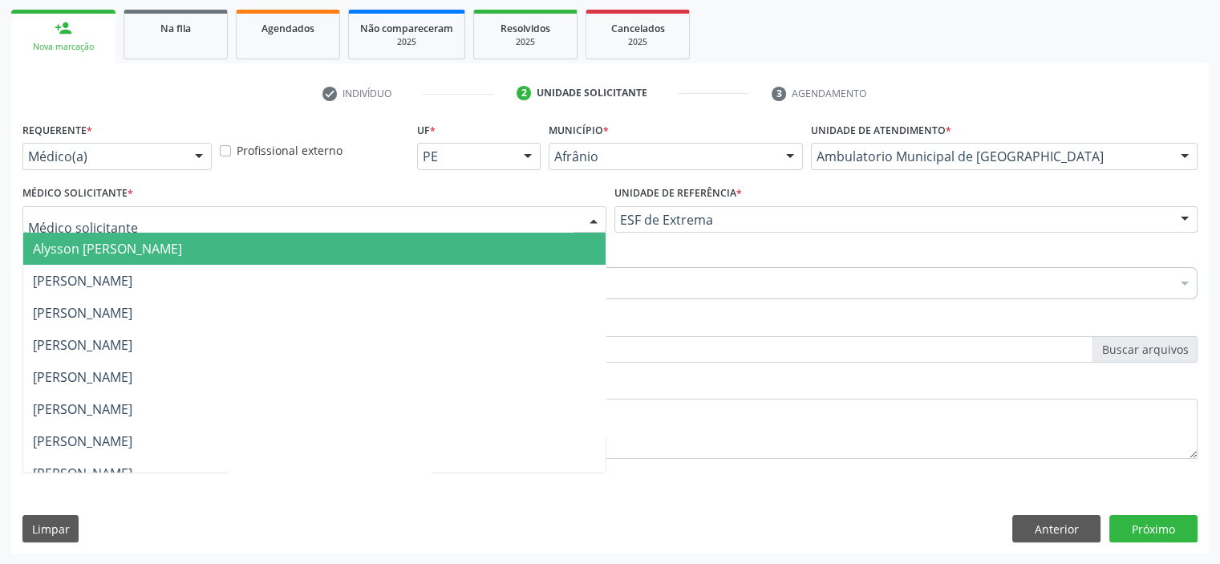
click at [527, 240] on span "Alysson [PERSON_NAME]" at bounding box center [314, 249] width 582 height 32
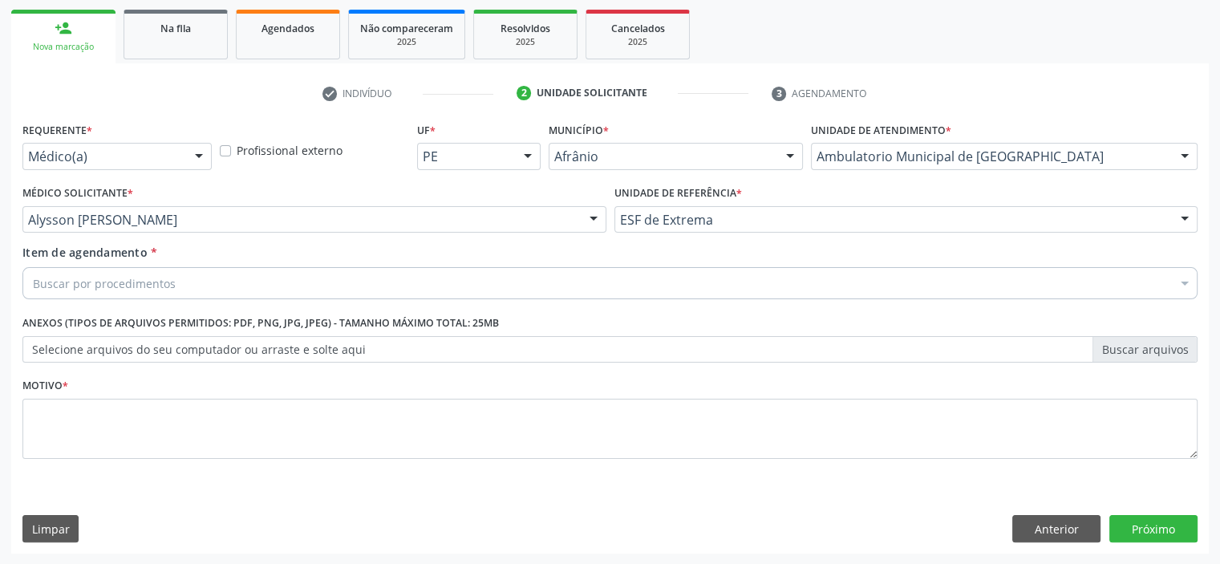
click at [396, 285] on div "Buscar por procedimentos" at bounding box center [609, 283] width 1175 height 32
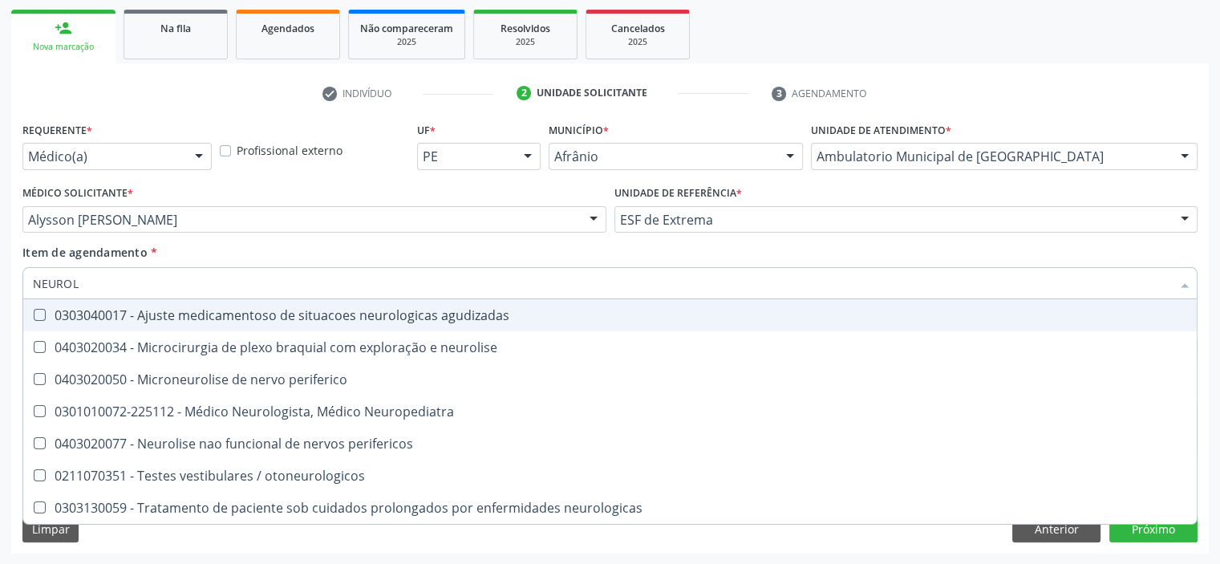
type input "NEUROLO"
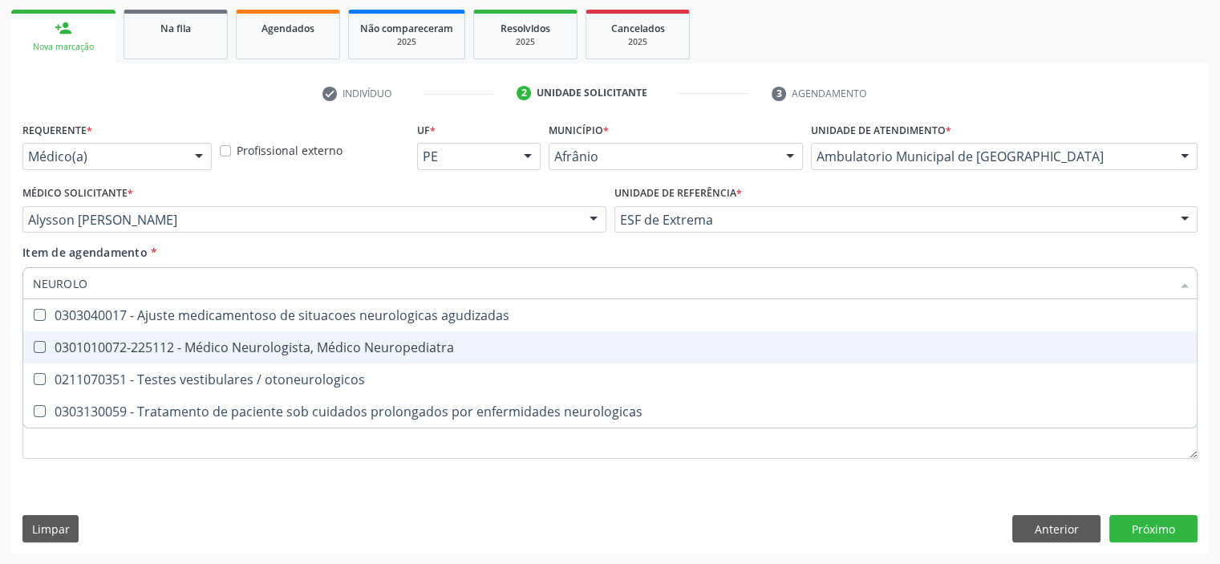
click at [415, 349] on div "0301010072-225112 - Médico Neurologista, Médico Neuropediatra" at bounding box center [610, 347] width 1154 height 13
checkbox Neuropediatra "true"
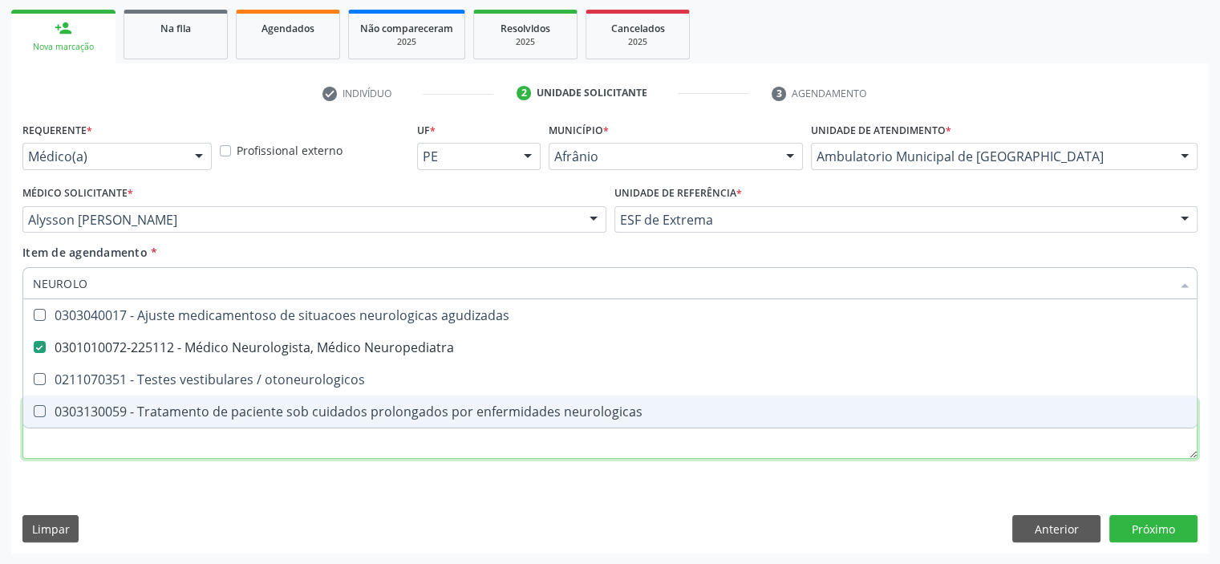
click at [366, 447] on div "Requerente * Médico(a) Médico(a) Enfermeiro(a) Paciente Nenhum resultado encont…" at bounding box center [609, 299] width 1175 height 363
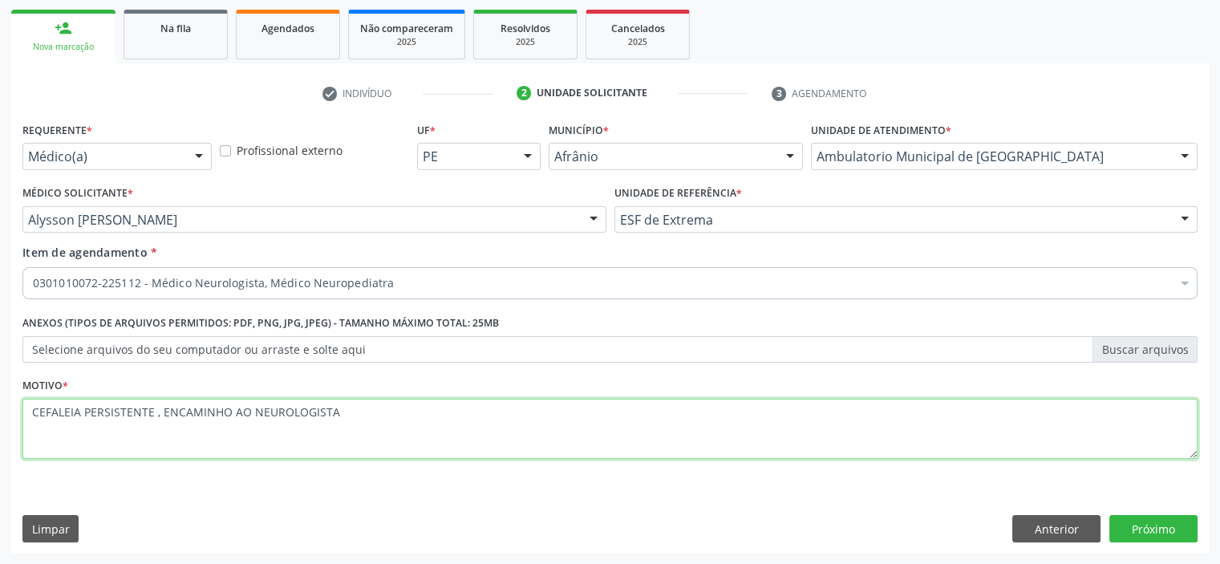
type textarea "CEFALEIA PERSISTENTE , ENCAMINHO AO NEUROLOGISTA"
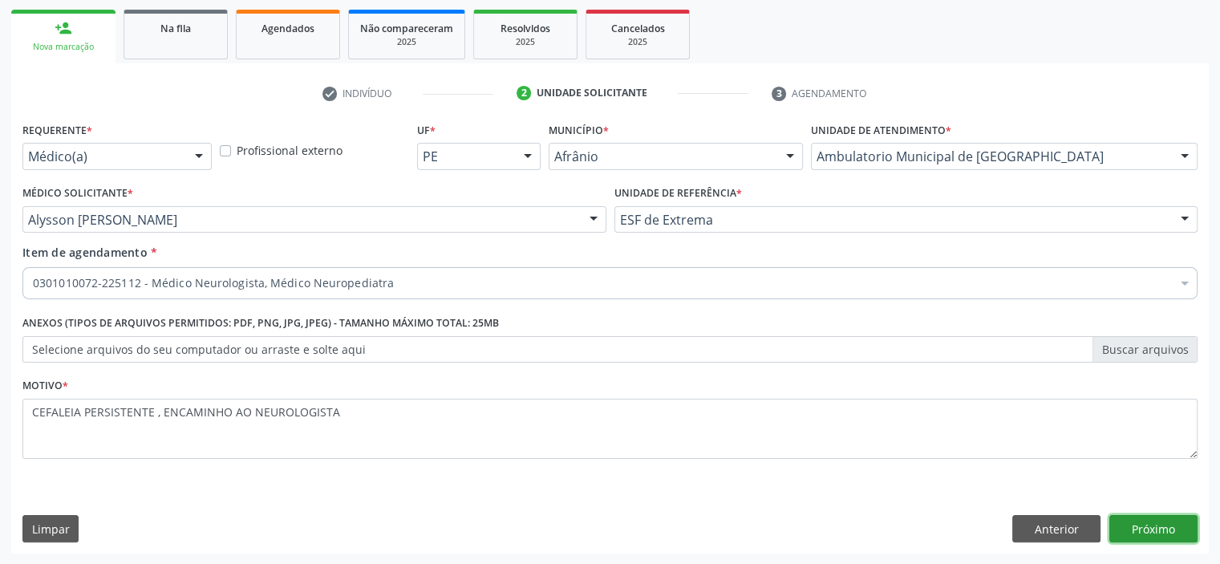
click at [1139, 520] on button "Próximo" at bounding box center [1153, 528] width 88 height 27
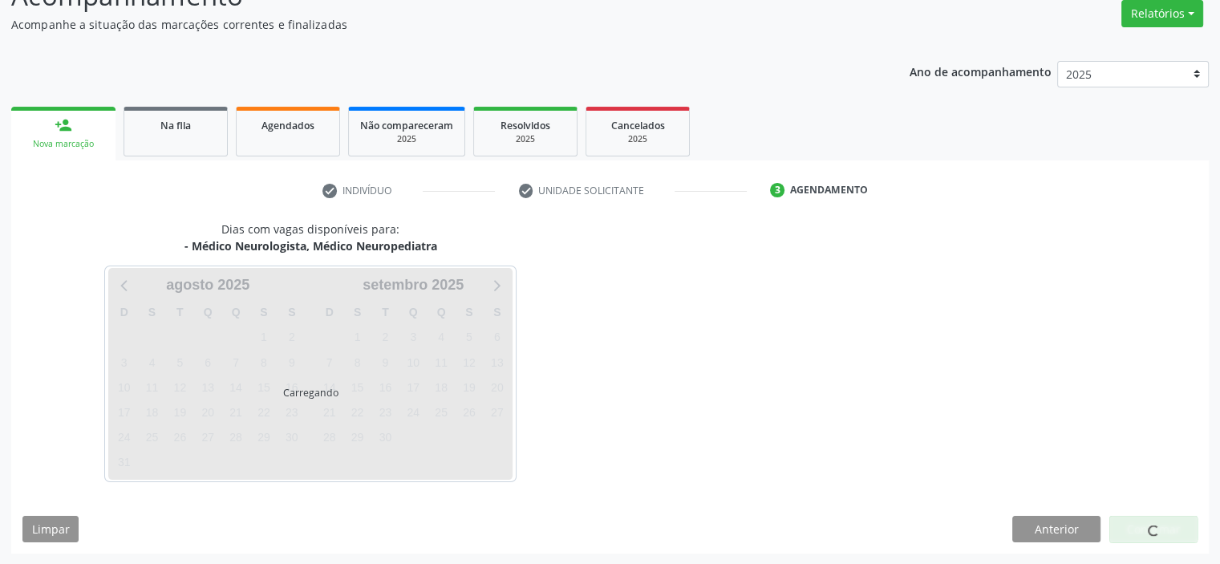
scroll to position [180, 0]
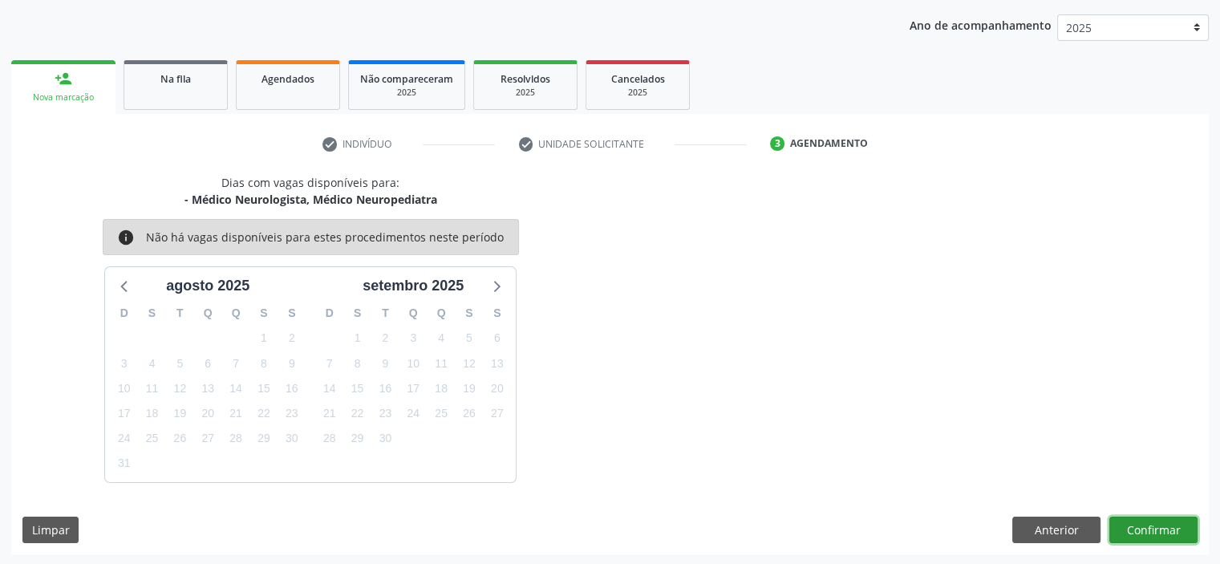
click at [1182, 536] on button "Confirmar" at bounding box center [1153, 529] width 88 height 27
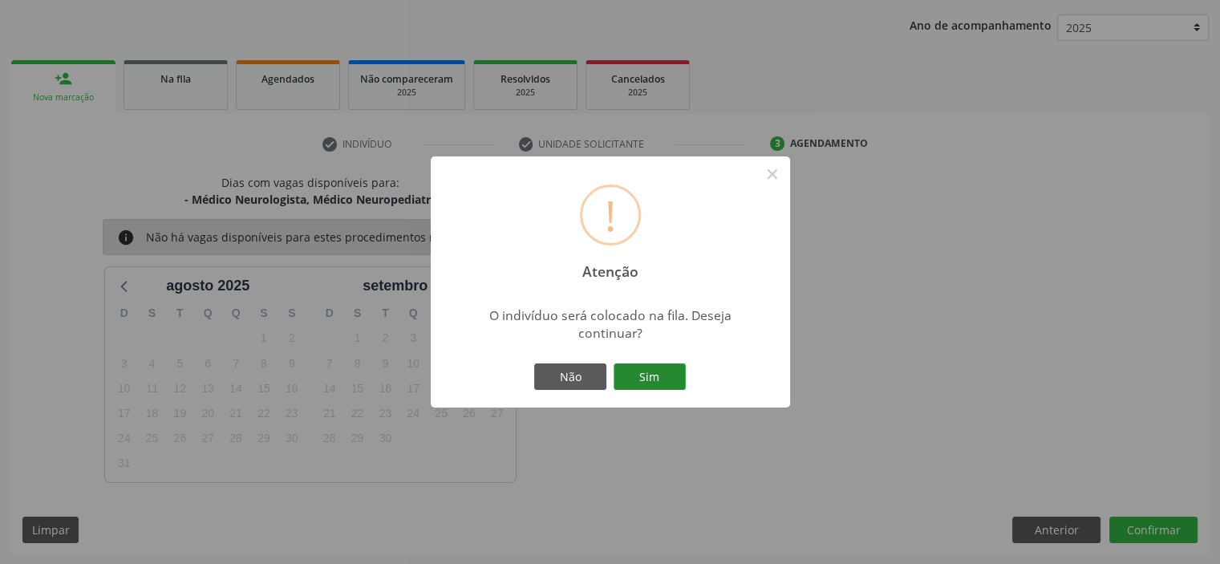
click at [653, 375] on button "Sim" at bounding box center [649, 376] width 72 height 27
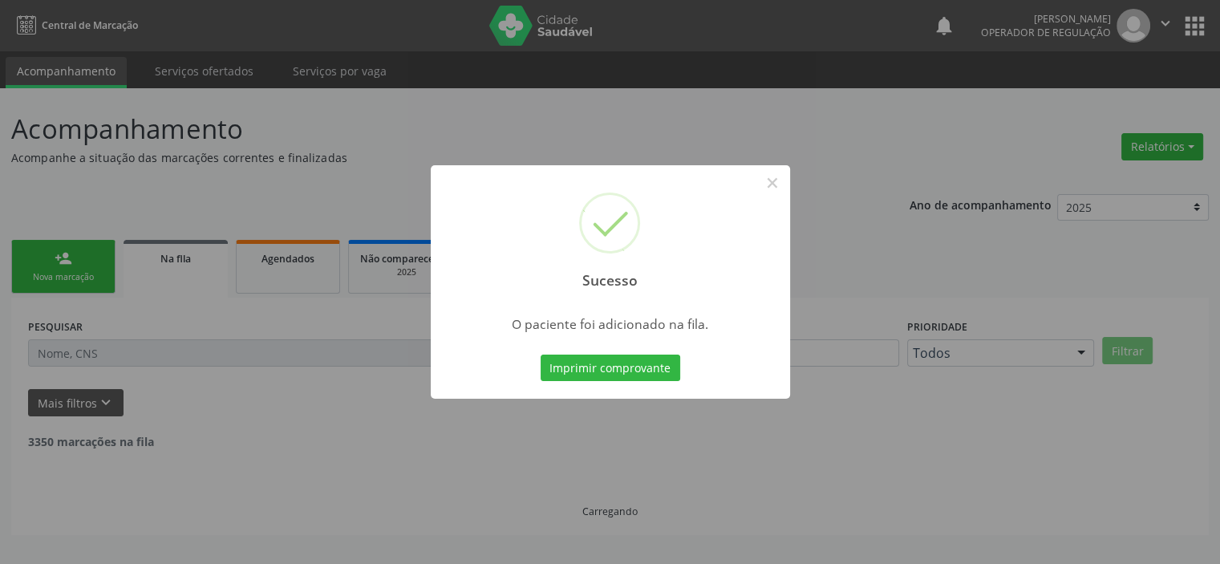
scroll to position [0, 0]
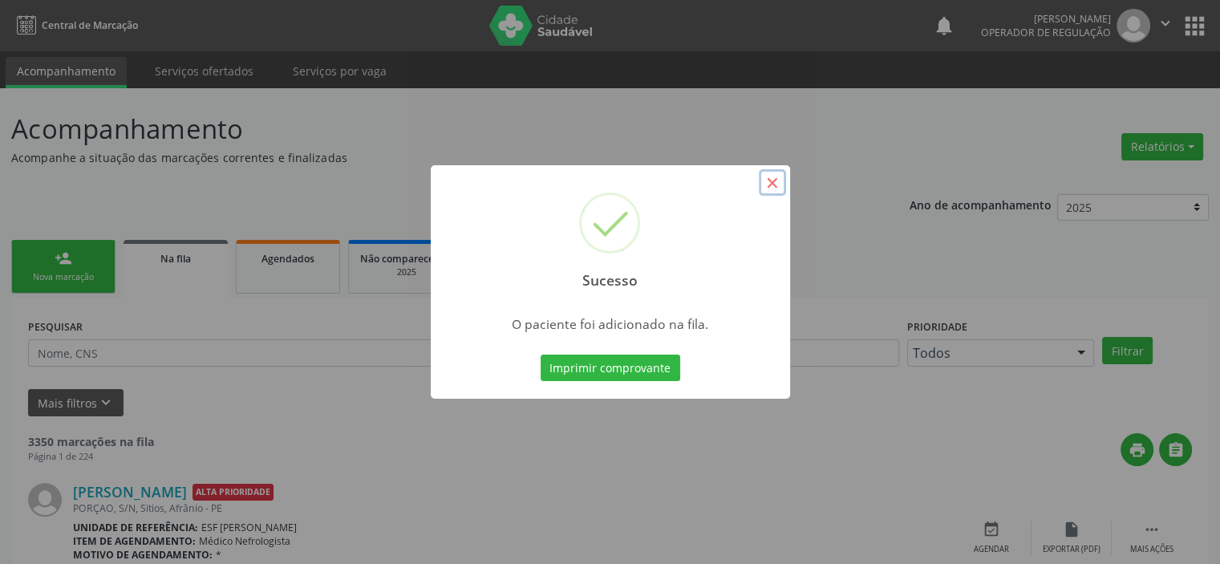
click at [767, 184] on button "×" at bounding box center [772, 182] width 27 height 27
